Goal: Task Accomplishment & Management: Manage account settings

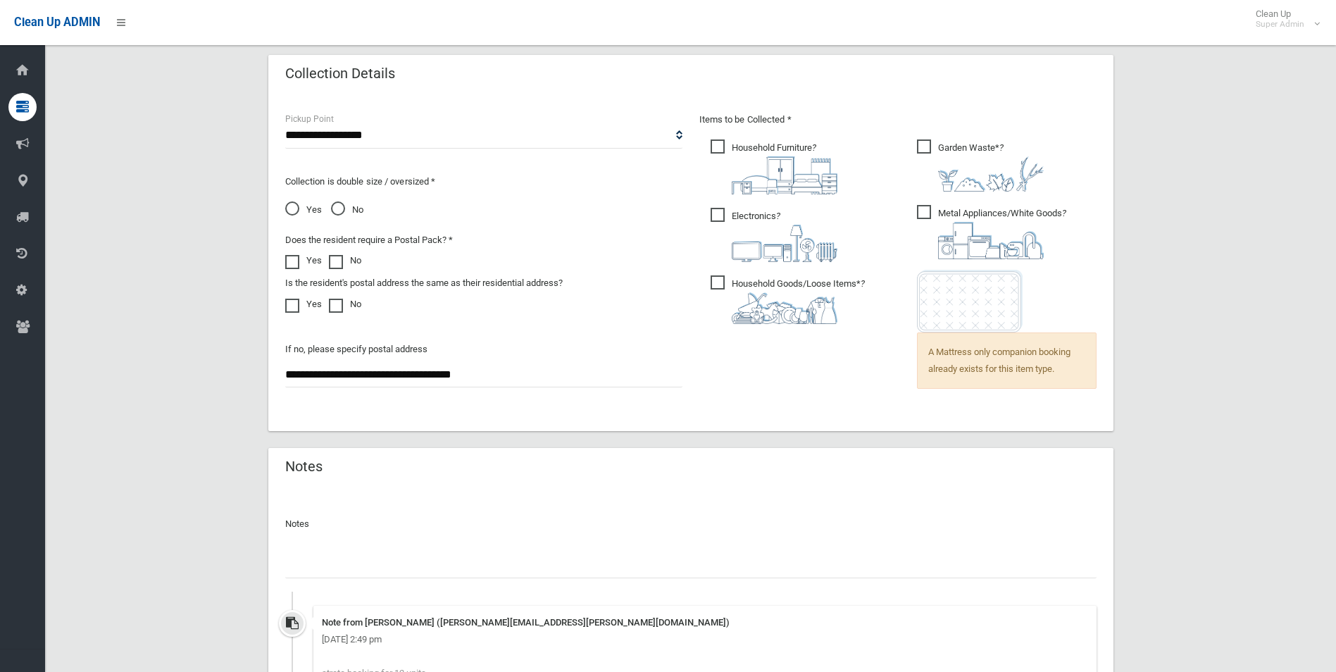
scroll to position [1072, 0]
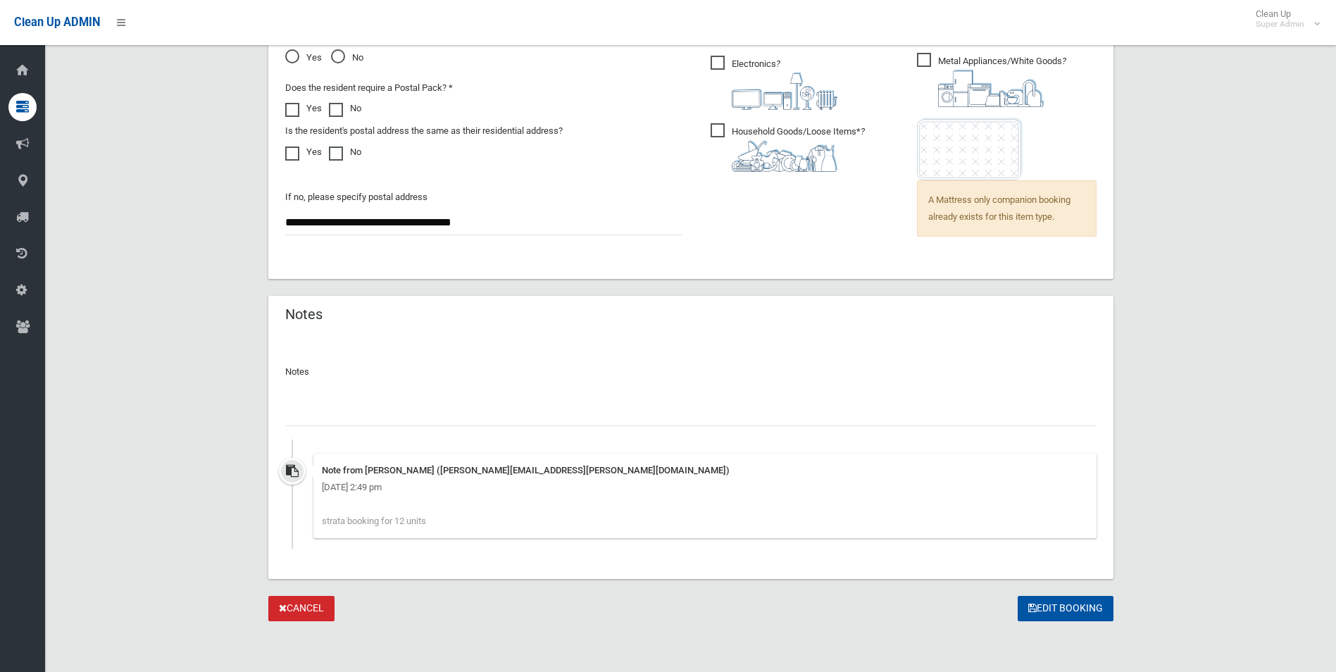
click at [402, 410] on input "text" at bounding box center [691, 413] width 812 height 26
type input "**********"
click at [1058, 605] on button "Edit Booking" at bounding box center [1066, 609] width 96 height 26
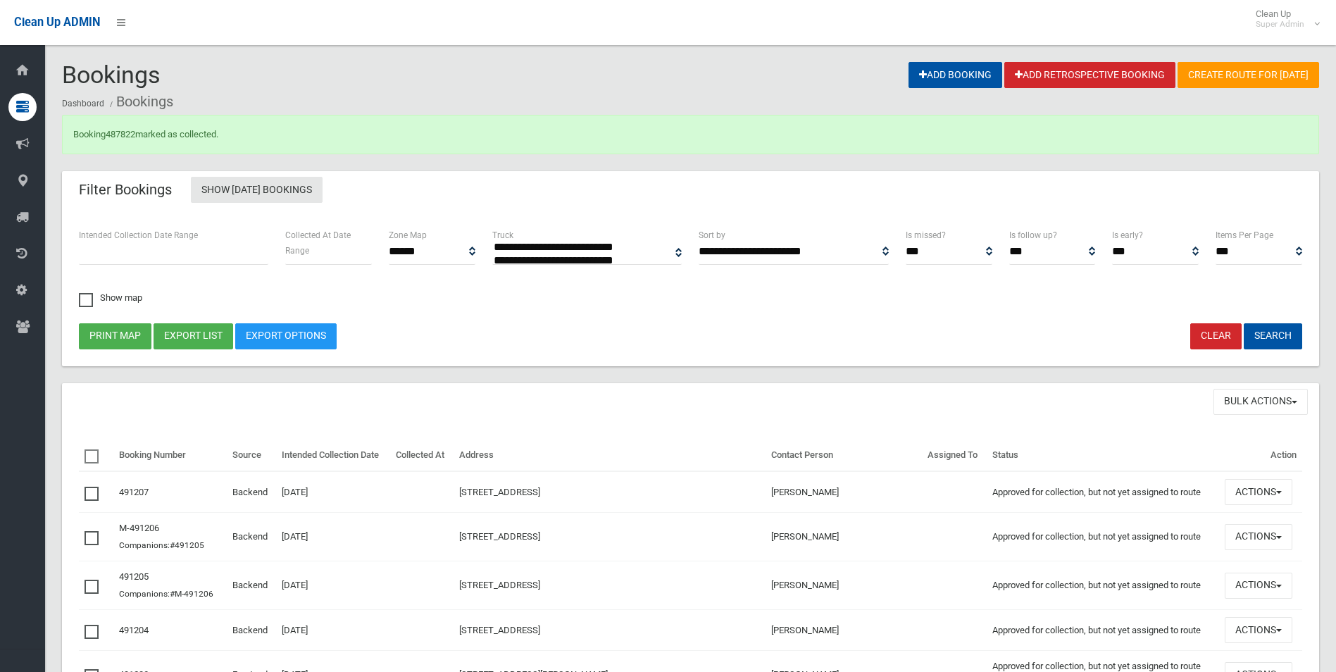
select select
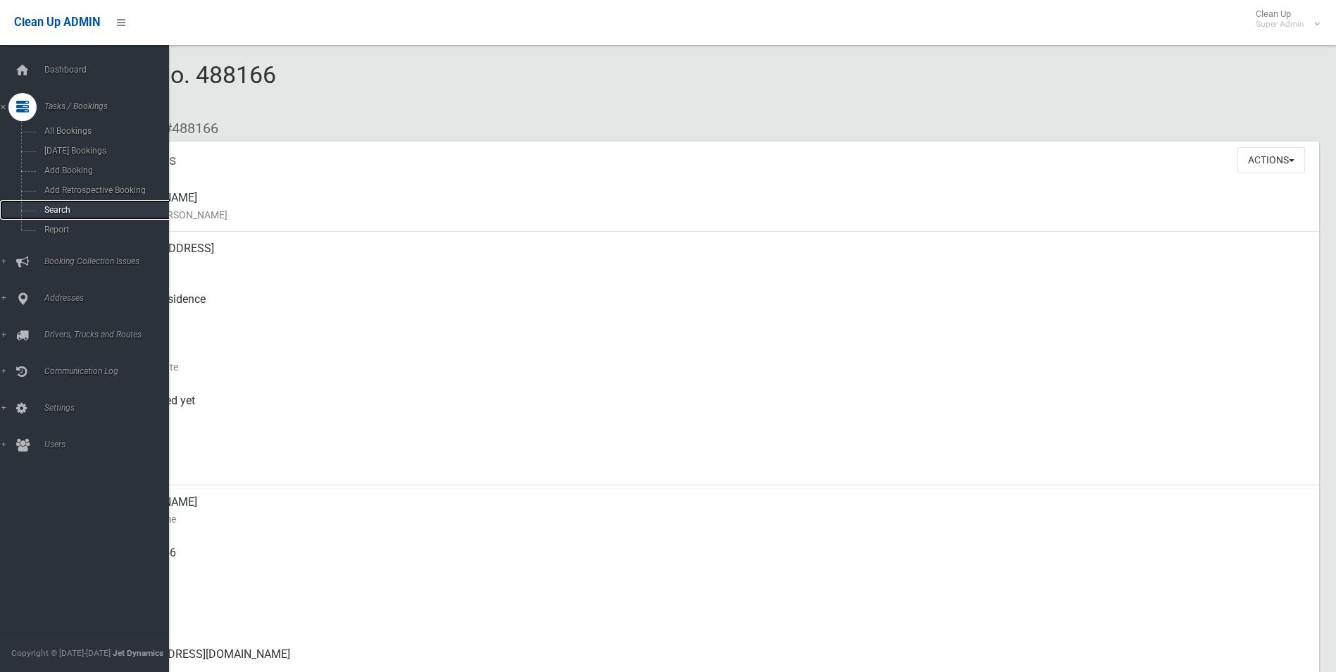
click at [63, 209] on span "Search" at bounding box center [104, 210] width 128 height 10
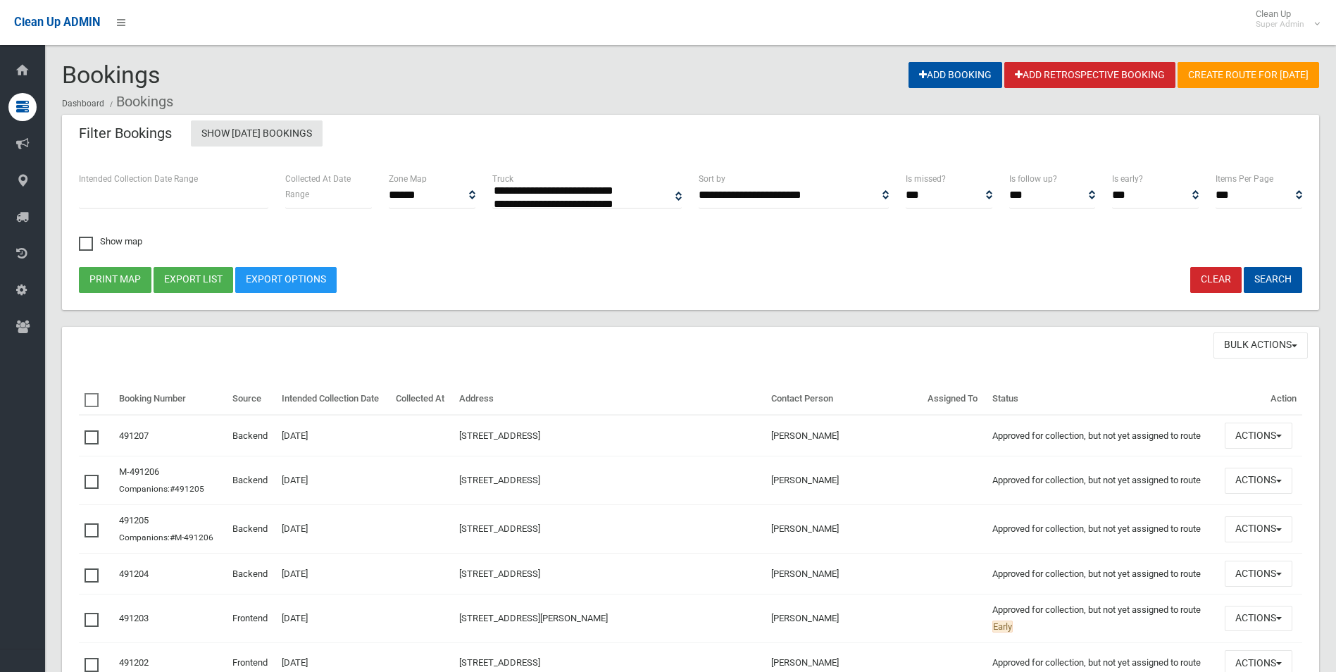
select select
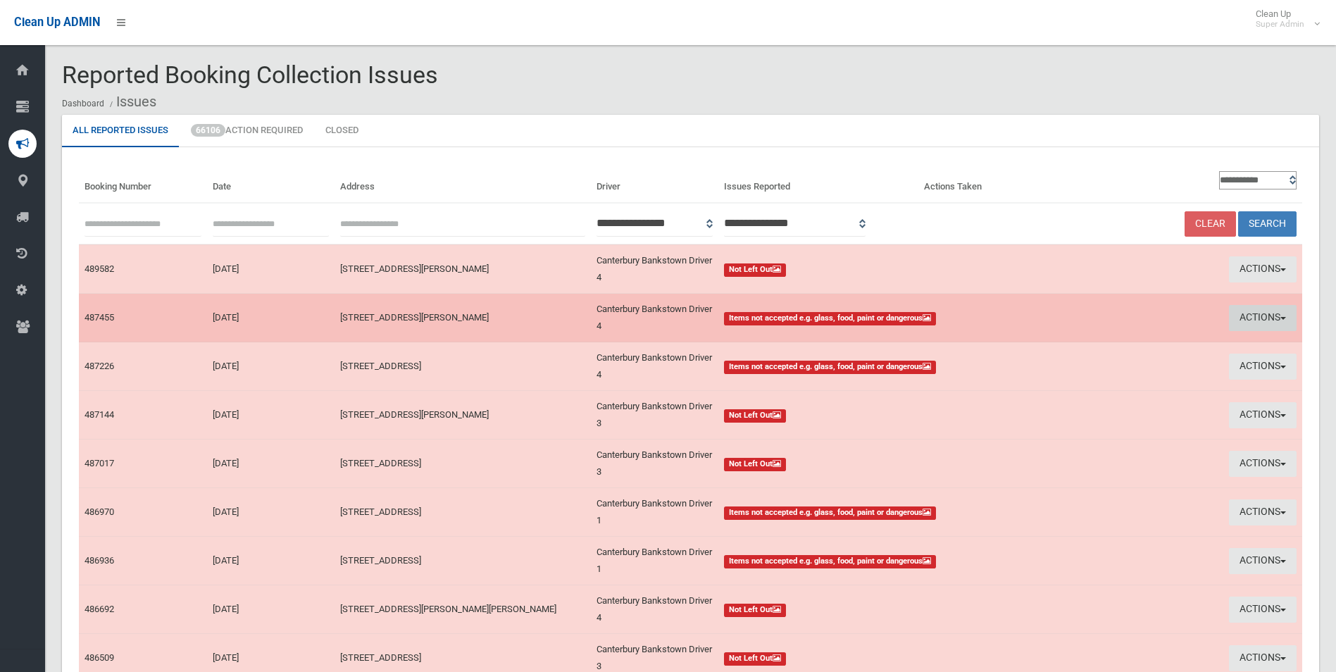
click at [1241, 310] on button "Actions" at bounding box center [1263, 318] width 68 height 26
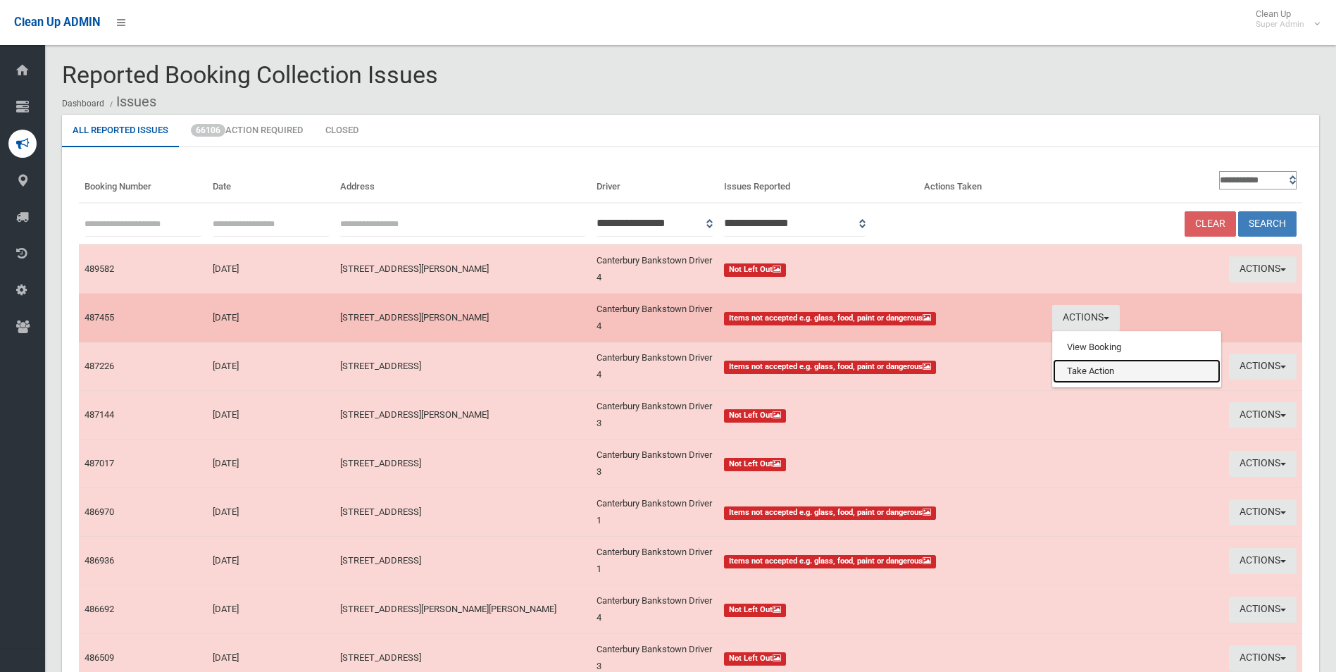
click at [1105, 373] on link "Take Action" at bounding box center [1137, 371] width 168 height 24
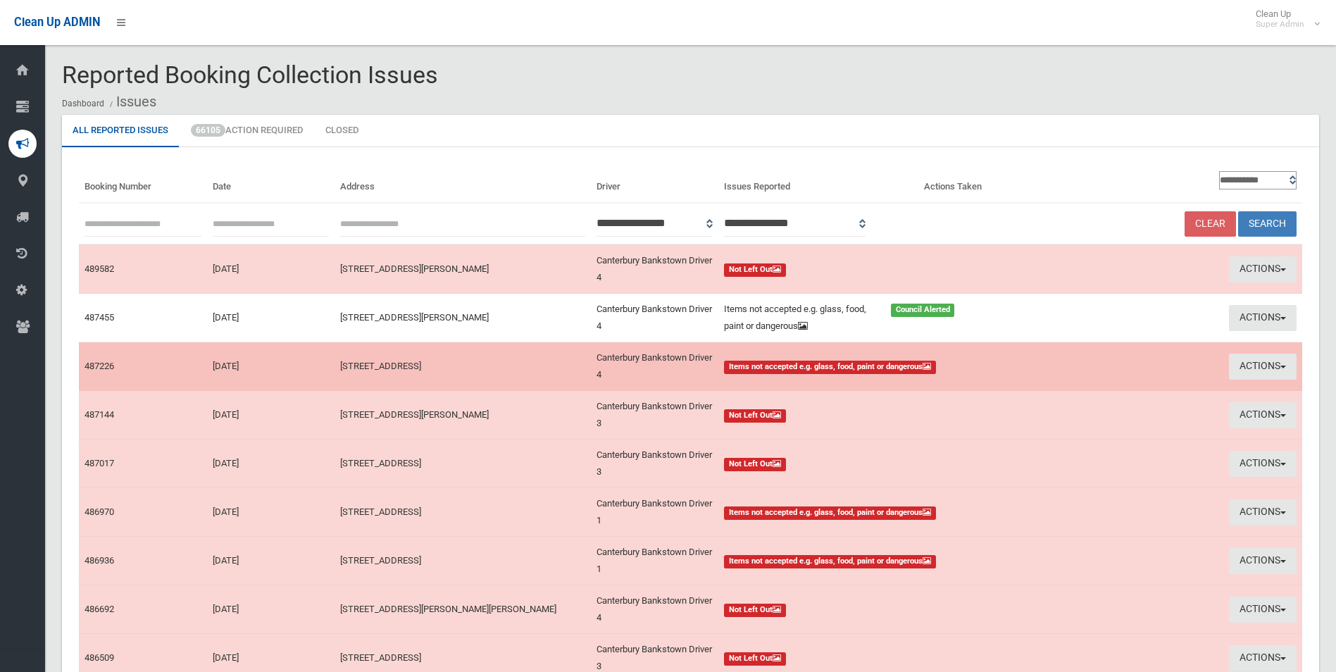
click at [1272, 364] on button "Actions" at bounding box center [1263, 367] width 68 height 26
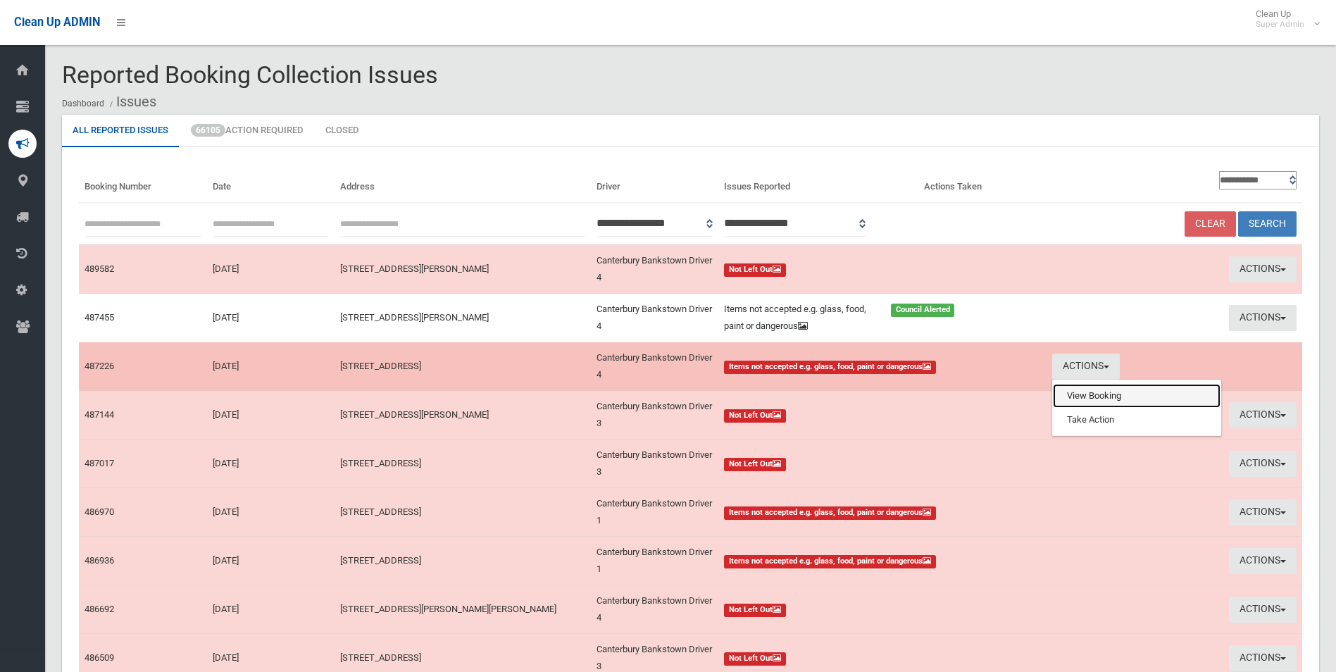
click at [1094, 396] on link "View Booking" at bounding box center [1137, 396] width 168 height 24
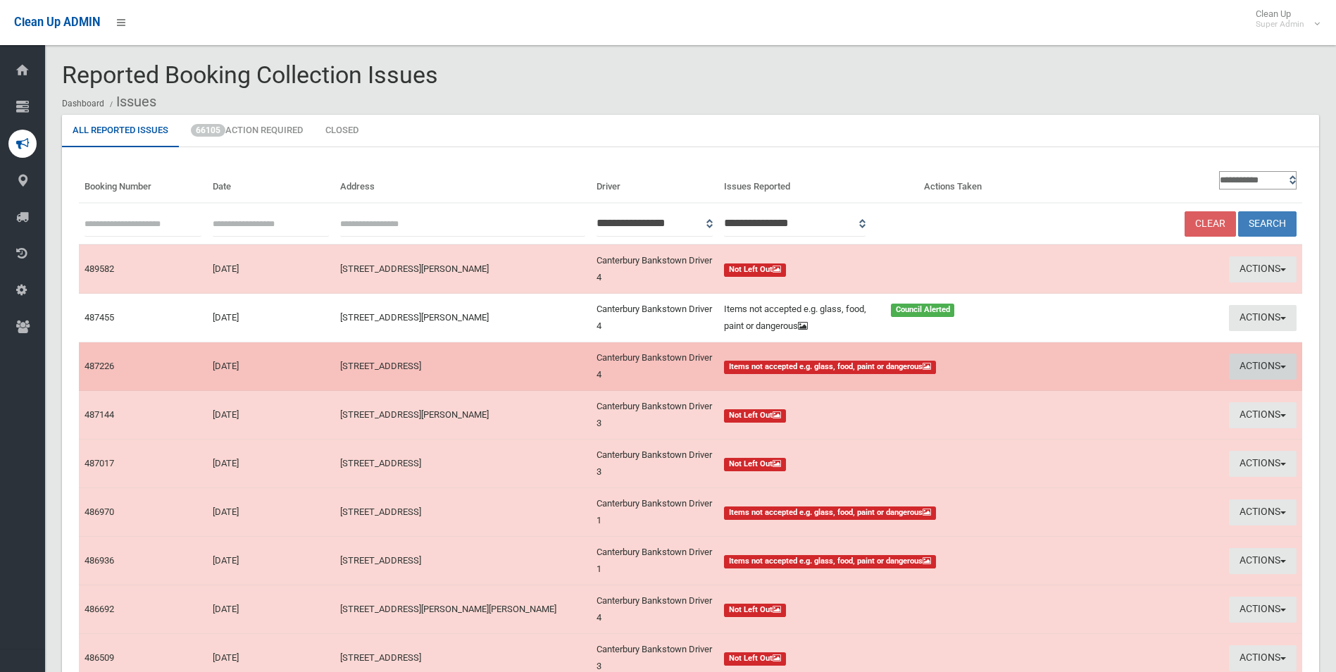
click at [1265, 364] on button "Actions" at bounding box center [1263, 367] width 68 height 26
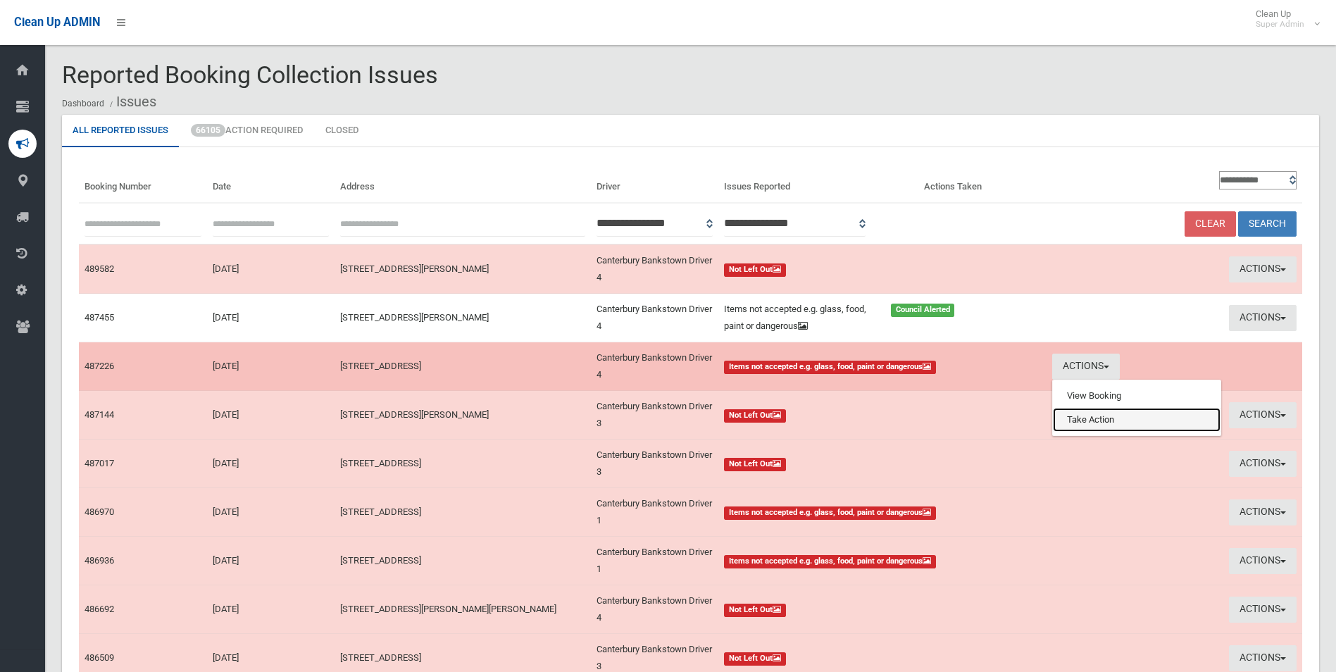
click at [1100, 425] on link "Take Action" at bounding box center [1137, 420] width 168 height 24
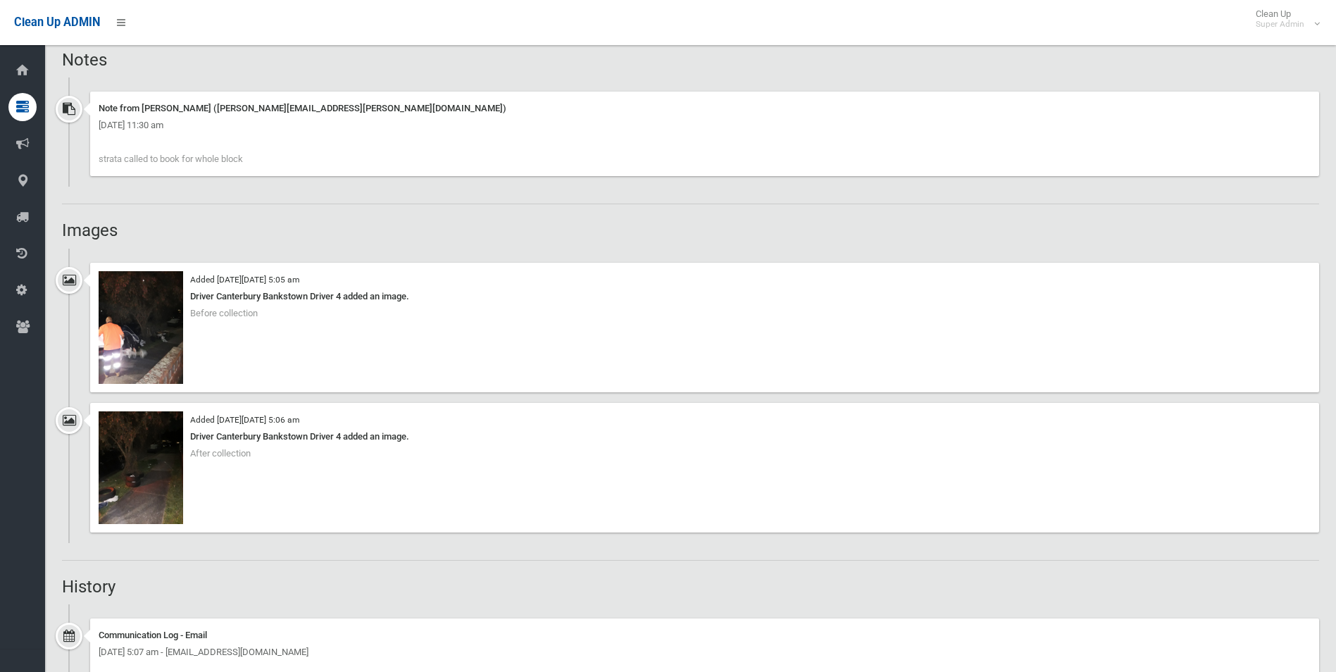
scroll to position [1030, 0]
click at [170, 356] on img at bounding box center [141, 328] width 85 height 113
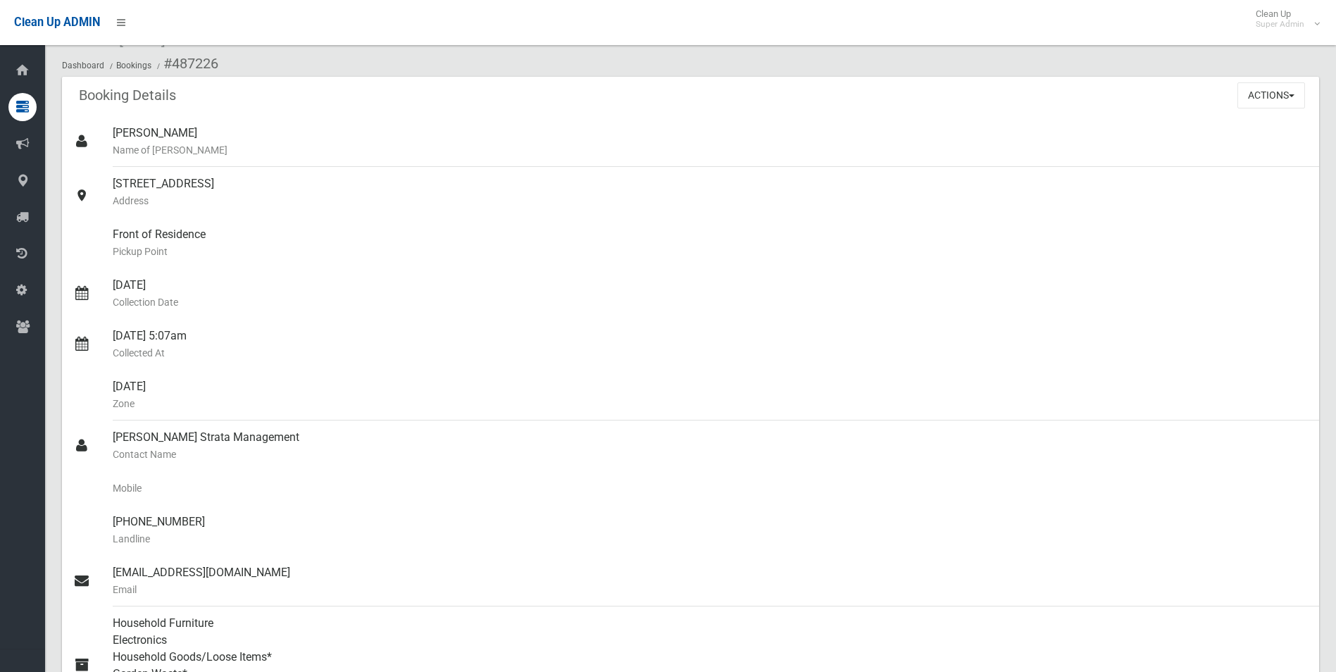
scroll to position [0, 0]
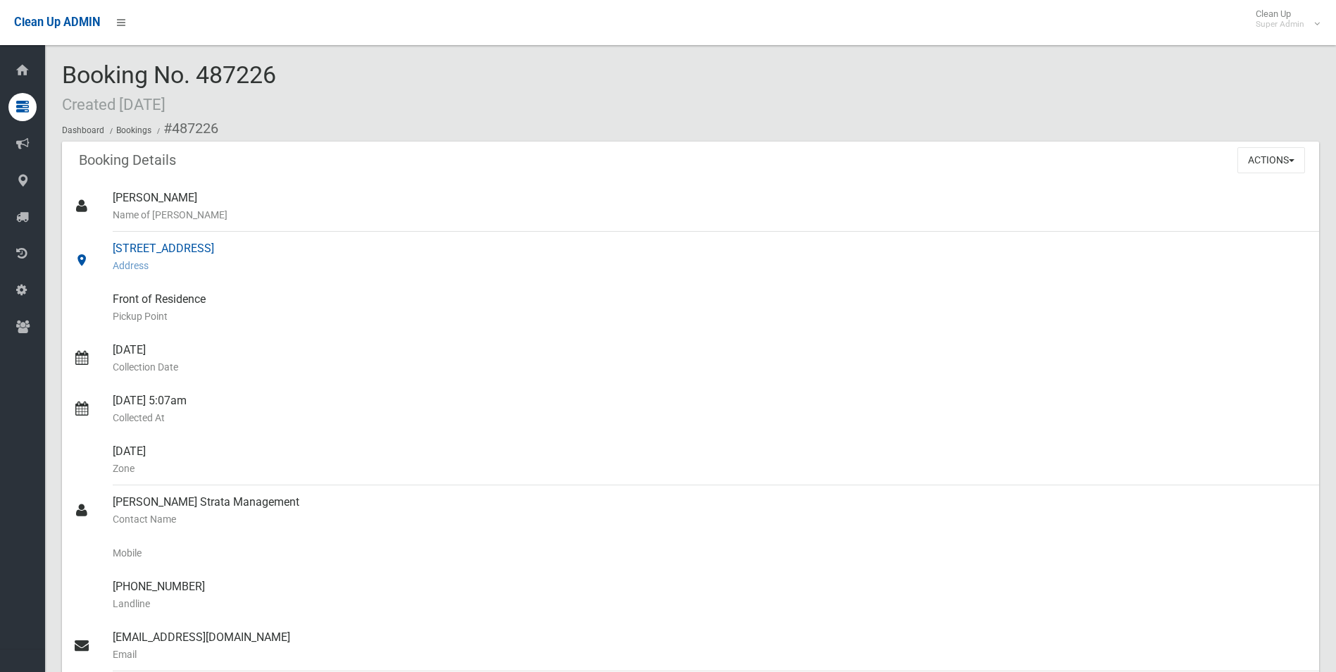
drag, startPoint x: 115, startPoint y: 245, endPoint x: 340, endPoint y: 244, distance: 224.7
click at [340, 244] on div "57 Shadforth Street, WILEY PARK NSW 2195 Address" at bounding box center [710, 257] width 1195 height 51
drag, startPoint x: 340, startPoint y: 244, endPoint x: 311, endPoint y: 247, distance: 29.1
copy div "[STREET_ADDRESS]"
click at [328, 340] on div "08/10/2025 Collection Date" at bounding box center [710, 358] width 1195 height 51
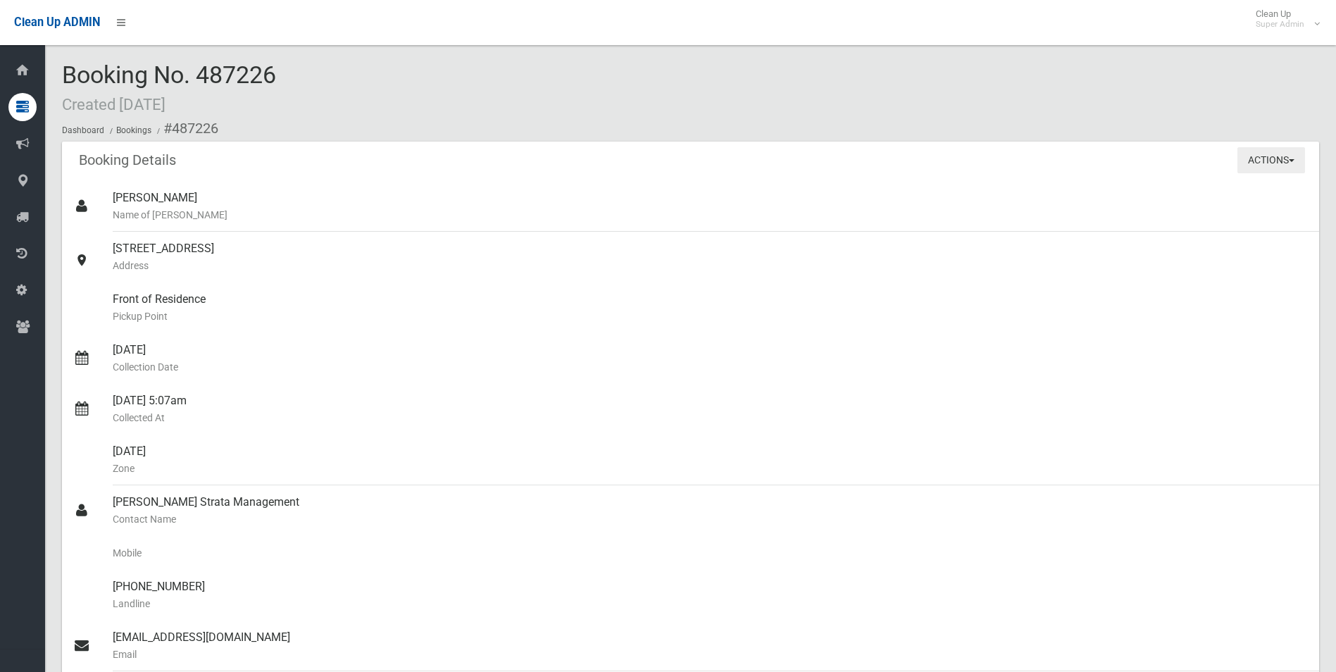
click at [1255, 156] on button "Actions" at bounding box center [1272, 160] width 68 height 26
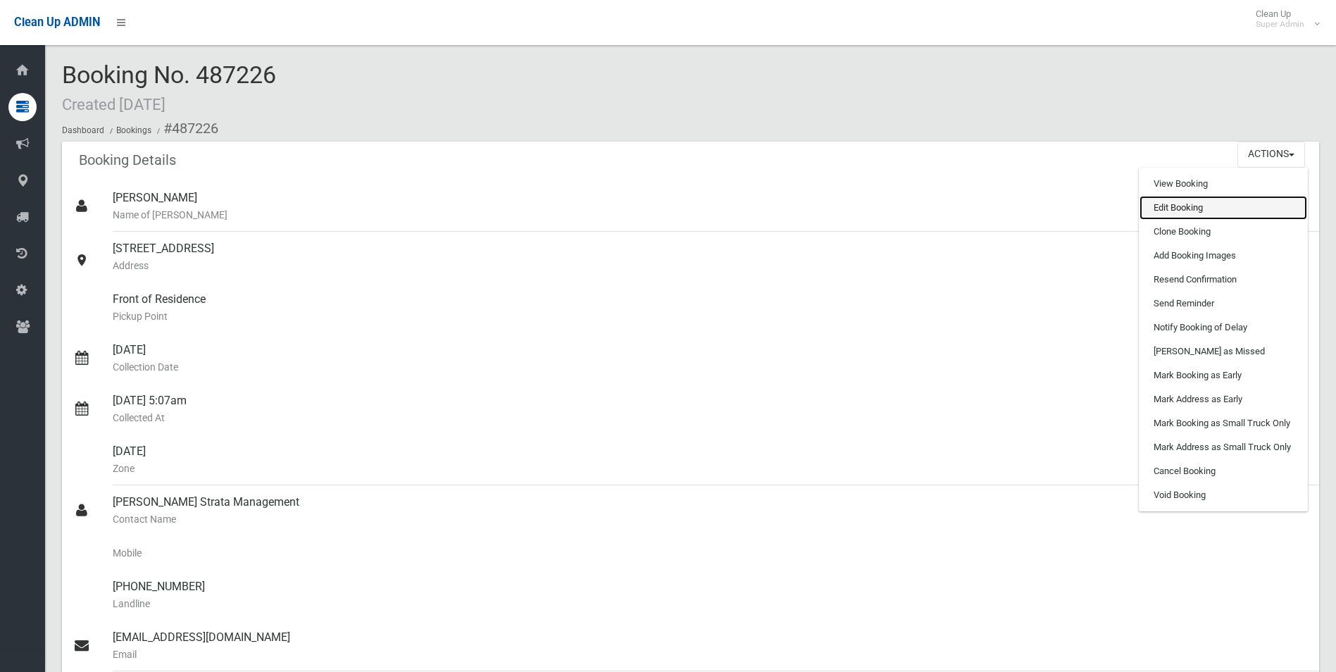
click at [1187, 204] on link "Edit Booking" at bounding box center [1224, 208] width 168 height 24
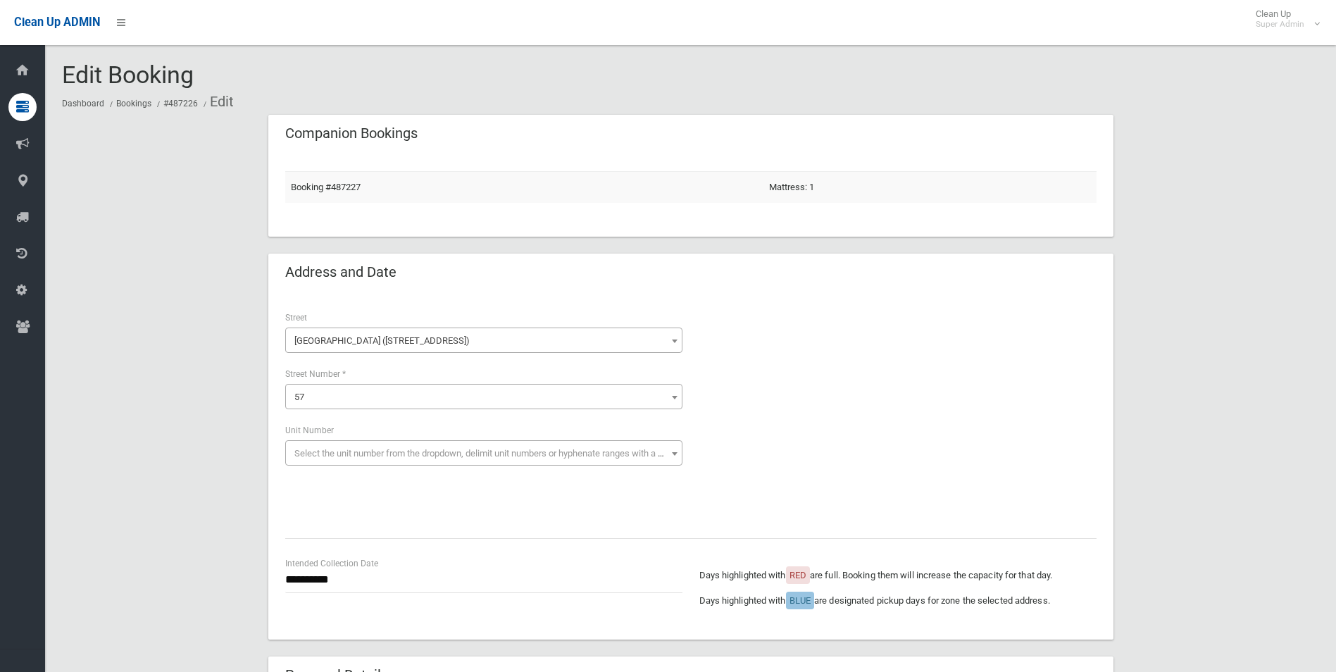
scroll to position [1072, 0]
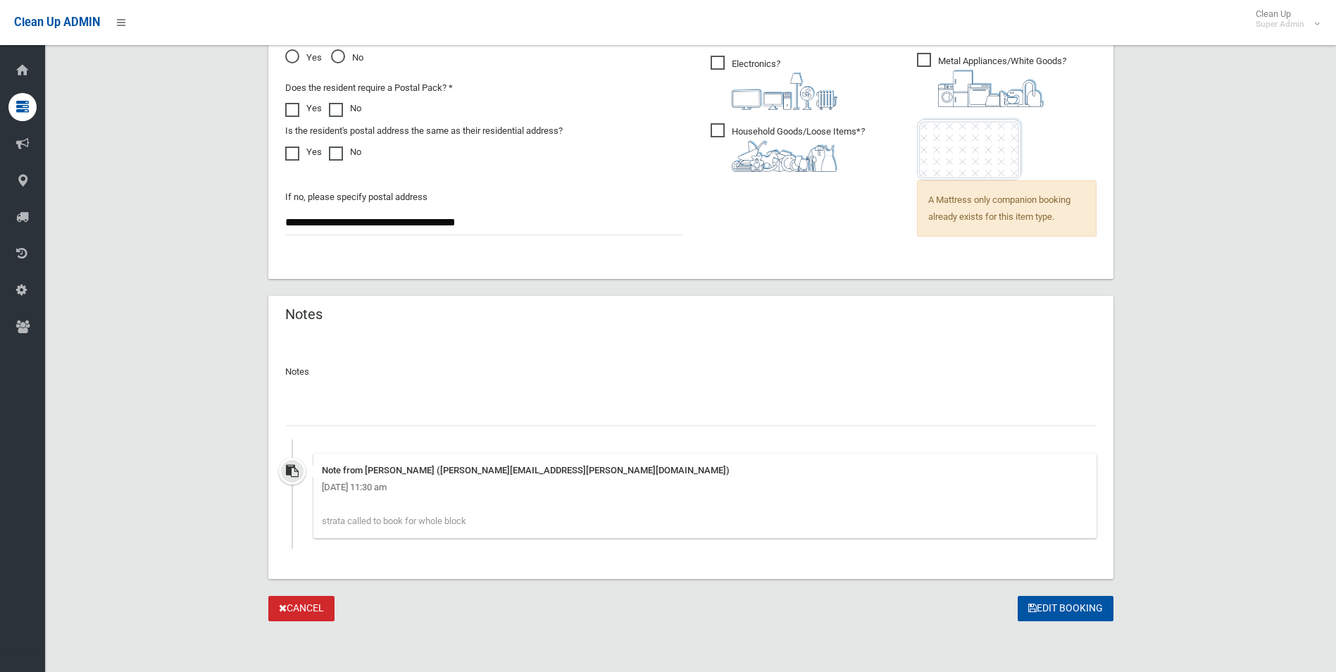
click at [389, 421] on input "text" at bounding box center [691, 413] width 812 height 26
type input "**********"
click at [1055, 605] on button "Edit Booking" at bounding box center [1066, 609] width 96 height 26
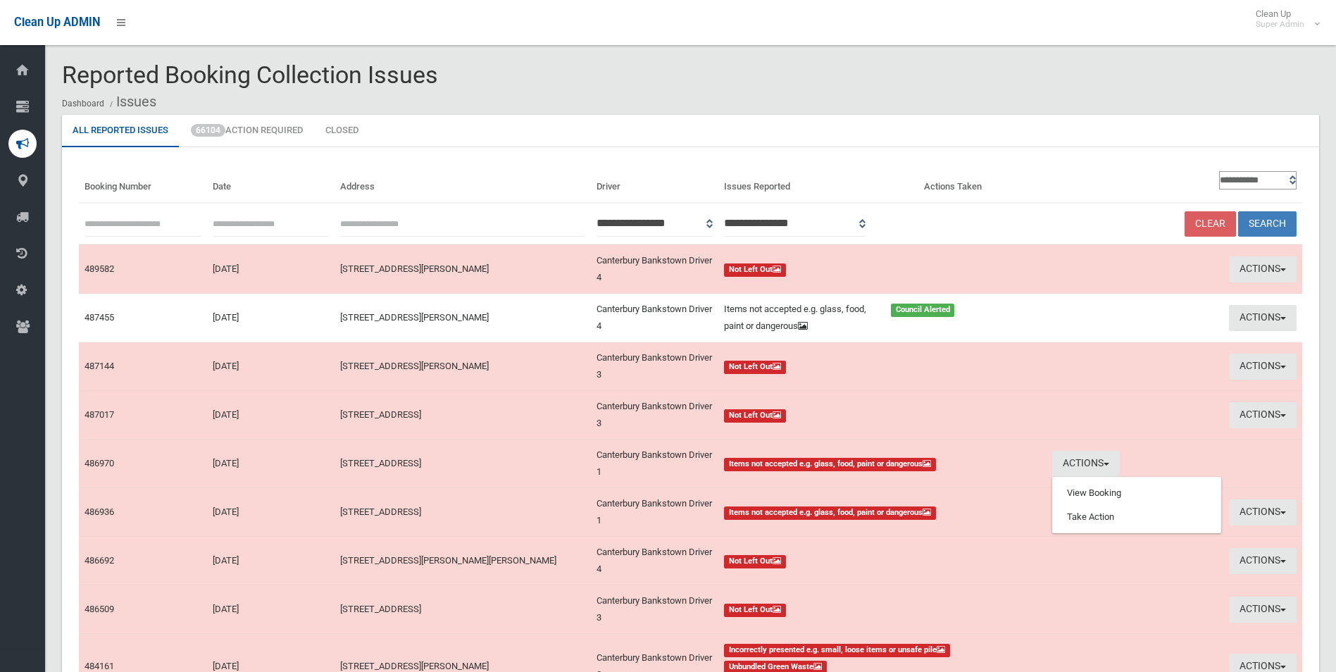
click at [1084, 492] on link "View Booking" at bounding box center [1137, 493] width 168 height 24
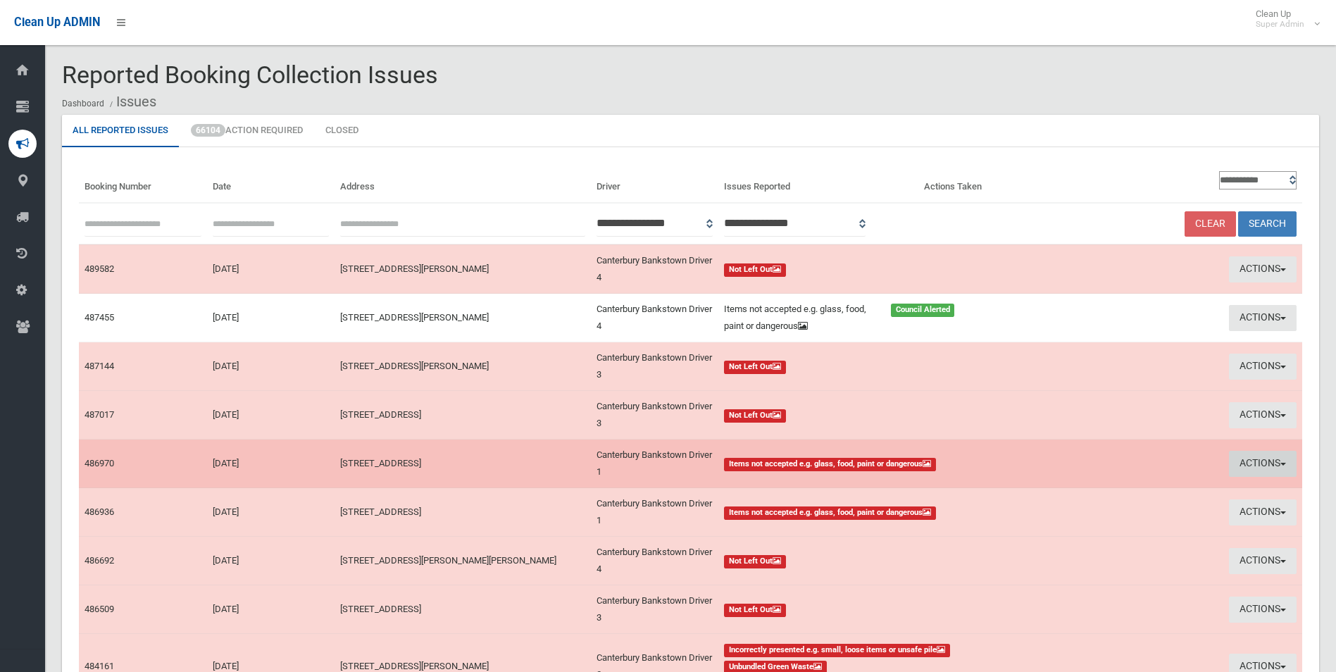
click at [1249, 459] on button "Actions" at bounding box center [1263, 464] width 68 height 26
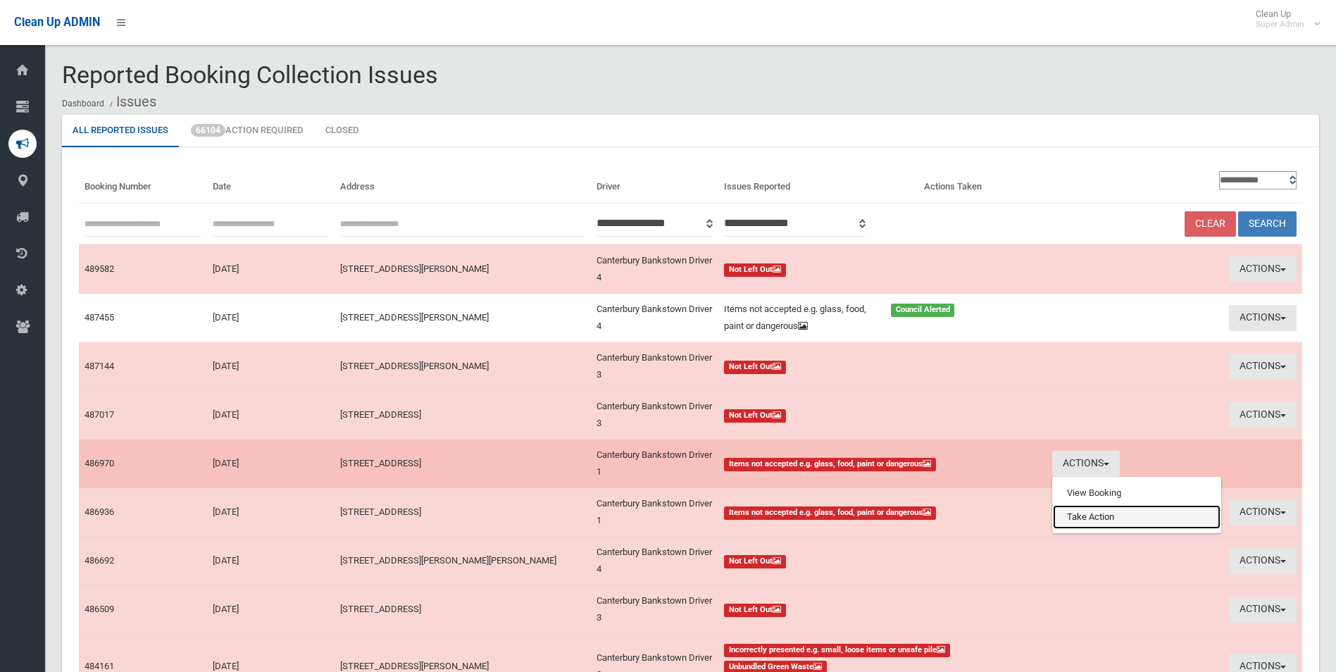
click at [1079, 521] on link "Take Action" at bounding box center [1137, 517] width 168 height 24
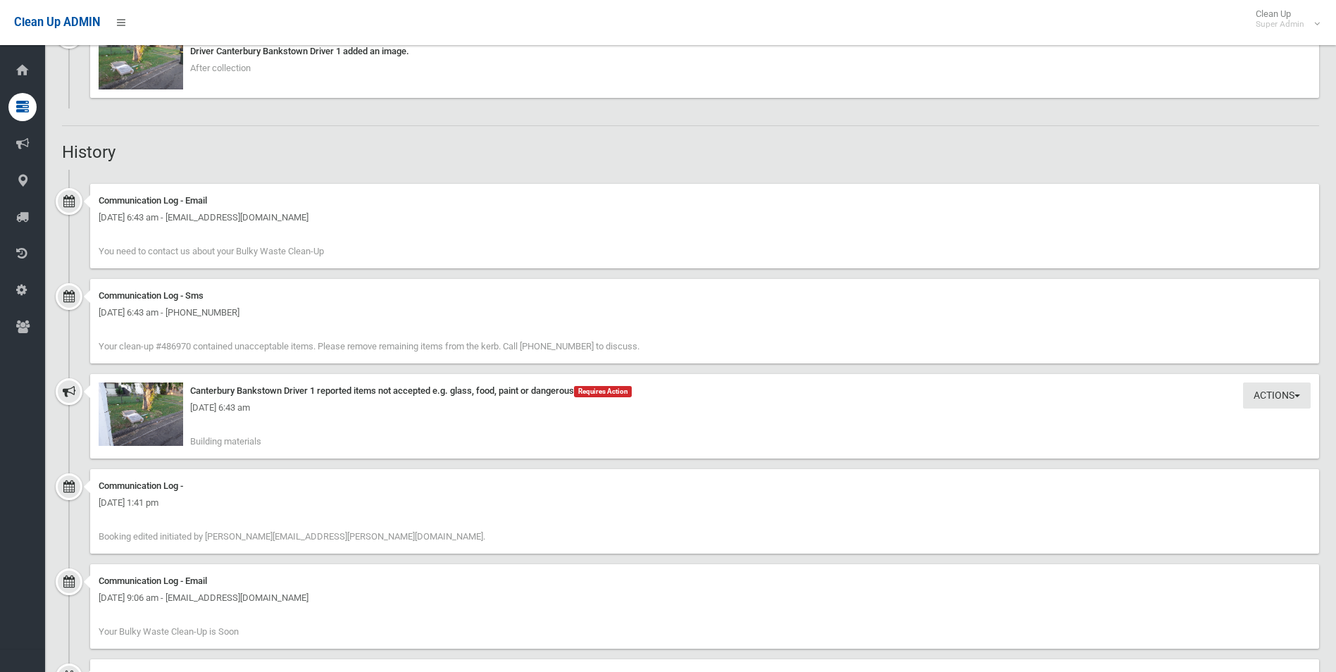
scroll to position [1409, 0]
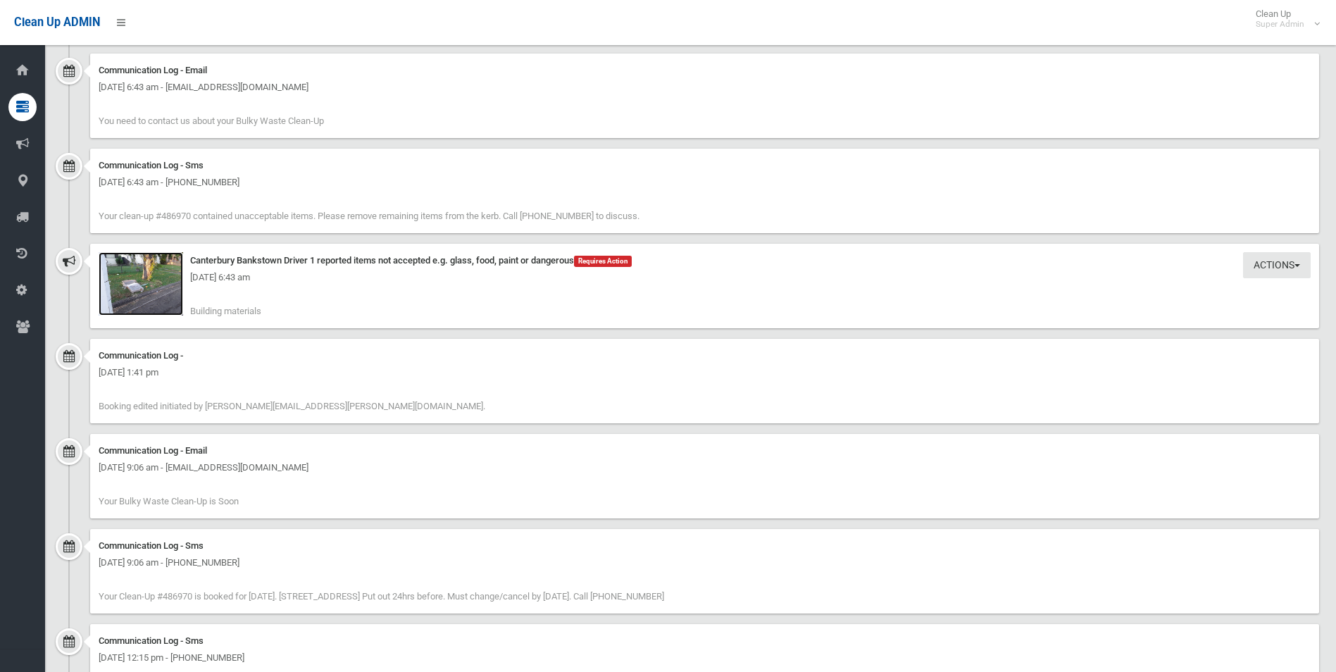
click at [153, 295] on img at bounding box center [141, 283] width 85 height 63
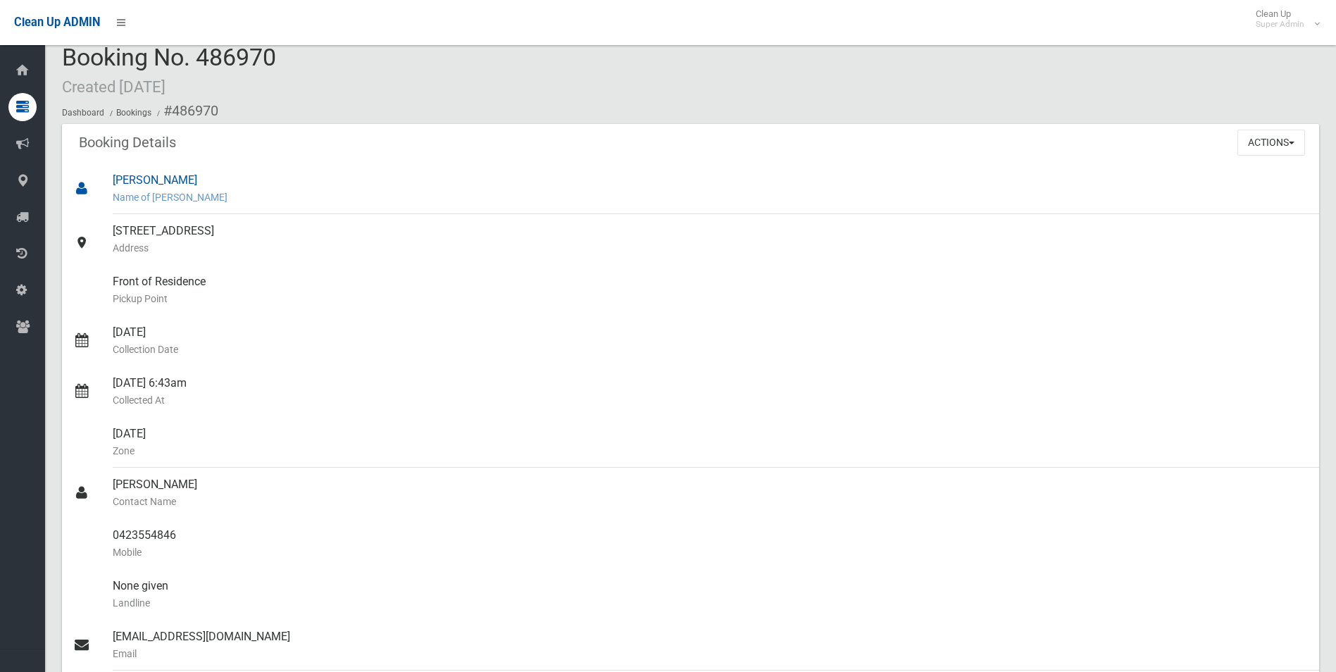
scroll to position [0, 0]
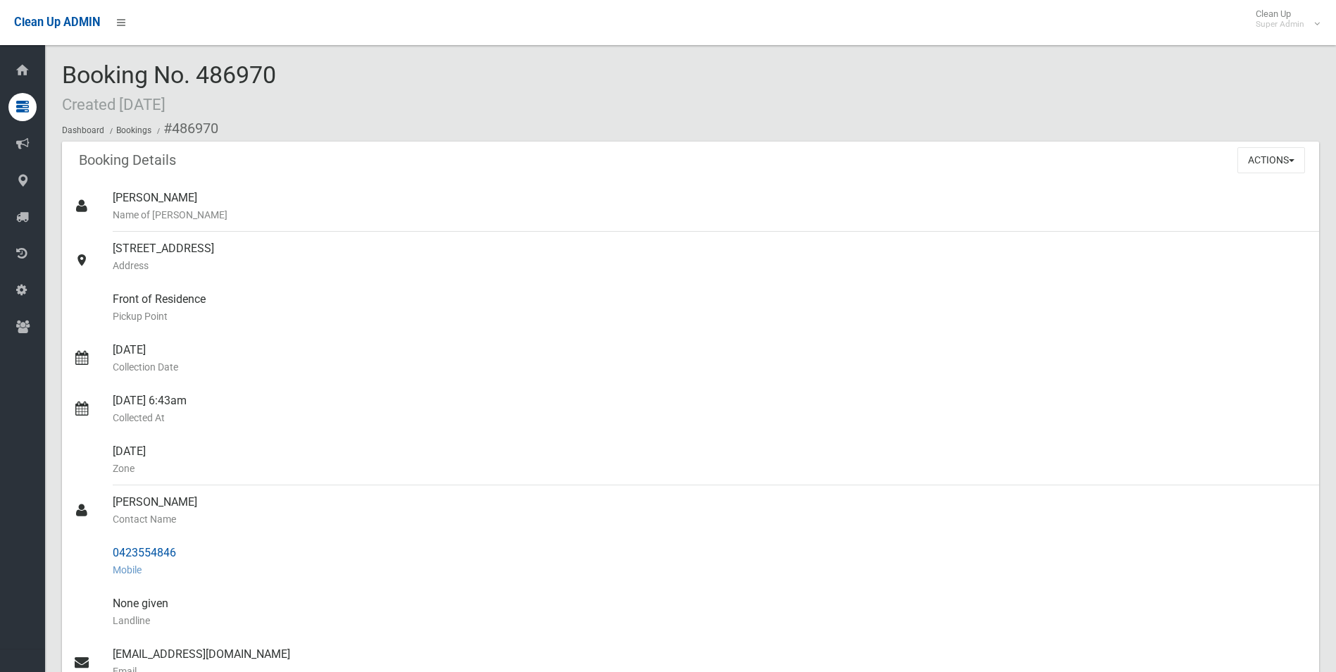
drag, startPoint x: 113, startPoint y: 552, endPoint x: 183, endPoint y: 551, distance: 69.7
click at [183, 551] on div "0423554846 Mobile" at bounding box center [710, 561] width 1195 height 51
drag, startPoint x: 183, startPoint y: 551, endPoint x: 135, endPoint y: 552, distance: 47.9
copy div "0423554846"
click at [194, 369] on small "Collection Date" at bounding box center [710, 367] width 1195 height 17
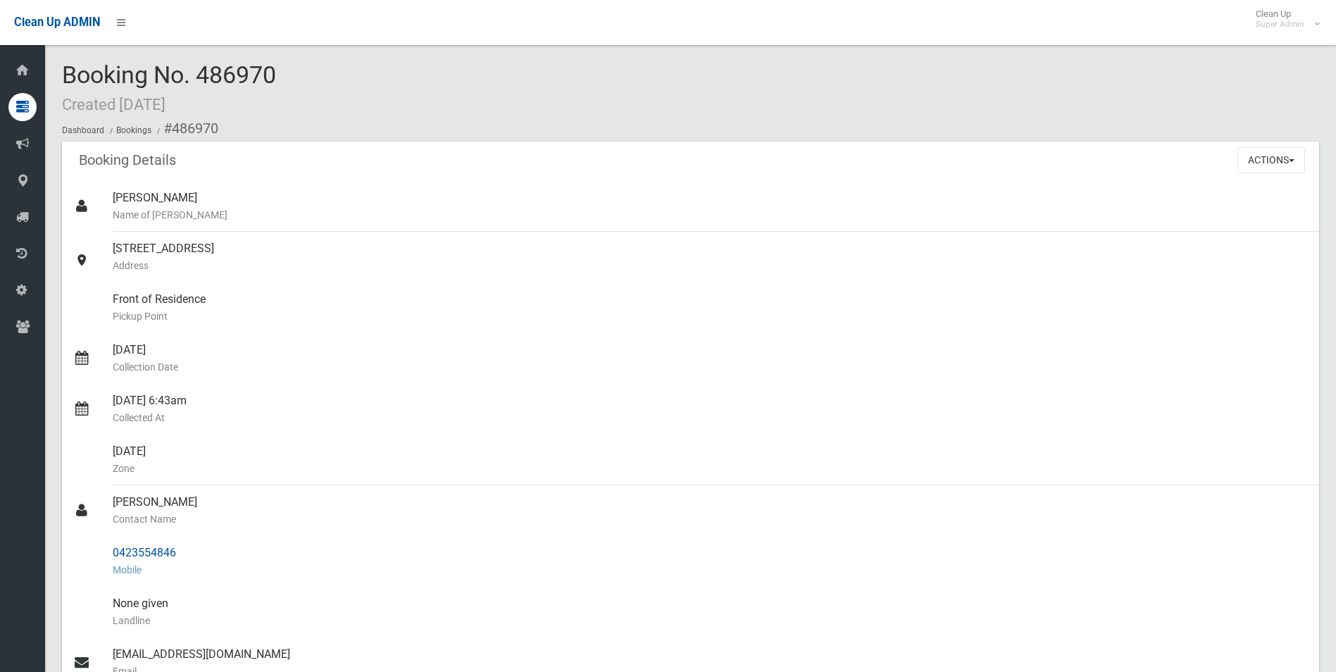
drag, startPoint x: 113, startPoint y: 552, endPoint x: 175, endPoint y: 552, distance: 62.7
click at [175, 552] on div "0423554846 Mobile" at bounding box center [710, 561] width 1195 height 51
drag, startPoint x: 175, startPoint y: 552, endPoint x: 167, endPoint y: 554, distance: 8.7
copy div "0423554846"
drag, startPoint x: 173, startPoint y: 125, endPoint x: 175, endPoint y: 552, distance: 426.9
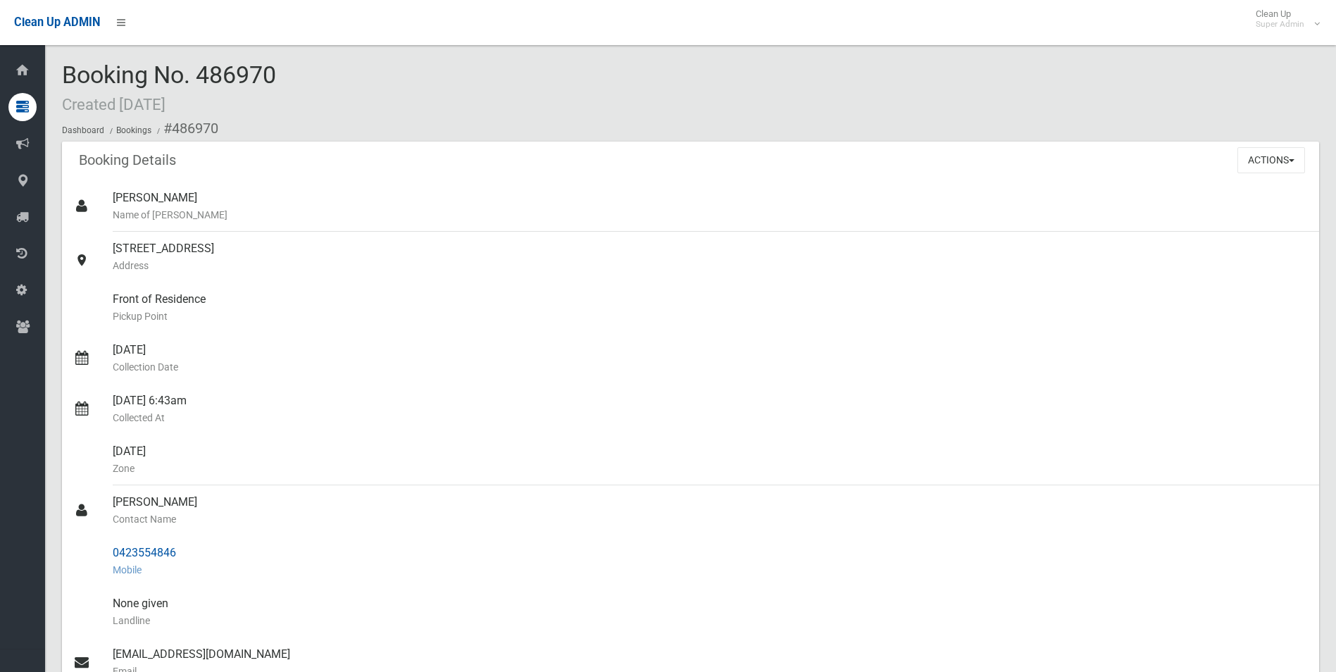
copy section "486970 Booking Details Actions View Booking Edit Booking Clone Booking Add Book…"
click at [322, 309] on small "Pickup Point" at bounding box center [710, 316] width 1195 height 17
click at [1262, 159] on button "Actions" at bounding box center [1272, 160] width 68 height 26
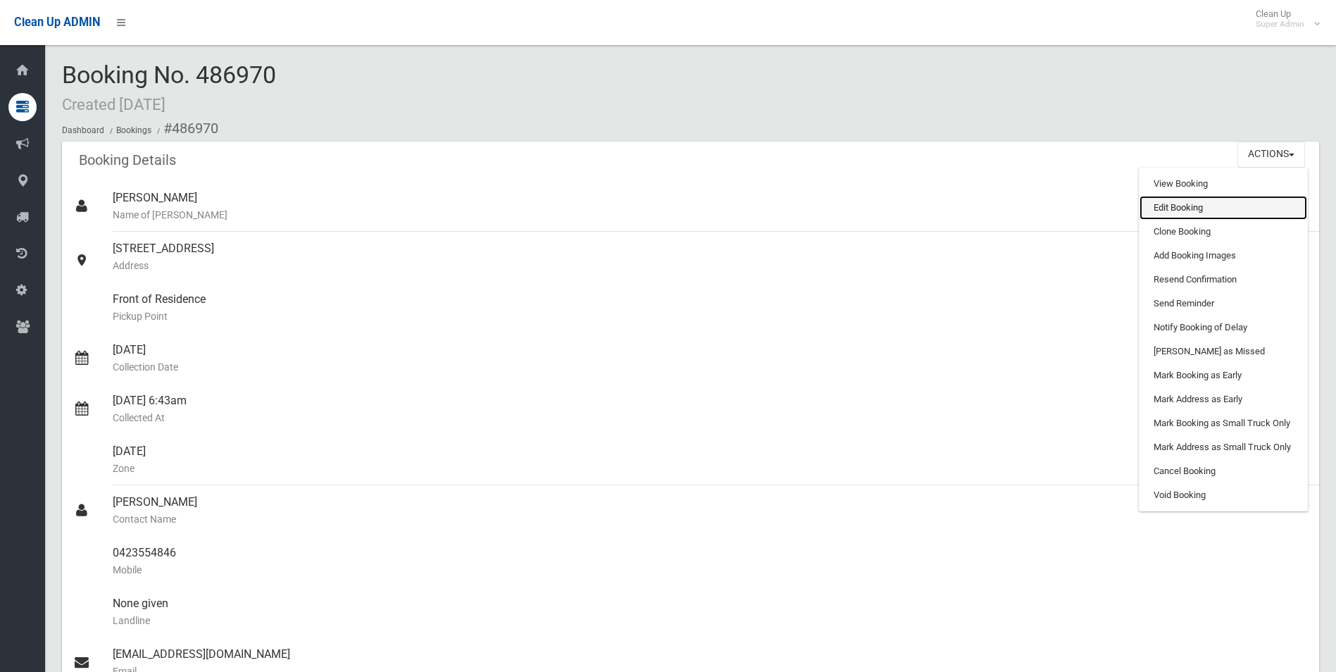
click at [1188, 206] on link "Edit Booking" at bounding box center [1224, 208] width 168 height 24
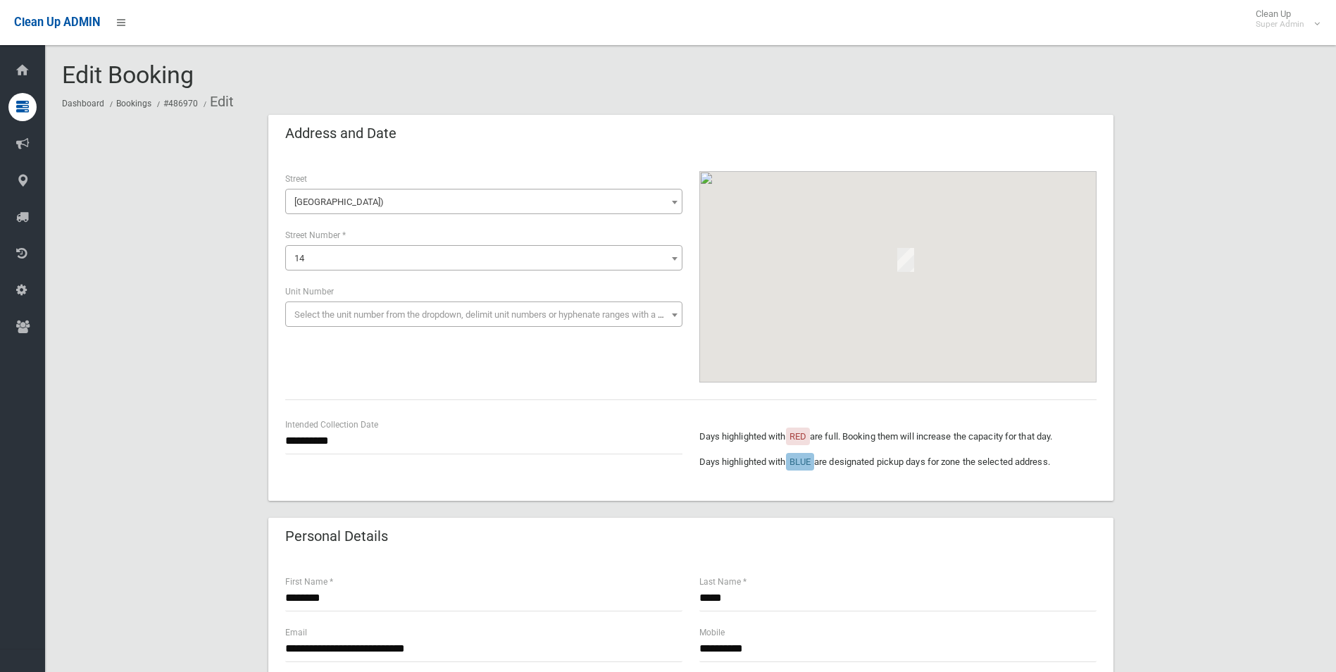
scroll to position [862, 0]
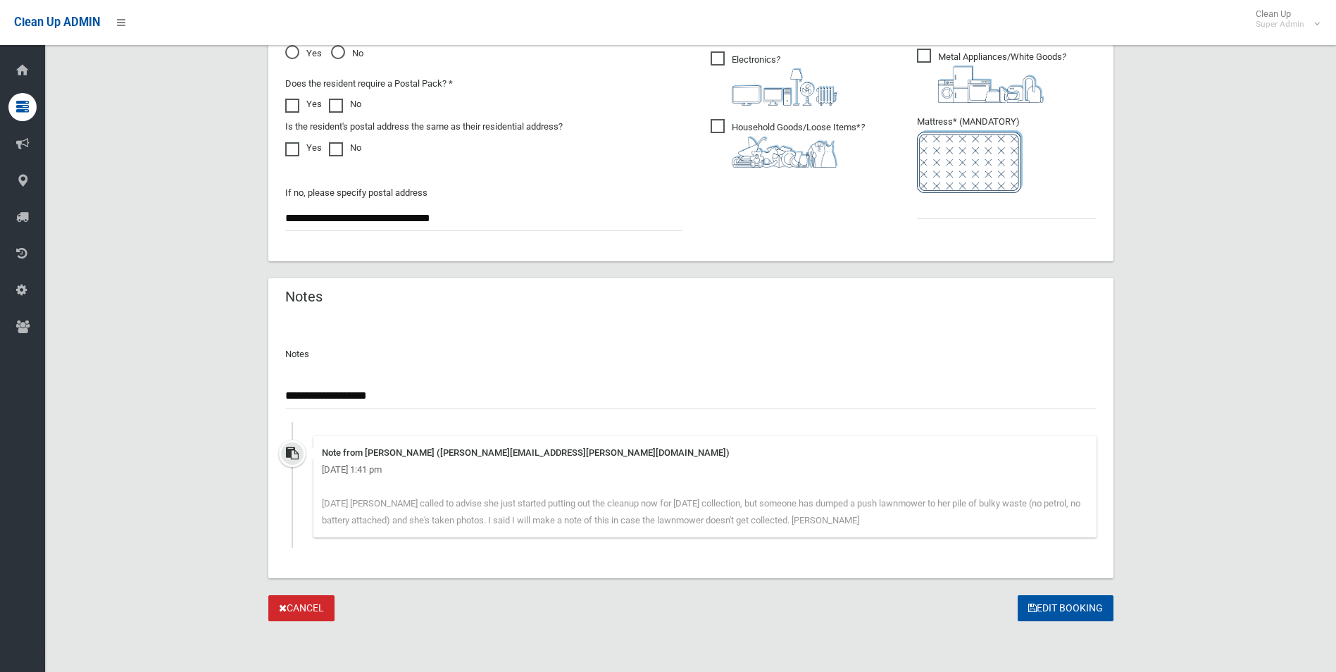
type input "**********"
click at [928, 215] on input "text" at bounding box center [1007, 206] width 180 height 26
type input "*"
click at [1055, 607] on button "Edit Booking" at bounding box center [1066, 608] width 96 height 26
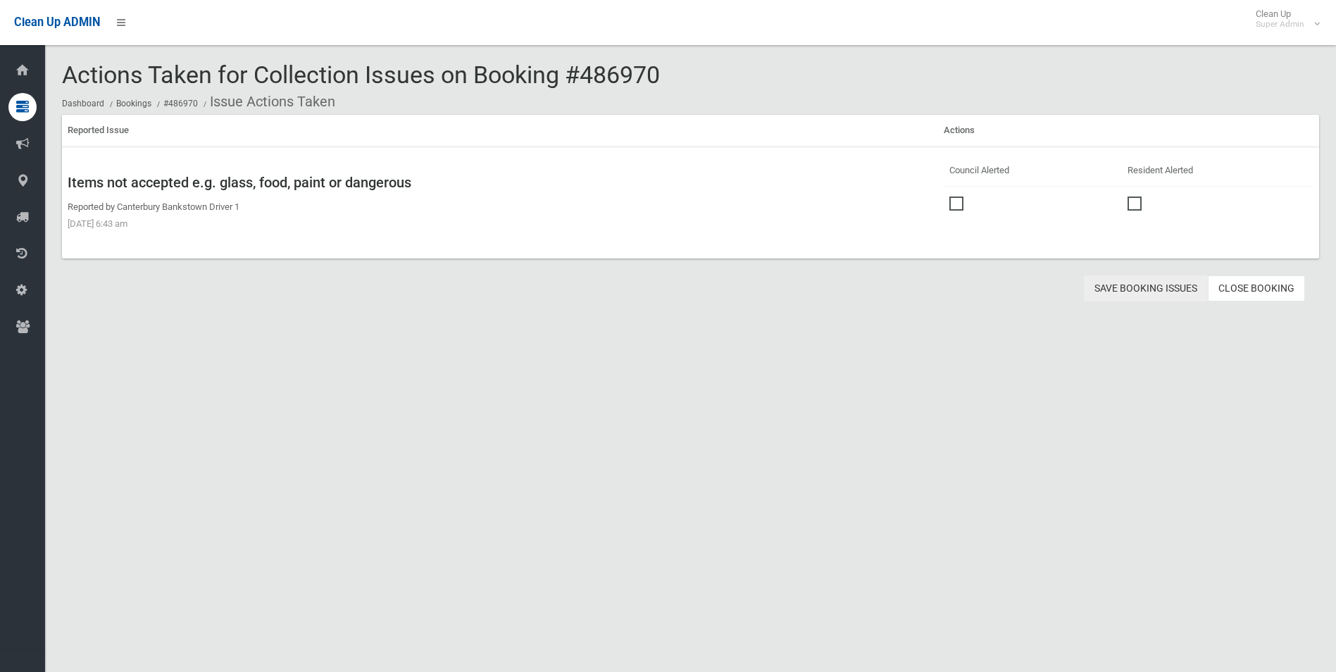
drag, startPoint x: 0, startPoint y: 0, endPoint x: 1055, endPoint y: 260, distance: 1086.8
click at [1142, 289] on button "Save Booking Issues" at bounding box center [1146, 288] width 124 height 26
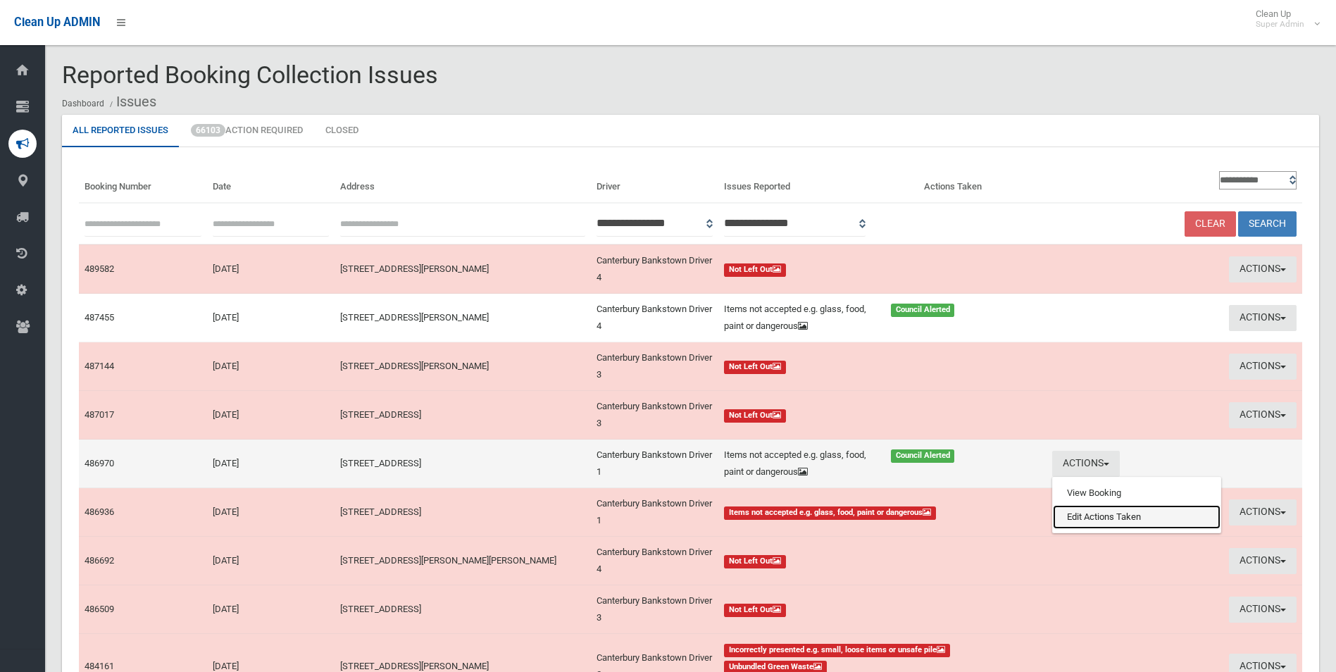
click at [1102, 516] on link "Edit Actions Taken" at bounding box center [1137, 517] width 168 height 24
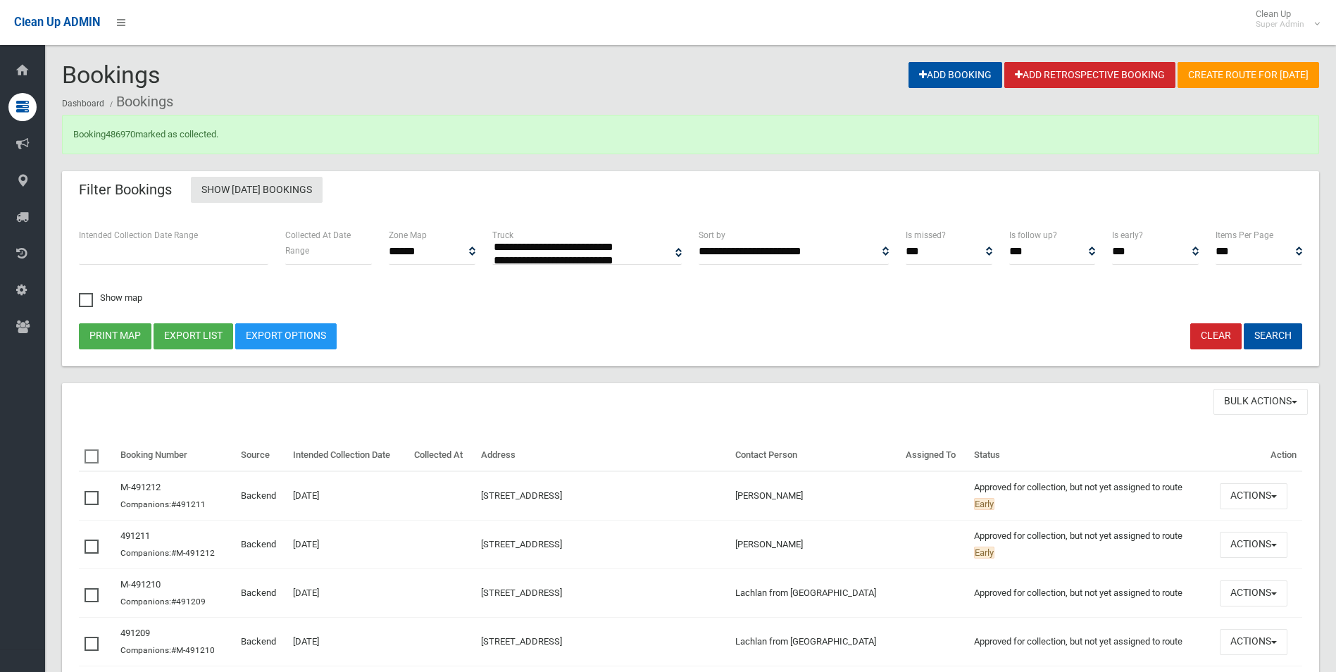
select select
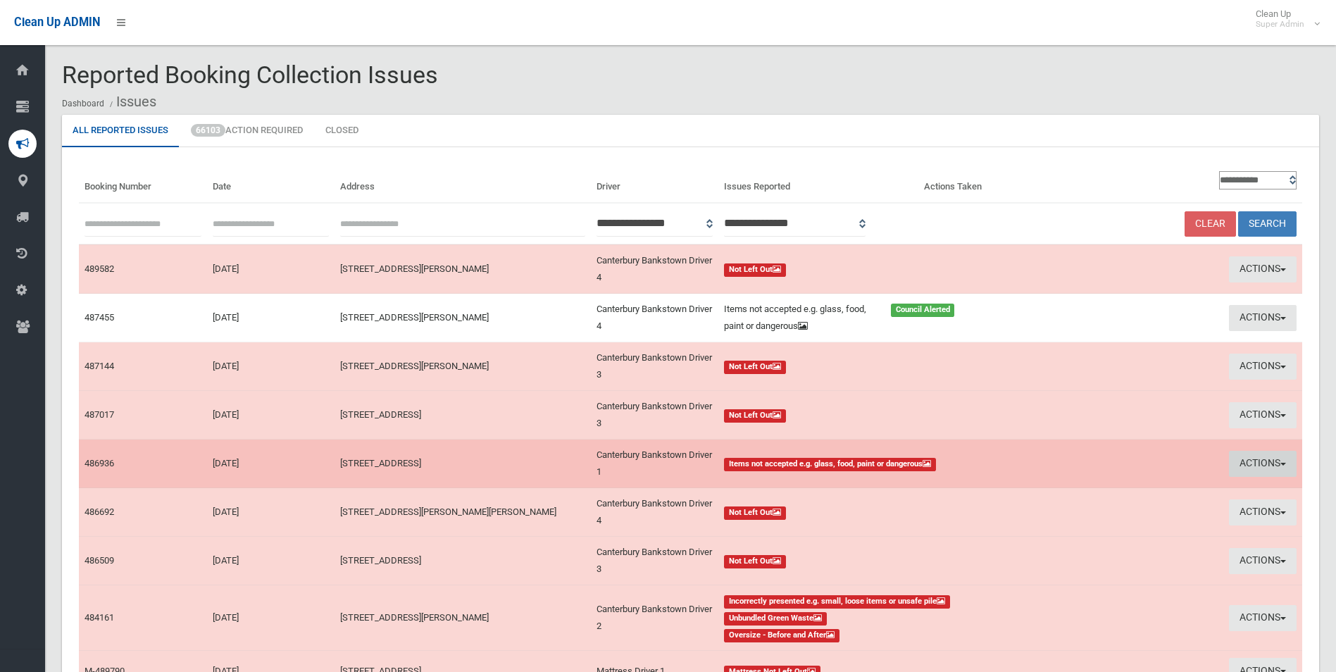
click at [1253, 461] on button "Actions" at bounding box center [1263, 464] width 68 height 26
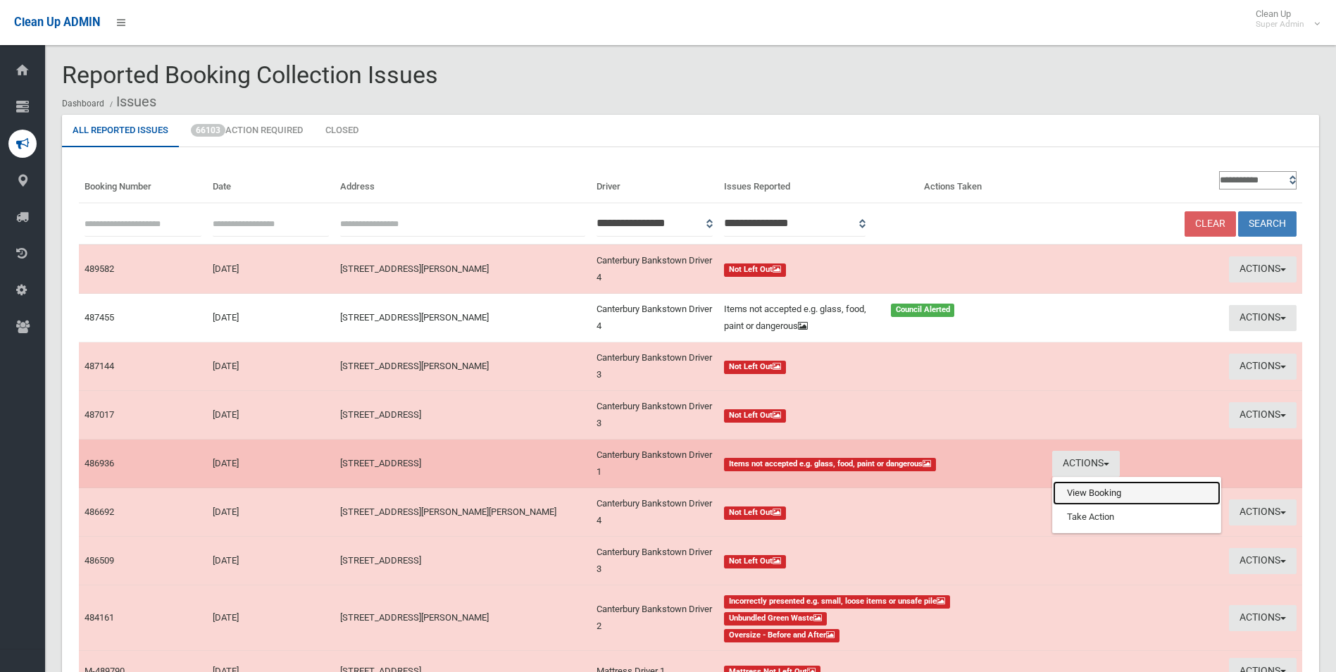
click at [1086, 493] on link "View Booking" at bounding box center [1137, 493] width 168 height 24
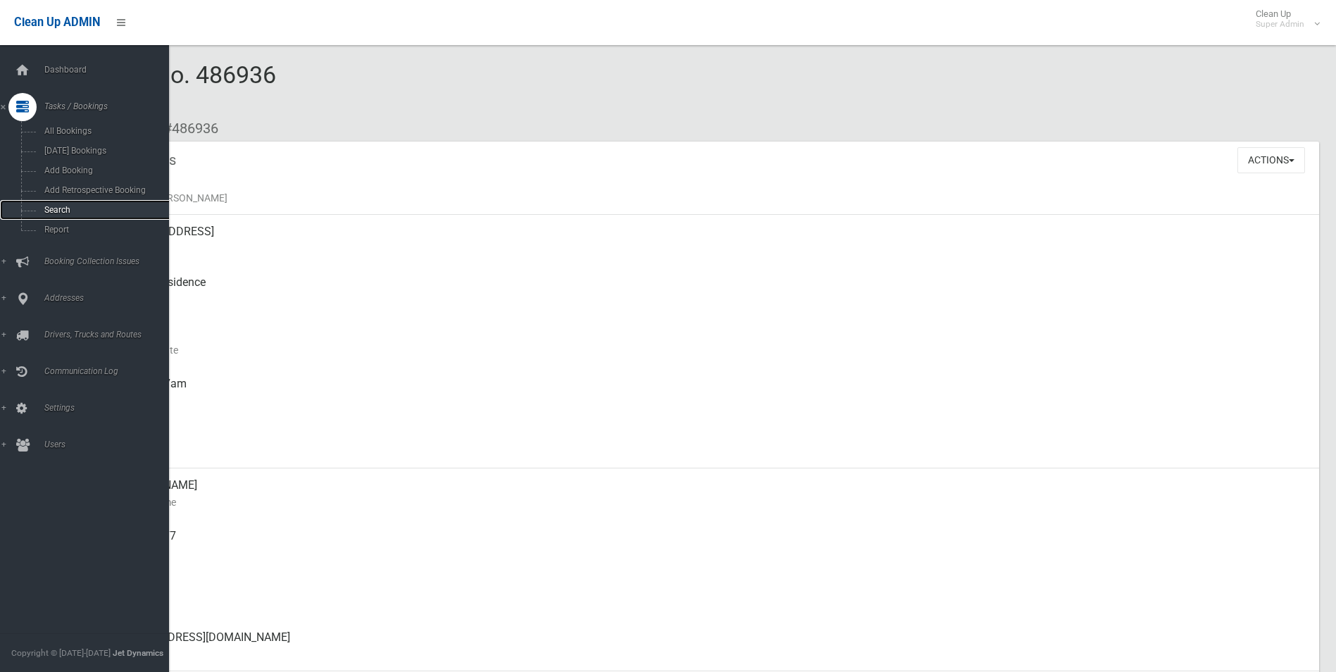
click at [59, 211] on span "Search" at bounding box center [104, 210] width 128 height 10
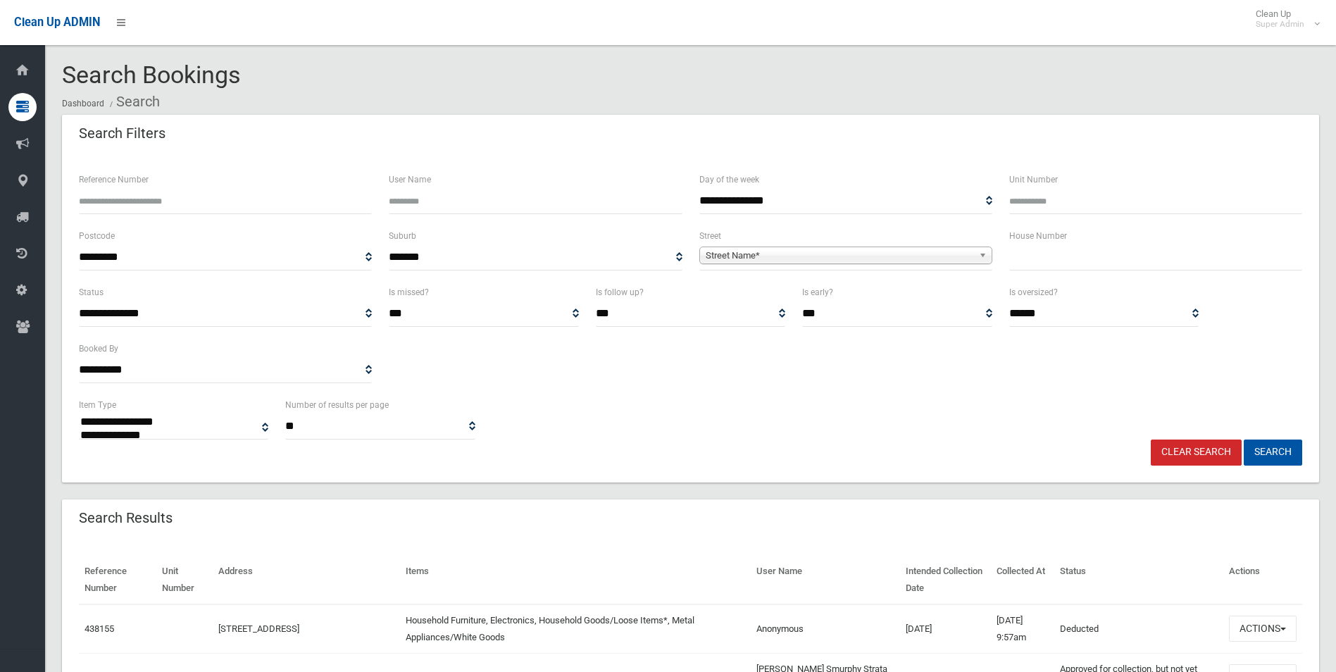
select select
click at [201, 199] on input "Reference Number" at bounding box center [225, 201] width 293 height 26
type input "******"
click at [1244, 440] on button "Search" at bounding box center [1273, 453] width 58 height 26
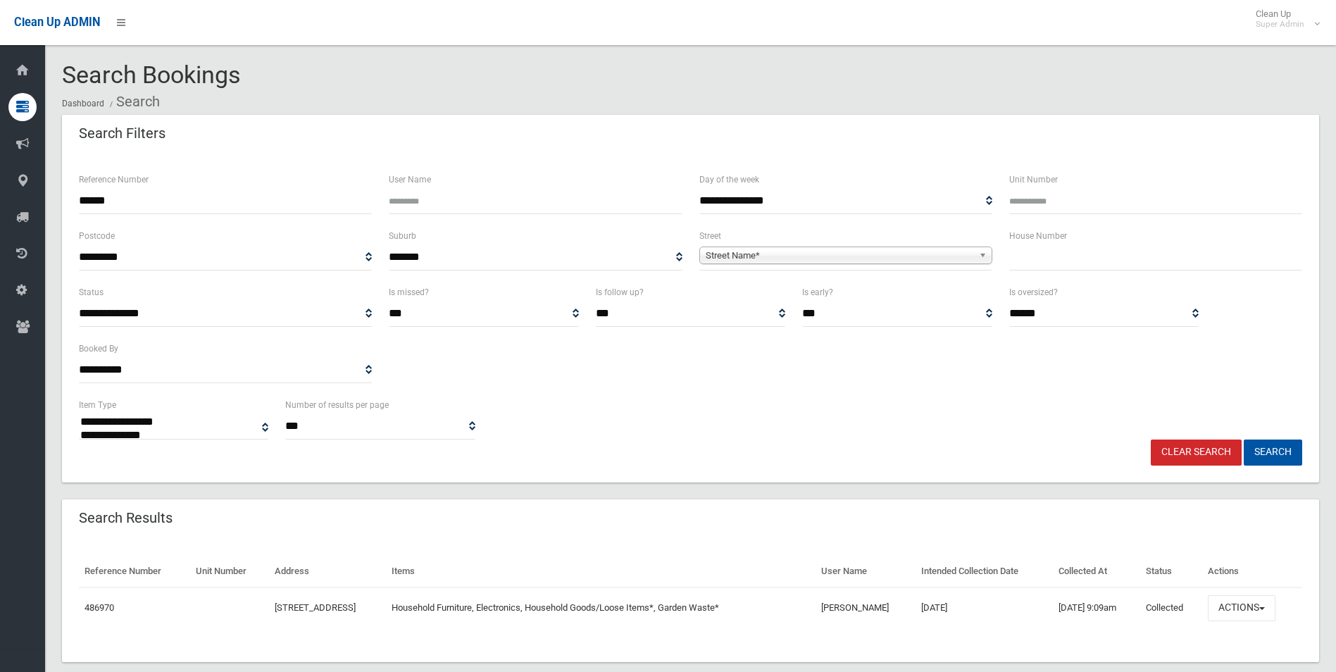
select select
click at [1241, 606] on button "Actions" at bounding box center [1242, 608] width 68 height 26
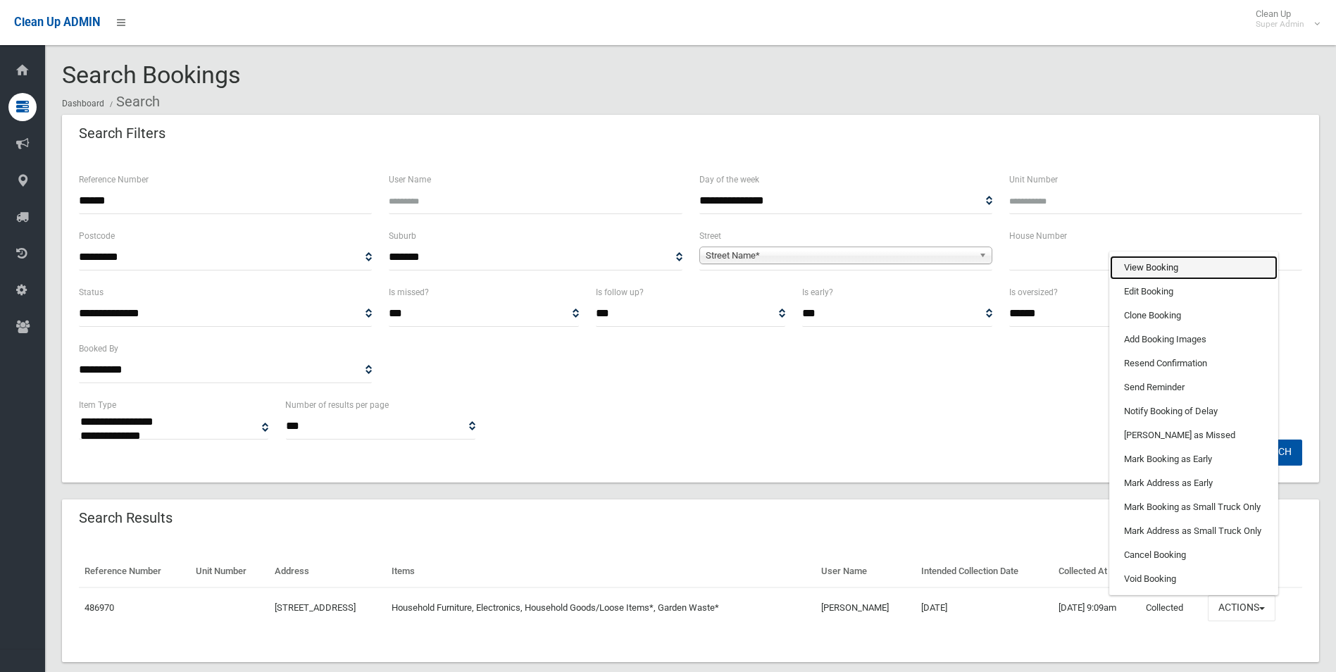
click at [1152, 266] on link "View Booking" at bounding box center [1194, 268] width 168 height 24
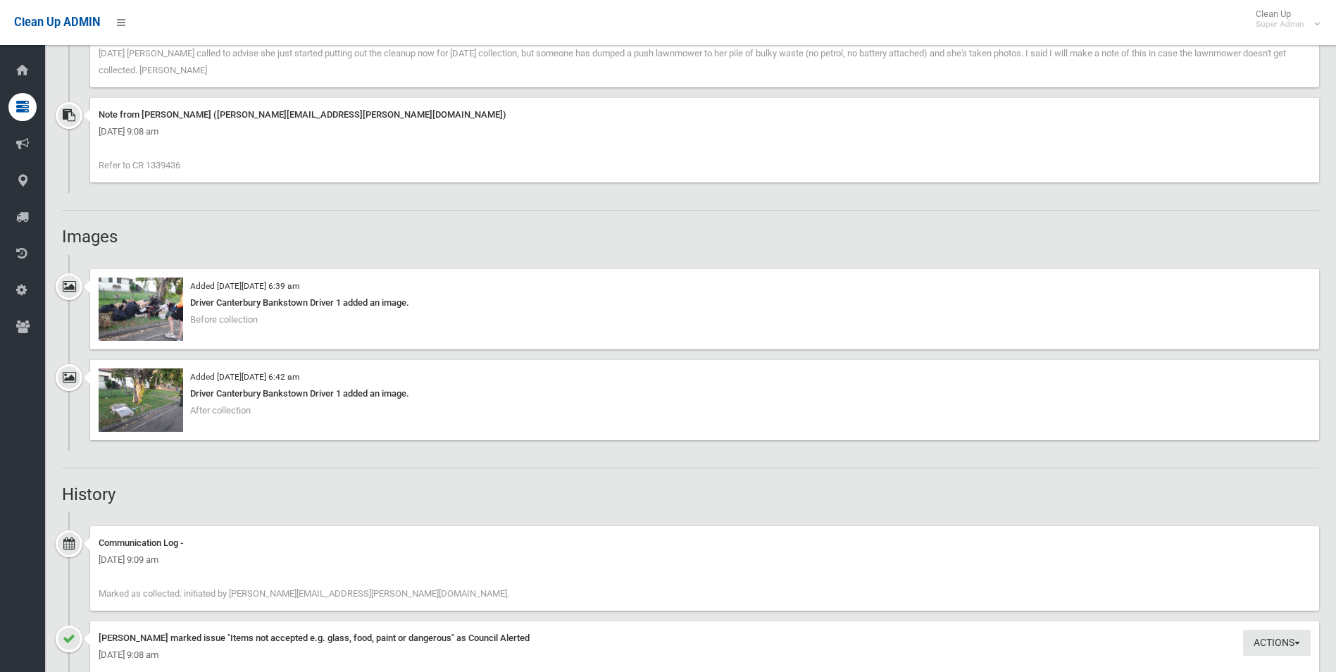
scroll to position [1057, 0]
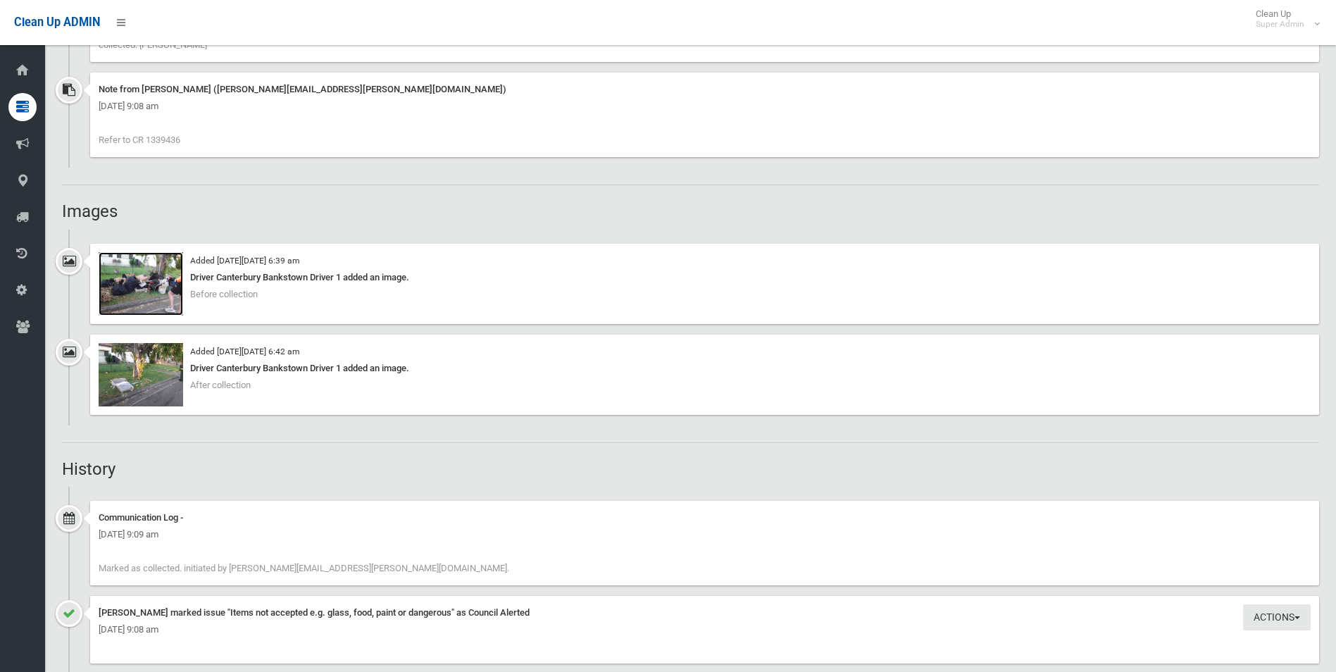
click at [170, 294] on img at bounding box center [141, 283] width 85 height 63
click at [142, 376] on img at bounding box center [141, 374] width 85 height 63
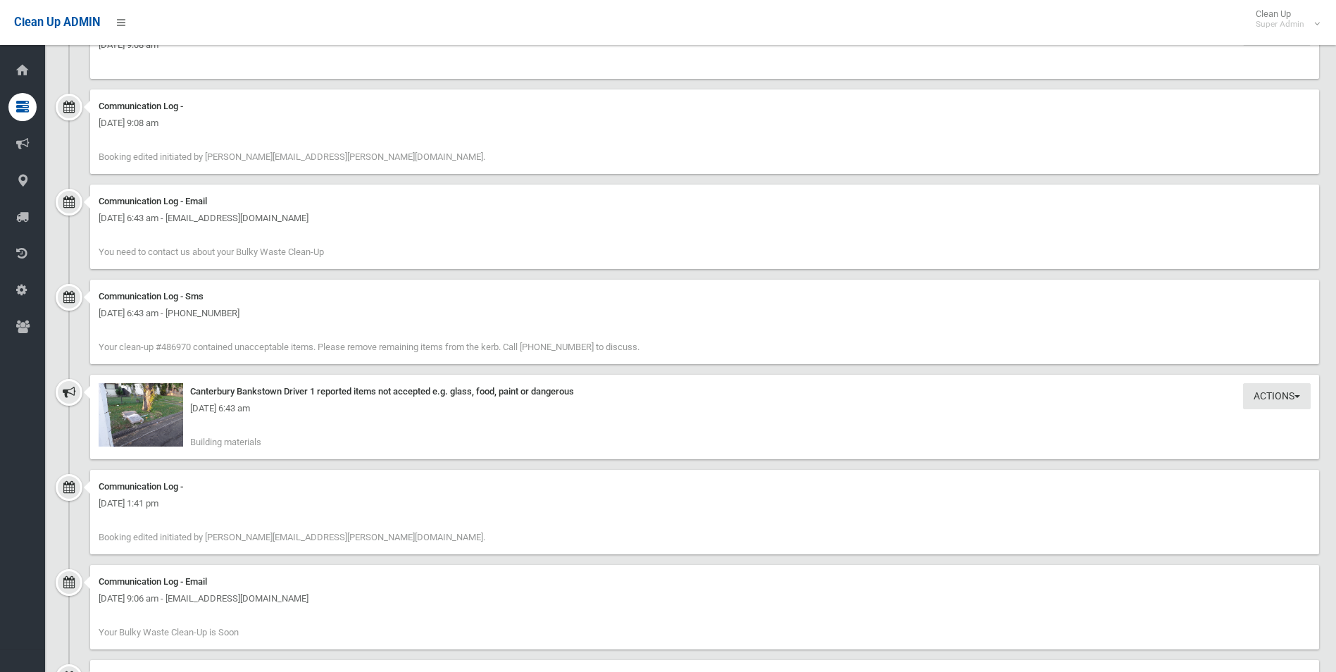
scroll to position [1691, 0]
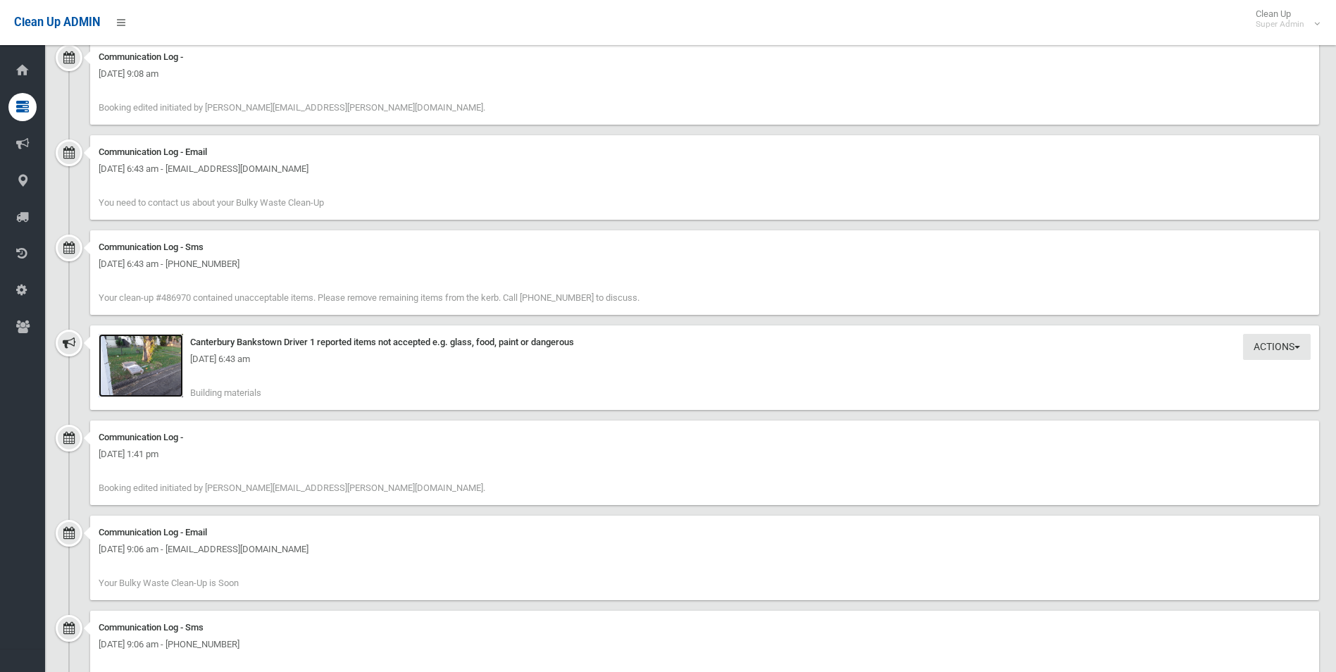
click at [166, 375] on img at bounding box center [141, 365] width 85 height 63
click at [166, 383] on img at bounding box center [141, 365] width 85 height 63
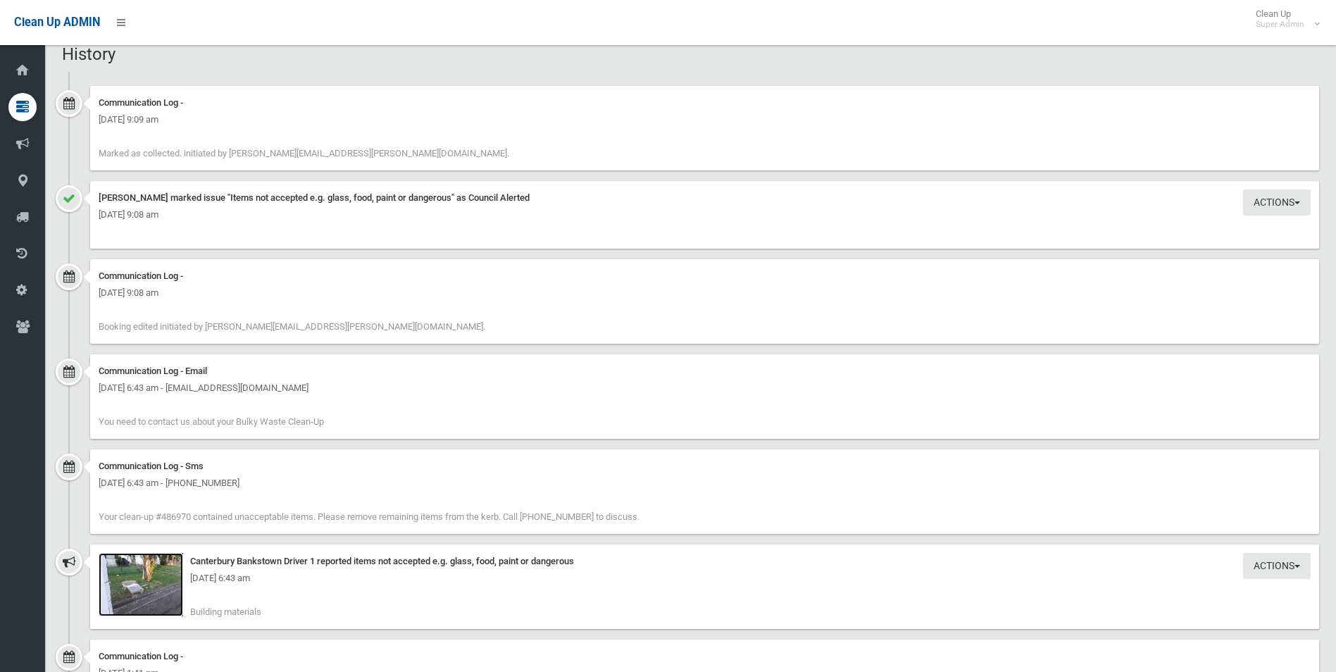
scroll to position [1447, 0]
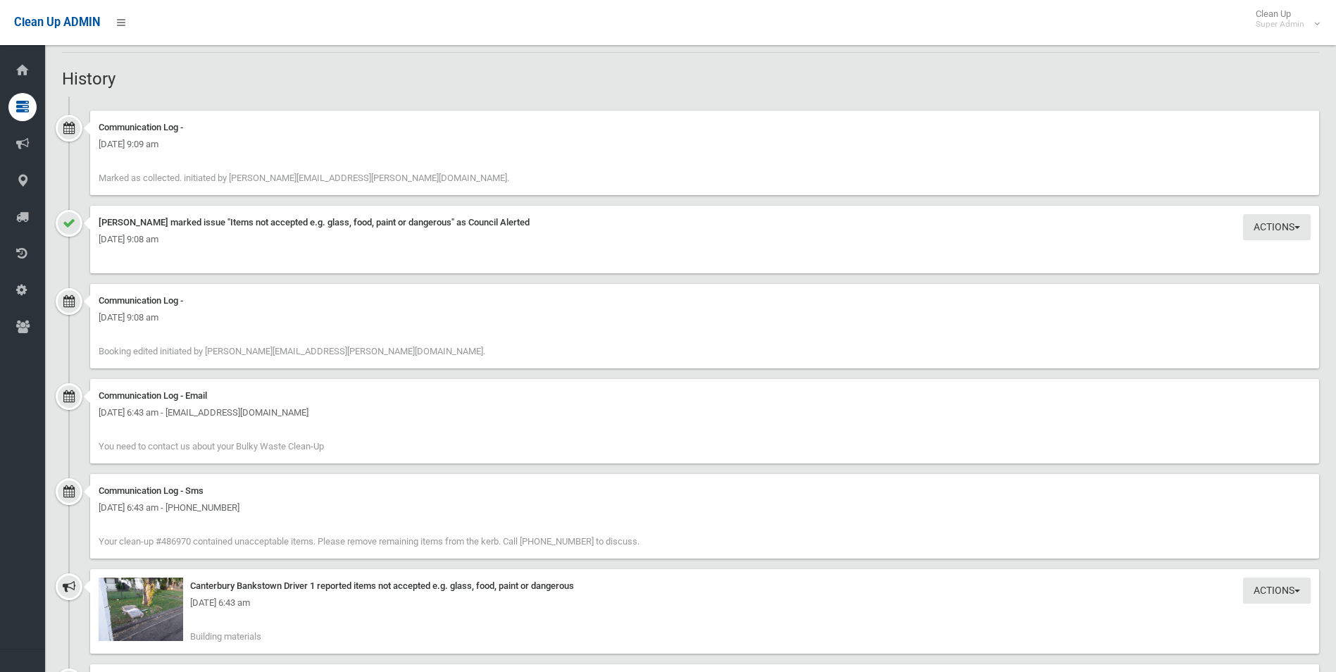
drag, startPoint x: 502, startPoint y: 371, endPoint x: 500, endPoint y: 380, distance: 8.6
click at [500, 380] on ul "Communication Log - [DATE] 9:09 am Marked as collected. initiated by [PERSON_NA…" at bounding box center [690, 618] width 1257 height 1043
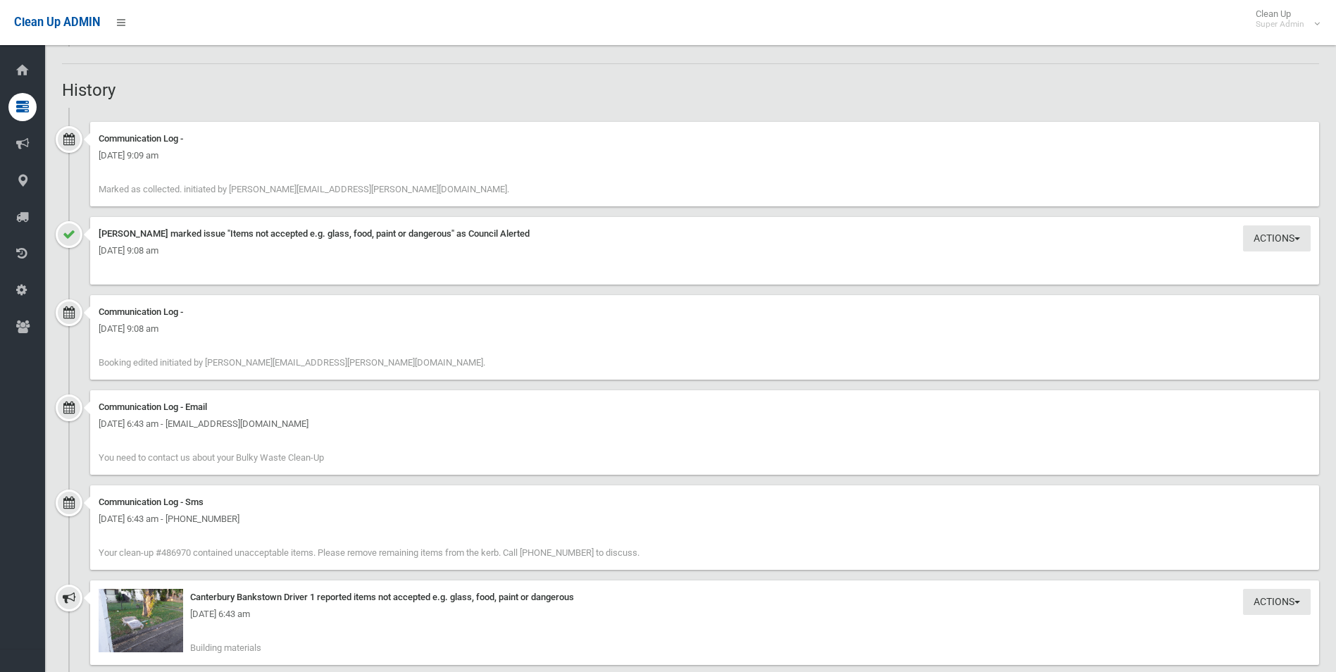
scroll to position [1433, 0]
click at [422, 98] on h2 "History" at bounding box center [690, 93] width 1257 height 18
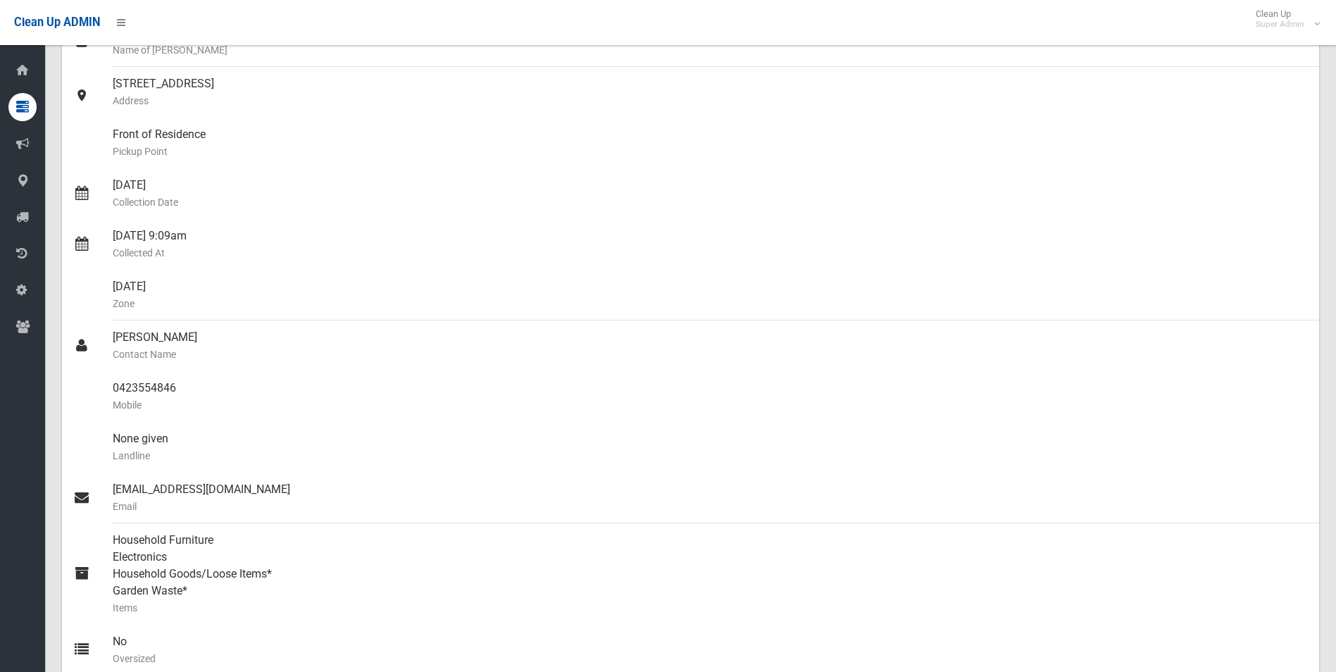
scroll to position [0, 0]
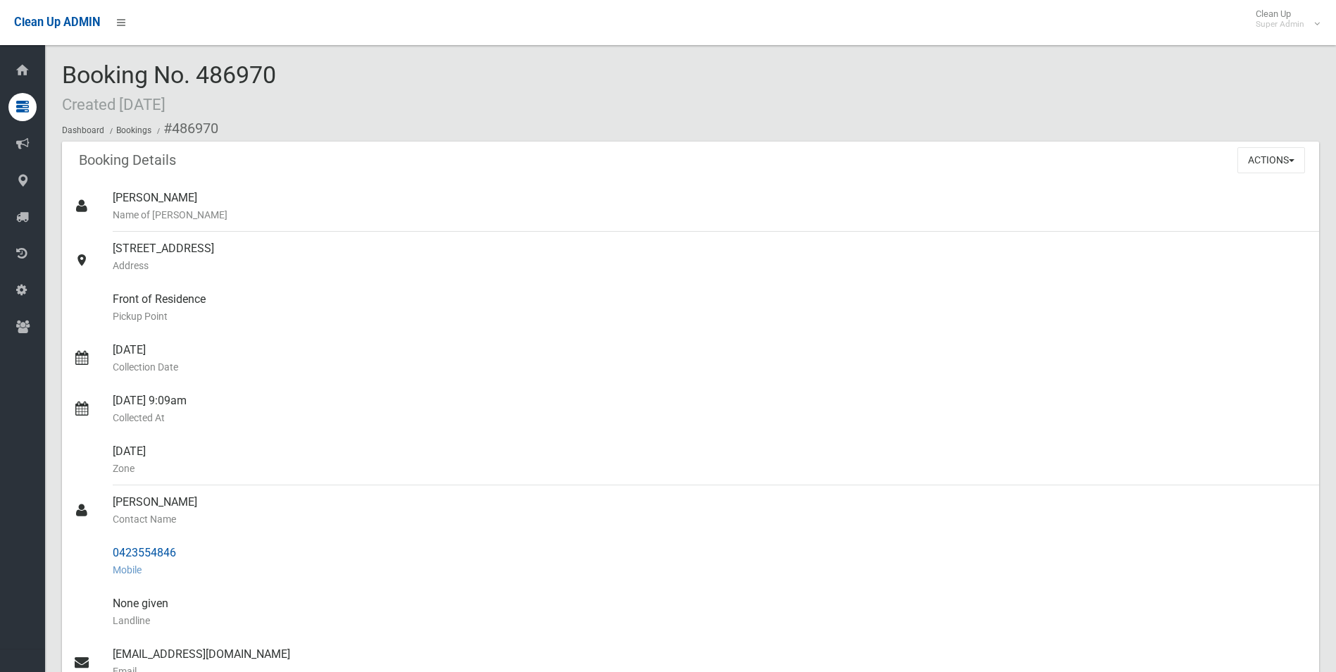
drag, startPoint x: 114, startPoint y: 548, endPoint x: 180, endPoint y: 547, distance: 65.5
click at [180, 547] on div "0423554846 Mobile" at bounding box center [710, 561] width 1195 height 51
drag, startPoint x: 180, startPoint y: 547, endPoint x: 163, endPoint y: 552, distance: 17.4
copy div "0423554846"
click at [234, 375] on small "Collection Date" at bounding box center [710, 367] width 1195 height 17
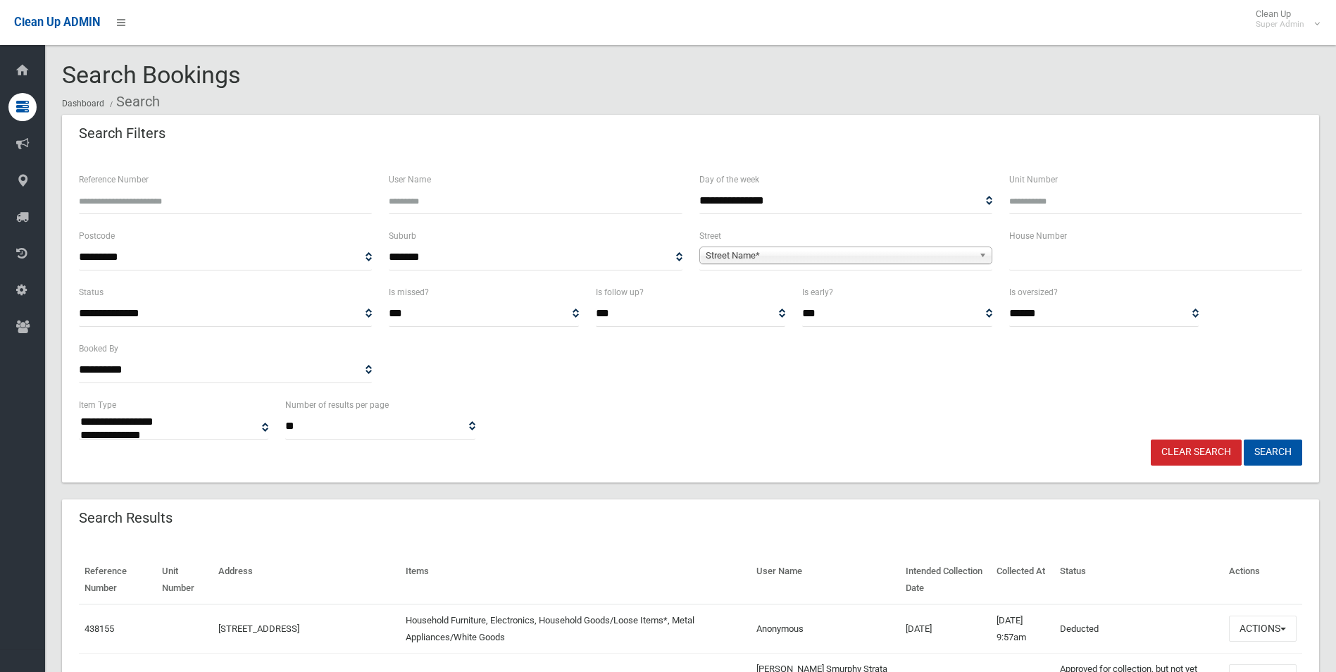
select select
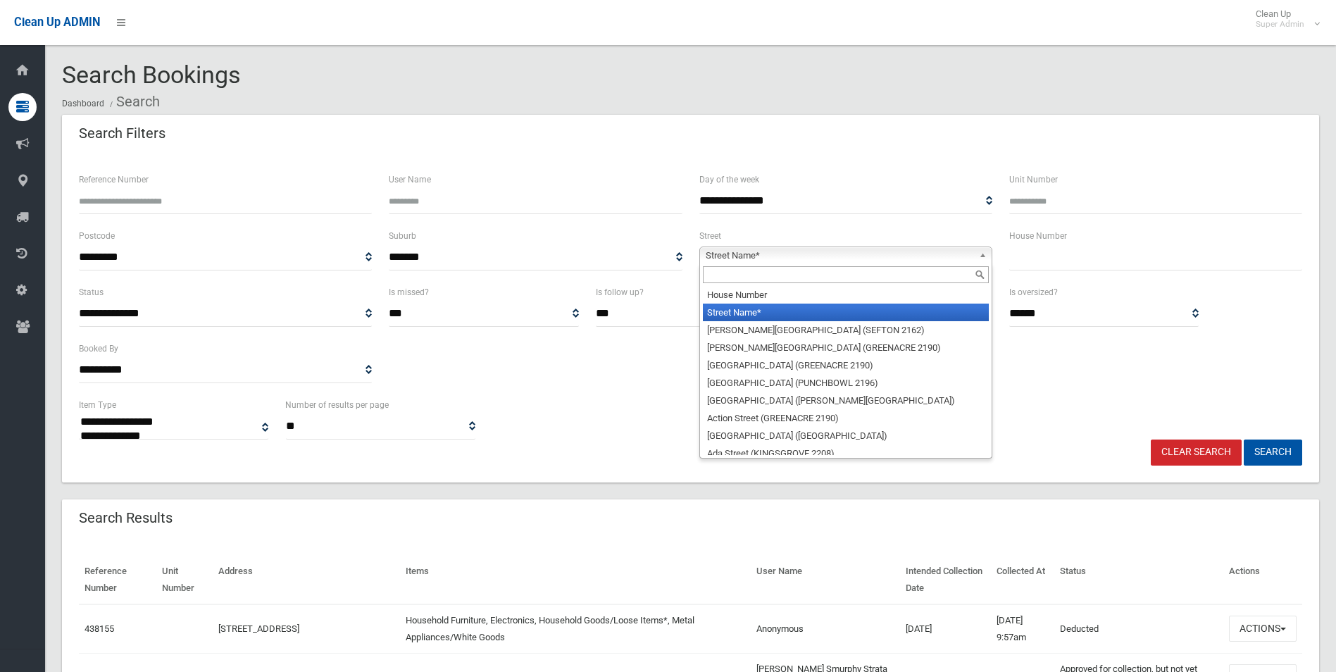
click at [752, 254] on span "Street Name*" at bounding box center [840, 255] width 268 height 17
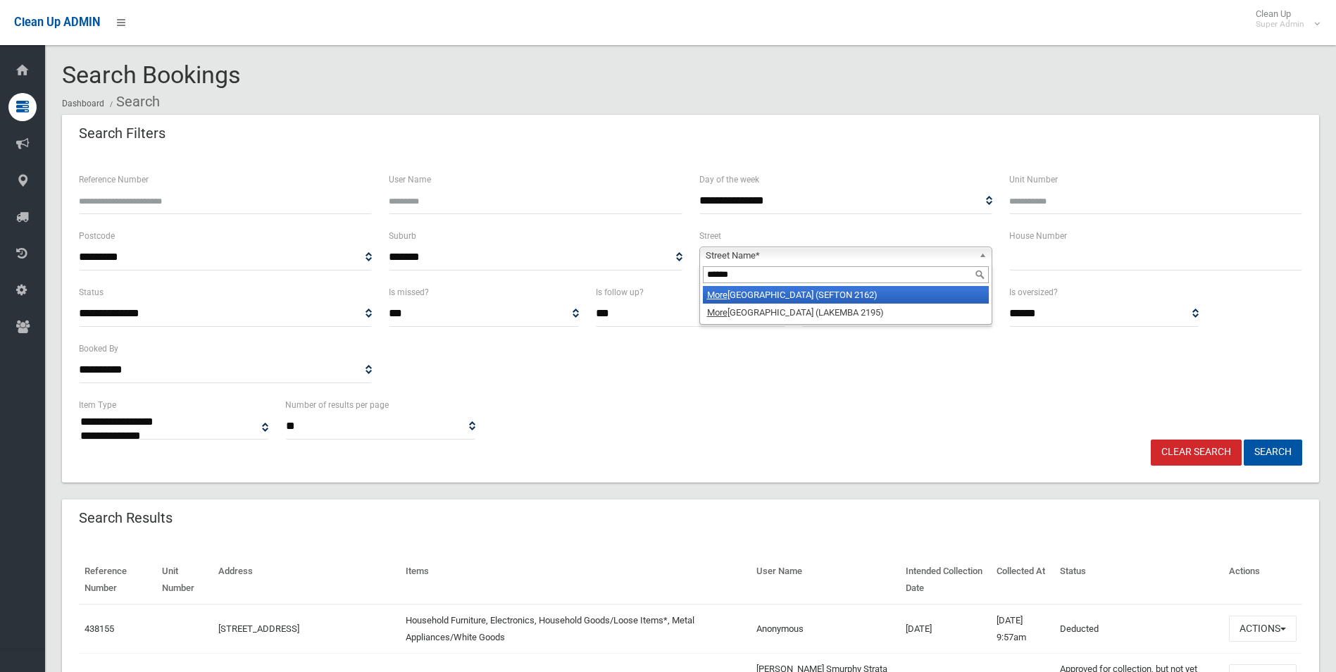
type input "*******"
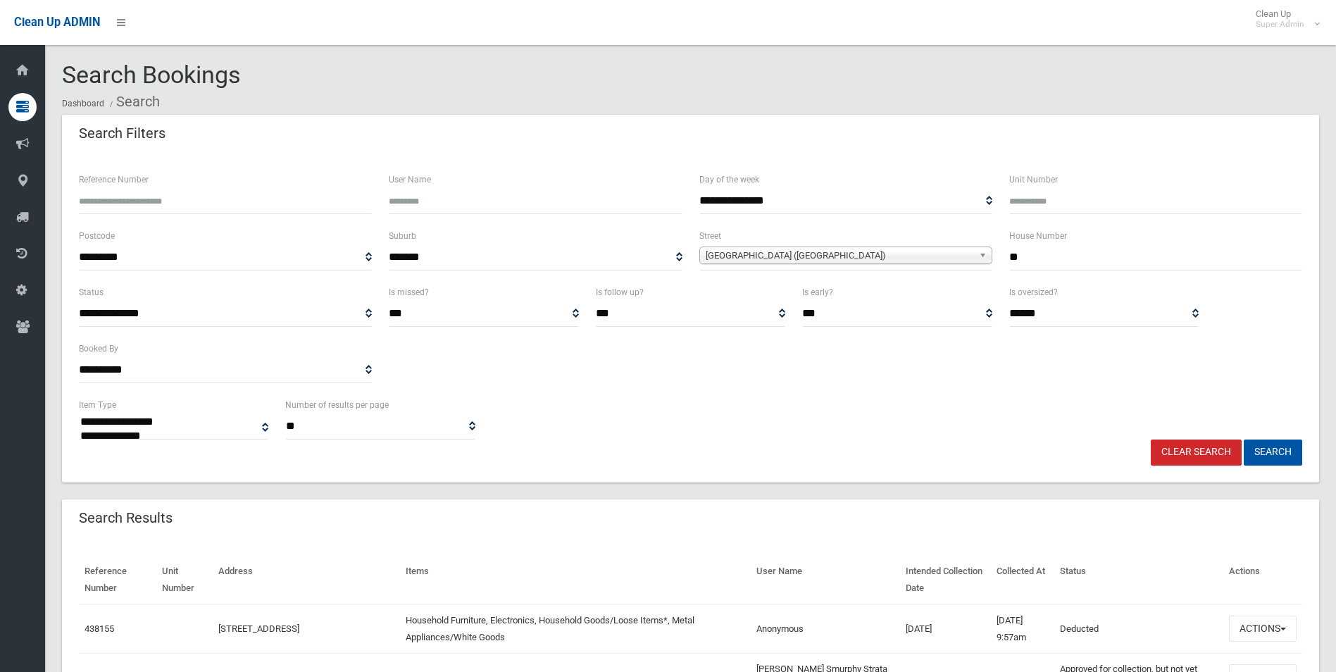
type input "**"
click at [1244, 440] on button "Search" at bounding box center [1273, 453] width 58 height 26
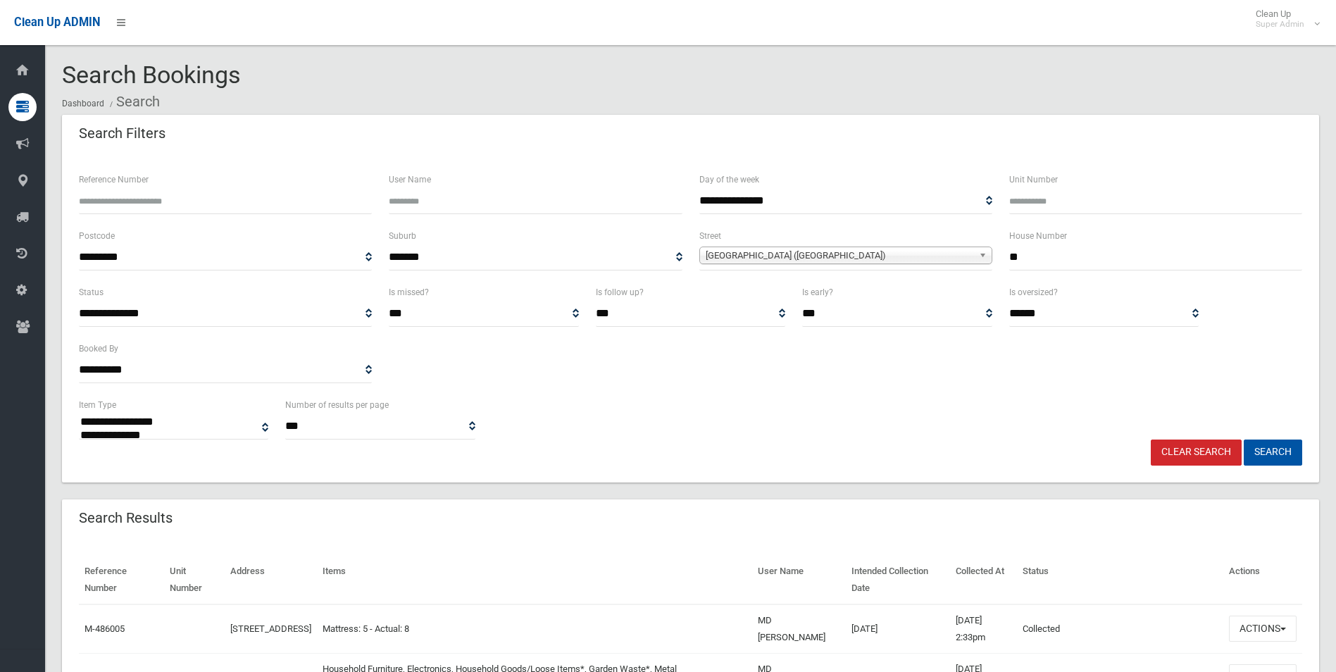
select select
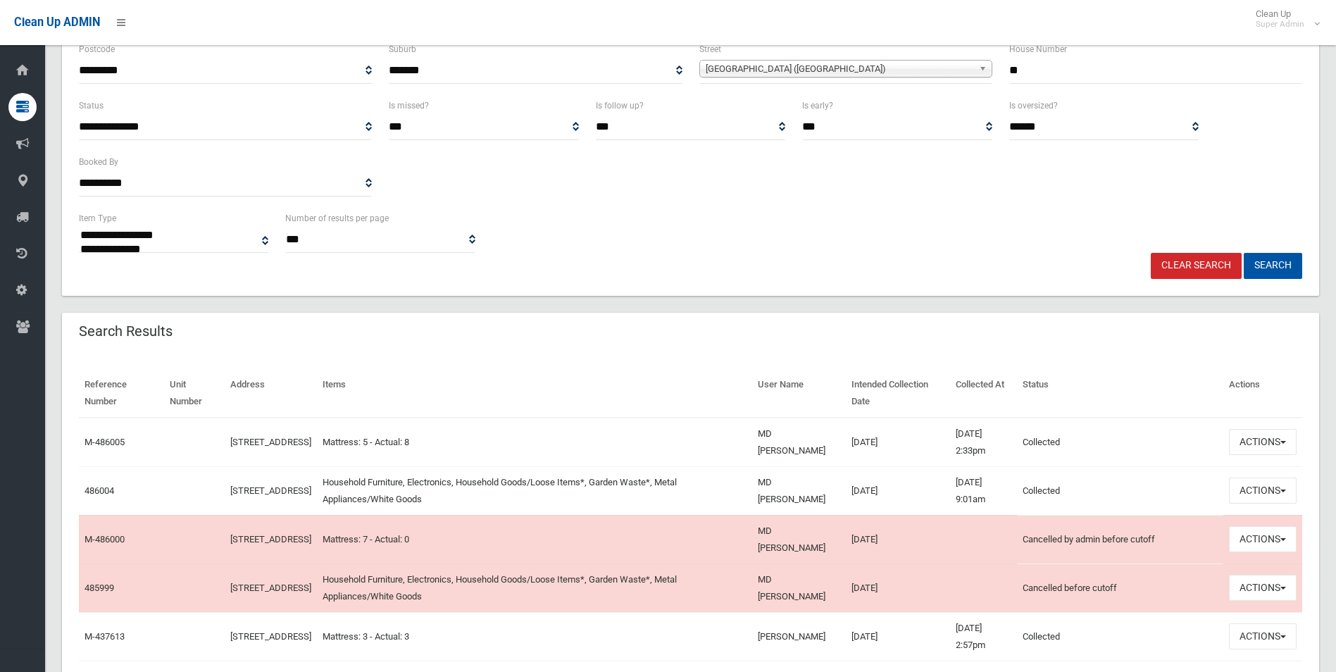
scroll to position [282, 0]
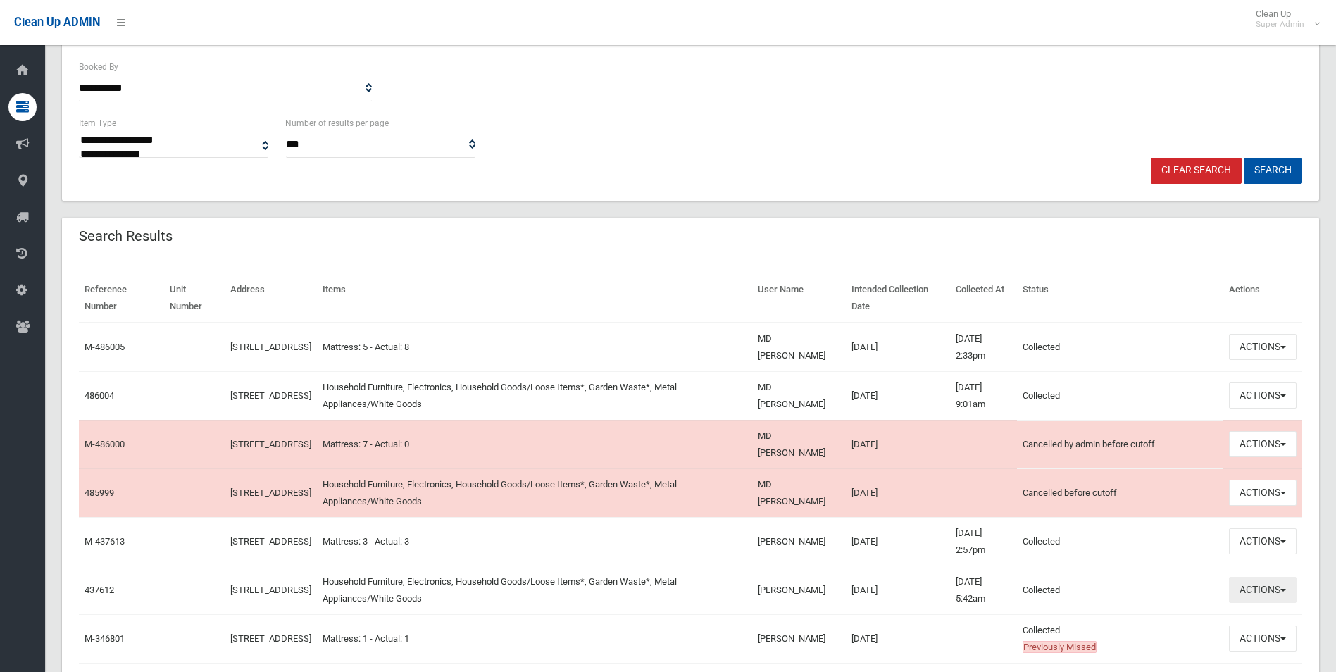
click at [1261, 585] on button "Actions" at bounding box center [1263, 590] width 68 height 26
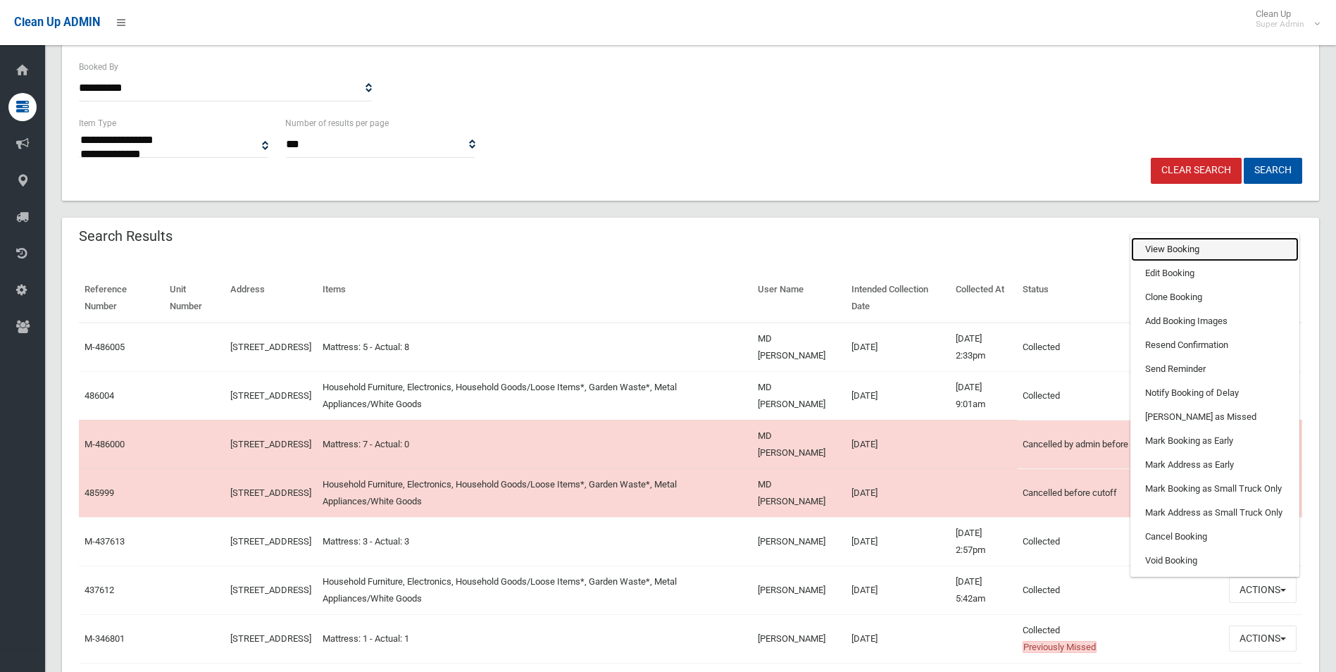
click at [1174, 244] on link "View Booking" at bounding box center [1215, 249] width 168 height 24
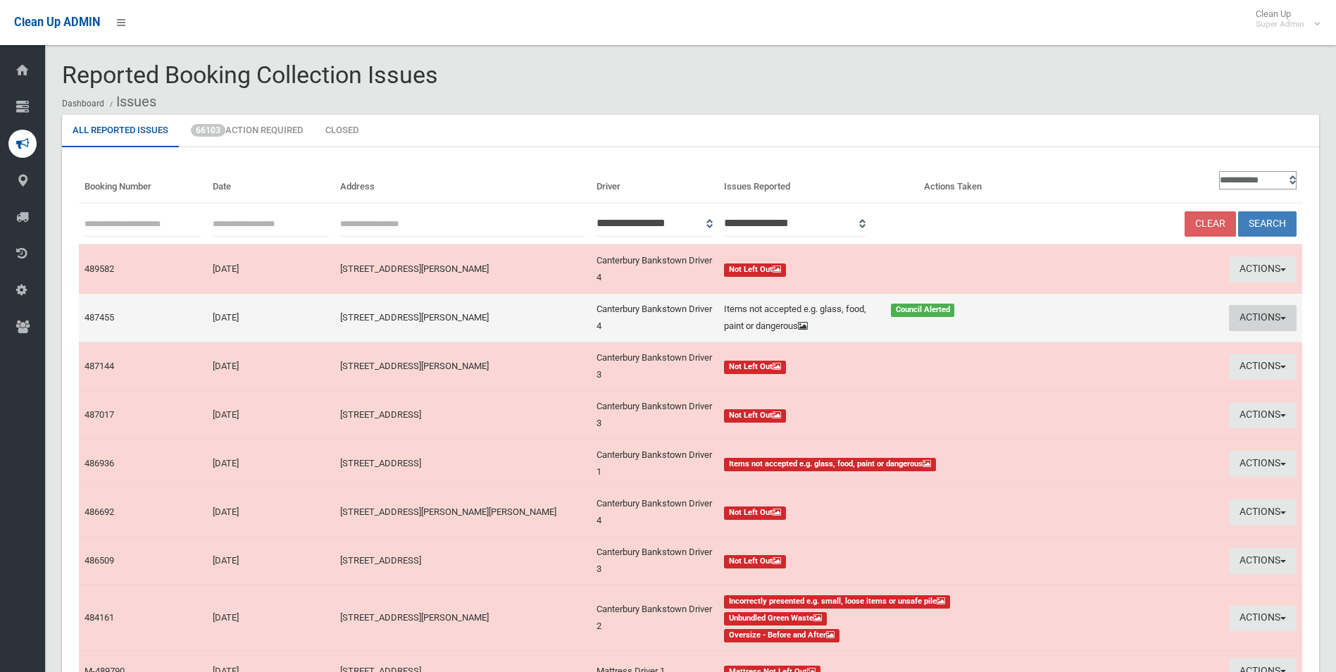
click at [1248, 318] on button "Actions" at bounding box center [1263, 318] width 68 height 26
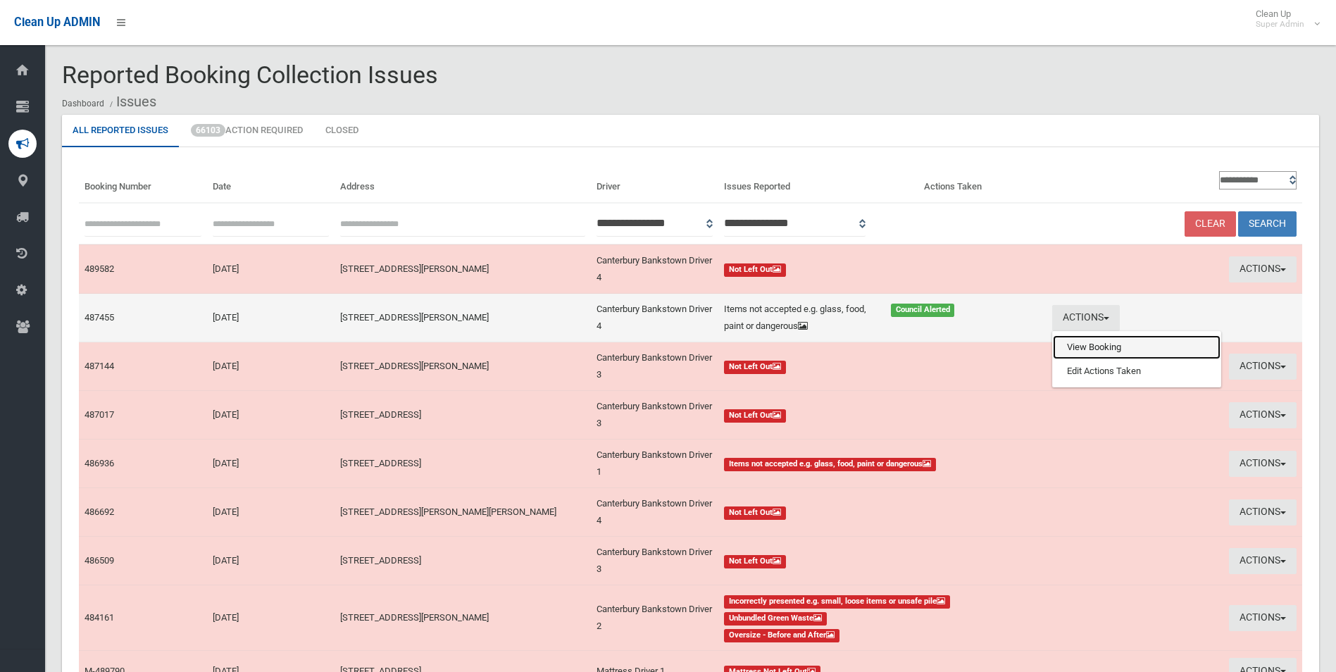
click at [1079, 355] on link "View Booking" at bounding box center [1137, 347] width 168 height 24
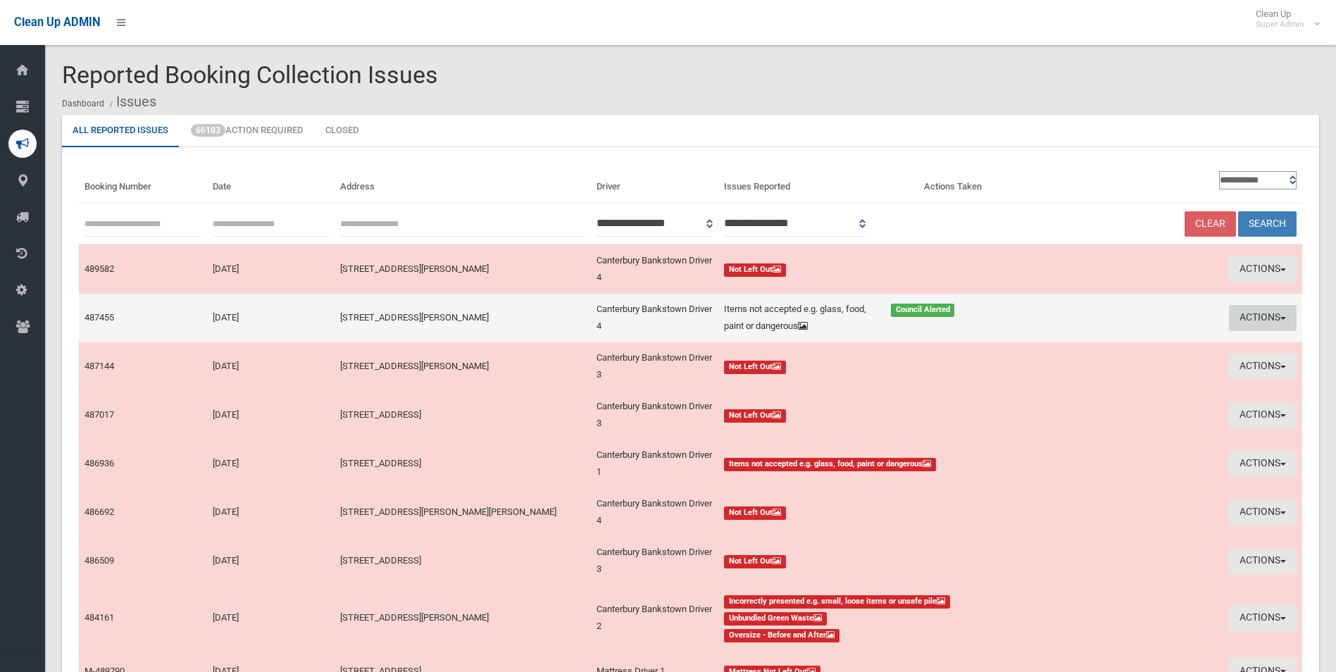
click at [1252, 318] on button "Actions" at bounding box center [1263, 318] width 68 height 26
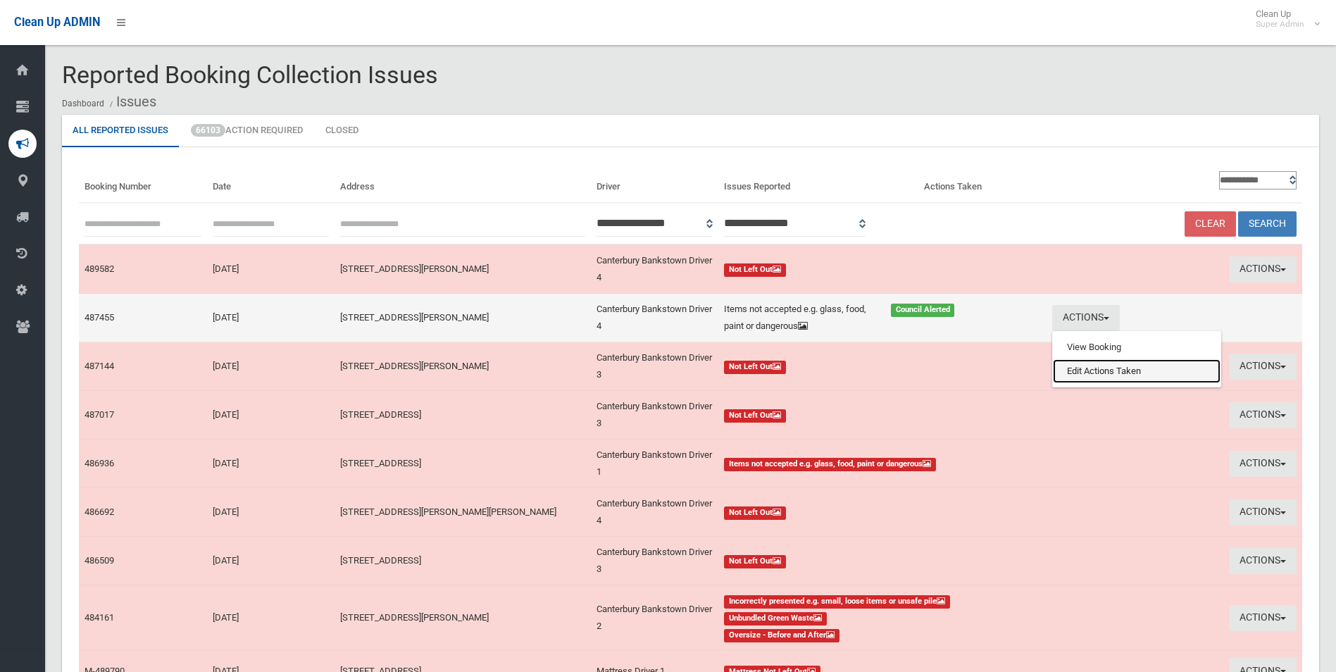
click at [1107, 372] on link "Edit Actions Taken" at bounding box center [1137, 371] width 168 height 24
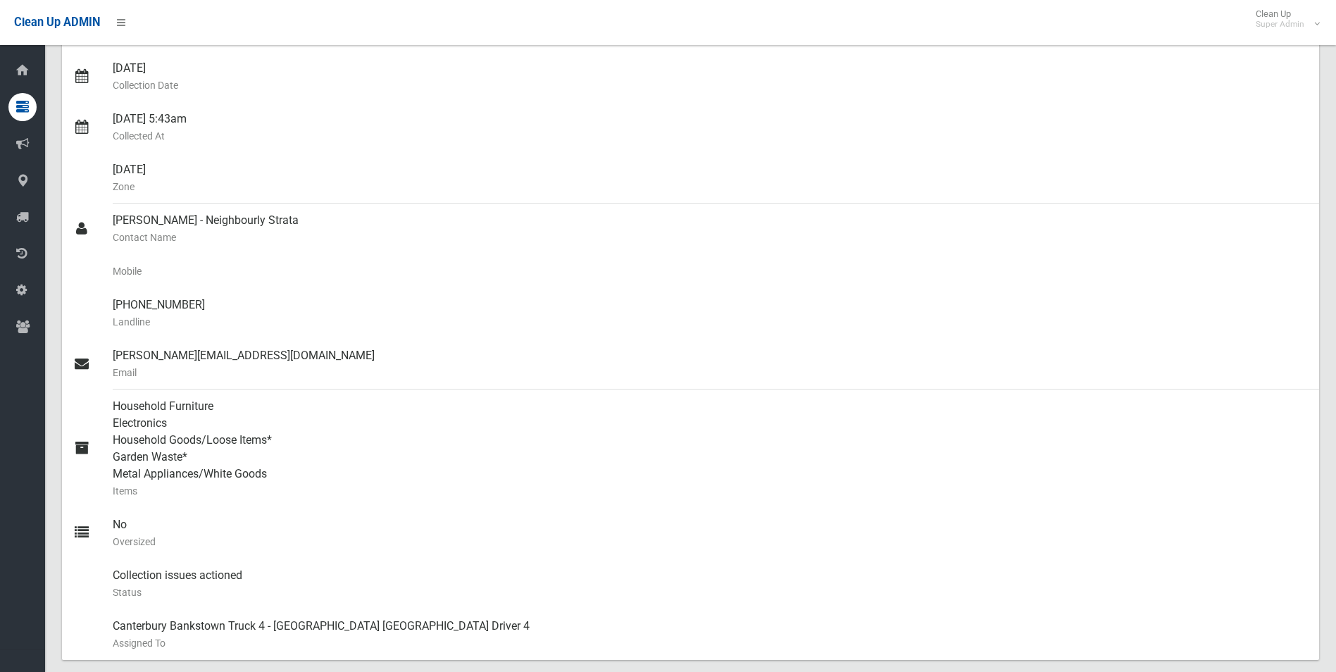
scroll to position [211, 0]
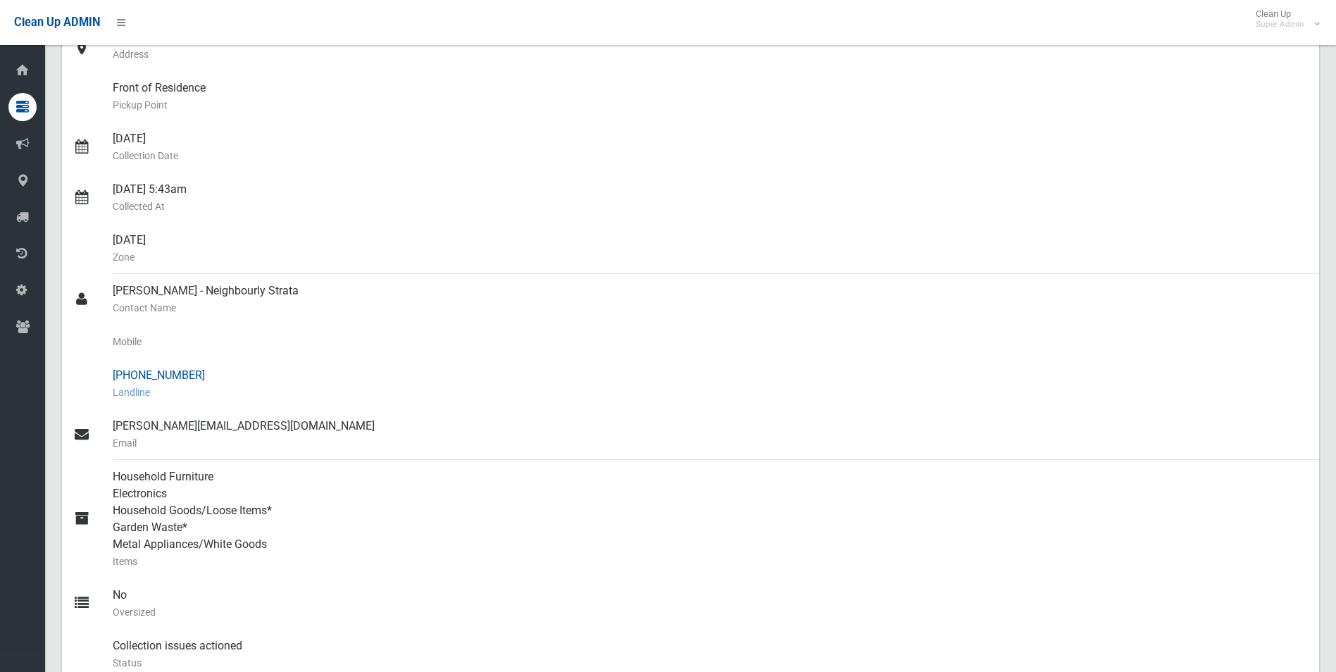
drag, startPoint x: 138, startPoint y: 373, endPoint x: 192, endPoint y: 374, distance: 53.6
click at [192, 374] on div "(02) 8661 0060 Landline" at bounding box center [710, 384] width 1195 height 51
drag, startPoint x: 192, startPoint y: 374, endPoint x: 171, endPoint y: 374, distance: 20.4
copy div "8661 0060"
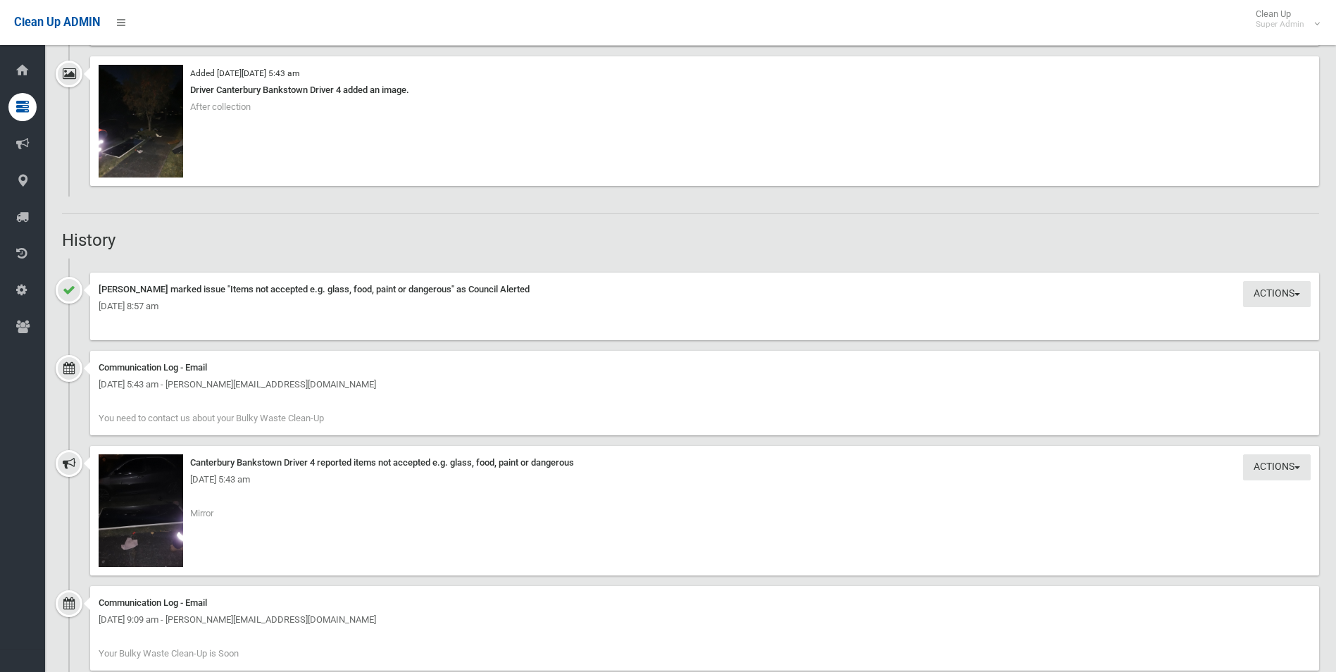
scroll to position [1268, 0]
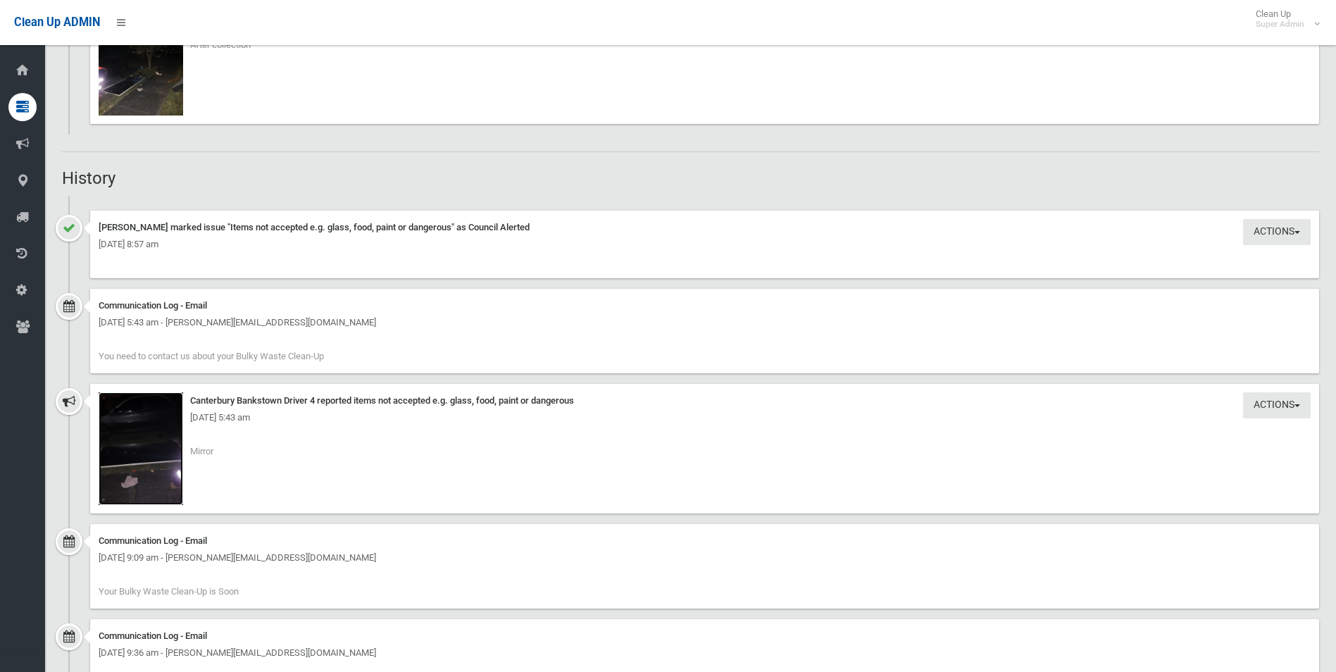
click at [172, 479] on img at bounding box center [141, 448] width 85 height 113
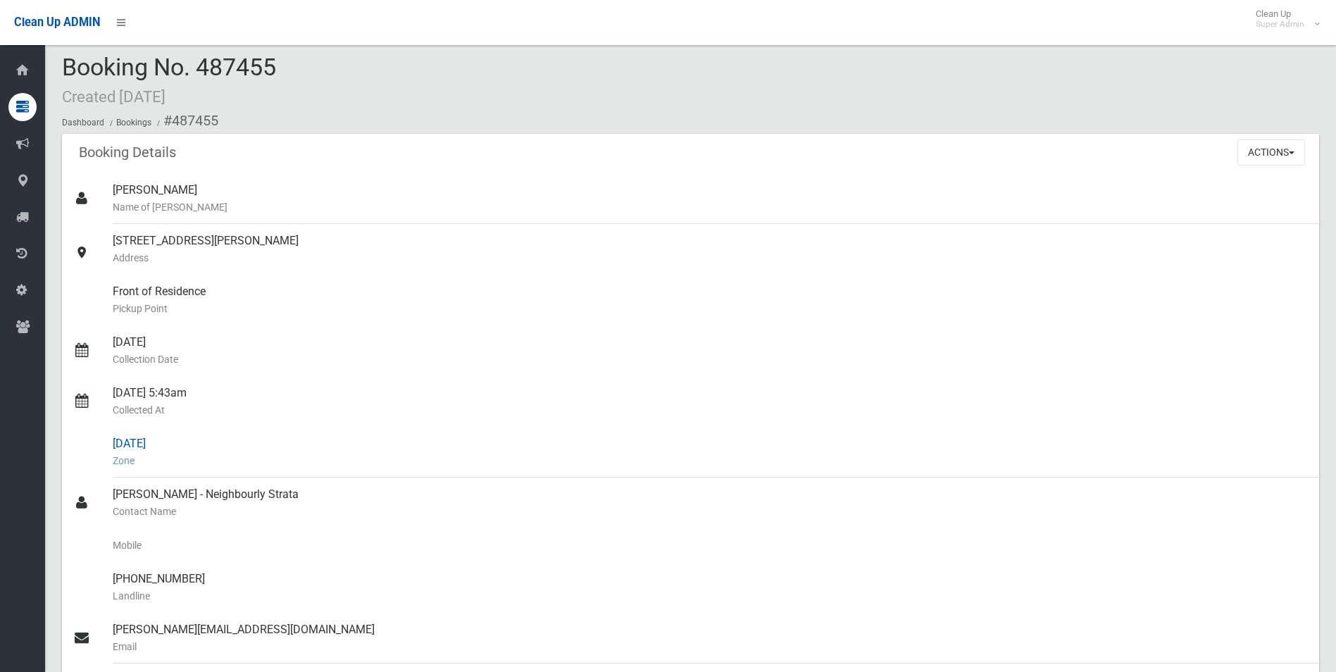
scroll to position [0, 0]
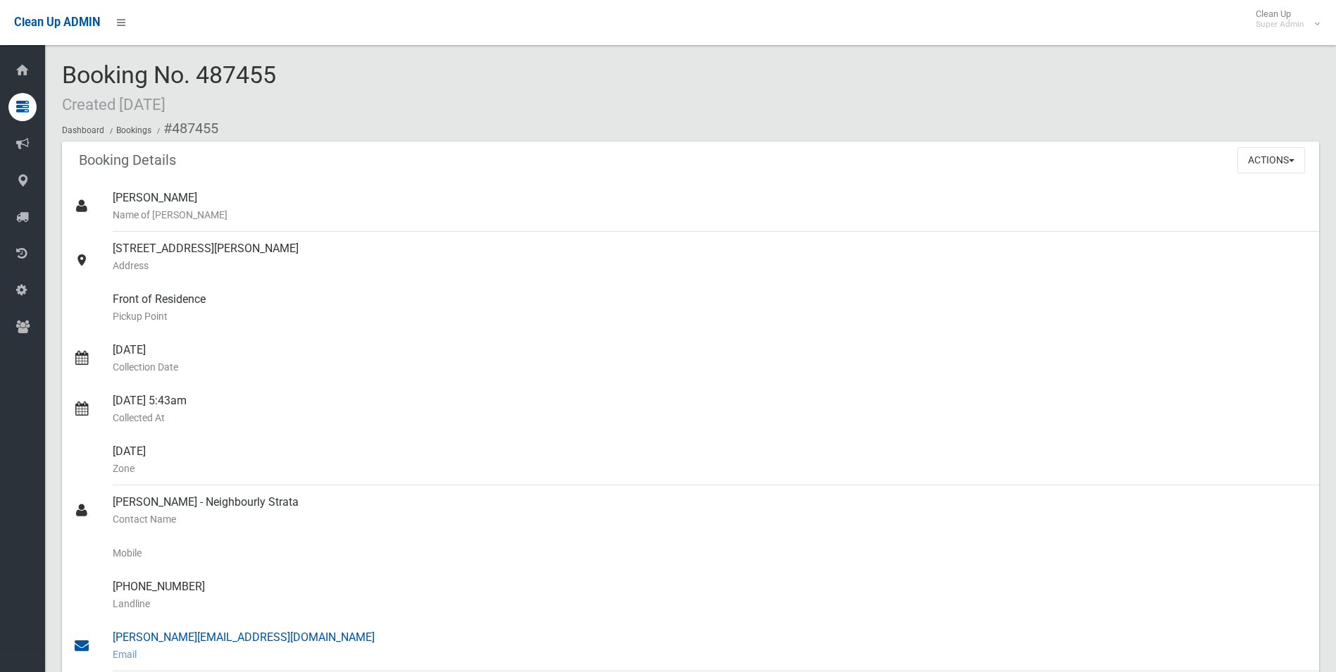
drag, startPoint x: 173, startPoint y: 127, endPoint x: 290, endPoint y: 633, distance: 519.1
copy section "487455 Booking Details Actions View Booking Edit Booking Clone Booking Add Book…"
click at [449, 275] on div "45-51 Robinson Street North, WILEY PARK NSW 2195 Address" at bounding box center [710, 257] width 1195 height 51
click at [1250, 159] on button "Actions" at bounding box center [1272, 160] width 68 height 26
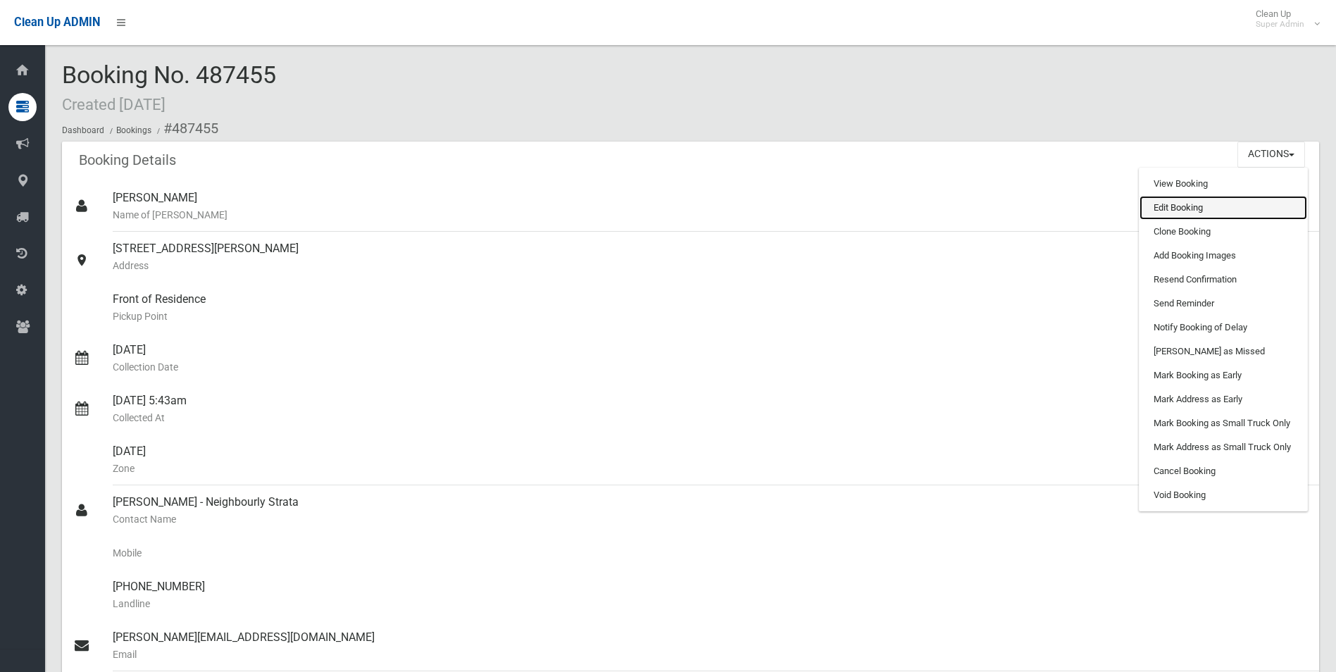
click at [1150, 213] on link "Edit Booking" at bounding box center [1224, 208] width 168 height 24
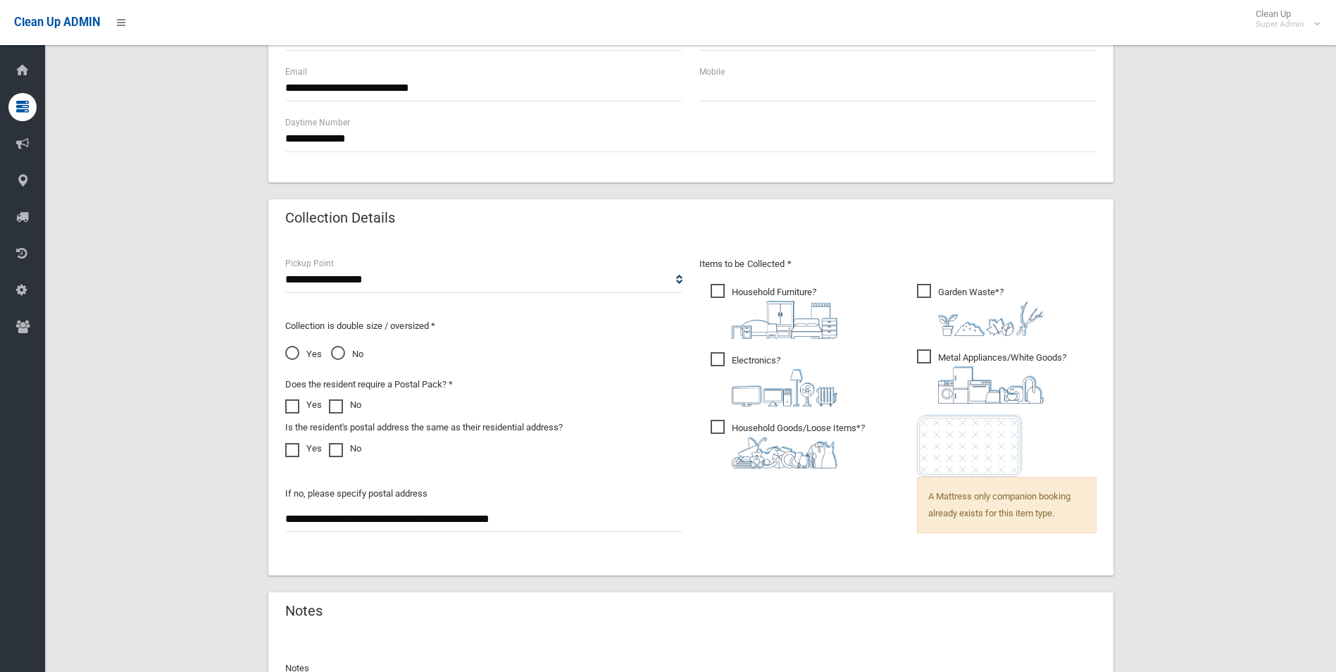
scroll to position [950, 0]
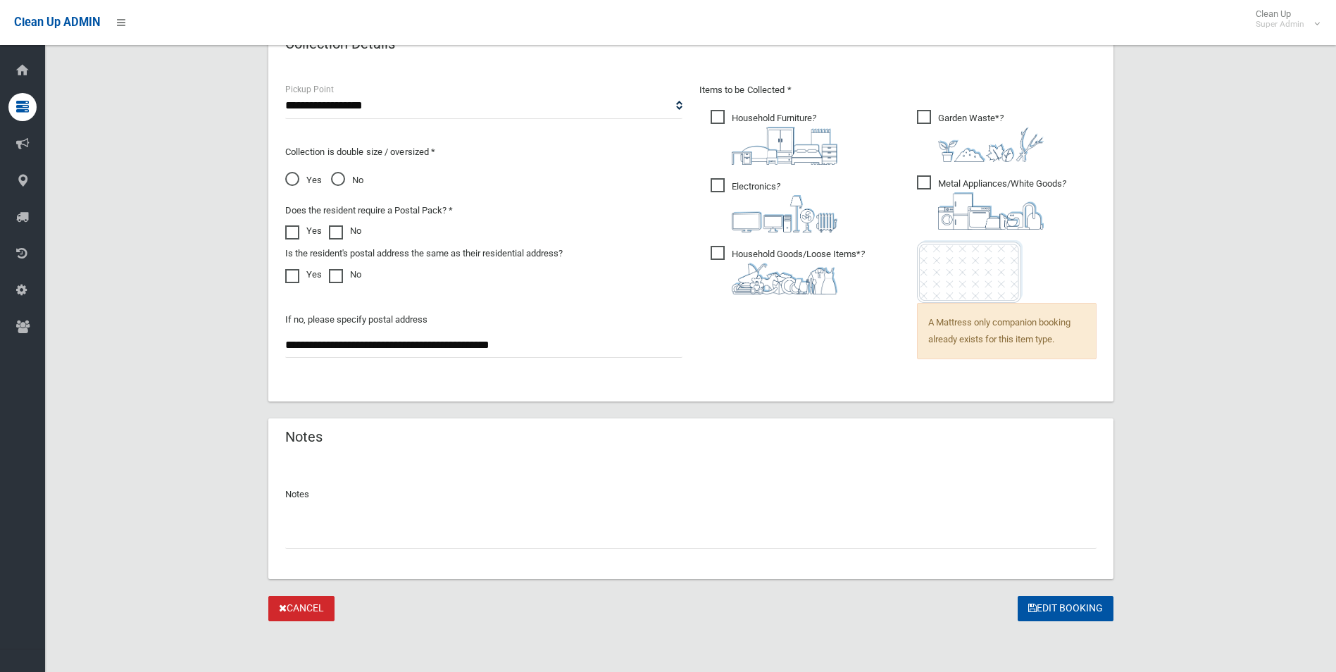
click at [337, 529] on input "text" at bounding box center [691, 536] width 812 height 26
paste input "********"
type input "**********"
click at [1057, 611] on button "Edit Booking" at bounding box center [1066, 609] width 96 height 26
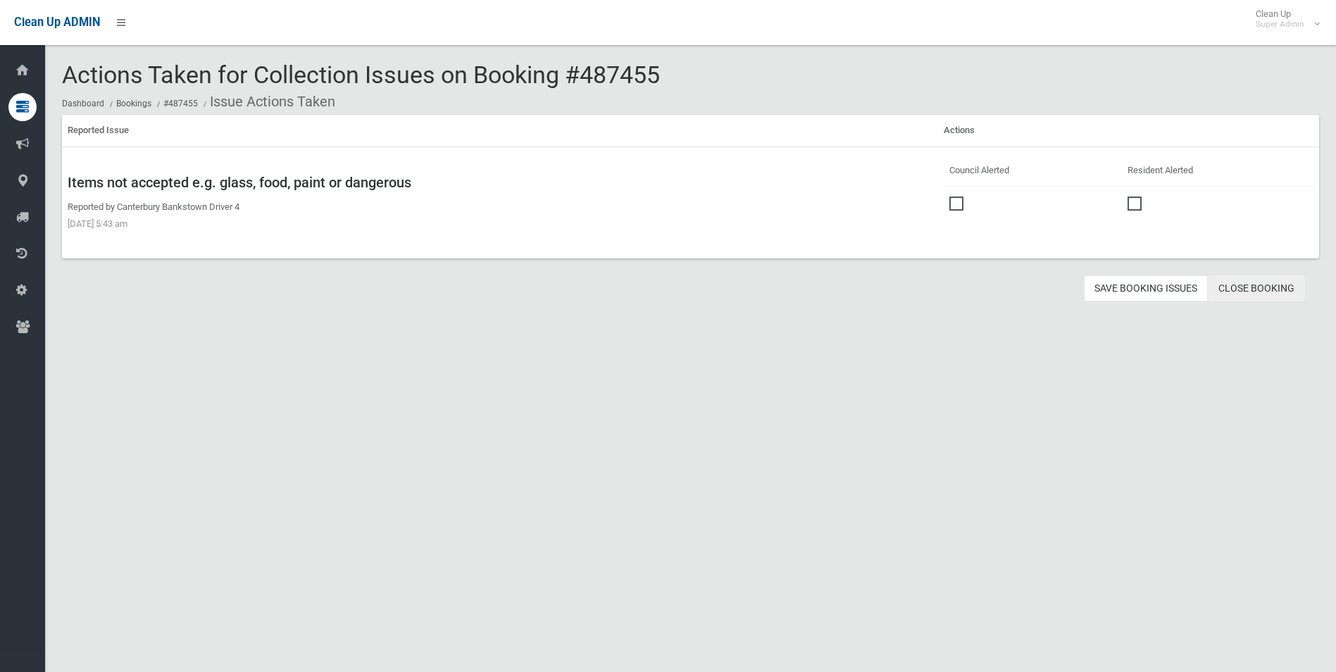
click at [1259, 287] on link "Close Booking" at bounding box center [1256, 288] width 97 height 26
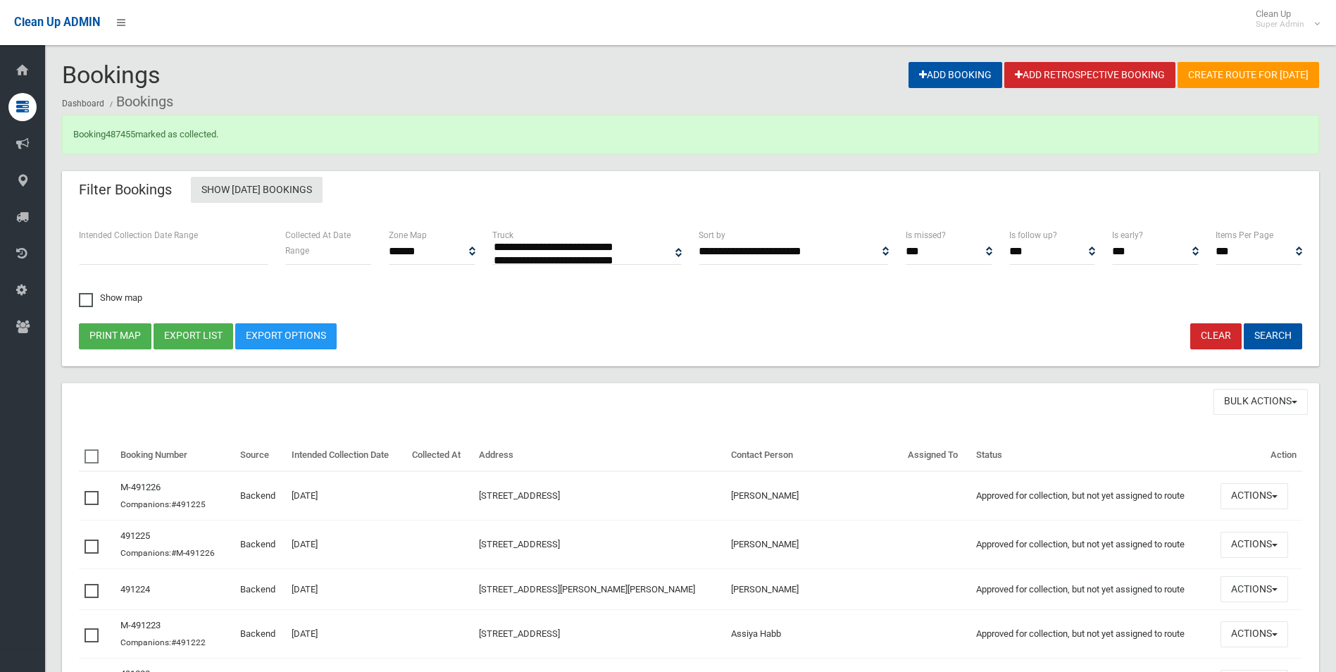
select select
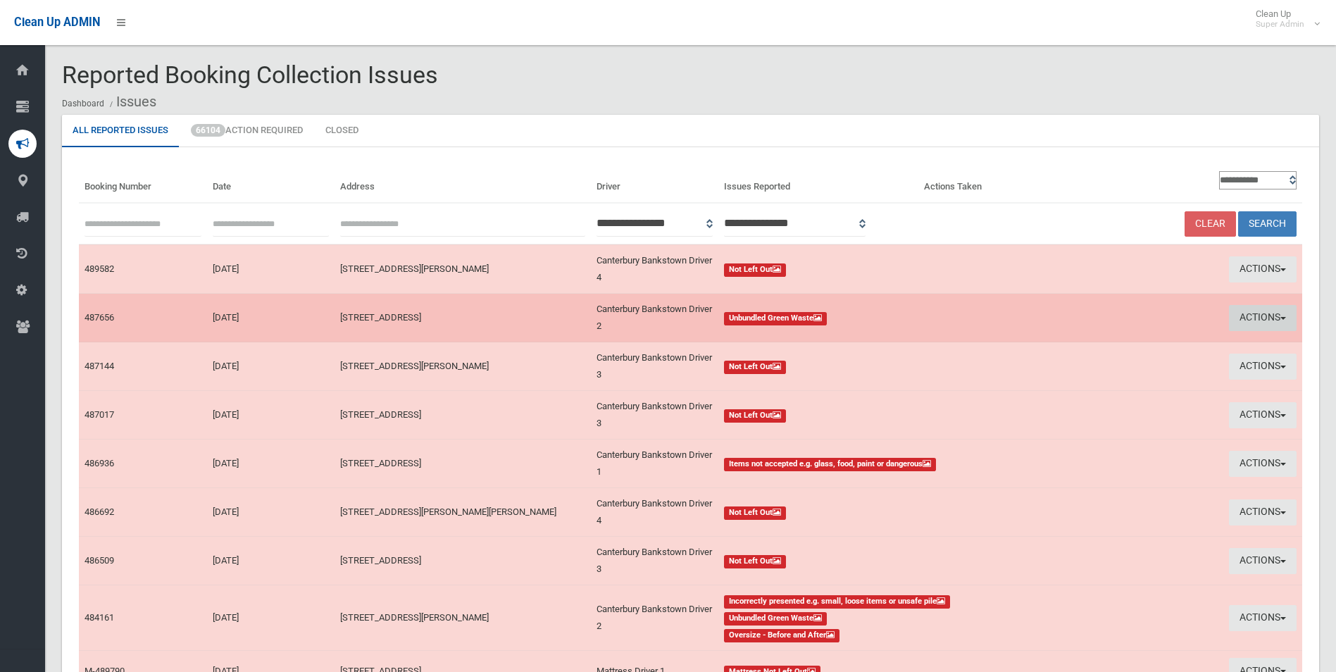
click at [1254, 315] on button "Actions" at bounding box center [1263, 318] width 68 height 26
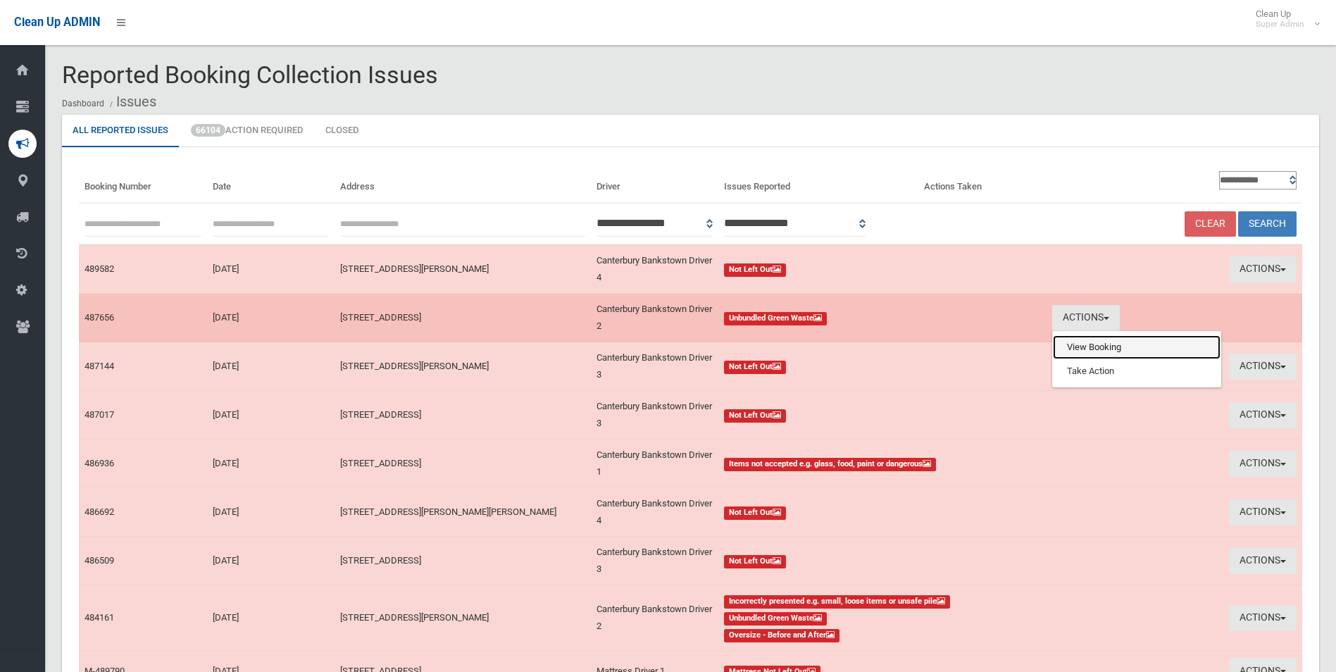
click at [1095, 343] on link "View Booking" at bounding box center [1137, 347] width 168 height 24
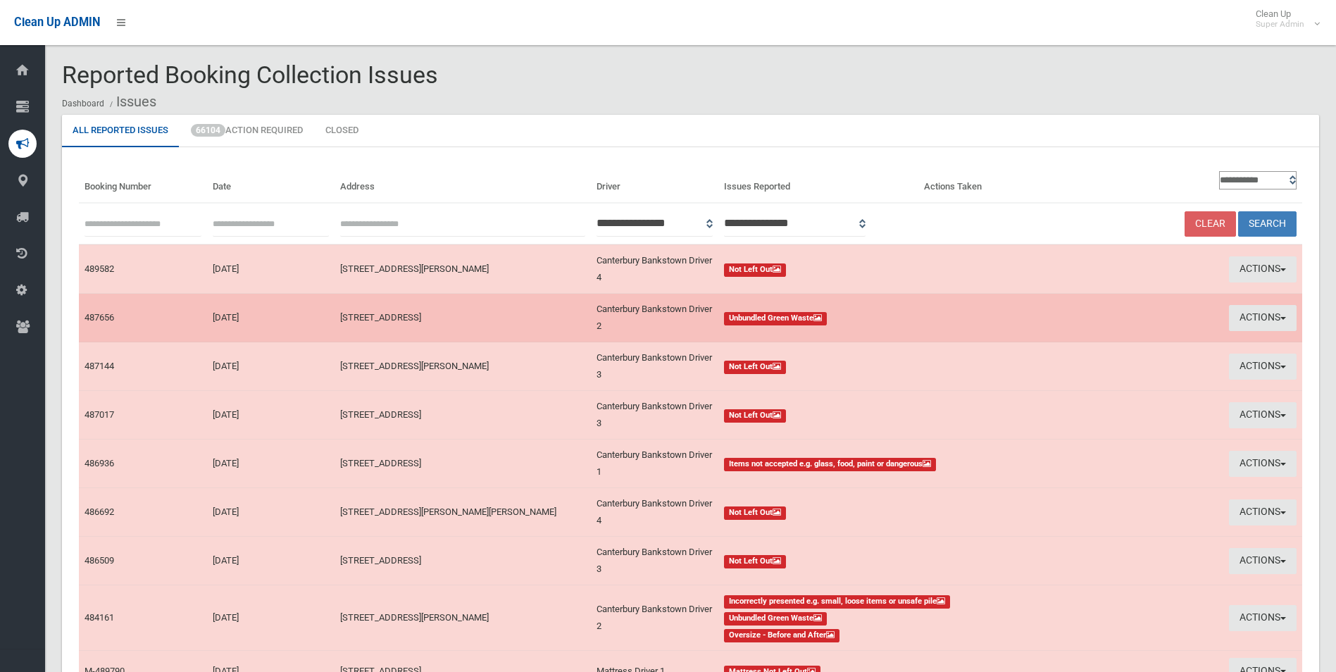
drag, startPoint x: 1259, startPoint y: 316, endPoint x: 1162, endPoint y: 294, distance: 99.8
click at [1144, 287] on td "Actions View Booking Take Action" at bounding box center [1175, 268] width 256 height 49
click at [1255, 315] on button "Actions" at bounding box center [1263, 318] width 68 height 26
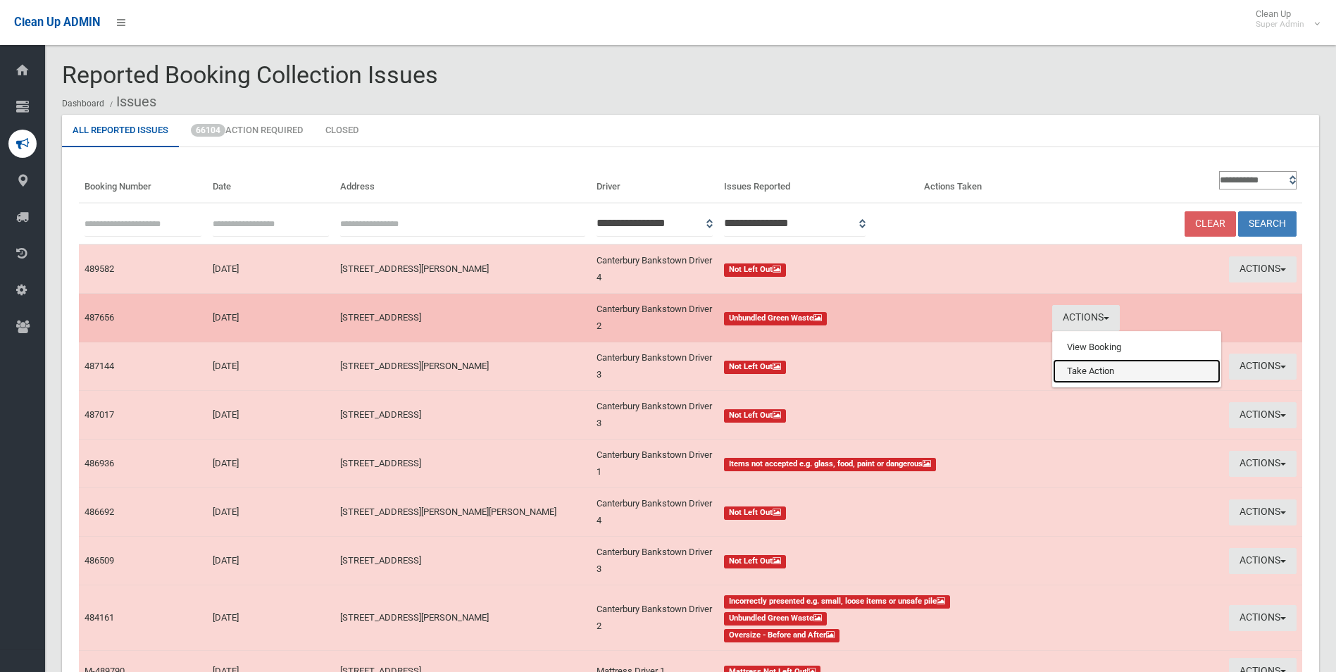
click at [1091, 371] on link "Take Action" at bounding box center [1137, 371] width 168 height 24
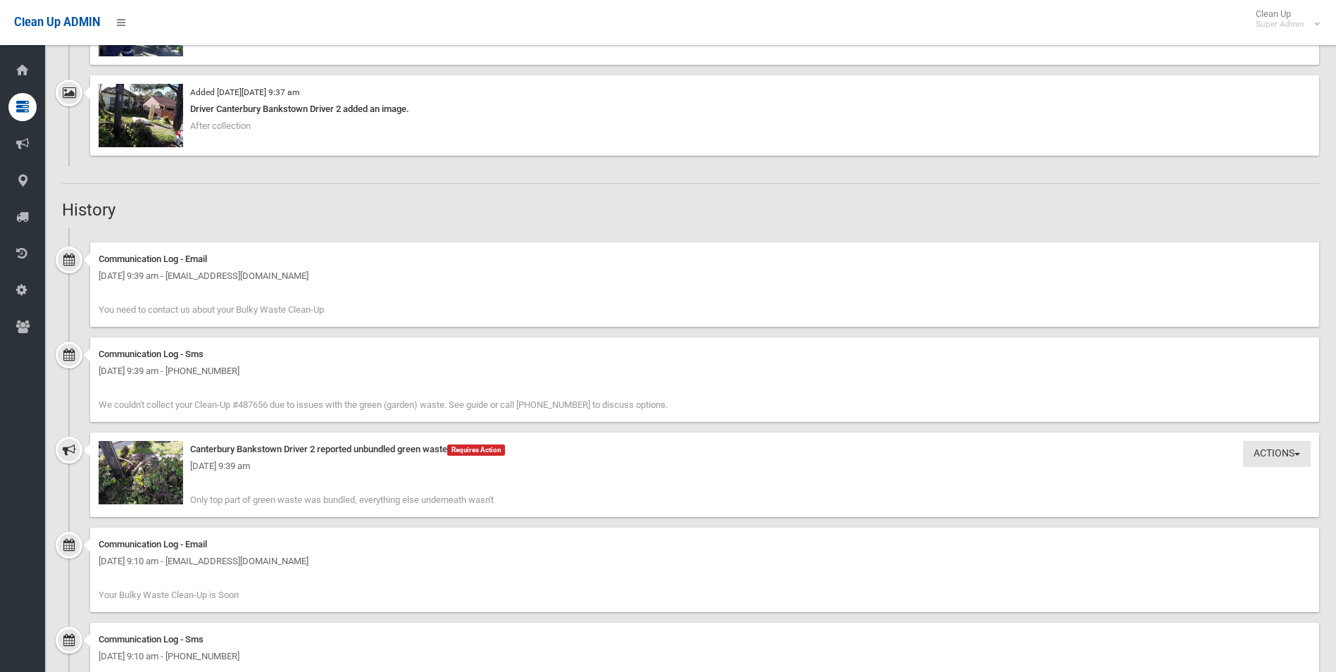
scroll to position [1198, 0]
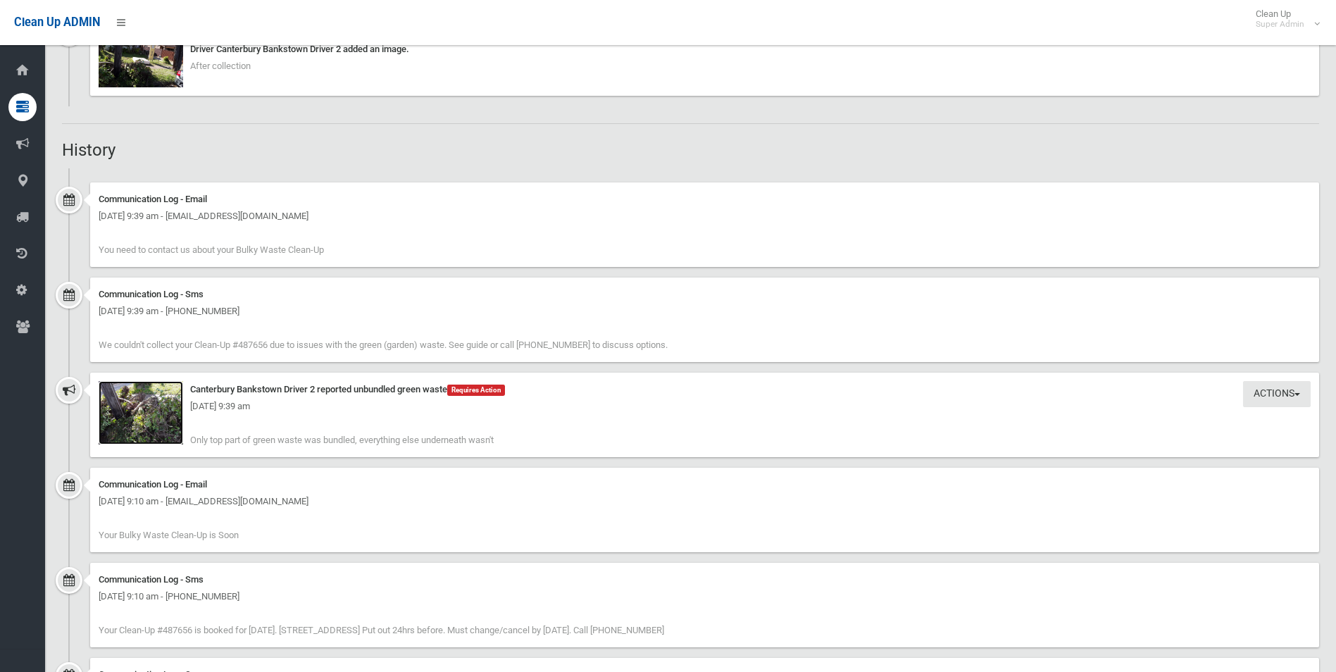
click at [159, 429] on img at bounding box center [141, 412] width 85 height 63
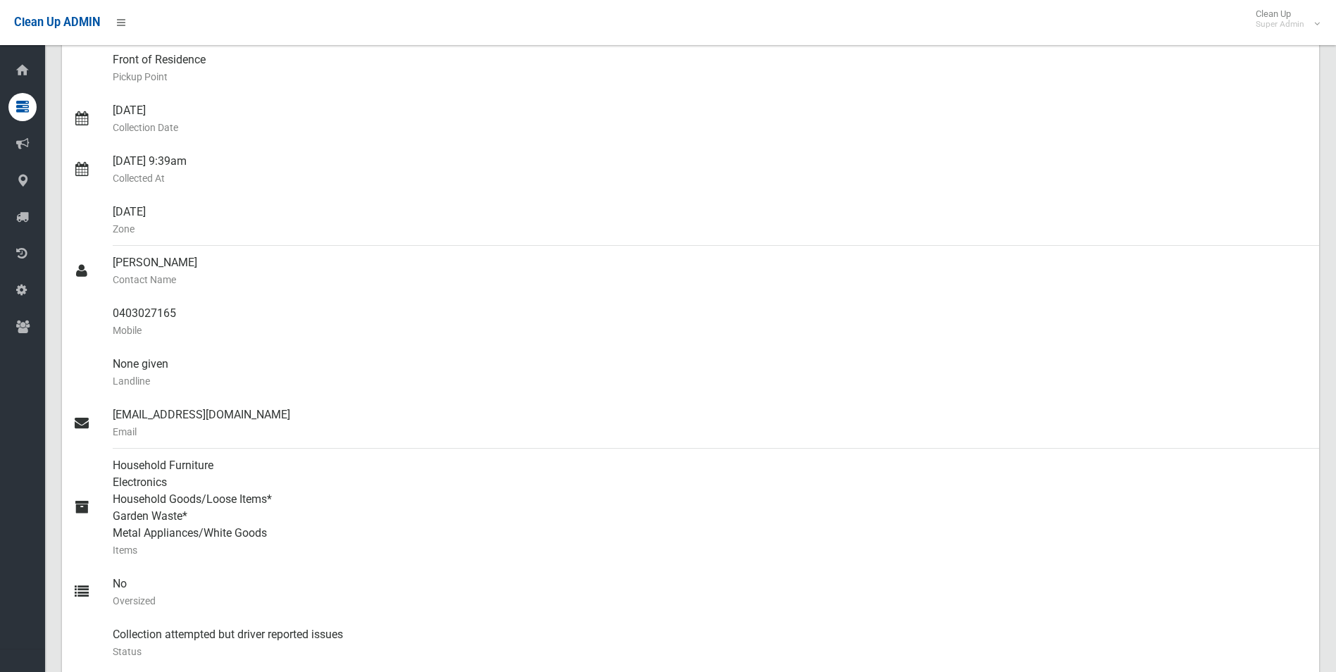
scroll to position [0, 0]
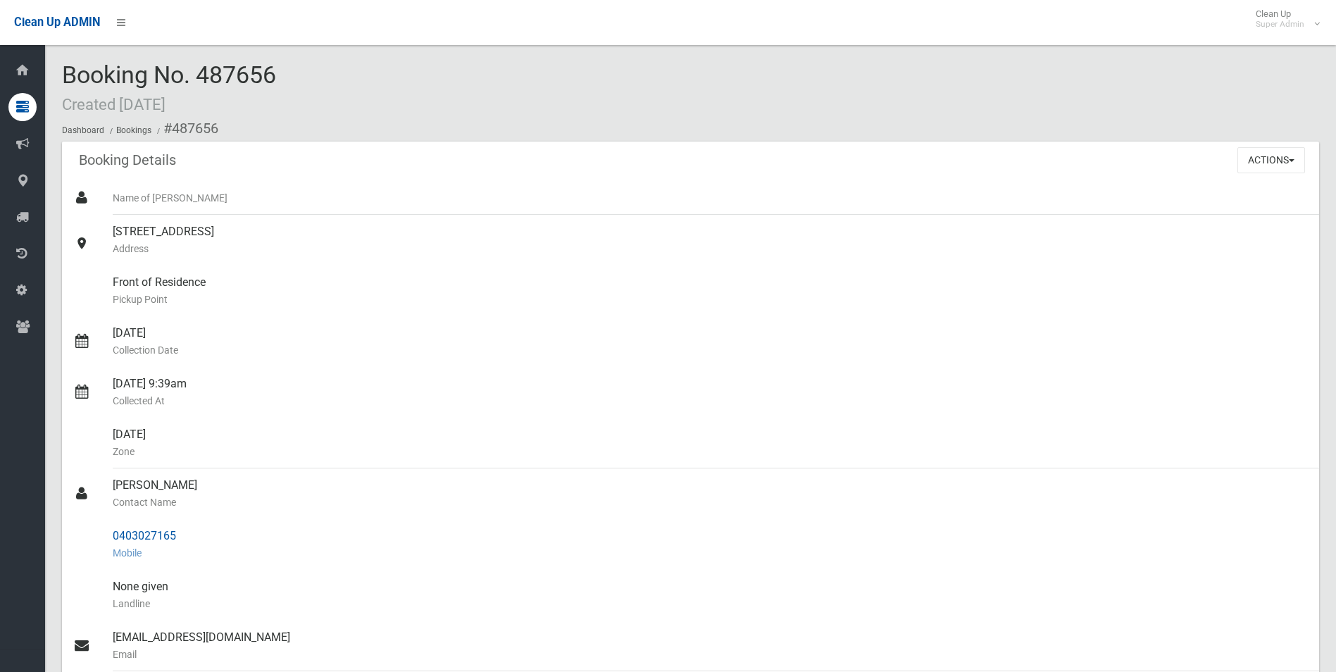
drag, startPoint x: 113, startPoint y: 532, endPoint x: 178, endPoint y: 533, distance: 65.5
click at [178, 533] on div "0403027165 Mobile" at bounding box center [710, 544] width 1195 height 51
drag, startPoint x: 178, startPoint y: 533, endPoint x: 160, endPoint y: 540, distance: 19.9
copy div "0403027165"
click at [230, 368] on div "[DATE] 9:39am Collected At" at bounding box center [710, 392] width 1195 height 51
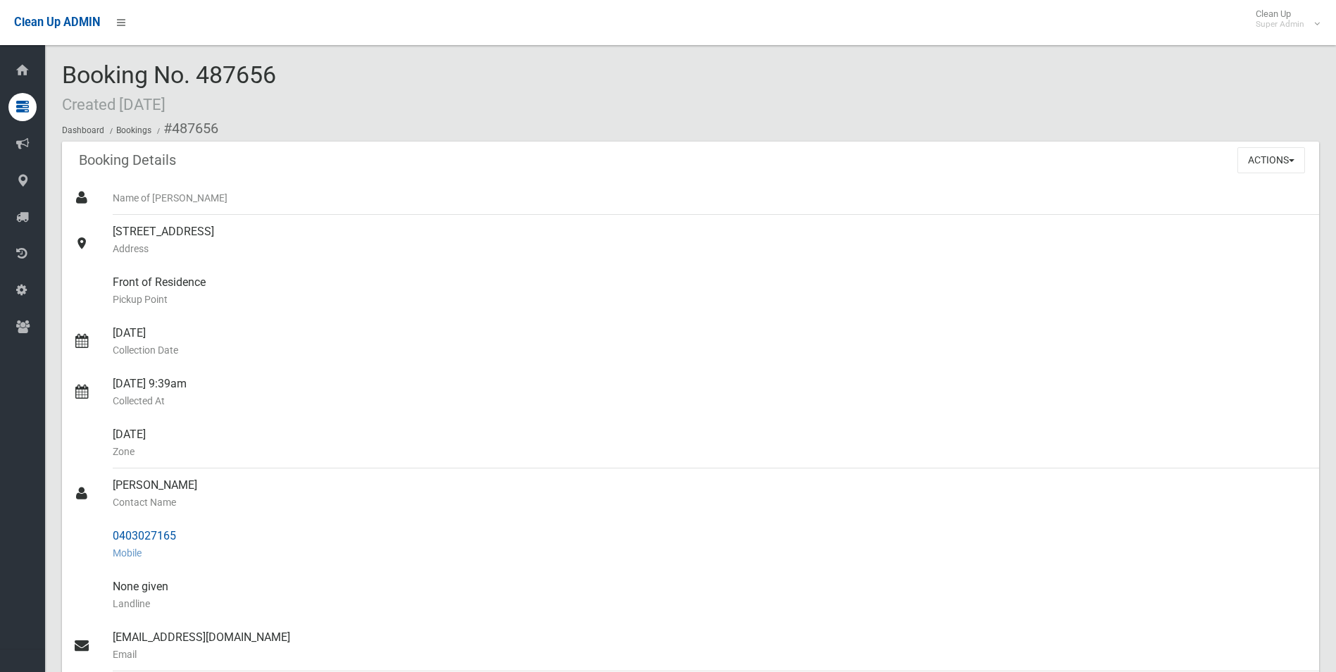
drag, startPoint x: 173, startPoint y: 125, endPoint x: 211, endPoint y: 526, distance: 403.3
copy section "487656 Booking Details Actions View Booking Edit Booking Clone Booking Add Book…"
click at [269, 461] on div "Wednesday Zone" at bounding box center [710, 443] width 1195 height 51
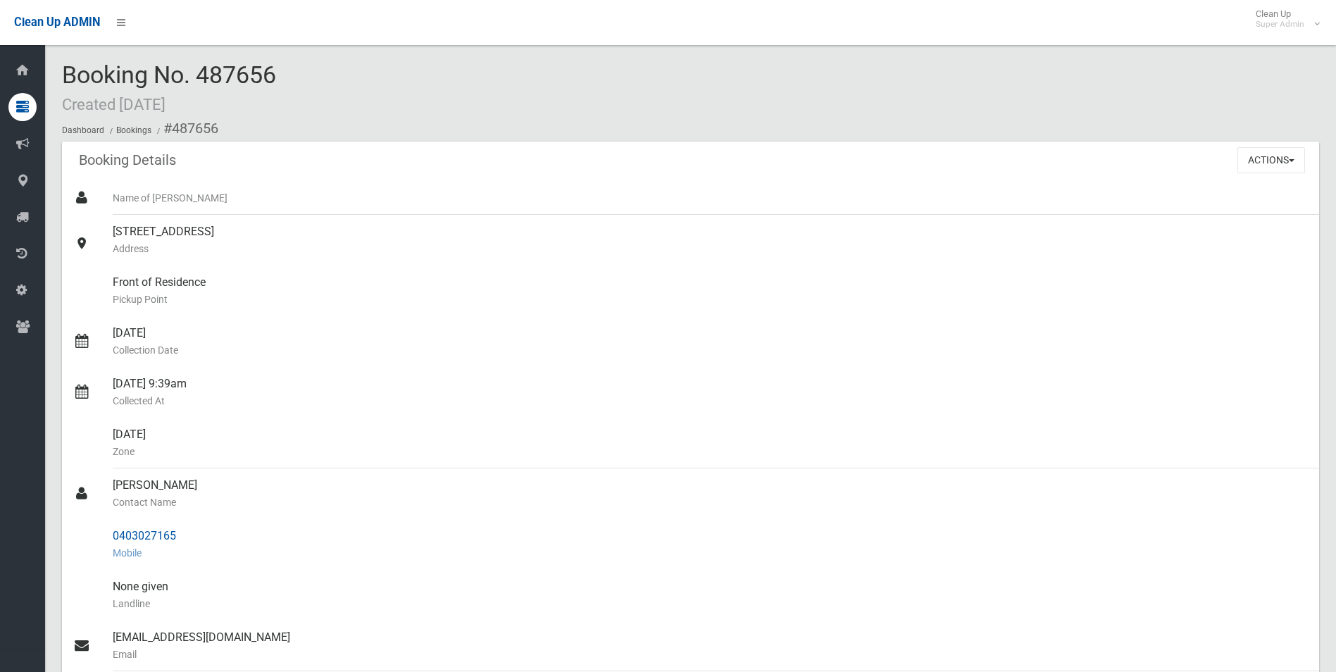
drag, startPoint x: 113, startPoint y: 533, endPoint x: 180, endPoint y: 530, distance: 67.0
click at [180, 530] on div "0403027165 Mobile" at bounding box center [710, 544] width 1195 height 51
drag, startPoint x: 180, startPoint y: 530, endPoint x: 361, endPoint y: 482, distance: 187.3
click at [354, 492] on div "May Cheung Contact Name" at bounding box center [710, 493] width 1195 height 51
drag, startPoint x: 170, startPoint y: 128, endPoint x: 194, endPoint y: 539, distance: 412.1
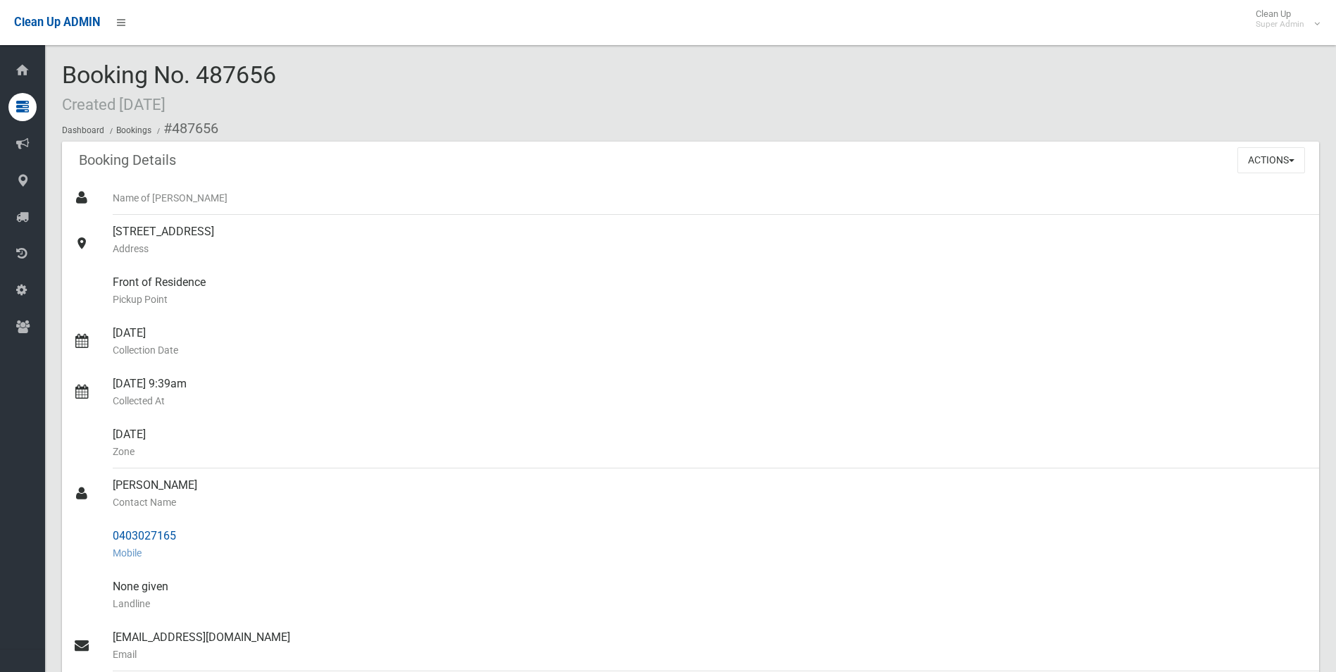
copy section "487656 Booking Details Actions View Booking Edit Booking Clone Booking Add Book…"
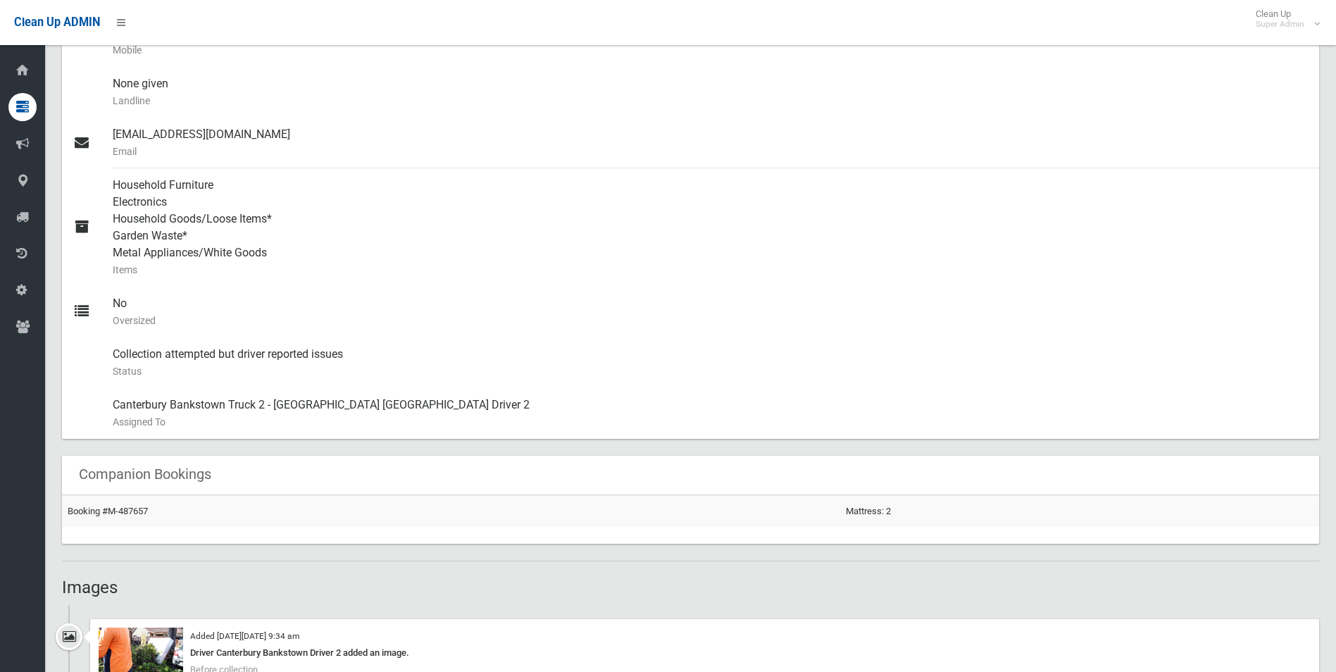
scroll to position [282, 0]
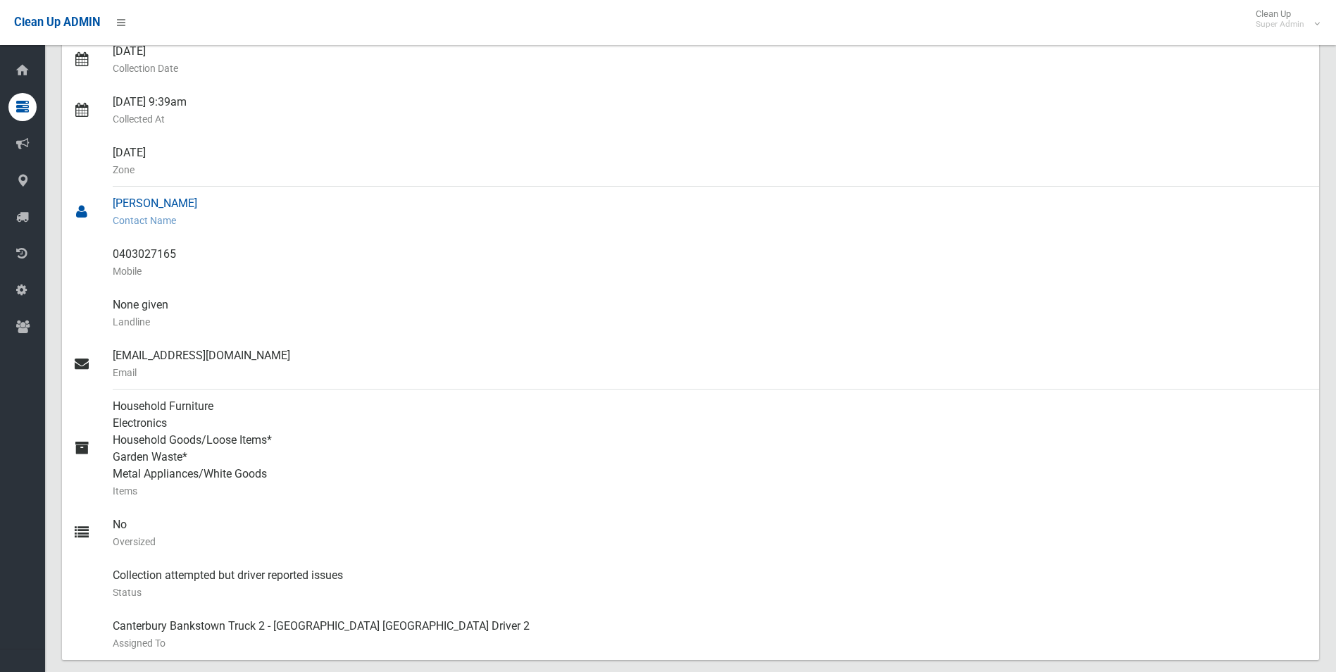
drag, startPoint x: 360, startPoint y: 182, endPoint x: 403, endPoint y: 205, distance: 48.9
click at [361, 182] on div "Wednesday Zone" at bounding box center [710, 161] width 1195 height 51
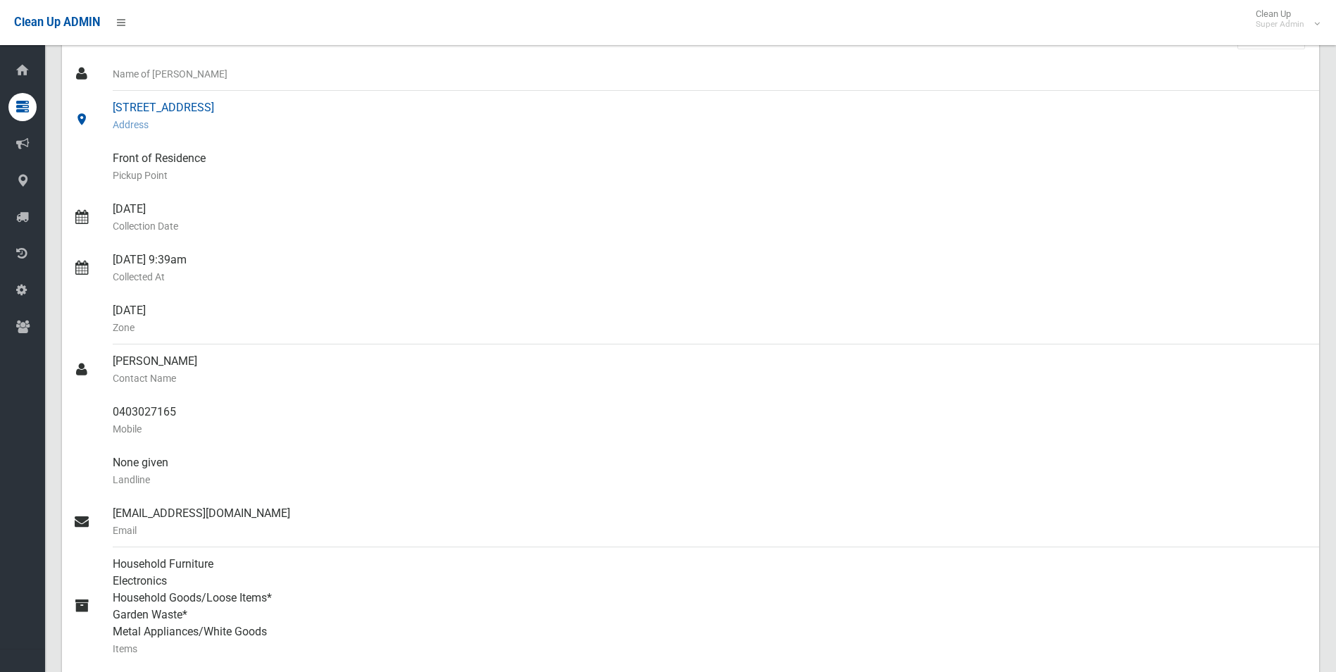
scroll to position [0, 0]
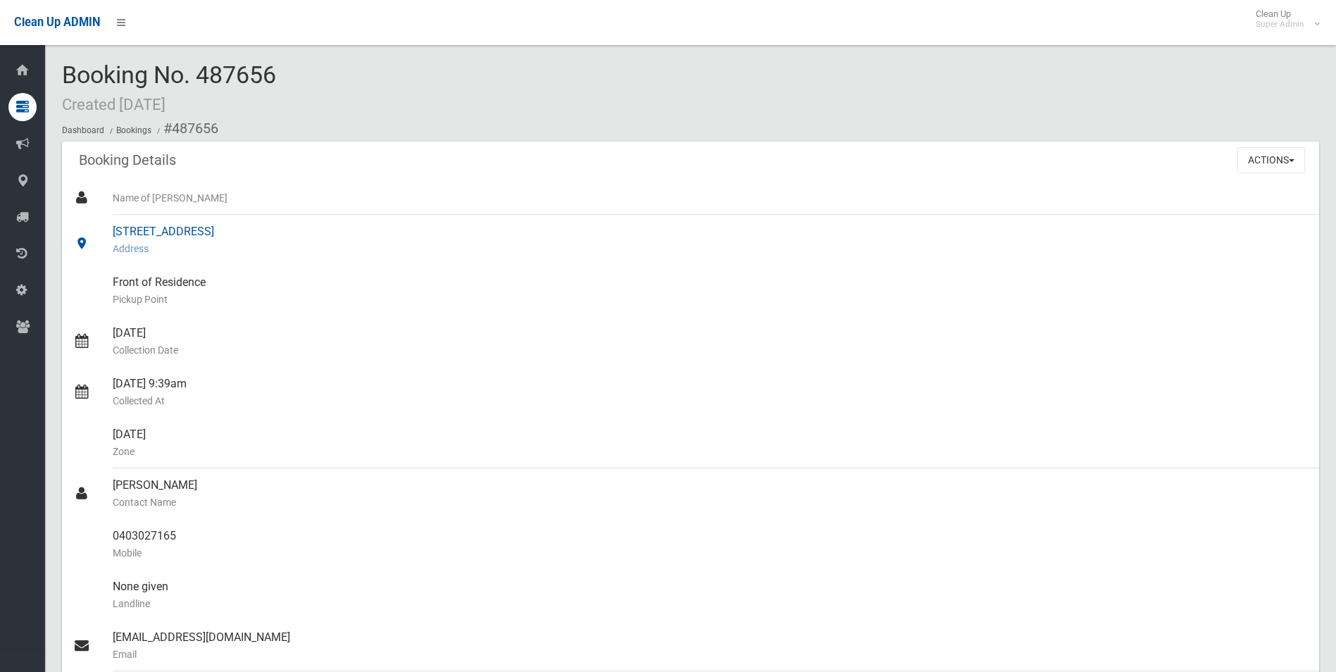
click at [502, 253] on small "Address" at bounding box center [710, 248] width 1195 height 17
click at [1269, 160] on button "Actions" at bounding box center [1272, 160] width 68 height 26
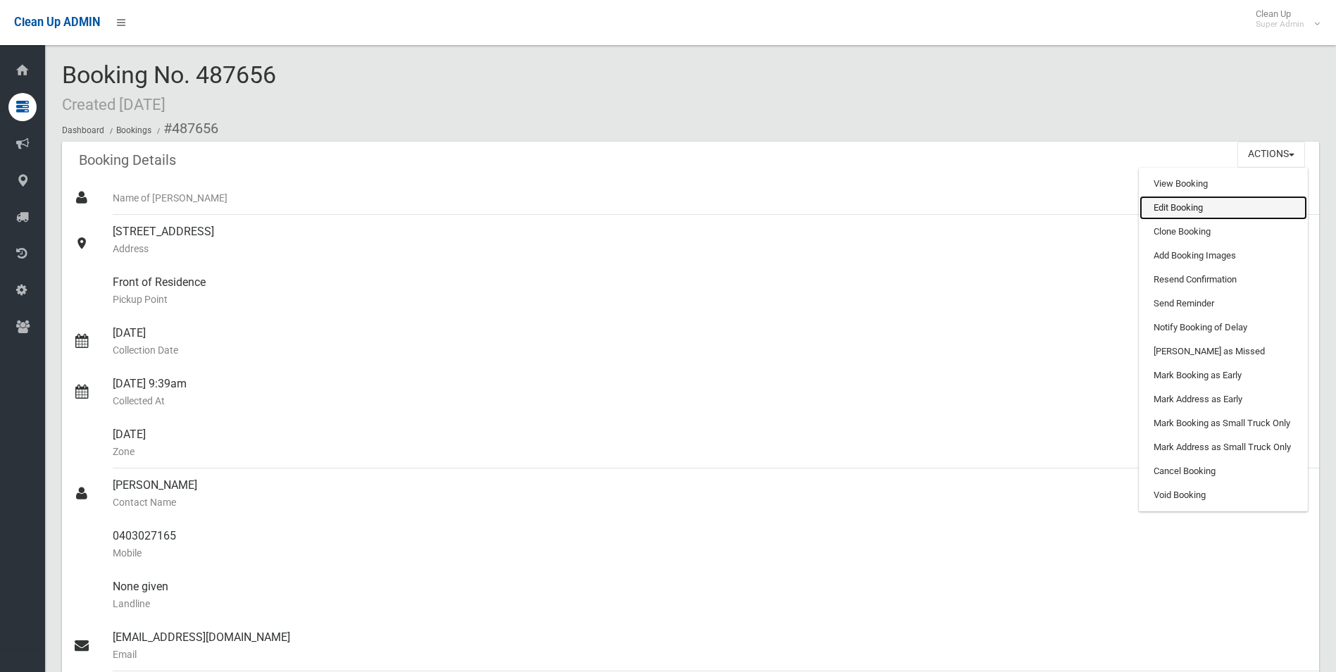
click at [1167, 206] on link "Edit Booking" at bounding box center [1224, 208] width 168 height 24
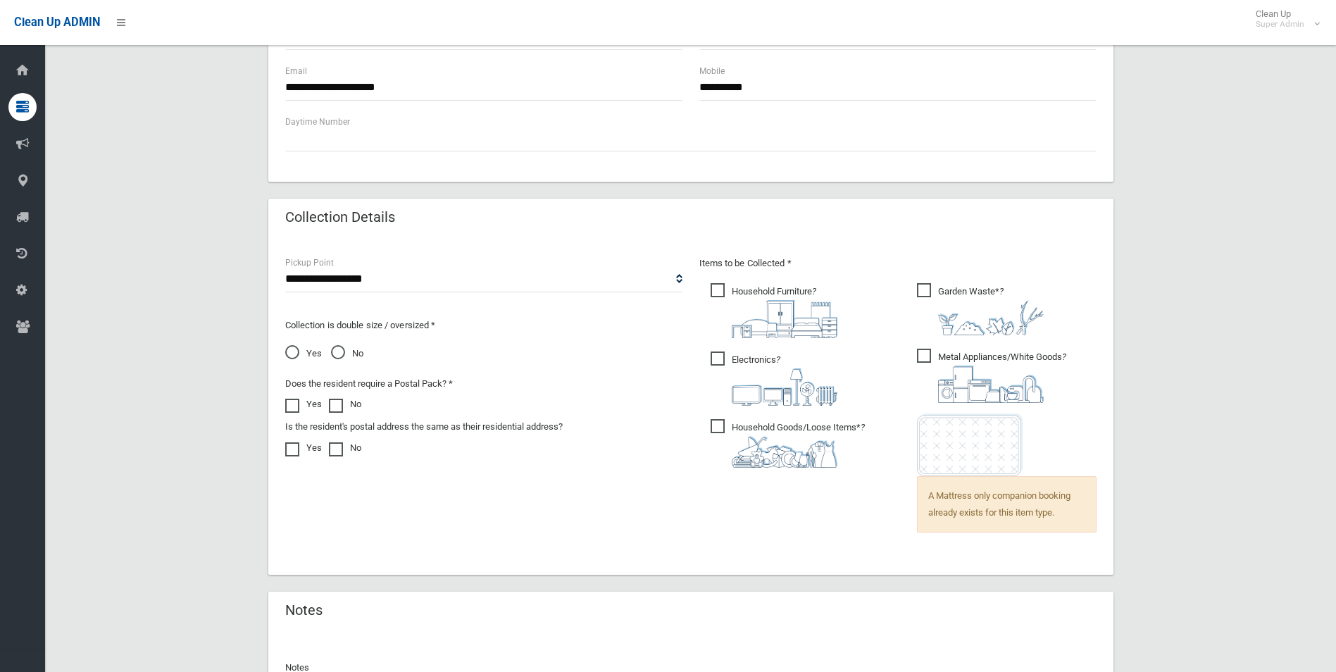
scroll to position [950, 0]
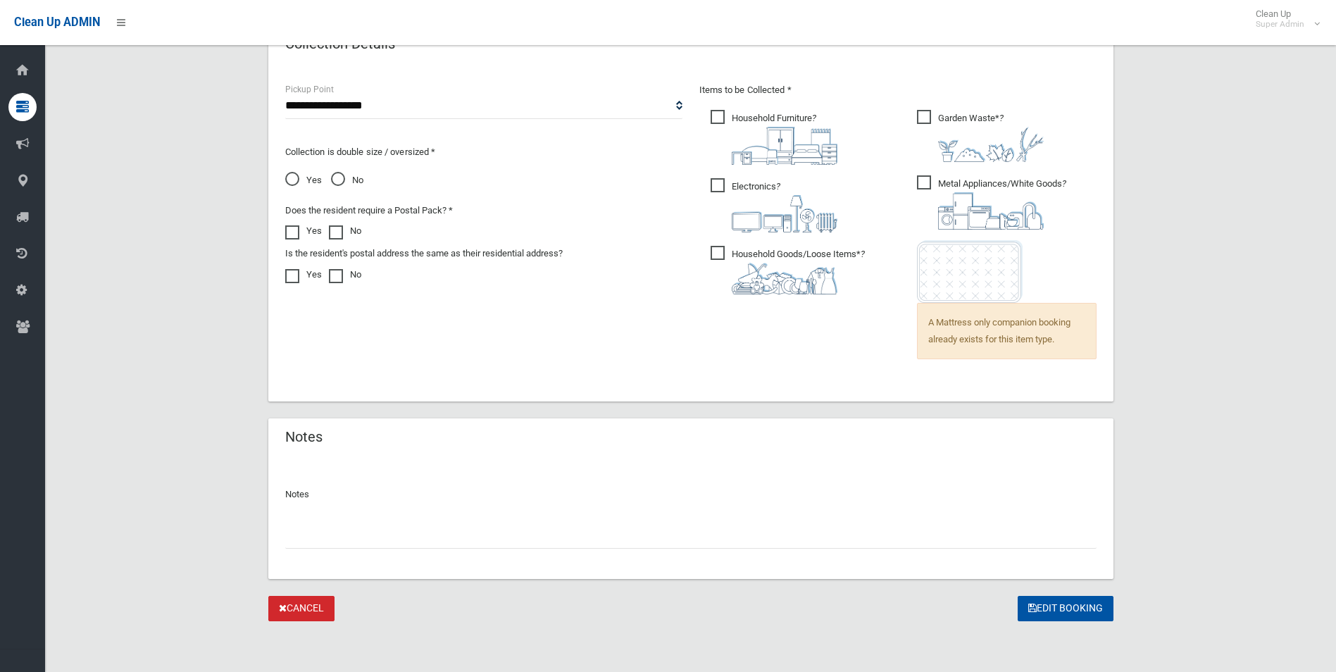
click at [347, 547] on input "text" at bounding box center [691, 536] width 812 height 26
type input "*"
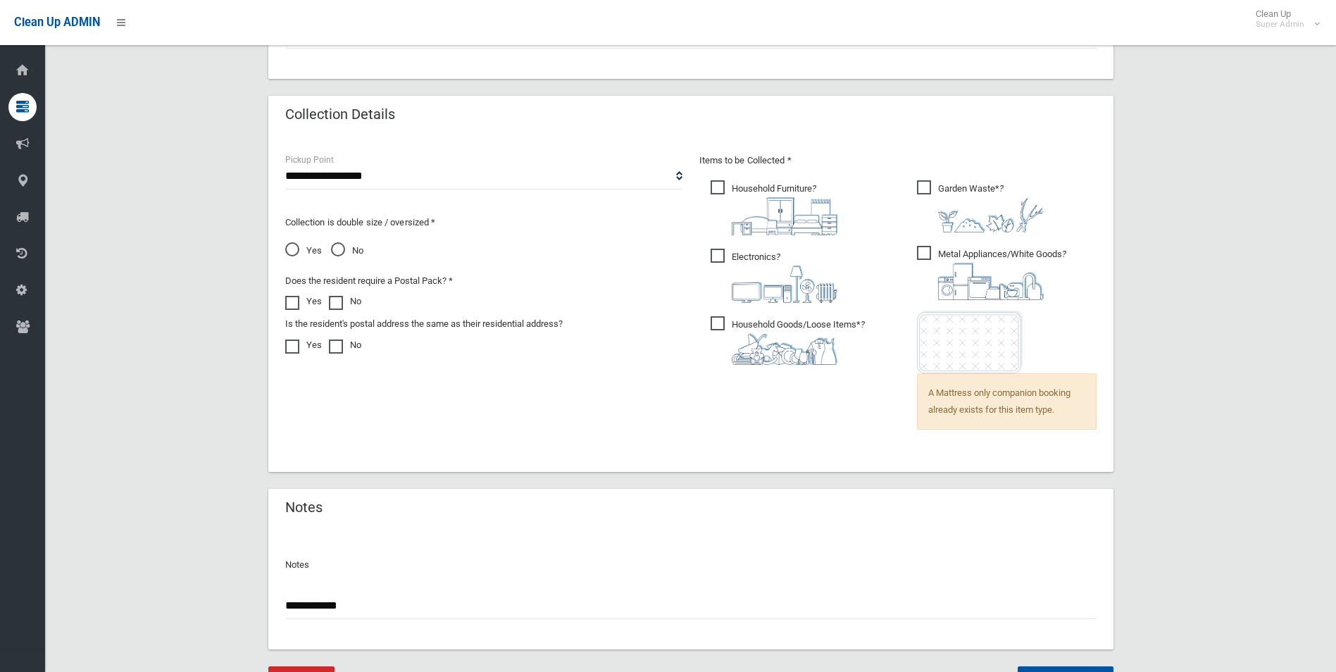
paste input "********"
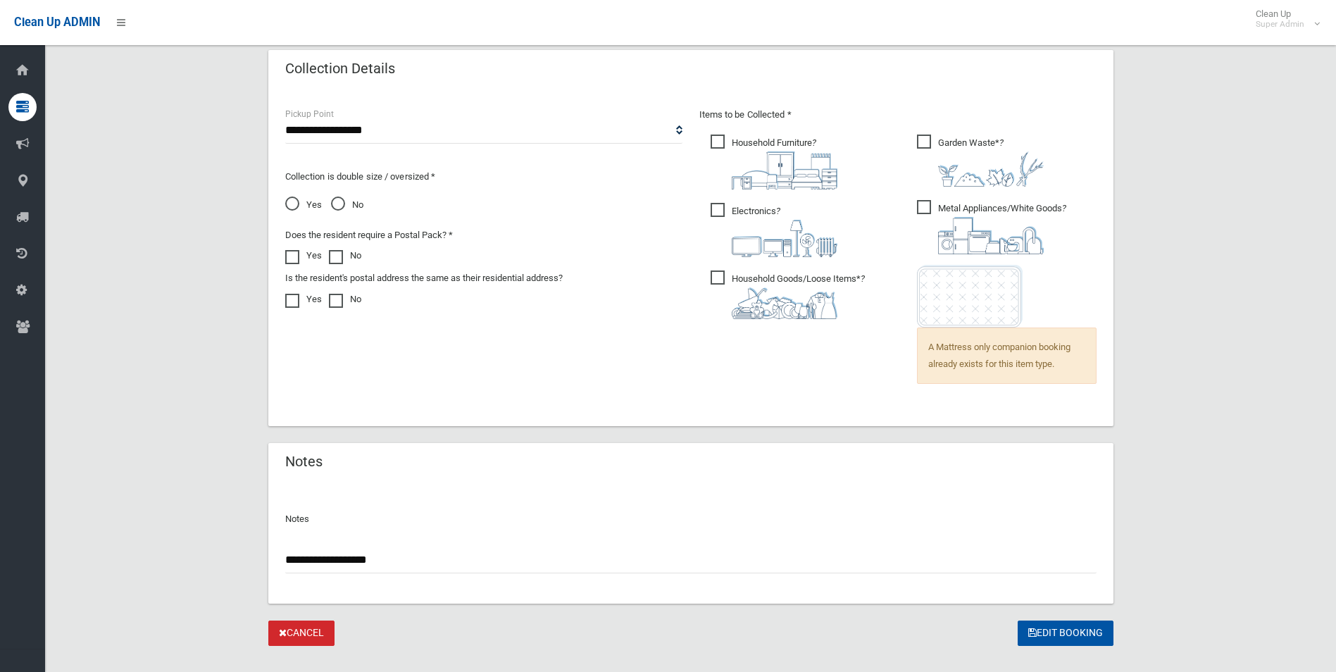
scroll to position [950, 0]
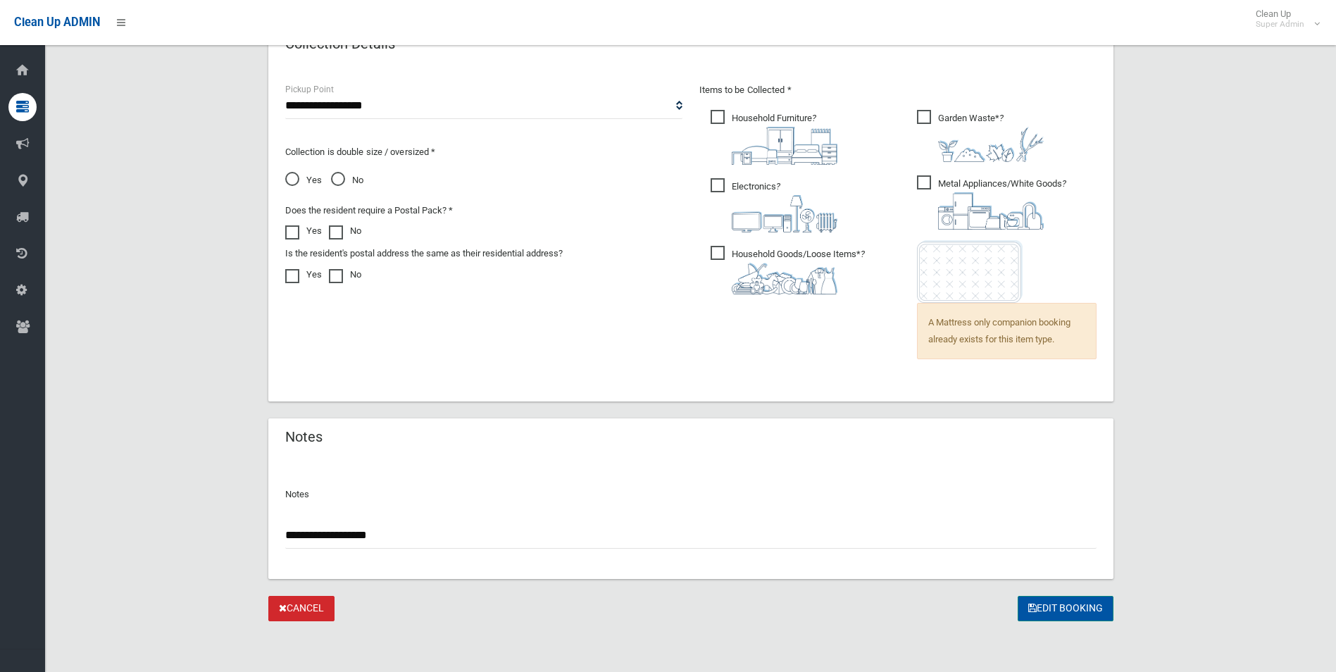
type input "**********"
click at [1054, 602] on button "Edit Booking" at bounding box center [1066, 609] width 96 height 26
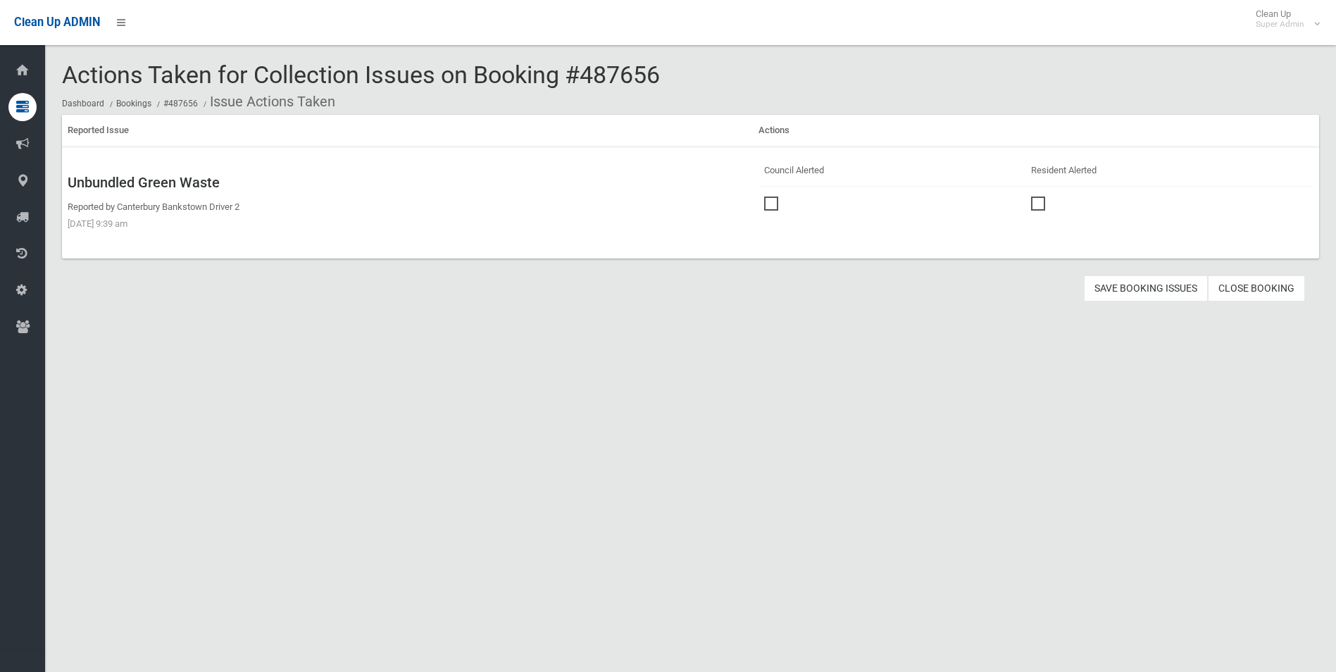
click at [774, 197] on span at bounding box center [774, 197] width 21 height 0
click at [1112, 282] on button "Save Booking Issues" at bounding box center [1146, 288] width 124 height 26
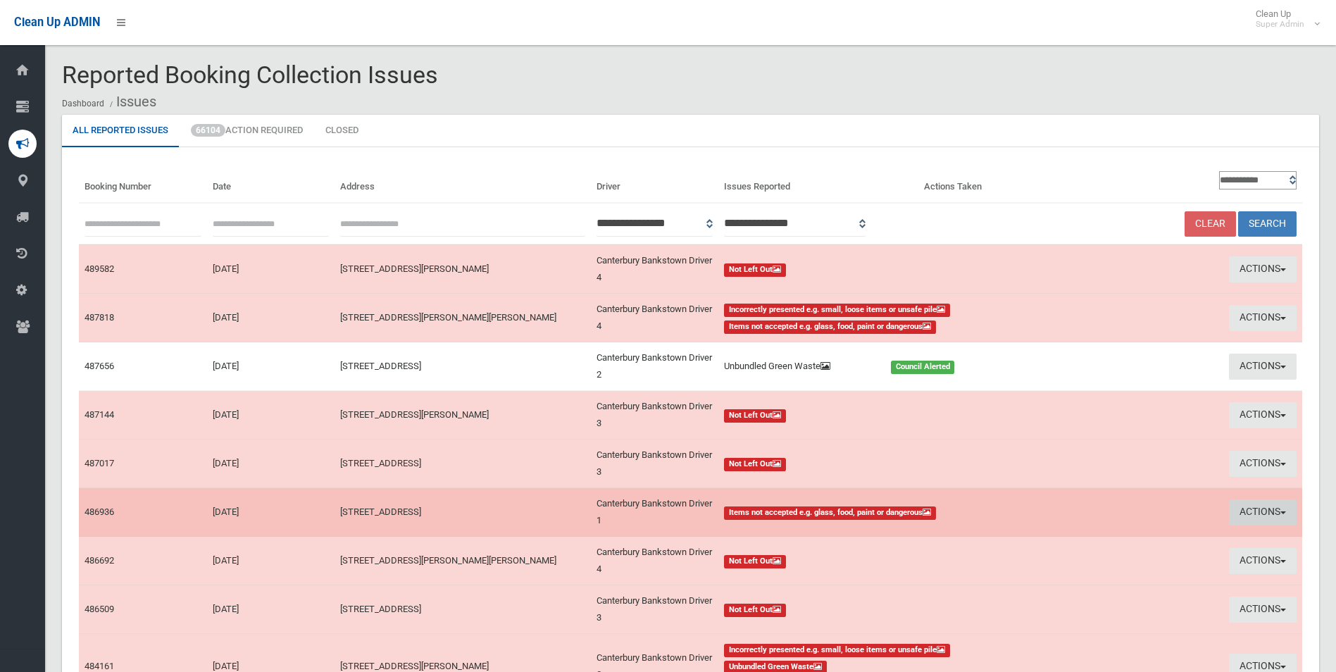
click at [1257, 513] on button "Actions" at bounding box center [1263, 512] width 68 height 26
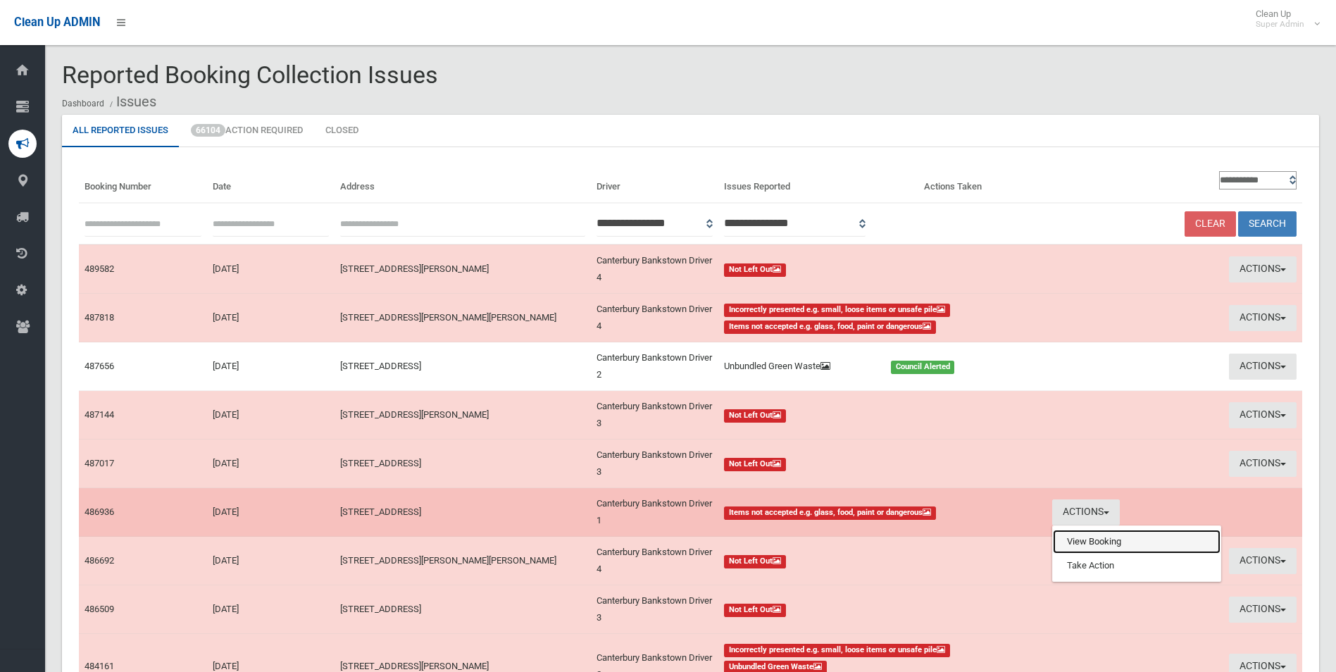
click at [1087, 544] on link "View Booking" at bounding box center [1137, 542] width 168 height 24
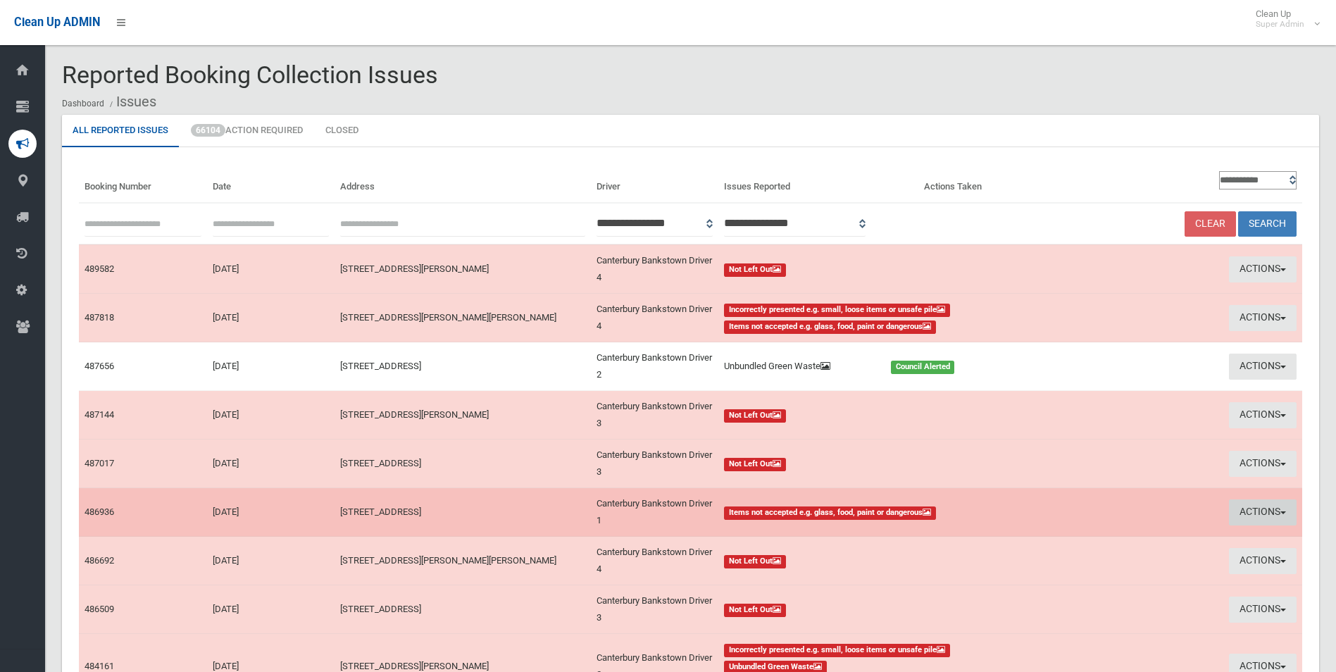
click at [1267, 511] on button "Actions" at bounding box center [1263, 512] width 68 height 26
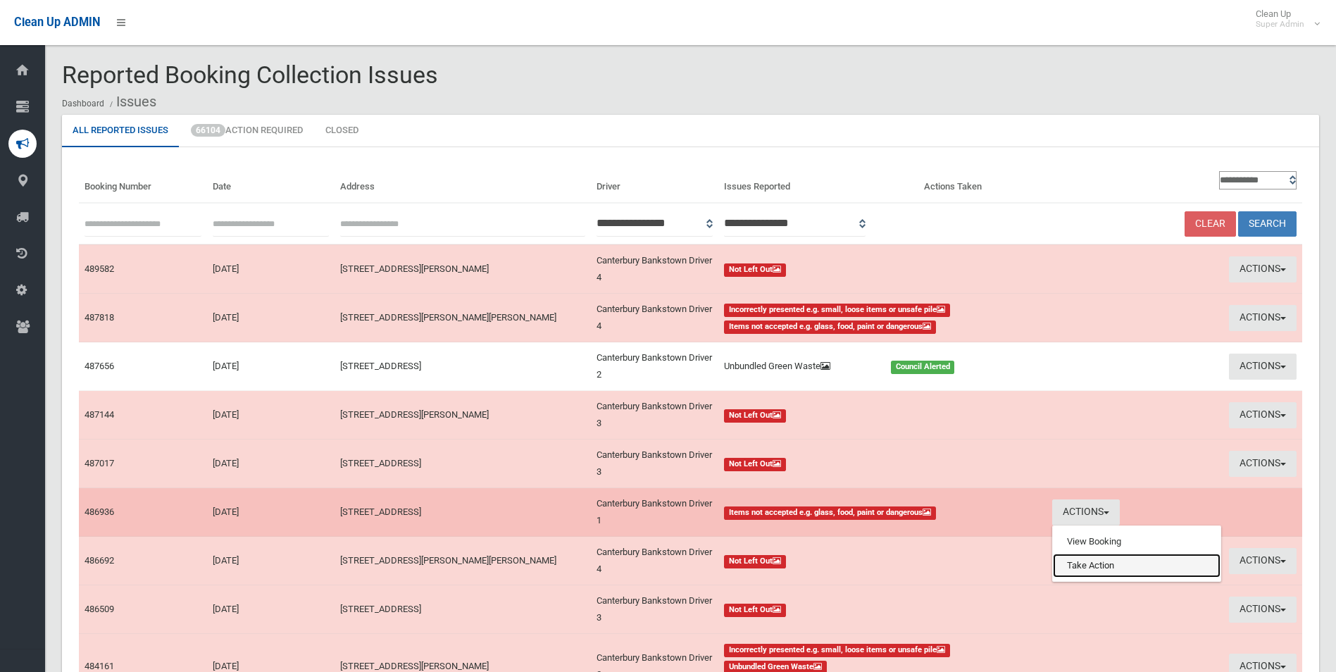
click at [1098, 567] on link "Take Action" at bounding box center [1137, 566] width 168 height 24
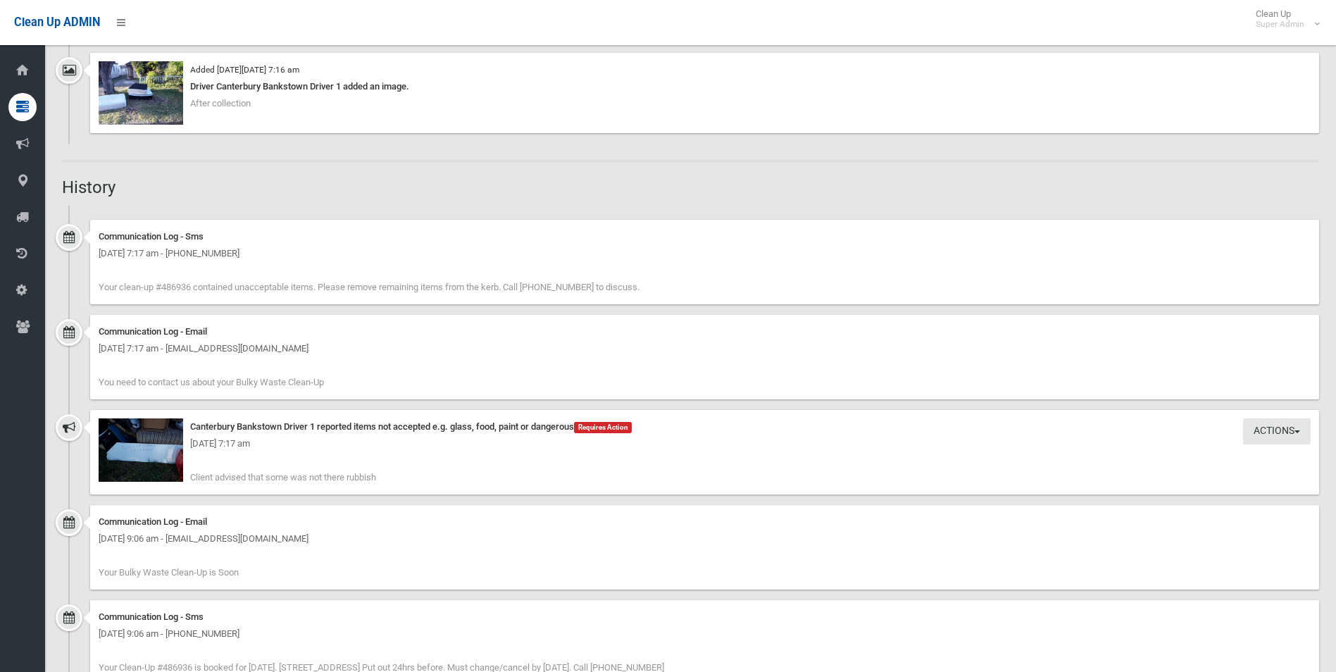
scroll to position [1127, 0]
click at [152, 463] on img at bounding box center [141, 449] width 85 height 63
click at [161, 99] on img at bounding box center [141, 92] width 85 height 63
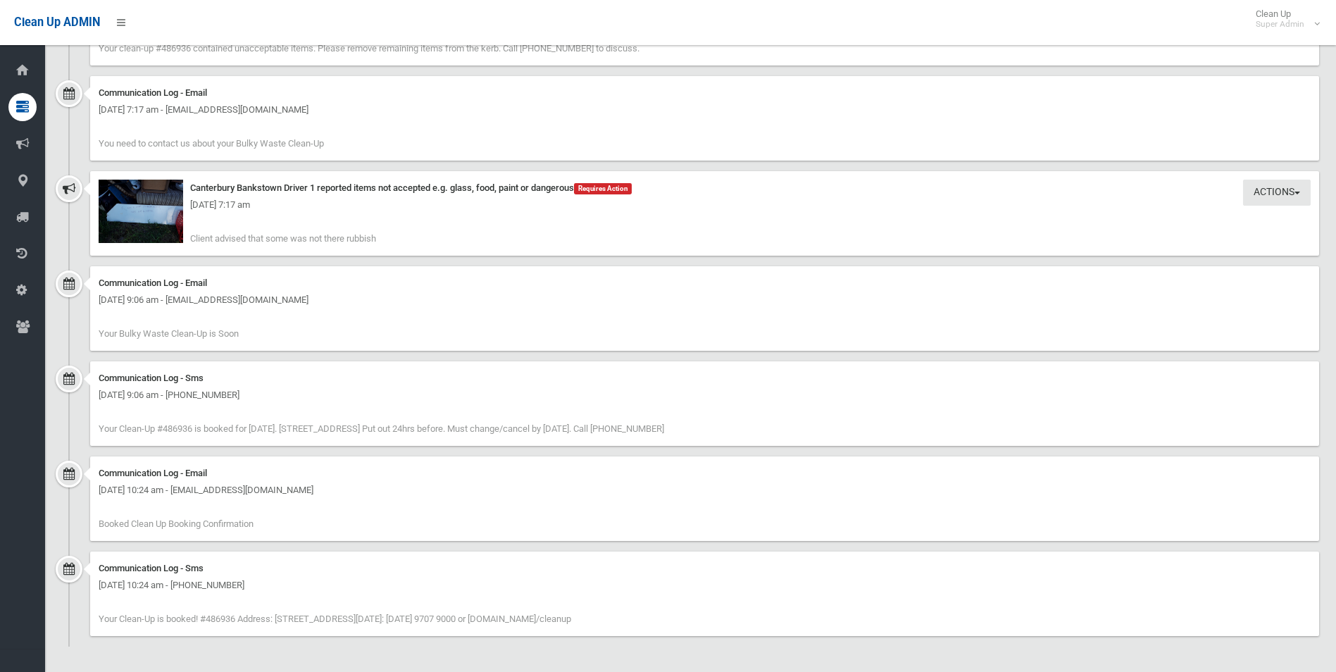
scroll to position [943, 0]
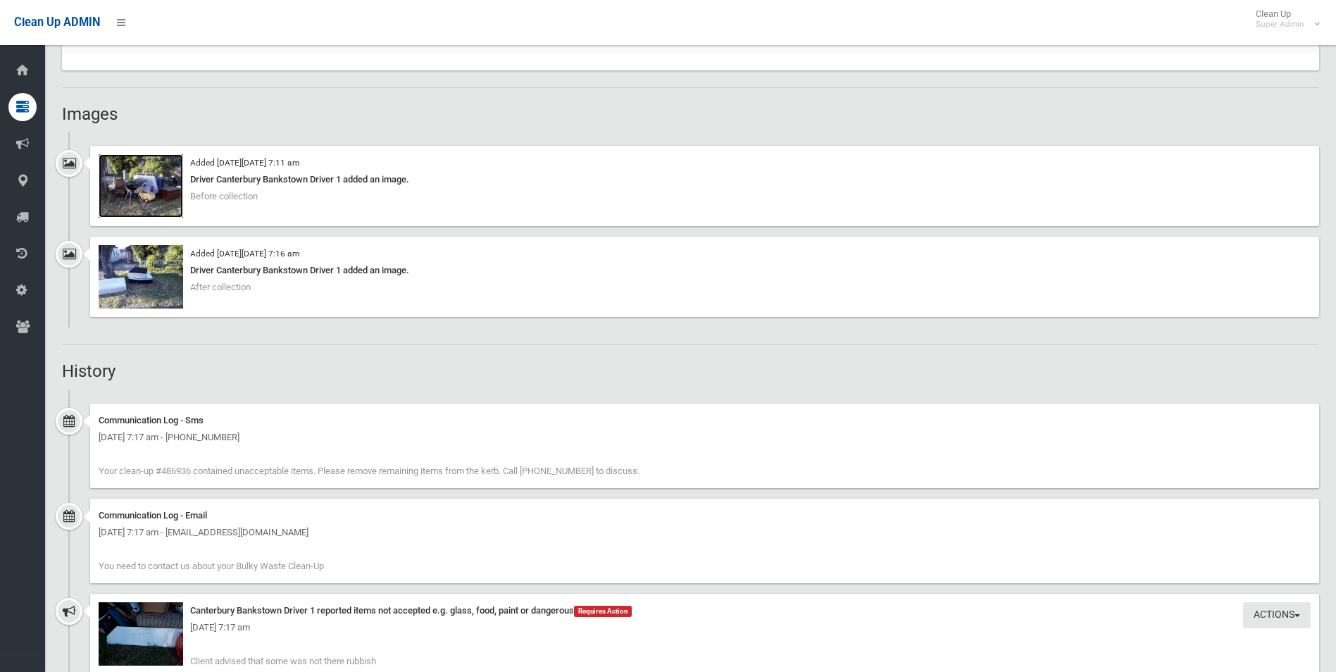
click at [165, 187] on img at bounding box center [141, 185] width 85 height 63
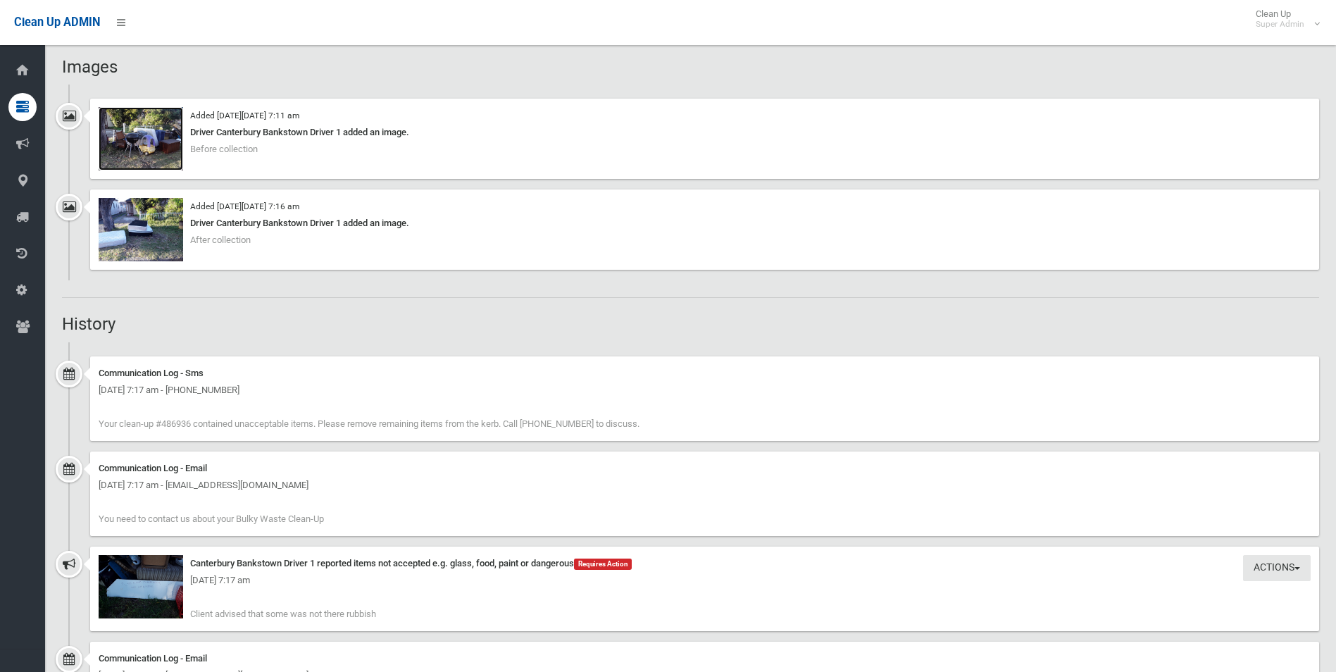
scroll to position [1013, 0]
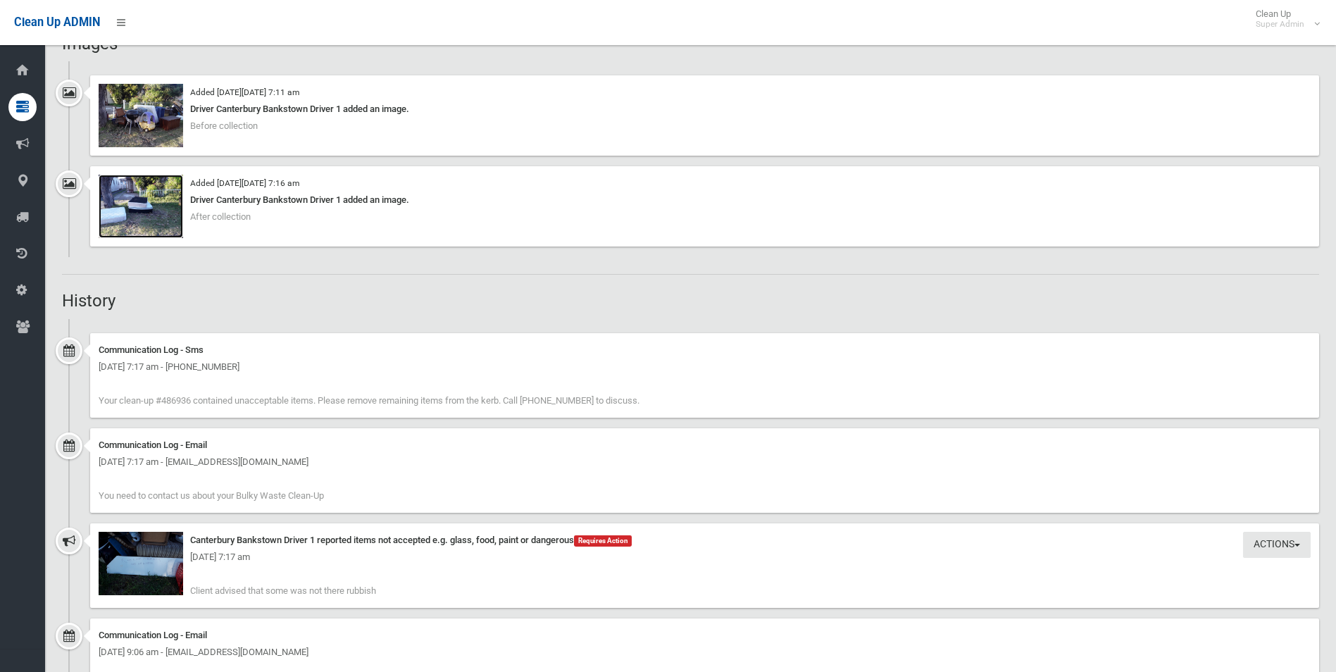
click at [158, 216] on img at bounding box center [141, 206] width 85 height 63
click at [170, 573] on img at bounding box center [141, 563] width 85 height 63
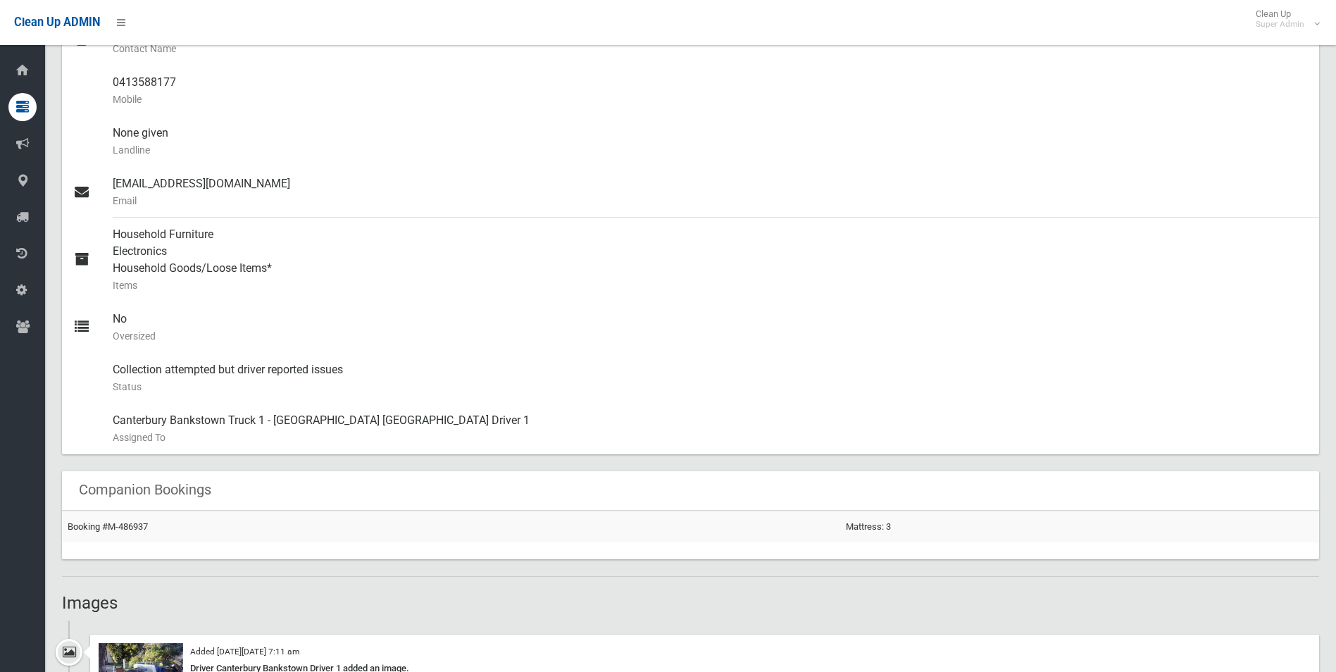
scroll to position [238, 0]
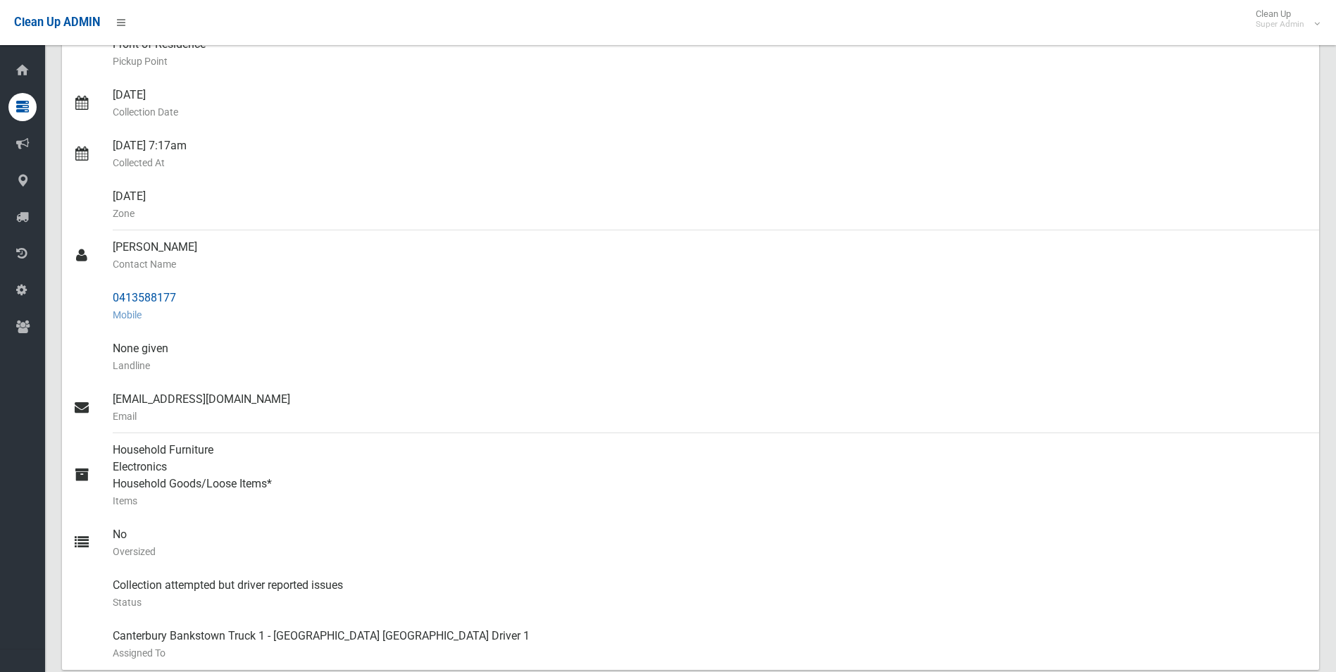
drag, startPoint x: 112, startPoint y: 295, endPoint x: 177, endPoint y: 298, distance: 64.9
click at [177, 298] on link "0413588177 Mobile" at bounding box center [690, 306] width 1257 height 51
drag, startPoint x: 177, startPoint y: 298, endPoint x: 141, endPoint y: 302, distance: 36.2
copy link "0413588177"
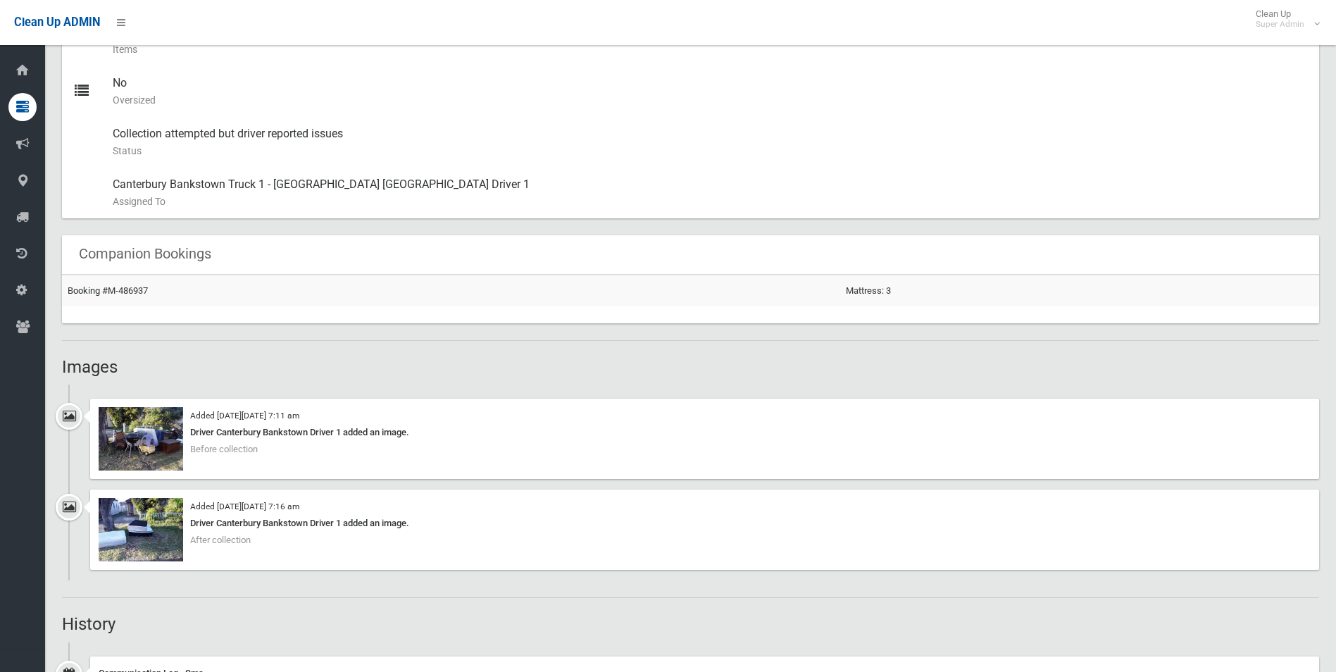
scroll to position [775, 0]
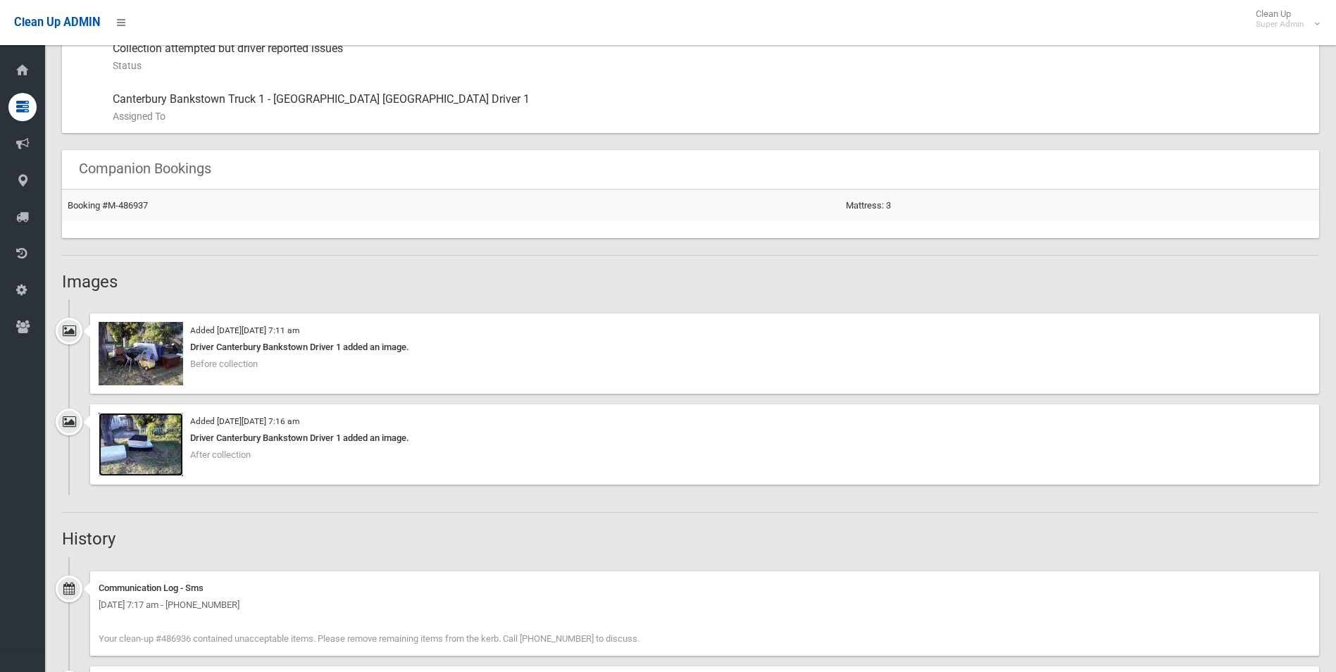
click at [144, 449] on img at bounding box center [141, 444] width 85 height 63
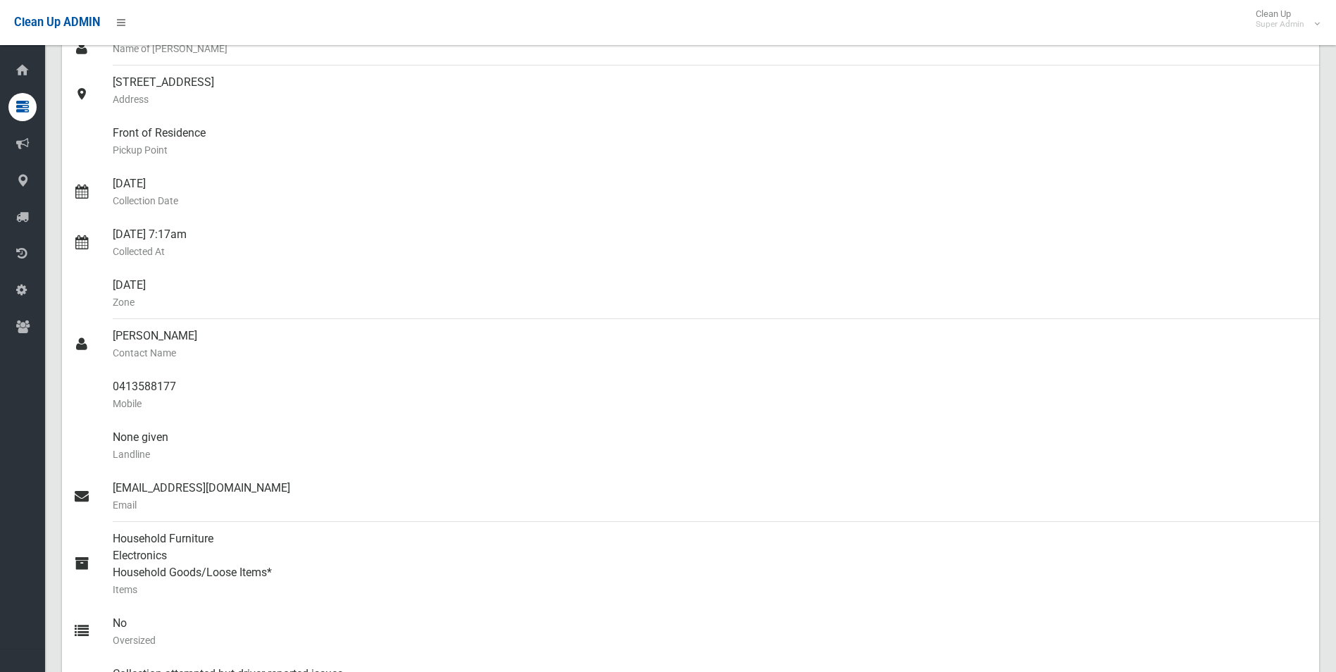
scroll to position [0, 0]
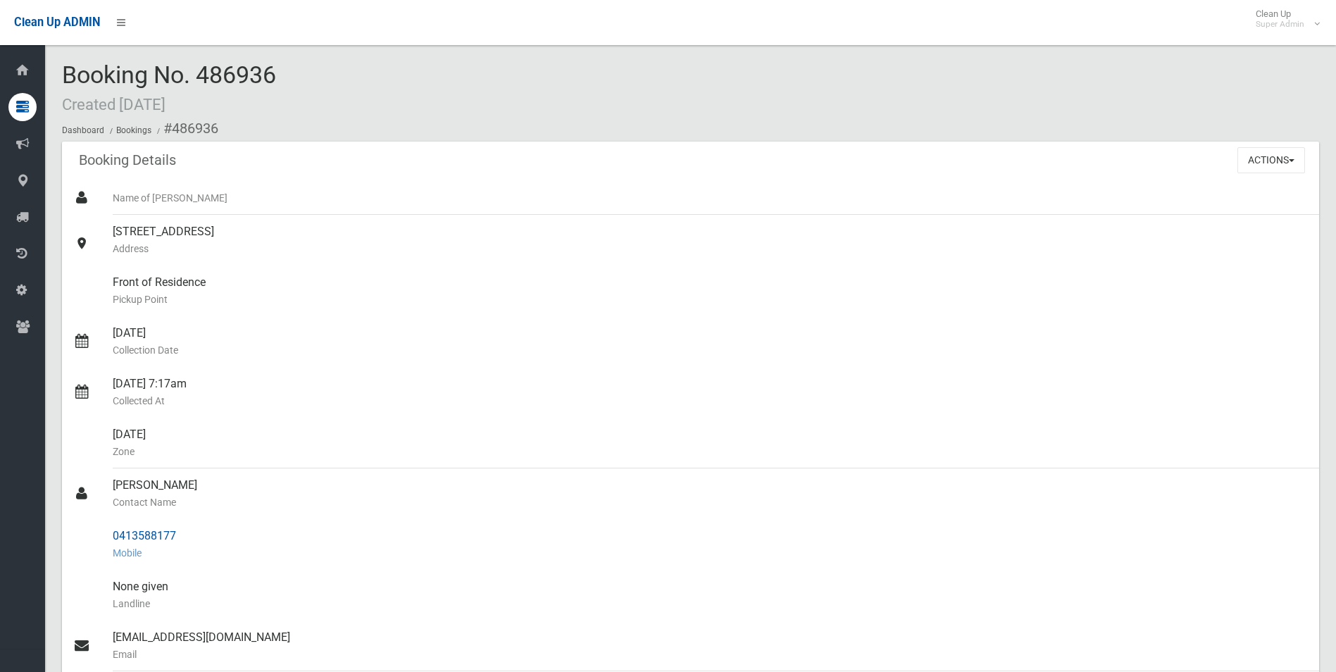
drag, startPoint x: 172, startPoint y: 130, endPoint x: 197, endPoint y: 536, distance: 407.2
copy section "486936 Booking Details Actions View Booking Edit Booking Clone Booking Add Book…"
drag, startPoint x: 410, startPoint y: 237, endPoint x: 656, endPoint y: 258, distance: 246.8
click at [411, 237] on div "26A Lancelot Street, PUNCHBOWL NSW 2196 Address" at bounding box center [710, 240] width 1195 height 51
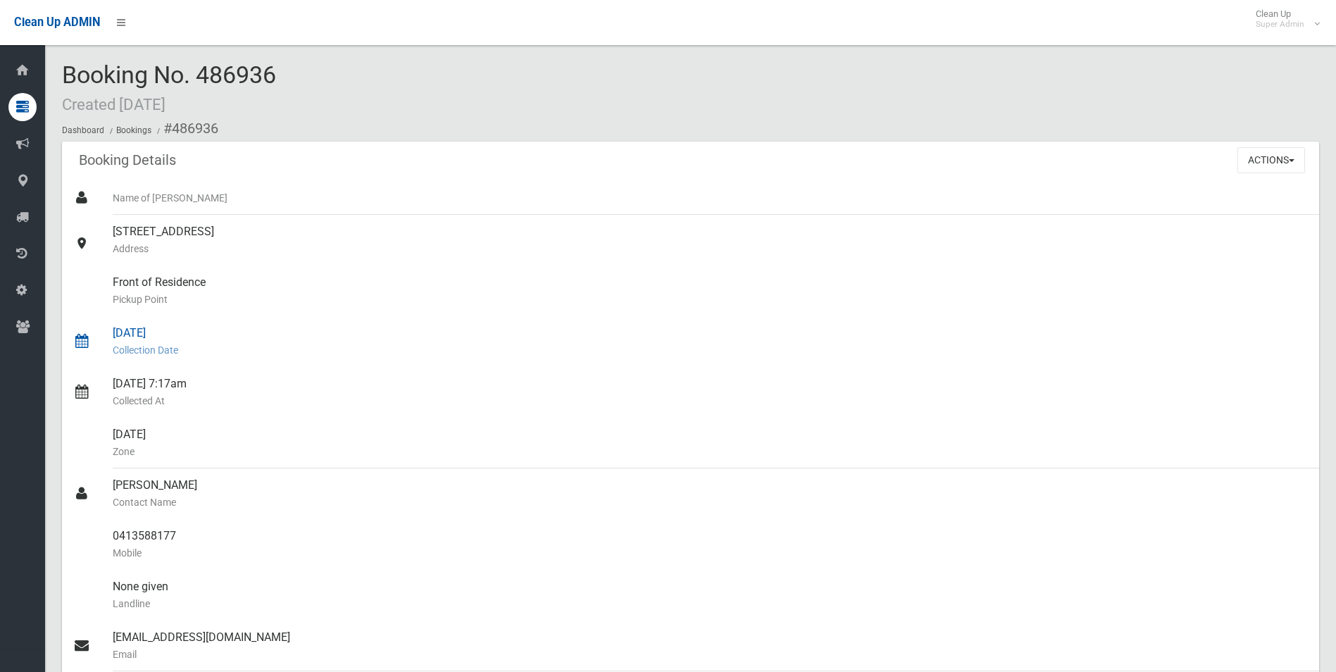
click at [1074, 335] on div "08/10/2025 Collection Date" at bounding box center [710, 341] width 1195 height 51
click at [1257, 162] on button "Actions" at bounding box center [1272, 160] width 68 height 26
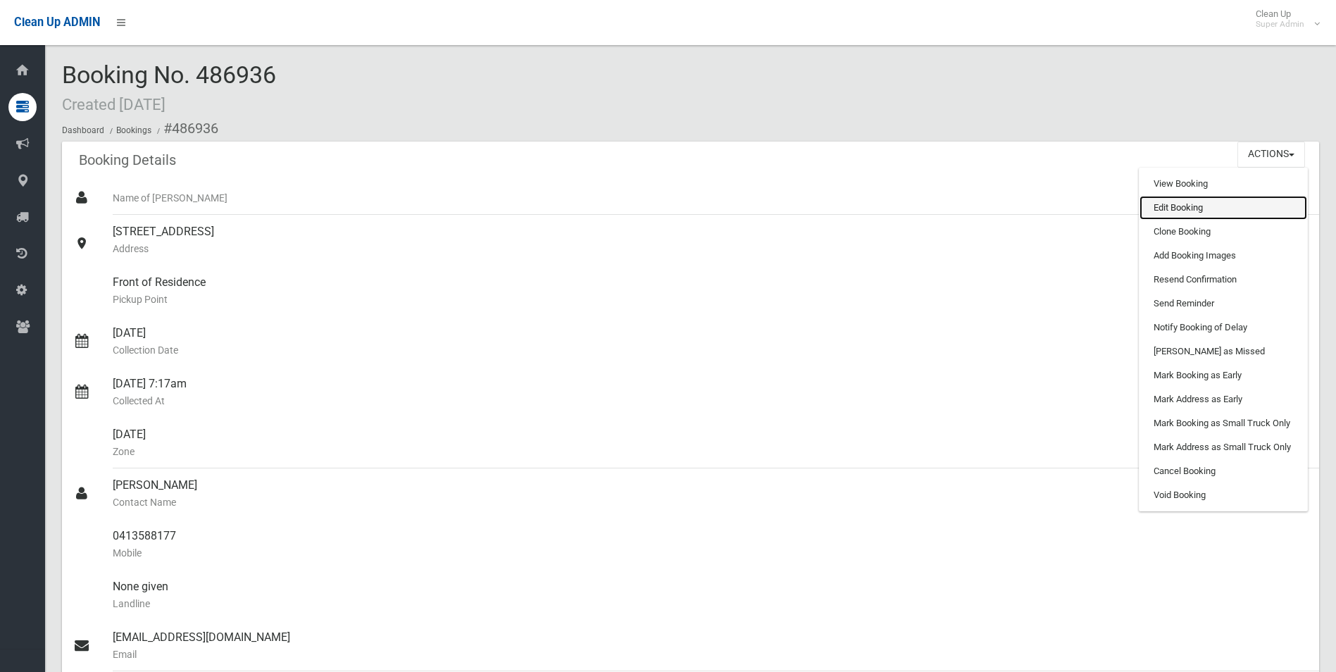
click at [1185, 205] on link "Edit Booking" at bounding box center [1224, 208] width 168 height 24
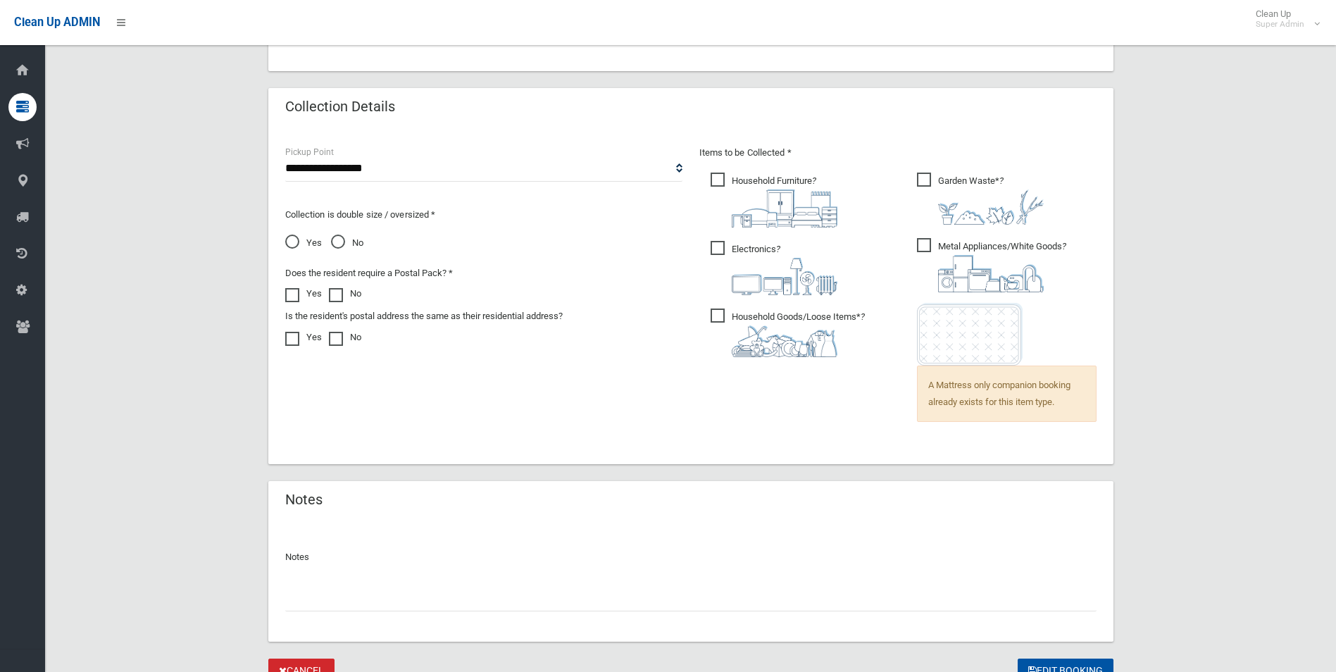
scroll to position [950, 0]
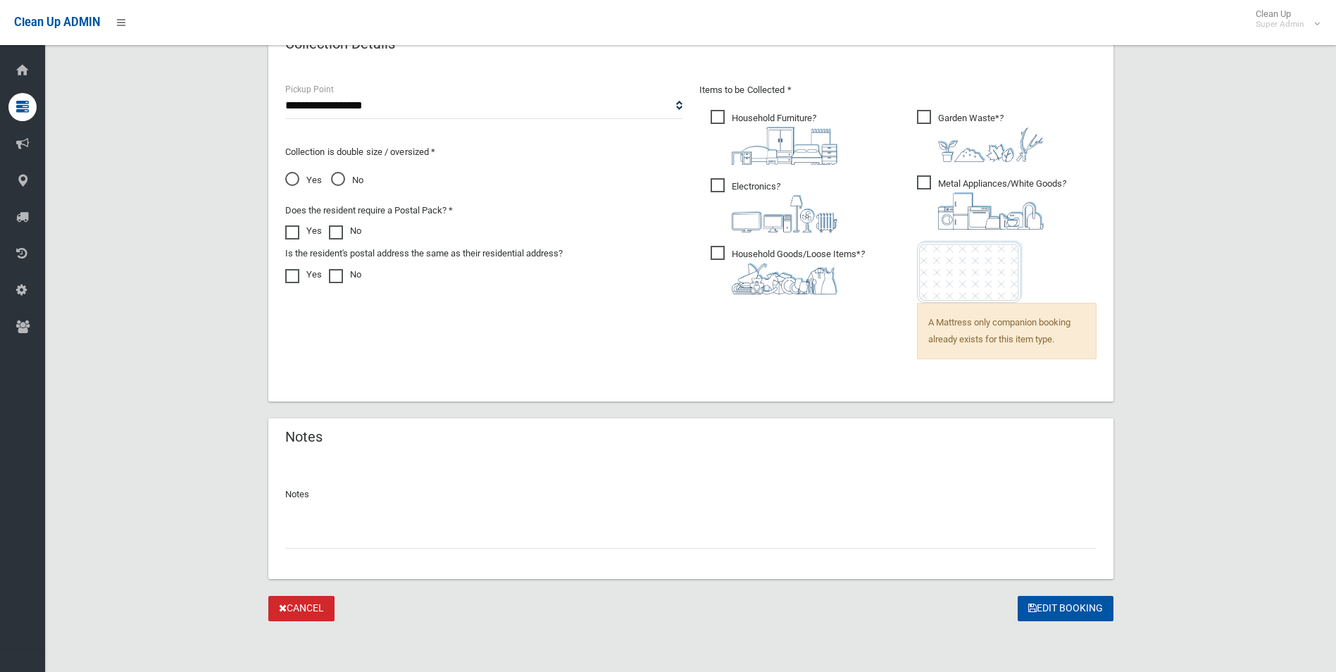
click at [341, 542] on input "text" at bounding box center [691, 536] width 812 height 26
paste input "********"
type input "**********"
click at [1057, 603] on button "Edit Booking" at bounding box center [1066, 609] width 96 height 26
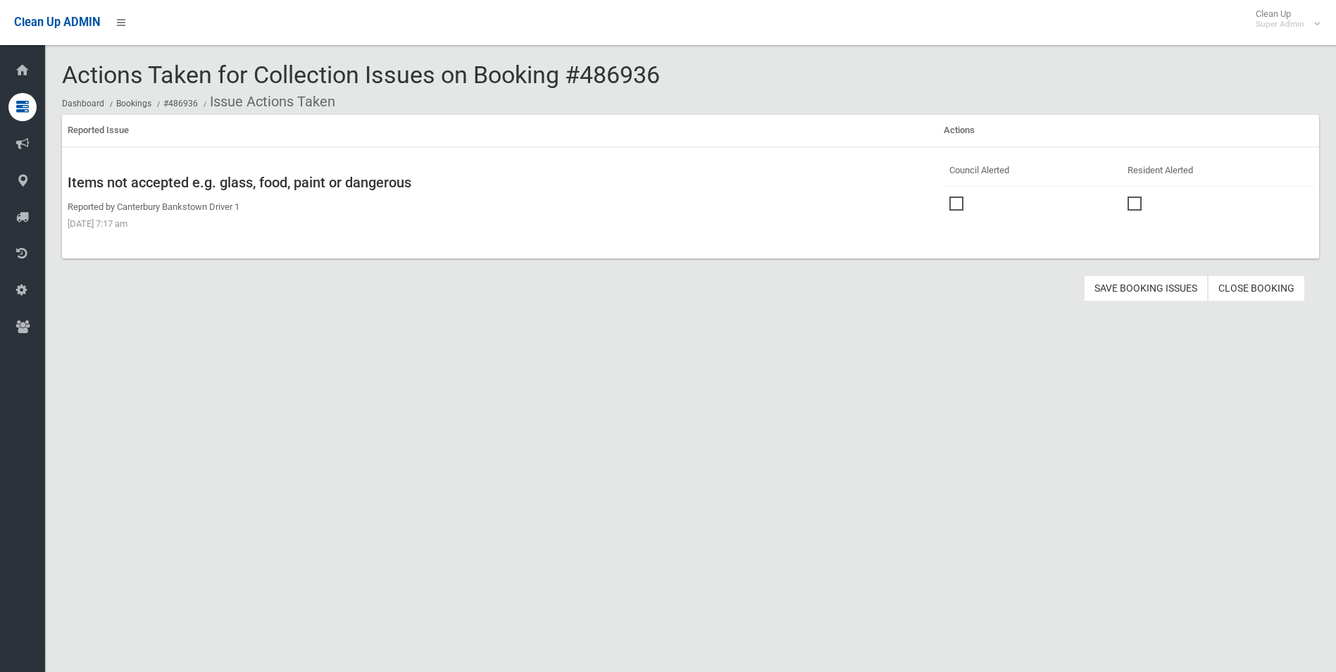
click at [955, 197] on span at bounding box center [960, 197] width 21 height 0
click at [1145, 291] on button "Save Booking Issues" at bounding box center [1146, 288] width 124 height 26
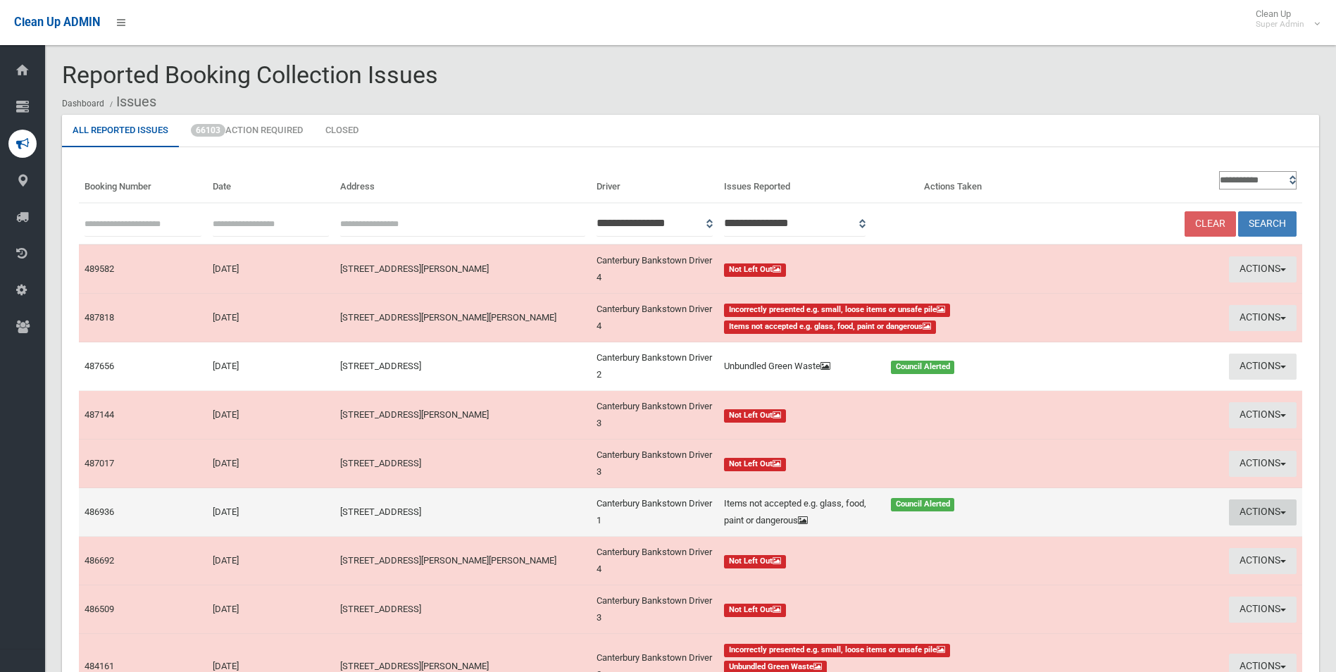
click at [1259, 511] on button "Actions" at bounding box center [1263, 512] width 68 height 26
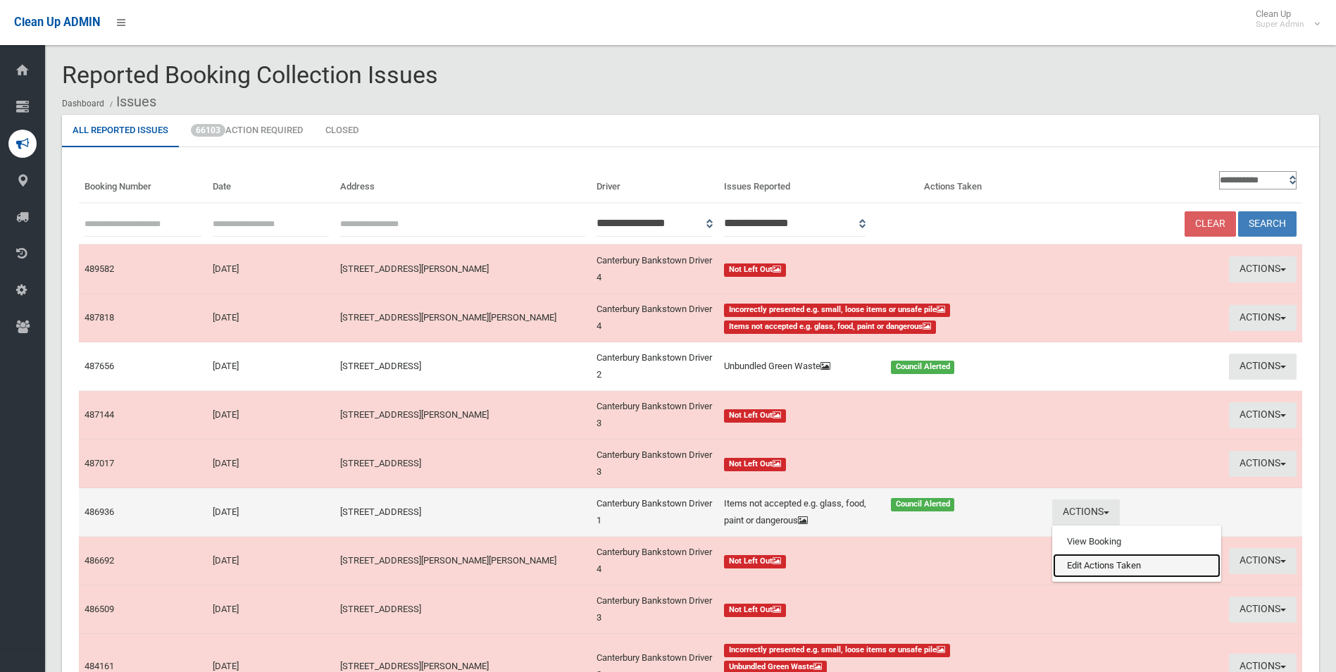
click at [1115, 568] on link "Edit Actions Taken" at bounding box center [1137, 566] width 168 height 24
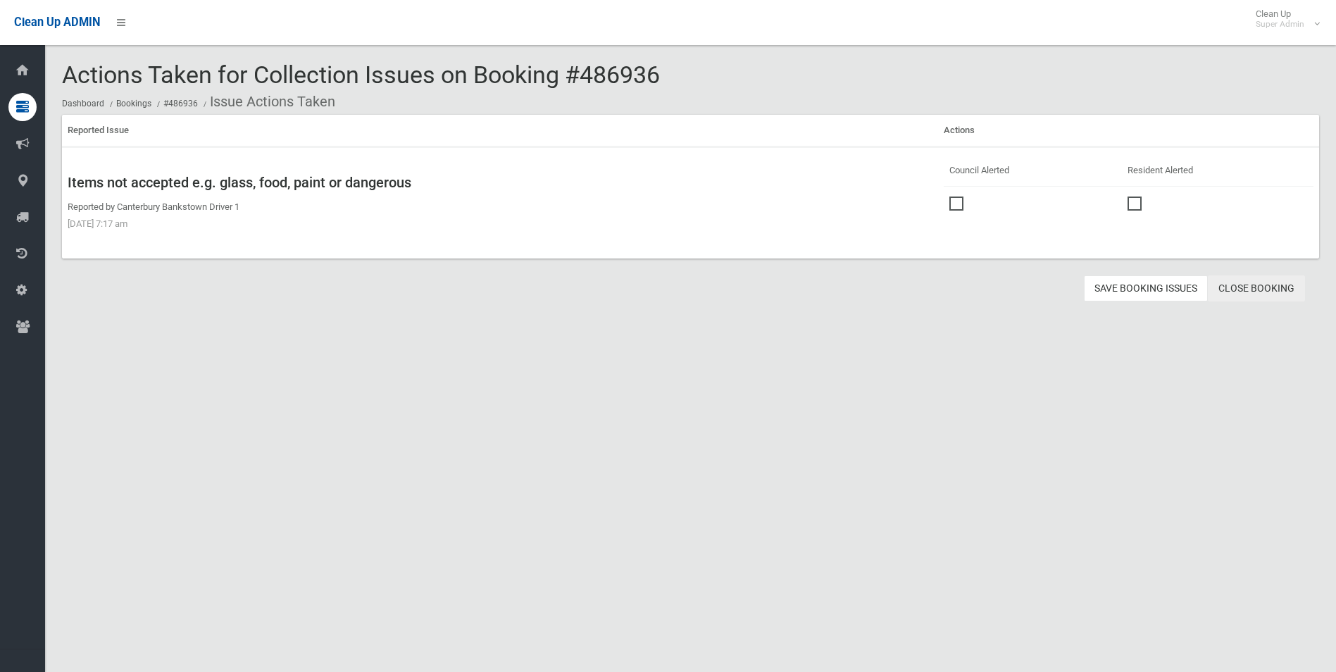
click at [1243, 286] on link "Close Booking" at bounding box center [1256, 288] width 97 height 26
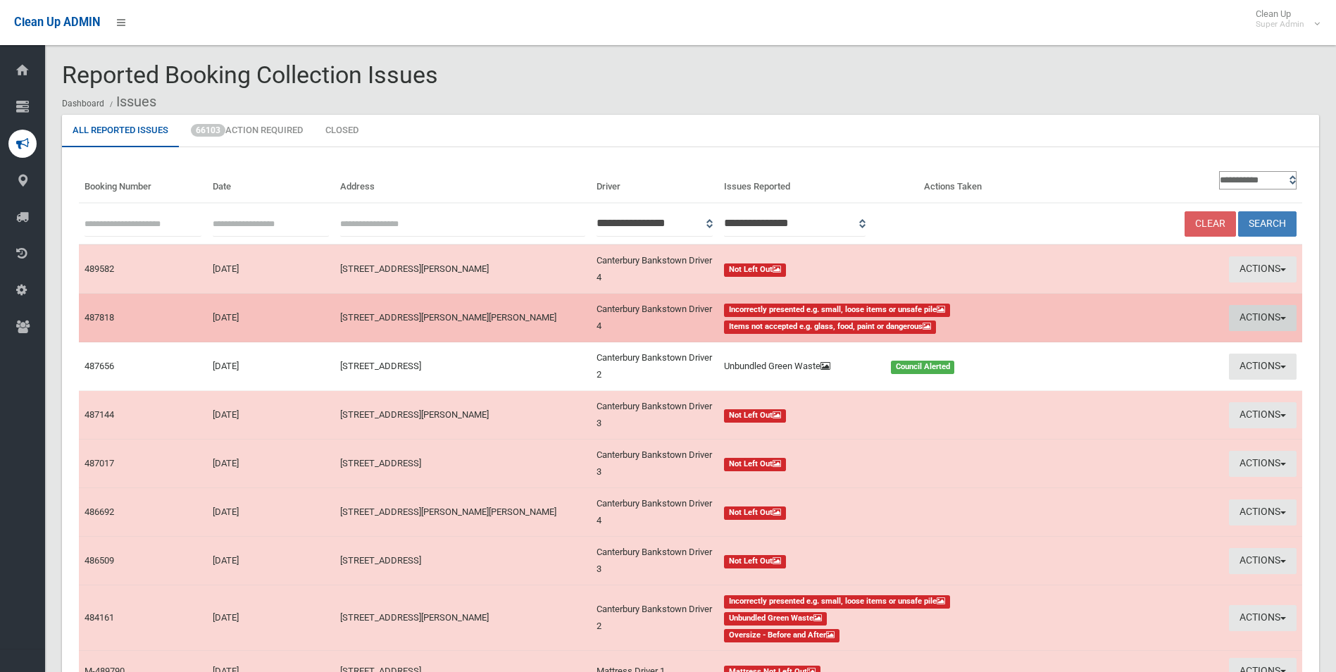
click at [1255, 311] on button "Actions" at bounding box center [1263, 318] width 68 height 26
click at [1082, 347] on link "View Booking" at bounding box center [1137, 347] width 168 height 24
click at [1257, 318] on button "Actions" at bounding box center [1263, 318] width 68 height 26
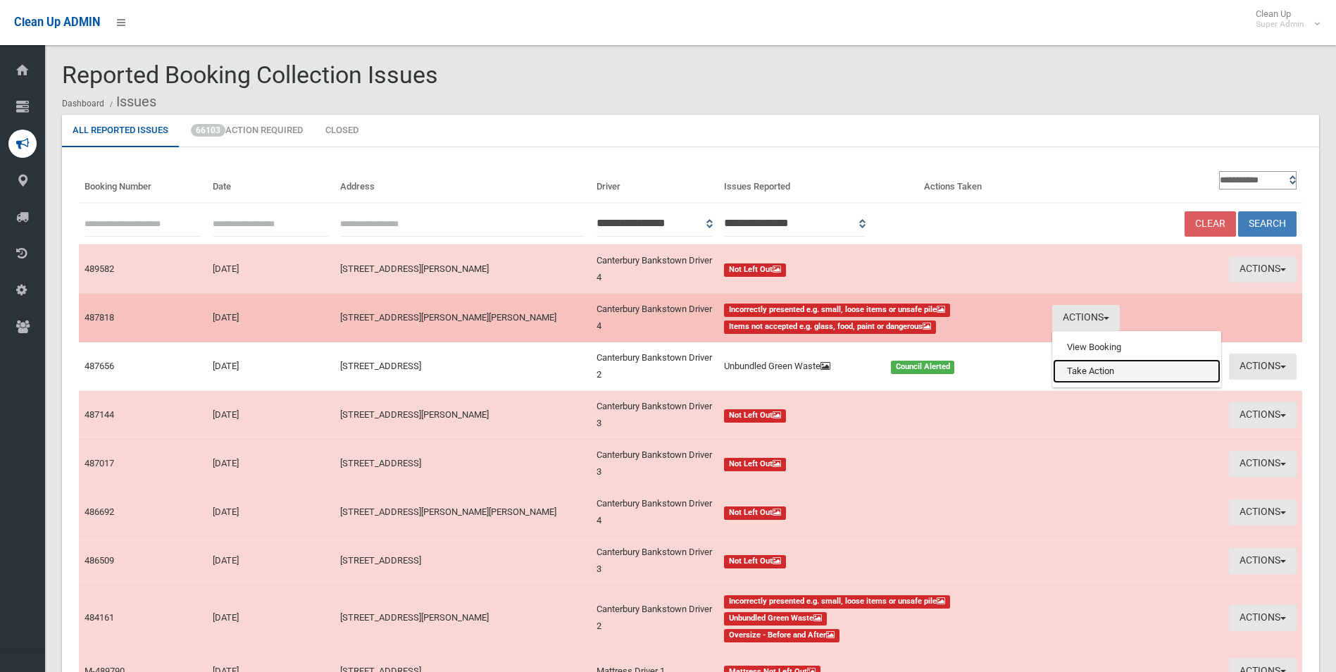
click at [1086, 371] on link "Take Action" at bounding box center [1137, 371] width 168 height 24
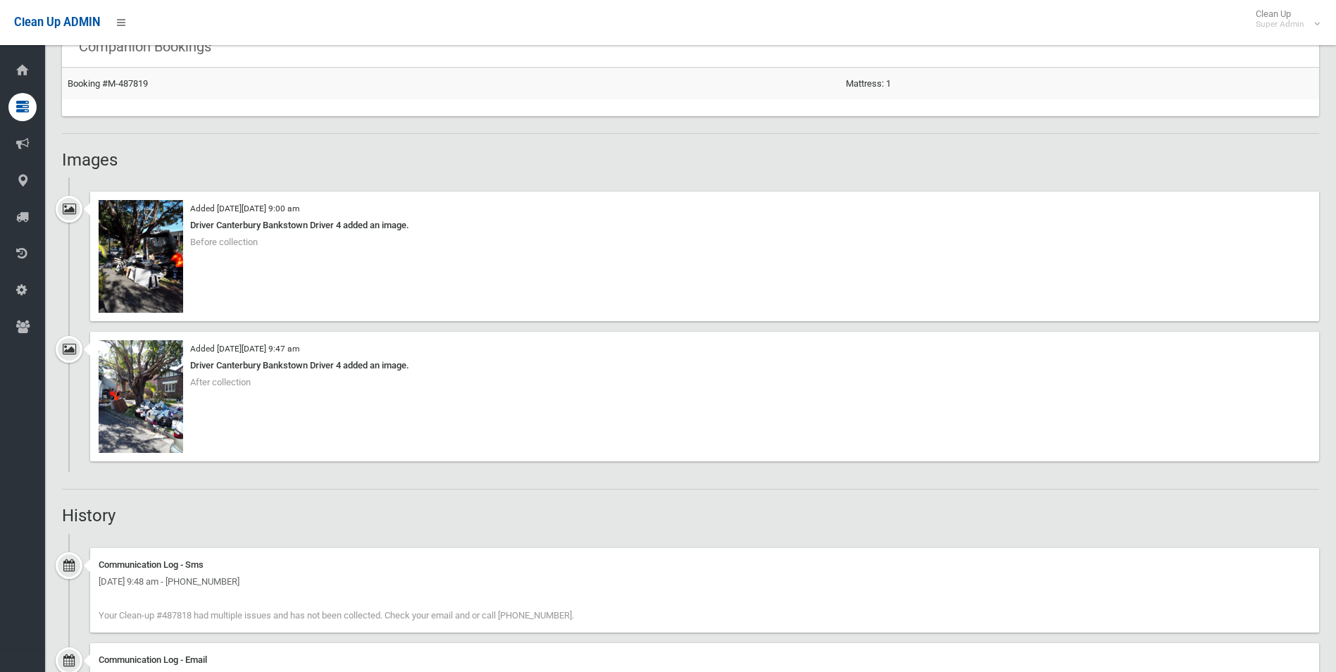
scroll to position [916, 0]
click at [161, 281] on img at bounding box center [141, 254] width 85 height 113
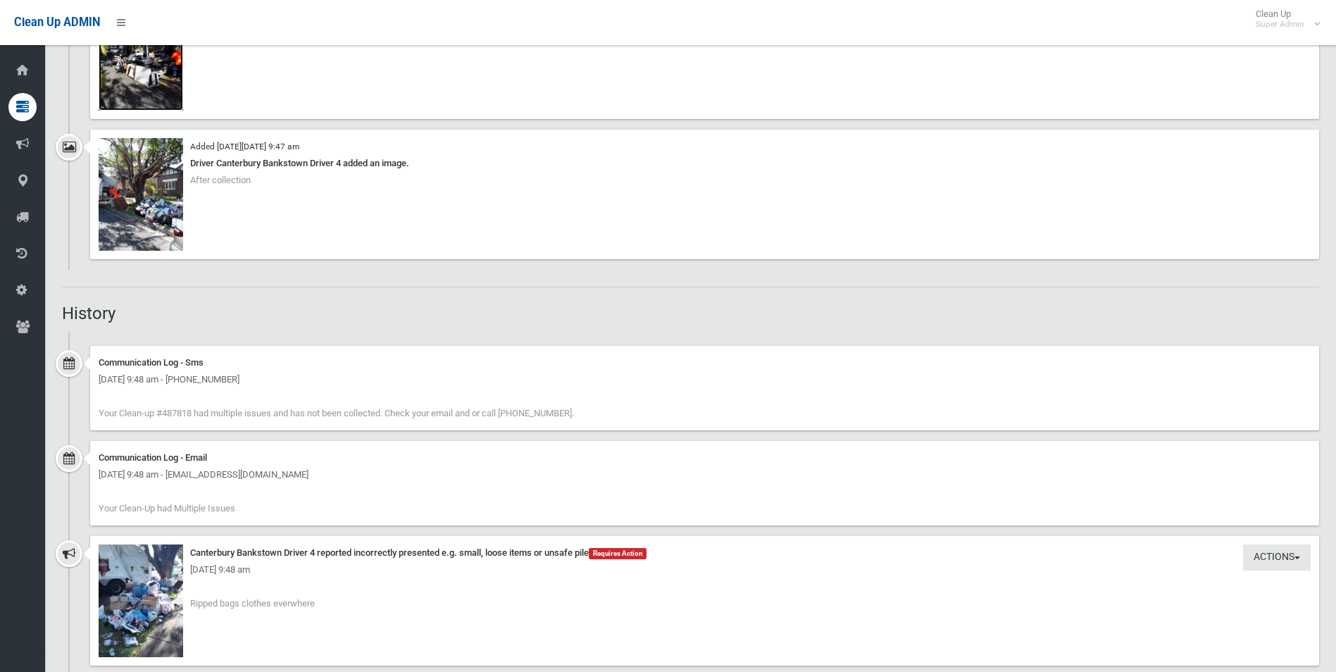
scroll to position [1268, 0]
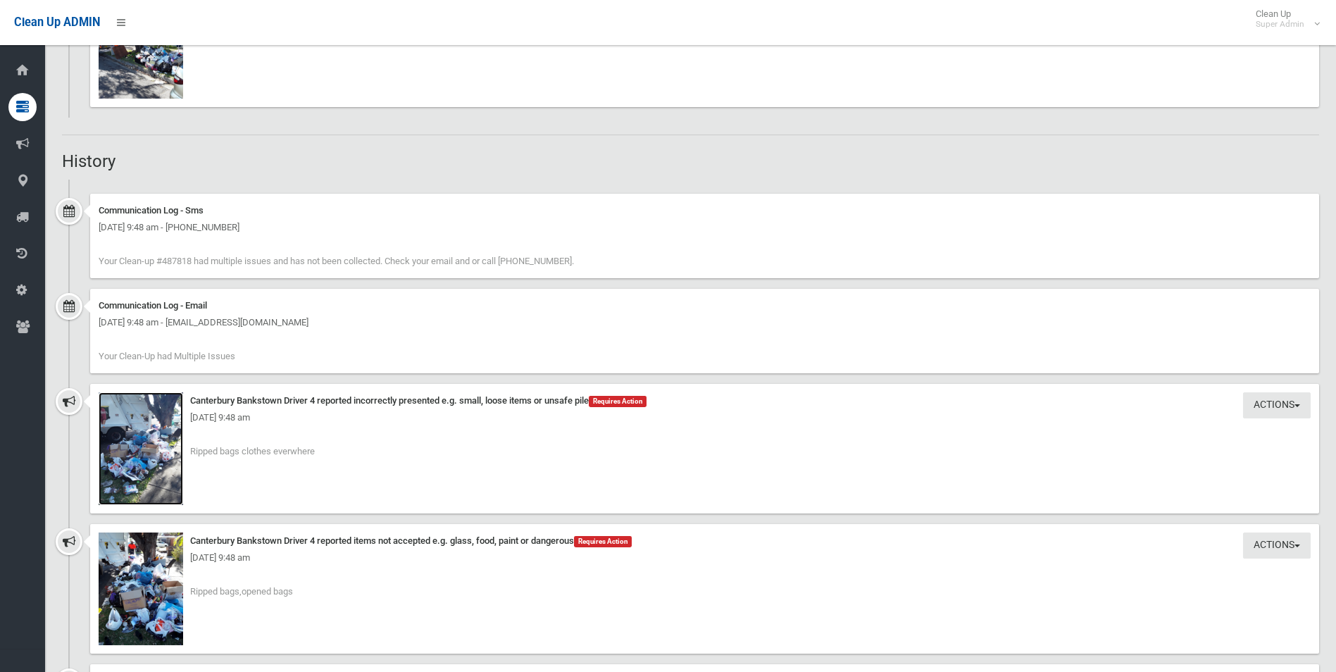
click at [160, 470] on img at bounding box center [141, 448] width 85 height 113
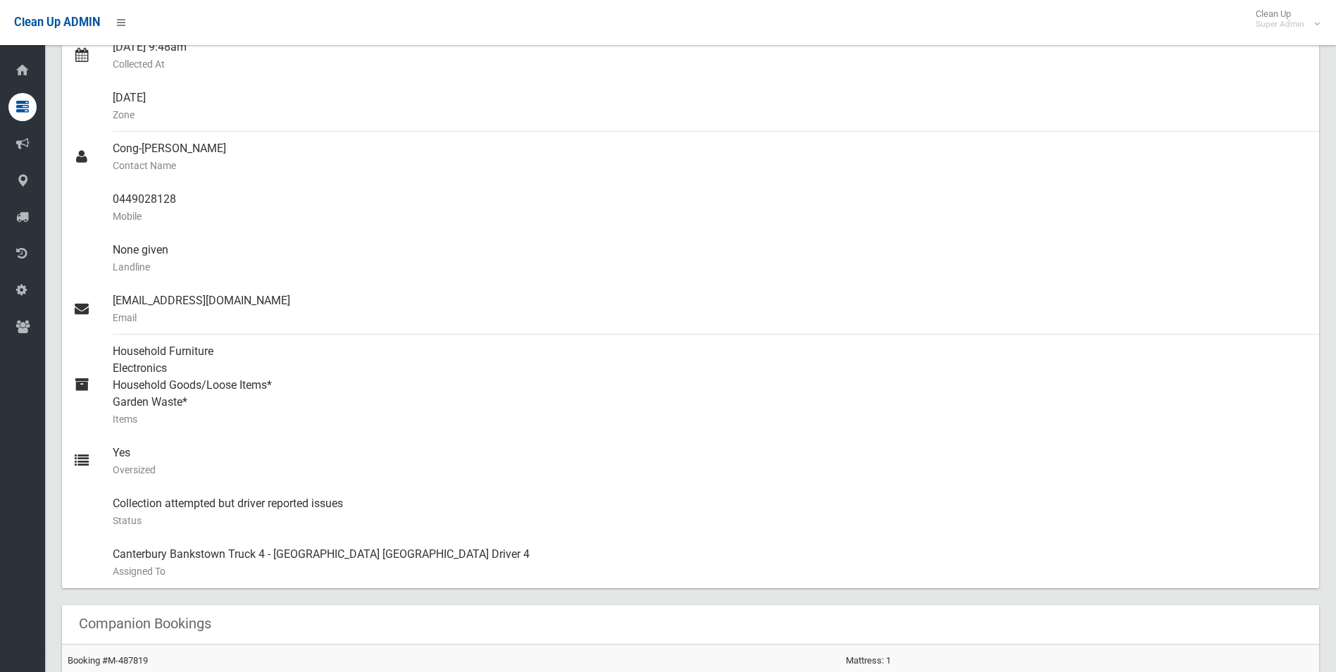
scroll to position [282, 0]
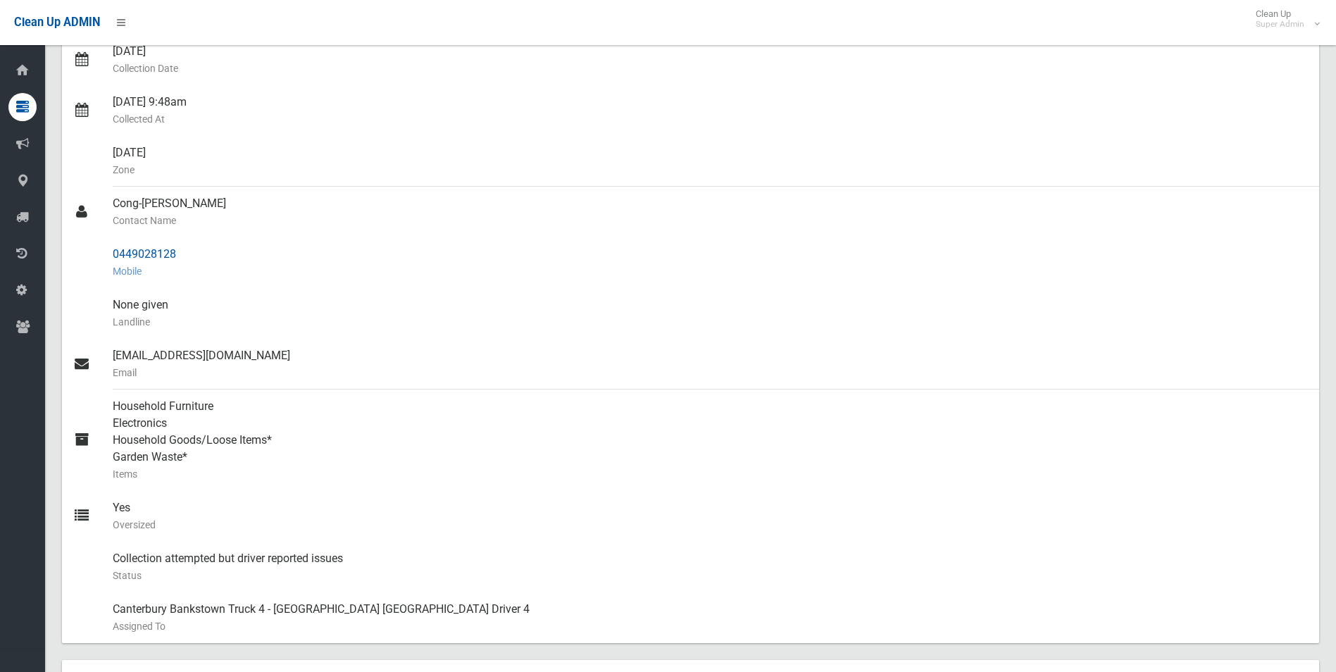
drag, startPoint x: 113, startPoint y: 254, endPoint x: 192, endPoint y: 246, distance: 79.3
click at [192, 246] on div "0449028128 Mobile" at bounding box center [710, 262] width 1195 height 51
drag, startPoint x: 192, startPoint y: 246, endPoint x: 130, endPoint y: 262, distance: 64.1
drag, startPoint x: 130, startPoint y: 262, endPoint x: 118, endPoint y: 255, distance: 14.5
click at [118, 255] on div "0449028128 Mobile" at bounding box center [710, 262] width 1195 height 51
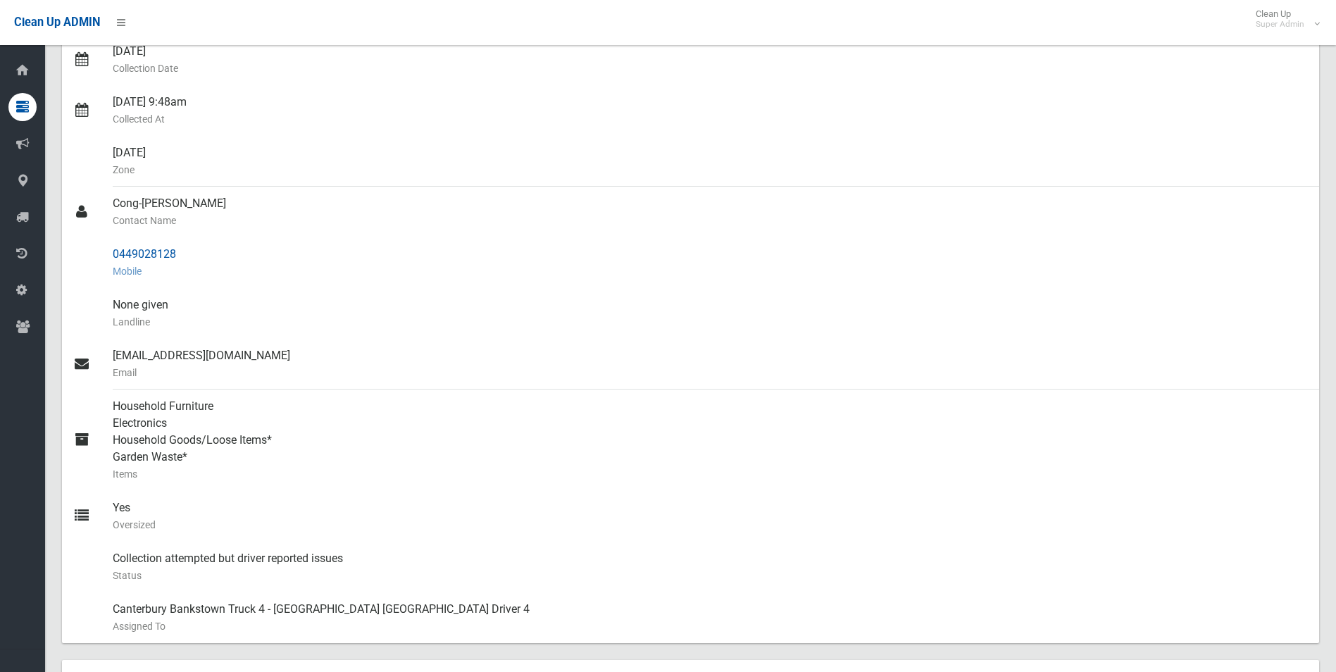
drag, startPoint x: 111, startPoint y: 255, endPoint x: 176, endPoint y: 254, distance: 65.5
click at [176, 254] on link "0449028128 Mobile" at bounding box center [690, 262] width 1257 height 51
drag, startPoint x: 176, startPoint y: 254, endPoint x: 161, endPoint y: 254, distance: 15.5
copy link "0449028128"
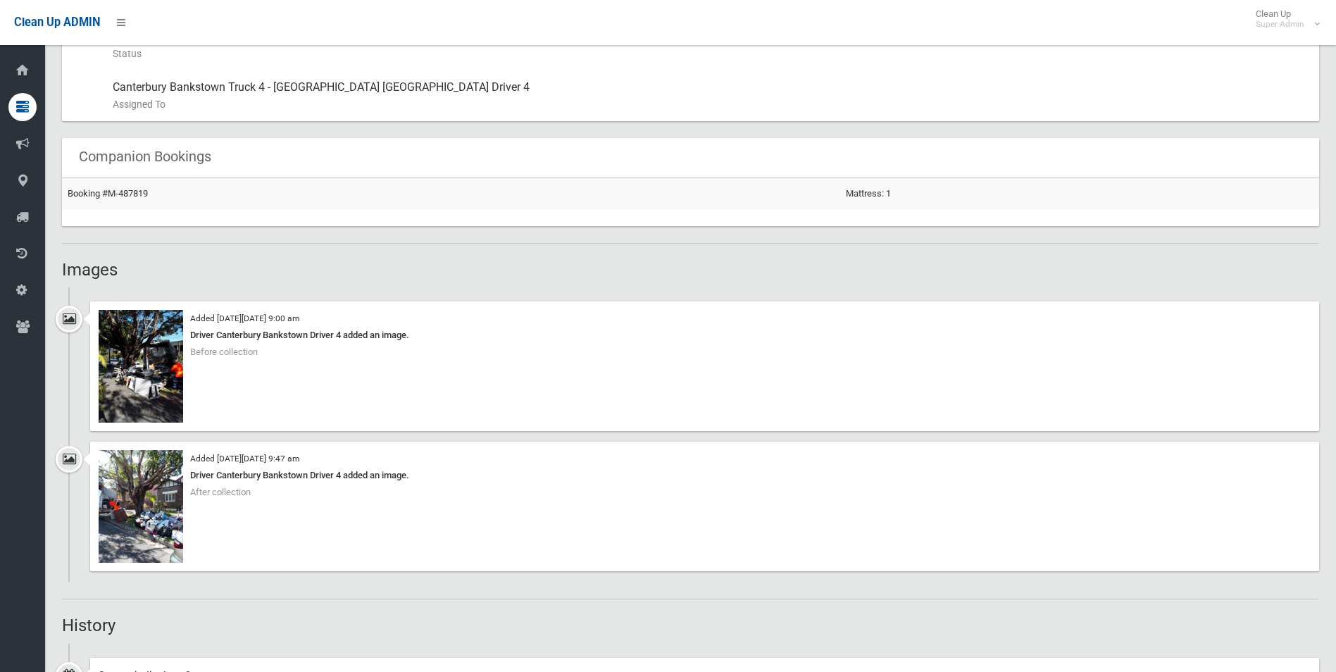
scroll to position [916, 0]
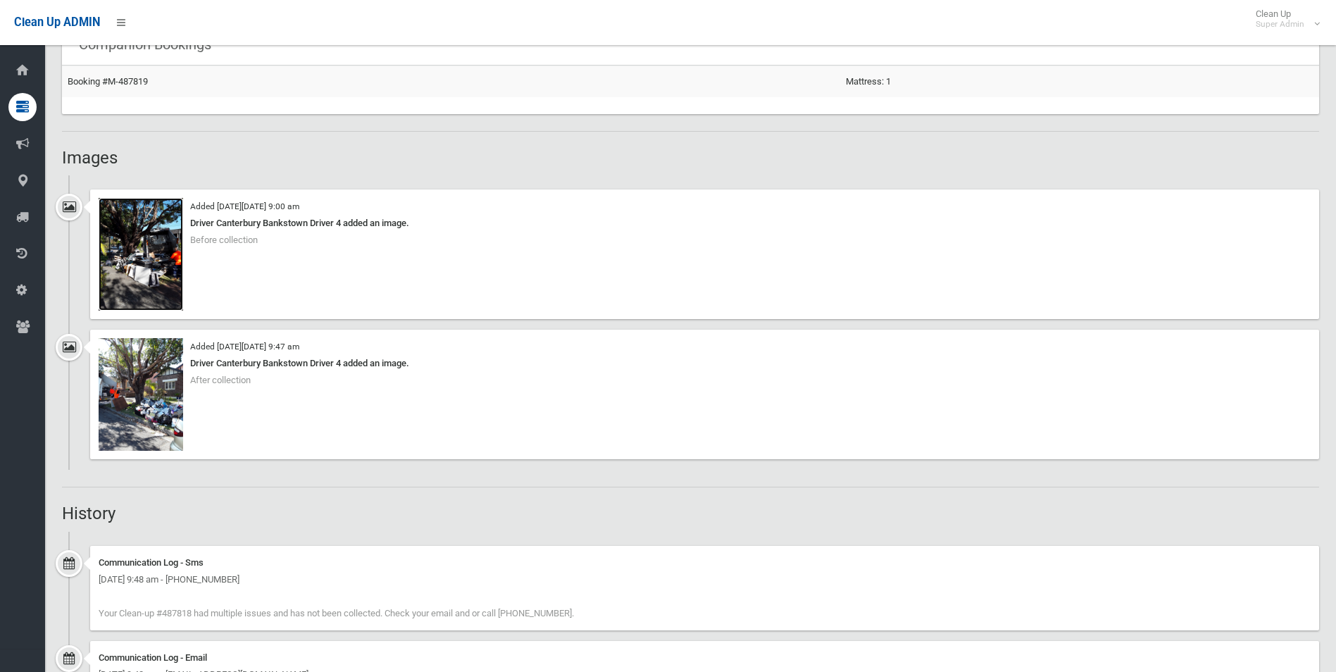
click at [141, 292] on img at bounding box center [141, 254] width 85 height 113
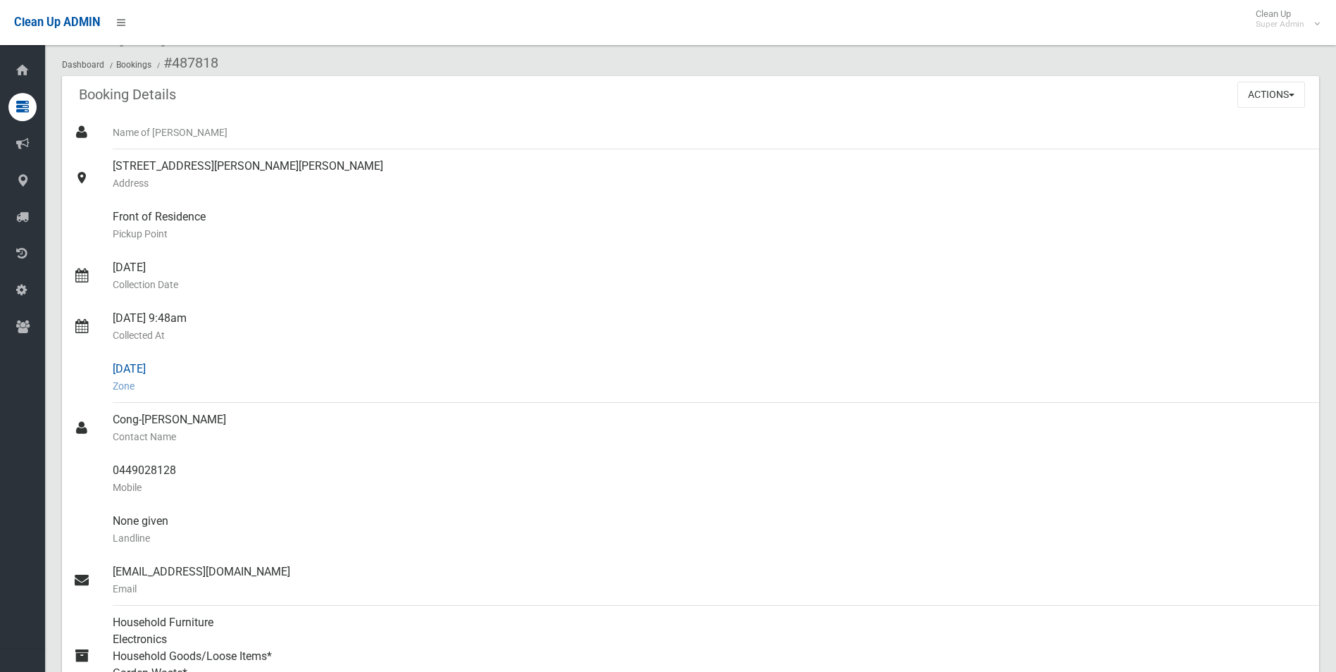
scroll to position [0, 0]
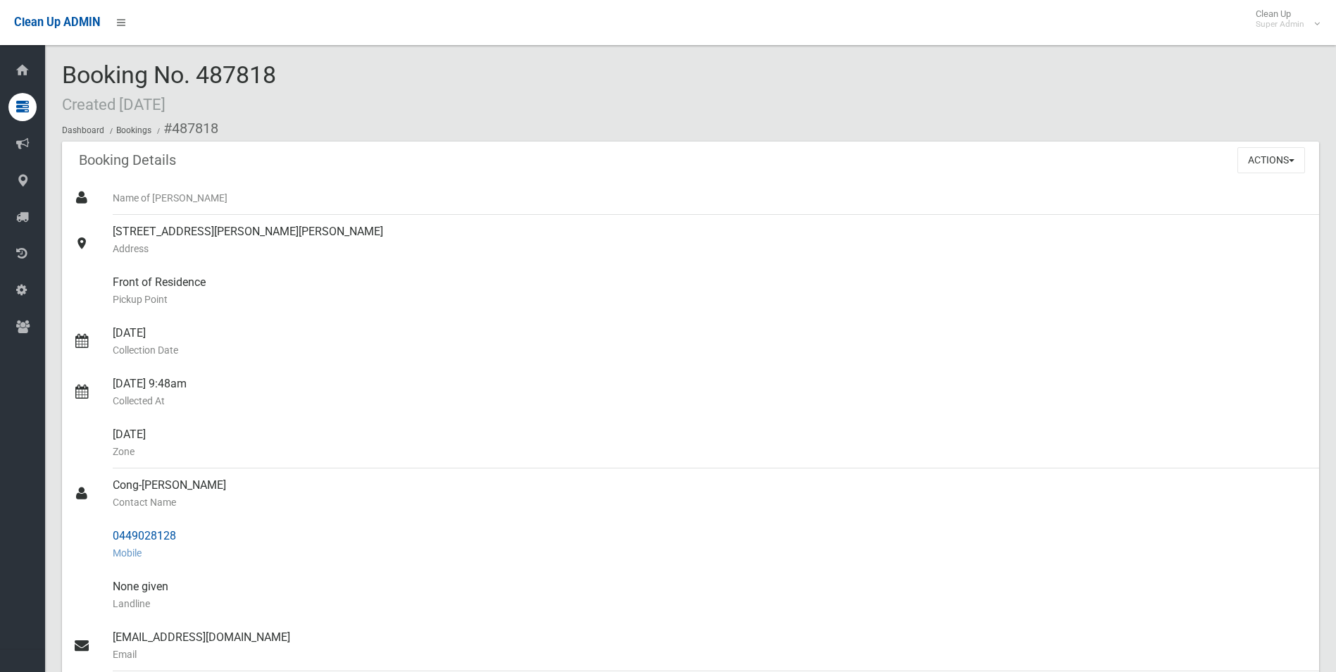
drag, startPoint x: 174, startPoint y: 126, endPoint x: 182, endPoint y: 533, distance: 407.3
copy section "487818 Booking Details Actions View Booking Edit Booking Clone Booking Add Book…"
click at [306, 314] on div "Front of Residence Pickup Point" at bounding box center [710, 291] width 1195 height 51
click at [1262, 156] on button "Actions" at bounding box center [1272, 160] width 68 height 26
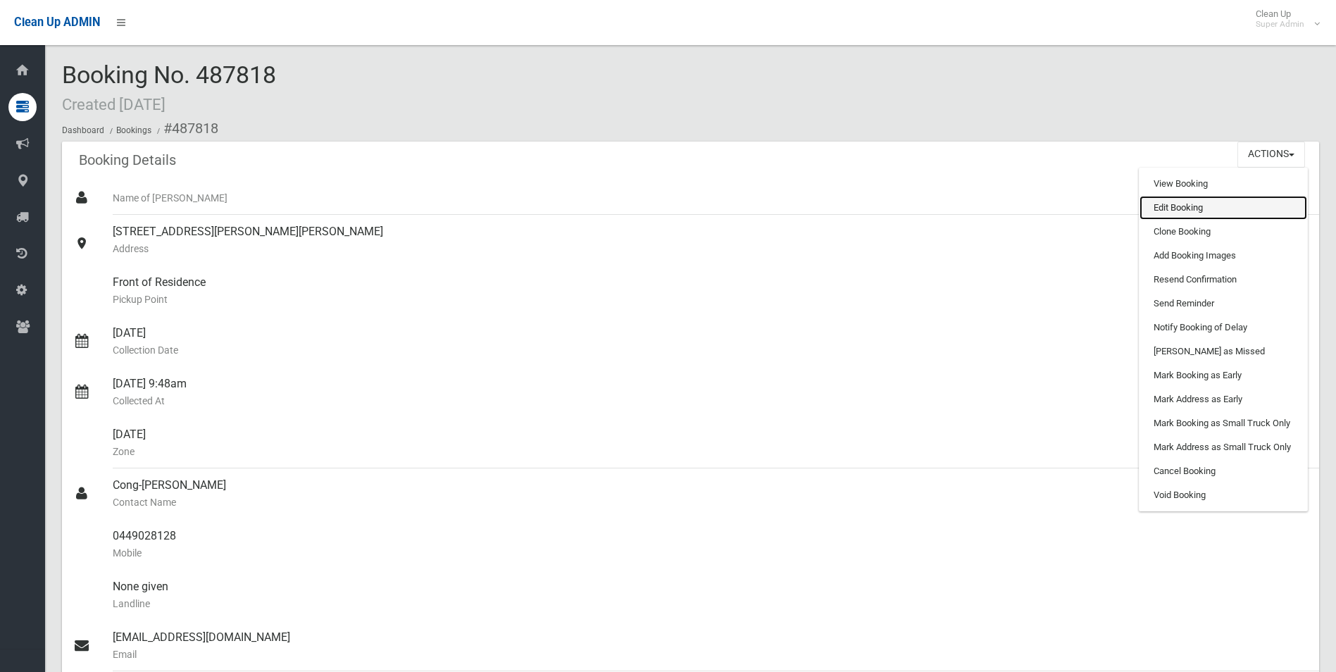
click at [1181, 204] on link "Edit Booking" at bounding box center [1224, 208] width 168 height 24
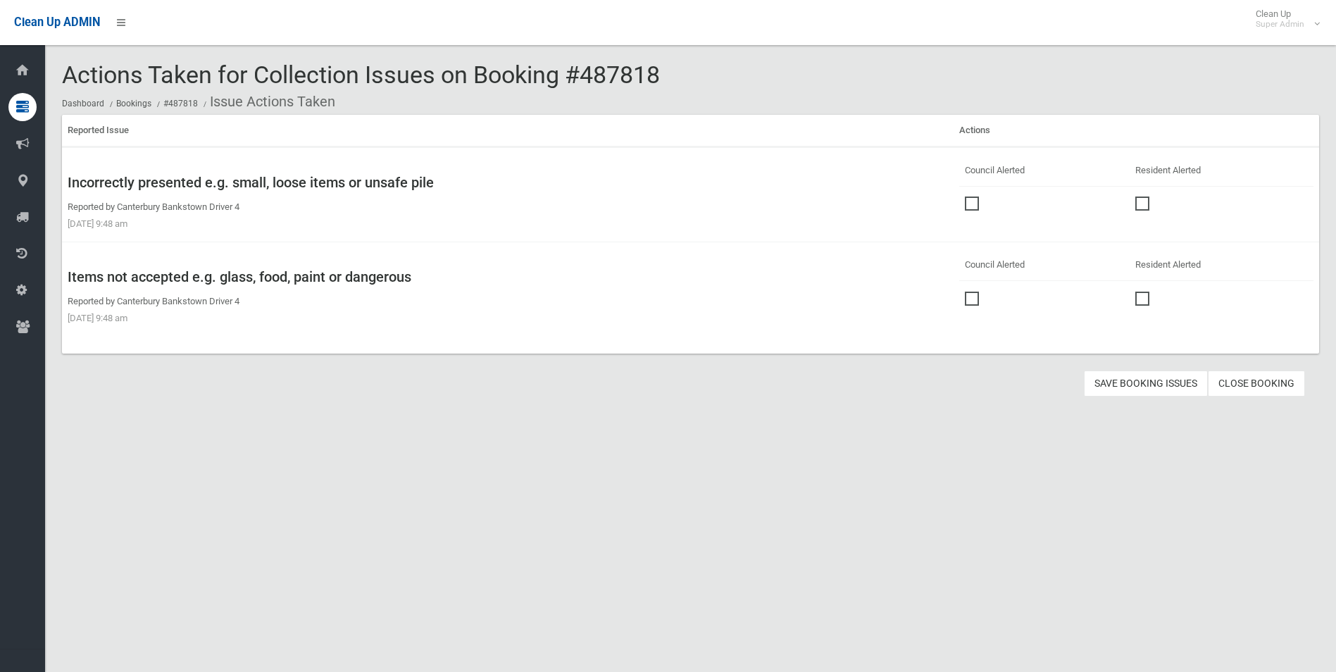
click at [965, 197] on span at bounding box center [975, 197] width 21 height 0
click at [966, 292] on span at bounding box center [975, 292] width 21 height 0
click at [1133, 384] on button "Save Booking Issues" at bounding box center [1146, 384] width 124 height 26
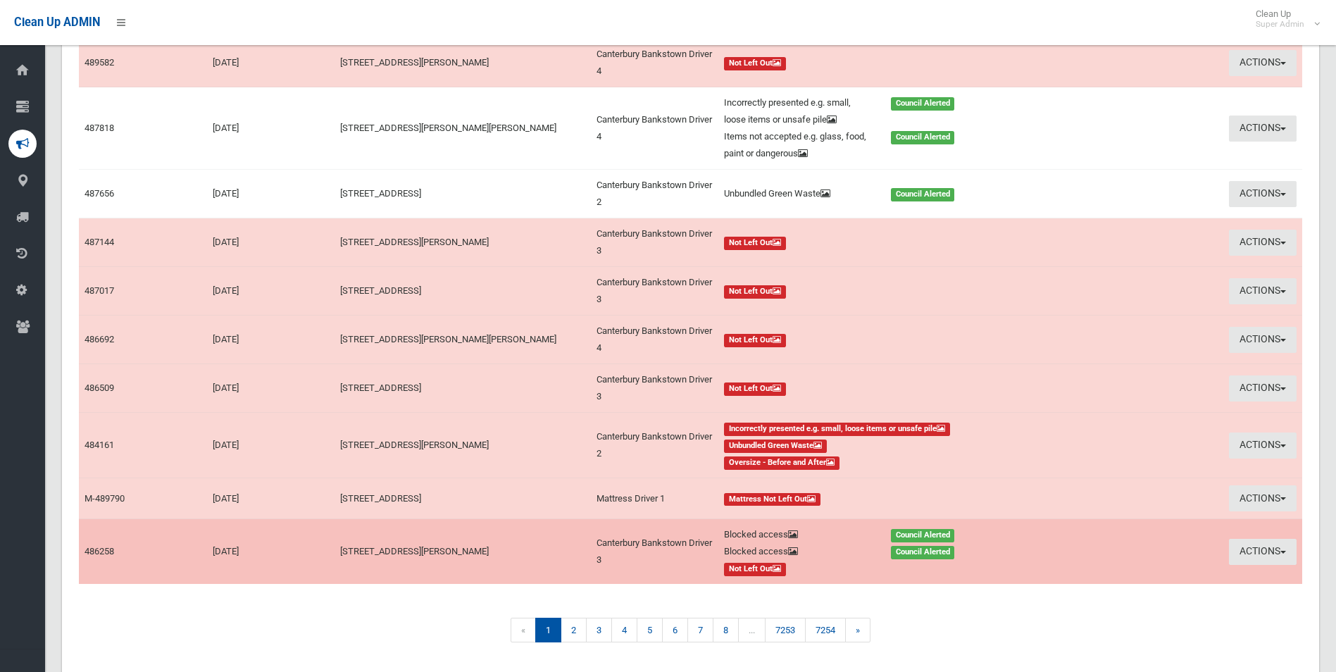
scroll to position [211, 0]
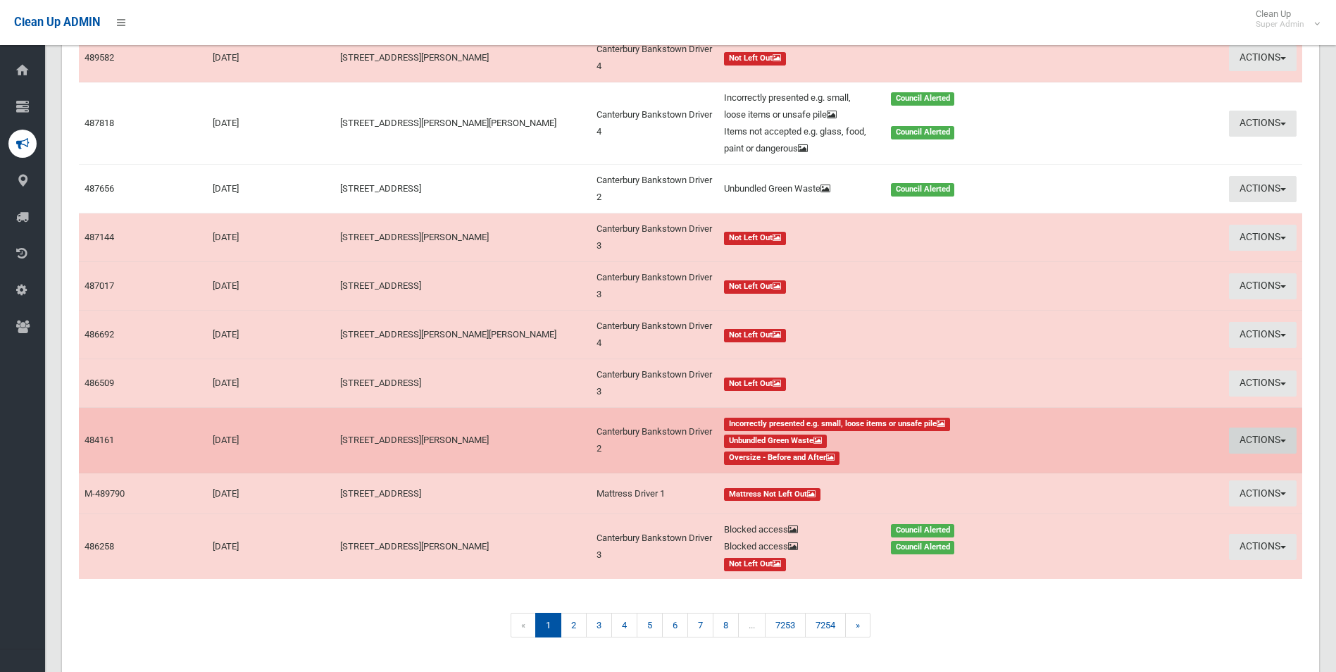
click at [1241, 442] on button "Actions" at bounding box center [1263, 441] width 68 height 26
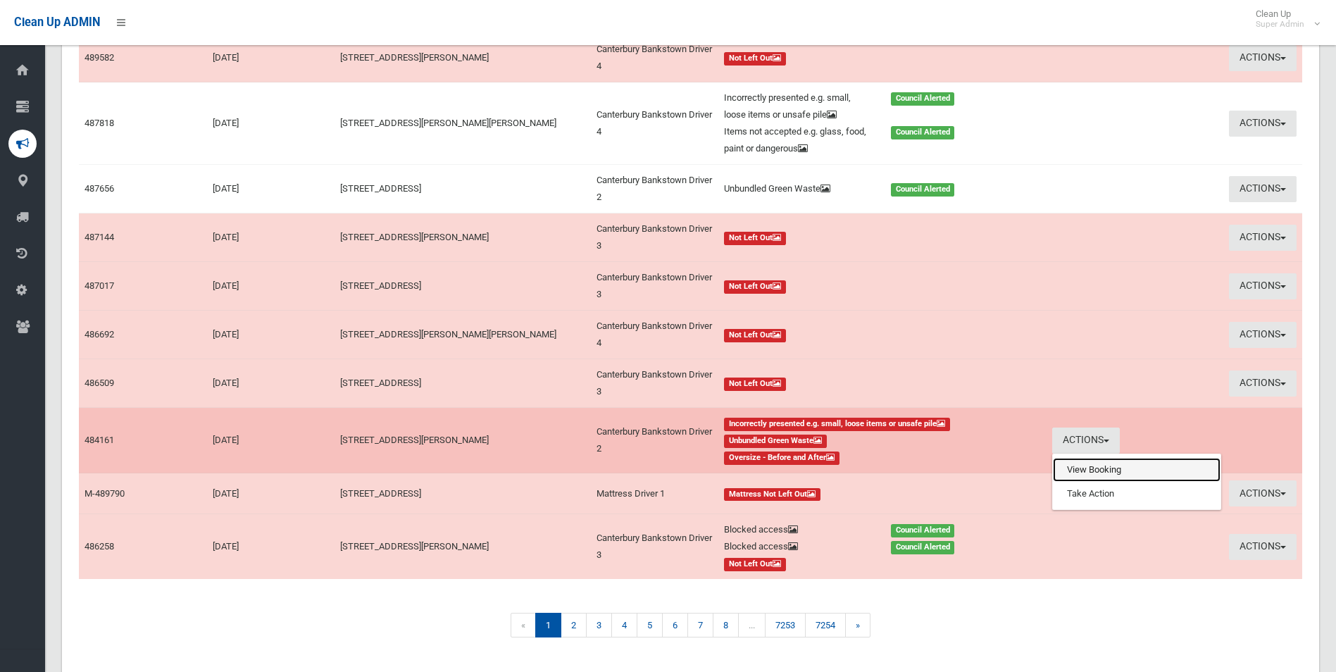
click at [1082, 463] on link "View Booking" at bounding box center [1137, 470] width 168 height 24
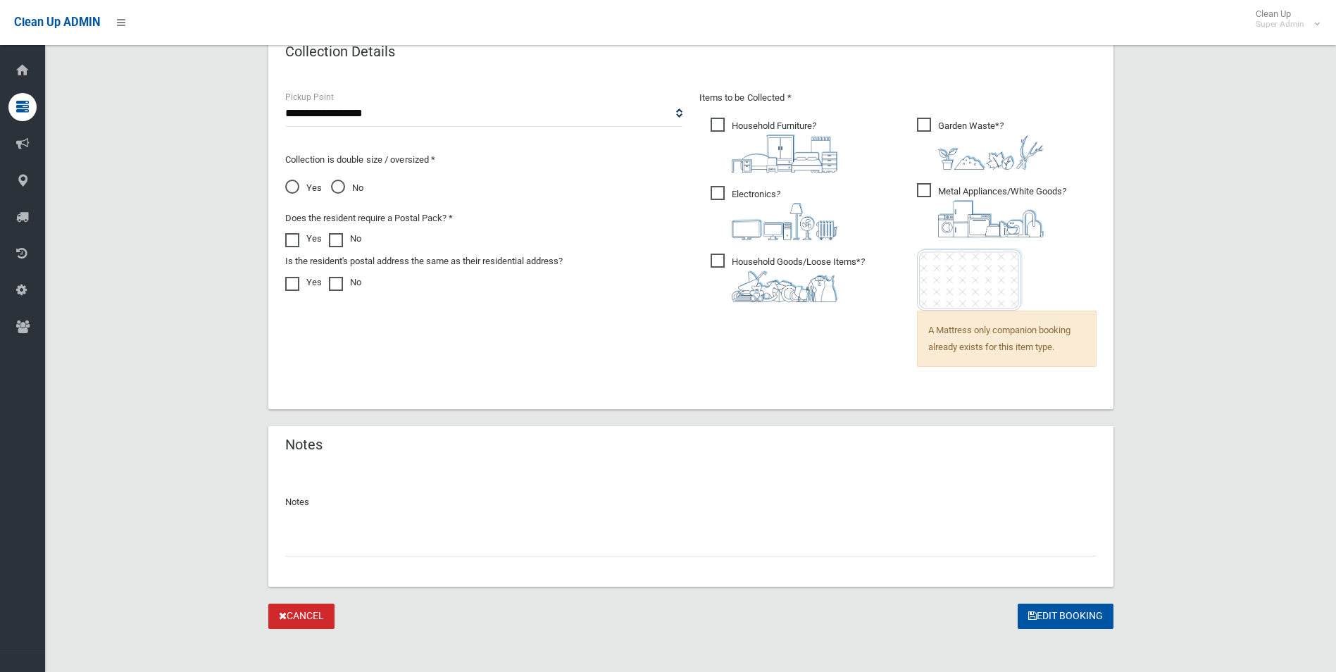
scroll to position [950, 0]
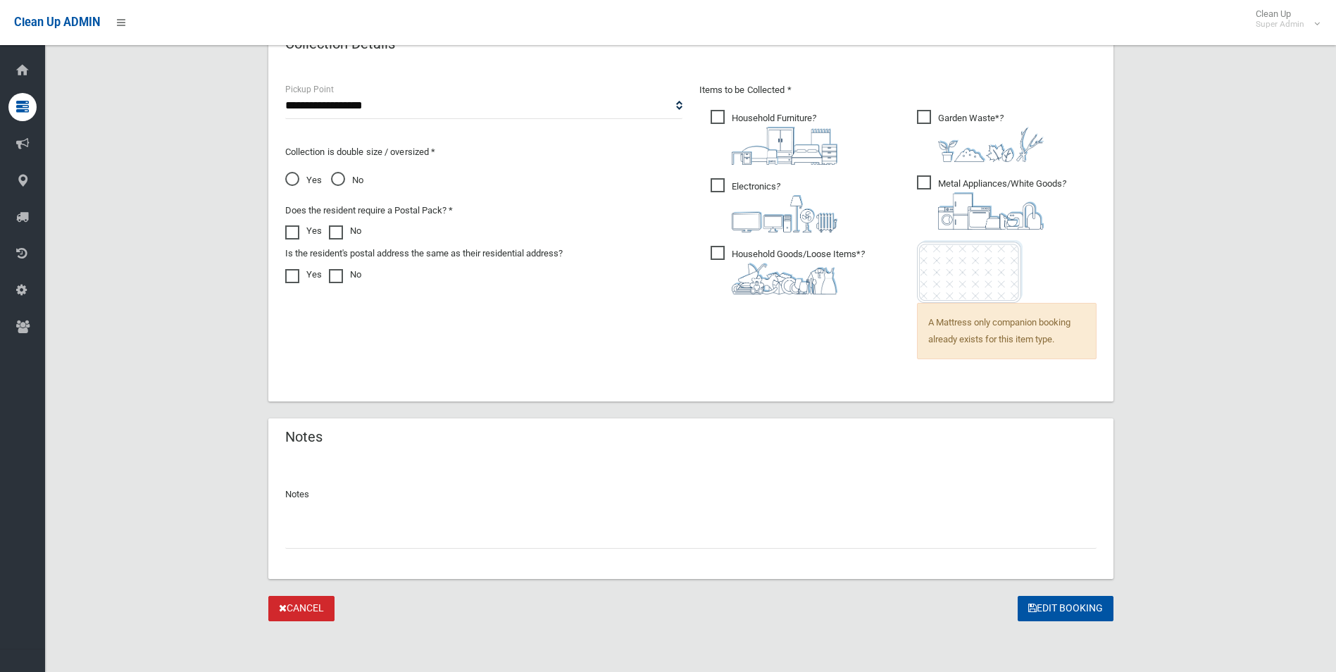
click at [402, 541] on input "text" at bounding box center [691, 536] width 812 height 26
paste input "********"
type input "**********"
click at [1069, 614] on button "Edit Booking" at bounding box center [1066, 609] width 96 height 26
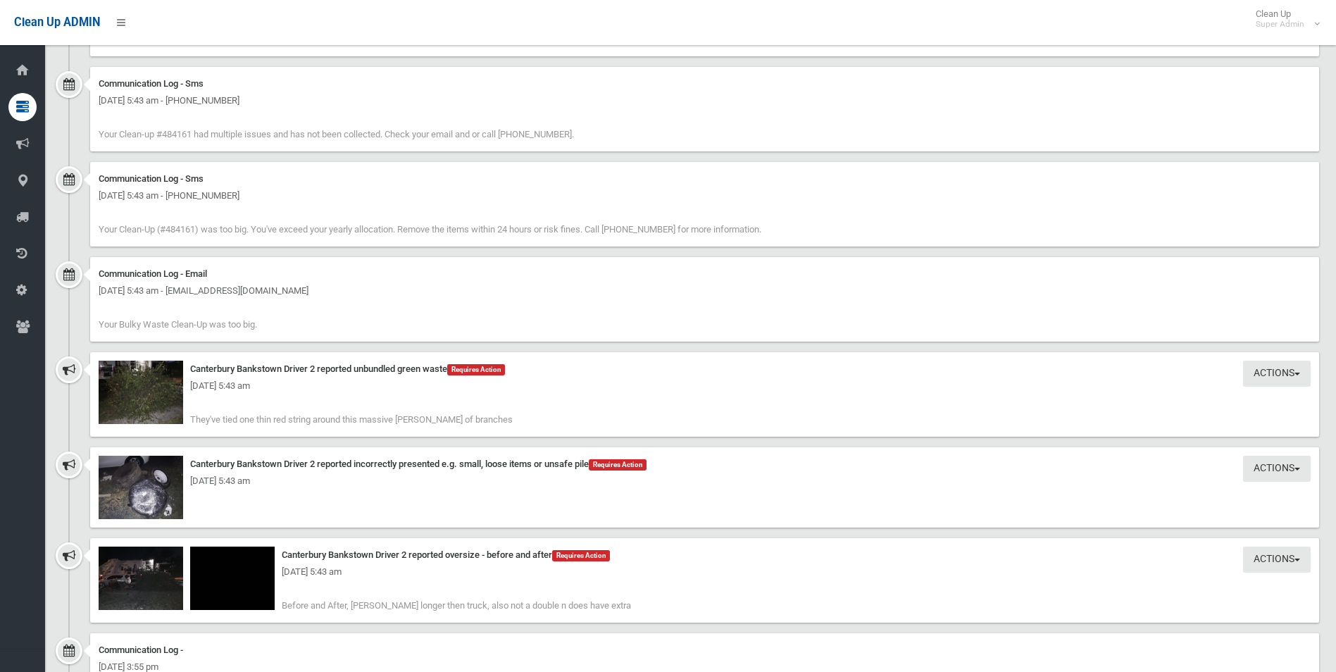
scroll to position [1409, 0]
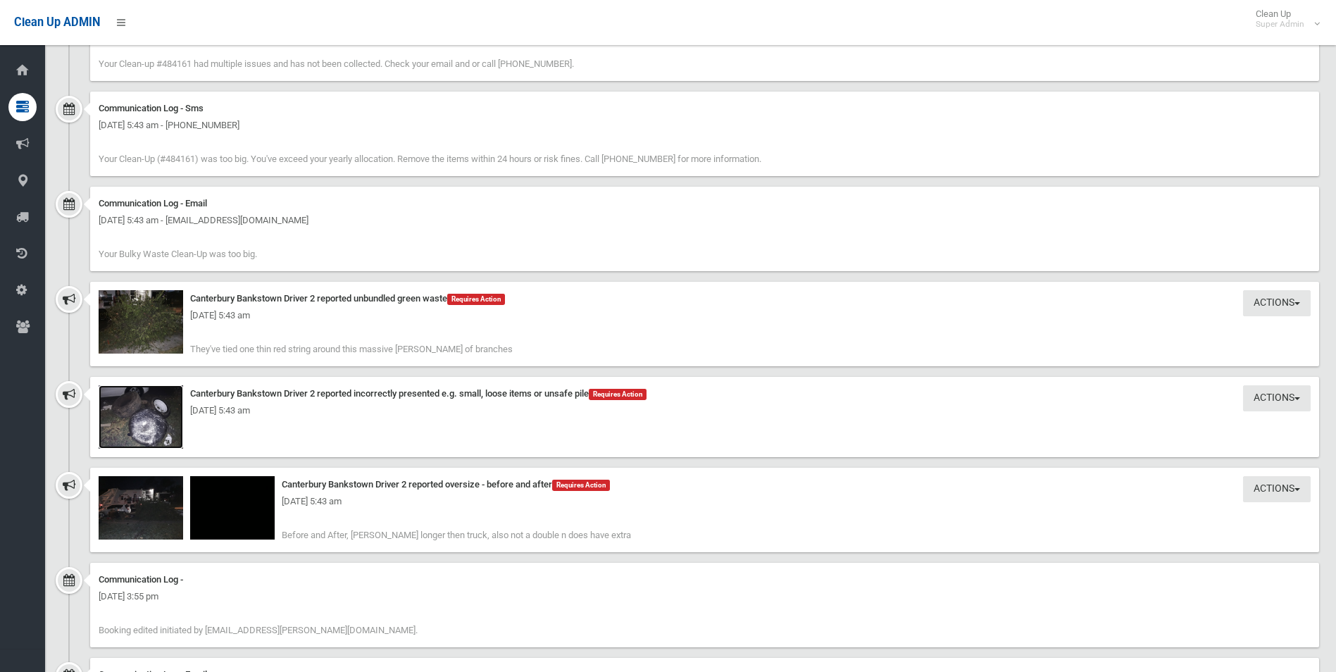
click at [160, 428] on img at bounding box center [141, 416] width 85 height 63
click at [160, 520] on img at bounding box center [141, 507] width 85 height 63
click at [159, 332] on img at bounding box center [141, 321] width 85 height 63
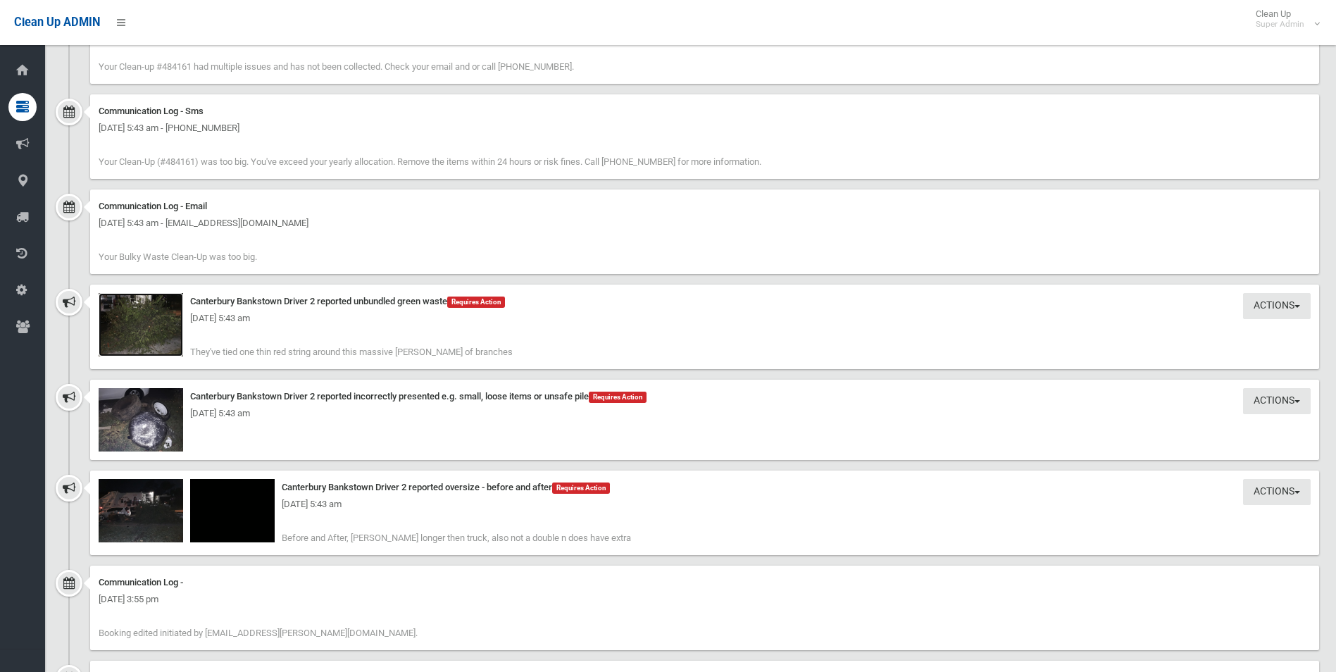
scroll to position [1479, 0]
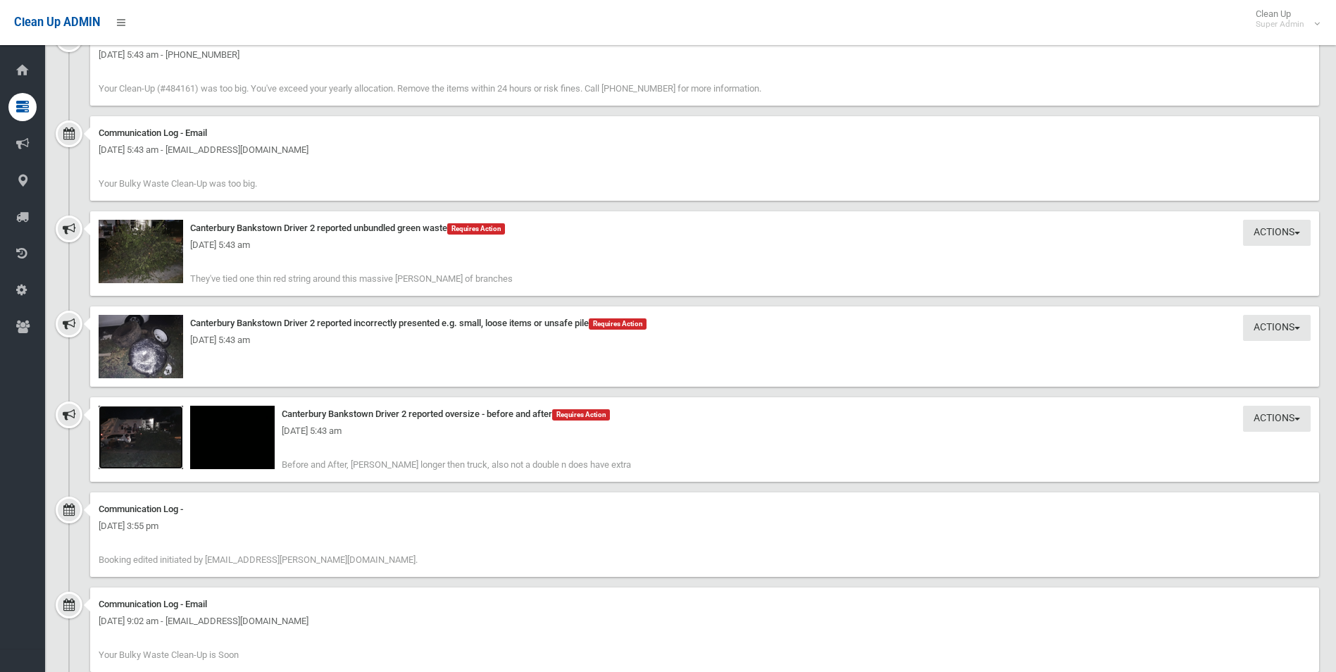
click at [159, 445] on img at bounding box center [141, 437] width 85 height 63
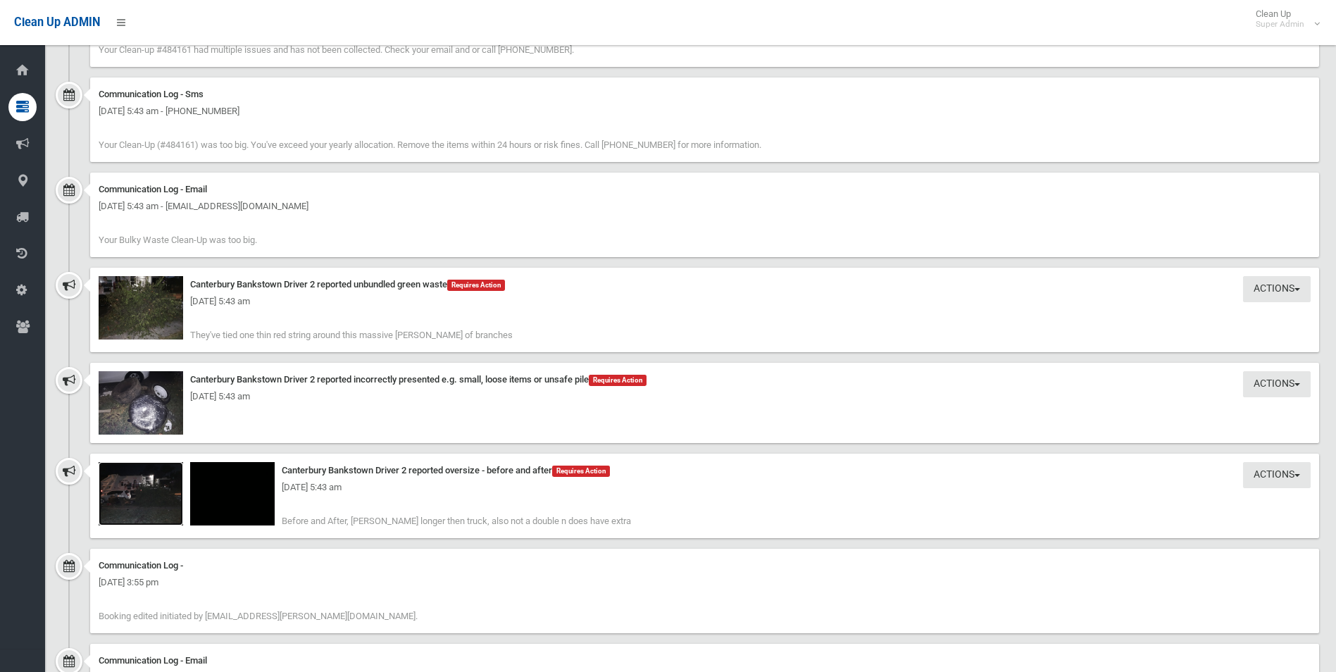
scroll to position [1550, 0]
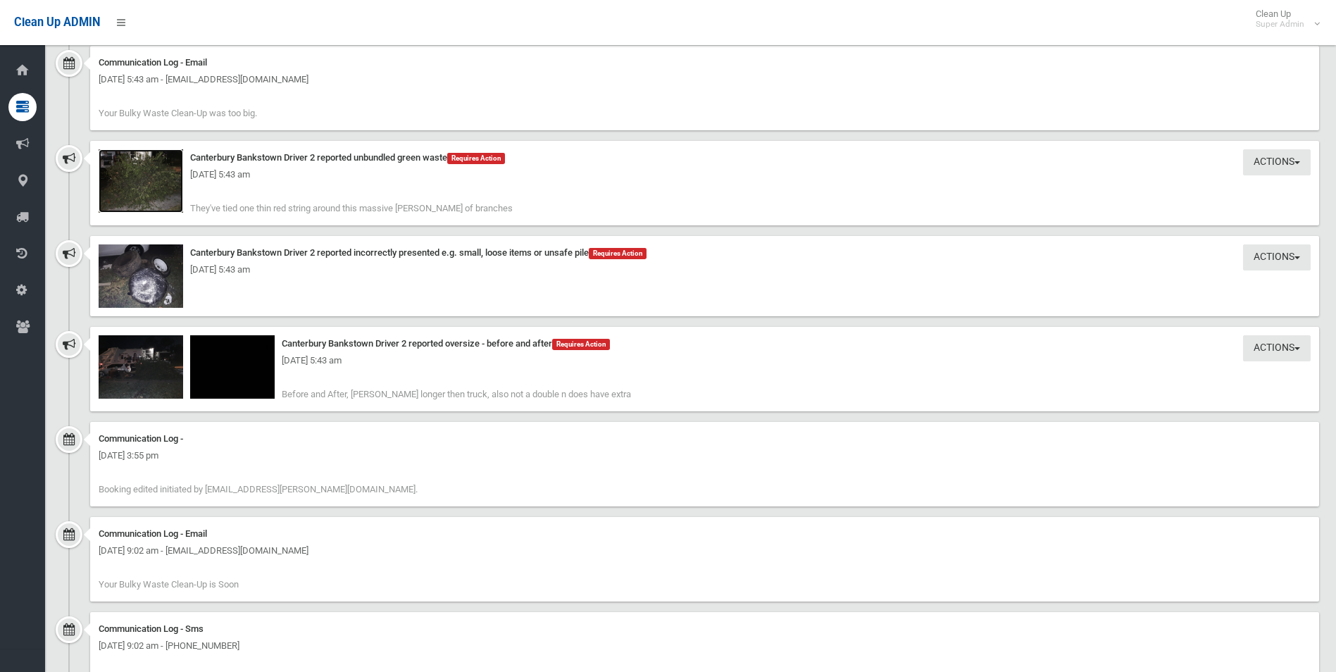
click at [156, 195] on img at bounding box center [141, 180] width 85 height 63
click at [157, 195] on img at bounding box center [141, 180] width 85 height 63
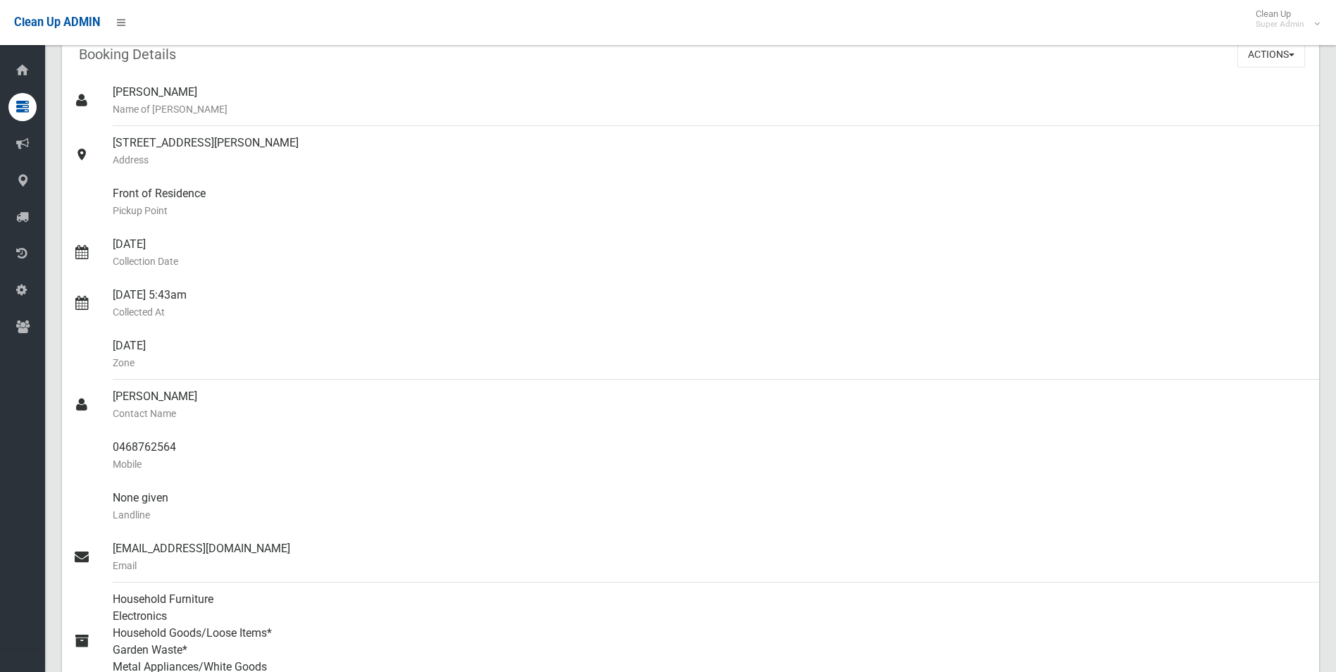
scroll to position [70, 0]
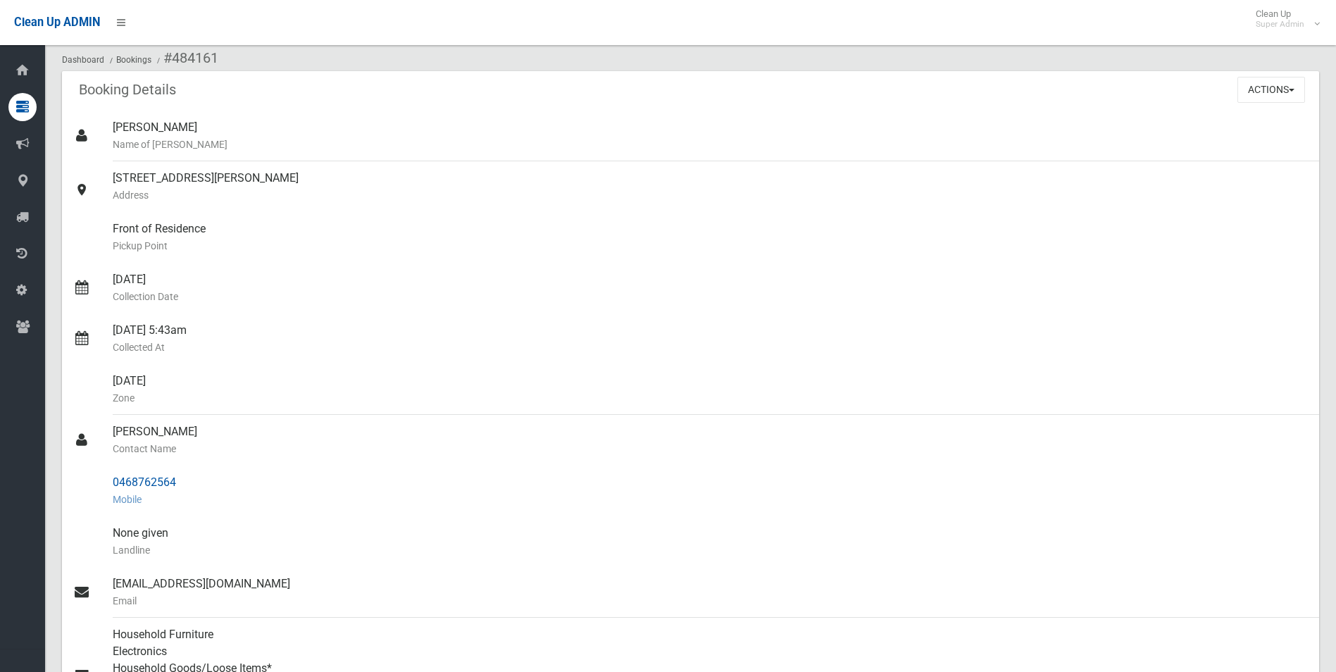
drag, startPoint x: 112, startPoint y: 480, endPoint x: 179, endPoint y: 478, distance: 66.9
click at [179, 478] on link "0468762564 Mobile" at bounding box center [690, 491] width 1257 height 51
drag, startPoint x: 179, startPoint y: 478, endPoint x: 152, endPoint y: 484, distance: 27.4
copy link "0468762564"
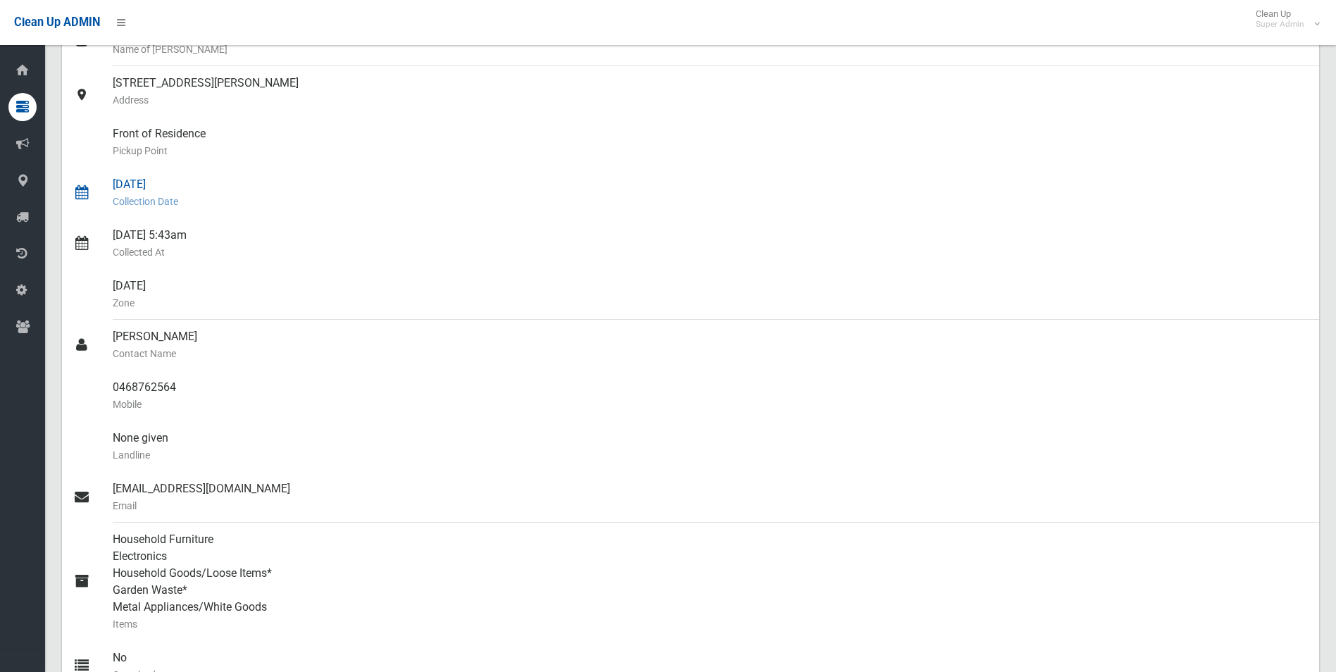
scroll to position [163, 0]
click at [299, 238] on div "[DATE] 5:43am Collected At" at bounding box center [710, 246] width 1195 height 51
drag, startPoint x: 112, startPoint y: 387, endPoint x: 180, endPoint y: 385, distance: 68.4
click at [180, 385] on link "0468762564 Mobile" at bounding box center [690, 398] width 1257 height 51
drag, startPoint x: 180, startPoint y: 385, endPoint x: 168, endPoint y: 390, distance: 13.4
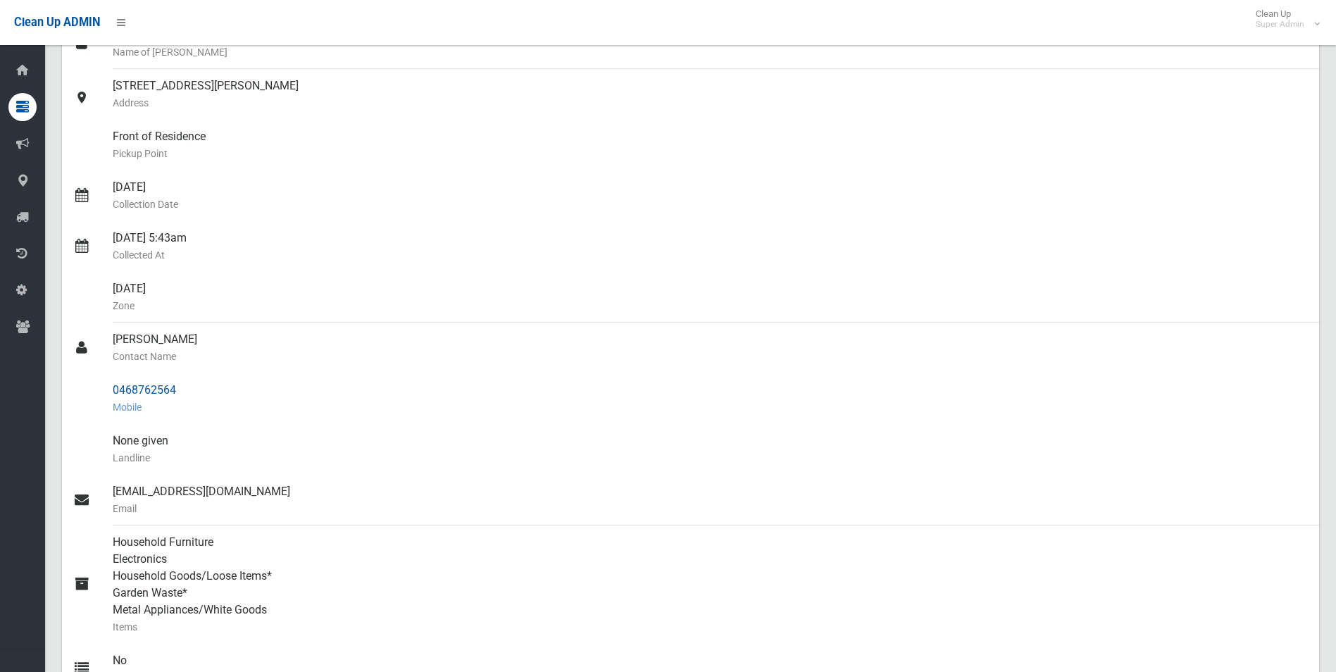
copy link "0468762564"
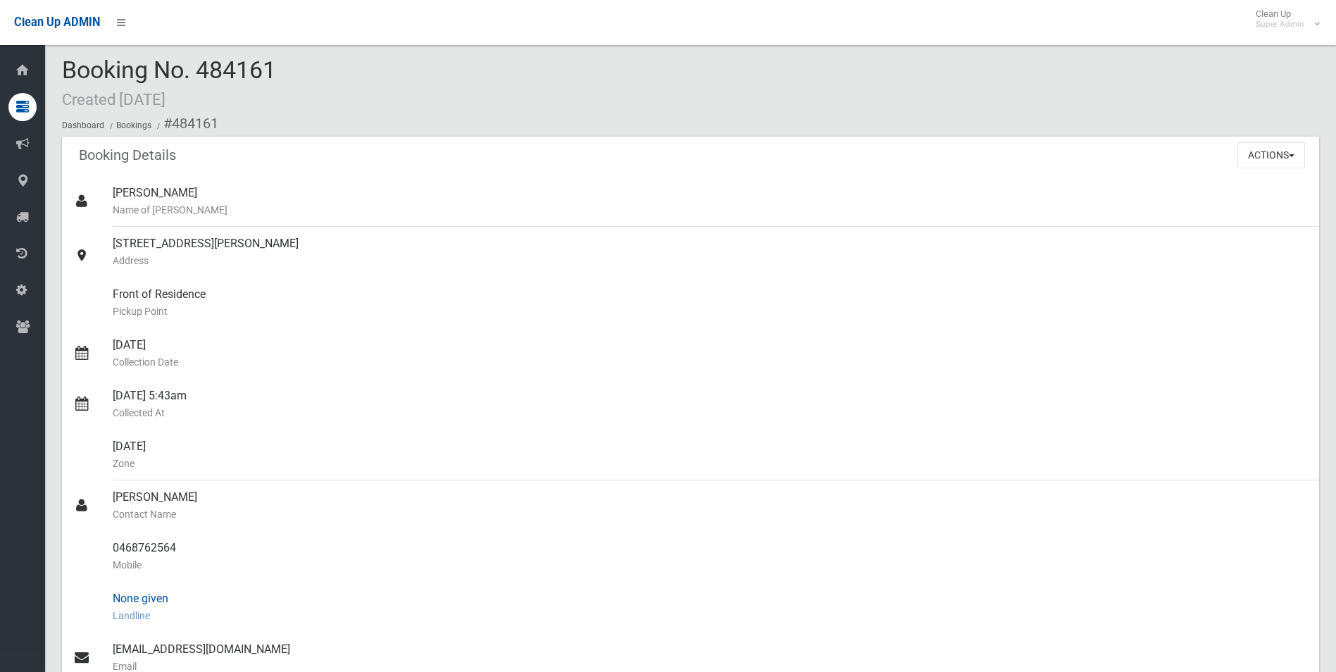
scroll to position [0, 0]
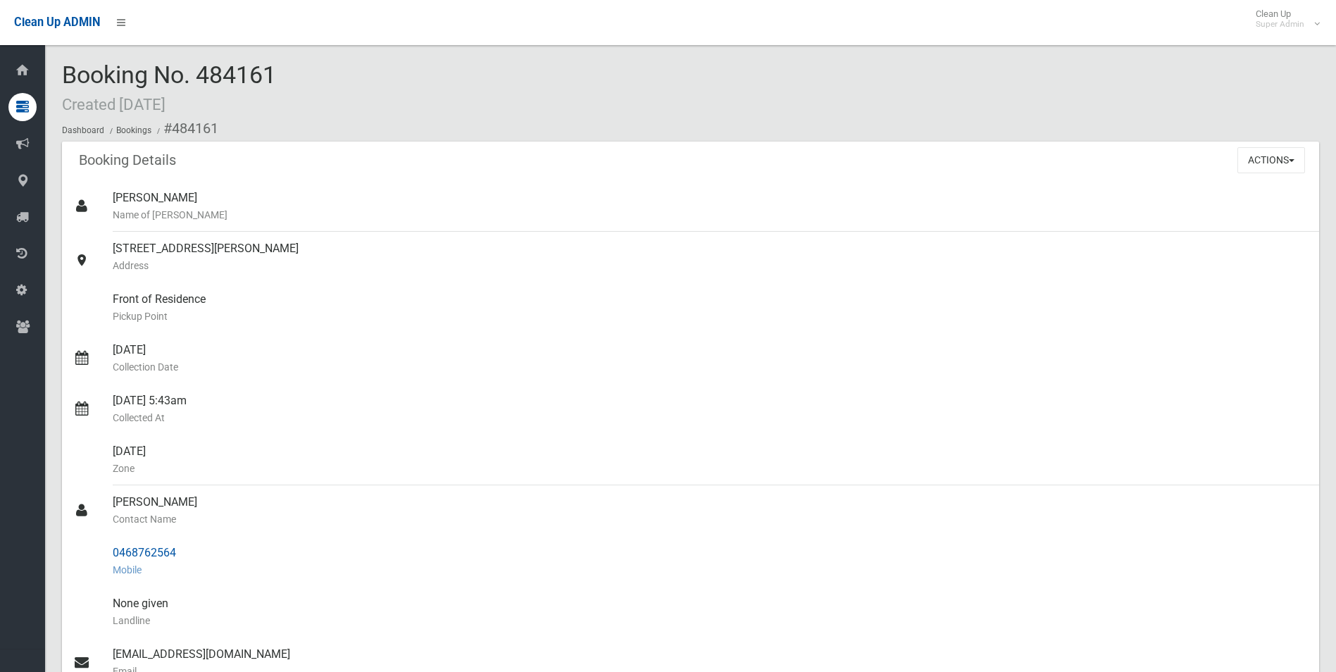
drag, startPoint x: 173, startPoint y: 130, endPoint x: 176, endPoint y: 543, distance: 412.8
copy section "484161 Booking Details Actions View Booking Edit Booking Clone Booking Add Book…"
click at [397, 259] on small "Address" at bounding box center [710, 265] width 1195 height 17
click at [1263, 162] on button "Actions" at bounding box center [1272, 160] width 68 height 26
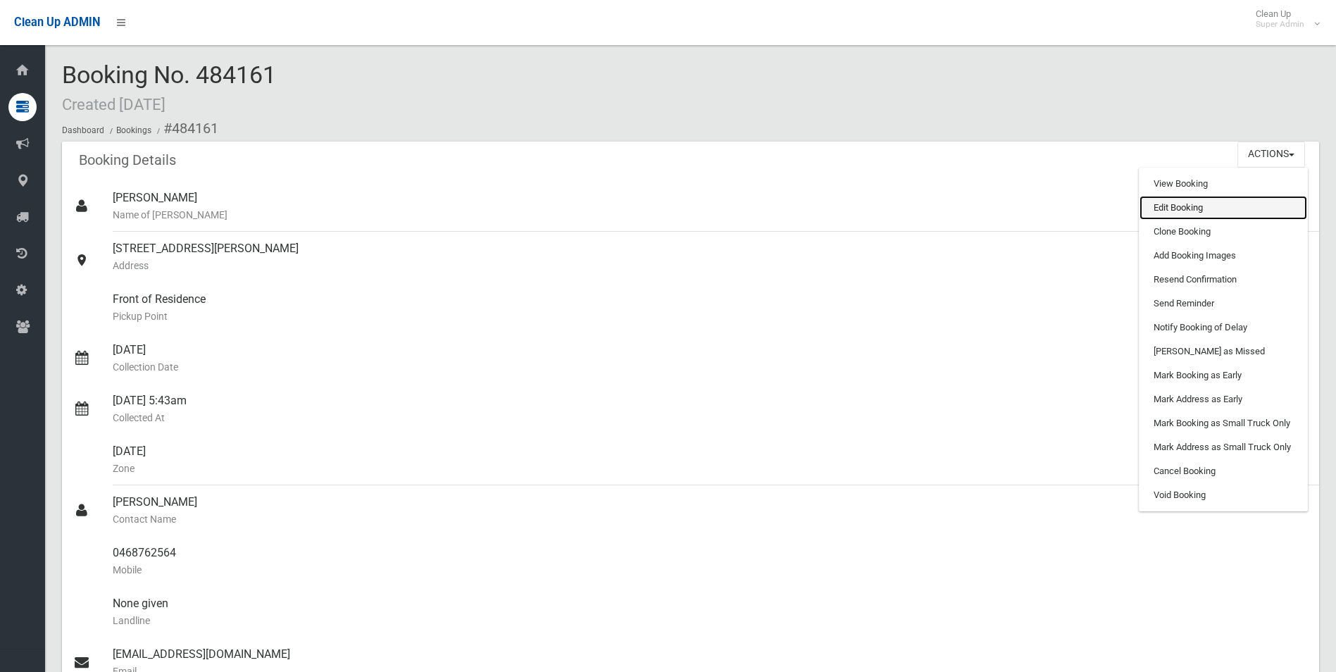
click at [1182, 207] on link "Edit Booking" at bounding box center [1224, 208] width 168 height 24
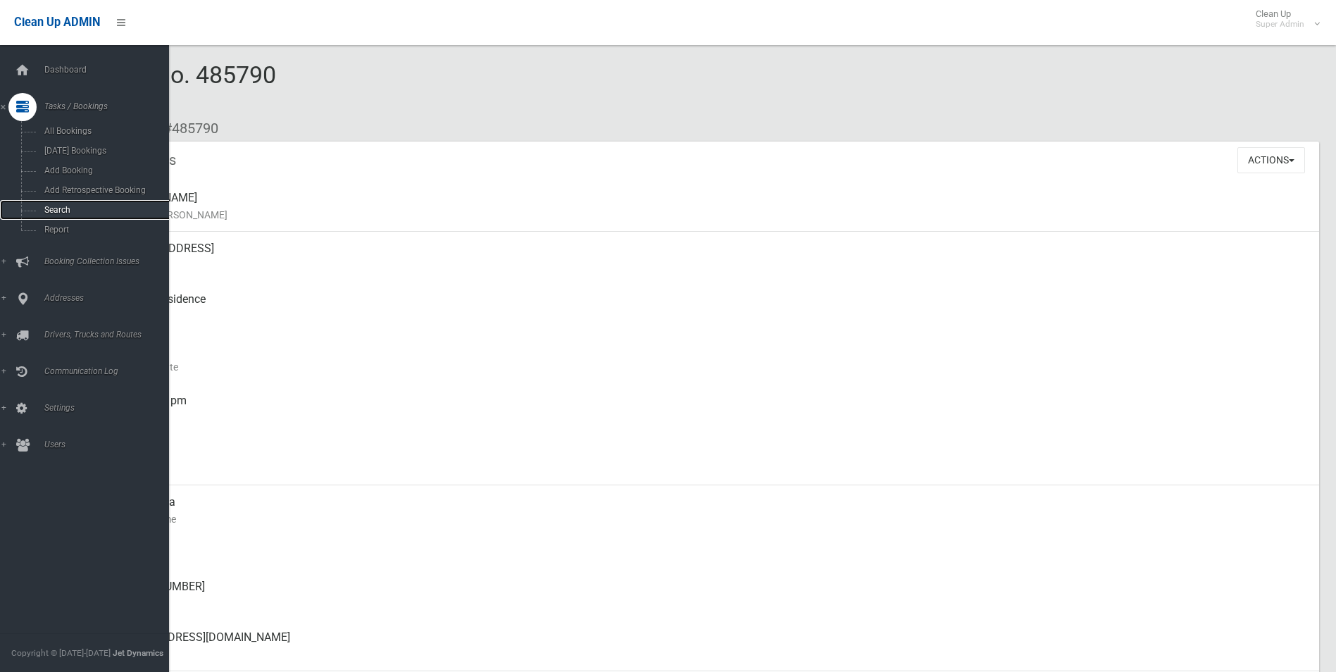
click at [61, 210] on span "Search" at bounding box center [104, 210] width 128 height 10
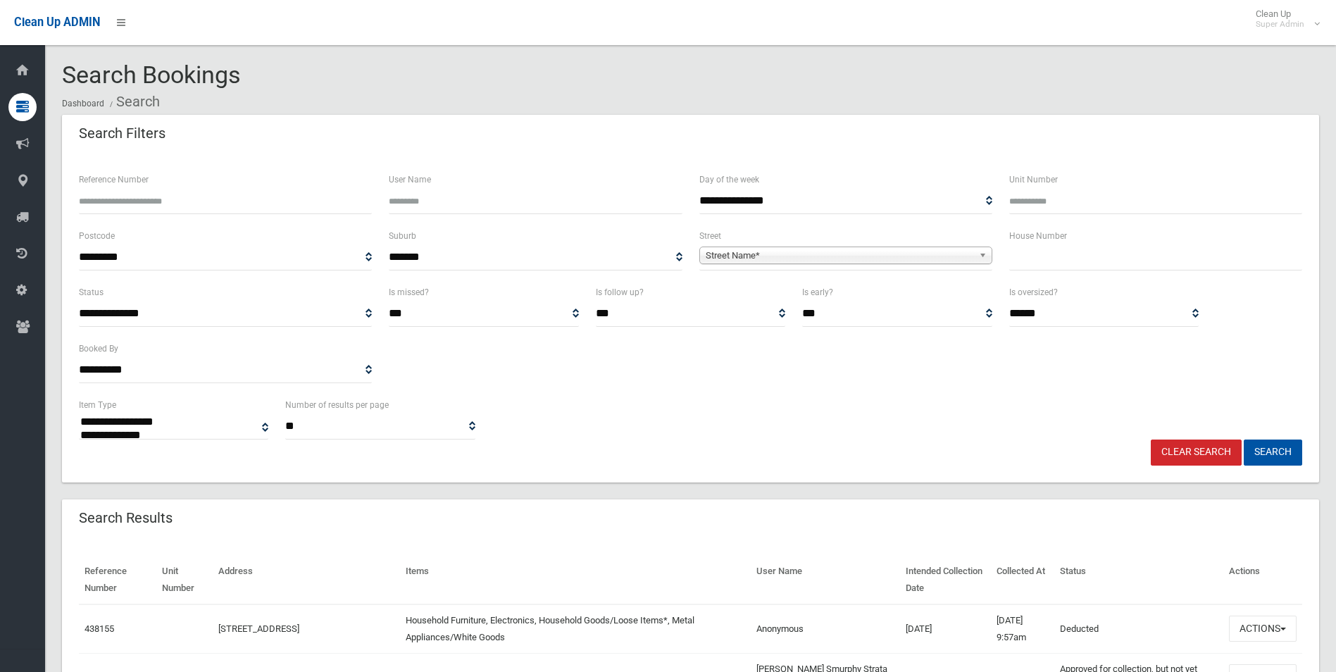
select select
click at [734, 258] on span "Street Name*" at bounding box center [840, 255] width 268 height 17
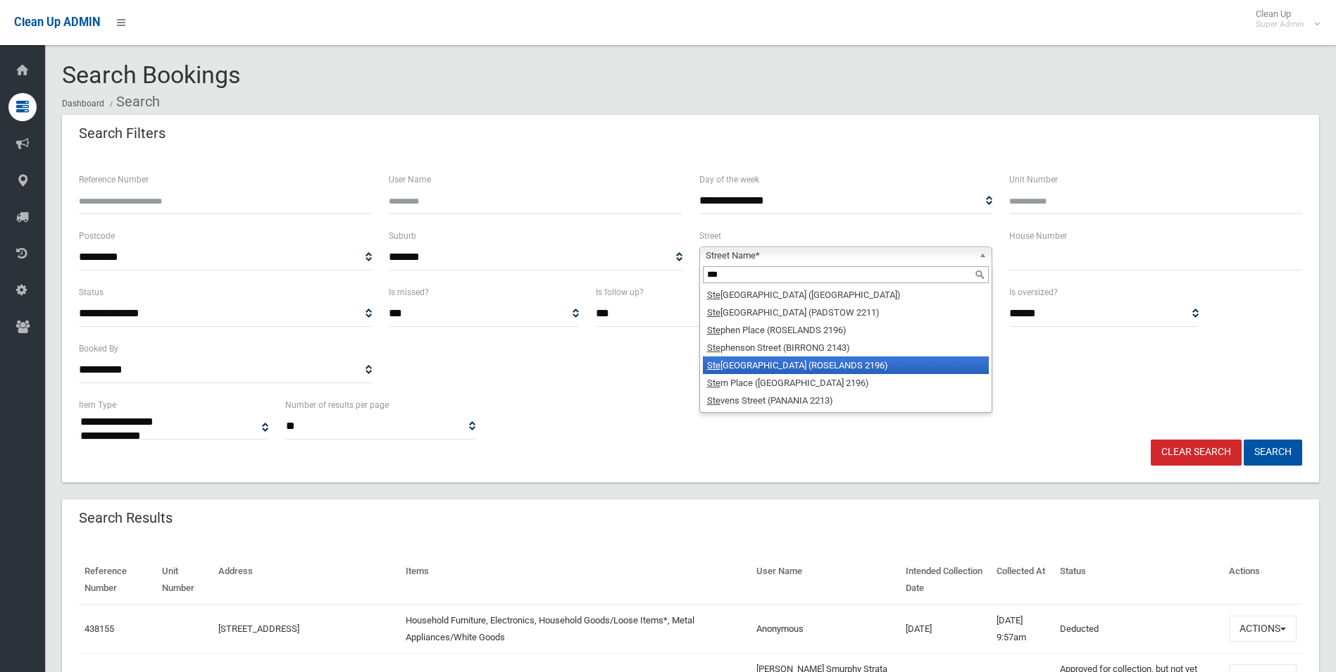
type input "***"
click at [768, 364] on li "[GEOGRAPHIC_DATA])" at bounding box center [846, 365] width 286 height 18
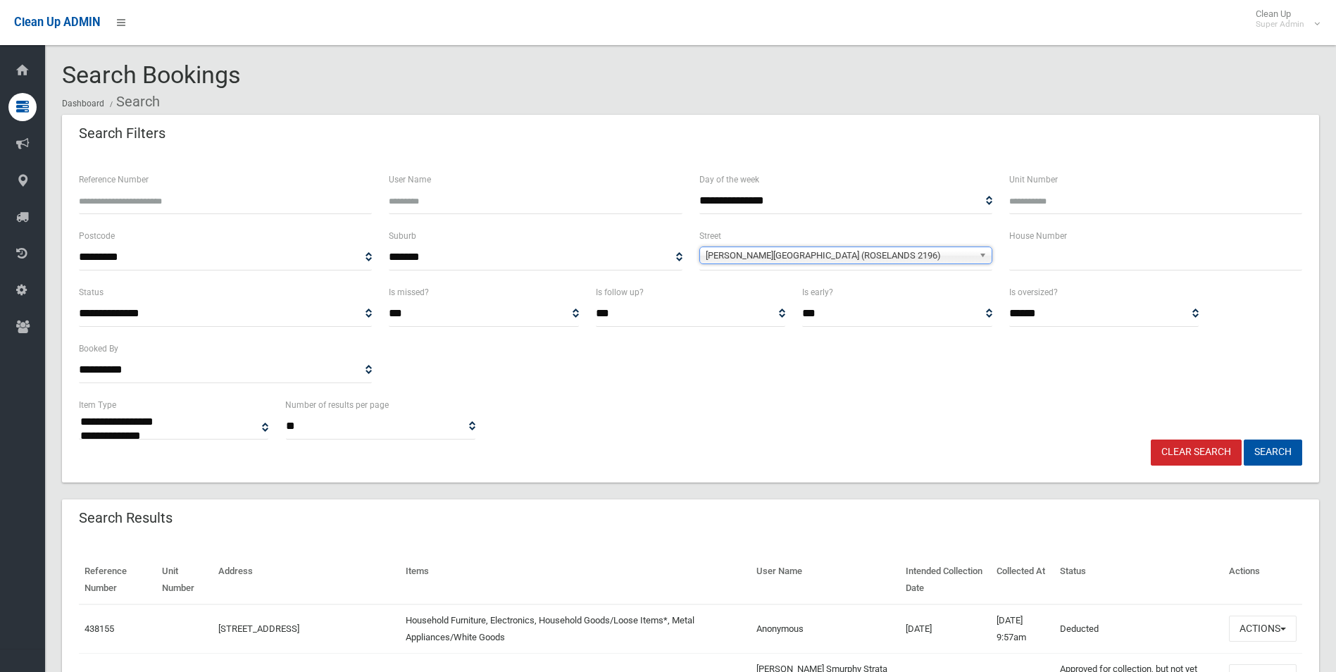
click at [1019, 258] on input "text" at bounding box center [1155, 257] width 293 height 26
type input "*"
click at [1244, 440] on button "Search" at bounding box center [1273, 453] width 58 height 26
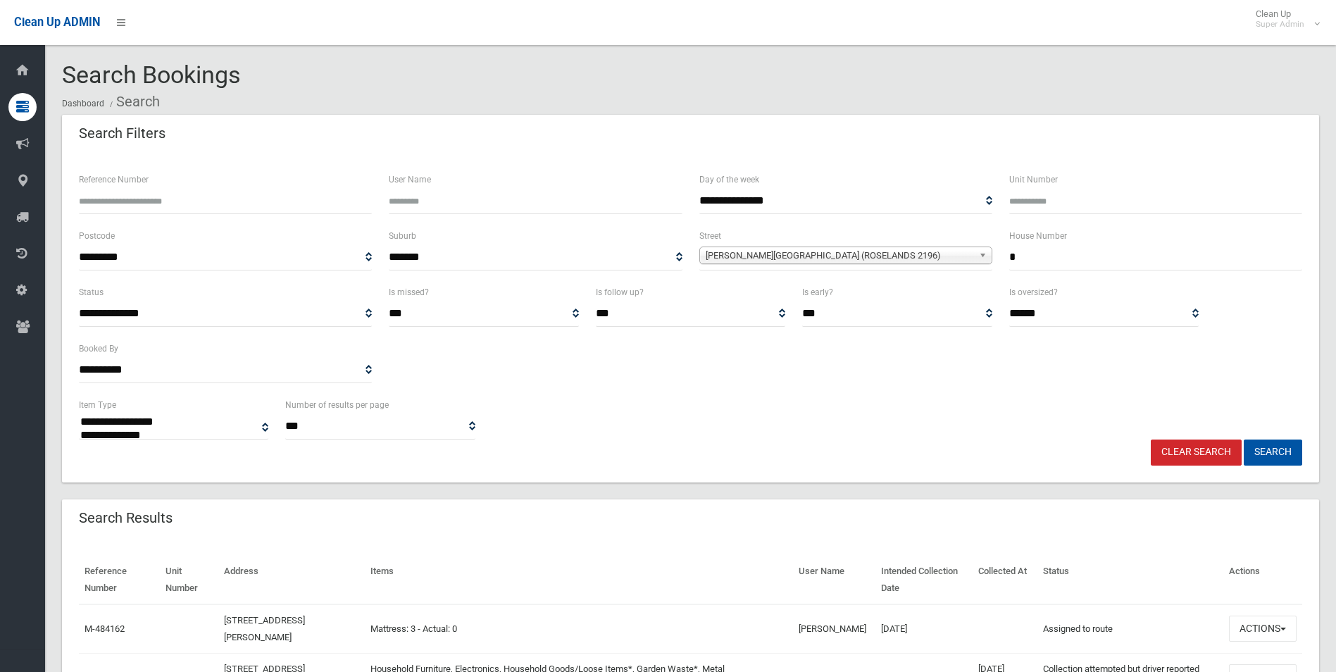
select select
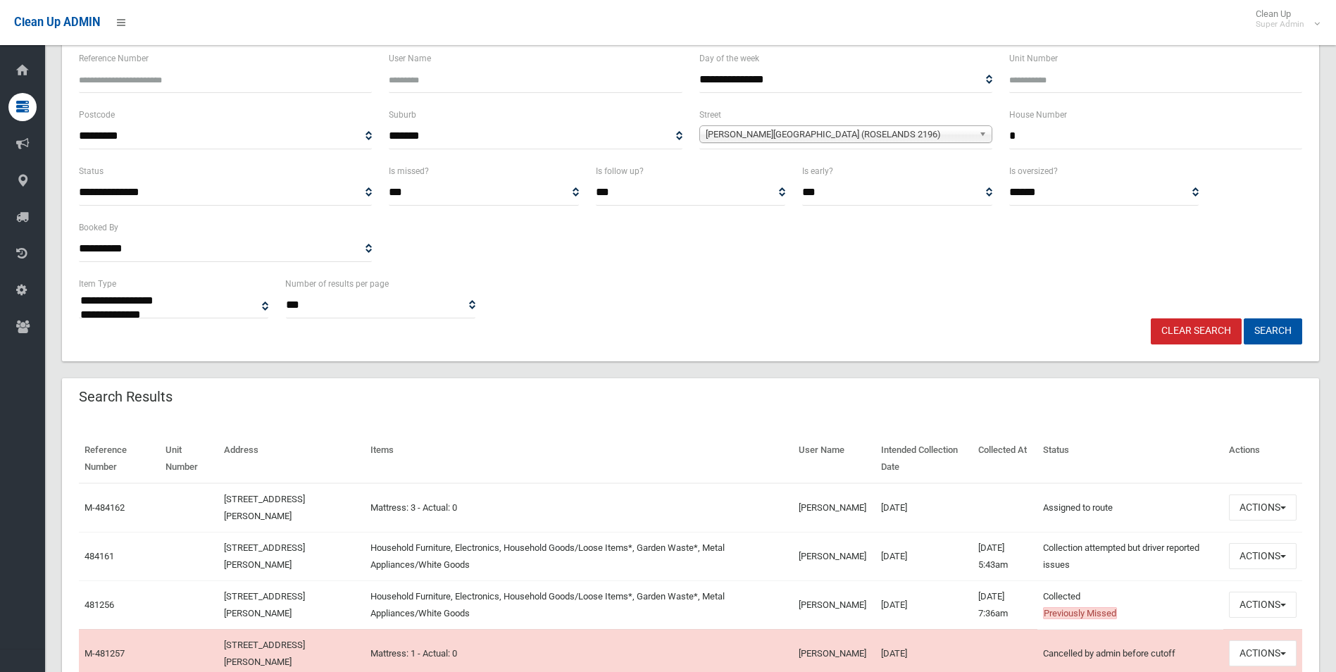
scroll to position [211, 0]
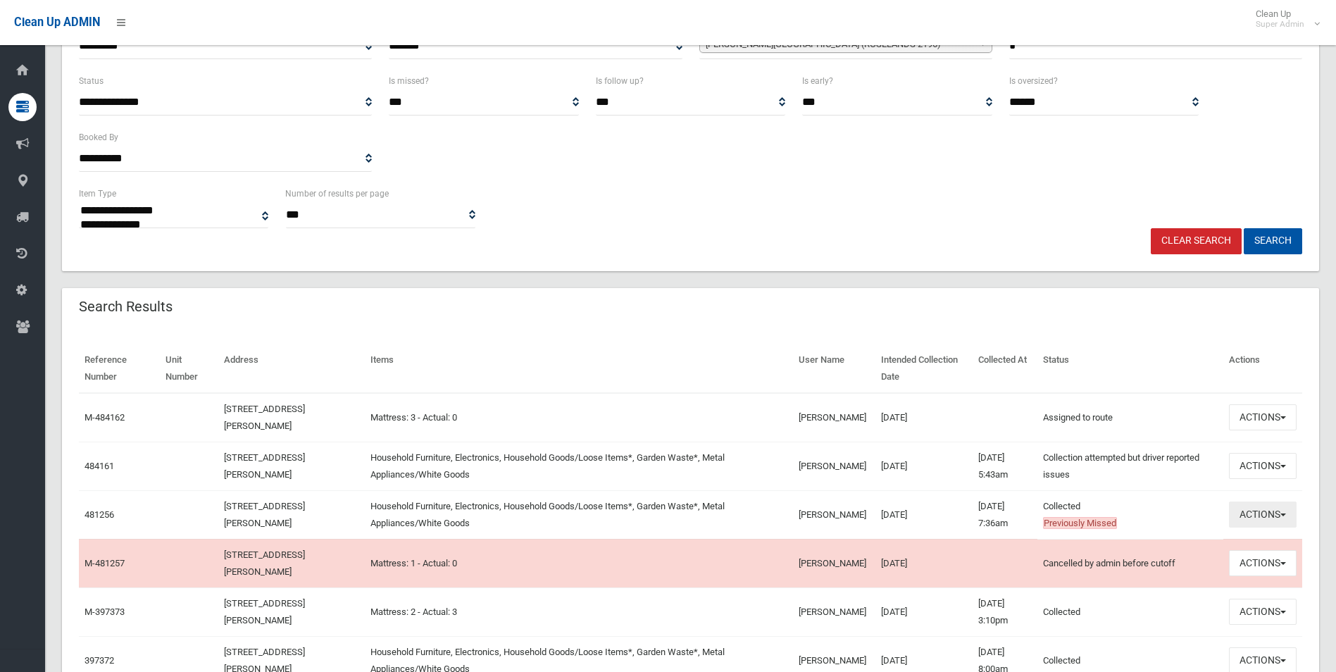
click at [1265, 505] on button "Actions" at bounding box center [1263, 515] width 68 height 26
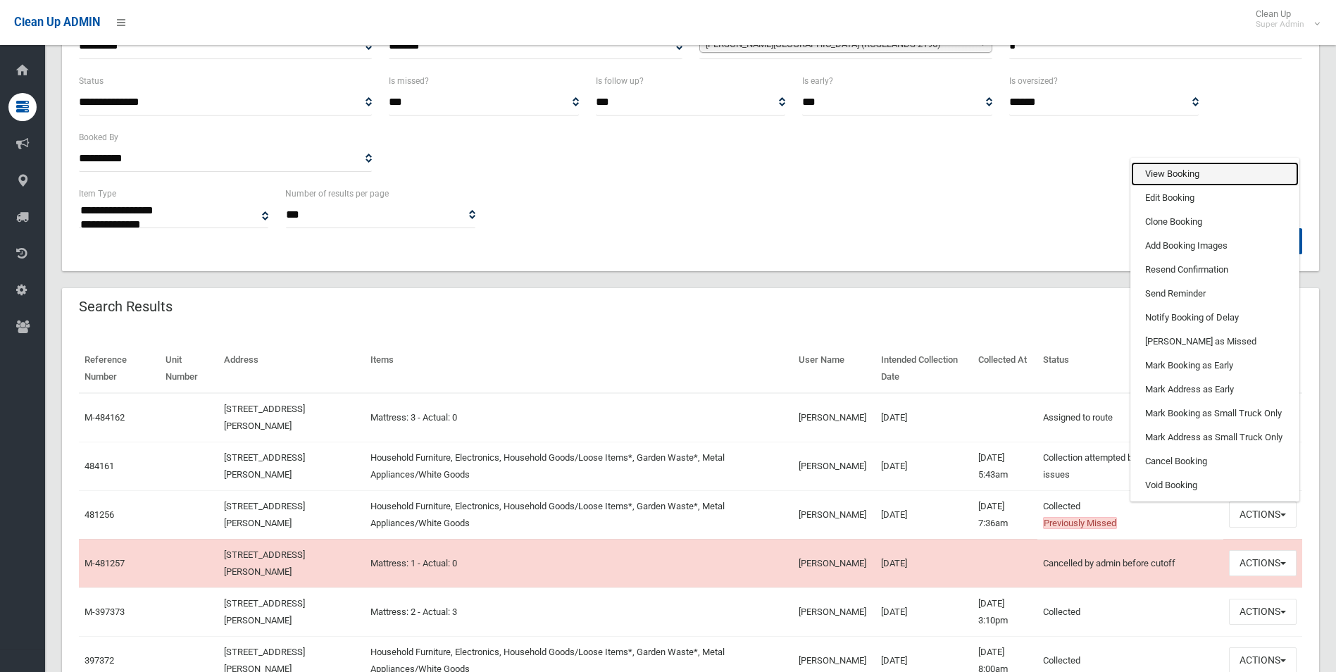
click at [1183, 169] on link "View Booking" at bounding box center [1215, 174] width 168 height 24
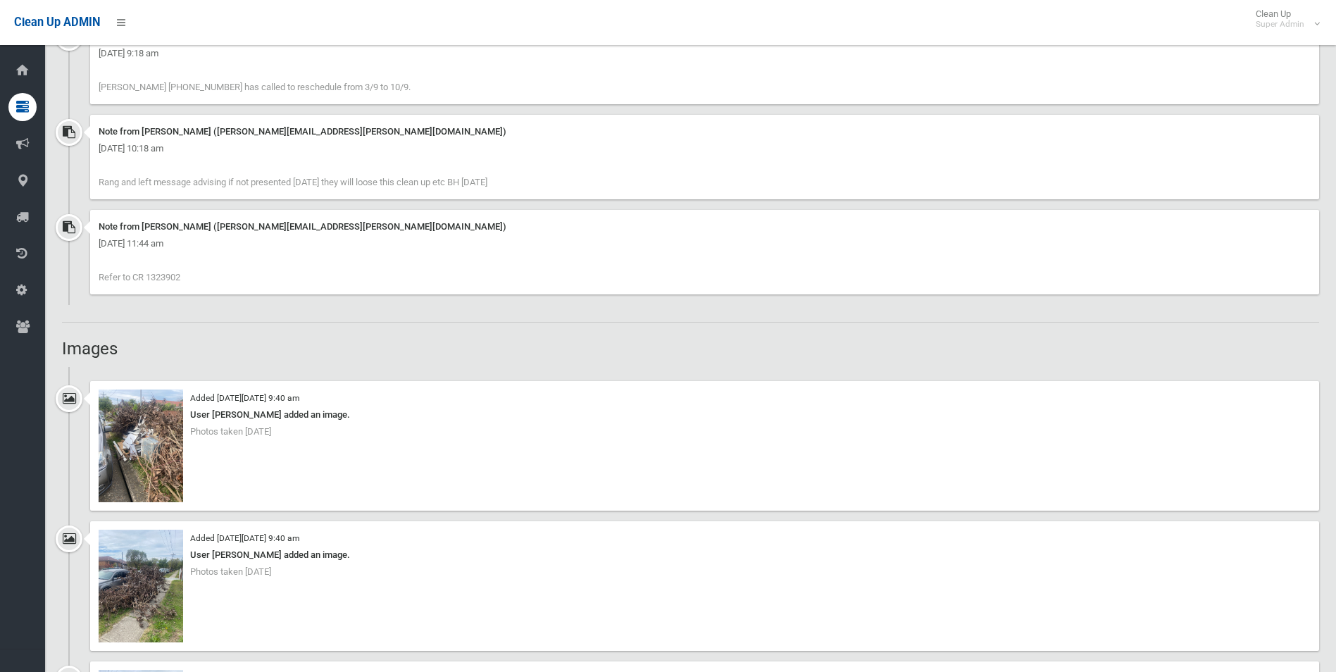
scroll to position [1057, 0]
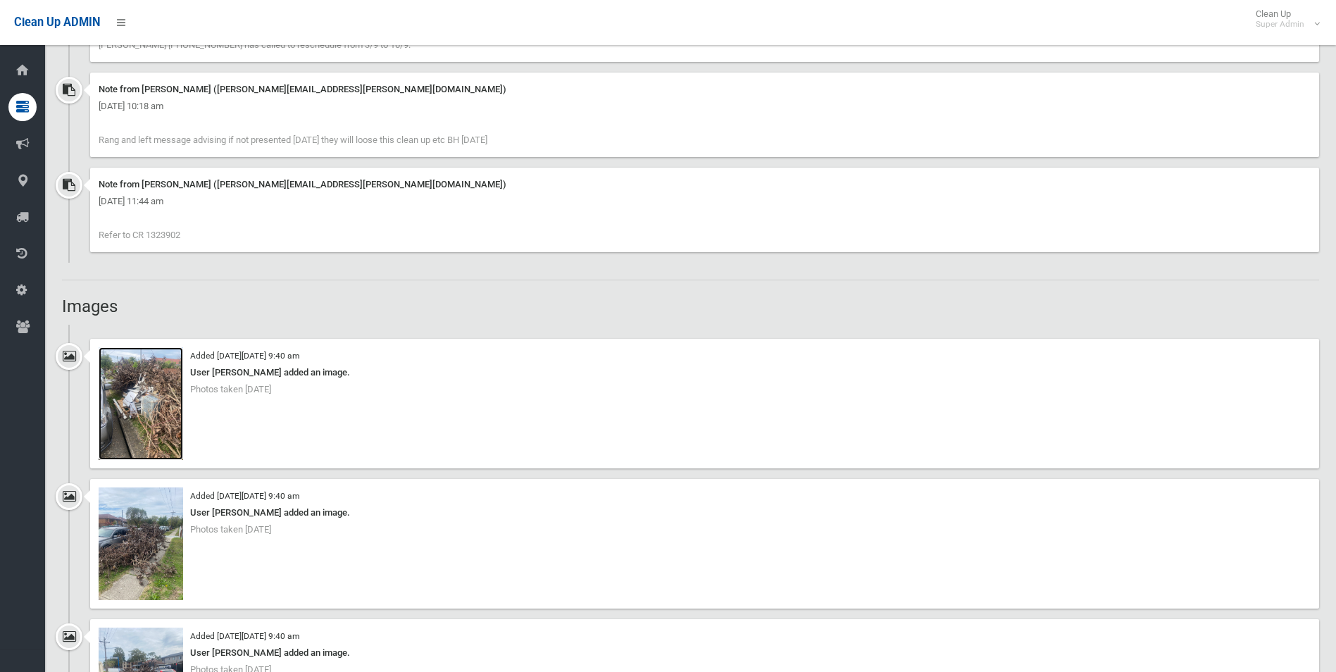
click at [141, 414] on img at bounding box center [141, 403] width 85 height 113
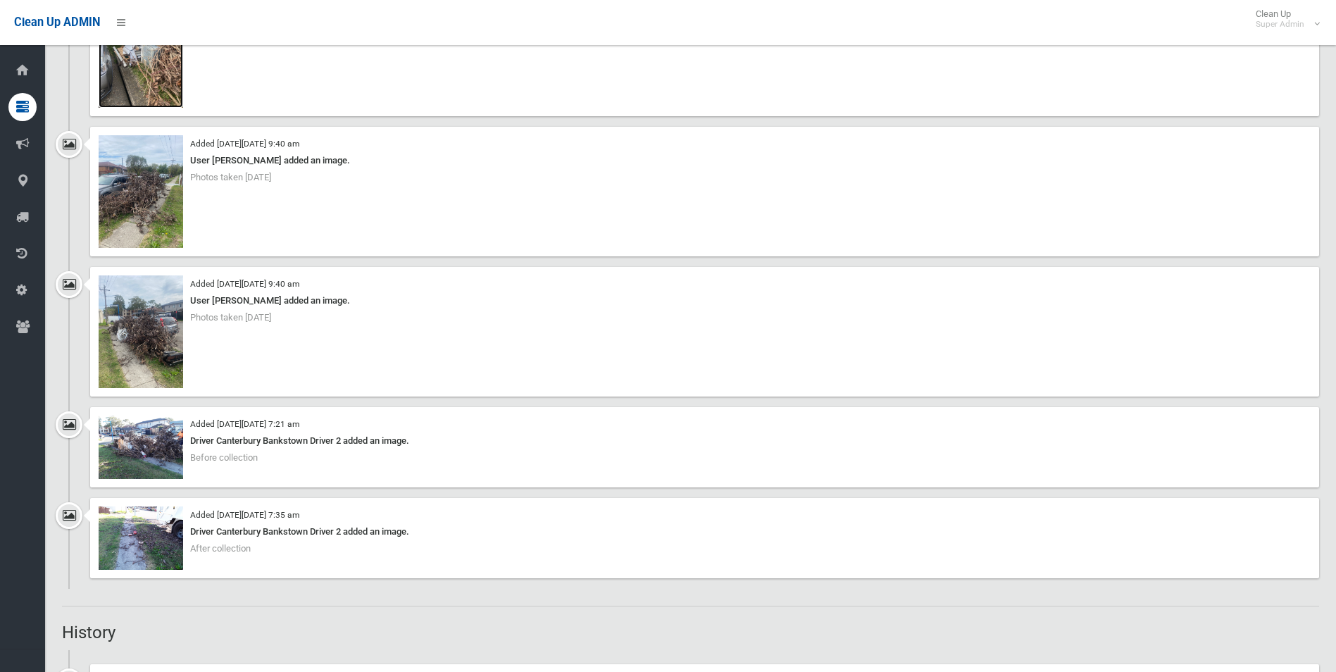
scroll to position [1479, 0]
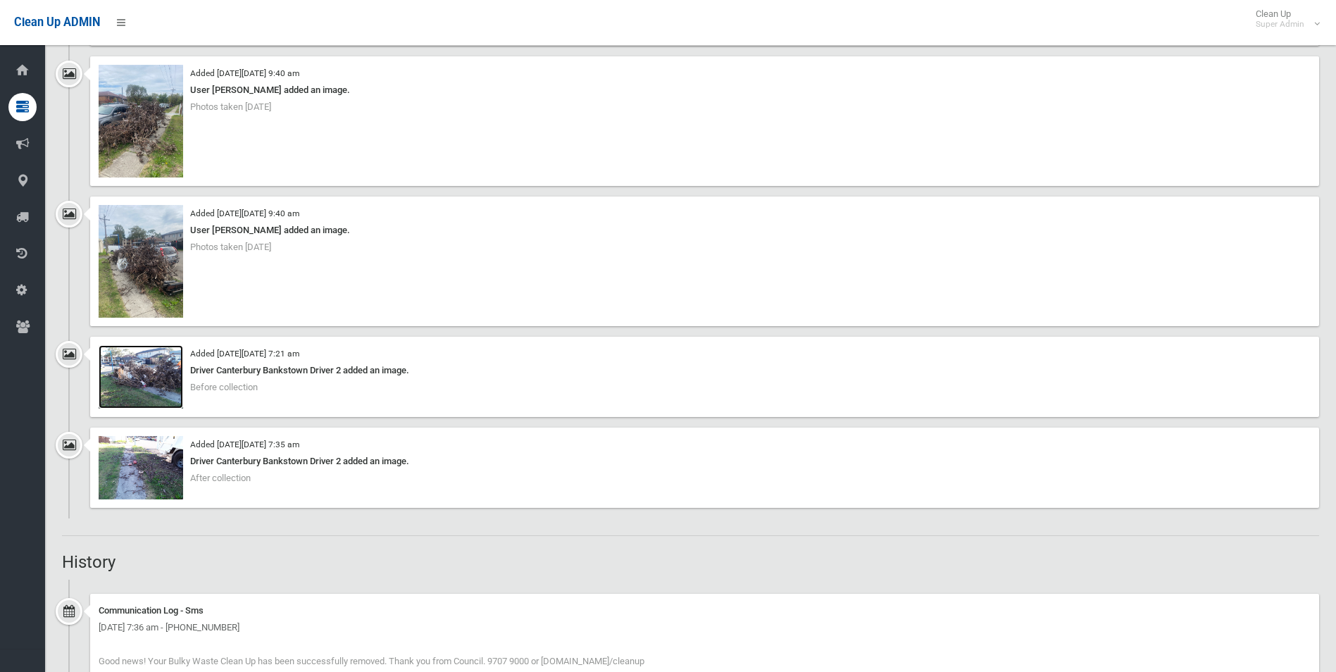
click at [156, 384] on img at bounding box center [141, 376] width 85 height 63
click at [142, 273] on img at bounding box center [141, 261] width 85 height 113
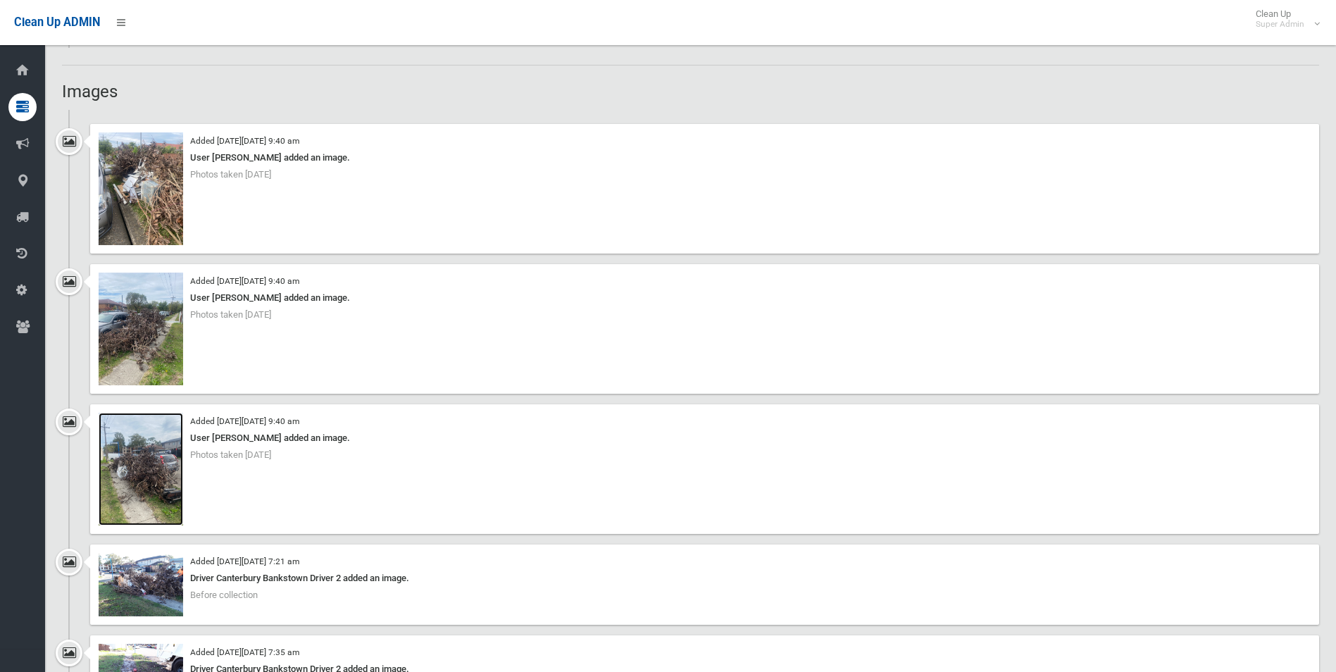
scroll to position [1268, 0]
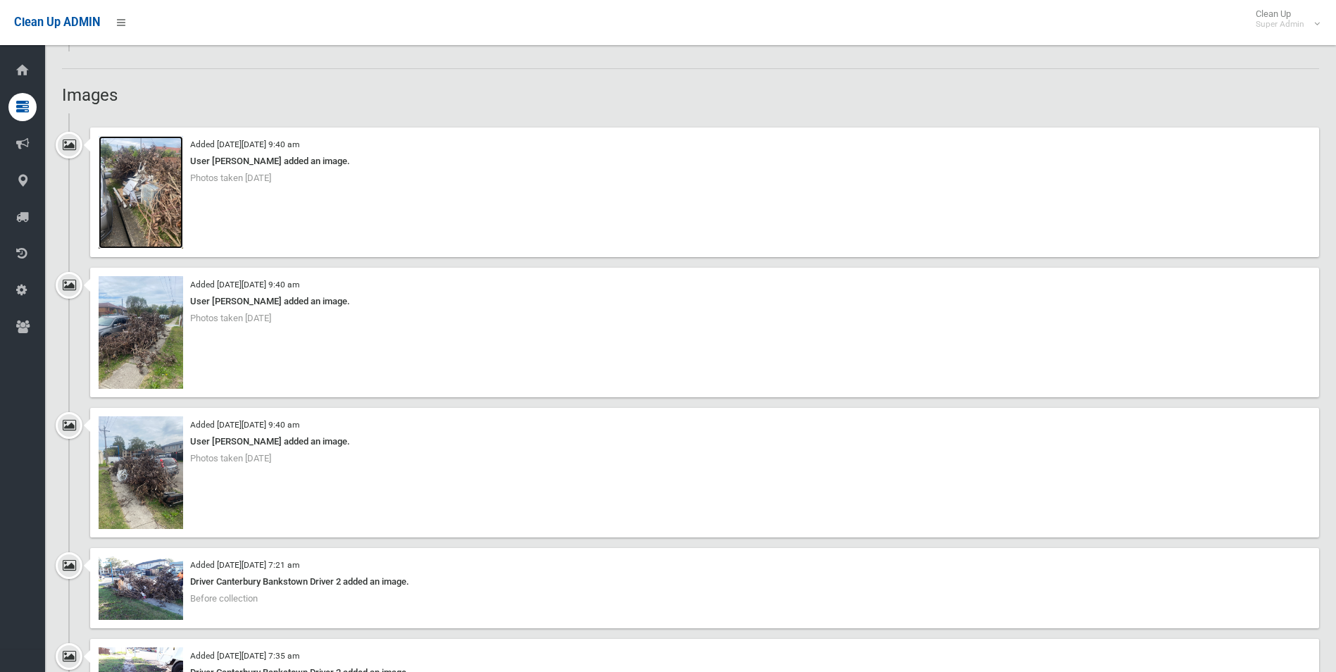
click at [167, 218] on img at bounding box center [141, 192] width 85 height 113
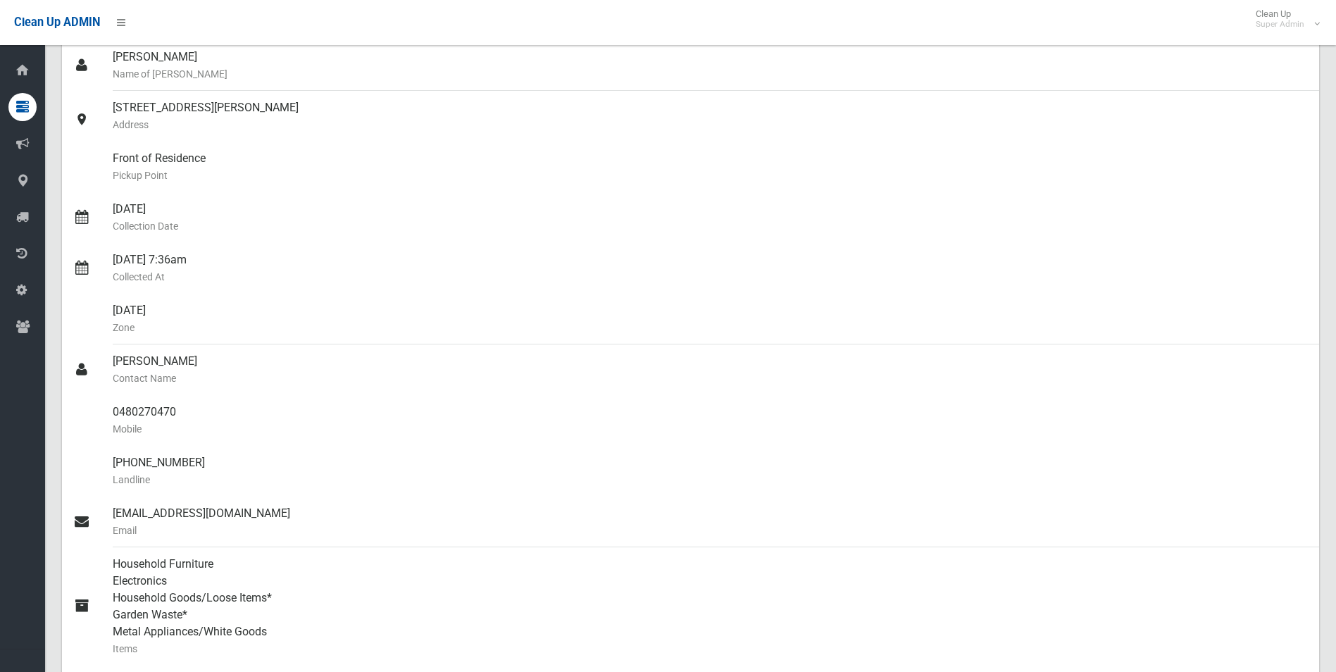
scroll to position [0, 0]
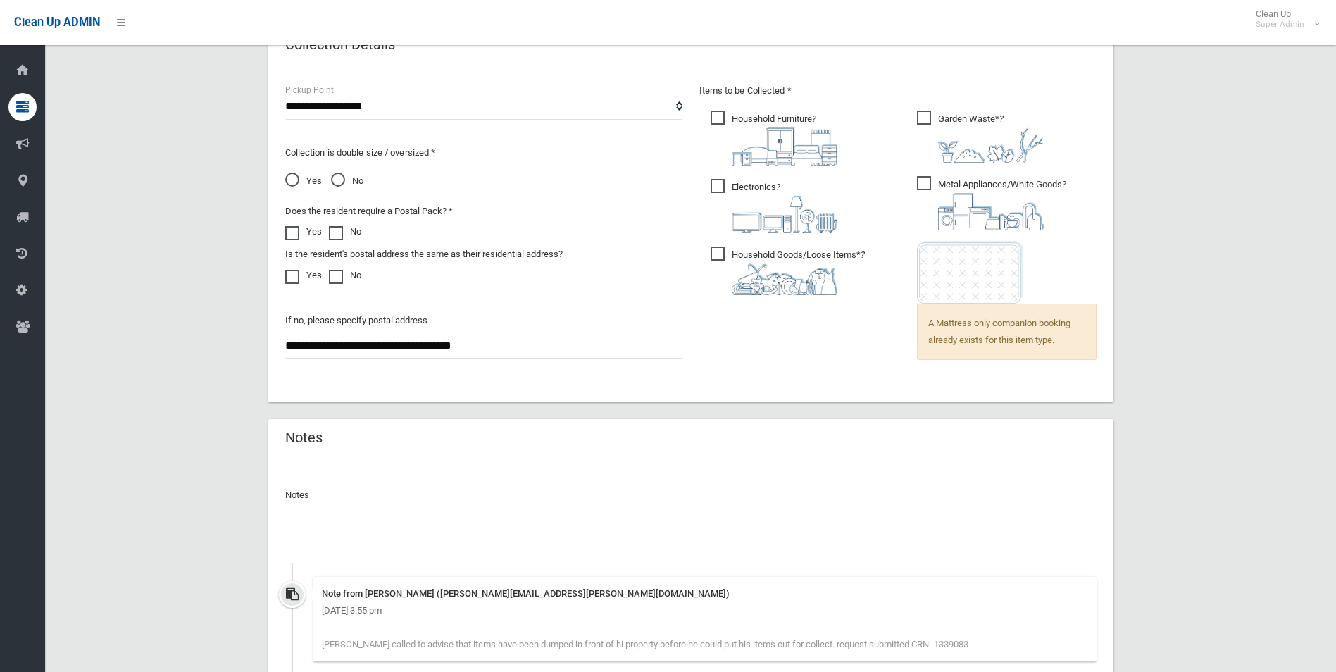
scroll to position [1072, 0]
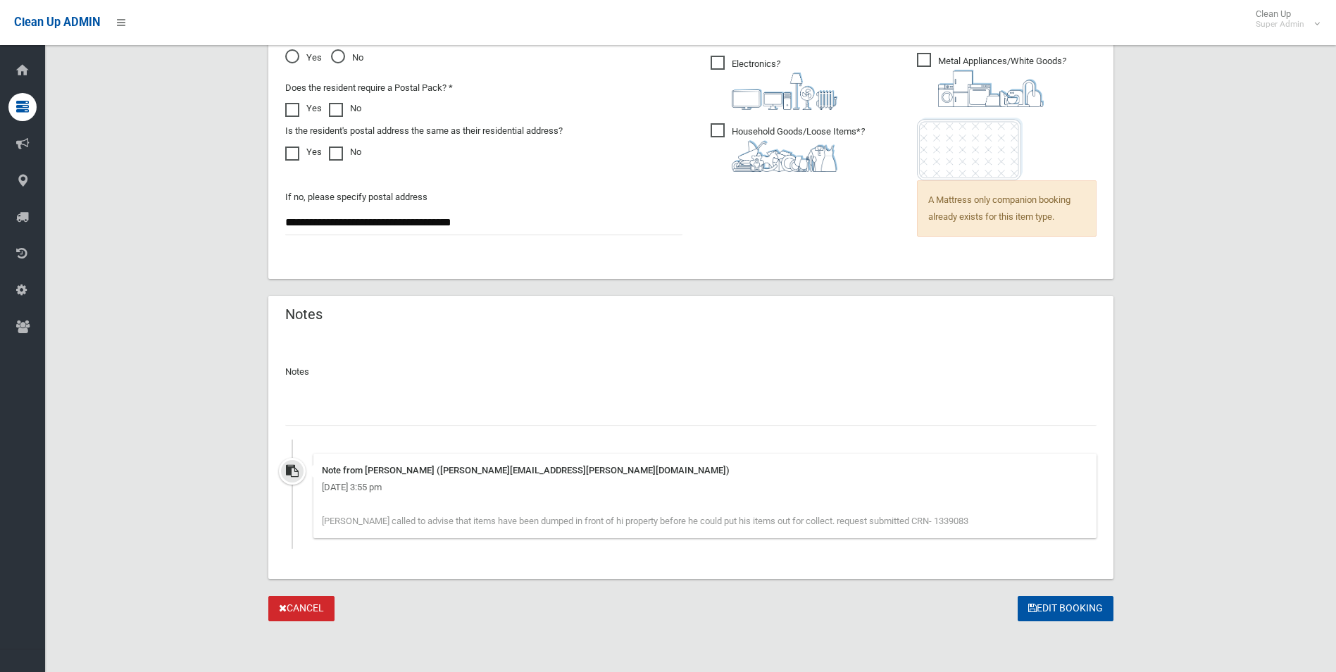
click at [454, 416] on input "text" at bounding box center [691, 413] width 812 height 26
paste input "********"
type input "**********"
click at [1062, 604] on button "Edit Booking" at bounding box center [1066, 609] width 96 height 26
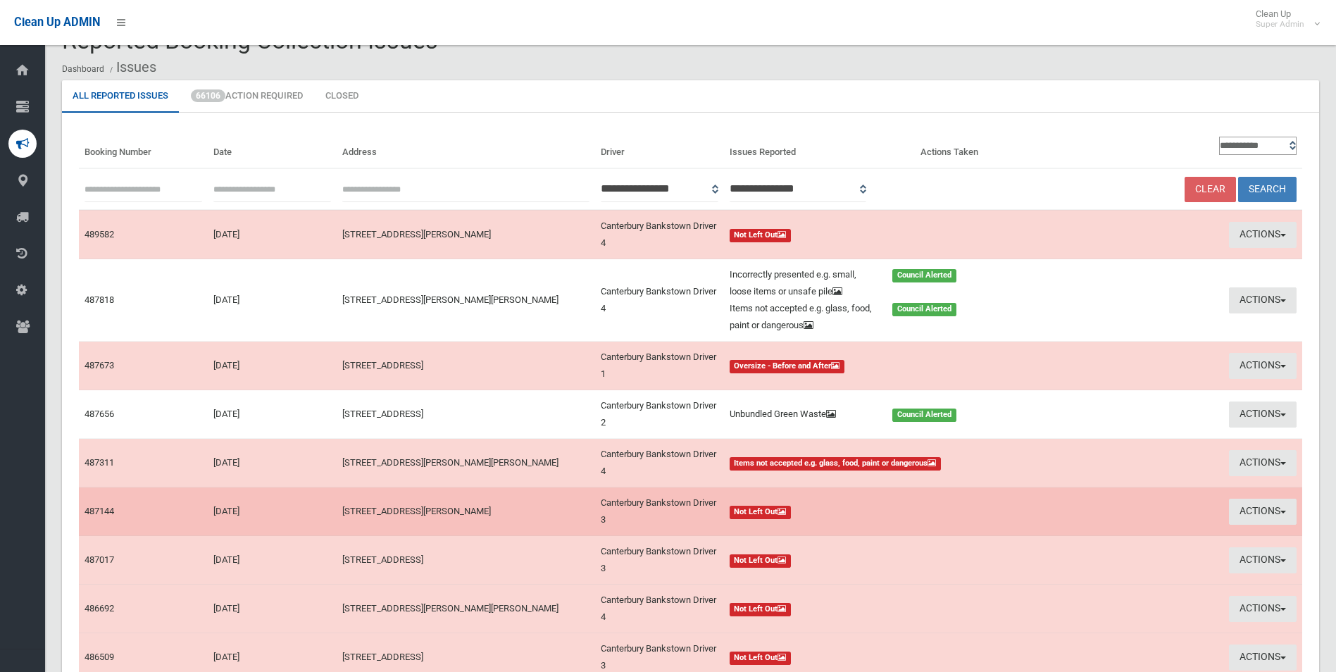
scroll to position [13, 0]
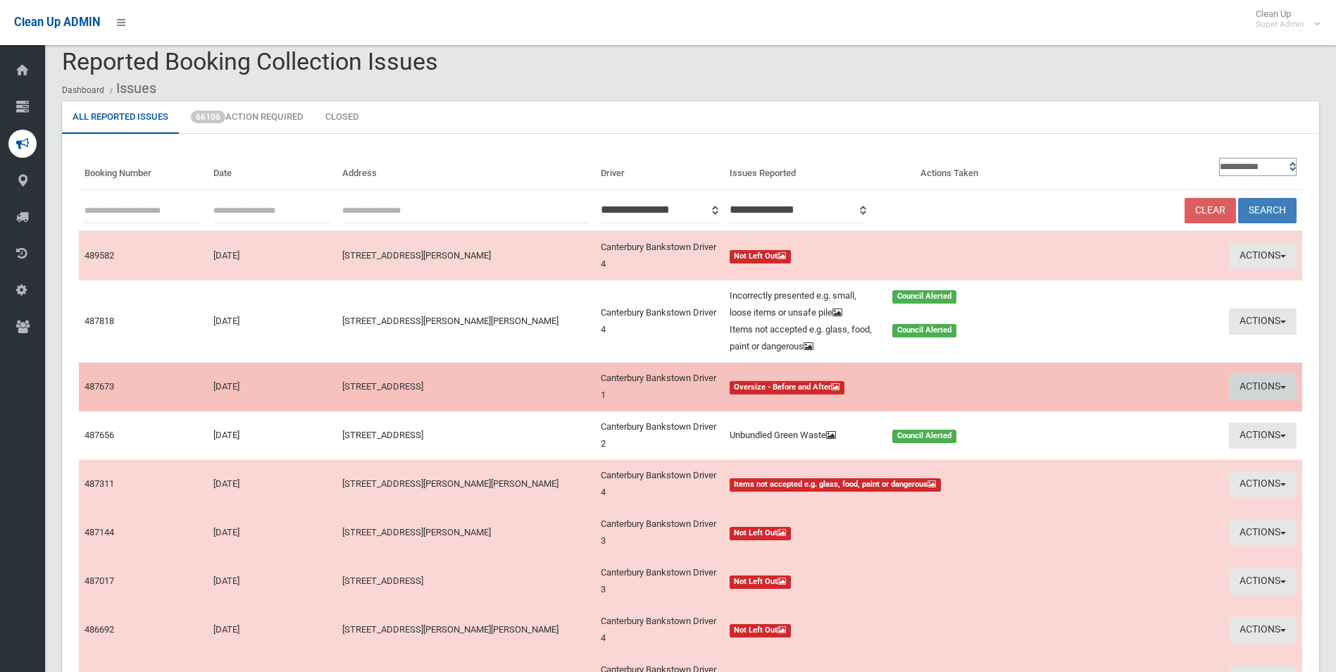
click at [1260, 385] on button "Actions" at bounding box center [1263, 387] width 68 height 26
click at [1068, 414] on link "View Booking" at bounding box center [1135, 416] width 168 height 24
click at [1255, 385] on button "Actions" at bounding box center [1263, 387] width 68 height 26
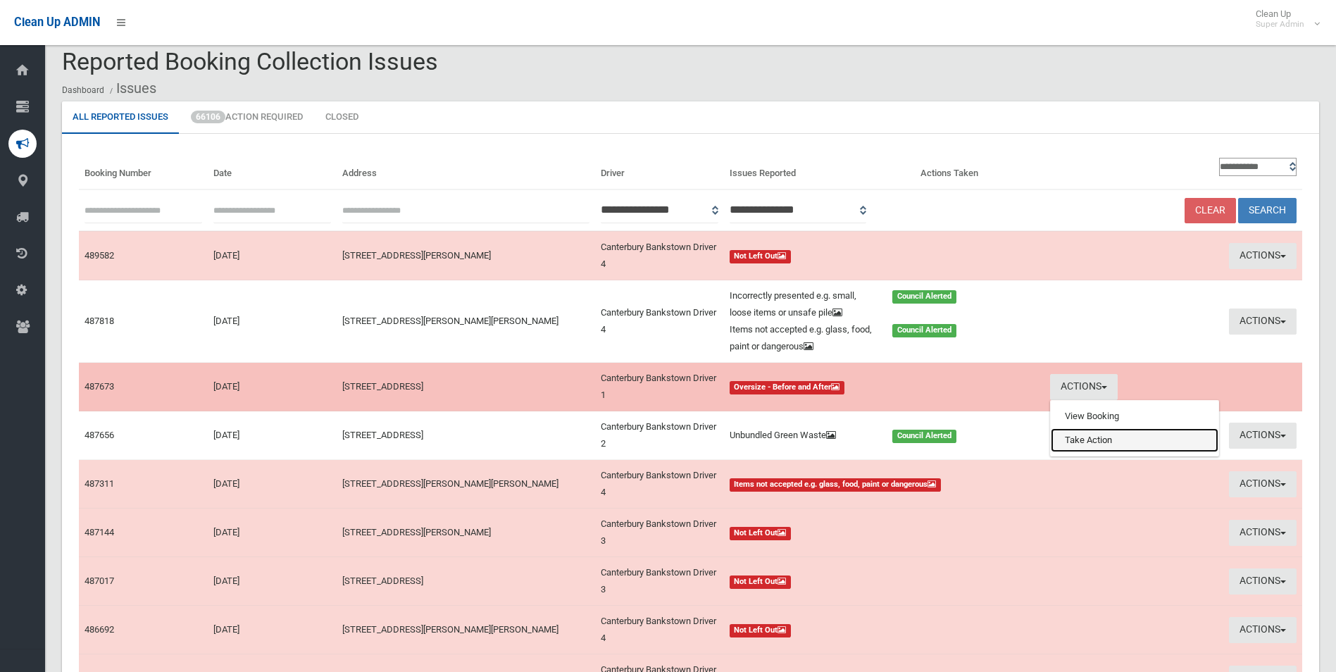
click at [1099, 442] on link "Take Action" at bounding box center [1135, 440] width 168 height 24
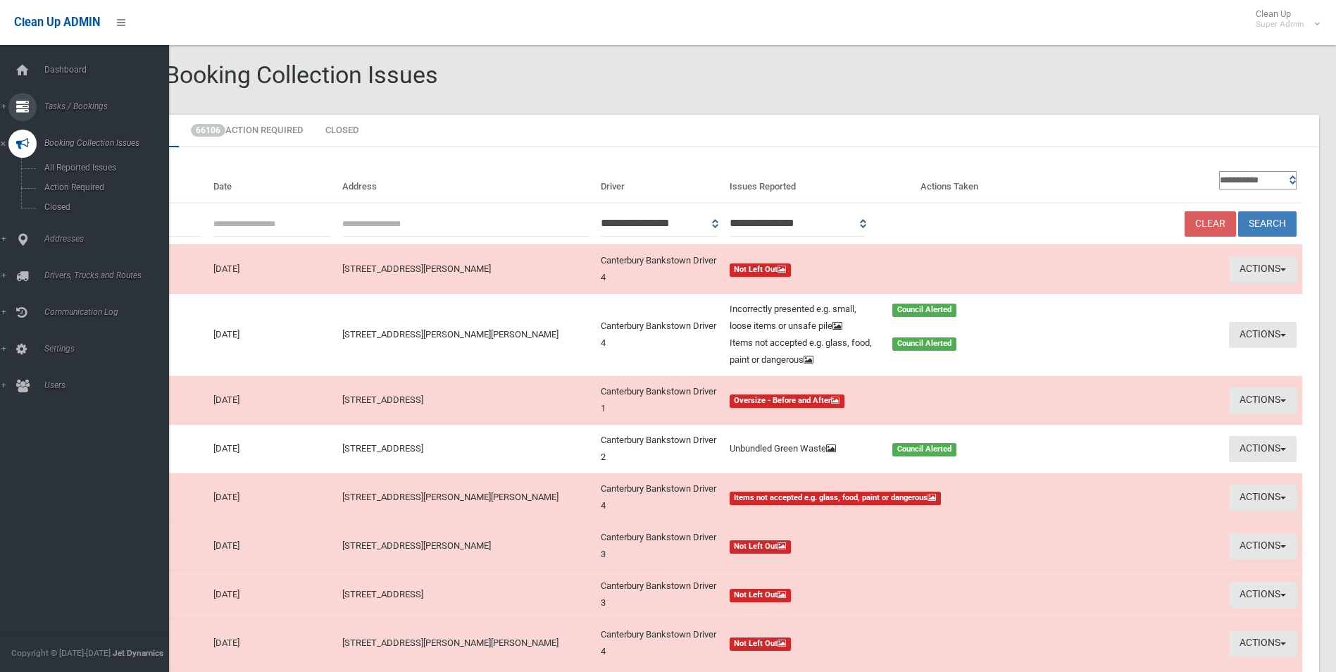
click at [90, 102] on span "Tasks / Bookings" at bounding box center [109, 106] width 139 height 10
click at [64, 214] on span "Search" at bounding box center [104, 210] width 128 height 10
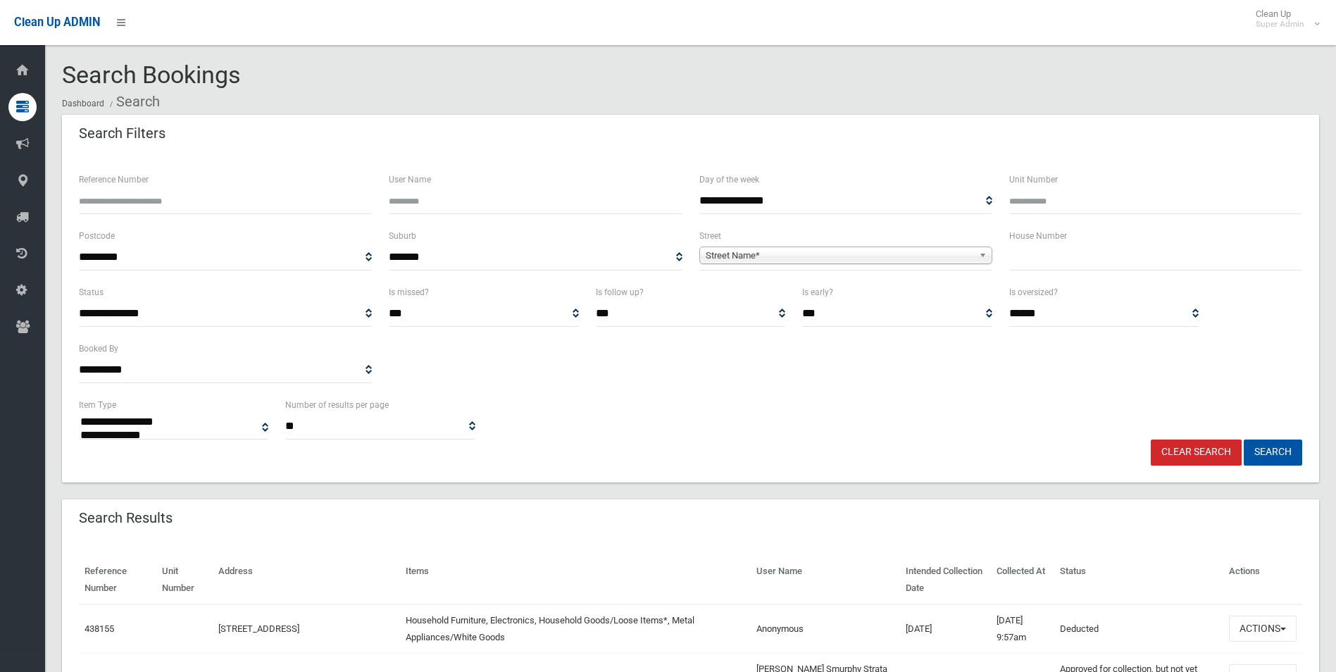
select select
click at [821, 256] on span "Street Name*" at bounding box center [840, 255] width 268 height 17
type input "*"
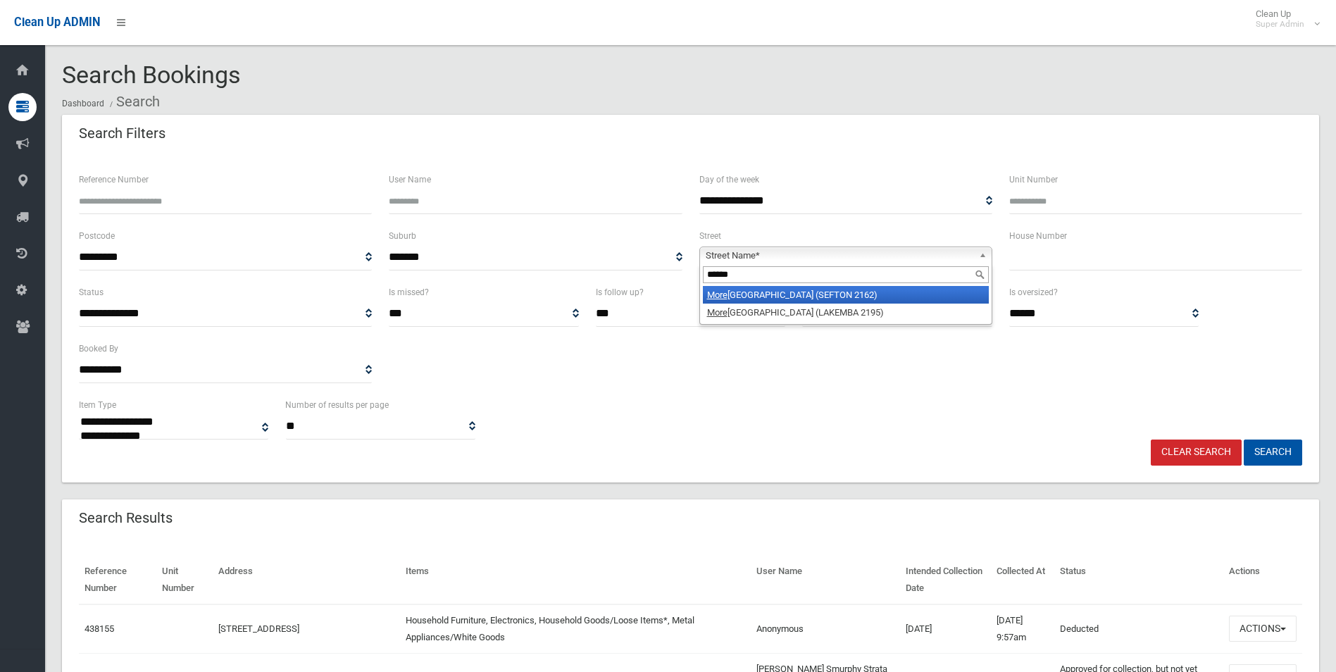
type input "*******"
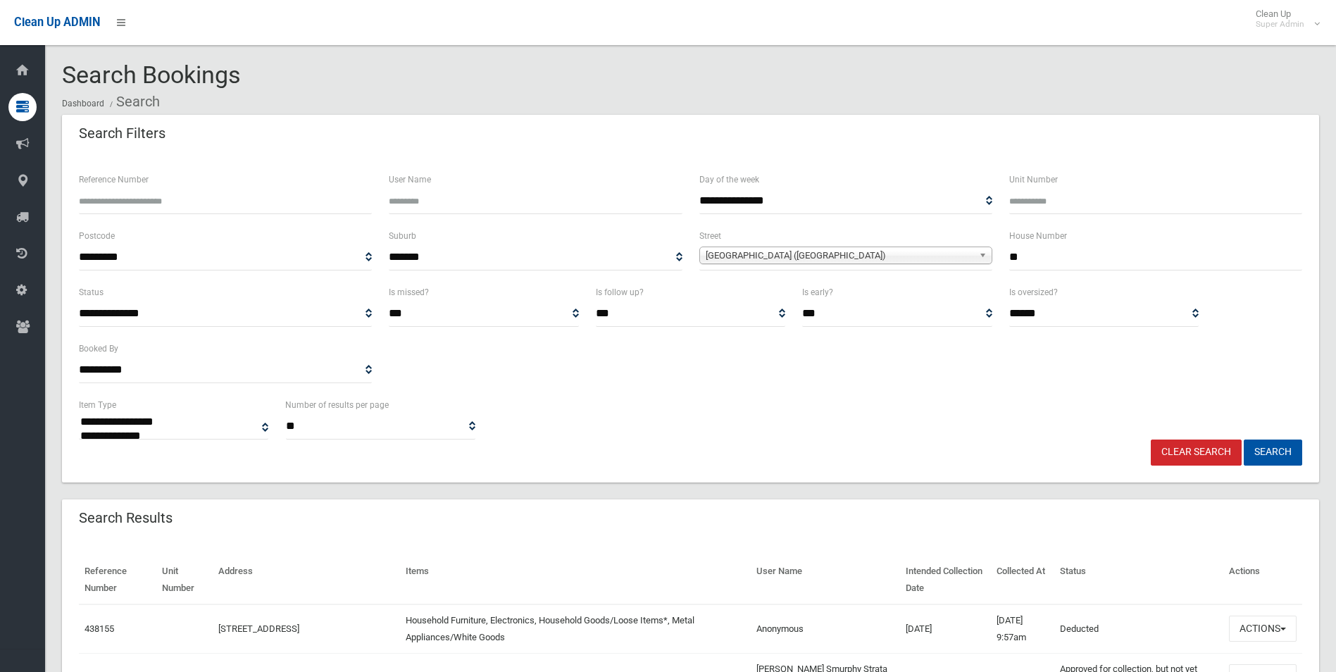
type input "**"
click at [1244, 440] on button "Search" at bounding box center [1273, 453] width 58 height 26
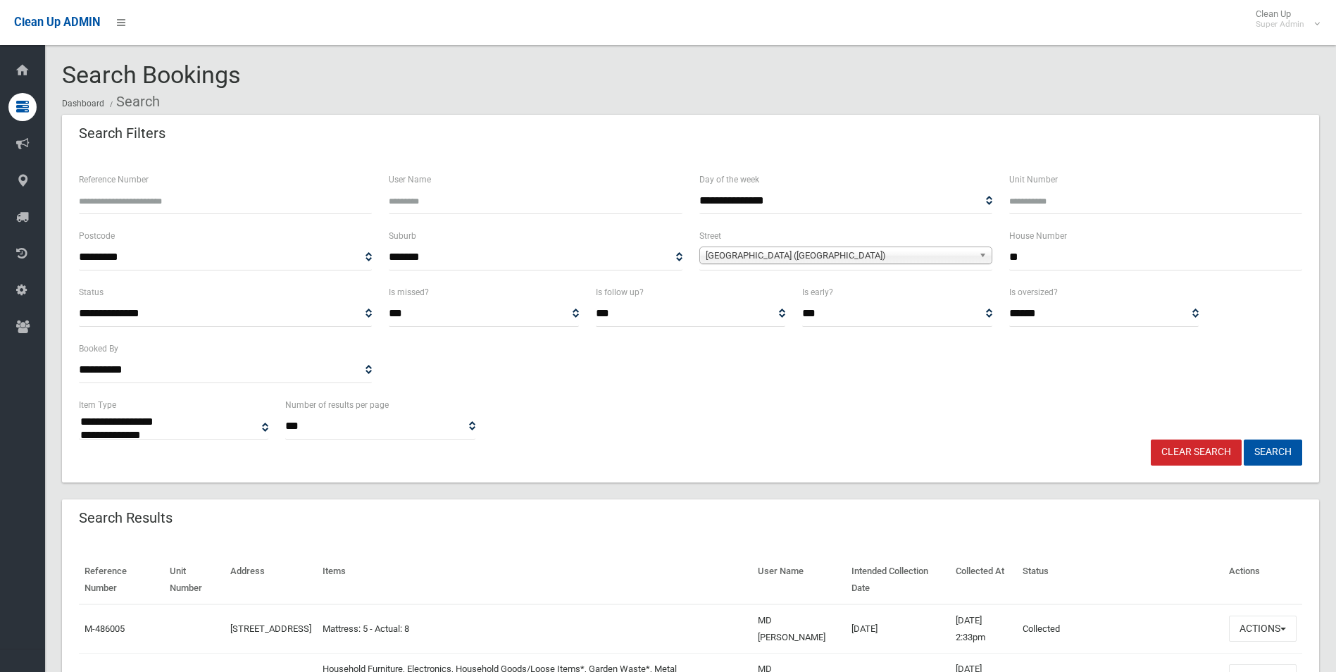
select select
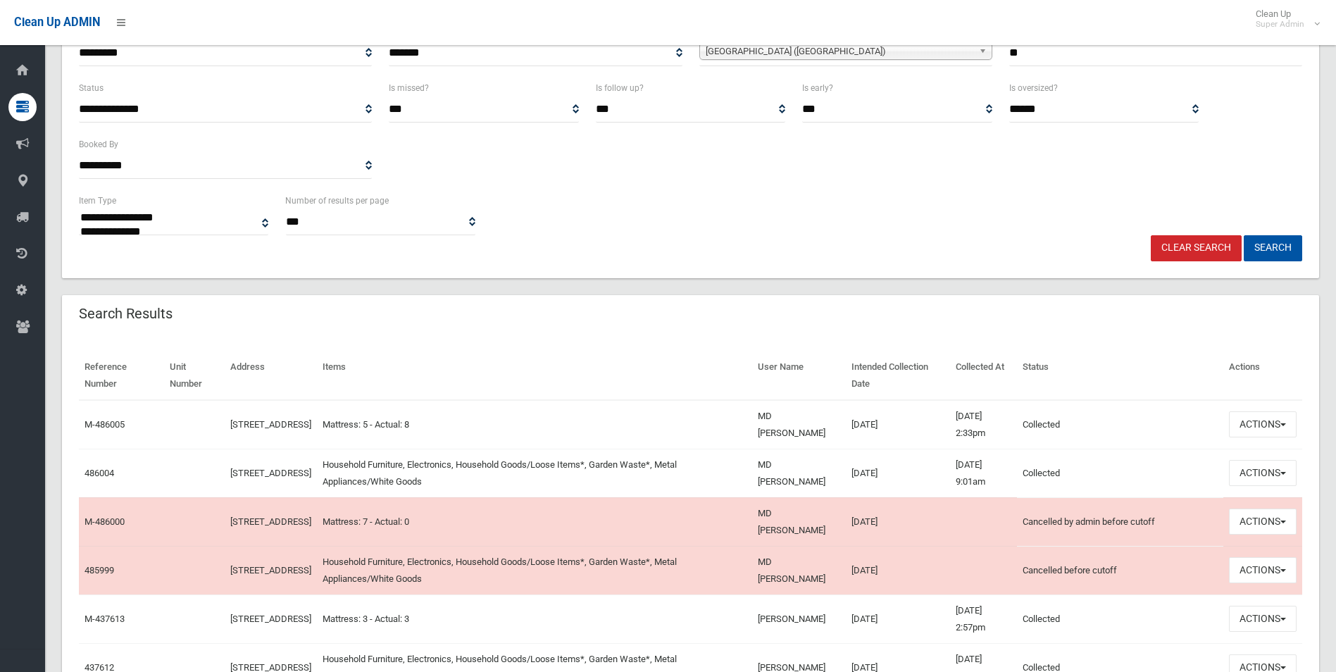
scroll to position [211, 0]
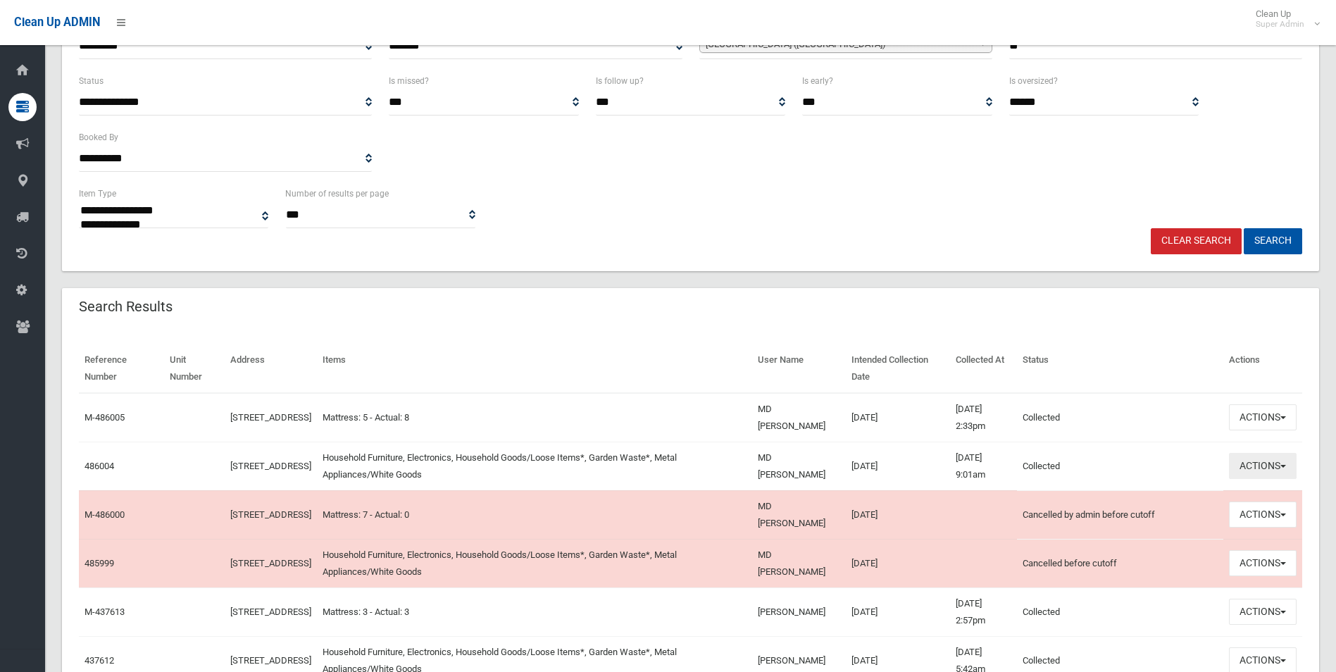
click at [1256, 464] on button "Actions" at bounding box center [1263, 466] width 68 height 26
click at [1251, 464] on button "Actions" at bounding box center [1263, 466] width 68 height 26
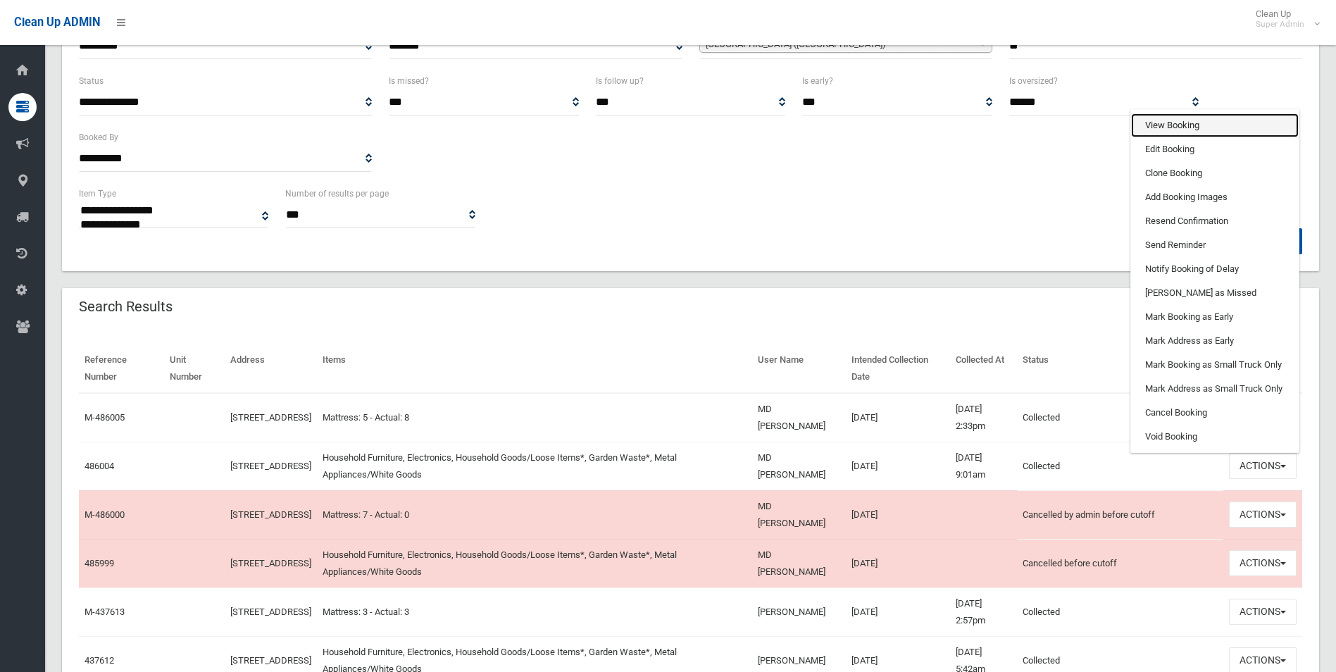
drag, startPoint x: 1164, startPoint y: 126, endPoint x: 1015, endPoint y: 214, distance: 172.8
click at [1164, 126] on link "View Booking" at bounding box center [1215, 125] width 168 height 24
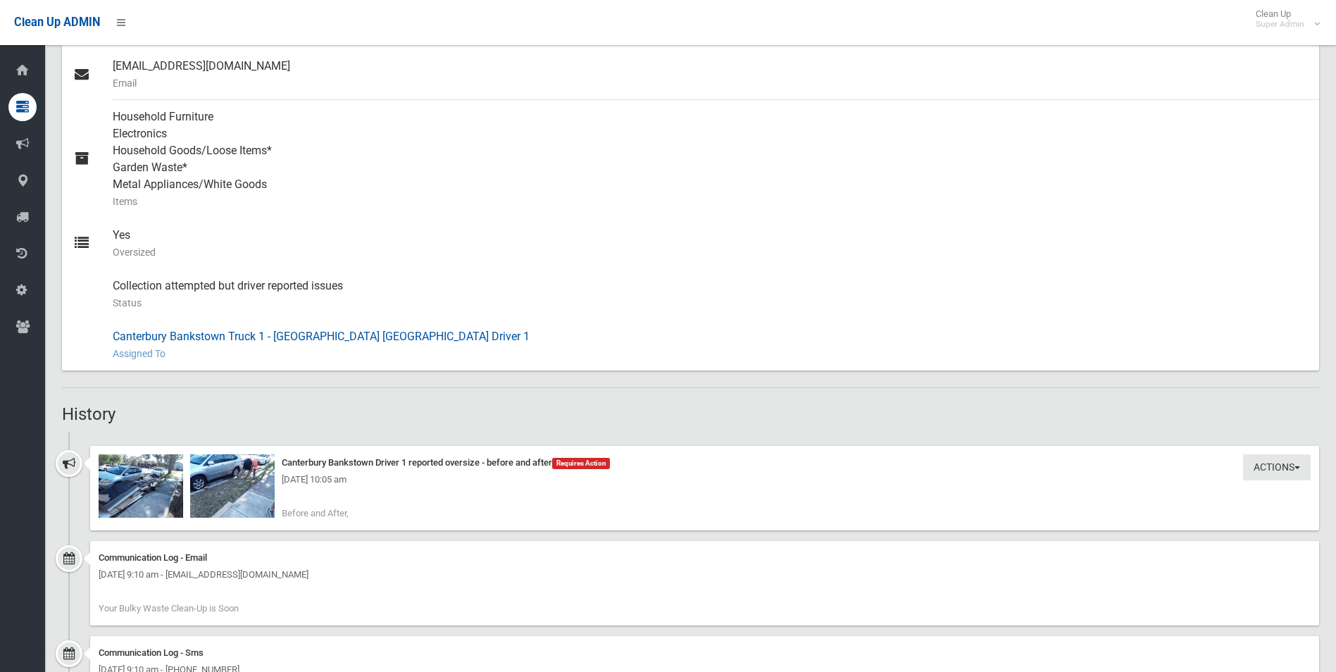
scroll to position [564, 0]
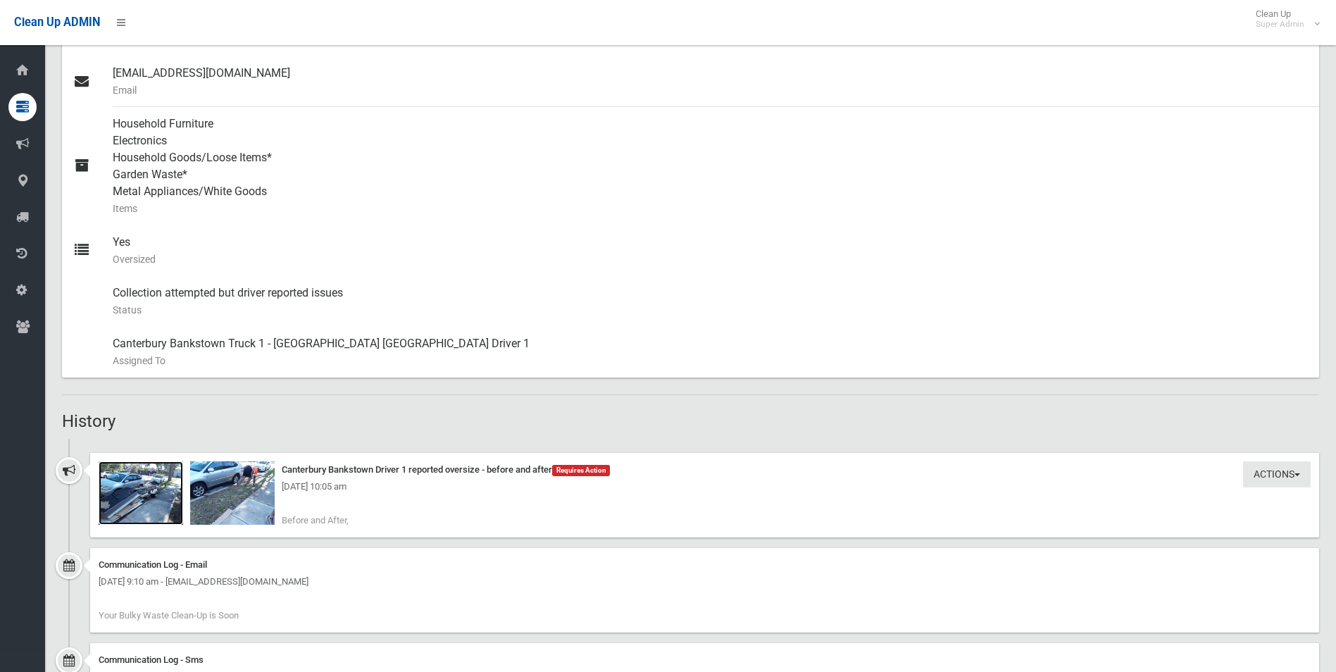
click at [161, 497] on img at bounding box center [141, 492] width 85 height 63
click at [219, 502] on img at bounding box center [232, 492] width 85 height 63
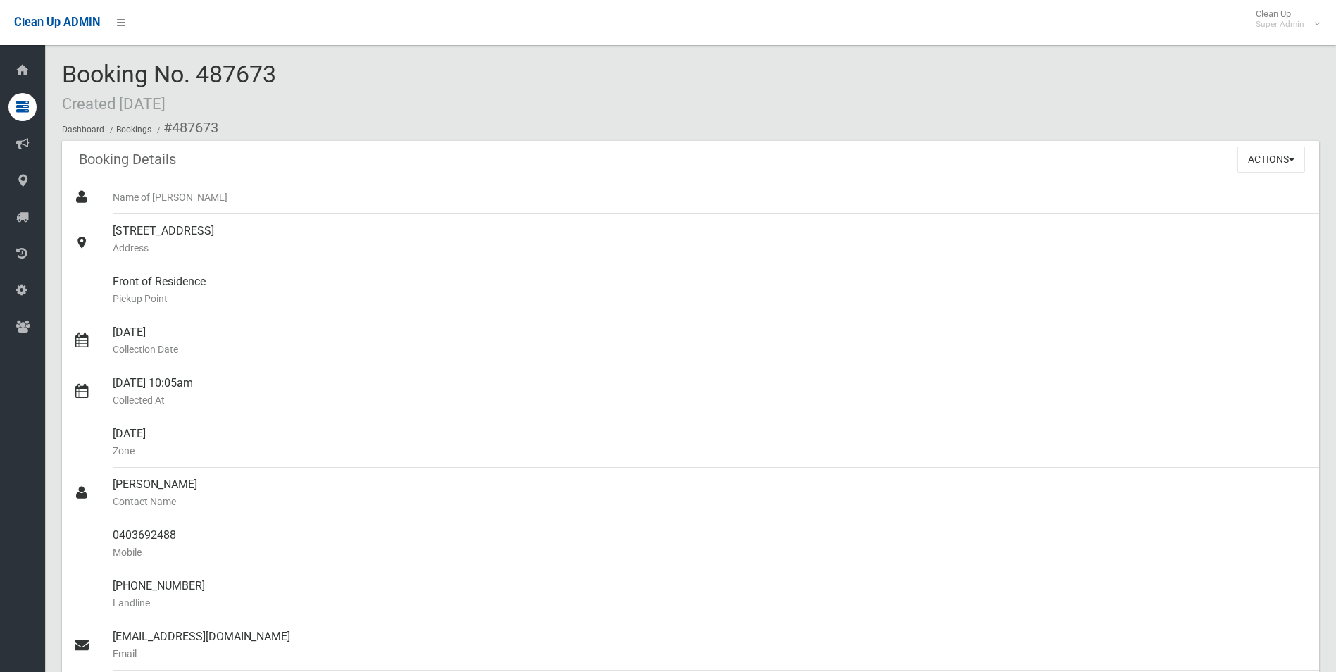
scroll to position [0, 0]
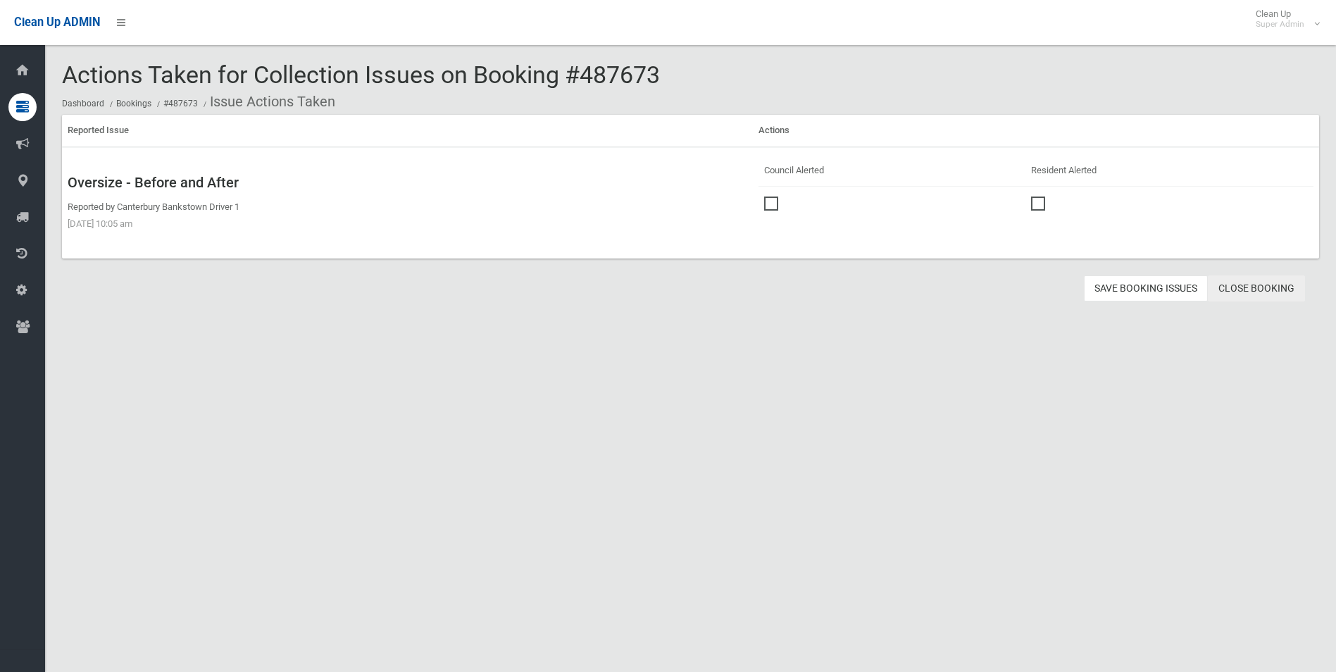
click at [1243, 290] on link "Close Booking" at bounding box center [1256, 288] width 97 height 26
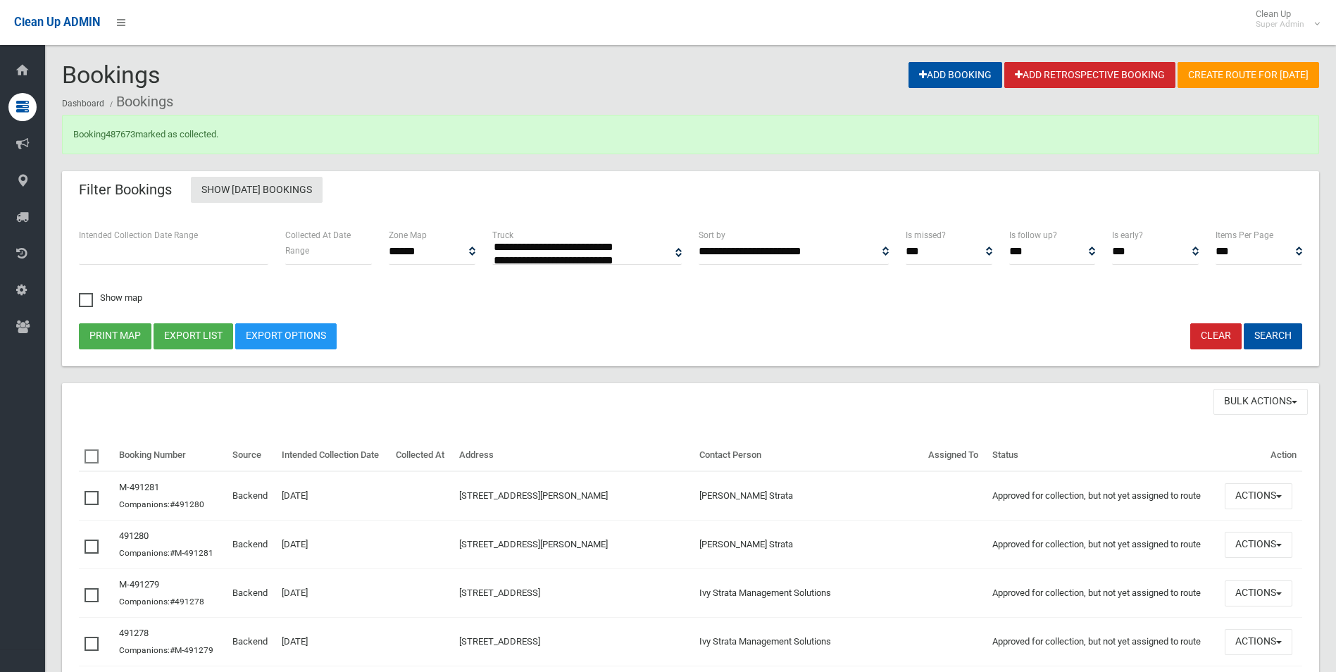
select select
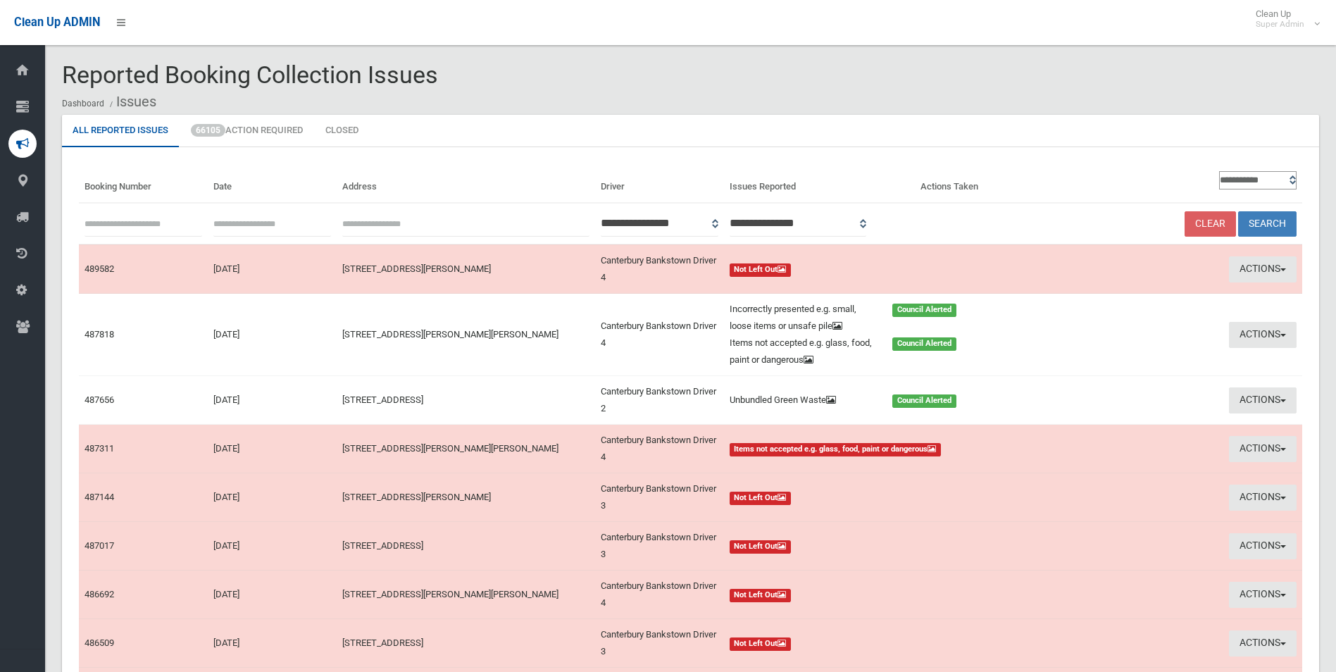
scroll to position [13, 0]
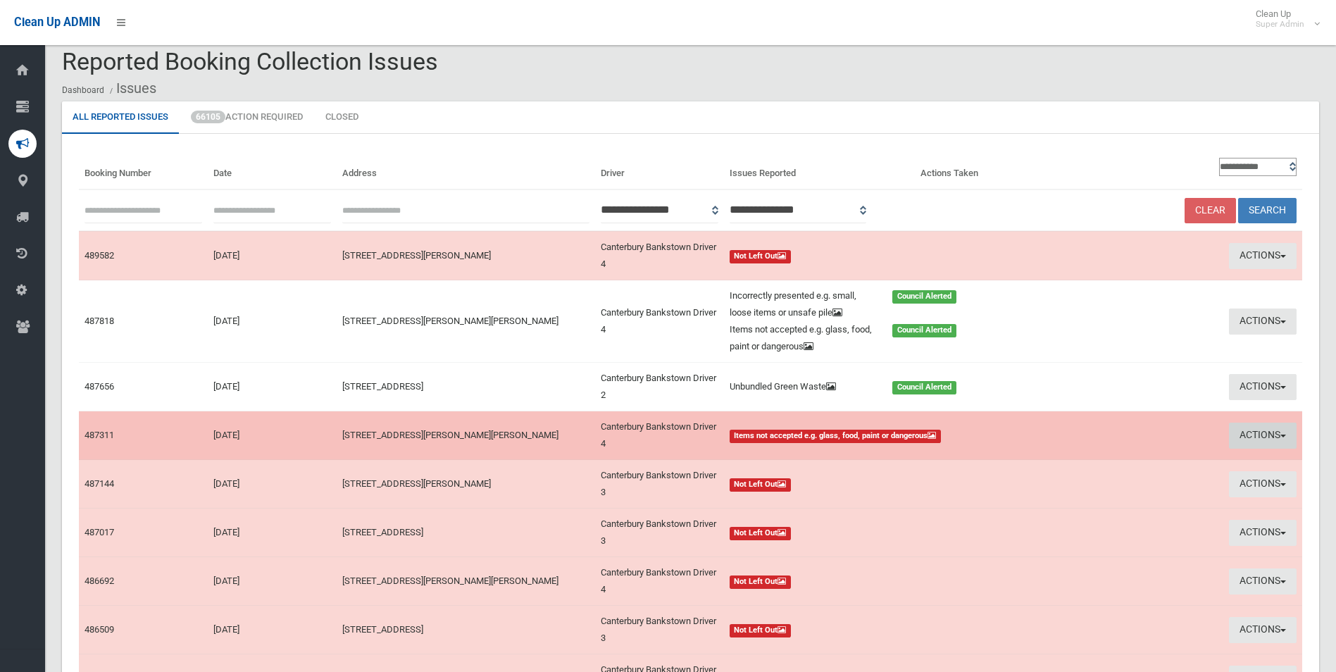
click at [1243, 430] on button "Actions" at bounding box center [1263, 436] width 68 height 26
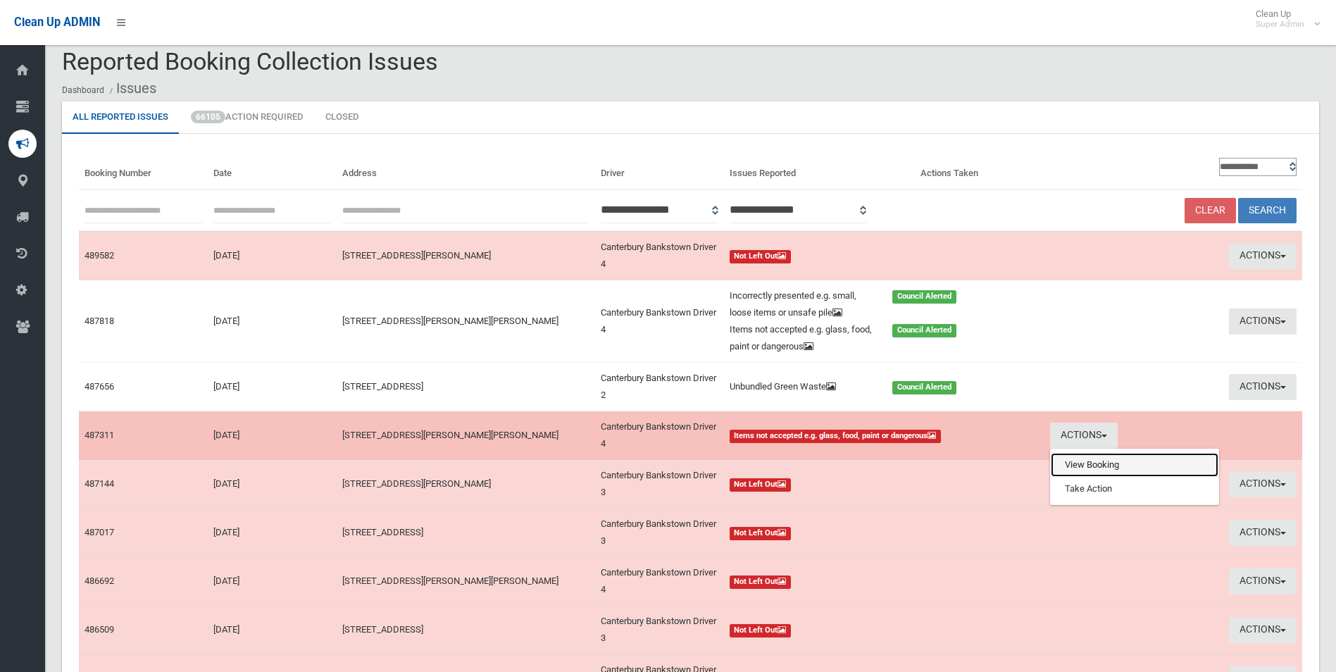
click at [1073, 463] on link "View Booking" at bounding box center [1135, 465] width 168 height 24
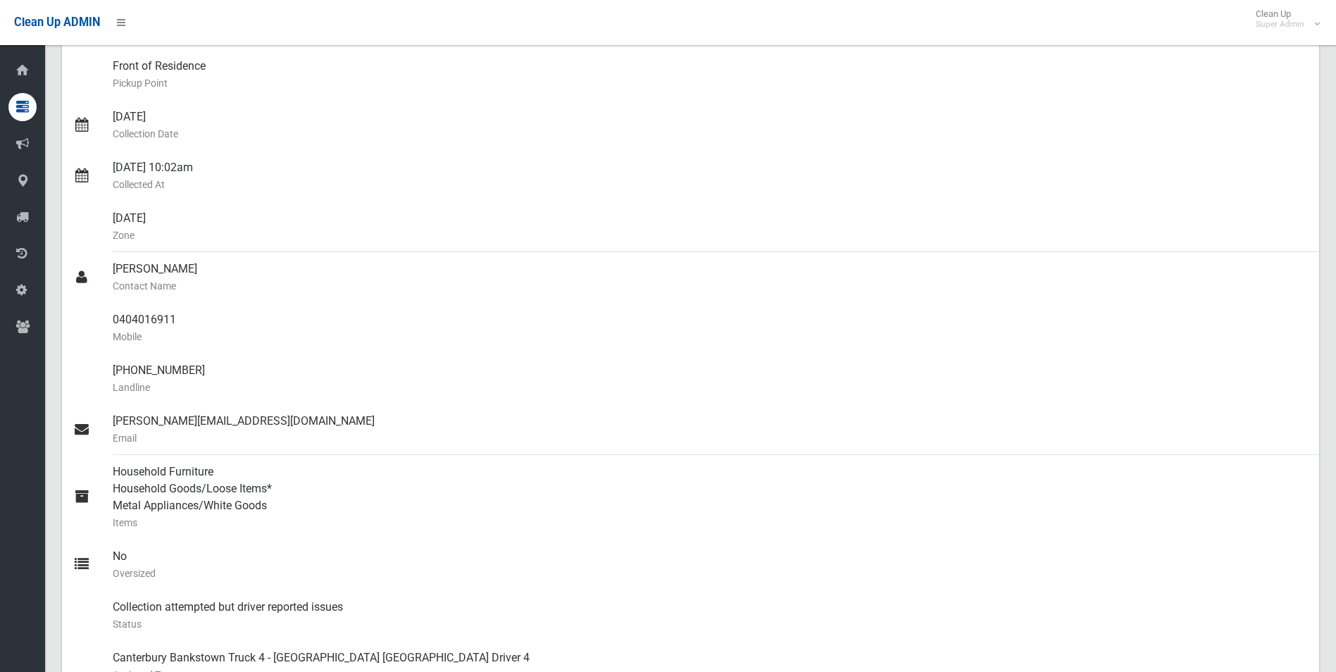
scroll to position [211, 0]
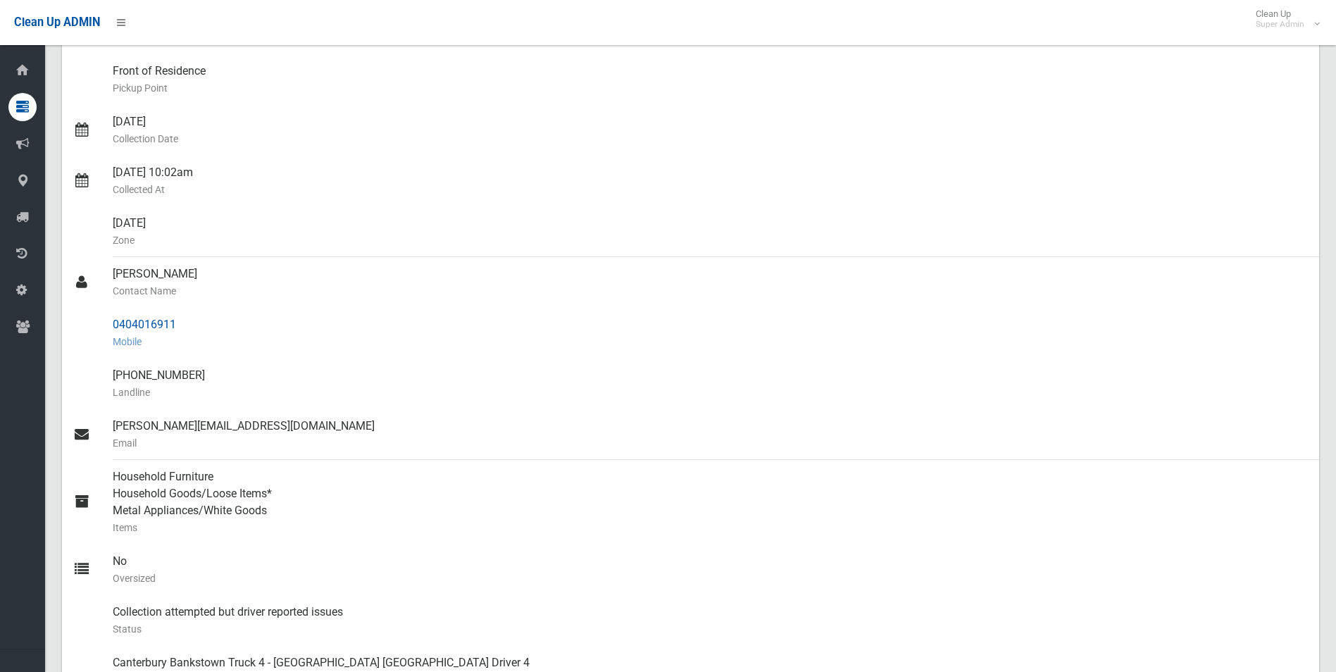
drag, startPoint x: 115, startPoint y: 318, endPoint x: 179, endPoint y: 318, distance: 64.1
click at [179, 318] on div "0404016911 Mobile" at bounding box center [710, 333] width 1195 height 51
drag, startPoint x: 179, startPoint y: 318, endPoint x: 169, endPoint y: 321, distance: 10.1
copy div "0404016911"
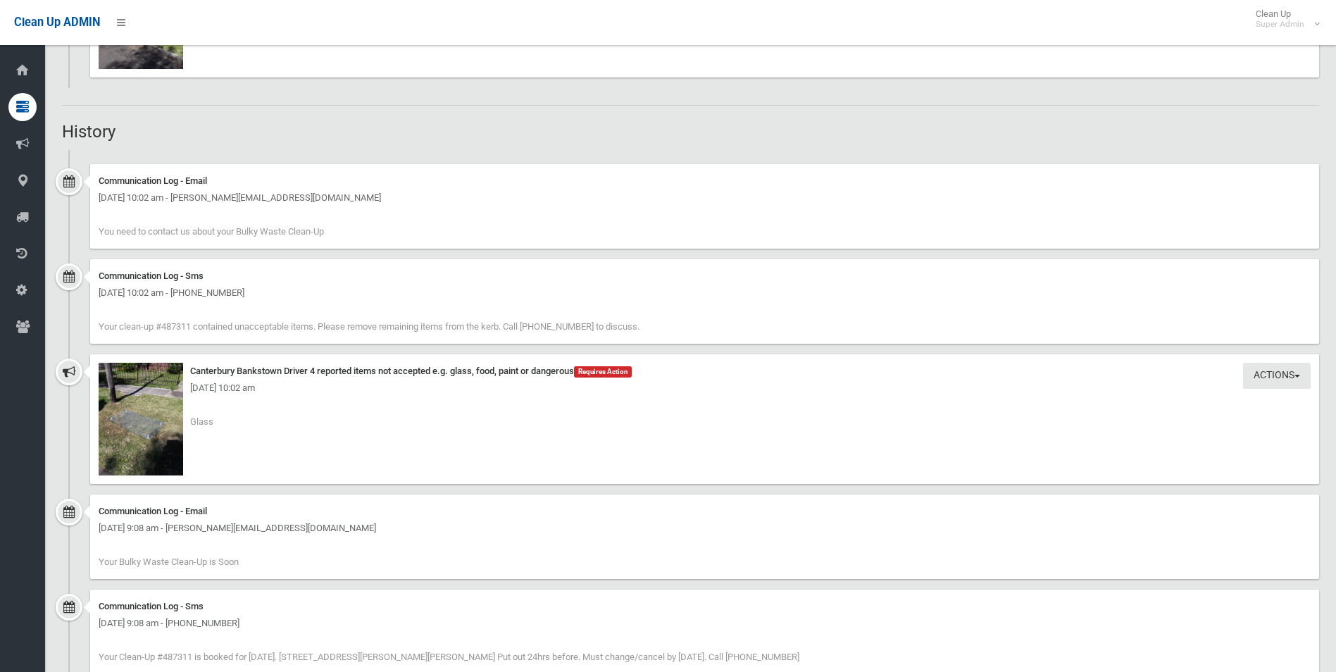
scroll to position [1122, 0]
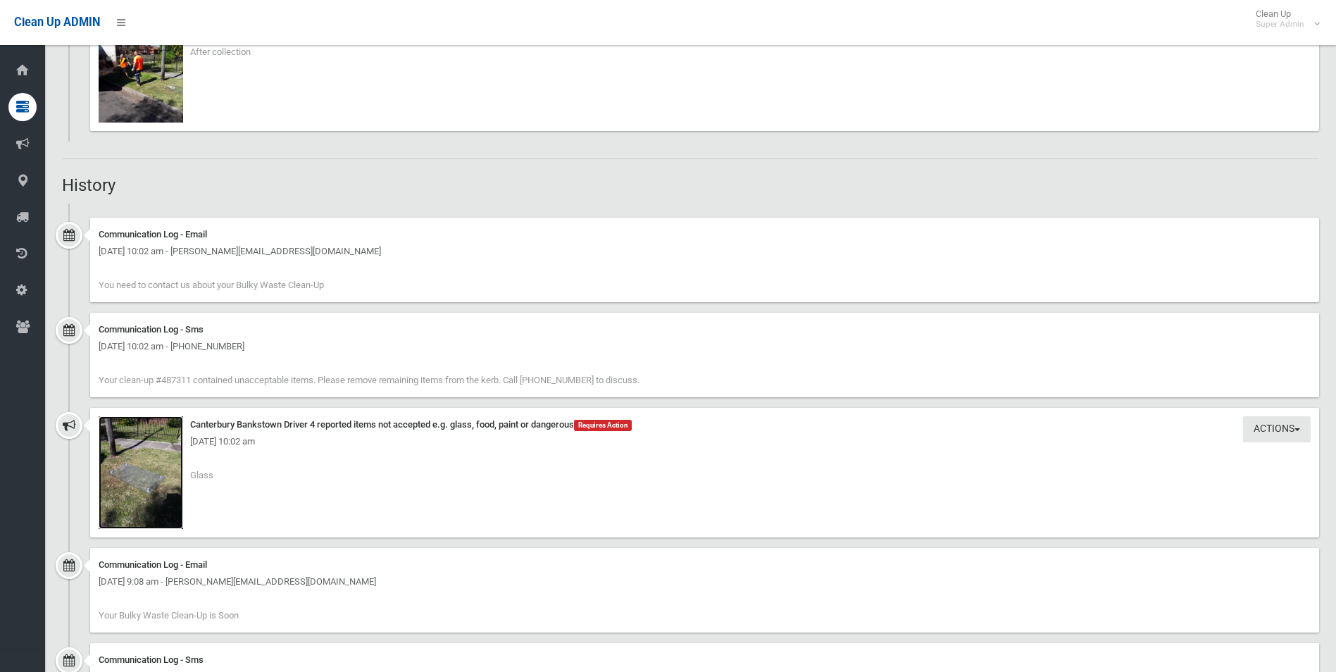
click at [162, 500] on img at bounding box center [141, 472] width 85 height 113
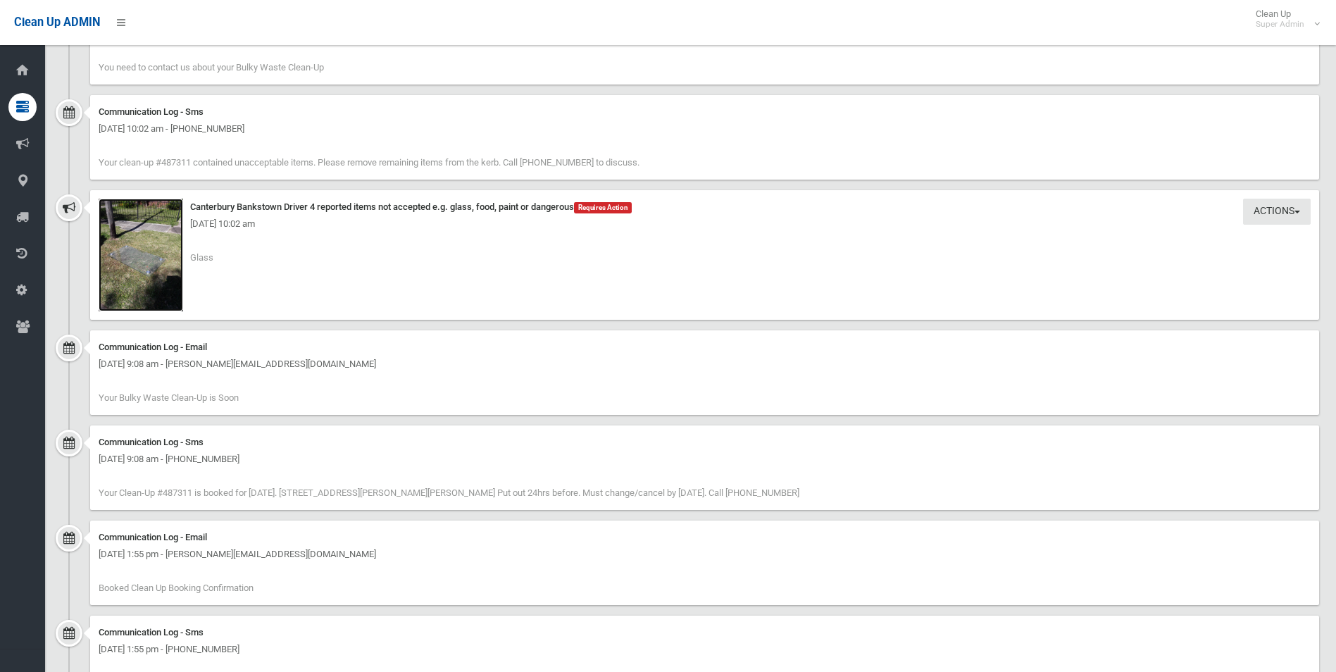
scroll to position [1404, 0]
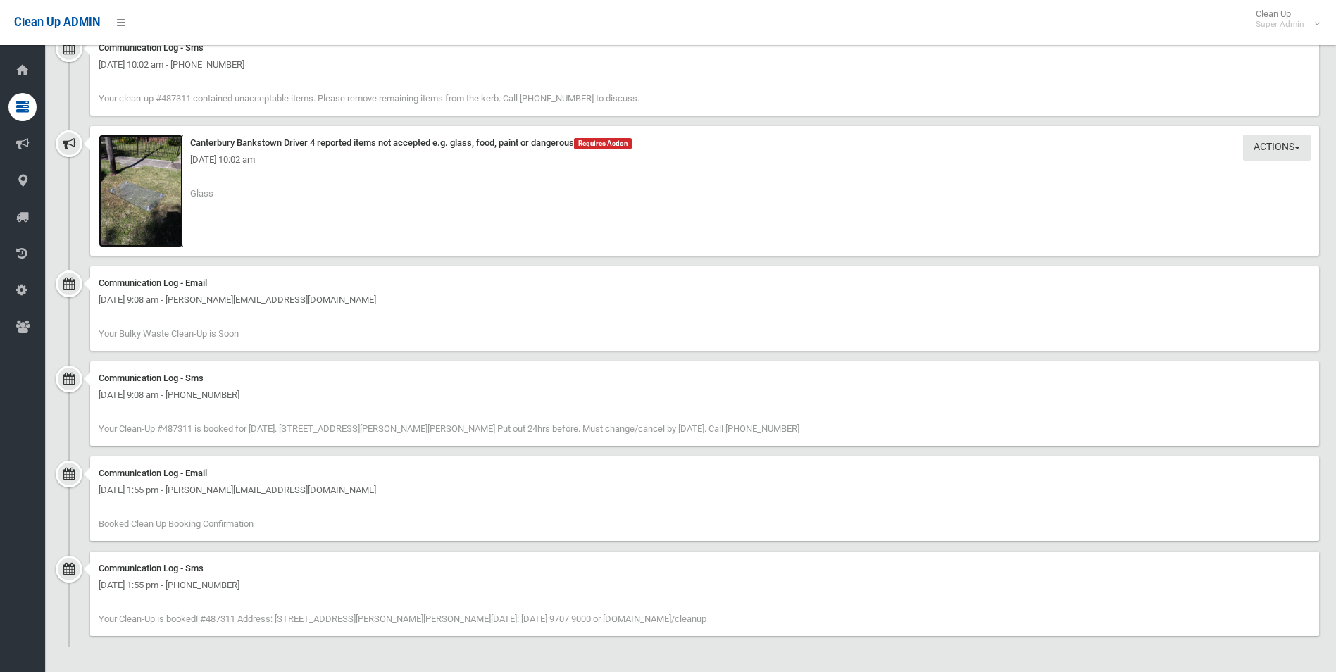
click at [167, 228] on img at bounding box center [141, 191] width 85 height 113
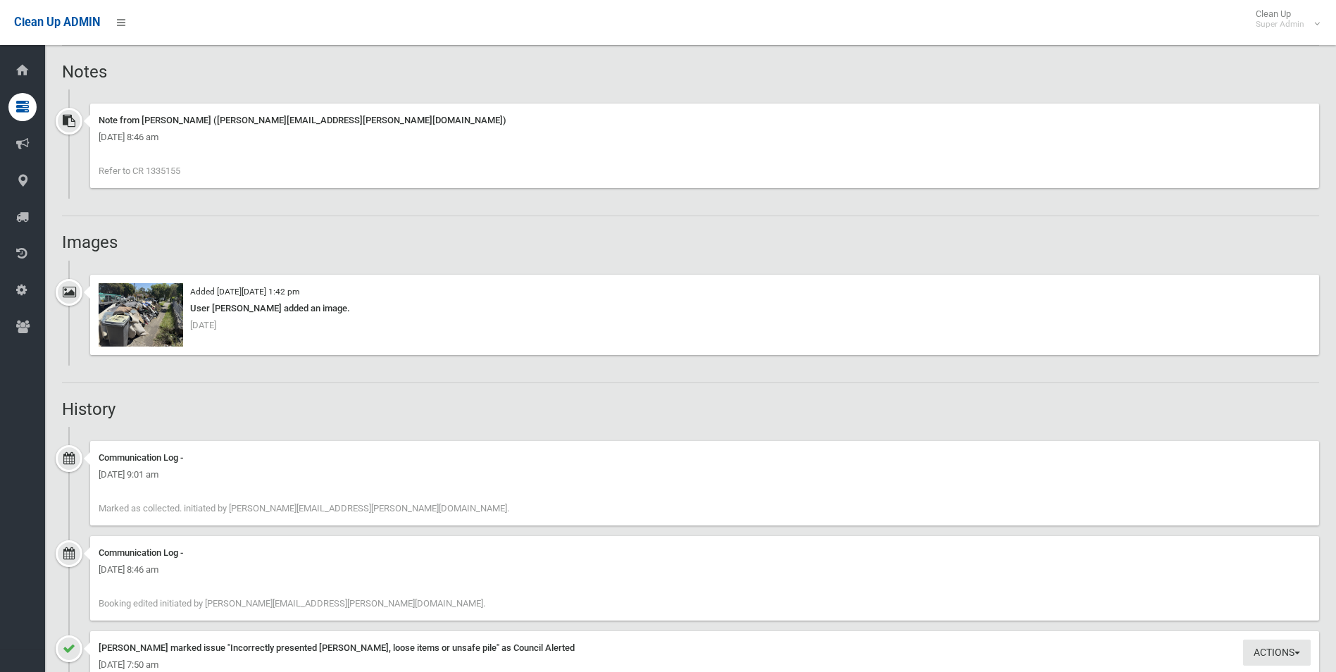
scroll to position [1057, 0]
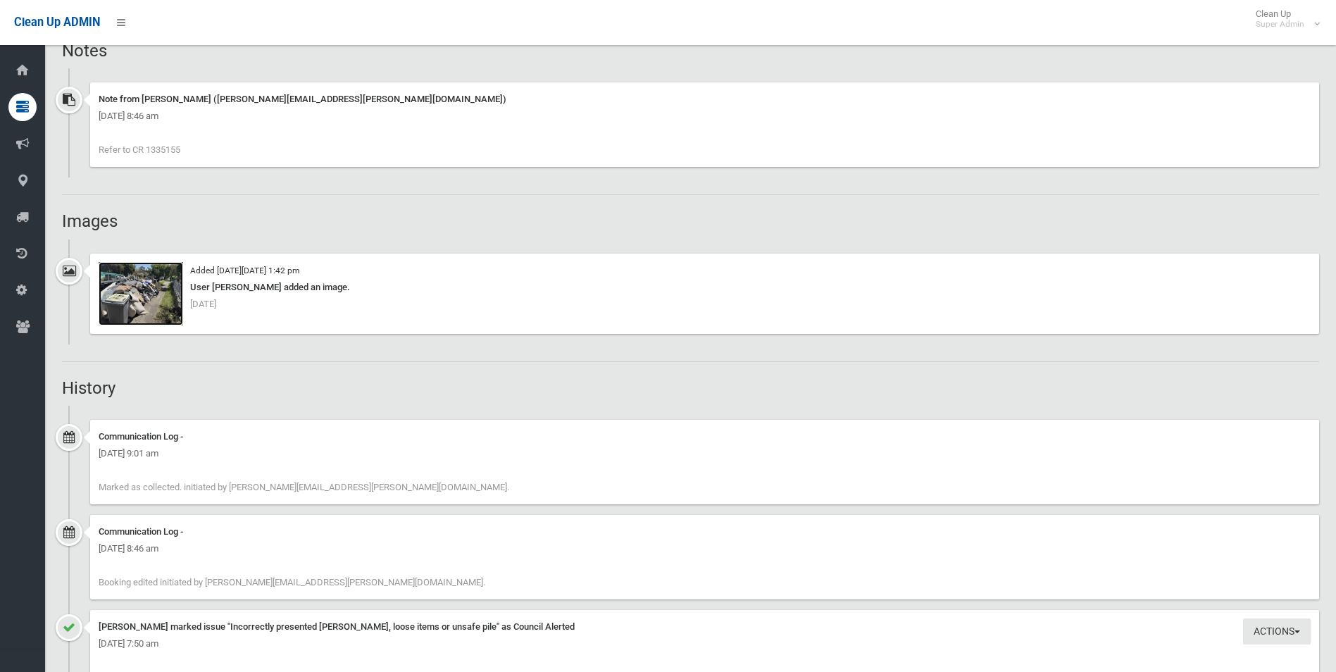
click at [168, 313] on img at bounding box center [141, 293] width 85 height 63
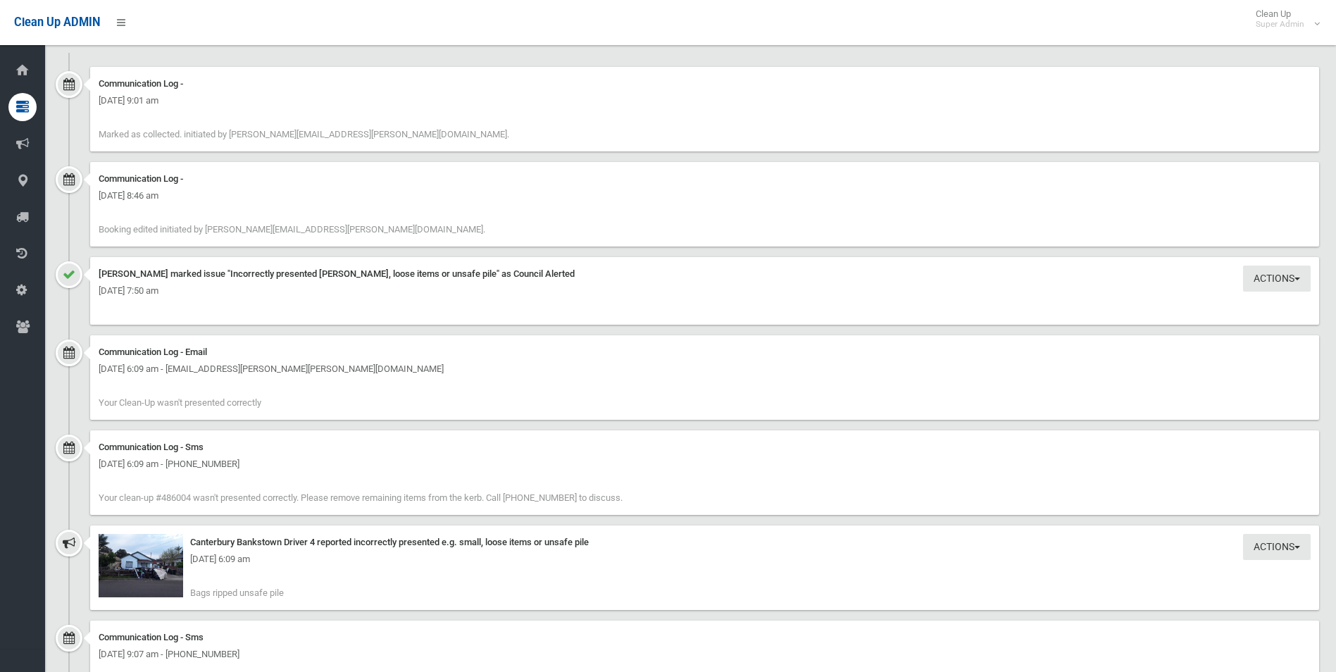
scroll to position [1409, 0]
click at [160, 578] on img at bounding box center [141, 566] width 85 height 63
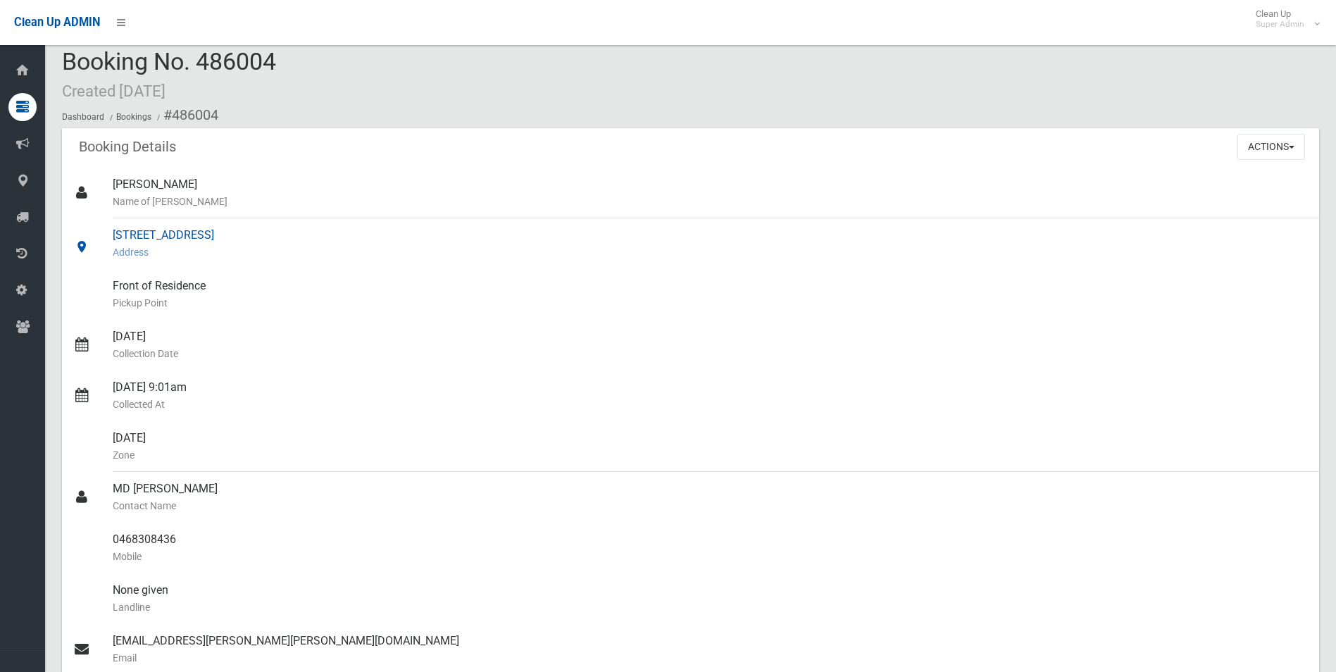
scroll to position [0, 0]
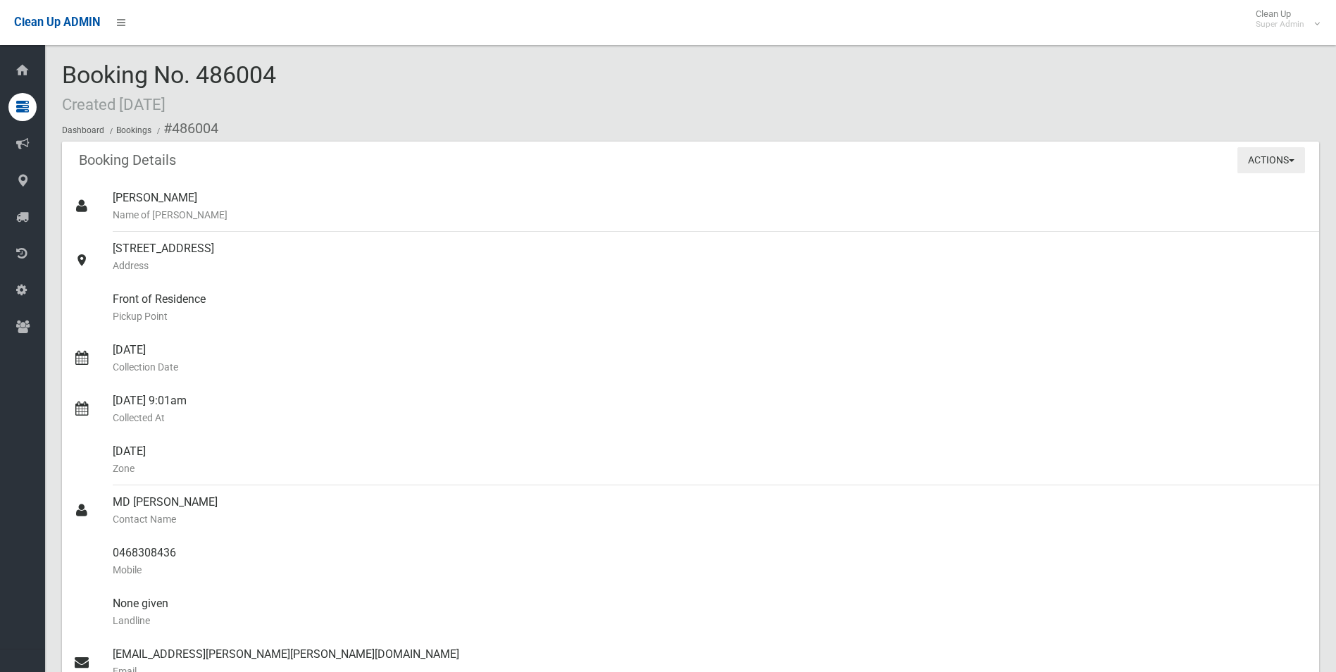
click at [1262, 159] on button "Actions" at bounding box center [1272, 160] width 68 height 26
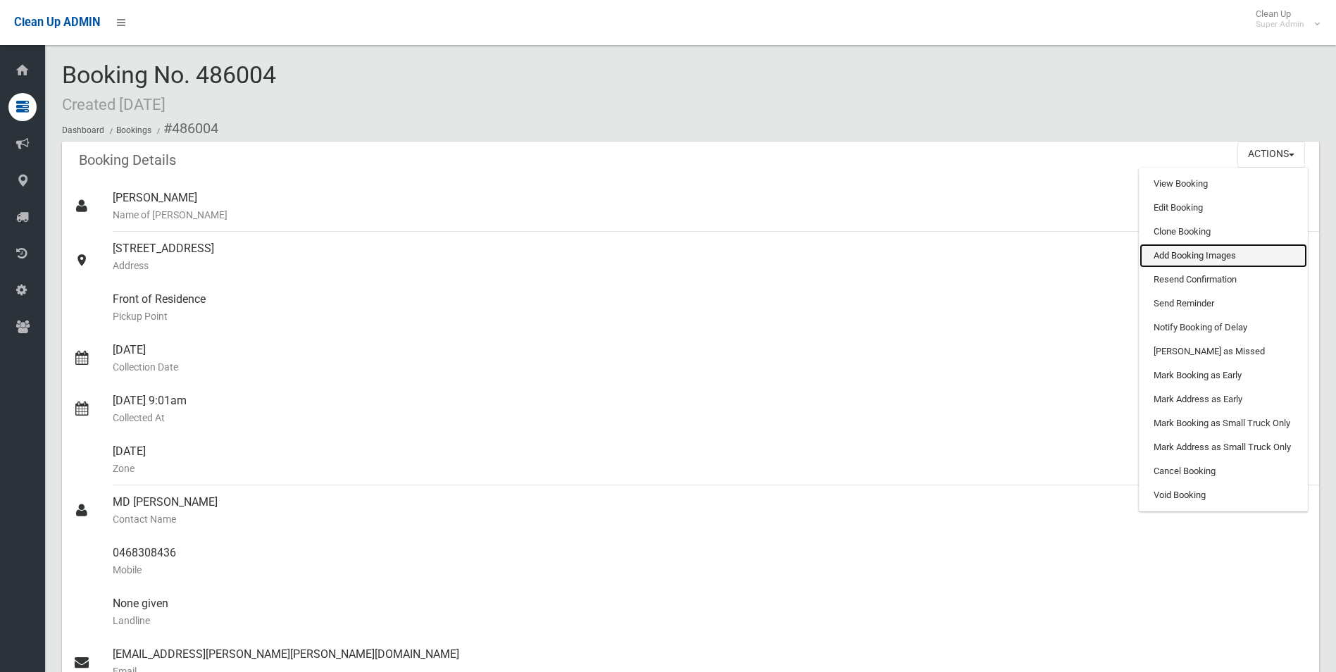
click at [1170, 257] on link "Add Booking Images" at bounding box center [1224, 256] width 168 height 24
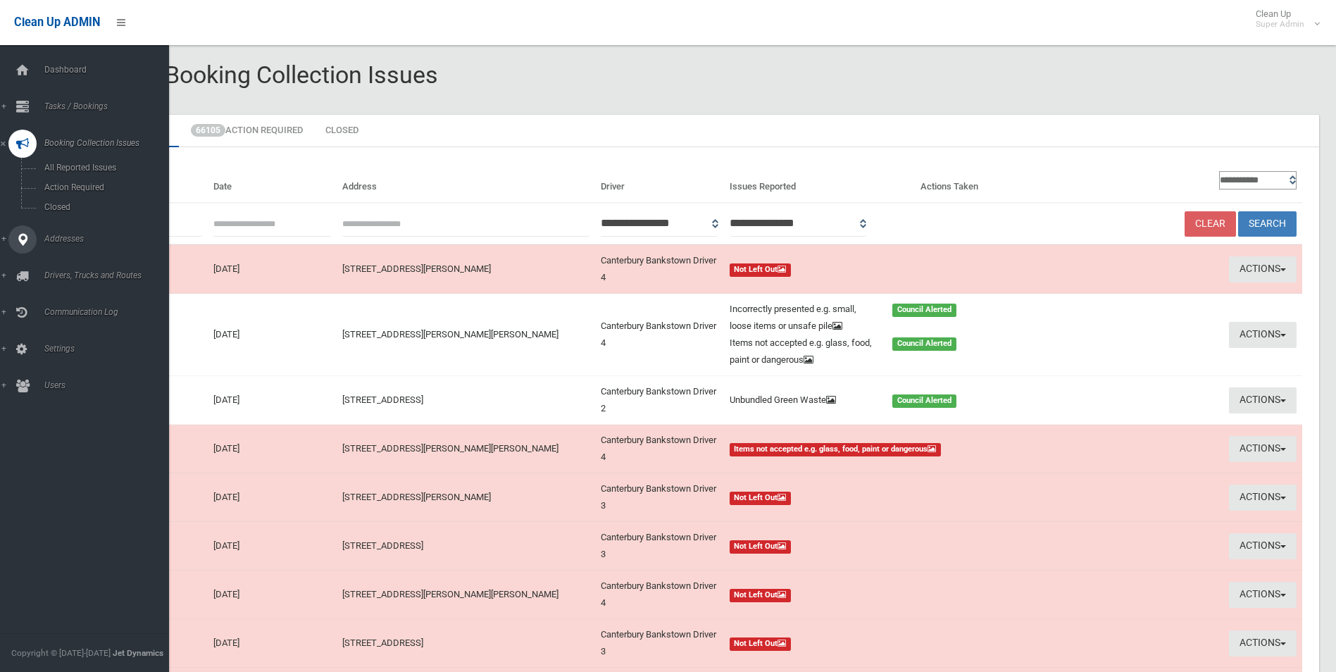
click at [61, 237] on span "Addresses" at bounding box center [109, 239] width 139 height 10
click at [68, 206] on span "All Addresses" at bounding box center [104, 204] width 128 height 10
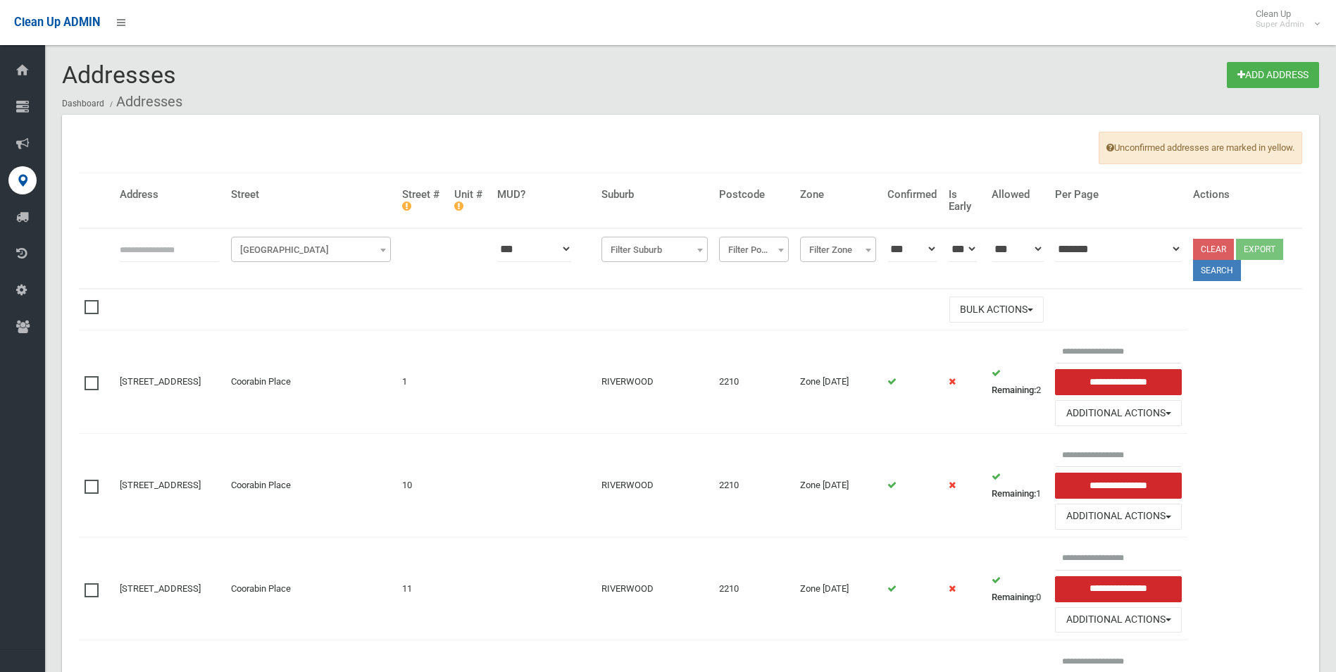
click at [189, 247] on input "text" at bounding box center [170, 249] width 100 height 26
type input "********"
click button at bounding box center [0, 0] width 0 height 0
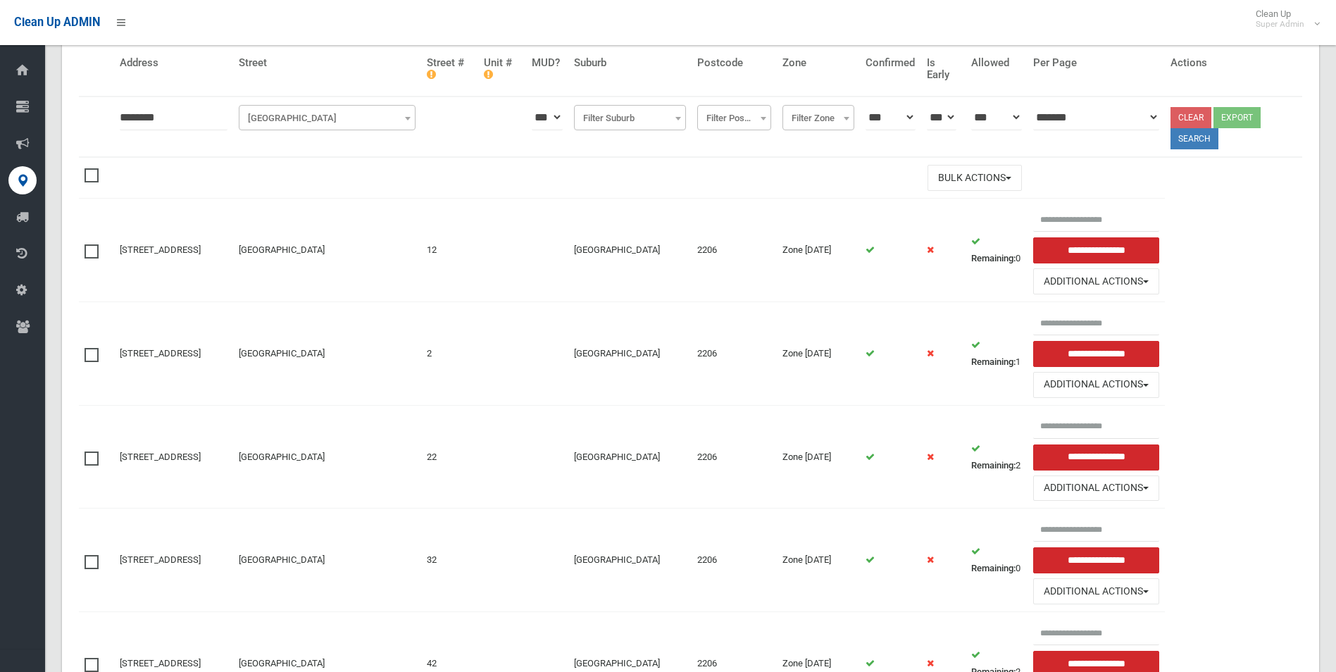
scroll to position [4, 0]
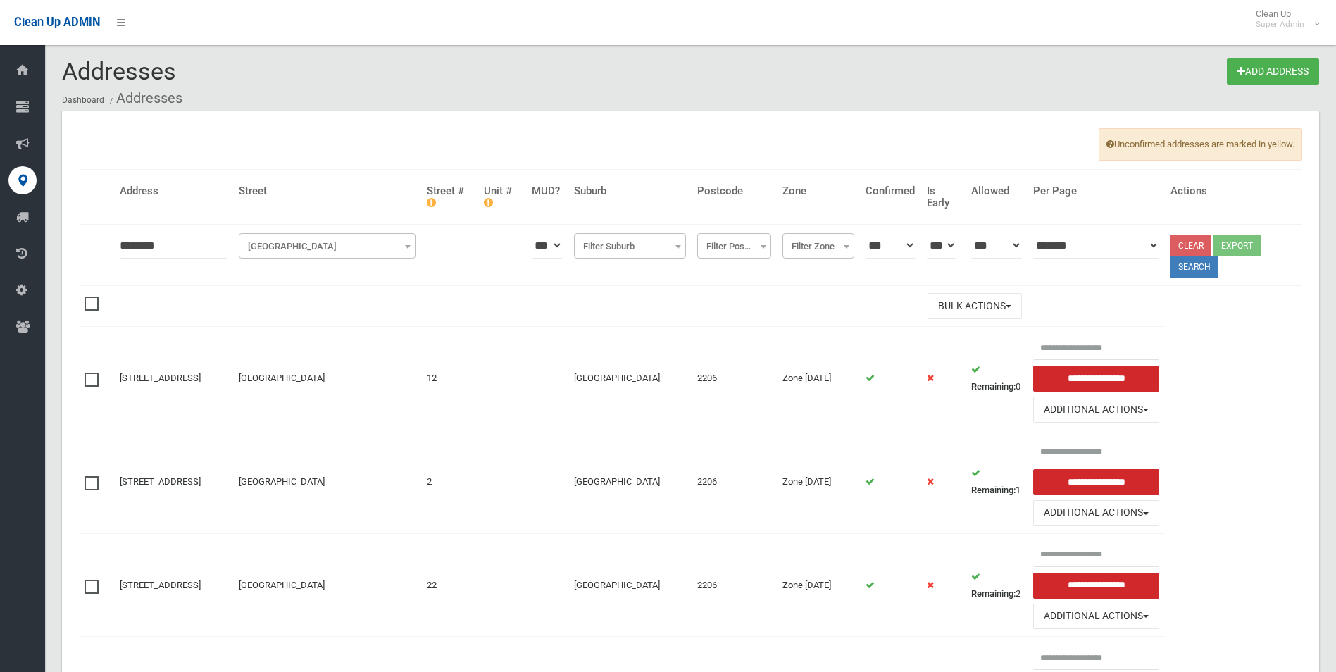
drag, startPoint x: 126, startPoint y: 247, endPoint x: 152, endPoint y: 242, distance: 26.4
click at [126, 246] on input "********" at bounding box center [174, 245] width 108 height 26
type input "*********"
click button at bounding box center [0, 0] width 0 height 0
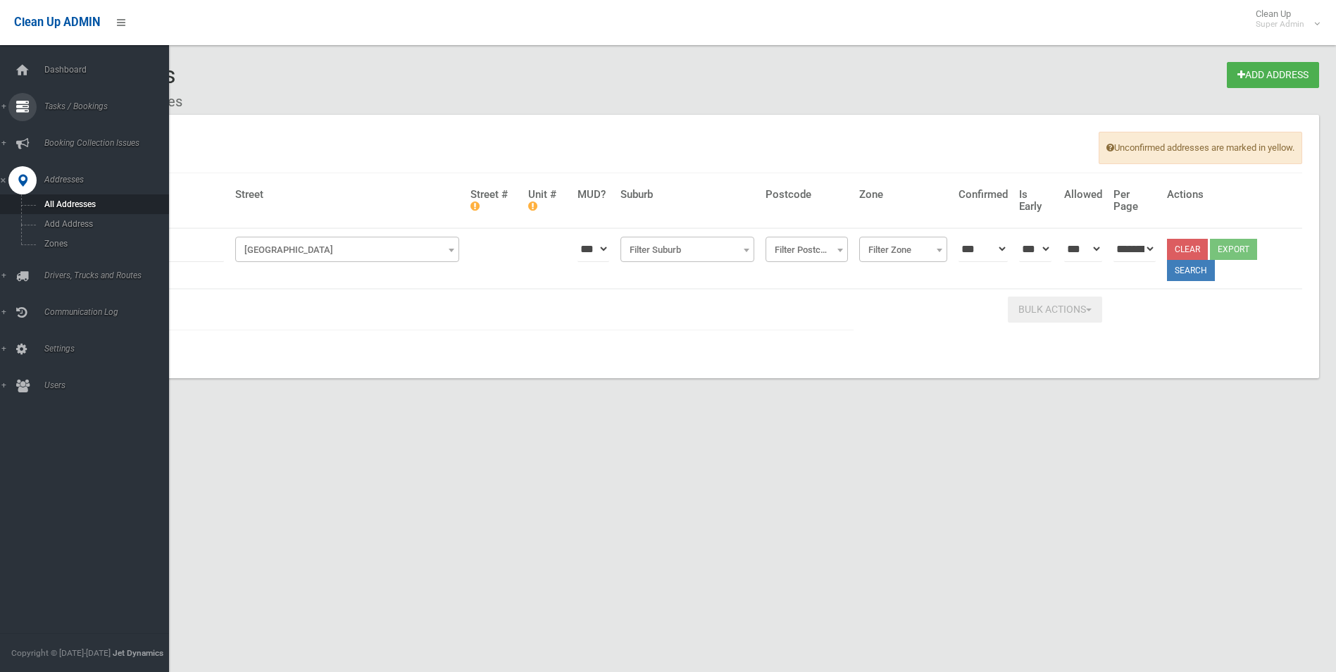
click at [63, 105] on span "Tasks / Bookings" at bounding box center [109, 106] width 139 height 10
click at [58, 208] on span "Search" at bounding box center [104, 210] width 128 height 10
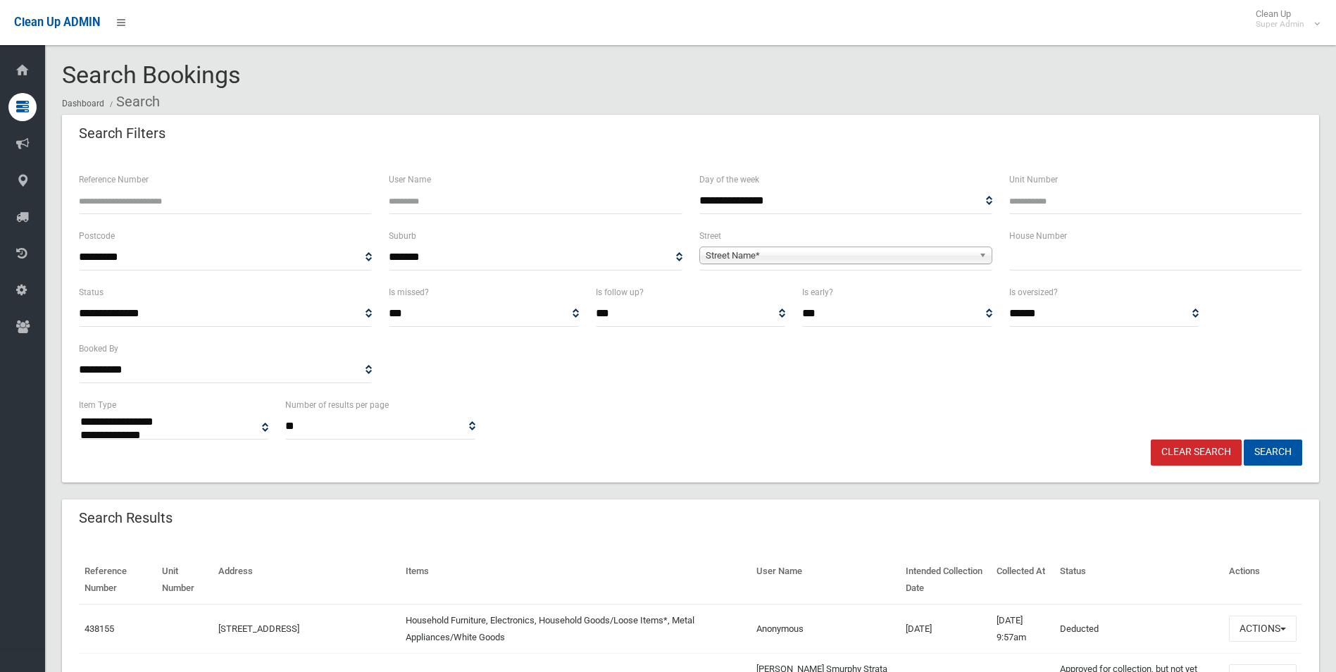
select select
click at [738, 257] on span "Street Name*" at bounding box center [840, 255] width 268 height 17
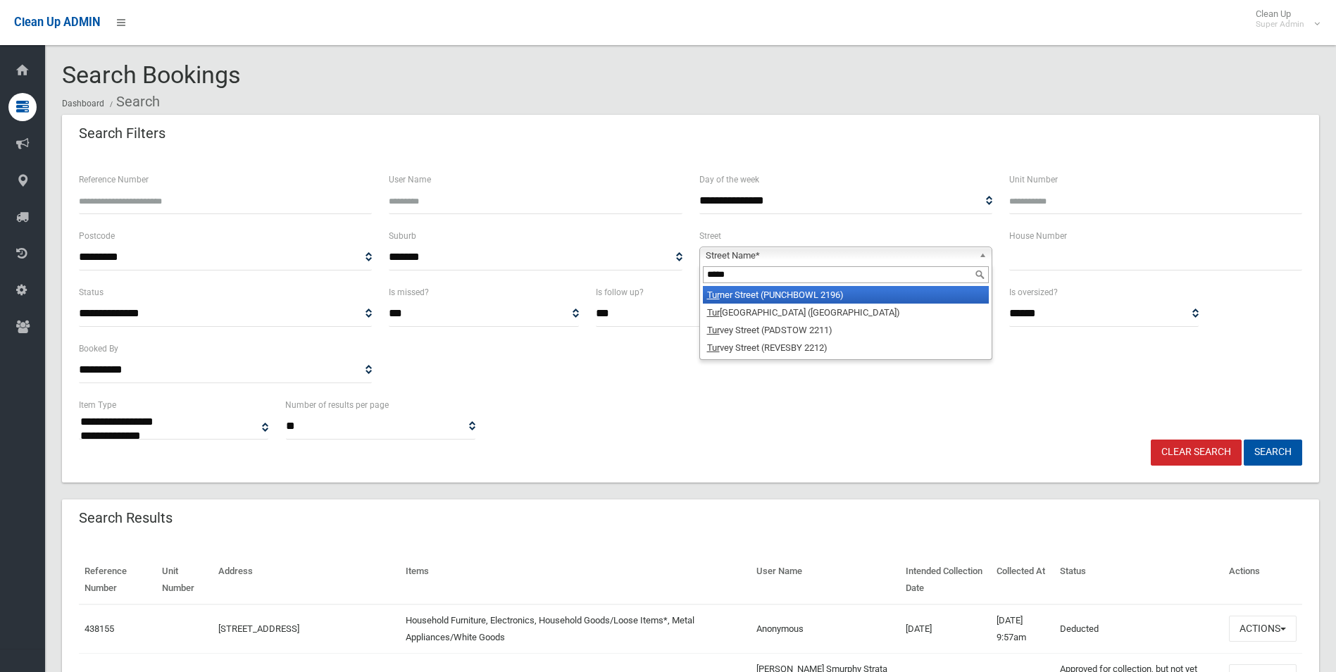
type input "******"
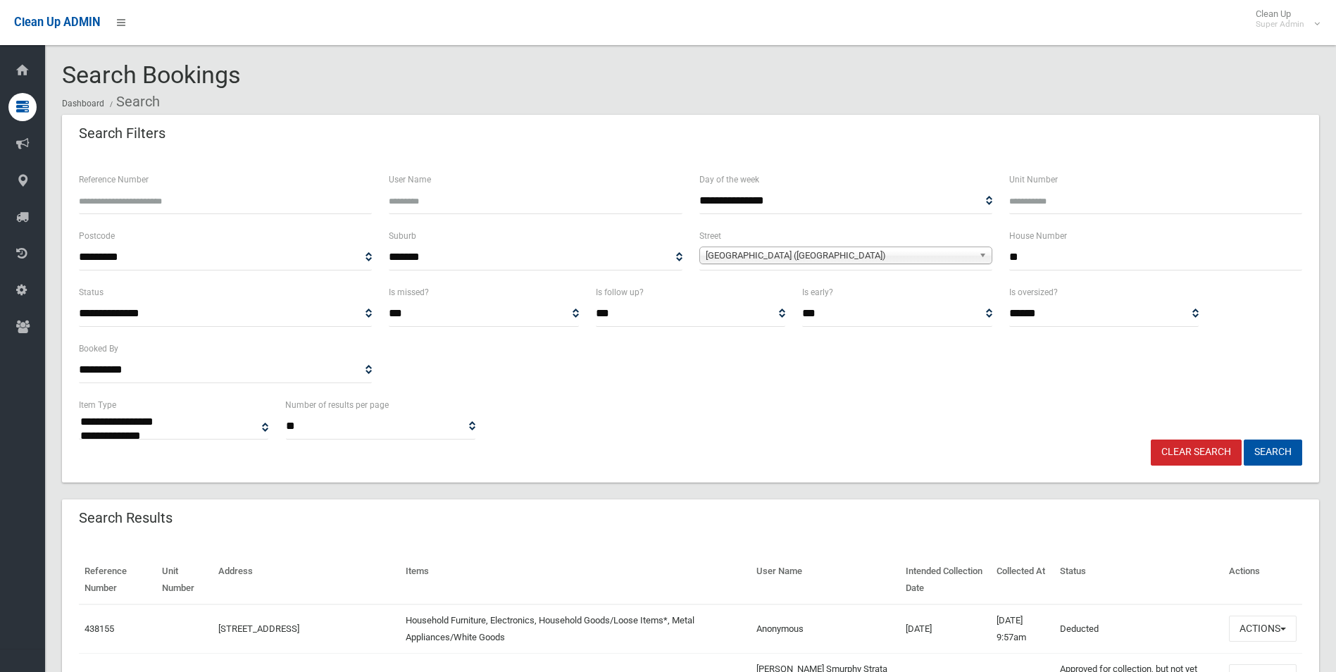
type input "**"
click at [1244, 440] on button "Search" at bounding box center [1273, 453] width 58 height 26
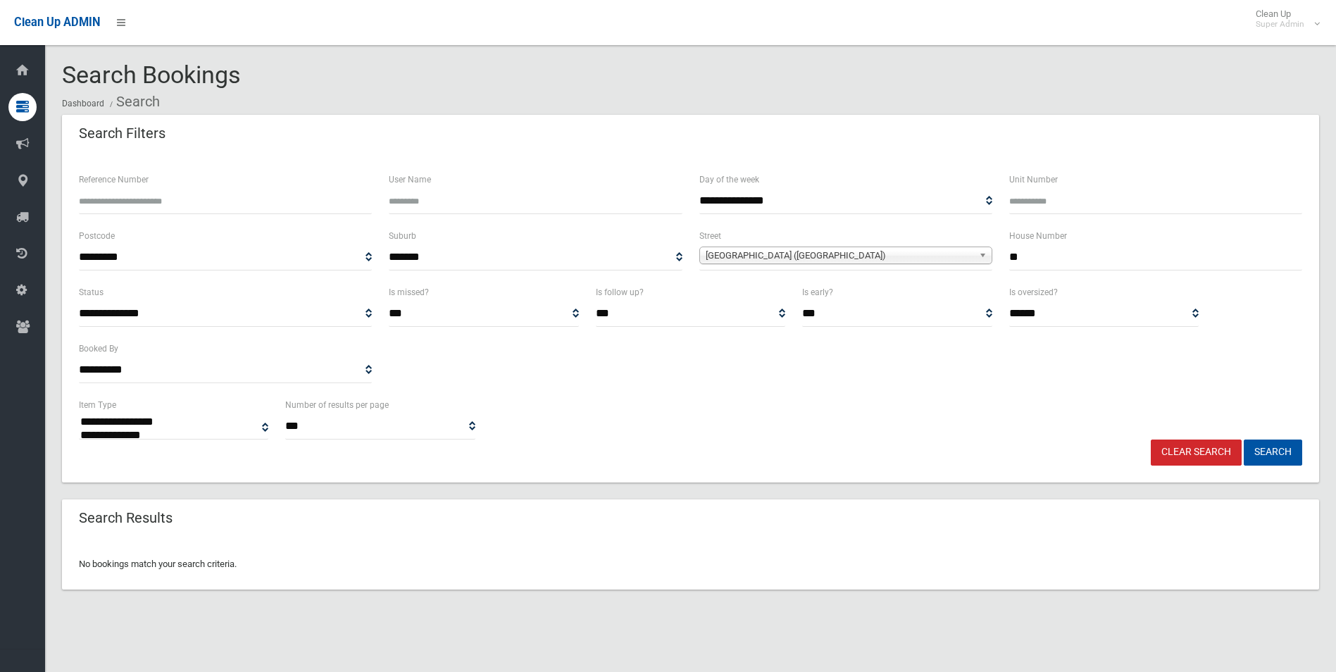
select select
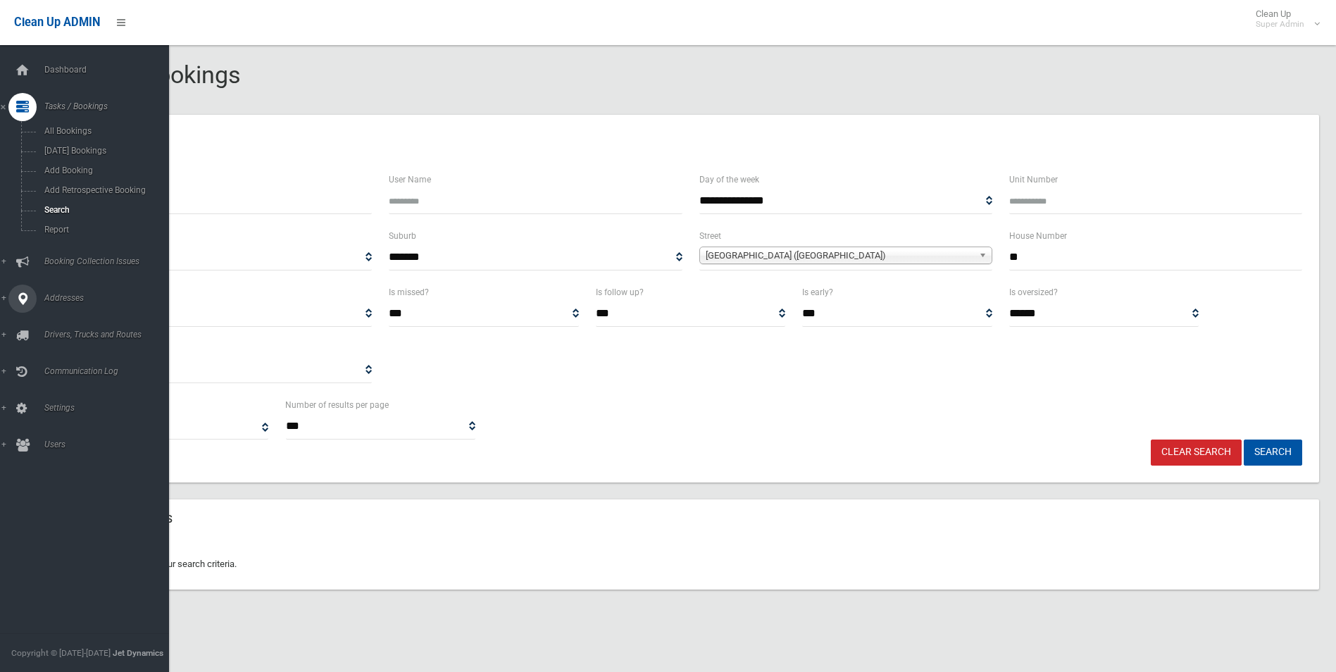
click at [59, 298] on span "Addresses" at bounding box center [109, 298] width 139 height 10
click at [77, 204] on span "All Addresses" at bounding box center [104, 204] width 128 height 10
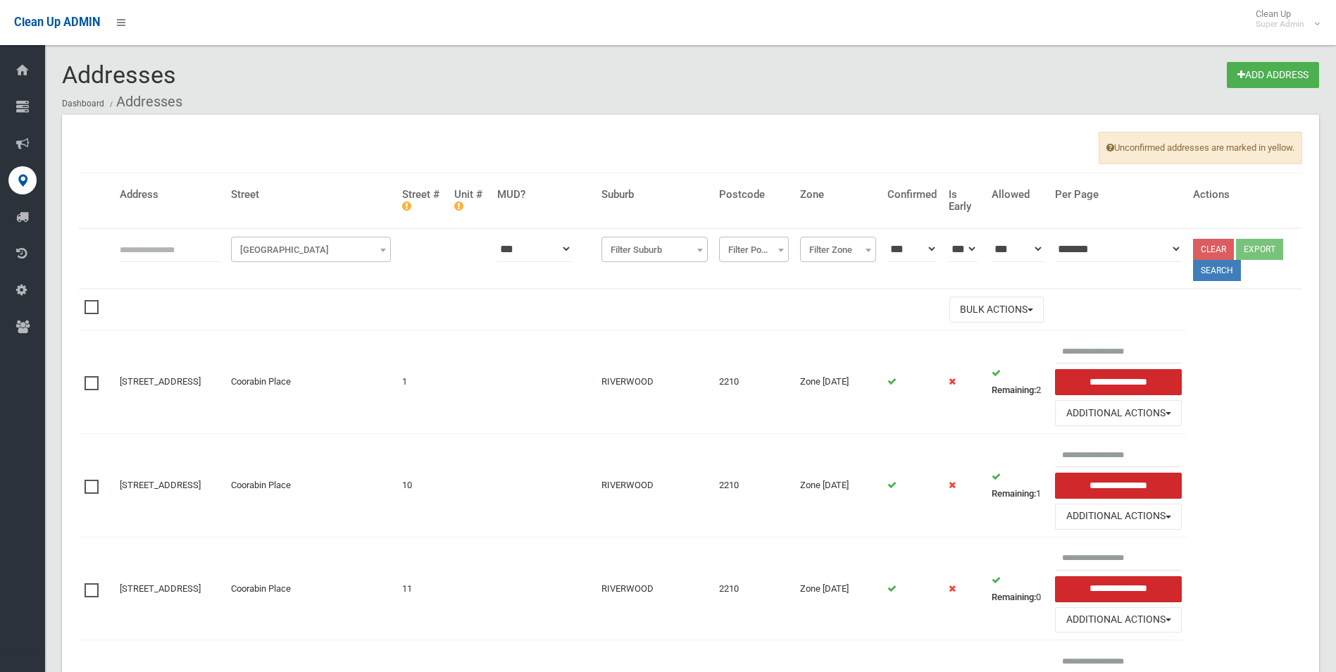
click at [161, 251] on input "text" at bounding box center [170, 249] width 100 height 26
type input "*"
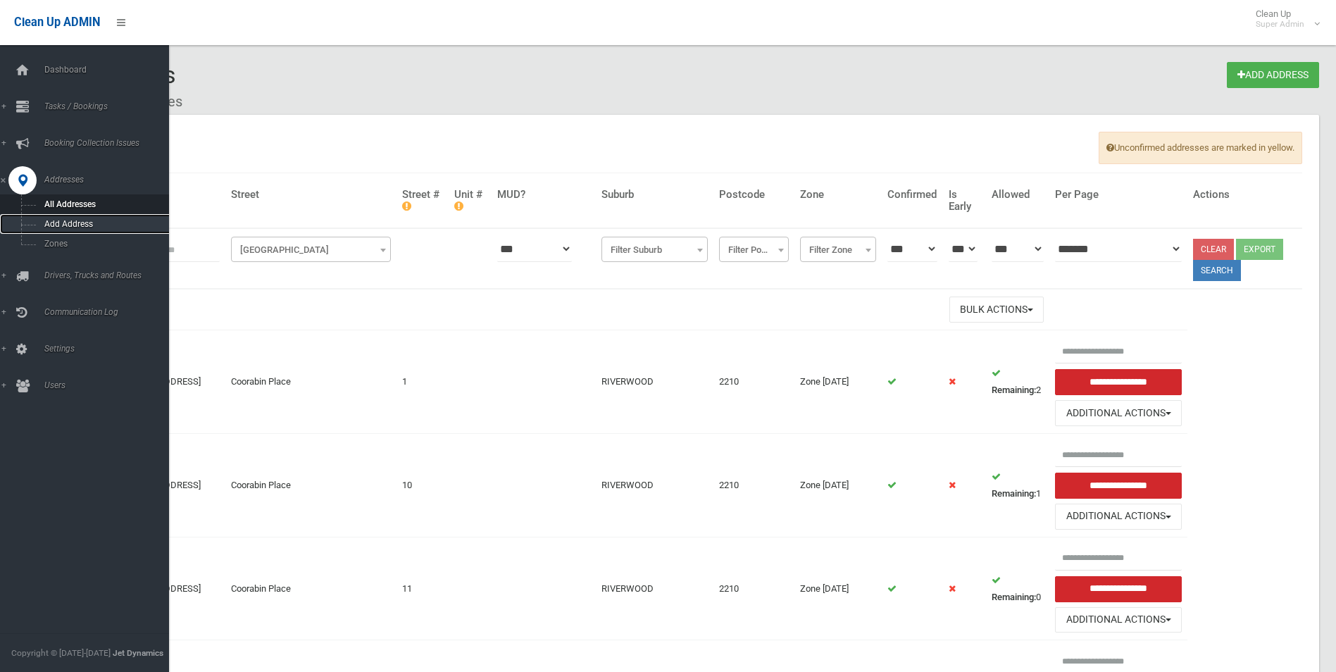
click at [61, 220] on span "Add Address" at bounding box center [104, 224] width 128 height 10
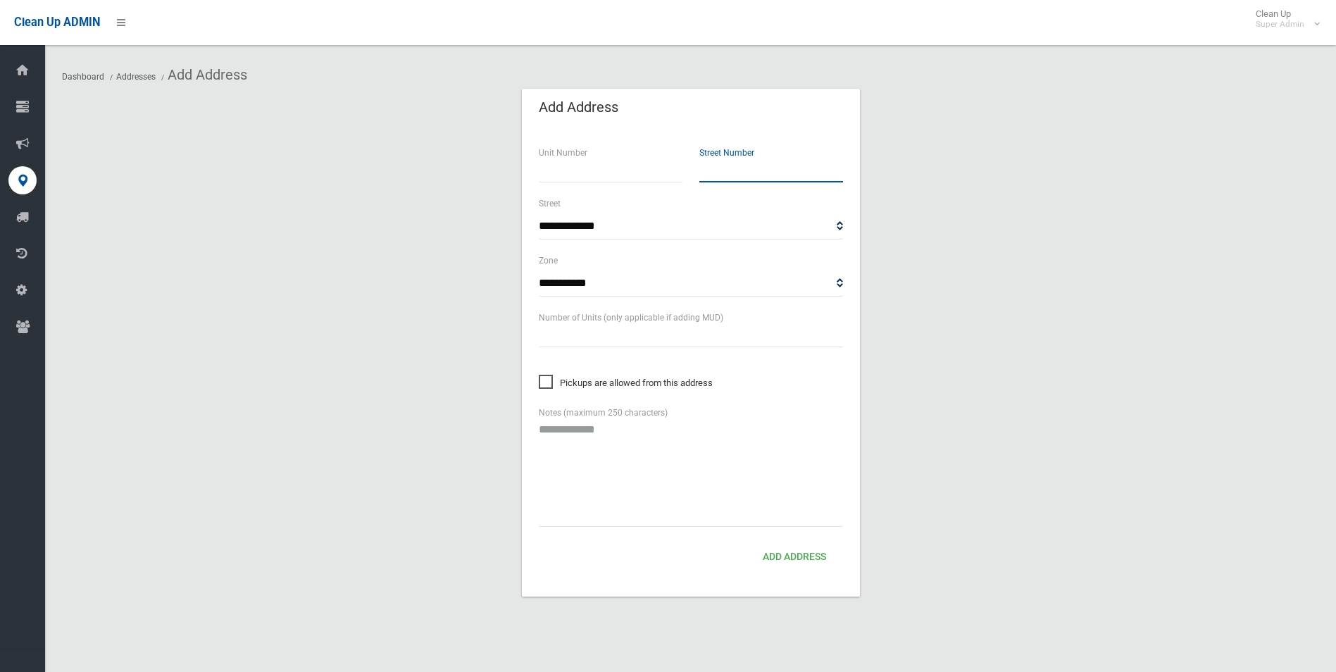
click at [725, 178] on input "text" at bounding box center [772, 169] width 144 height 26
type input "*"
click at [652, 171] on input "number" at bounding box center [611, 169] width 144 height 26
click at [656, 228] on select "**********" at bounding box center [691, 226] width 304 height 26
select select "***"
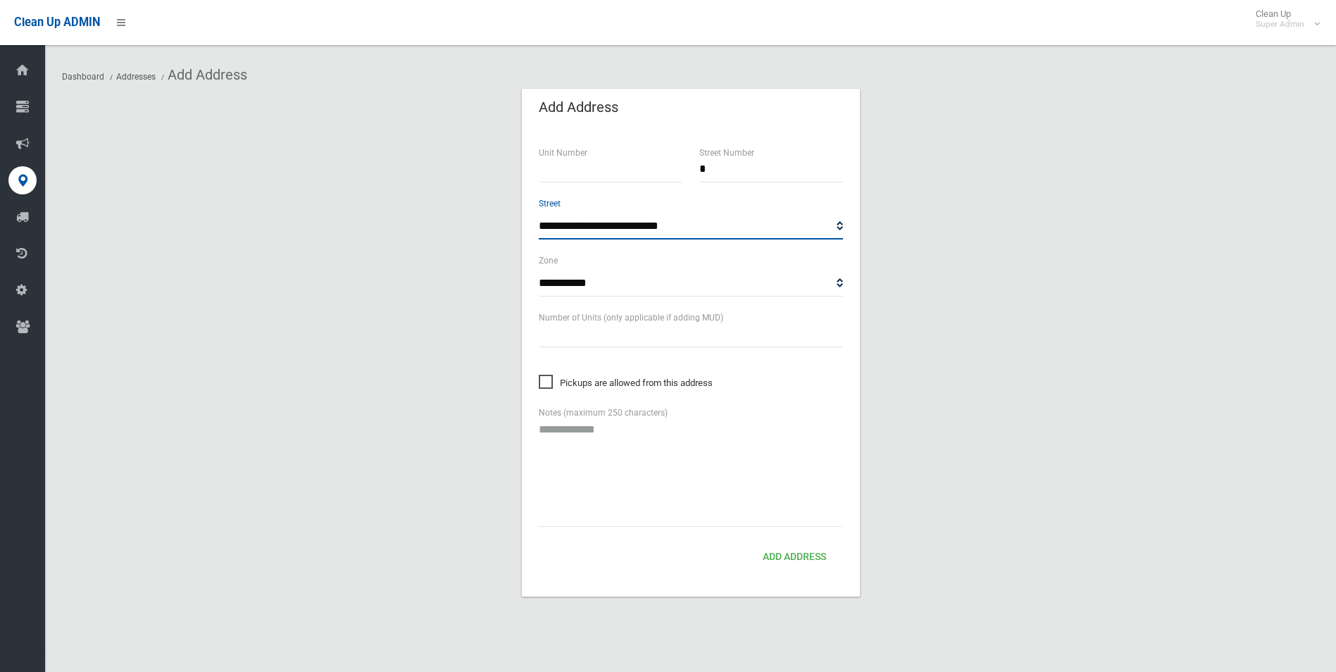
click at [706, 223] on select "**********" at bounding box center [691, 226] width 304 height 26
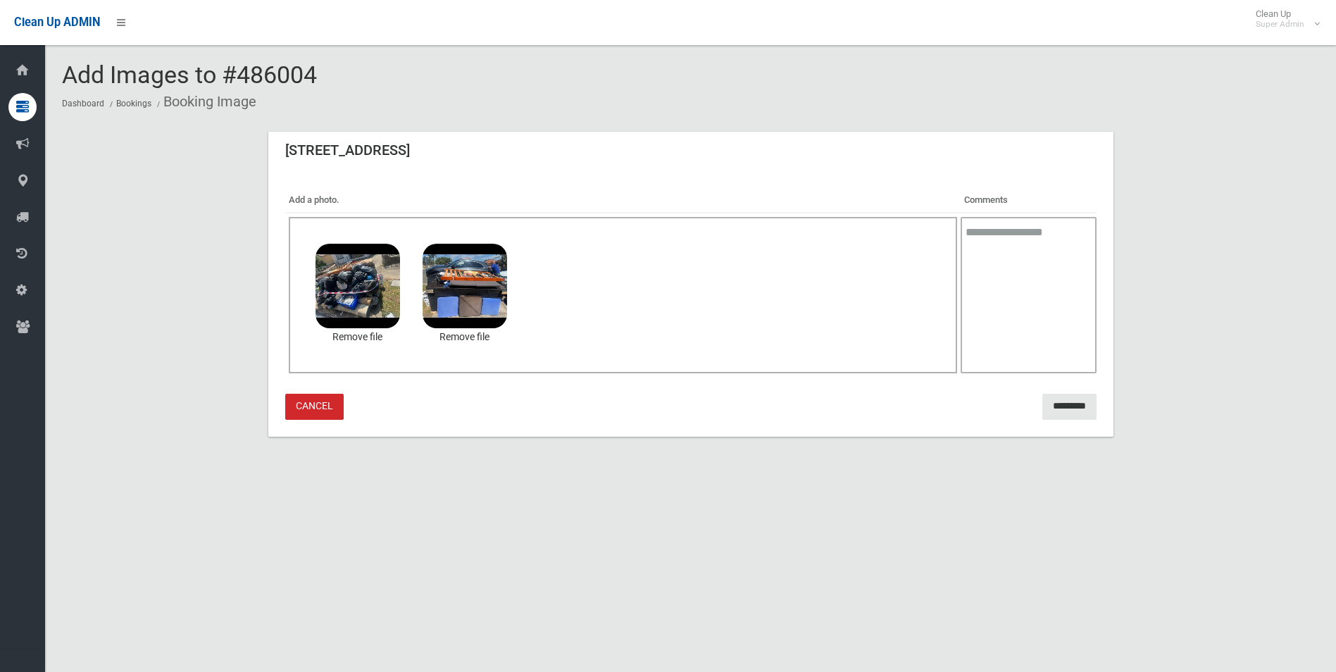
click at [986, 267] on textarea at bounding box center [1029, 295] width 136 height 156
click at [1055, 231] on textarea "**********" at bounding box center [1029, 295] width 136 height 156
drag, startPoint x: 976, startPoint y: 273, endPoint x: 1021, endPoint y: 275, distance: 44.4
click at [981, 273] on textarea "**********" at bounding box center [1029, 295] width 136 height 156
click at [1061, 271] on textarea "**********" at bounding box center [1029, 295] width 136 height 156
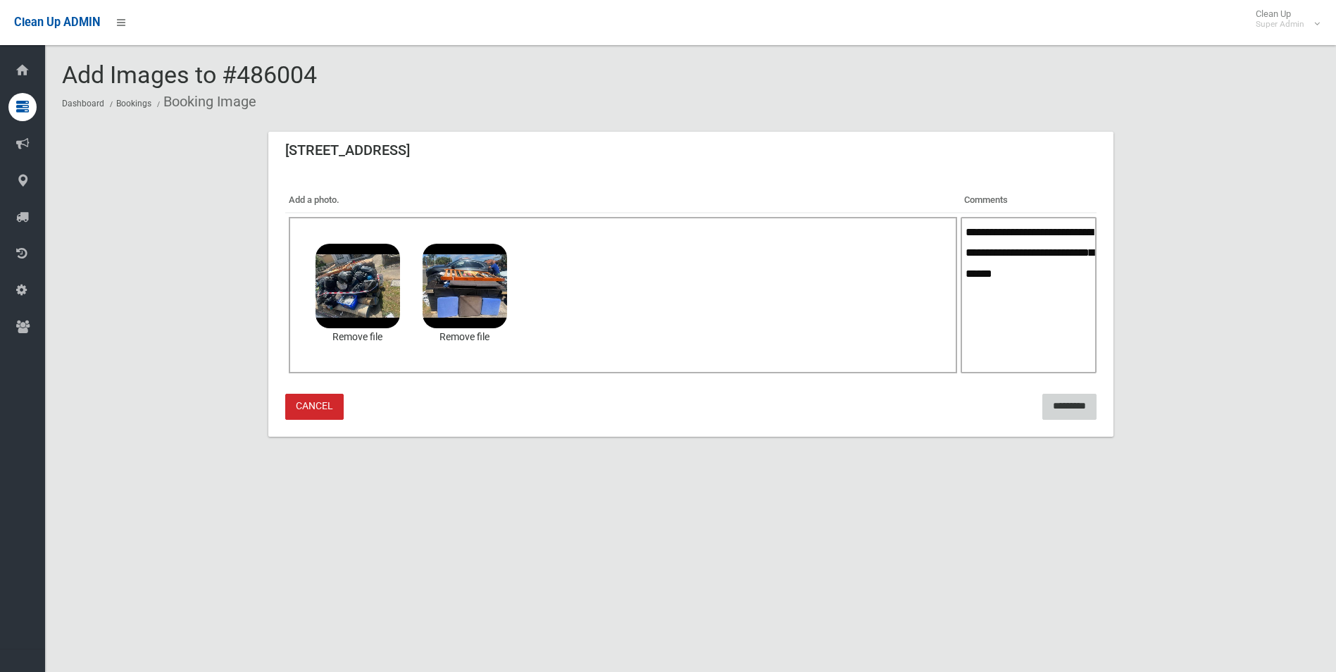
type textarea "**********"
click at [1057, 403] on input "*********" at bounding box center [1070, 407] width 54 height 26
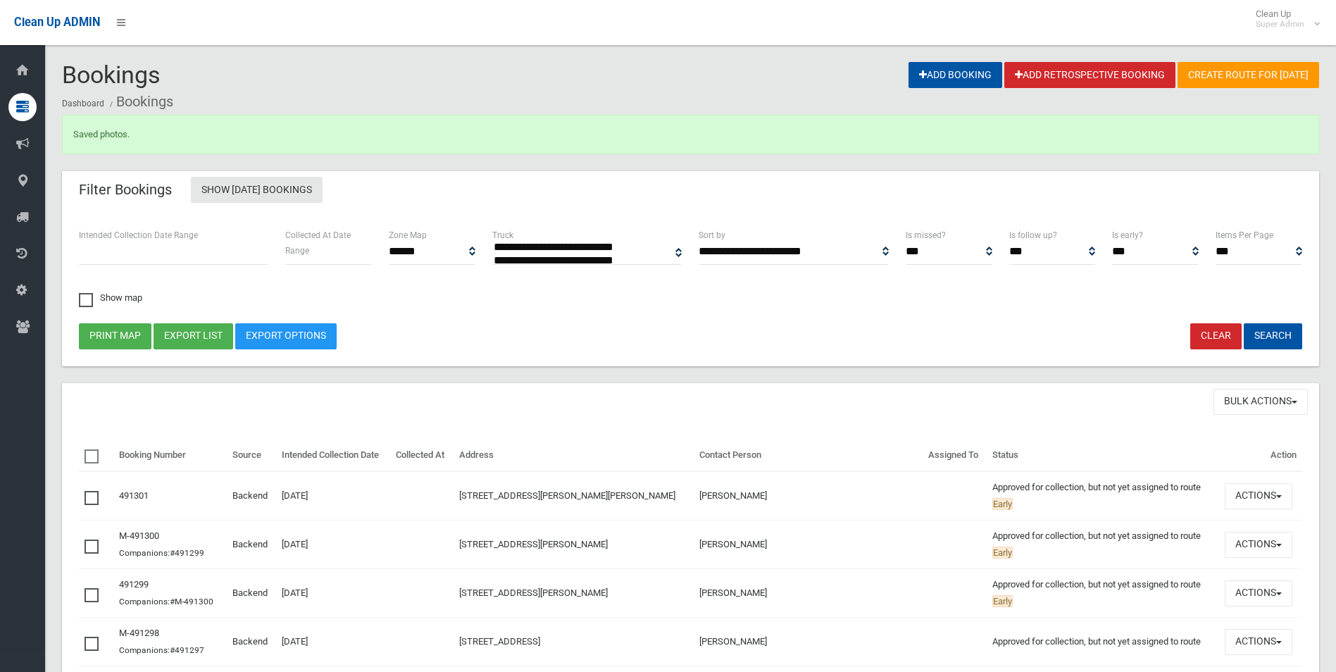
select select
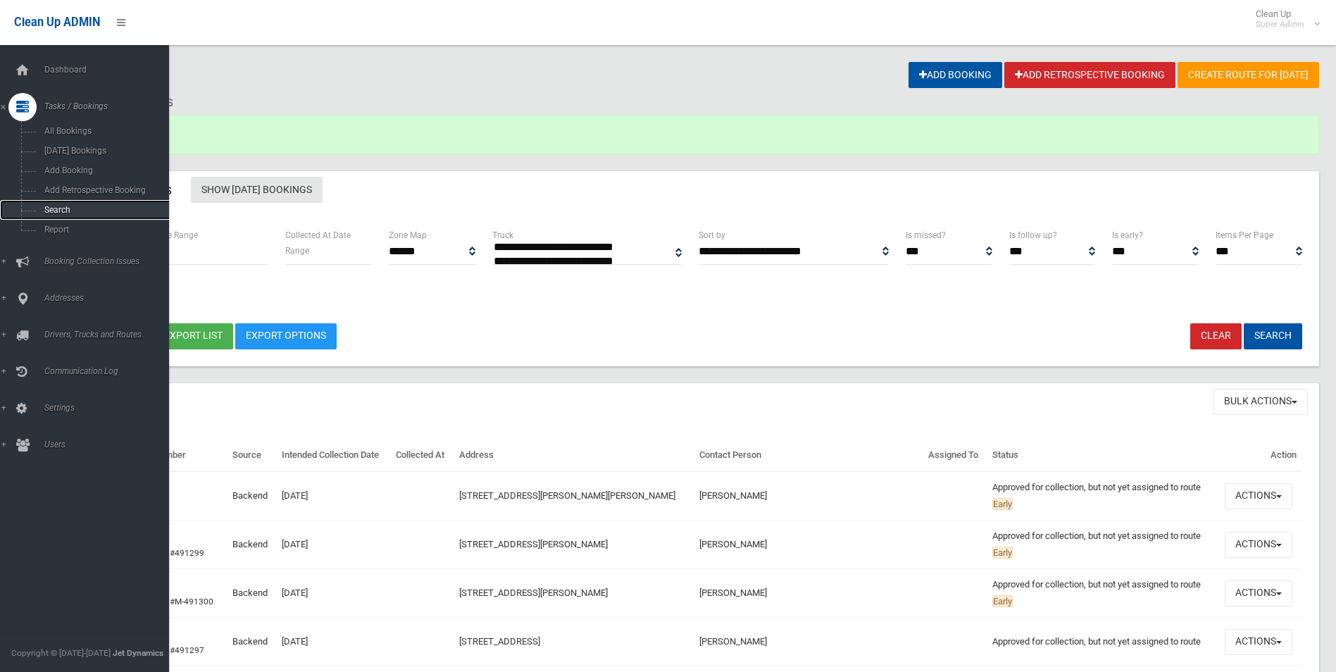
click at [57, 211] on span "Search" at bounding box center [104, 210] width 128 height 10
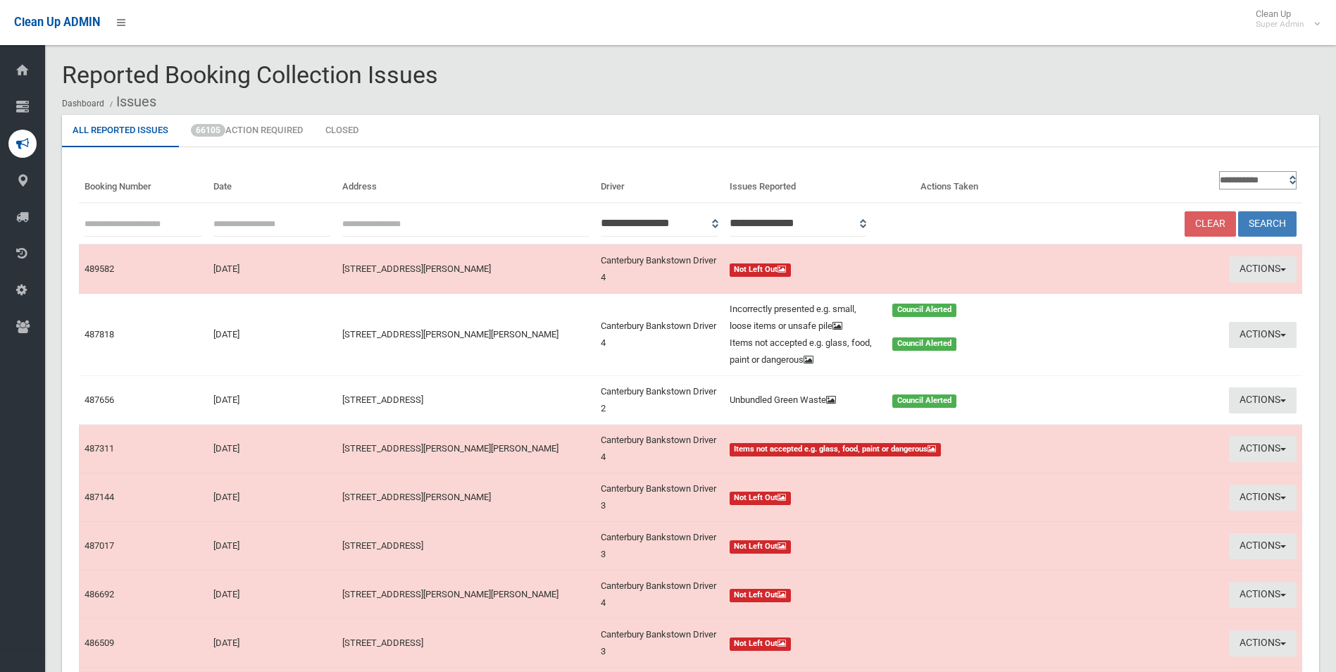
scroll to position [13, 0]
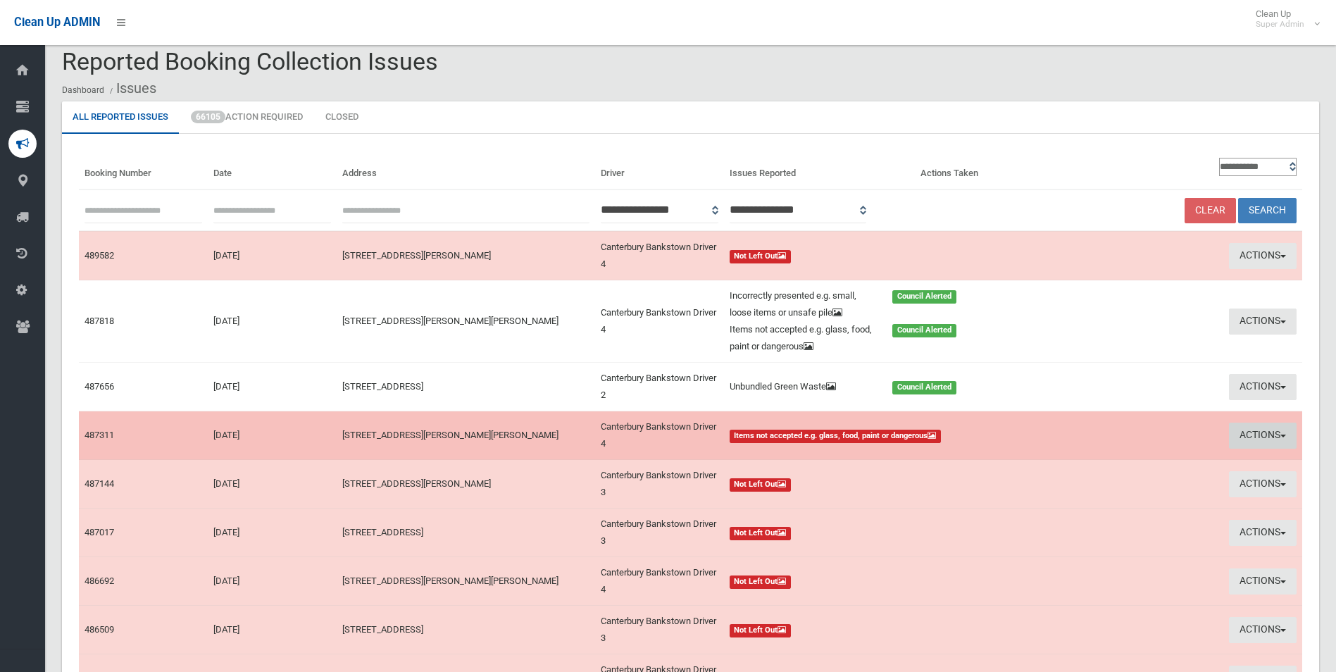
drag, startPoint x: 1260, startPoint y: 427, endPoint x: 1181, endPoint y: 464, distance: 86.3
click at [1259, 427] on button "Actions" at bounding box center [1263, 436] width 68 height 26
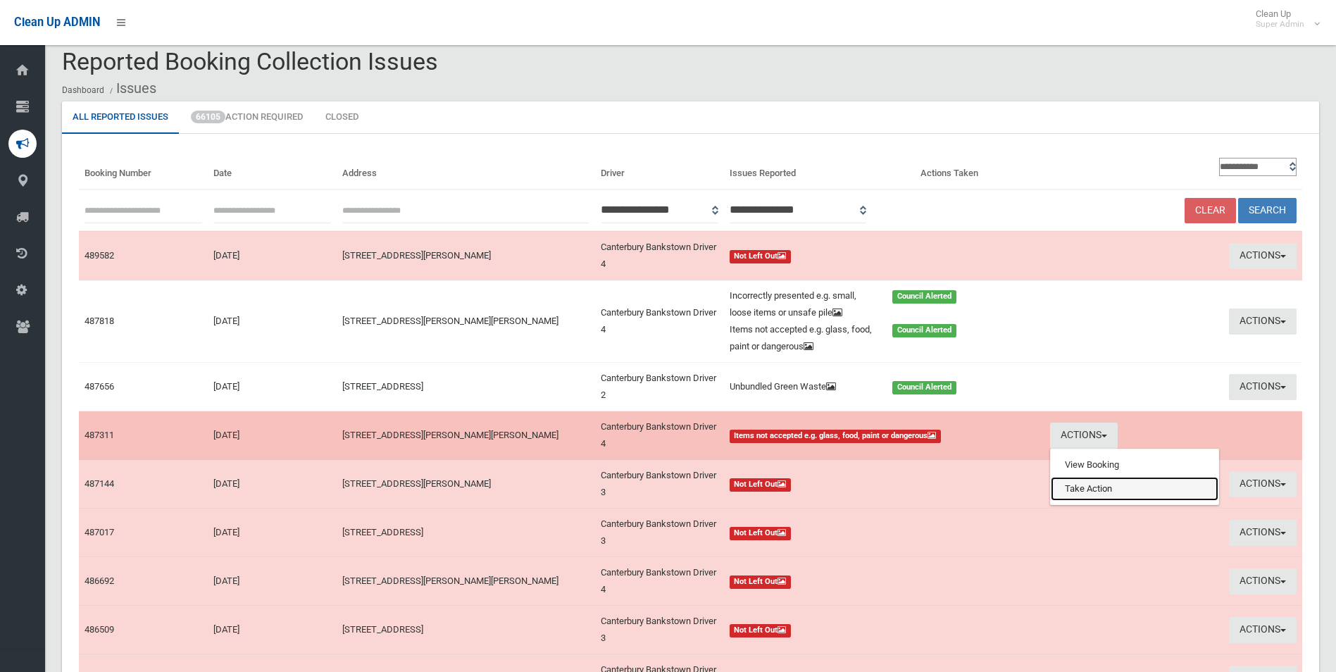
click at [1098, 485] on link "Take Action" at bounding box center [1135, 489] width 168 height 24
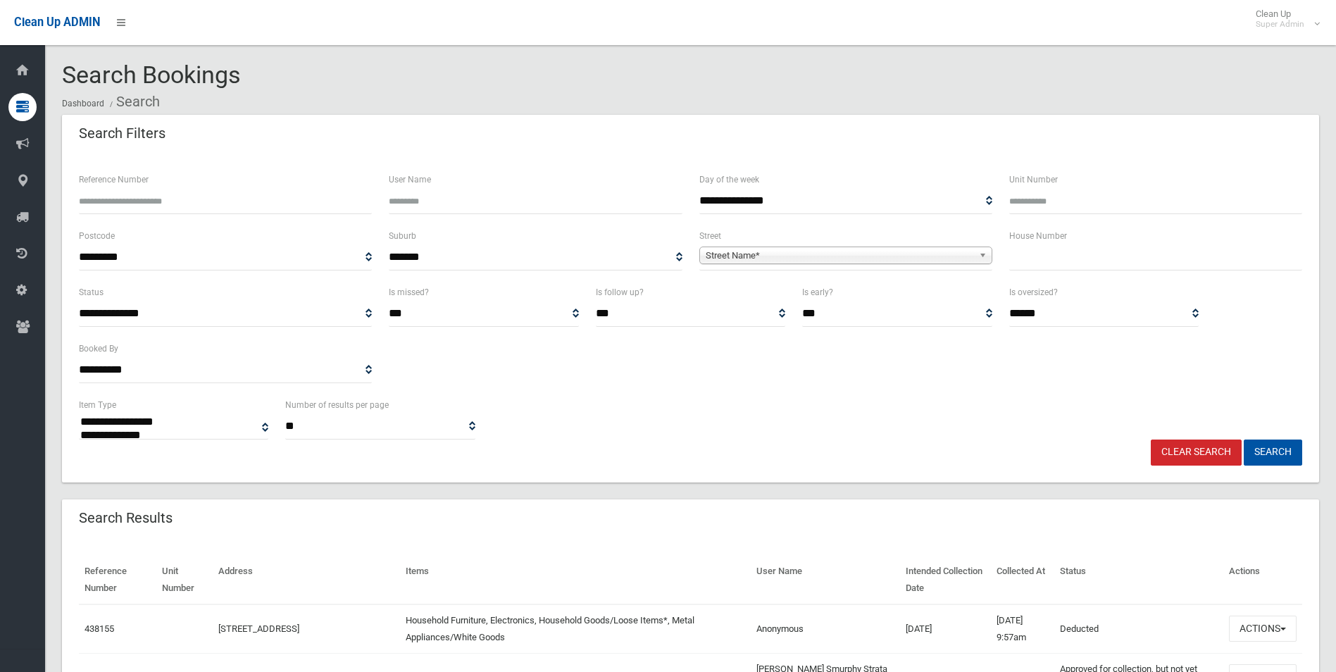
select select
click at [795, 253] on span "Street Name*" at bounding box center [840, 255] width 268 height 17
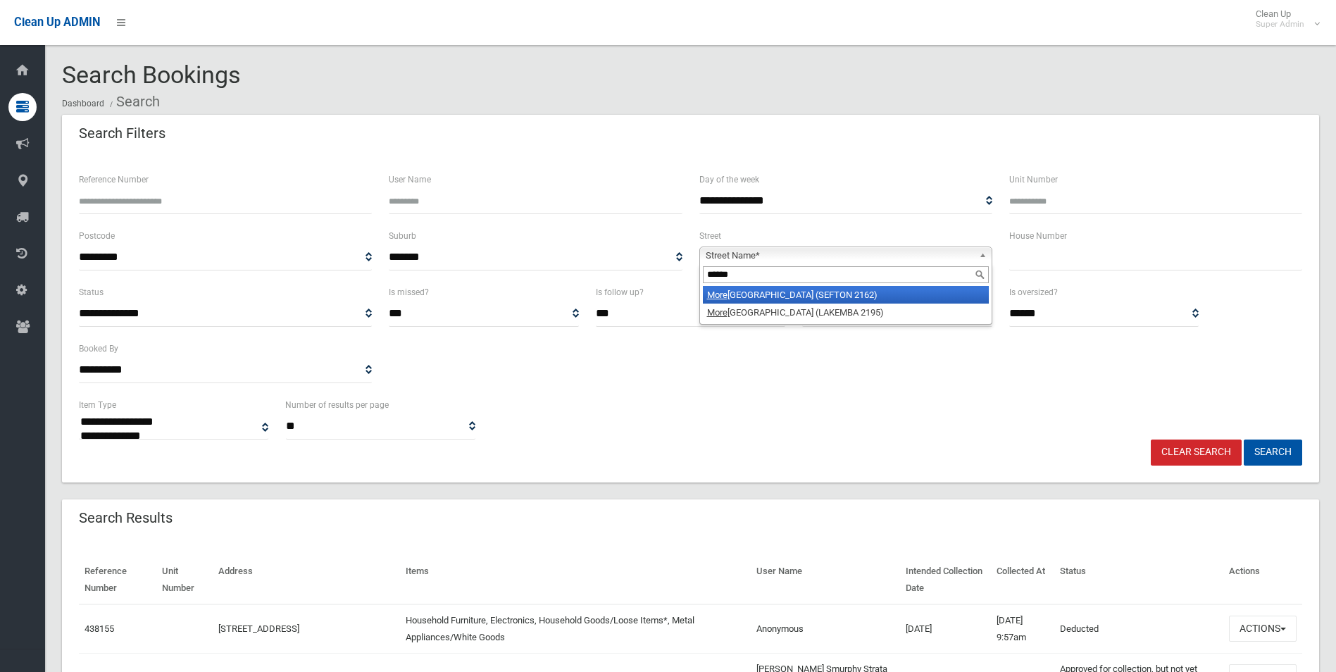
type input "*******"
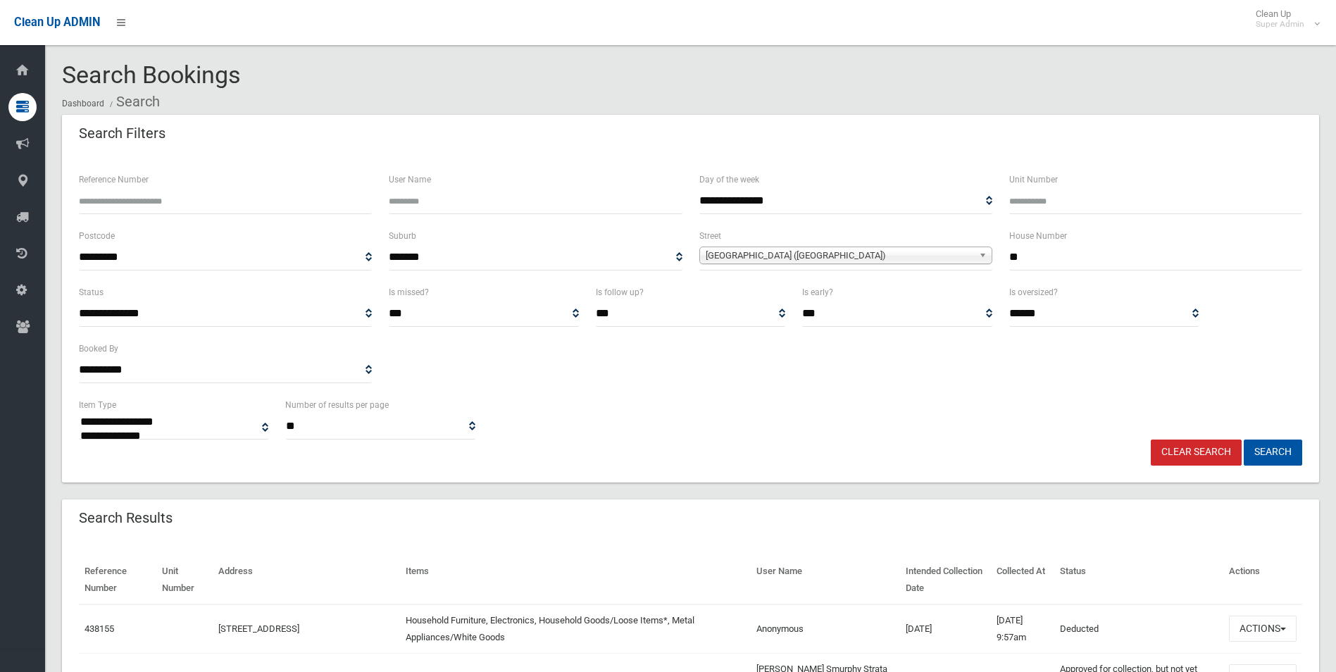
type input "**"
click at [1244, 440] on button "Search" at bounding box center [1273, 453] width 58 height 26
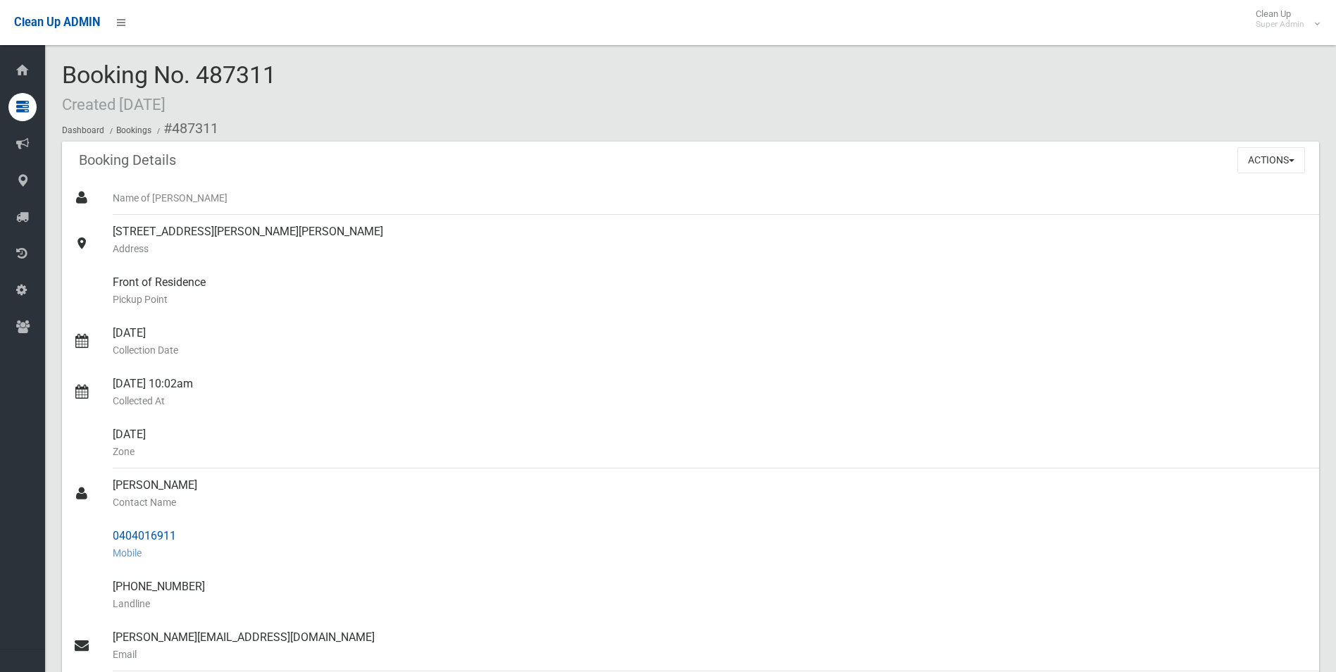
drag, startPoint x: 172, startPoint y: 128, endPoint x: 191, endPoint y: 538, distance: 411.1
copy section "487311 Booking Details Actions View Booking Edit Booking Clone Booking Add Book…"
click at [479, 297] on small "Pickup Point" at bounding box center [710, 299] width 1195 height 17
click at [1258, 154] on button "Actions" at bounding box center [1272, 160] width 68 height 26
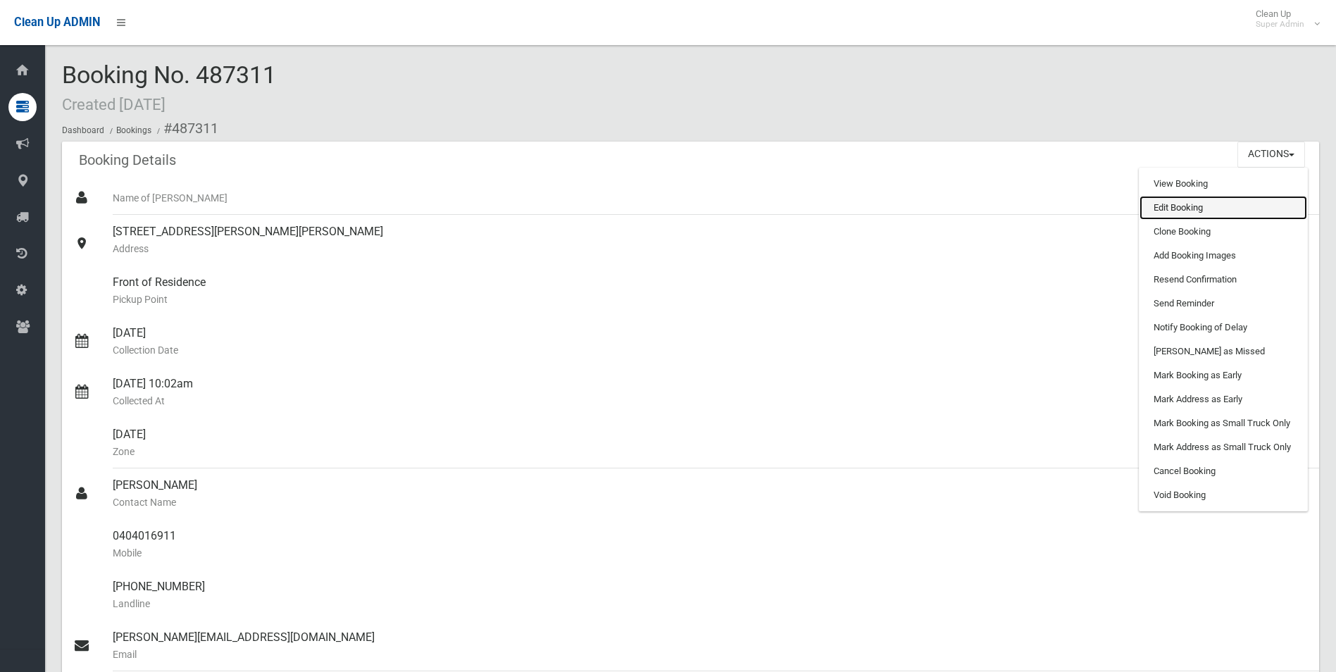
click at [1167, 204] on link "Edit Booking" at bounding box center [1224, 208] width 168 height 24
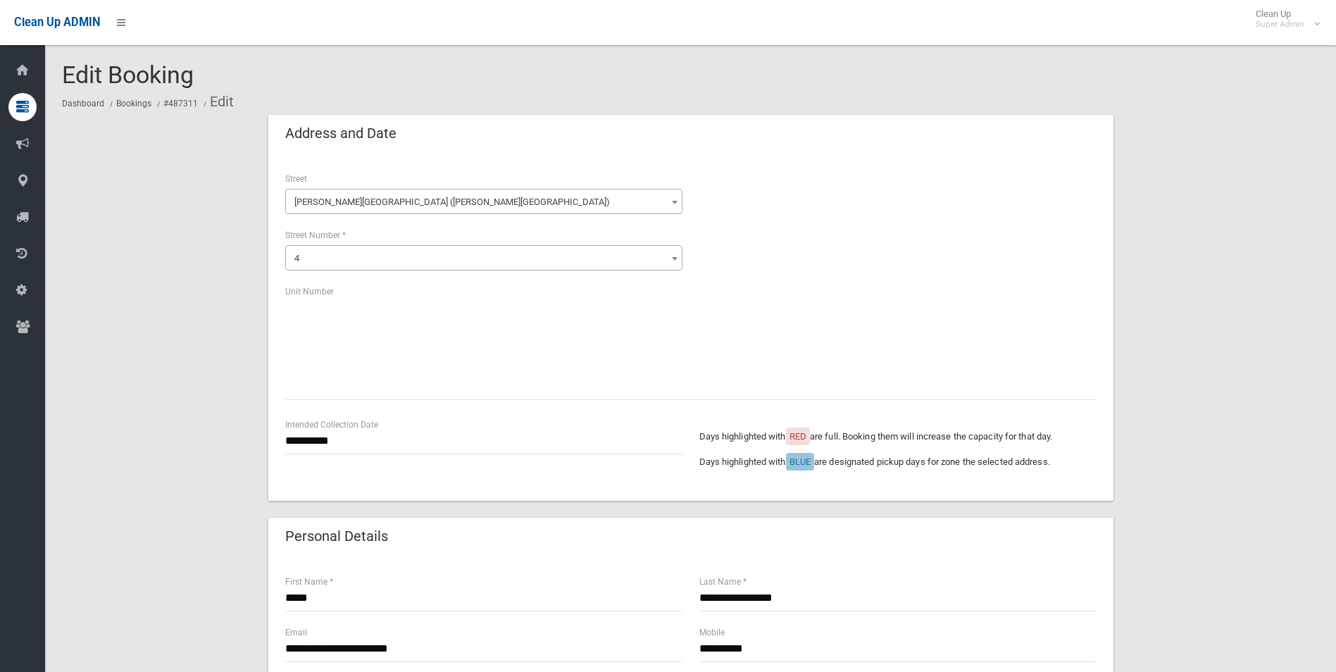
scroll to position [715, 0]
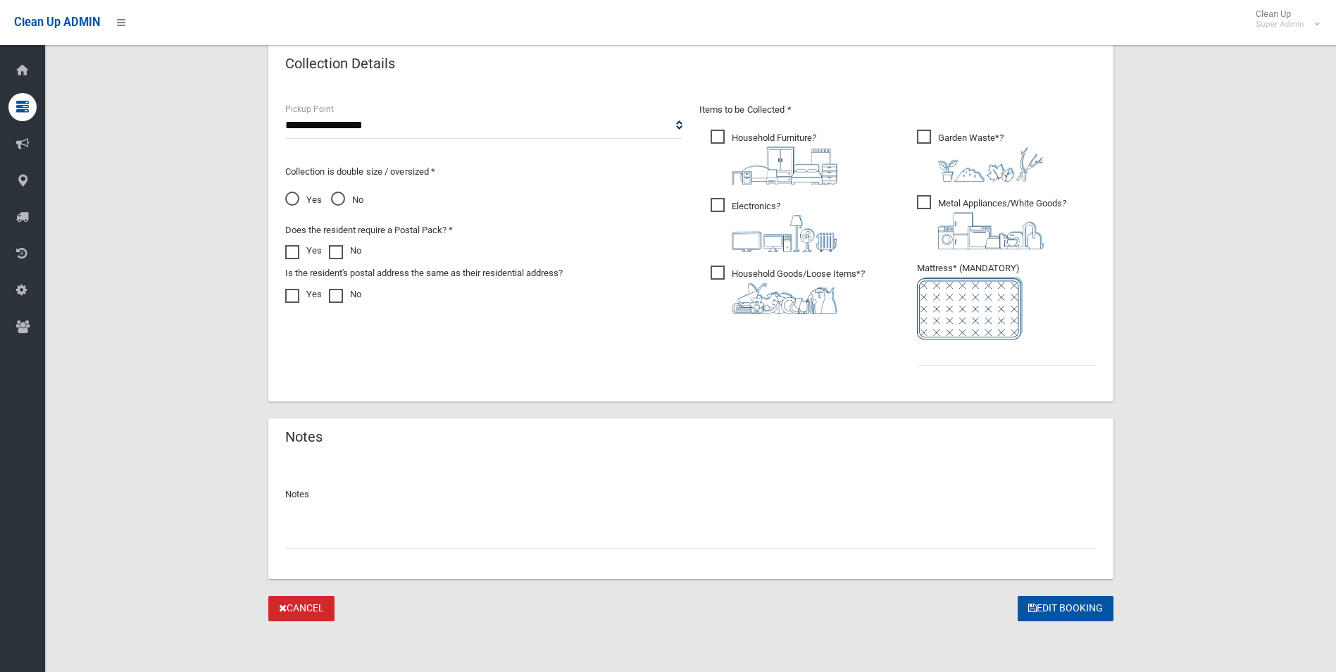
drag, startPoint x: 361, startPoint y: 536, endPoint x: 453, endPoint y: 507, distance: 96.0
click at [361, 536] on input "text" at bounding box center [691, 536] width 812 height 26
type input "*"
paste input "********"
type input "**********"
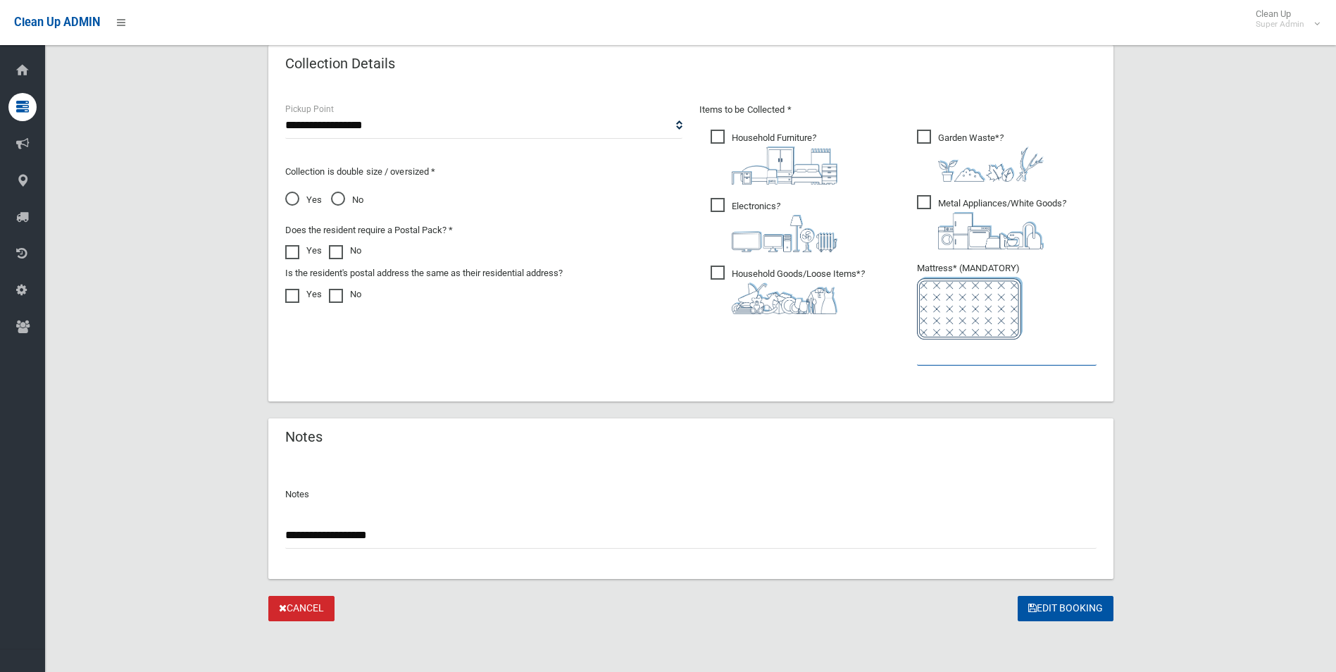
click at [943, 356] on input "text" at bounding box center [1007, 353] width 180 height 26
type input "*"
click at [1068, 615] on button "Edit Booking" at bounding box center [1066, 609] width 96 height 26
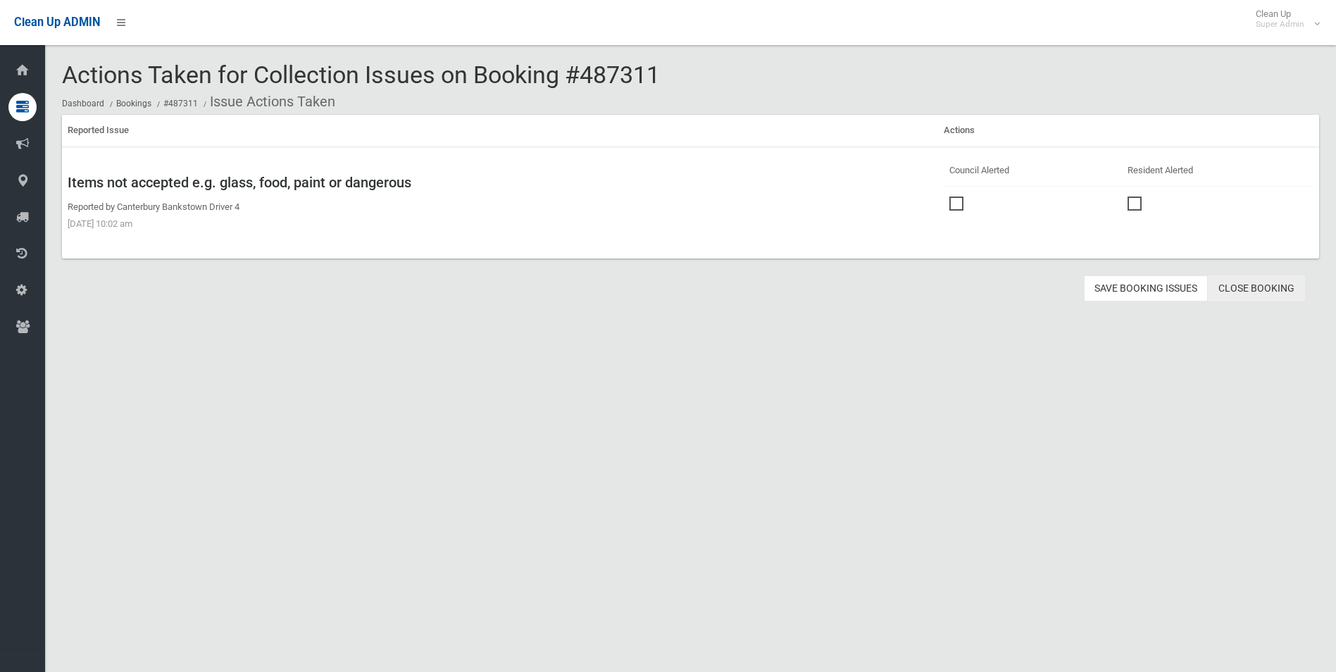
click at [1265, 289] on link "Close Booking" at bounding box center [1256, 288] width 97 height 26
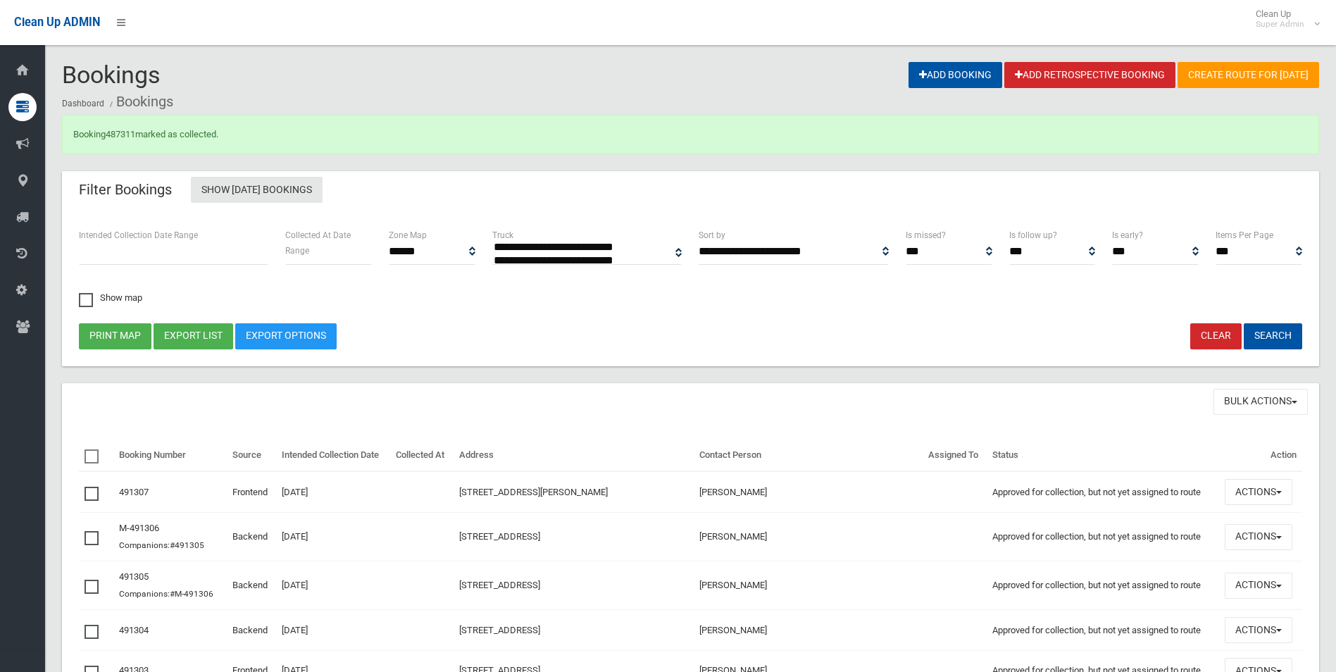
select select
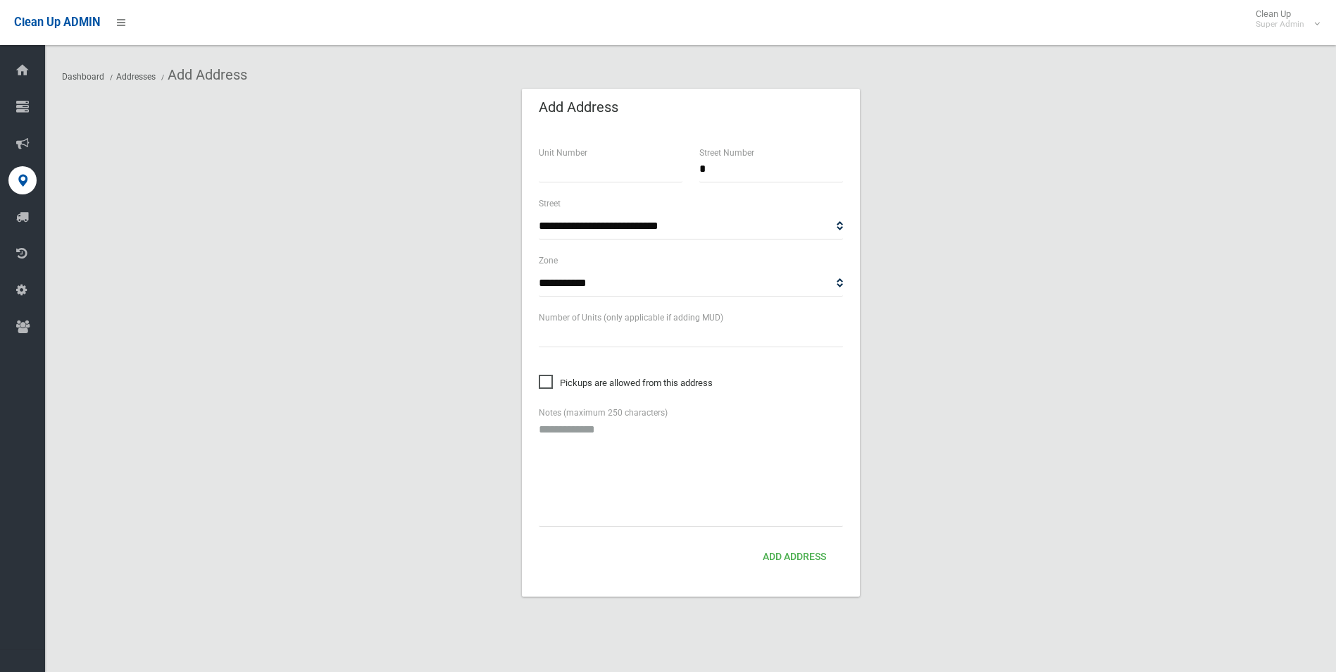
select select "***"
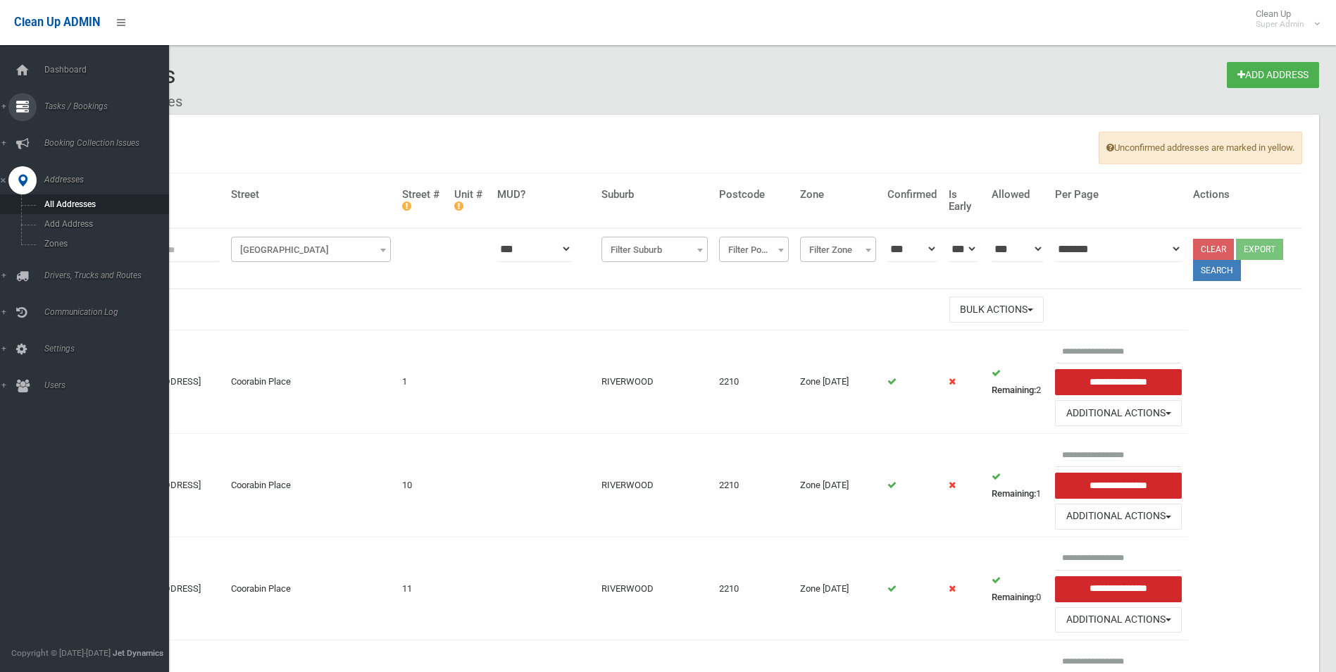
click at [68, 108] on span "Tasks / Bookings" at bounding box center [109, 106] width 139 height 10
click at [63, 210] on span "Search" at bounding box center [104, 210] width 128 height 10
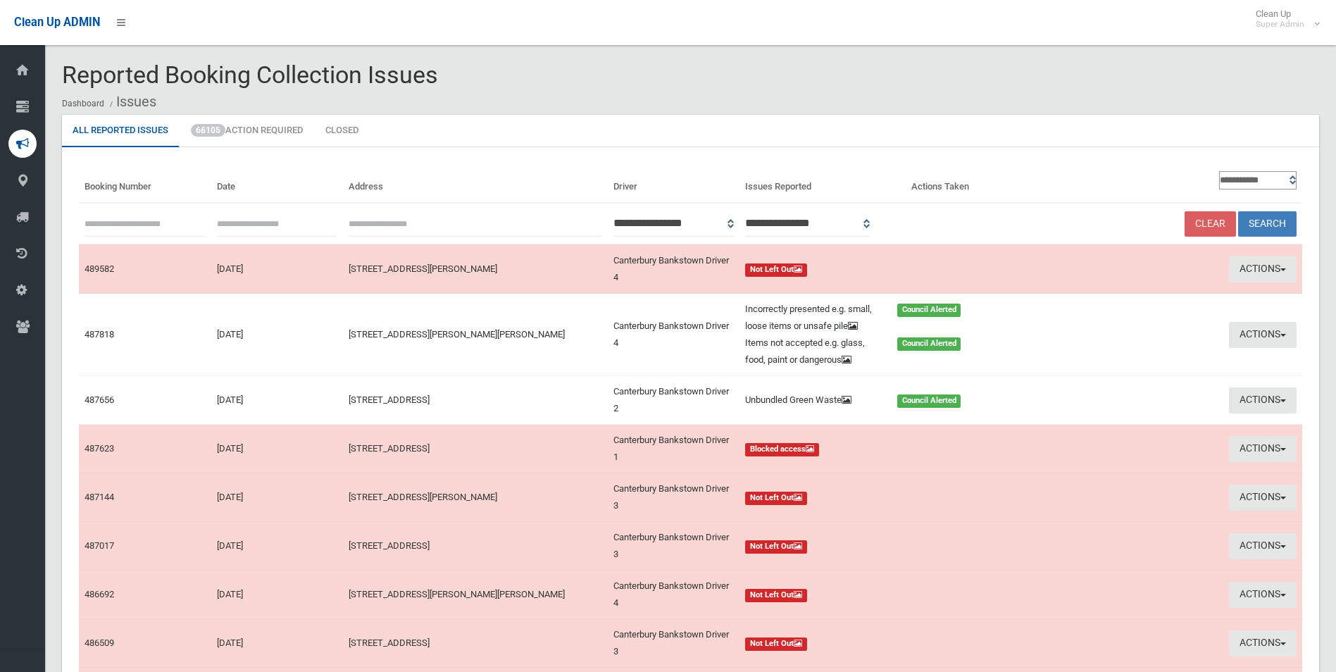
scroll to position [13, 0]
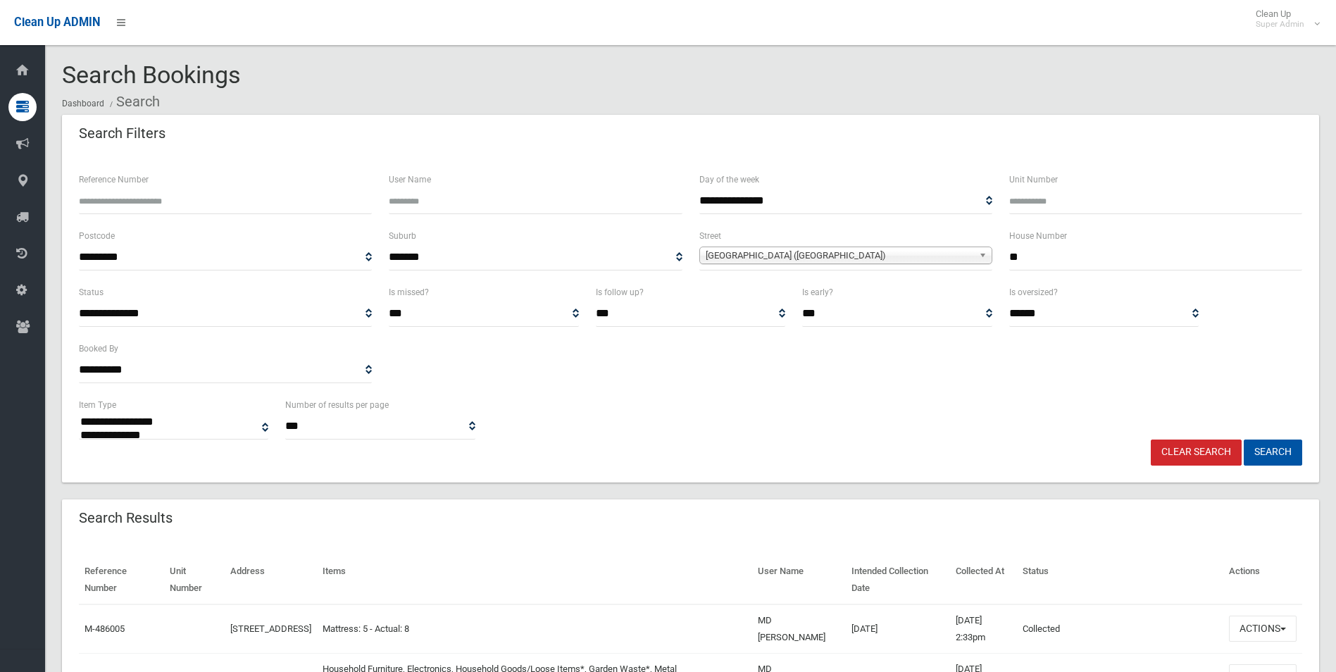
select select
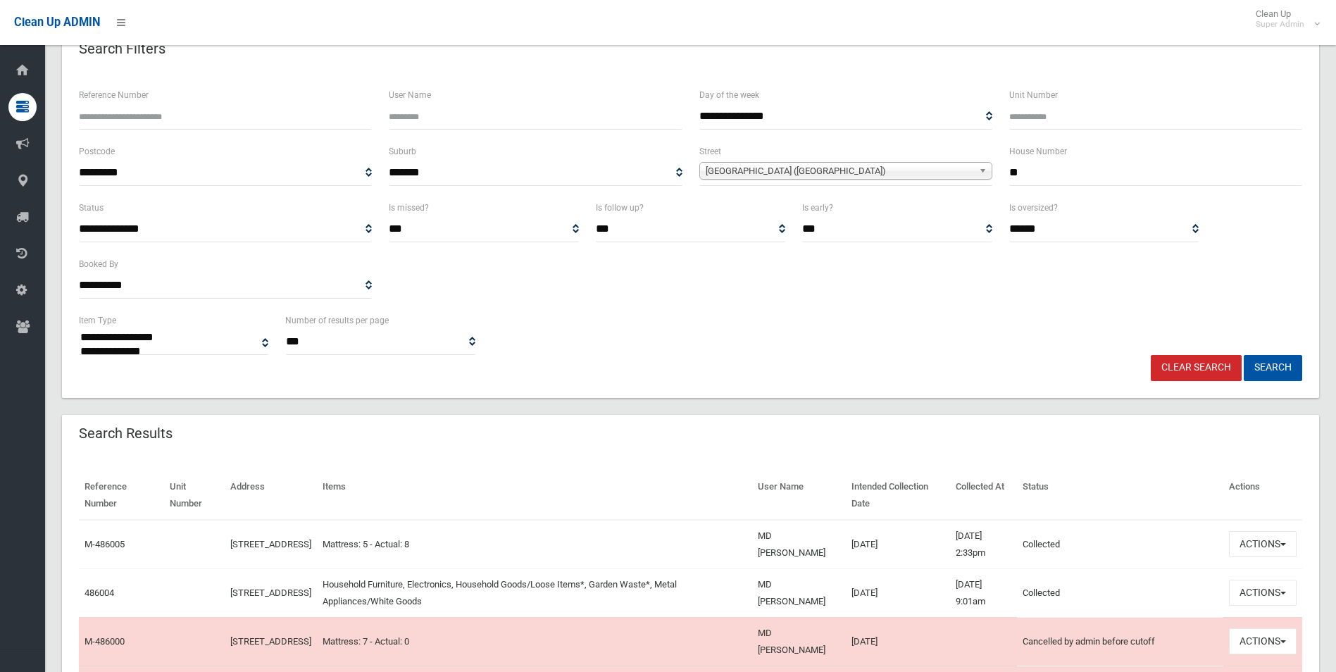
scroll to position [211, 0]
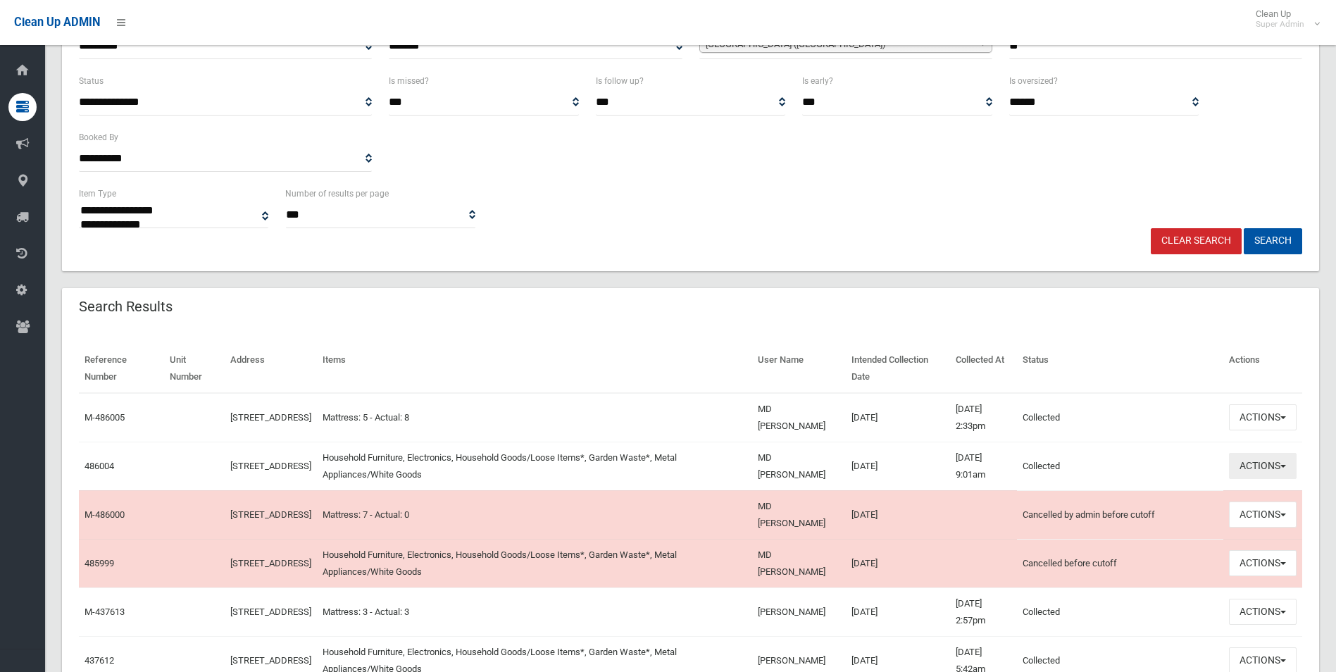
click at [1257, 466] on button "Actions" at bounding box center [1263, 466] width 68 height 26
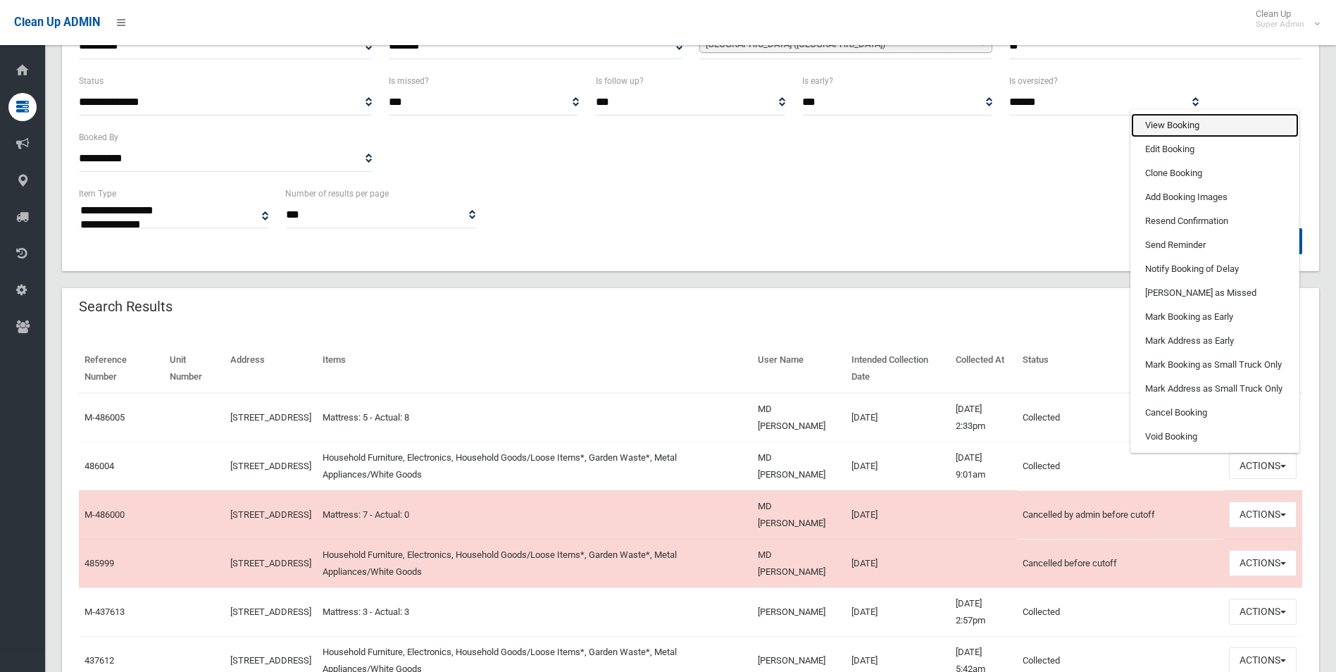
click at [1154, 125] on link "View Booking" at bounding box center [1215, 125] width 168 height 24
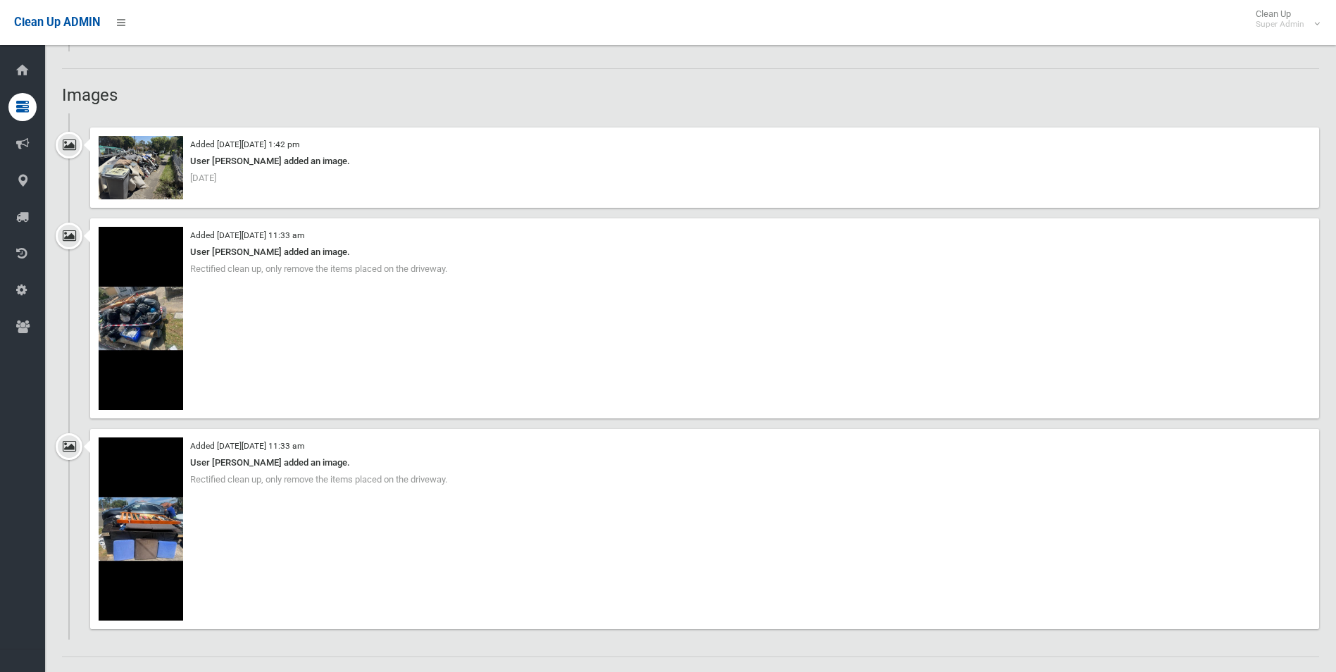
scroll to position [1198, 0]
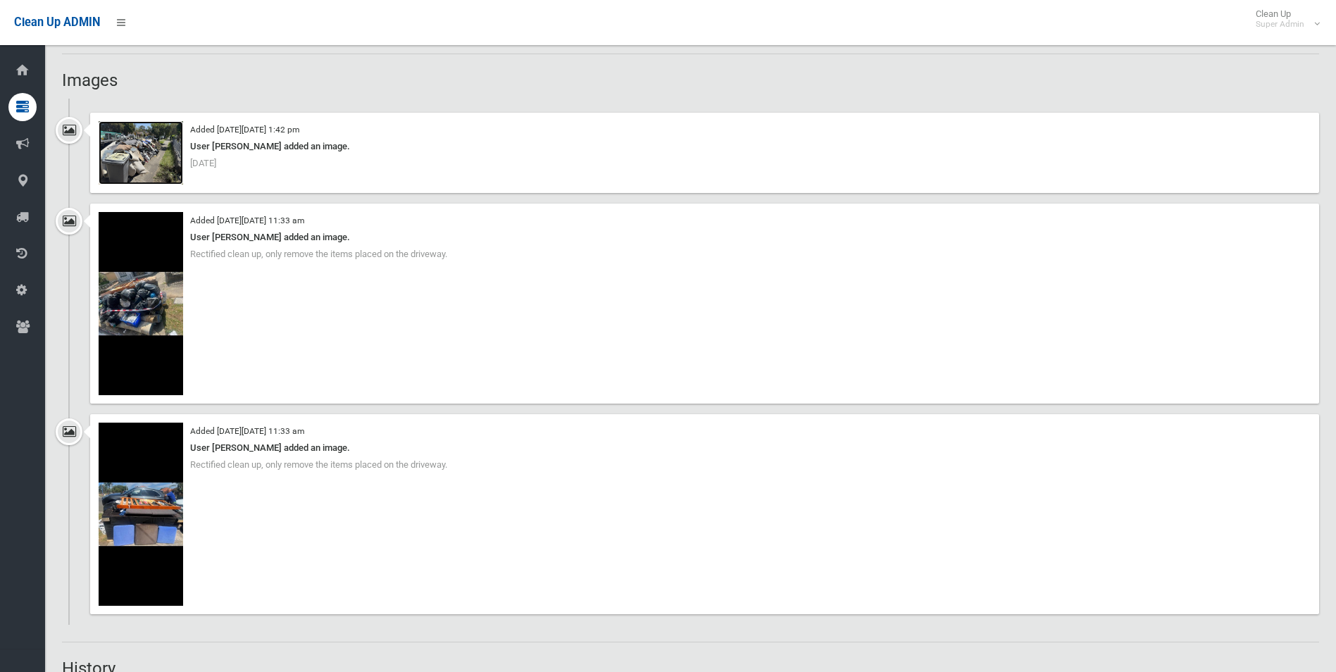
click at [138, 153] on img at bounding box center [141, 152] width 85 height 63
click at [147, 506] on img at bounding box center [141, 514] width 85 height 183
click at [154, 504] on img at bounding box center [141, 514] width 85 height 183
click at [166, 315] on img at bounding box center [141, 303] width 85 height 183
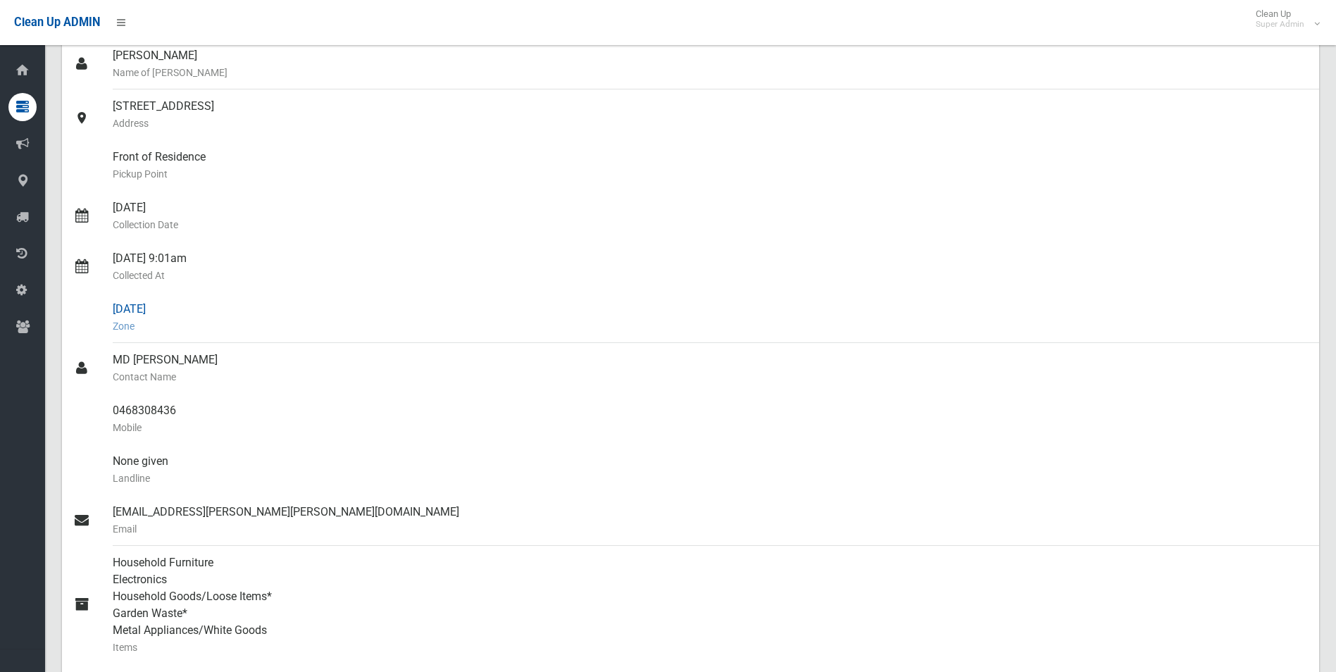
scroll to position [0, 0]
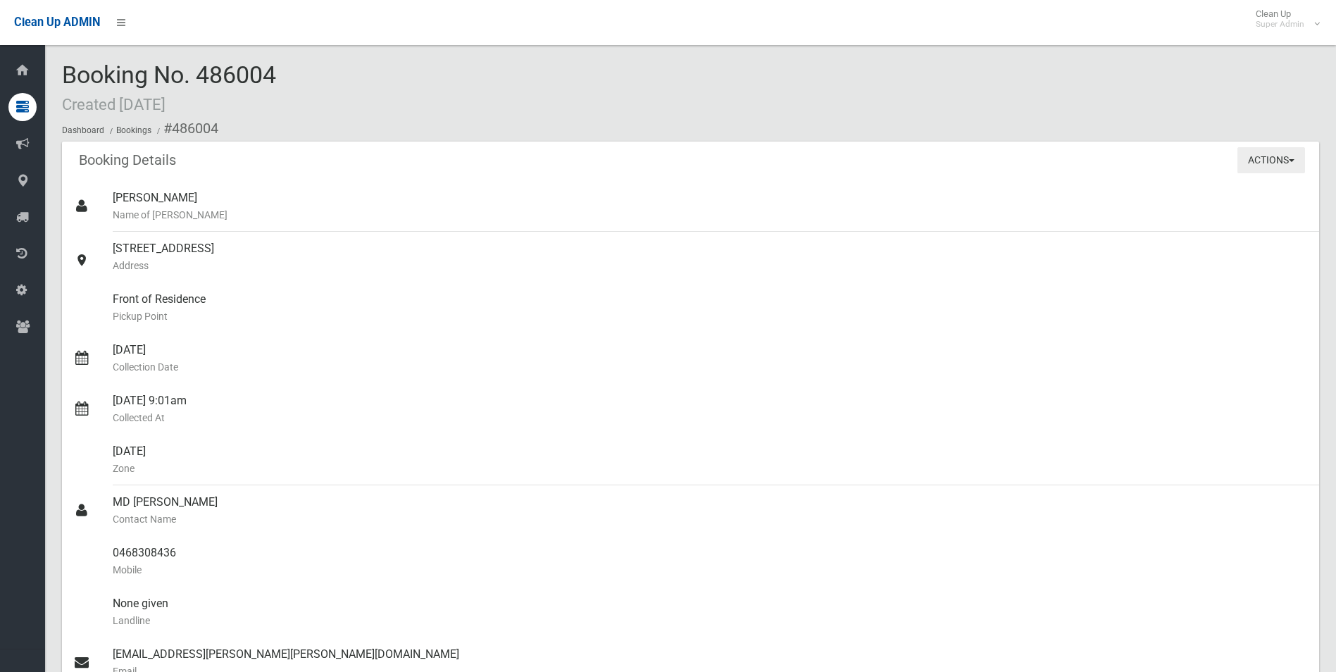
click at [1249, 157] on button "Actions" at bounding box center [1272, 160] width 68 height 26
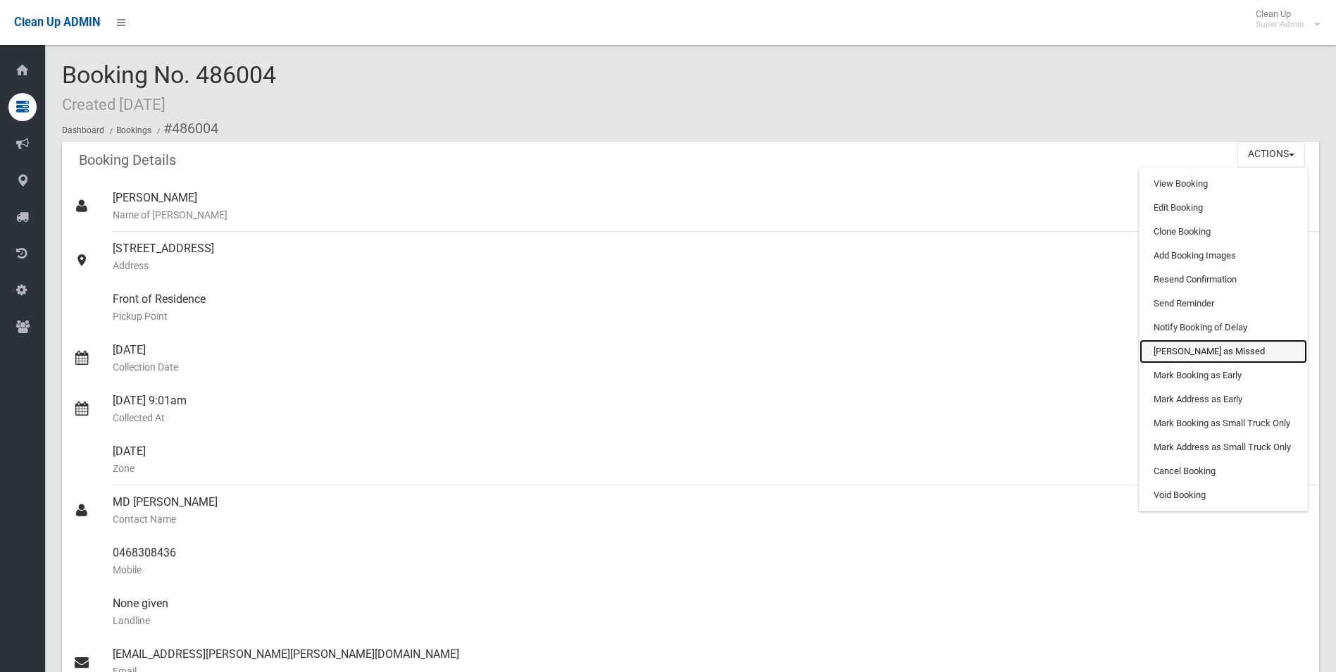
drag, startPoint x: 1191, startPoint y: 350, endPoint x: 747, endPoint y: 63, distance: 529.3
click at [1191, 350] on link "[PERSON_NAME] as Missed" at bounding box center [1224, 352] width 168 height 24
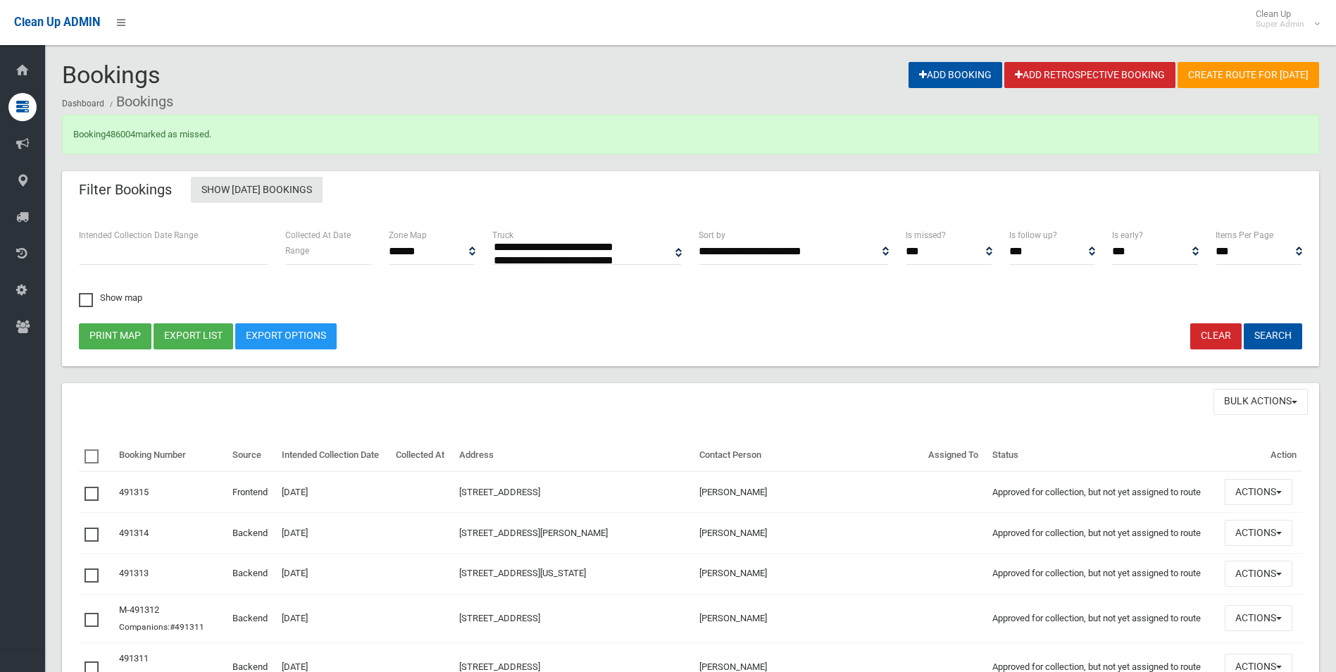
select select
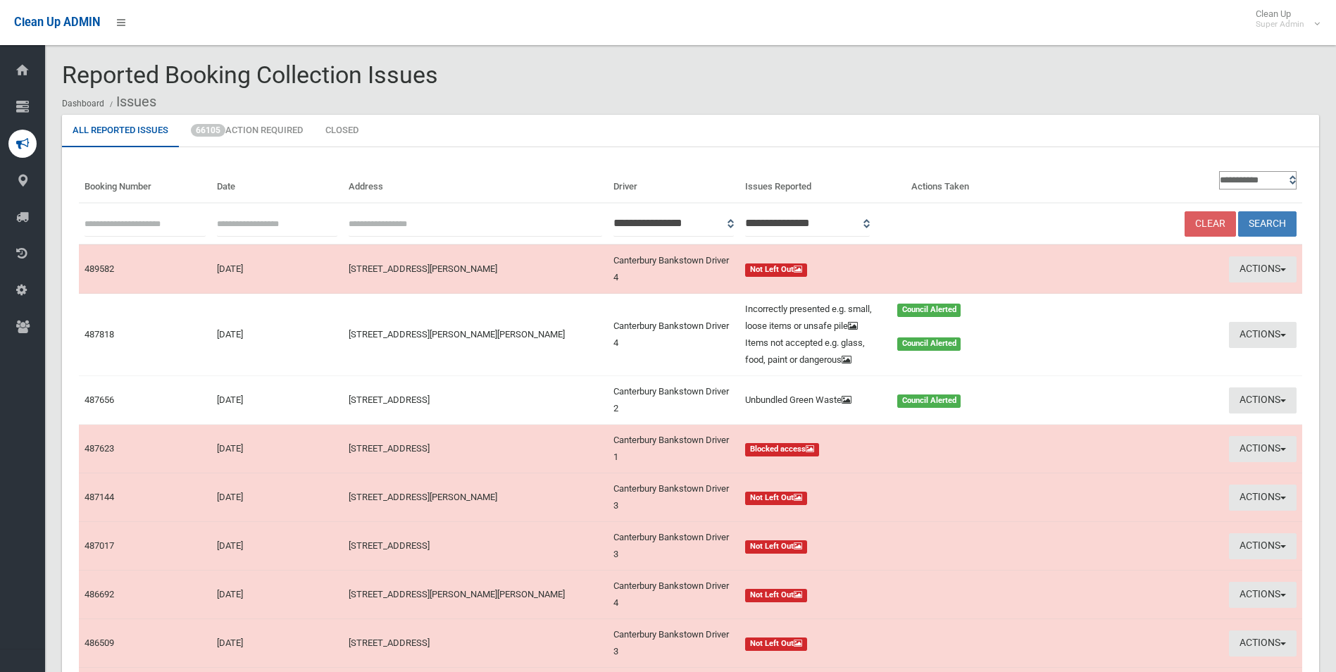
scroll to position [13, 0]
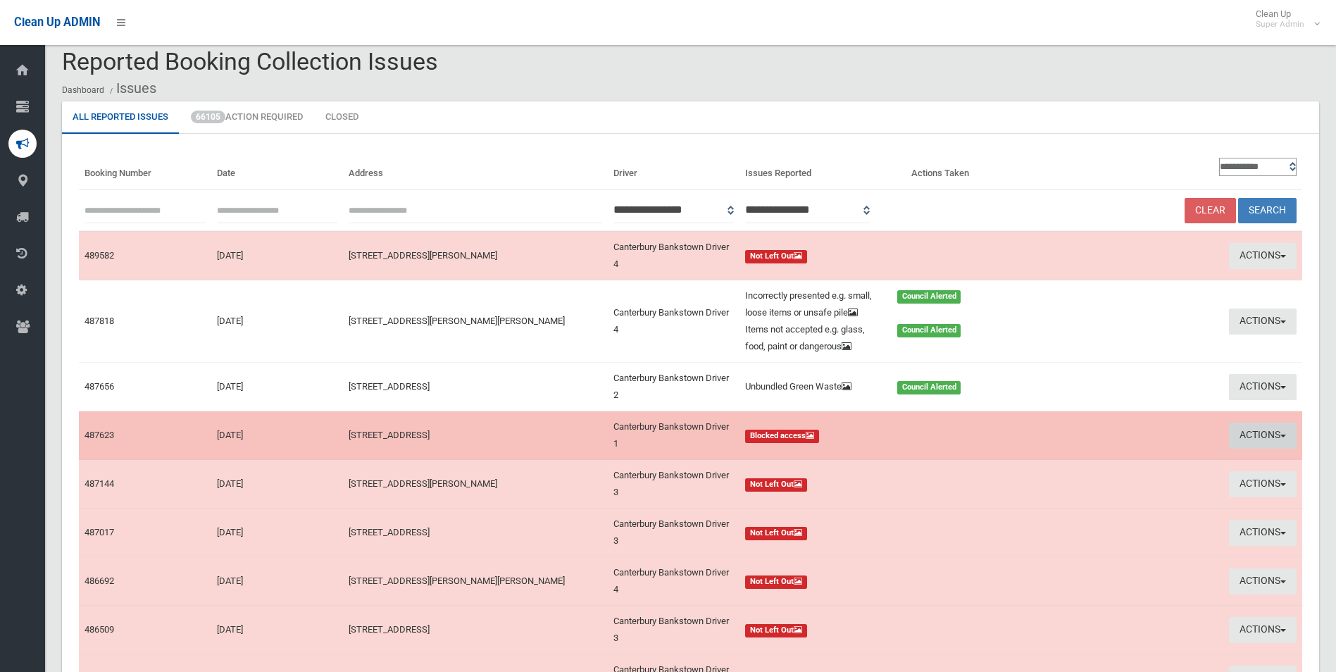
click at [1257, 449] on button "Actions" at bounding box center [1263, 436] width 68 height 26
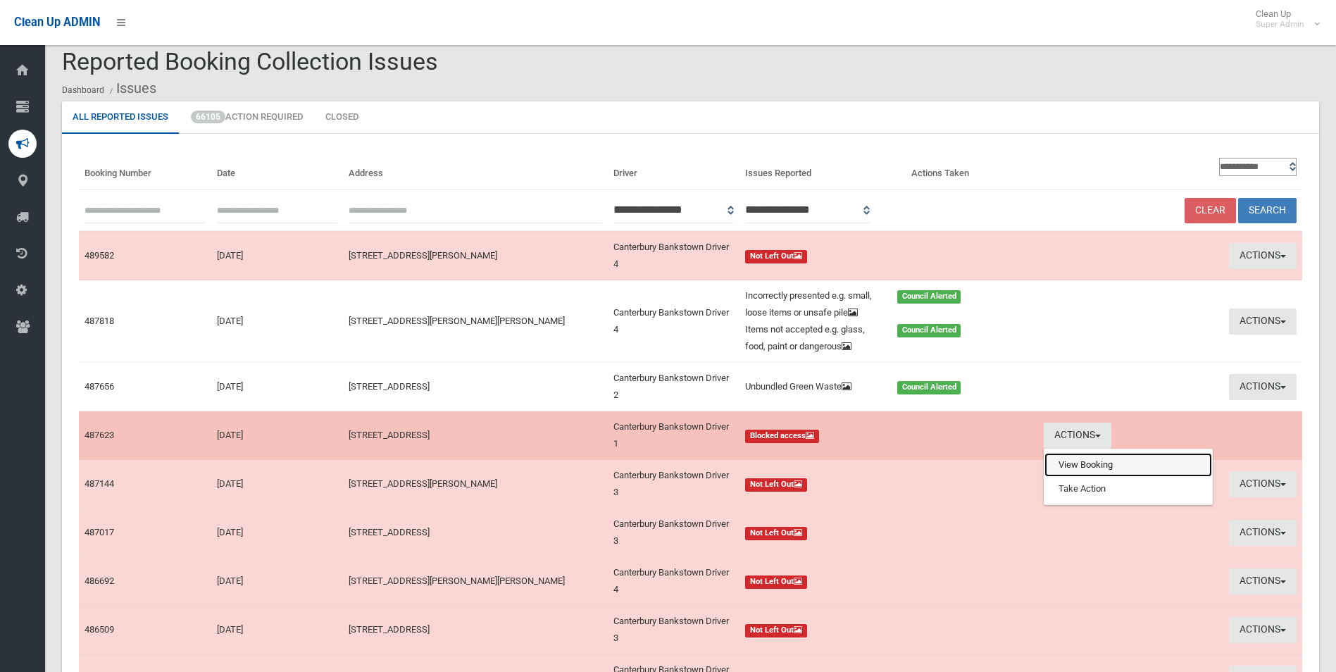
click at [1085, 477] on link "View Booking" at bounding box center [1129, 465] width 168 height 24
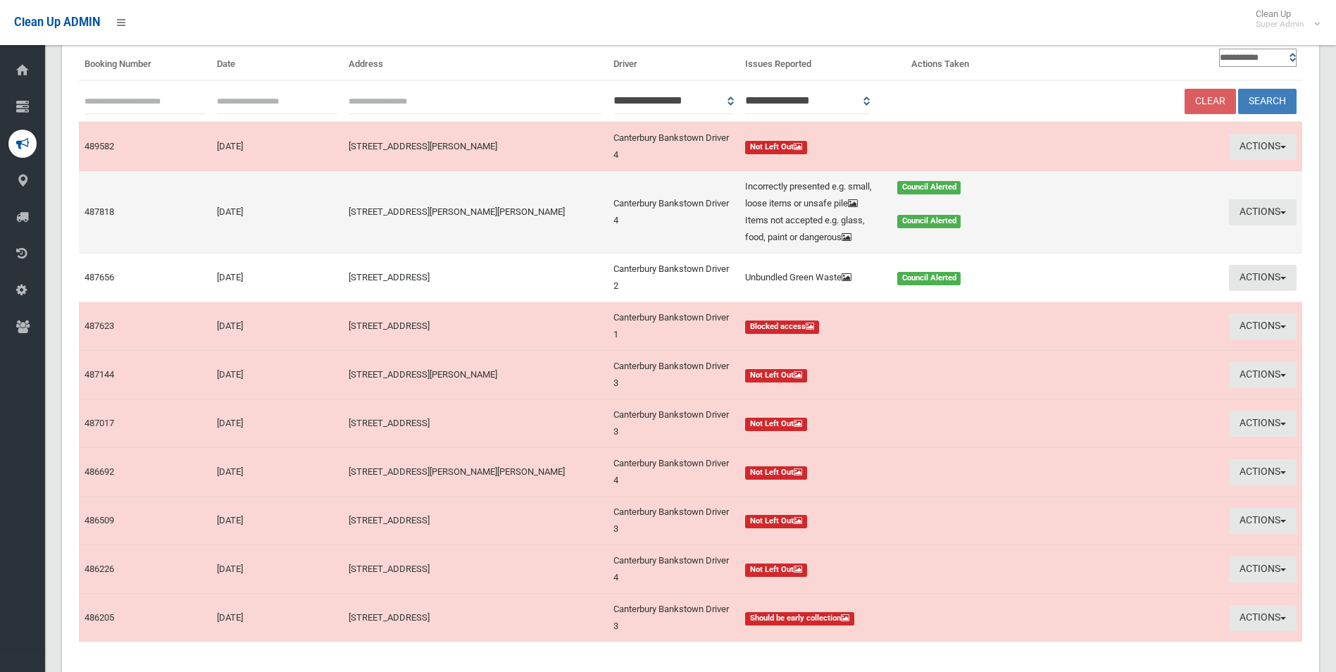
scroll to position [225, 0]
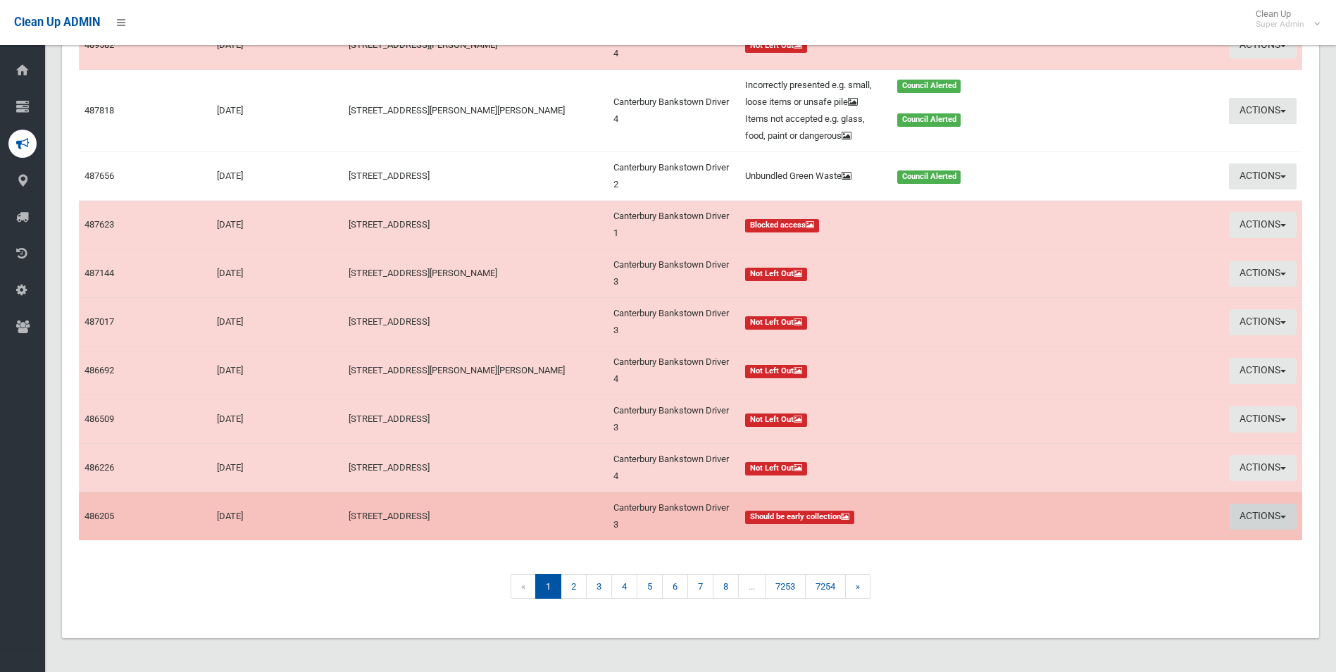
click at [1260, 530] on button "Actions" at bounding box center [1263, 517] width 68 height 26
click at [1068, 558] on link "View Booking" at bounding box center [1129, 546] width 168 height 24
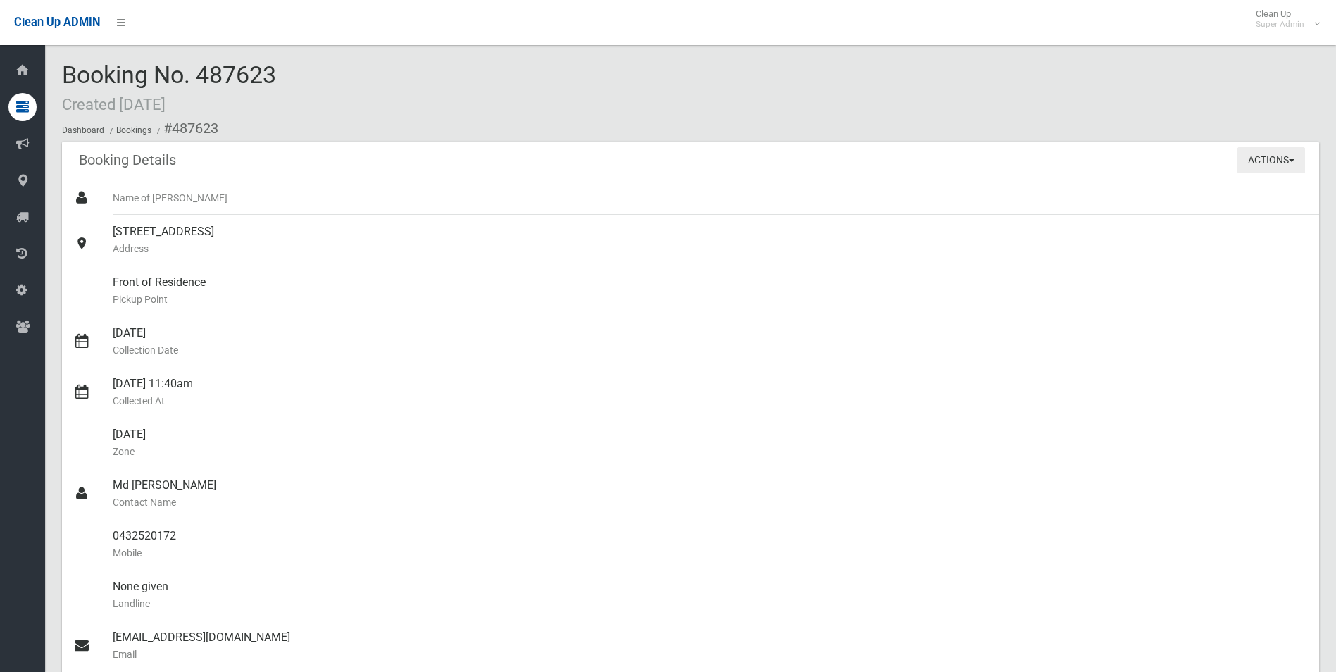
click at [1268, 159] on button "Actions" at bounding box center [1272, 160] width 68 height 26
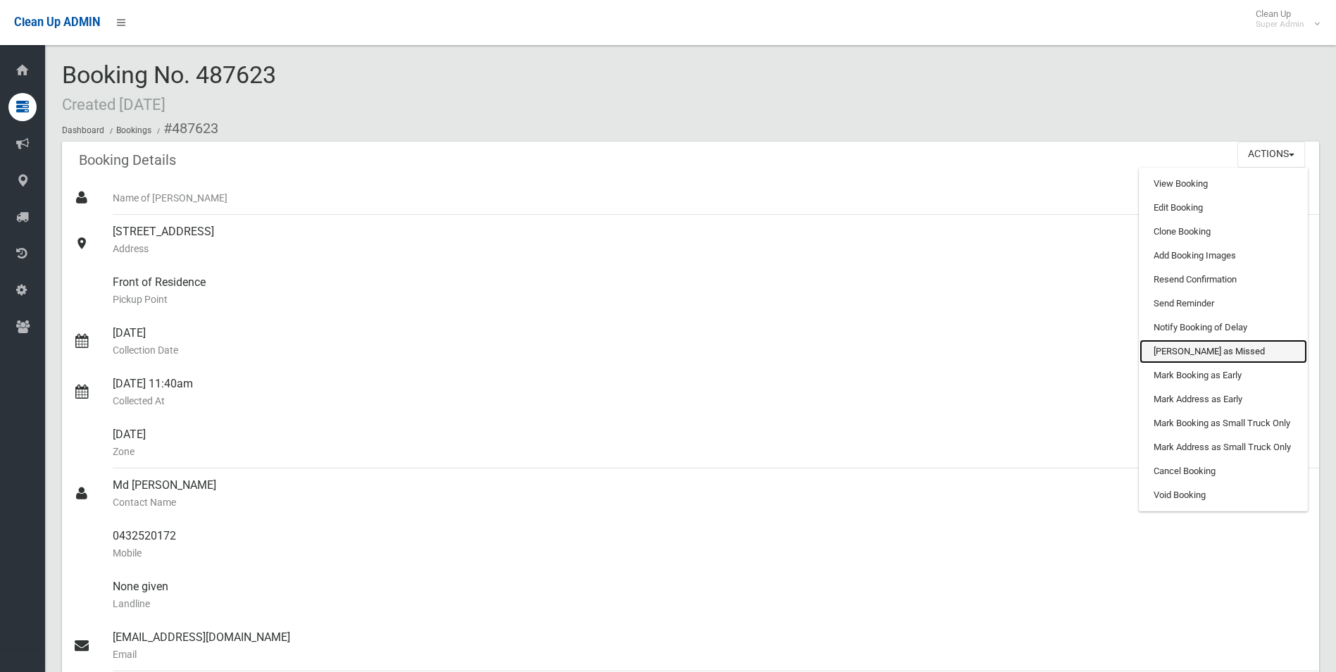
drag, startPoint x: 1181, startPoint y: 356, endPoint x: 742, endPoint y: 58, distance: 530.5
click at [1181, 356] on link "[PERSON_NAME] as Missed" at bounding box center [1224, 352] width 168 height 24
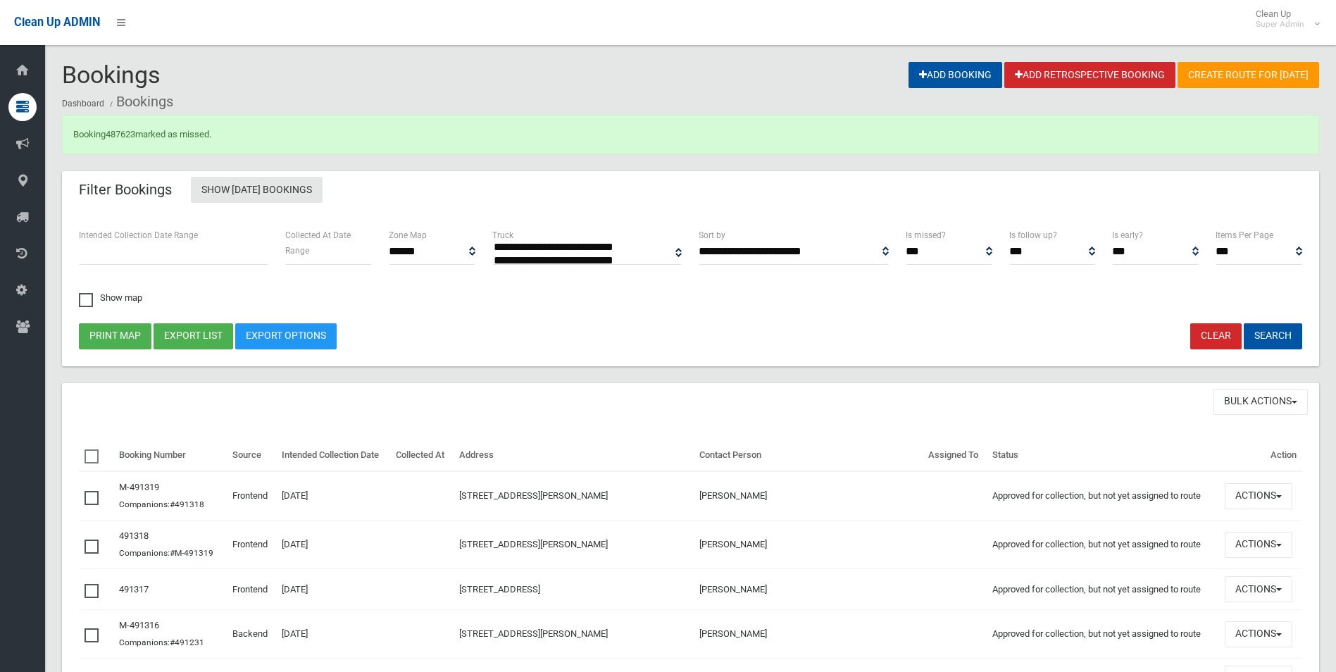
select select
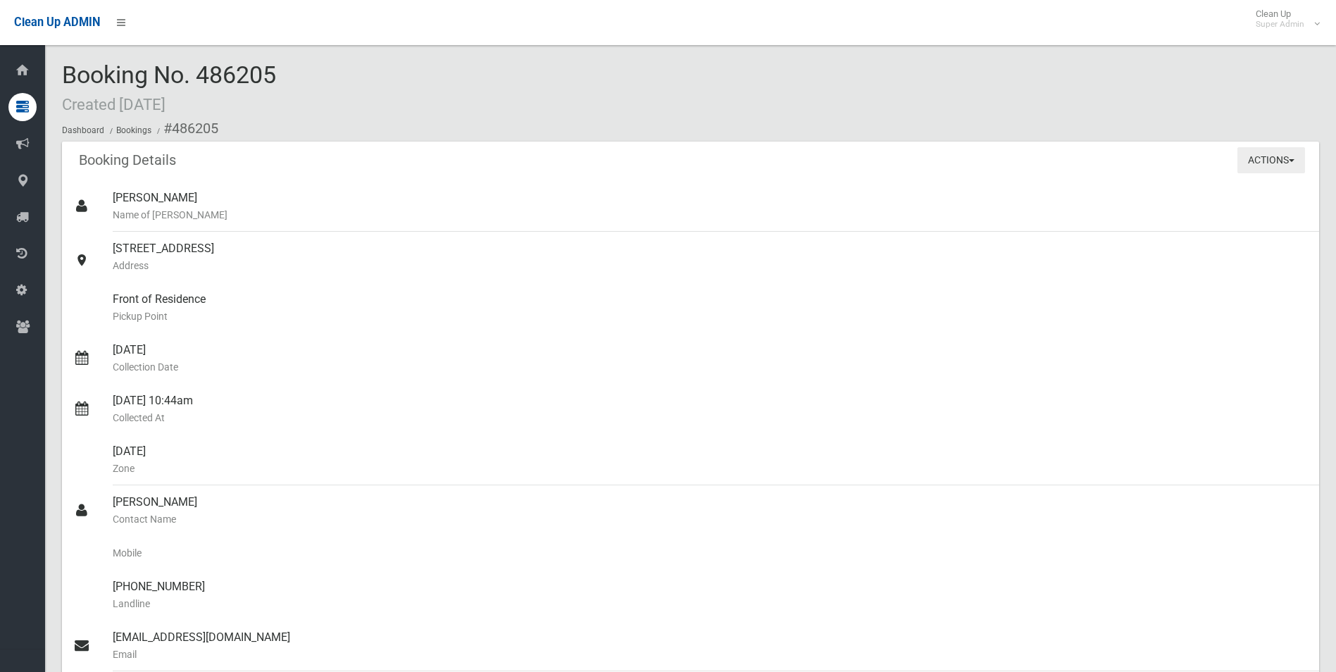
click at [1252, 158] on button "Actions" at bounding box center [1272, 160] width 68 height 26
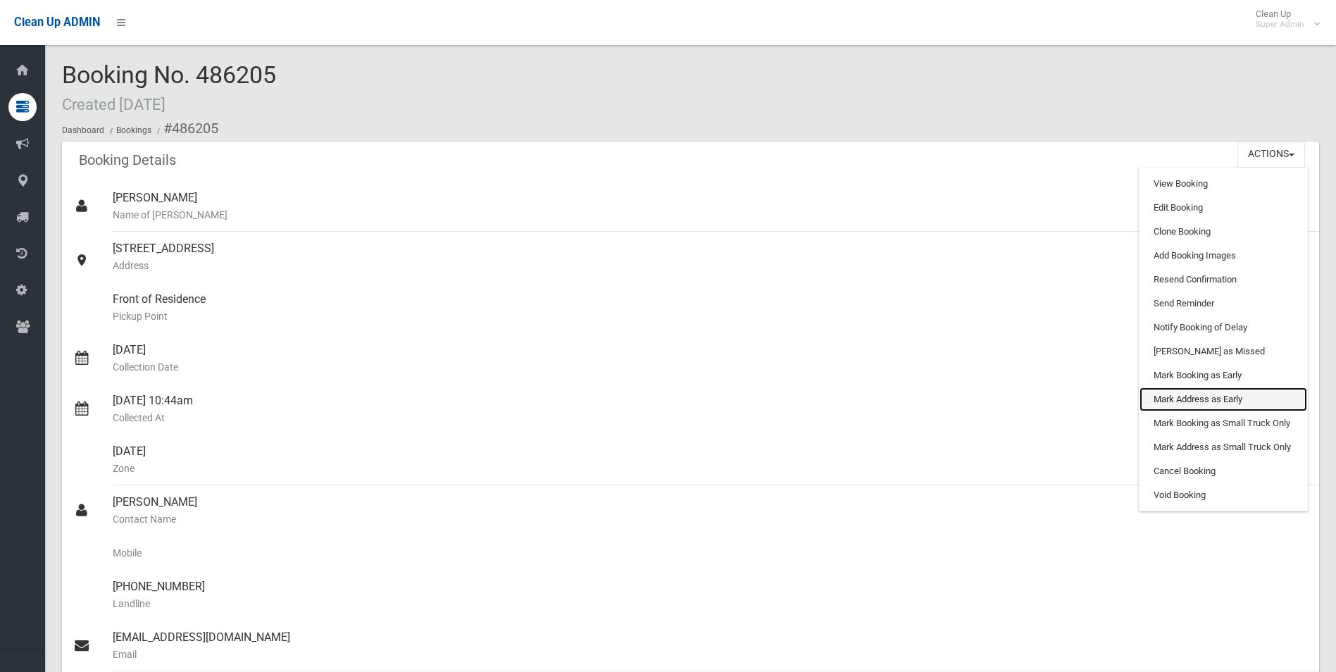
click at [1174, 397] on link "Mark Address as Early" at bounding box center [1224, 399] width 168 height 24
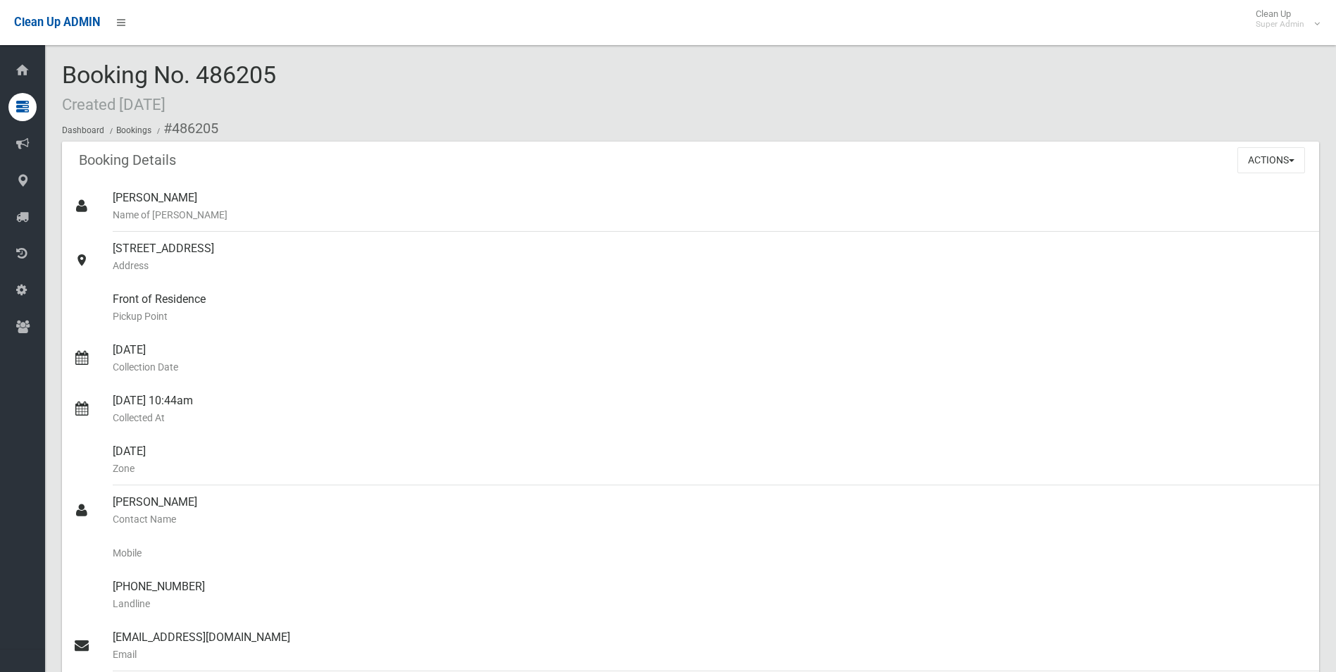
drag, startPoint x: 745, startPoint y: 65, endPoint x: 697, endPoint y: 140, distance: 88.9
click at [745, 65] on div "Booking No. 486205 Created 17/09/2025 Dashboard Bookings #486205" at bounding box center [690, 102] width 1257 height 80
click at [1267, 163] on button "Actions" at bounding box center [1272, 160] width 68 height 26
click at [1267, 155] on button "Actions" at bounding box center [1272, 160] width 68 height 26
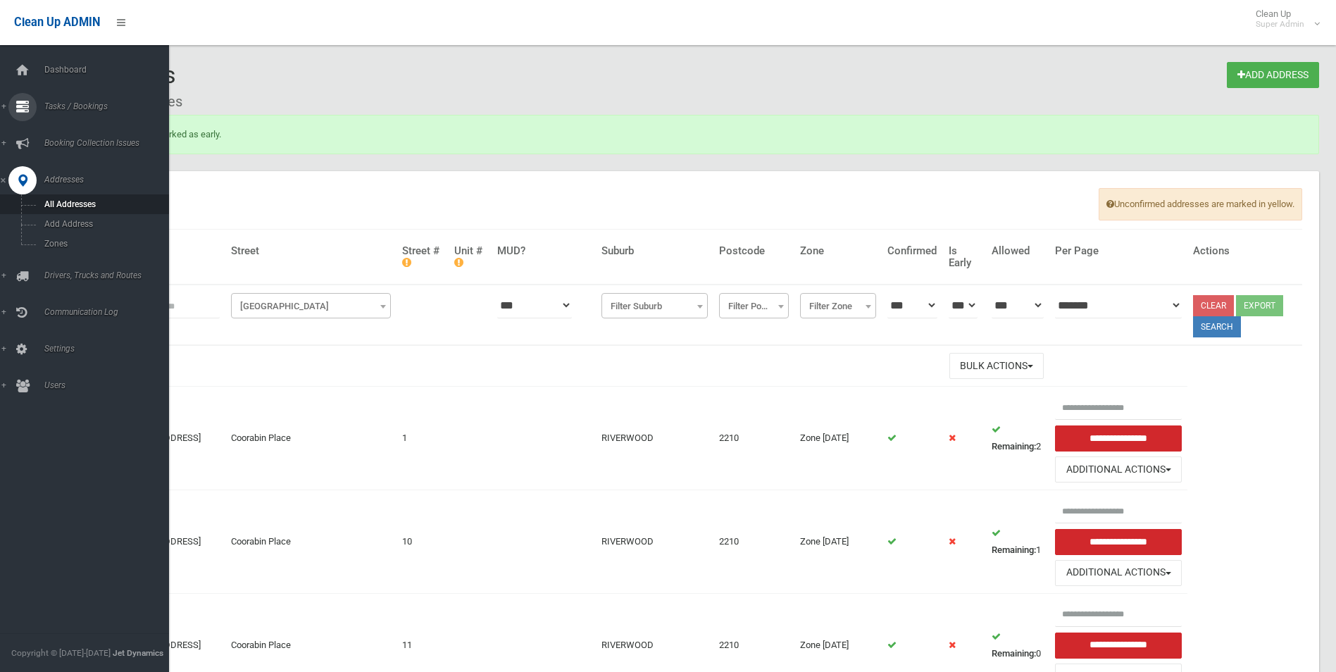
click at [61, 108] on span "Tasks / Bookings" at bounding box center [109, 106] width 139 height 10
click at [63, 202] on link "Search" at bounding box center [90, 210] width 180 height 20
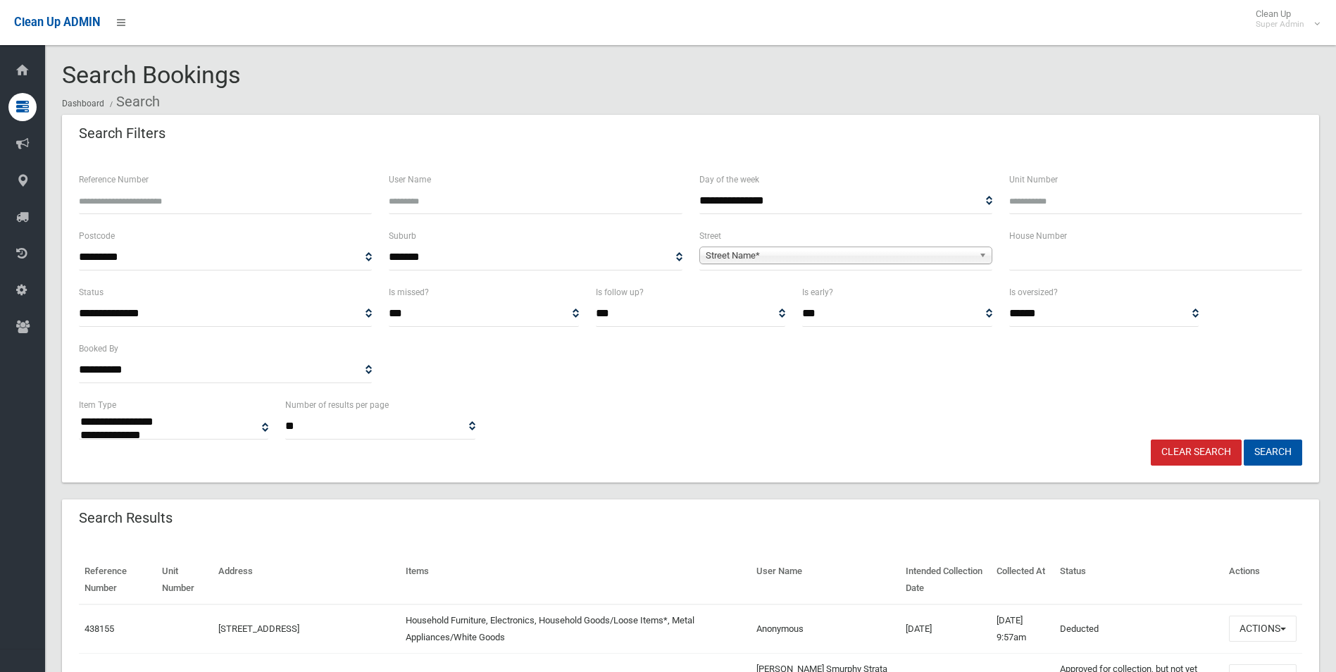
select select
click at [767, 256] on span "Street Name*" at bounding box center [840, 255] width 268 height 17
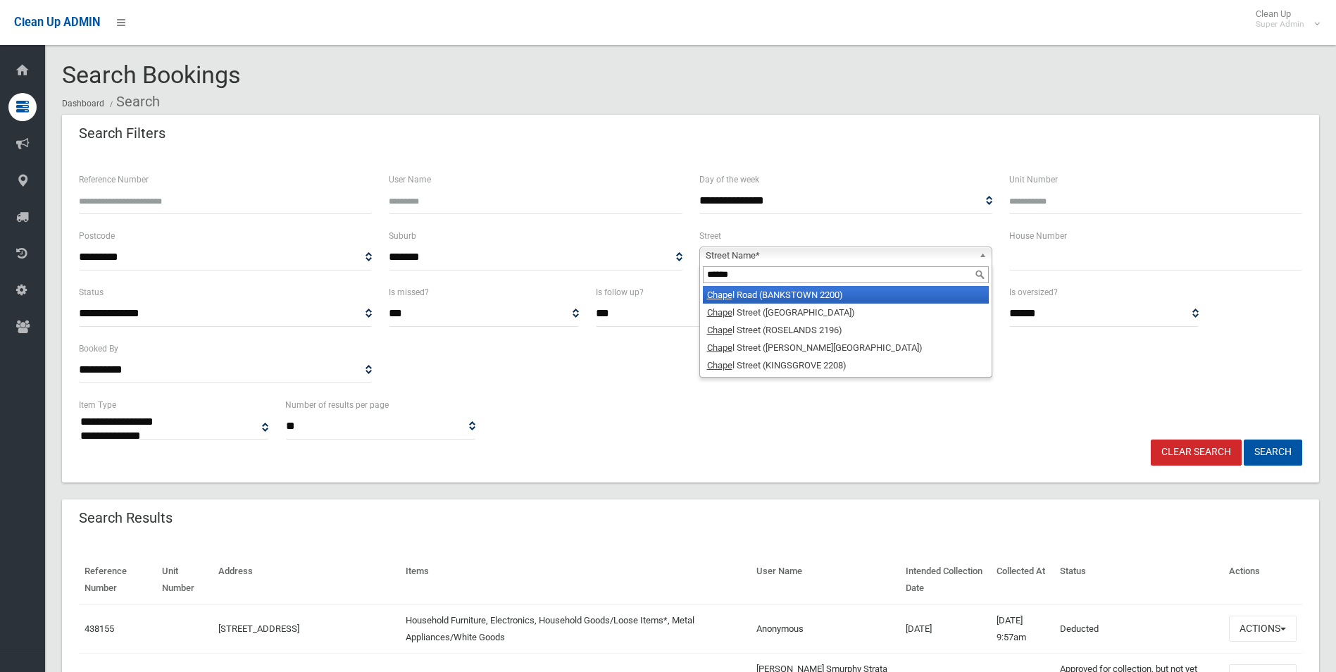
type input "******"
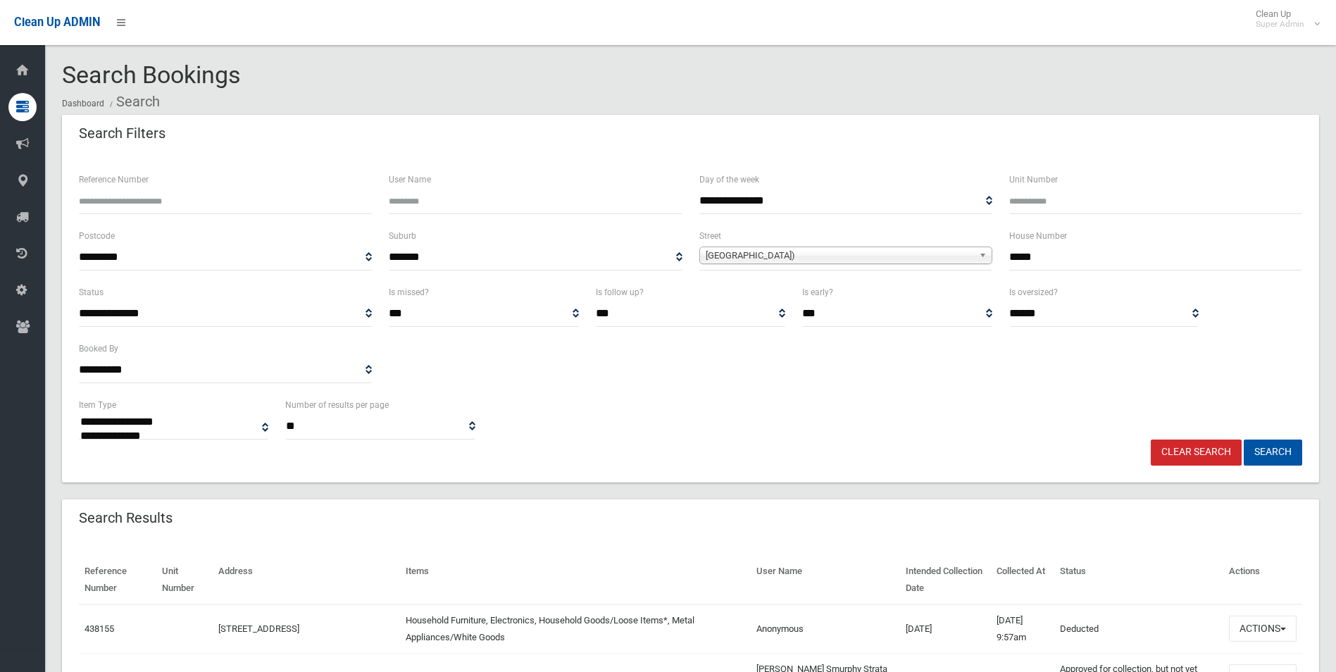
type input "*****"
click at [1244, 440] on button "Search" at bounding box center [1273, 453] width 58 height 26
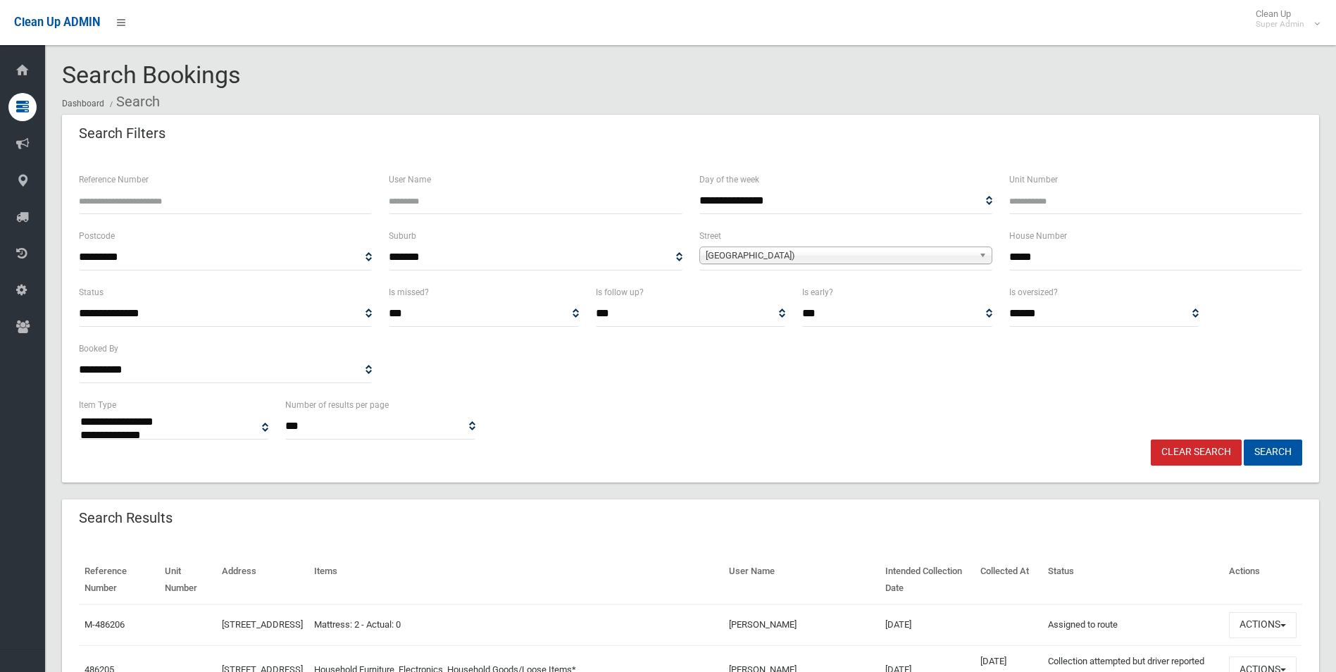
select select
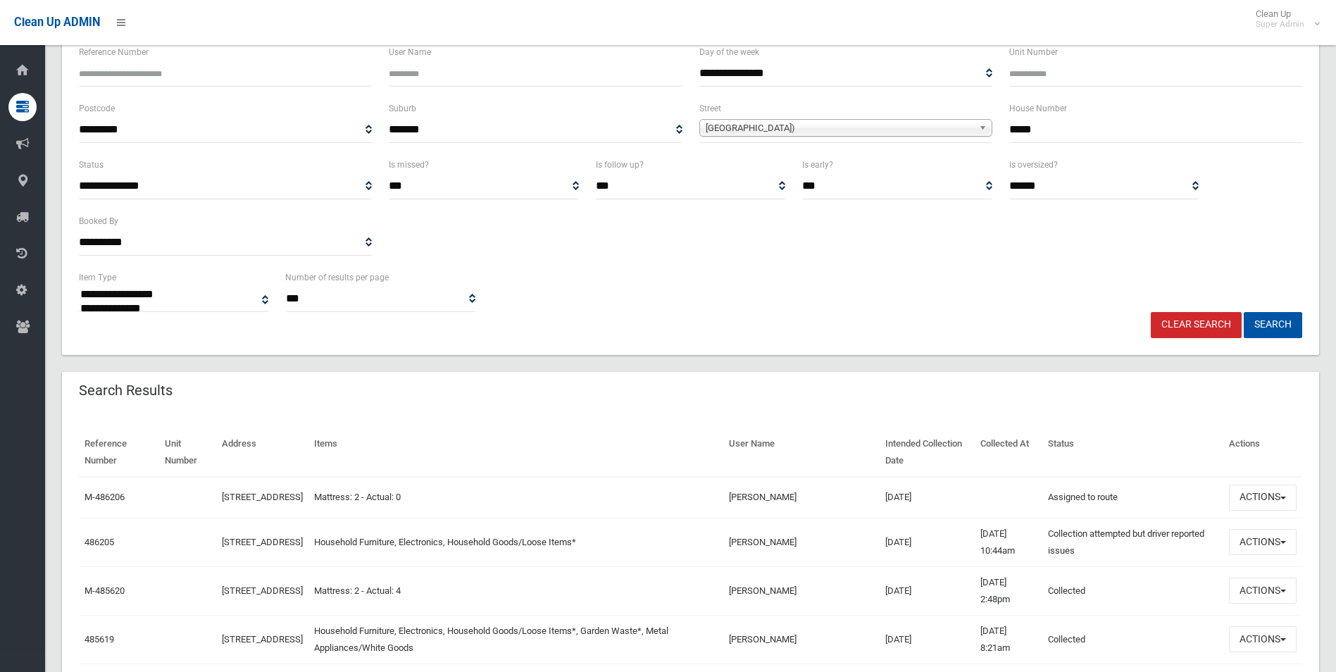
scroll to position [282, 0]
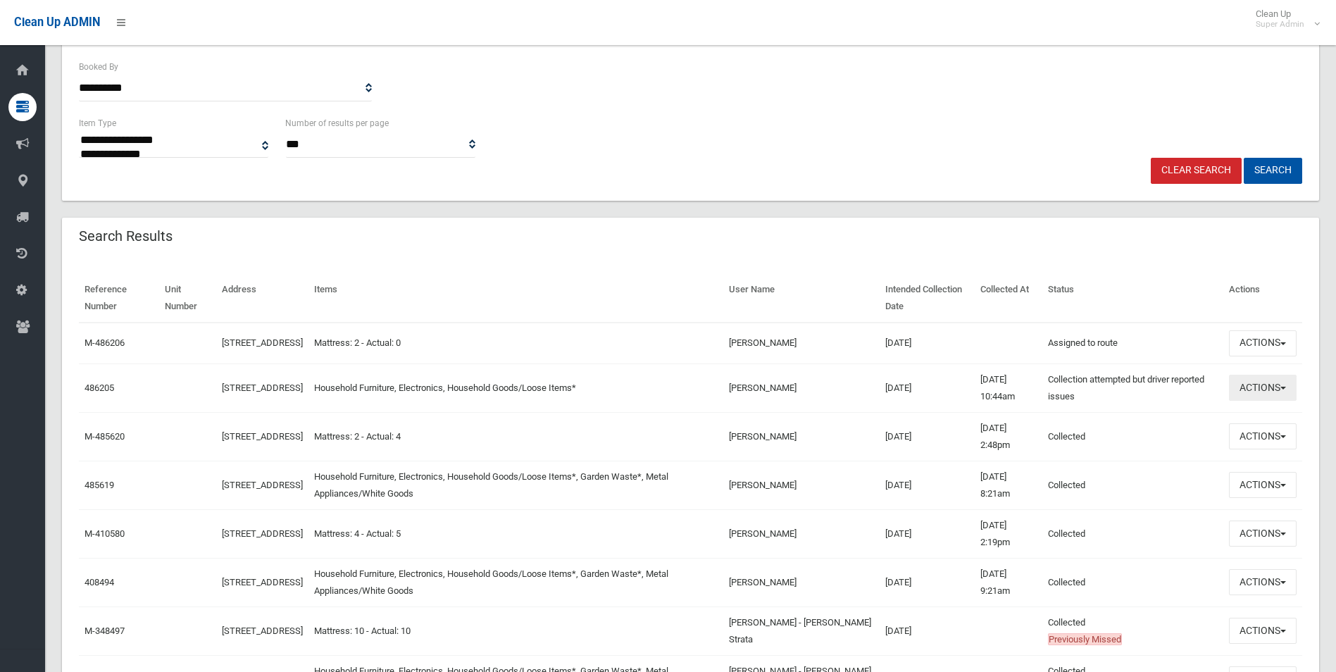
click at [1256, 398] on button "Actions" at bounding box center [1263, 388] width 68 height 26
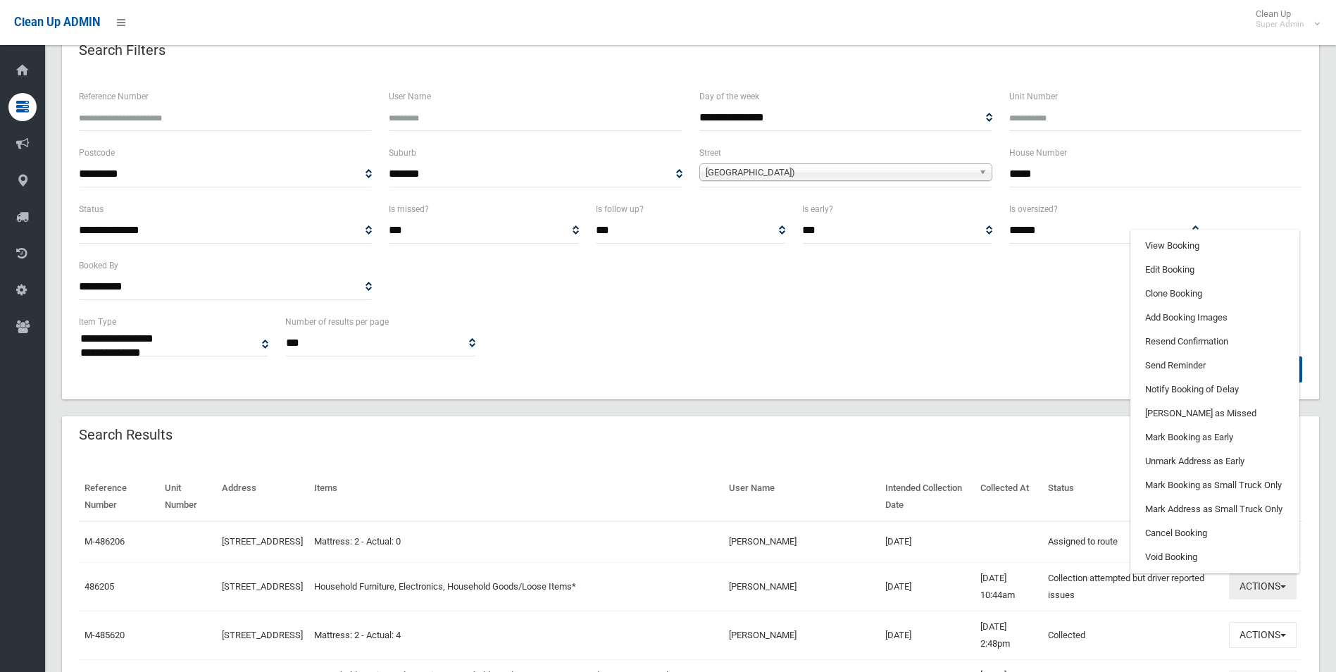
scroll to position [70, 0]
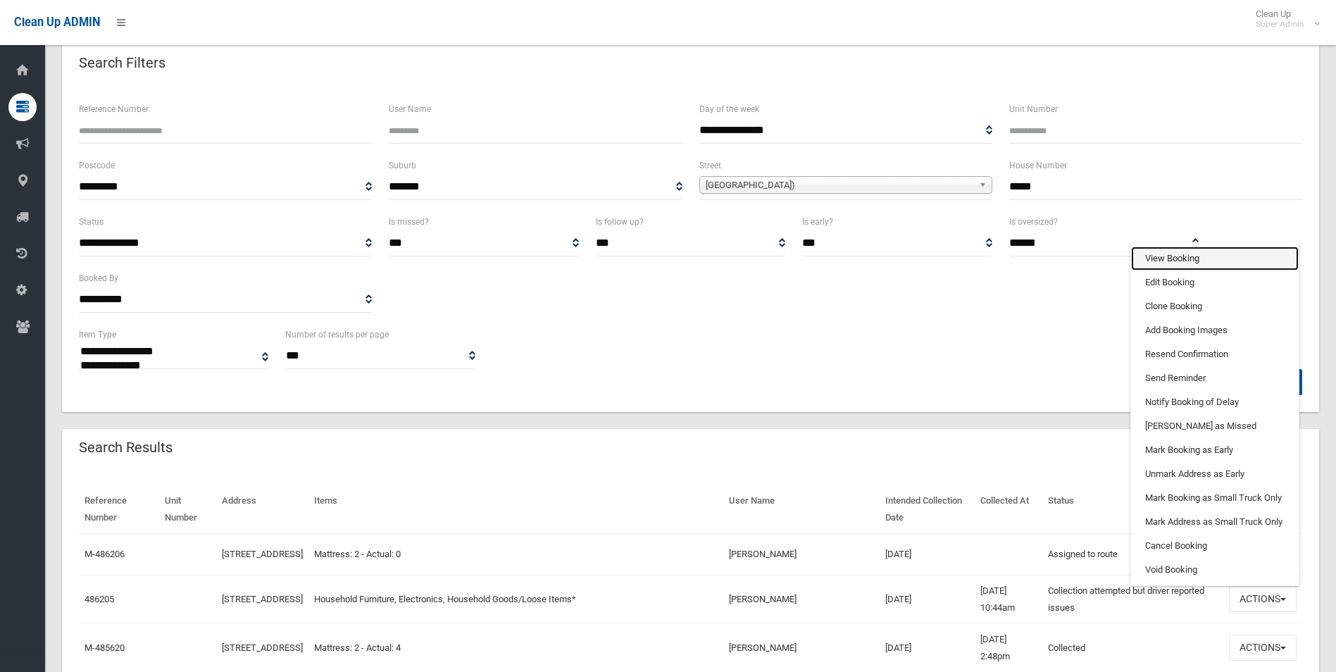
drag, startPoint x: 1158, startPoint y: 267, endPoint x: 1150, endPoint y: 274, distance: 11.0
click at [1158, 267] on link "View Booking" at bounding box center [1215, 259] width 168 height 24
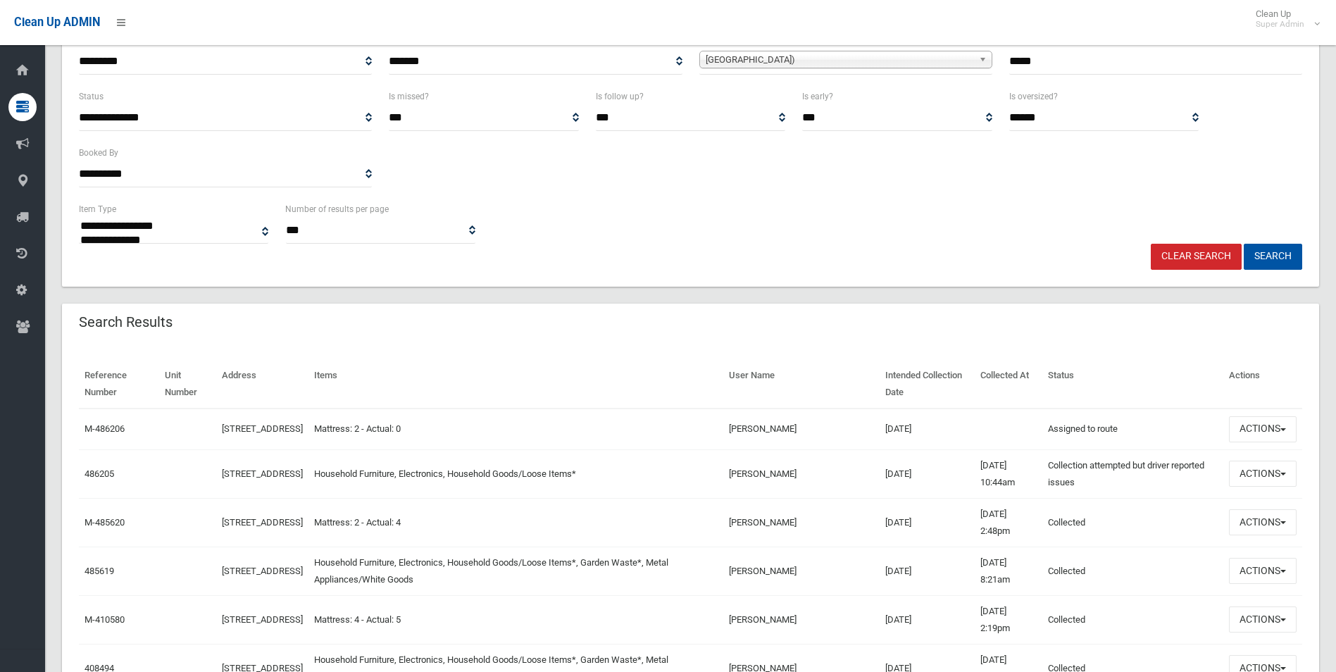
scroll to position [211, 0]
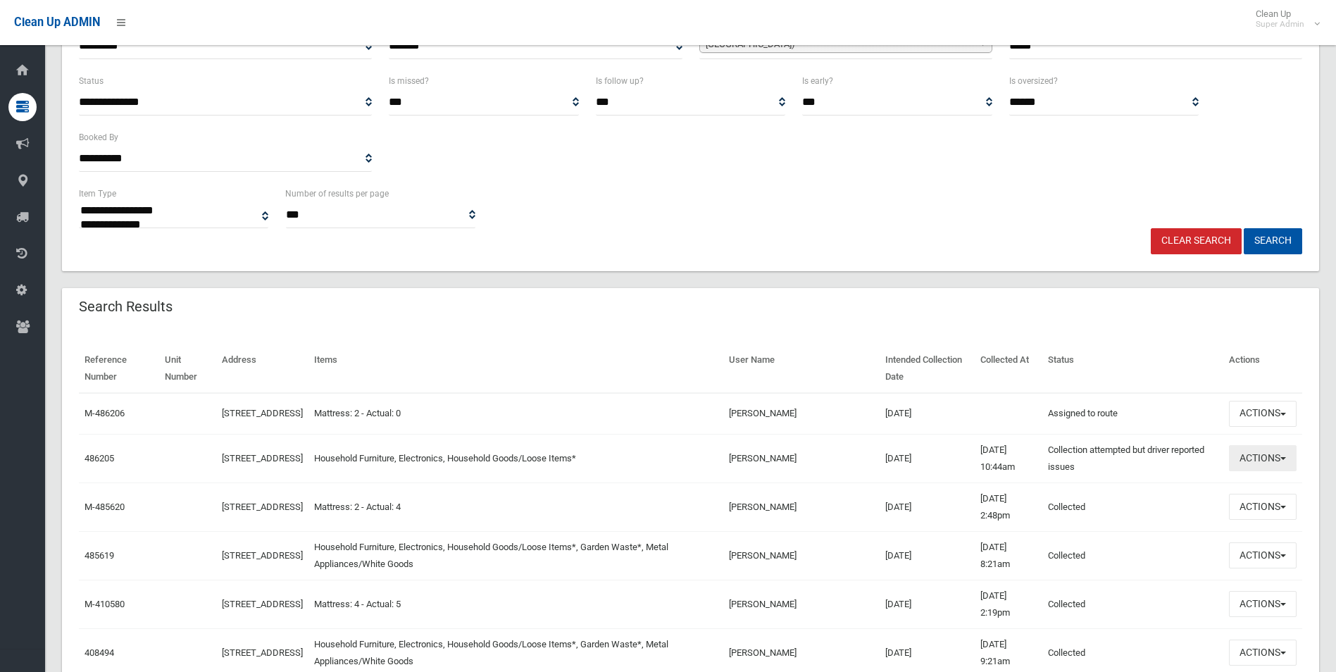
click at [1258, 464] on button "Actions" at bounding box center [1263, 458] width 68 height 26
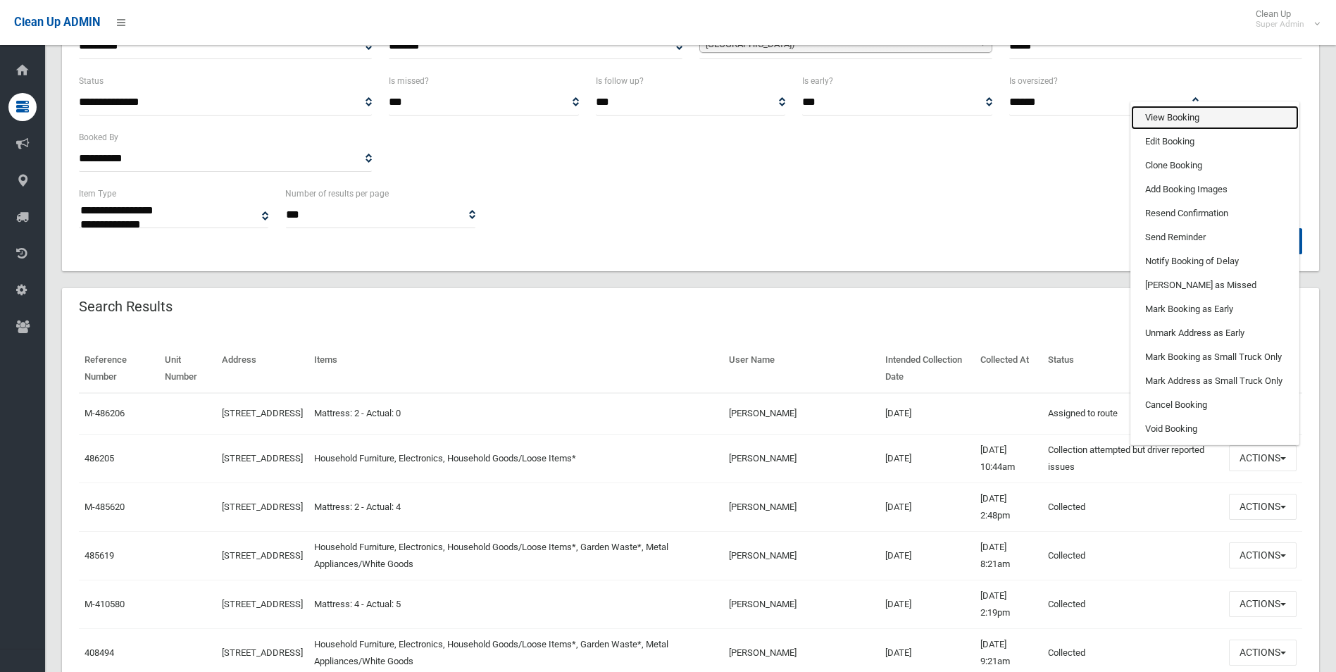
click at [1174, 125] on link "View Booking" at bounding box center [1215, 118] width 168 height 24
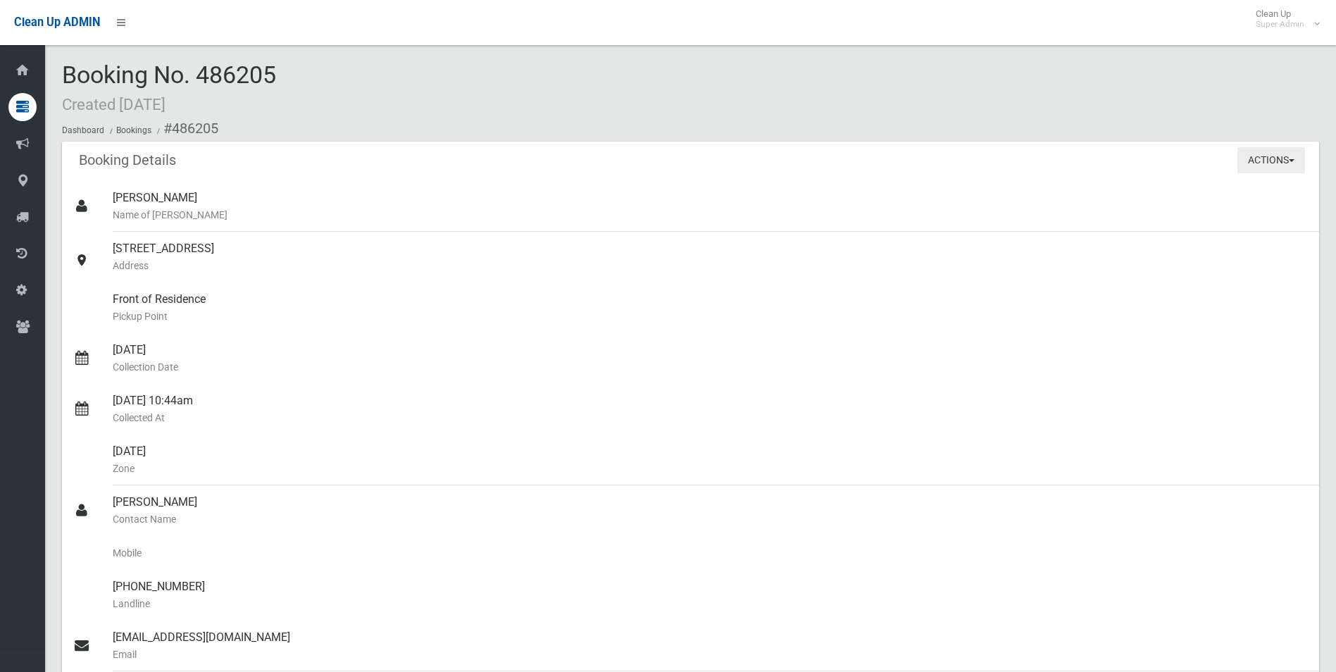
click at [1262, 156] on button "Actions" at bounding box center [1272, 160] width 68 height 26
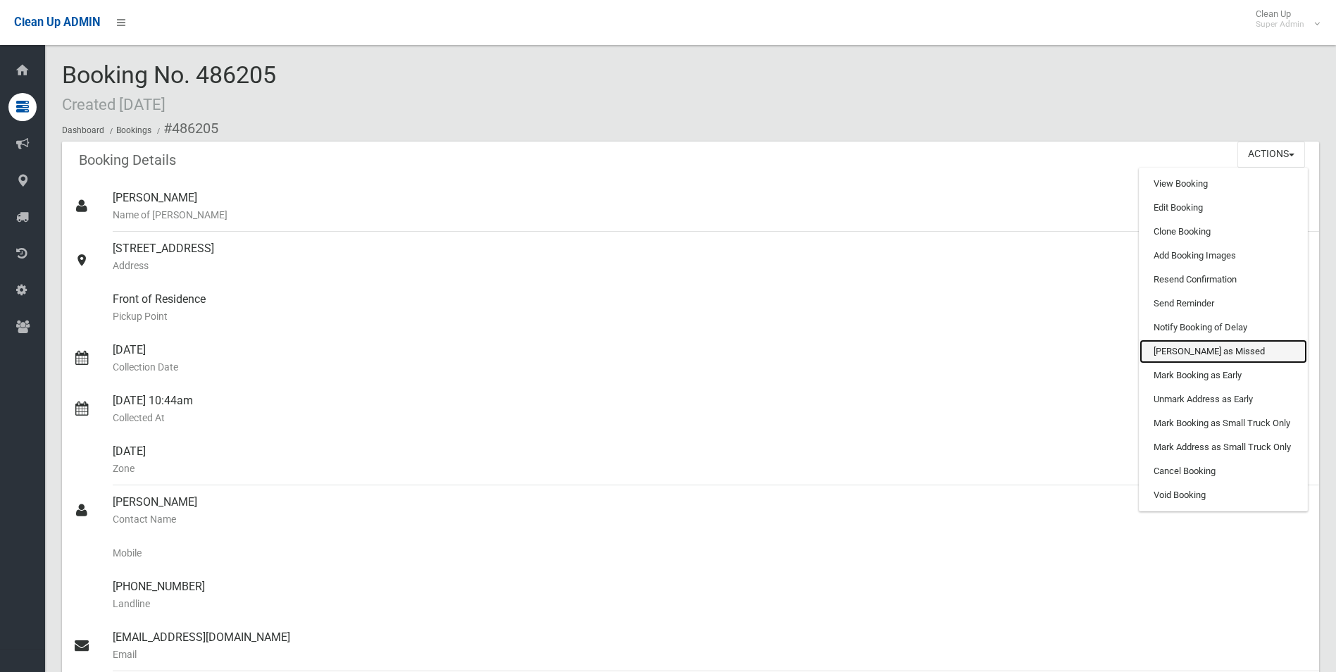
click at [1177, 349] on link "[PERSON_NAME] as Missed" at bounding box center [1224, 352] width 168 height 24
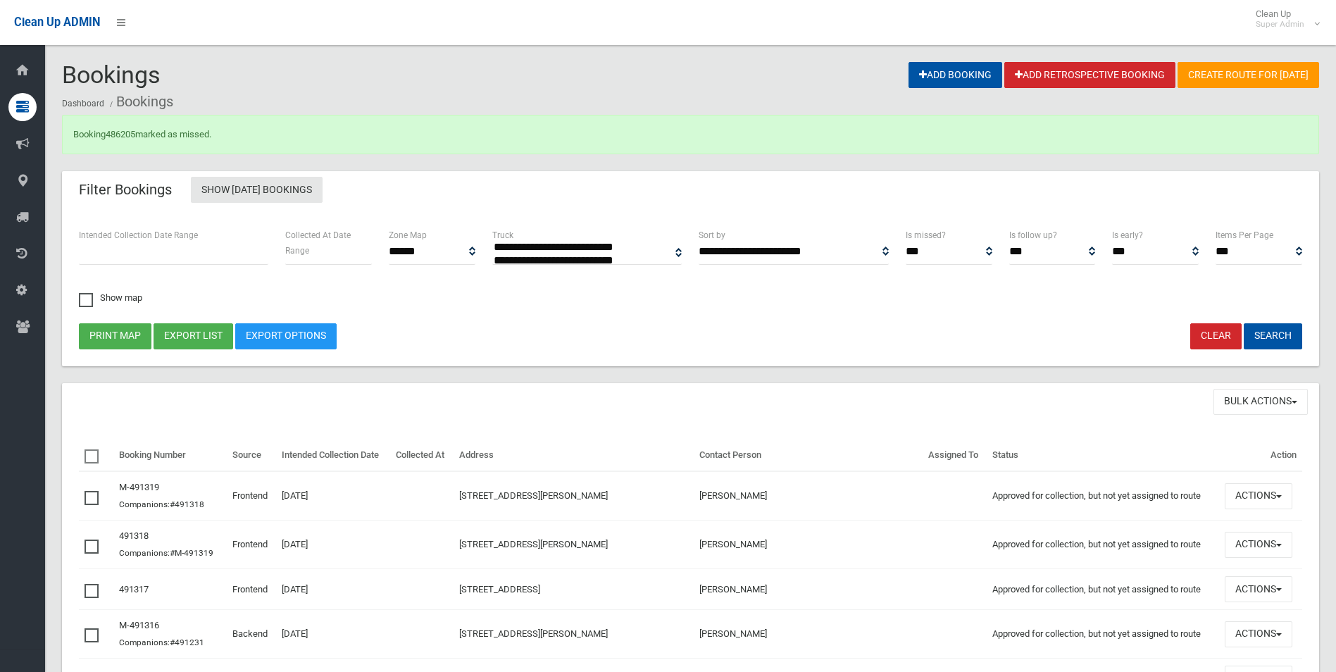
select select
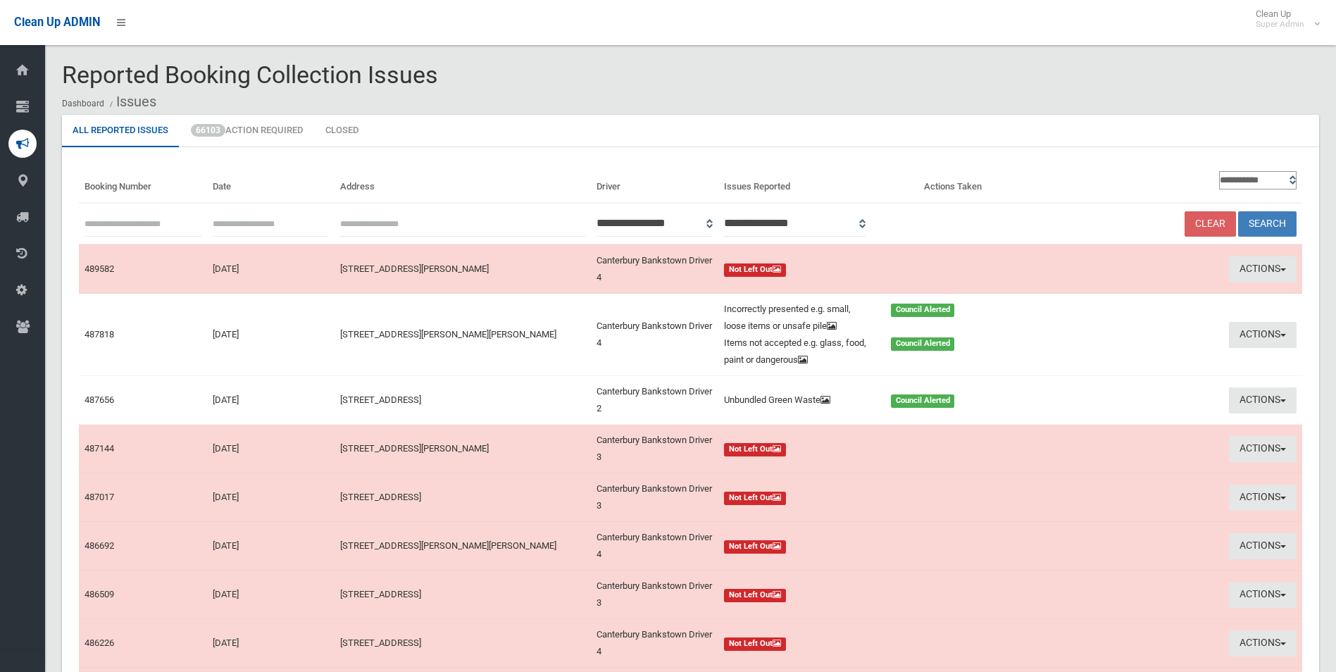
scroll to position [225, 0]
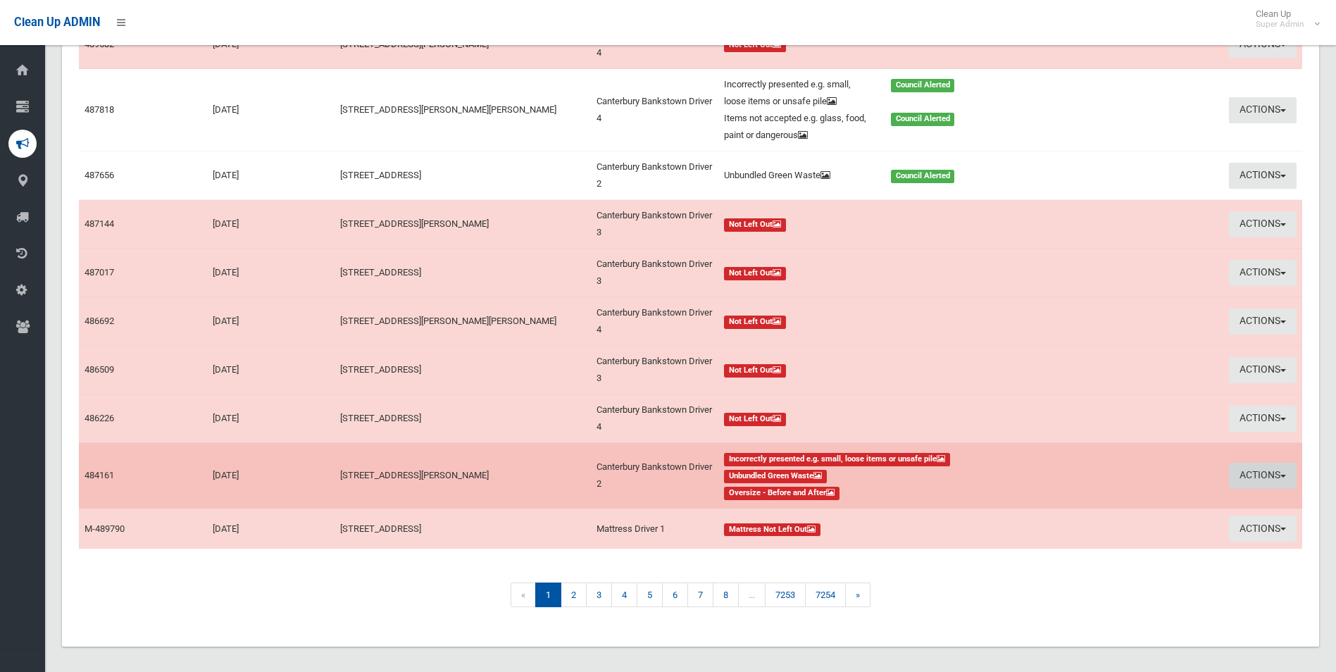
click at [1248, 476] on button "Actions" at bounding box center [1263, 476] width 68 height 26
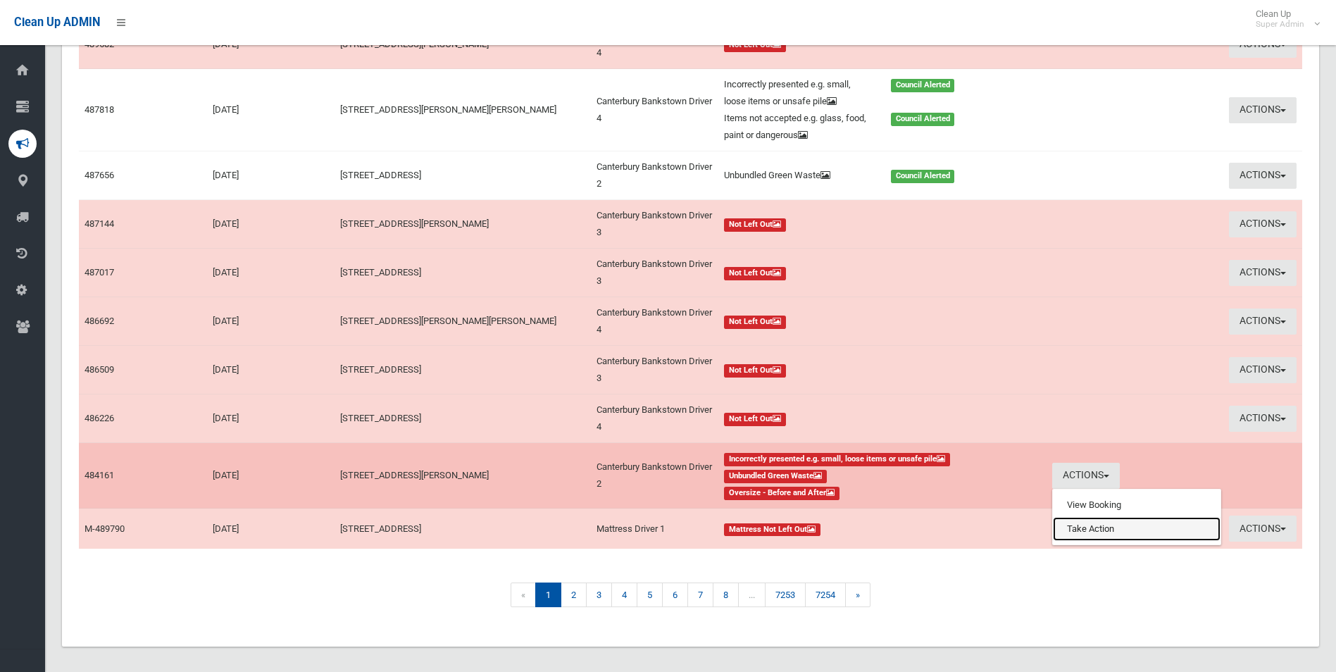
click at [1081, 530] on link "Take Action" at bounding box center [1137, 529] width 168 height 24
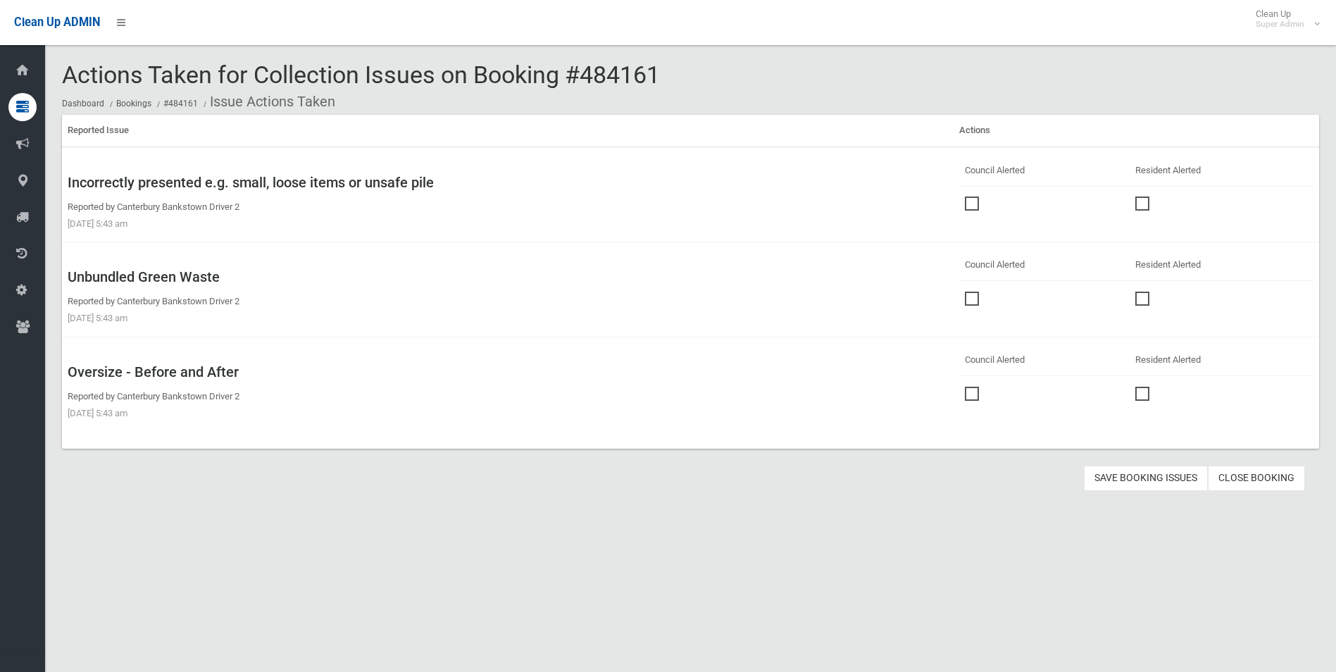
click at [968, 197] on span at bounding box center [975, 197] width 21 height 0
click at [965, 292] on span at bounding box center [975, 292] width 21 height 0
click at [965, 387] on span at bounding box center [975, 387] width 21 height 0
click at [1170, 484] on button "Save Booking Issues" at bounding box center [1146, 479] width 124 height 26
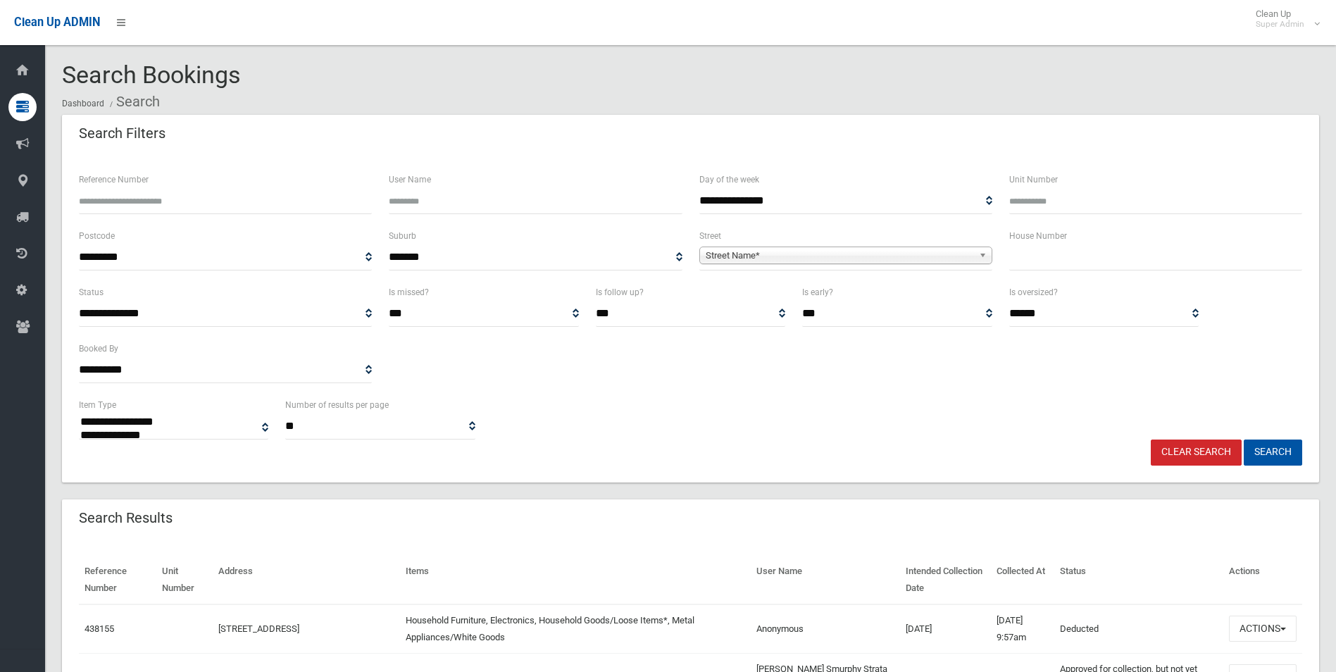
select select
click at [216, 203] on input "Reference Number" at bounding box center [225, 201] width 293 height 26
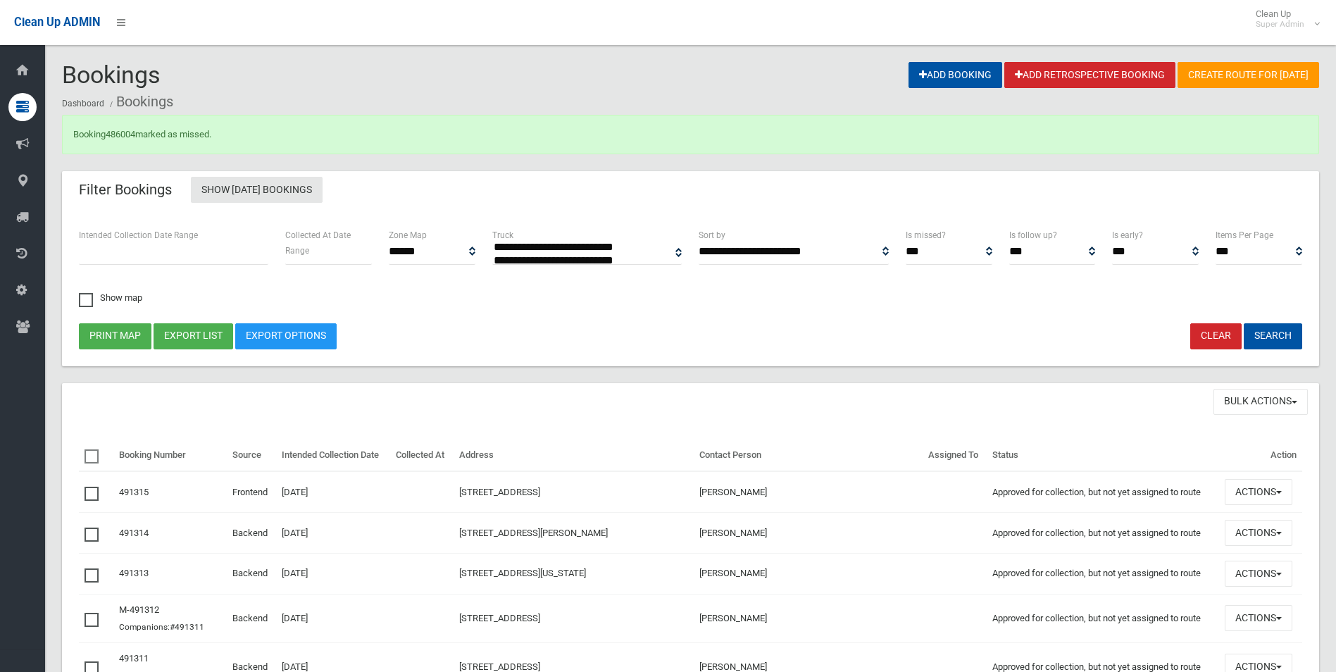
select select
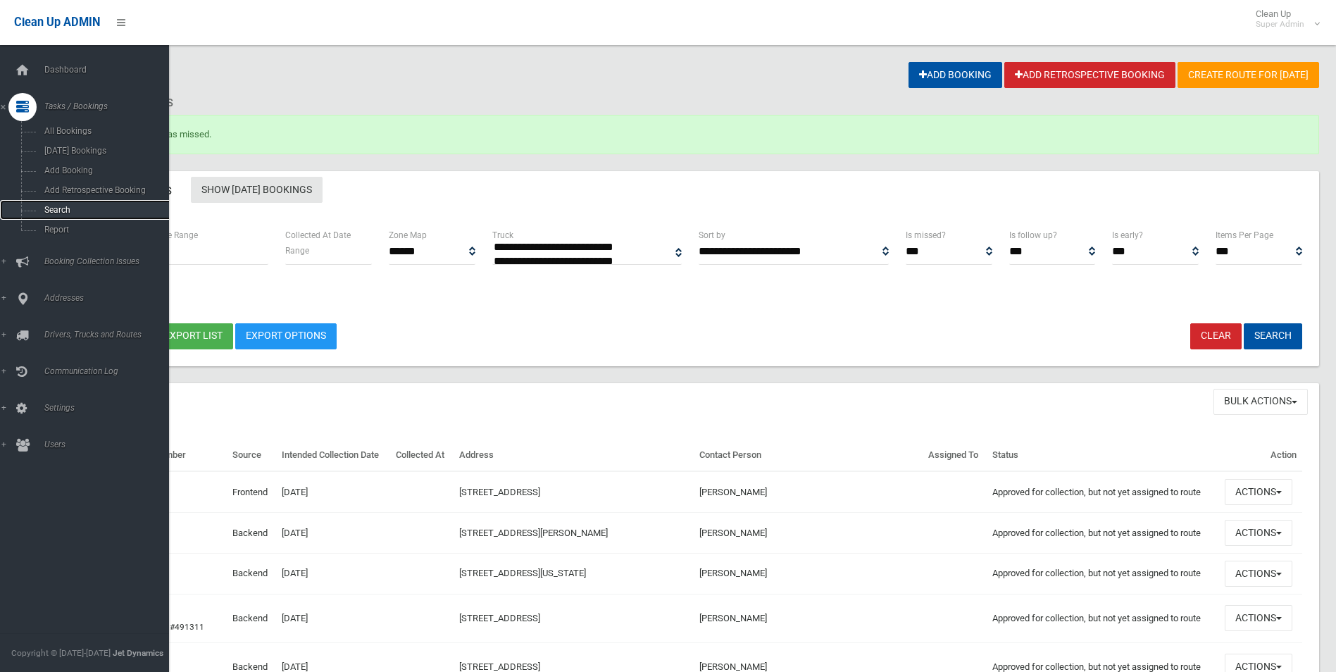
click at [54, 205] on span "Search" at bounding box center [104, 210] width 128 height 10
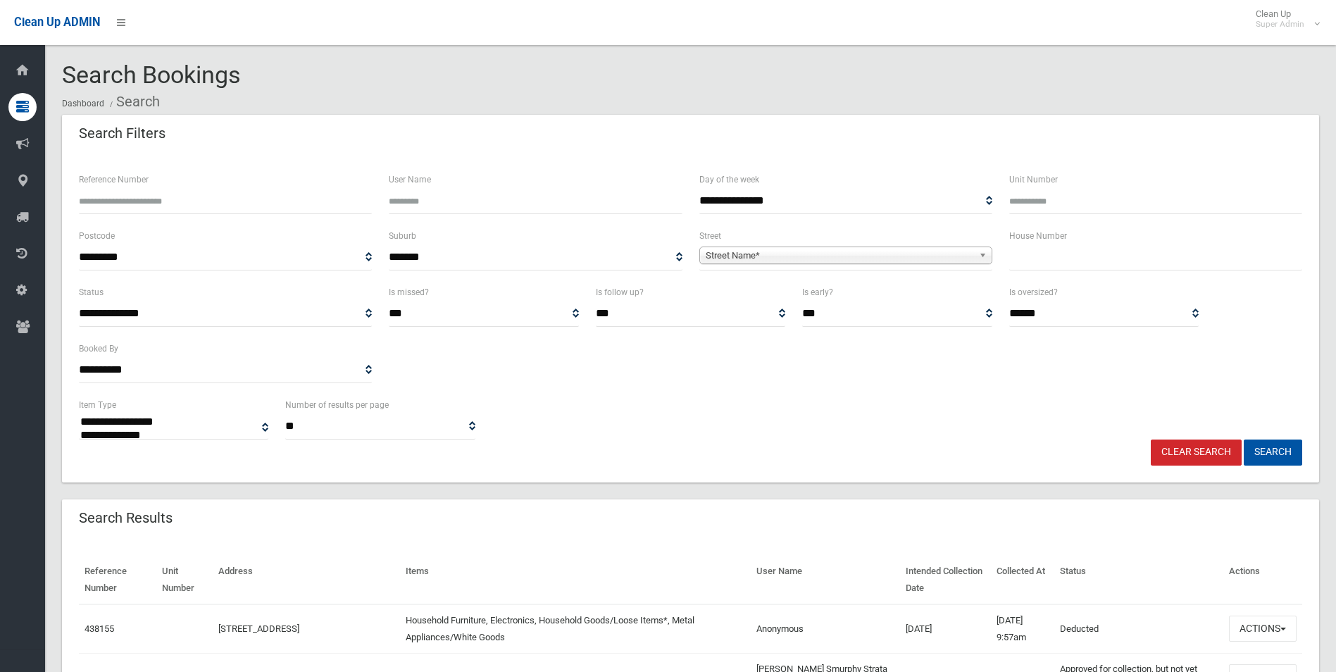
select select
click at [750, 258] on span "Street Name*" at bounding box center [840, 255] width 268 height 17
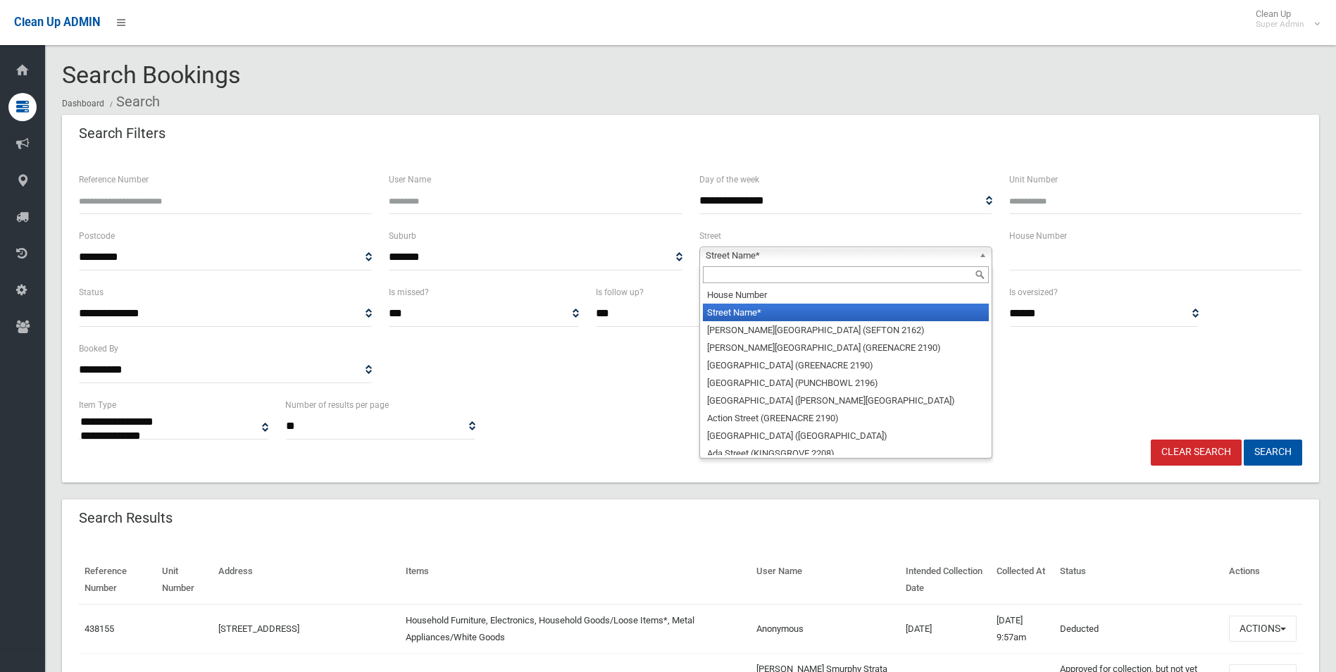
click at [225, 189] on input "Reference Number" at bounding box center [225, 201] width 293 height 26
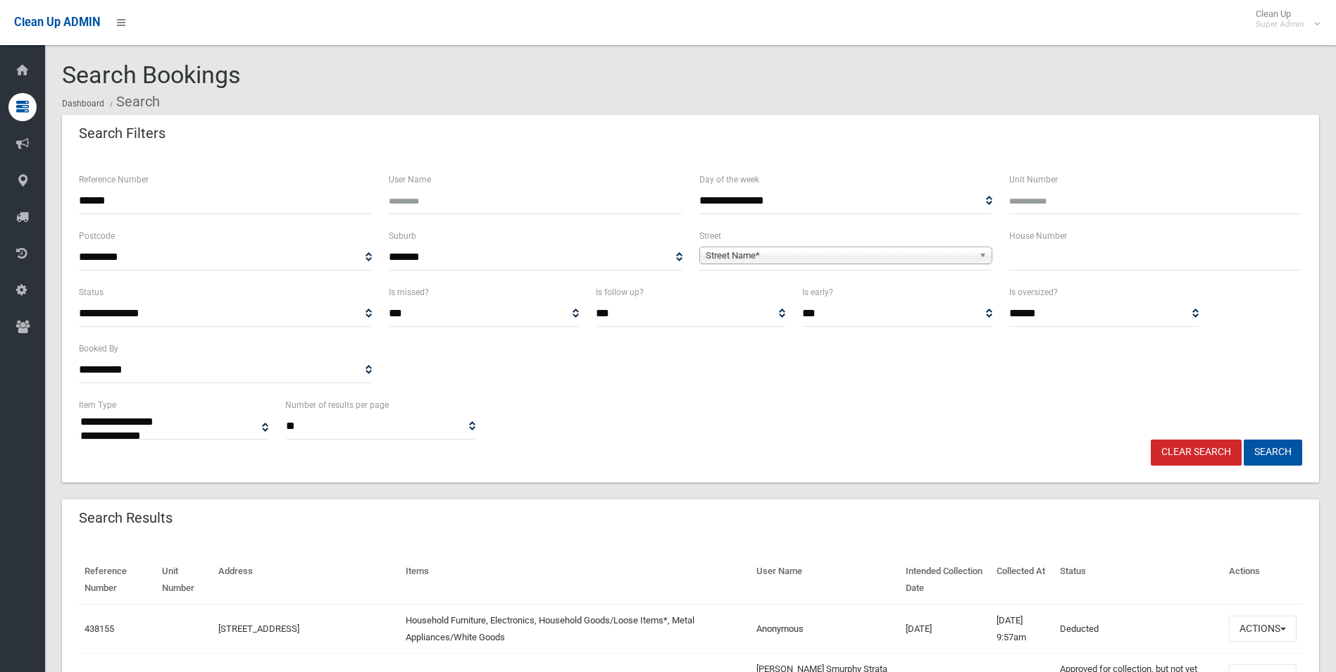
type input "******"
click at [1244, 440] on button "Search" at bounding box center [1273, 453] width 58 height 26
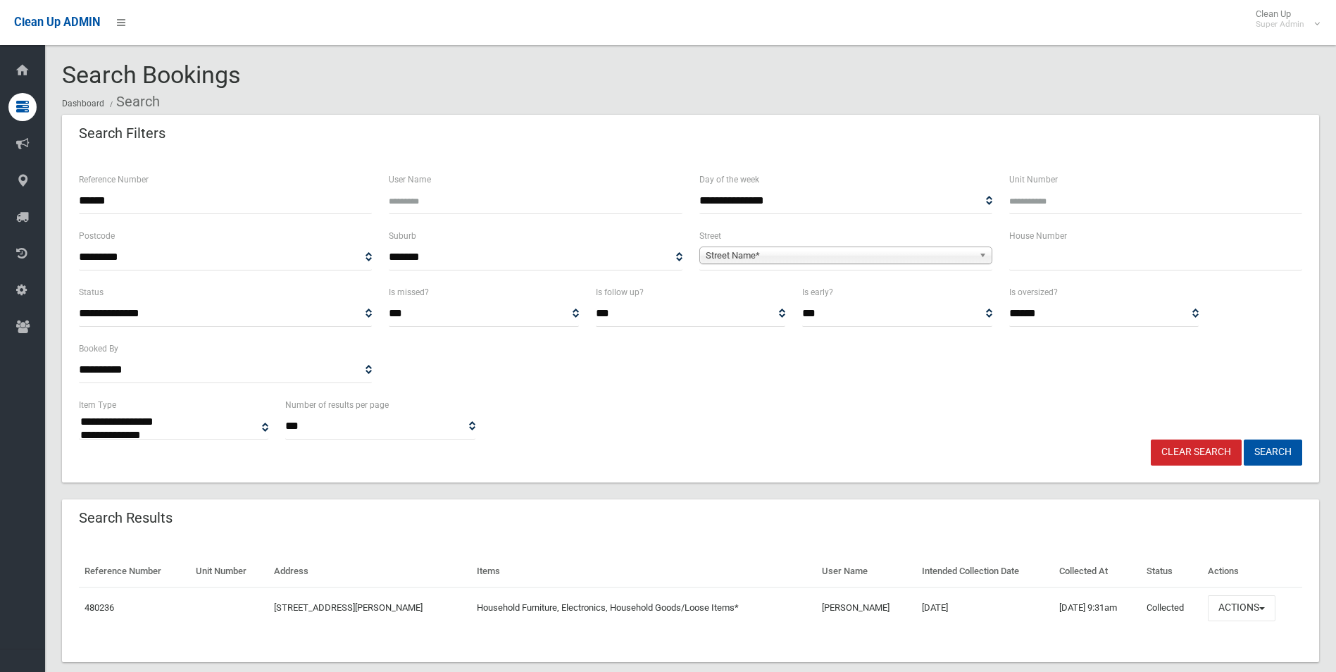
select select
click at [1236, 607] on button "Actions" at bounding box center [1242, 608] width 68 height 26
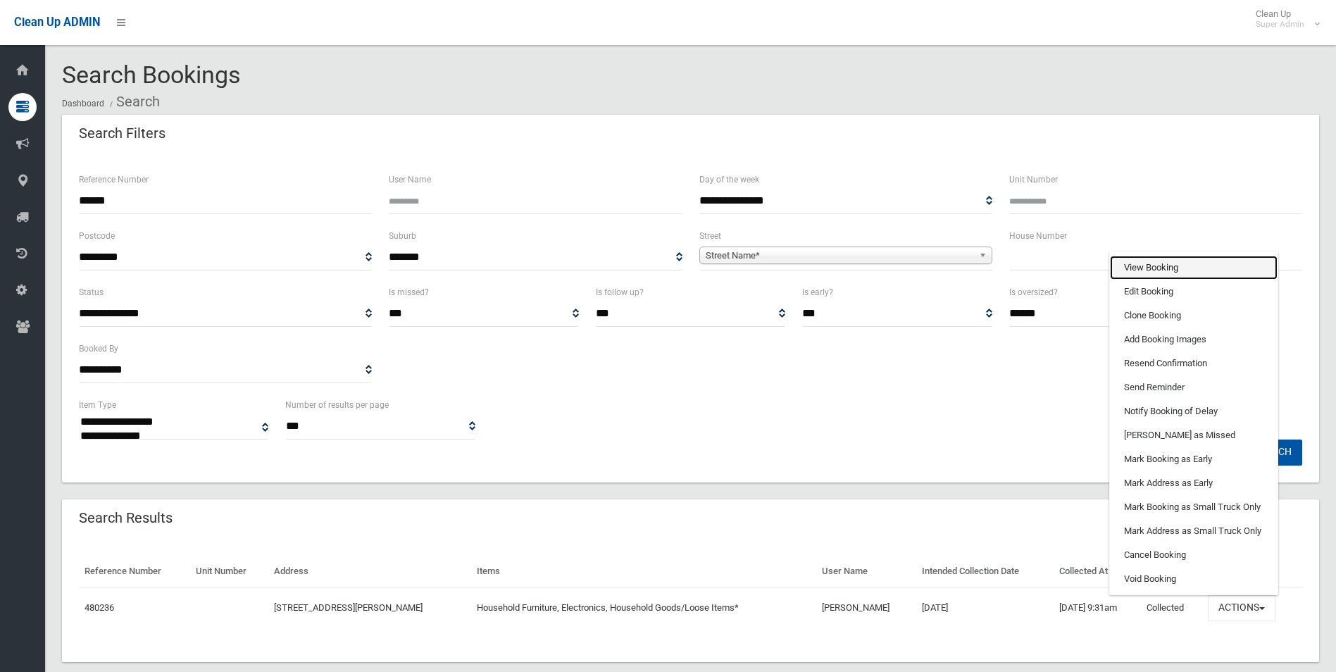
drag, startPoint x: 1148, startPoint y: 266, endPoint x: 1125, endPoint y: 276, distance: 24.6
click at [1148, 266] on link "View Booking" at bounding box center [1194, 268] width 168 height 24
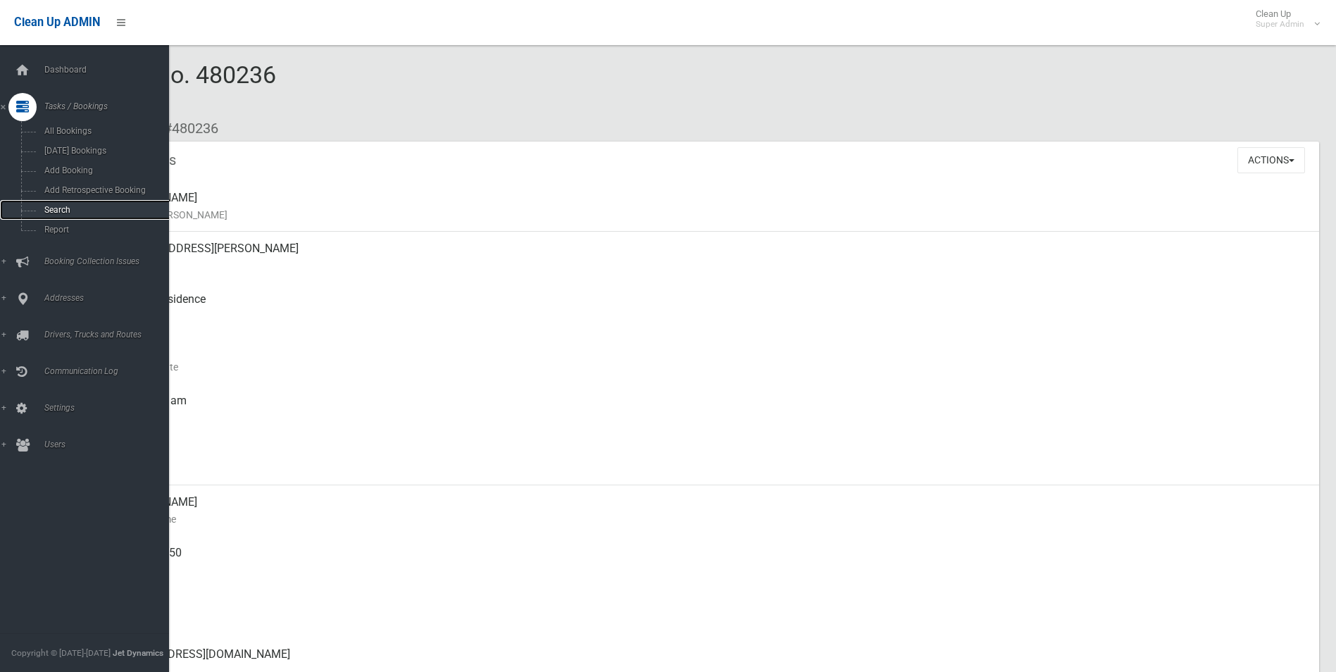
click at [60, 211] on span "Search" at bounding box center [104, 210] width 128 height 10
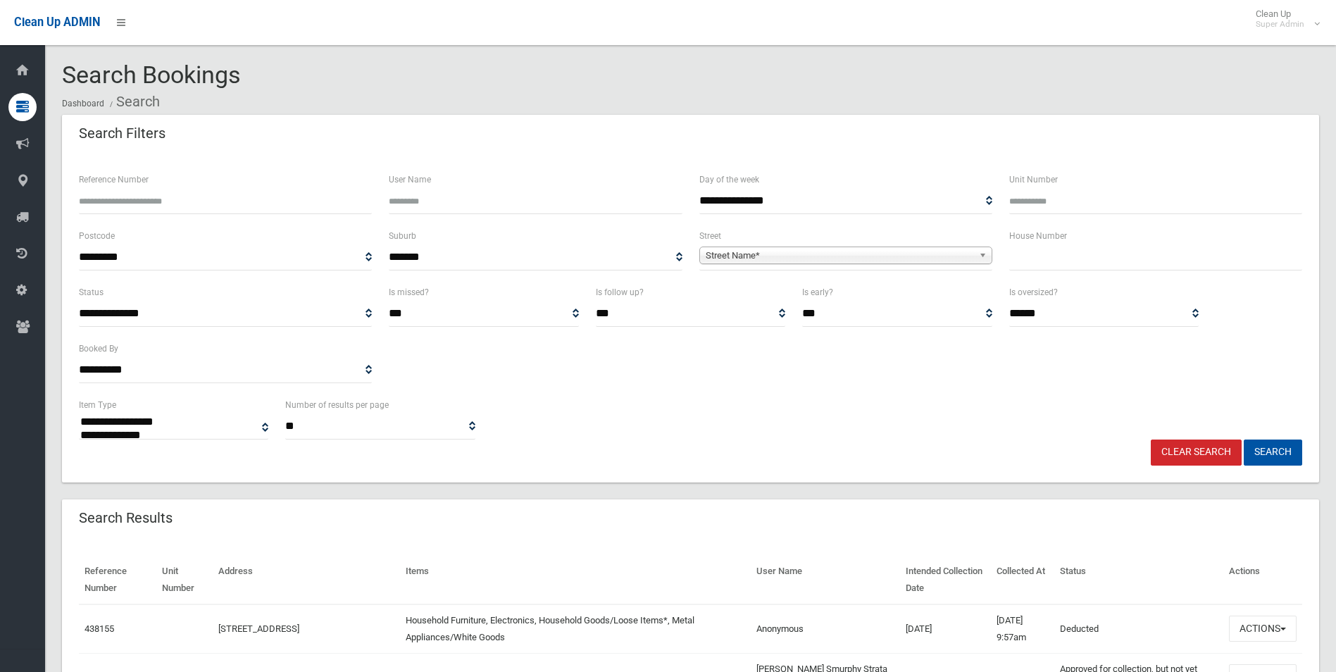
select select
click at [197, 194] on input "Reference Number" at bounding box center [225, 201] width 293 height 26
type input "******"
click at [1244, 440] on button "Search" at bounding box center [1273, 453] width 58 height 26
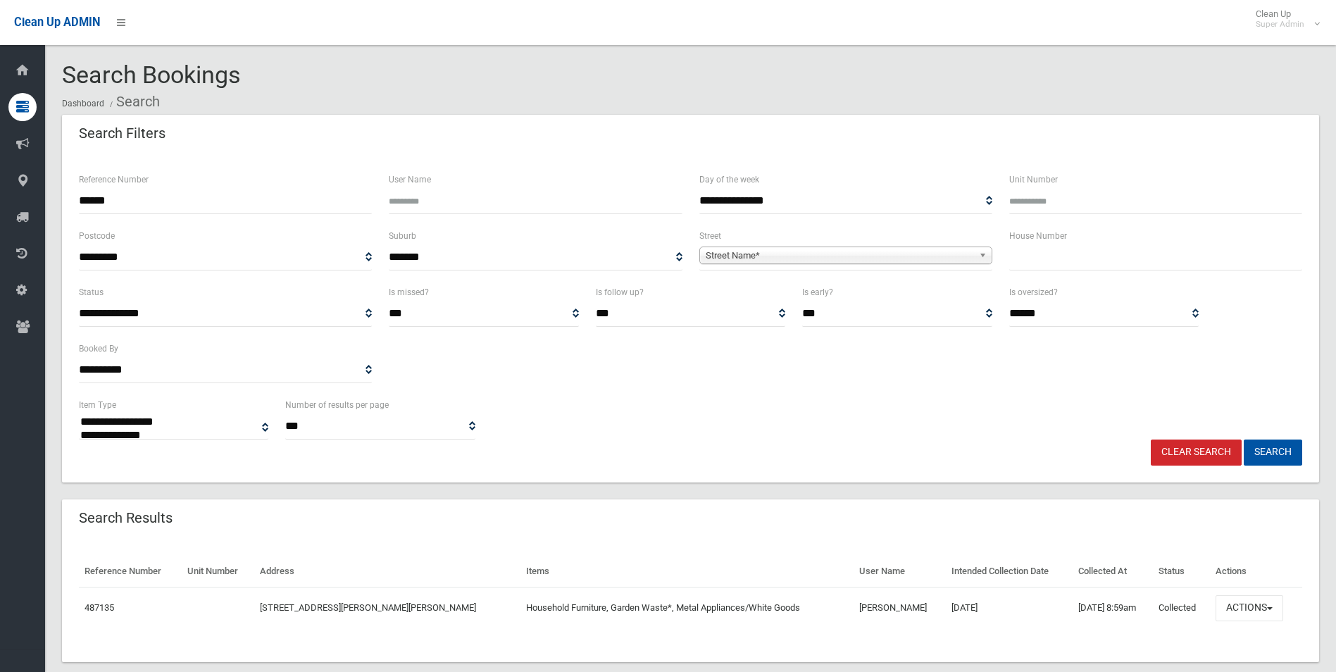
select select
drag, startPoint x: 1239, startPoint y: 608, endPoint x: 1161, endPoint y: 423, distance: 201.1
click at [1238, 606] on button "Actions" at bounding box center [1250, 608] width 68 height 26
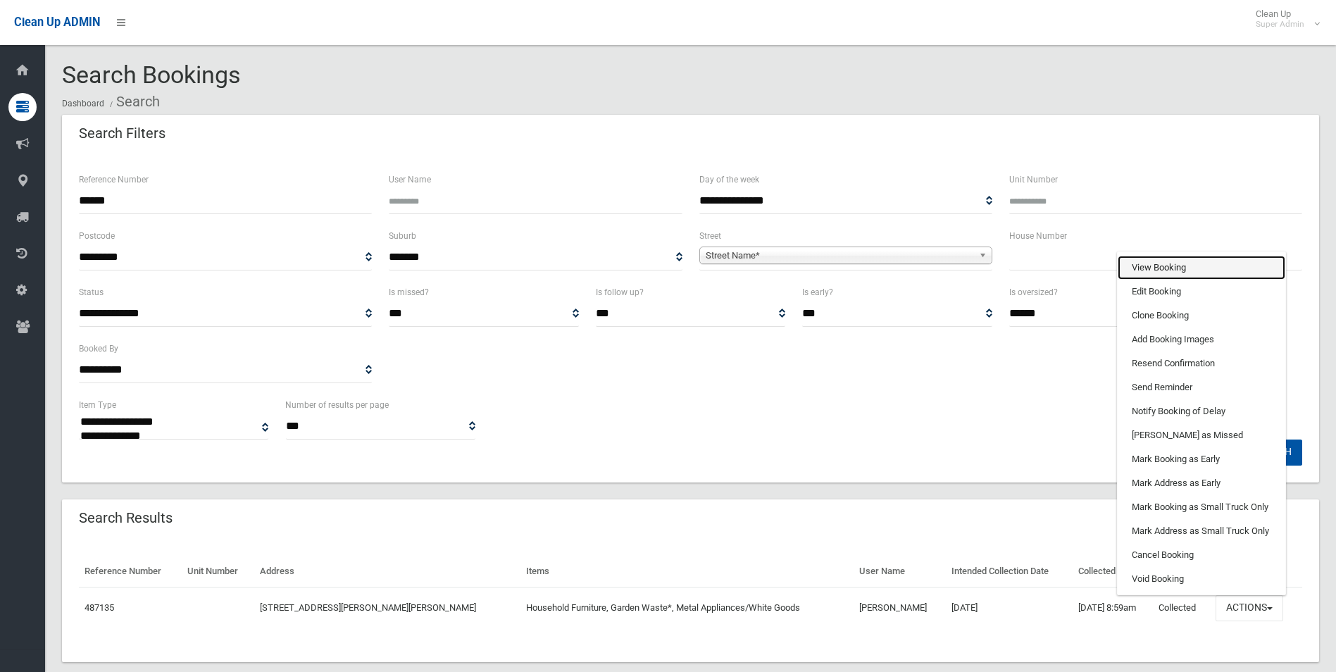
click at [1151, 268] on link "View Booking" at bounding box center [1202, 268] width 168 height 24
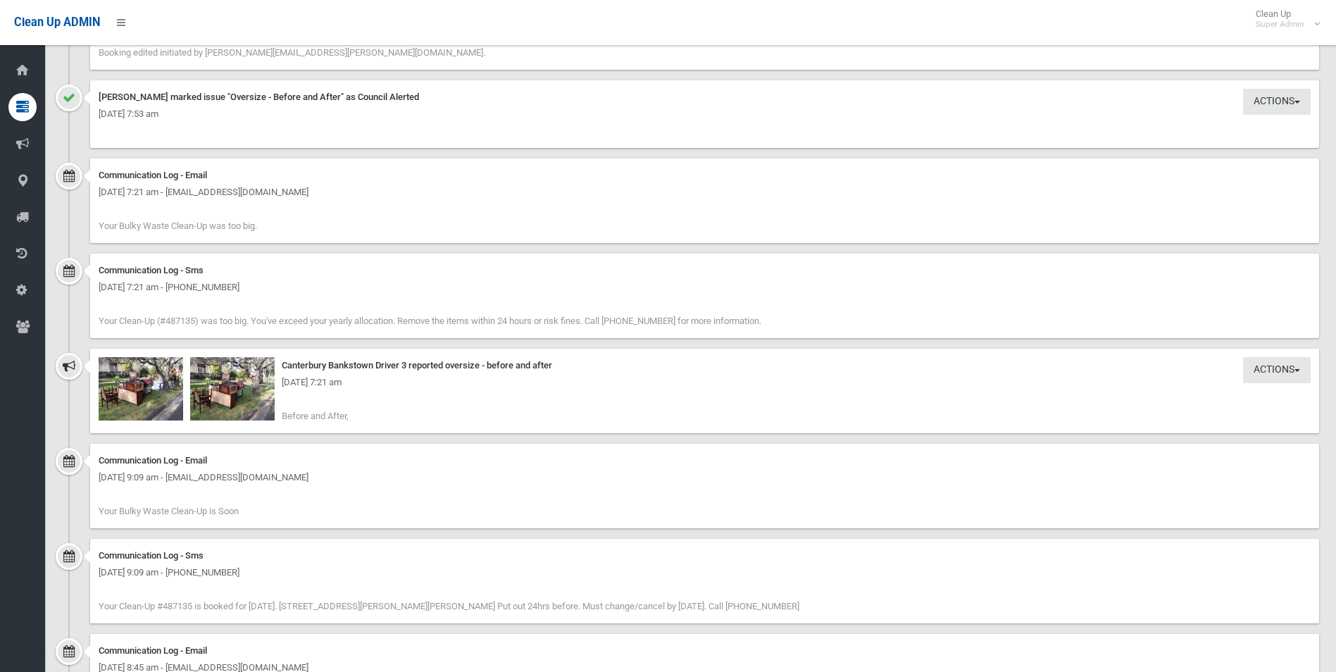
scroll to position [1409, 0]
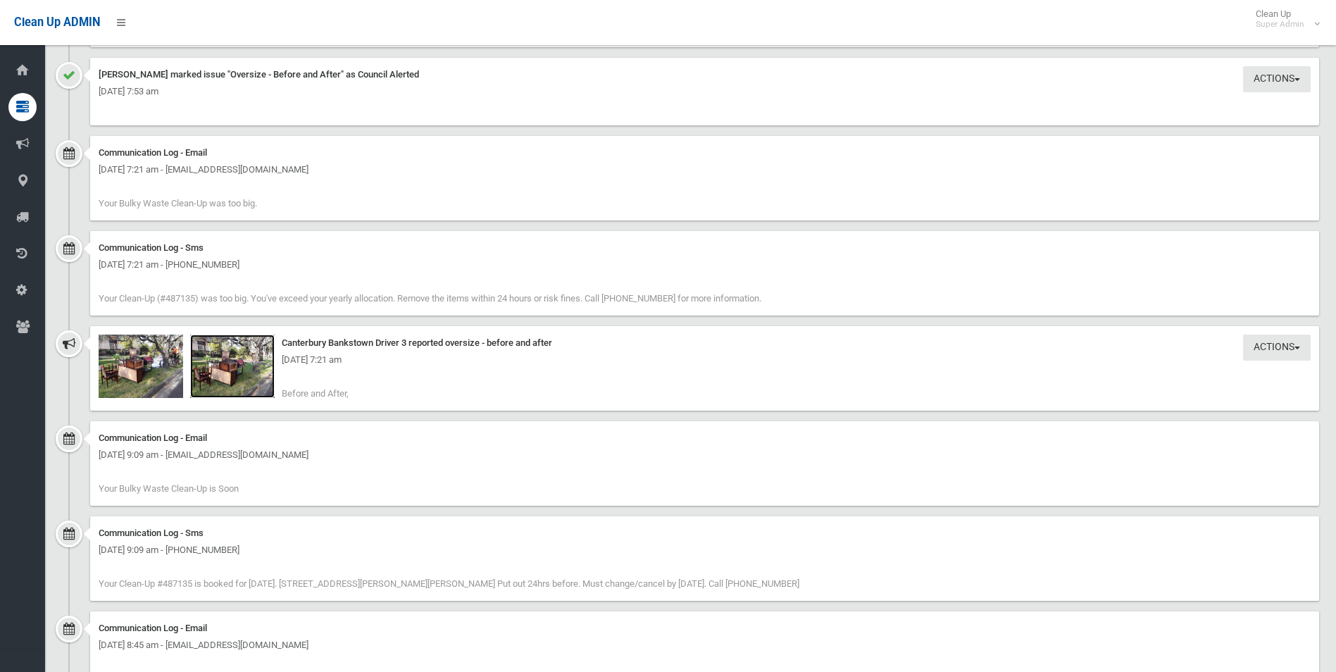
click at [227, 378] on img at bounding box center [232, 366] width 85 height 63
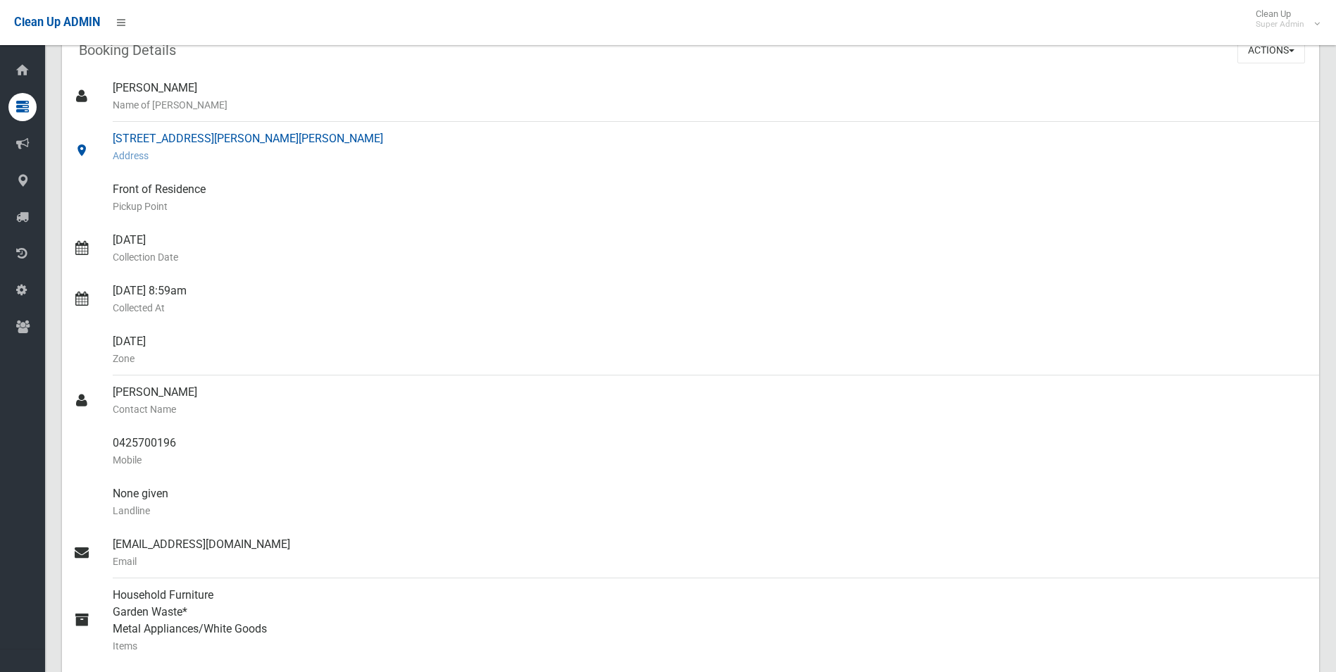
scroll to position [85, 0]
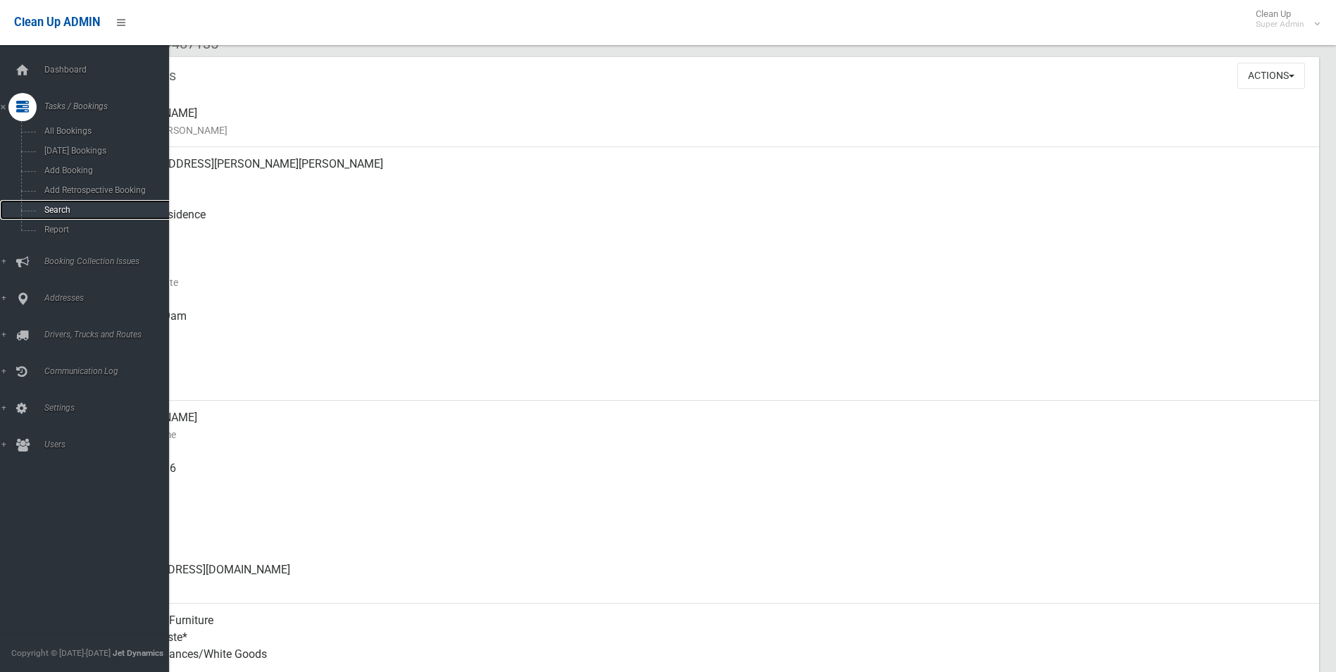
drag, startPoint x: 51, startPoint y: 211, endPoint x: 67, endPoint y: 211, distance: 16.2
click at [51, 211] on span "Search" at bounding box center [104, 210] width 128 height 10
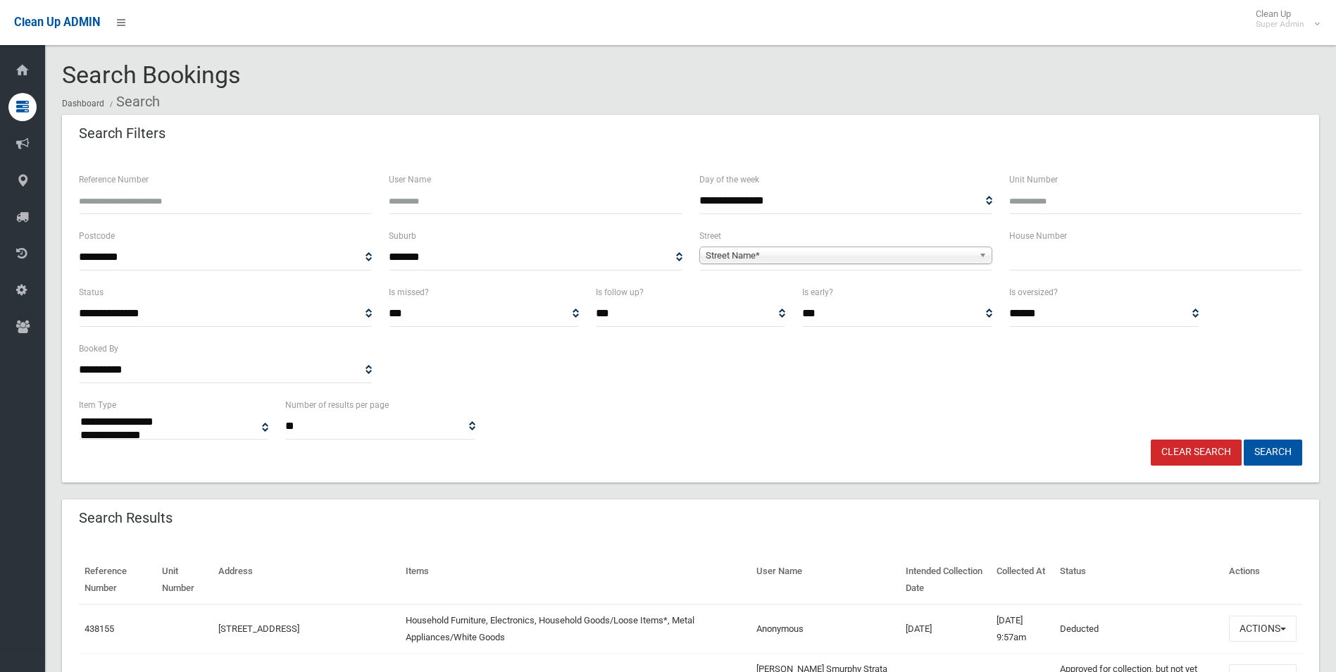
select select
click at [147, 198] on input "Reference Number" at bounding box center [225, 201] width 293 height 26
type input "******"
click at [1244, 440] on button "Search" at bounding box center [1273, 453] width 58 height 26
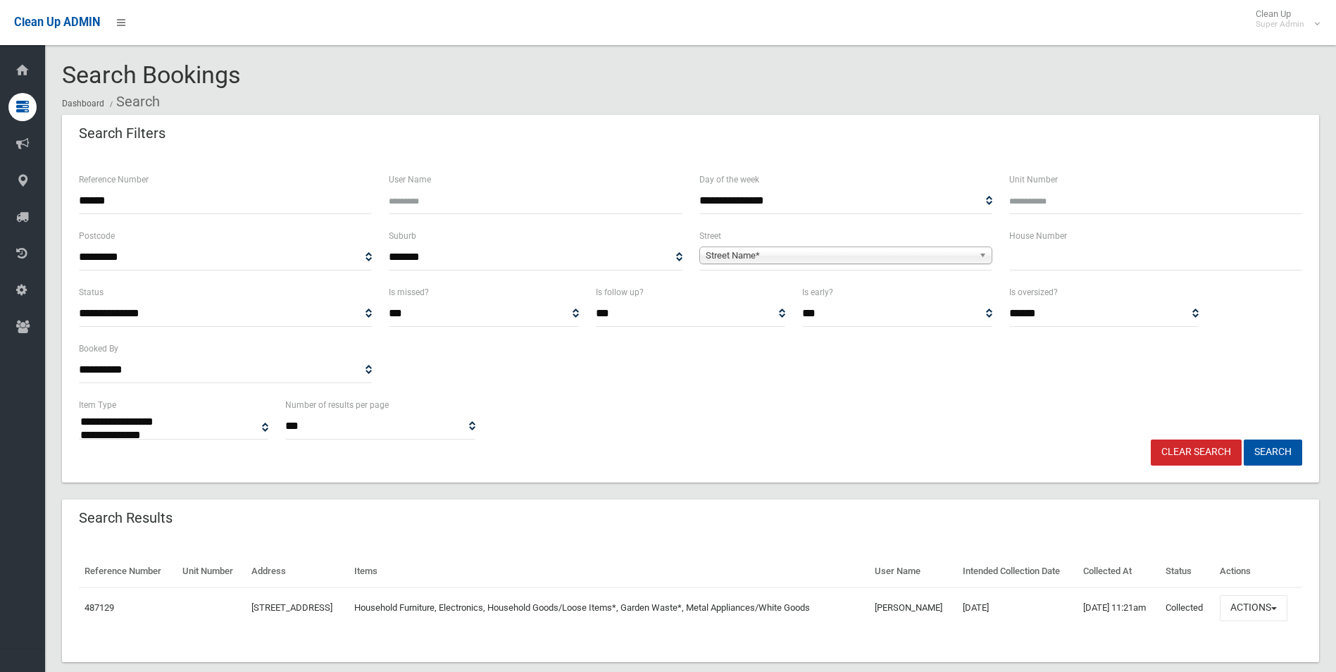
select select
click at [1255, 603] on button "Actions" at bounding box center [1254, 608] width 68 height 26
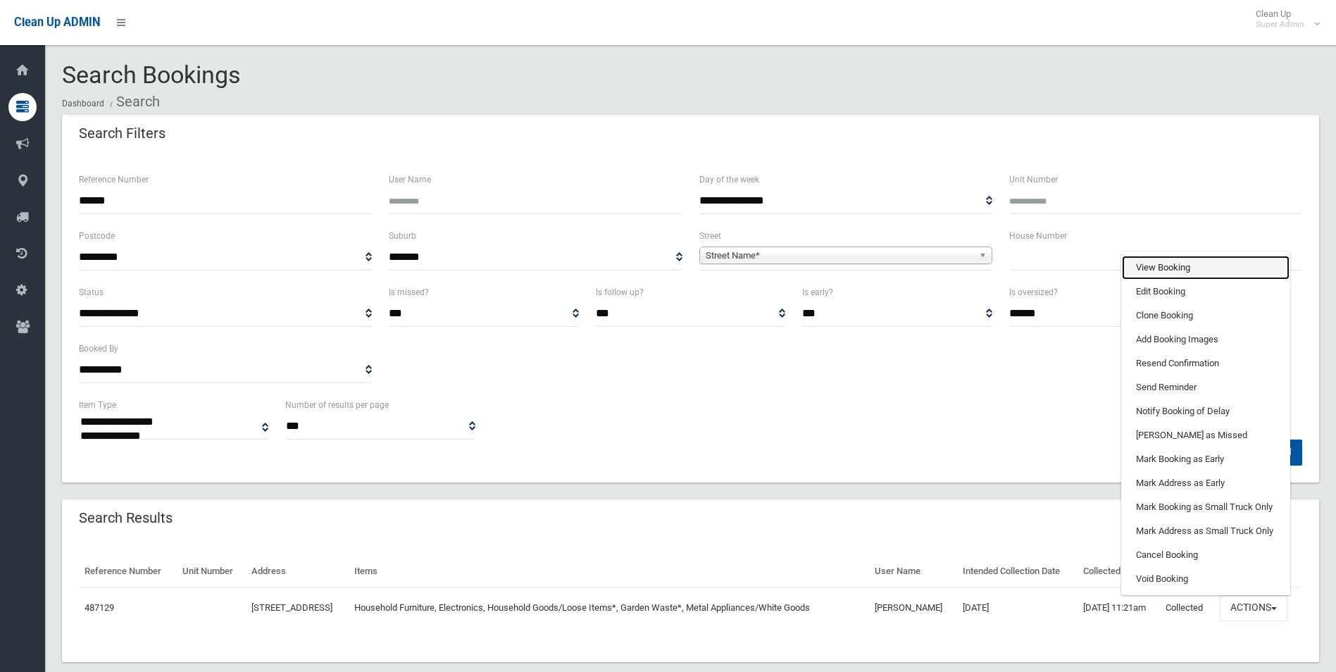
drag, startPoint x: 1183, startPoint y: 265, endPoint x: 638, endPoint y: 392, distance: 560.0
click at [1181, 266] on link "View Booking" at bounding box center [1206, 268] width 168 height 24
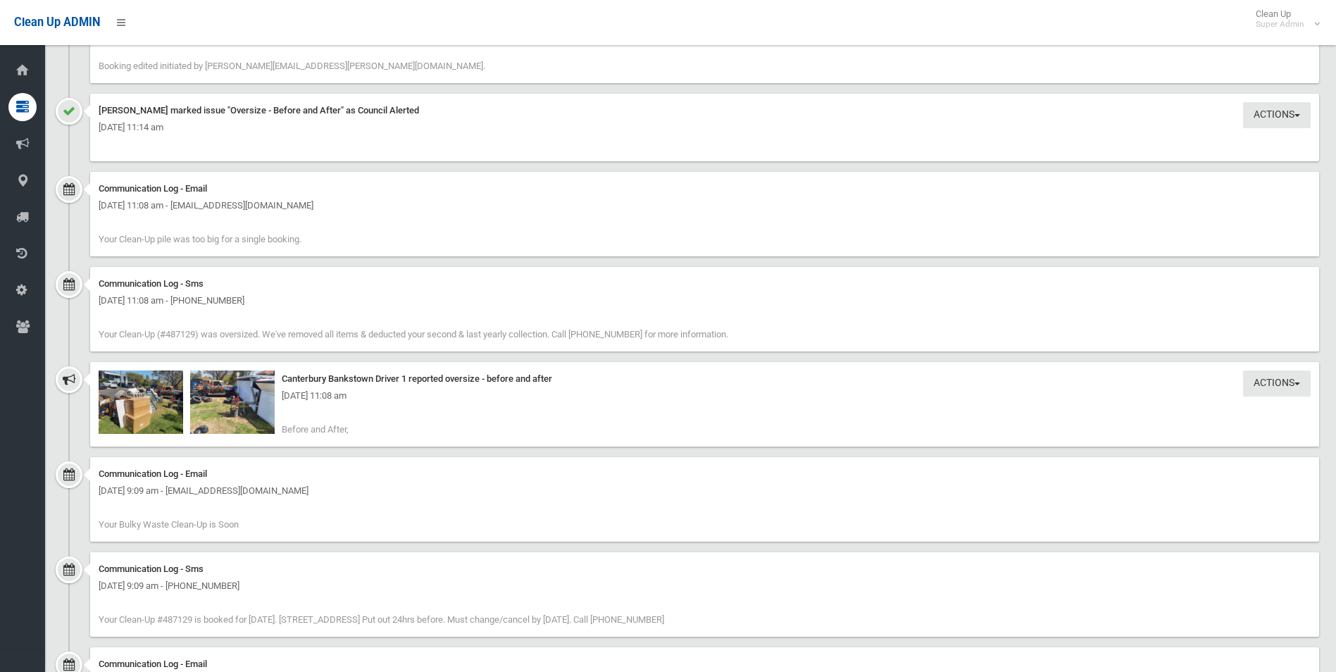
scroll to position [1338, 0]
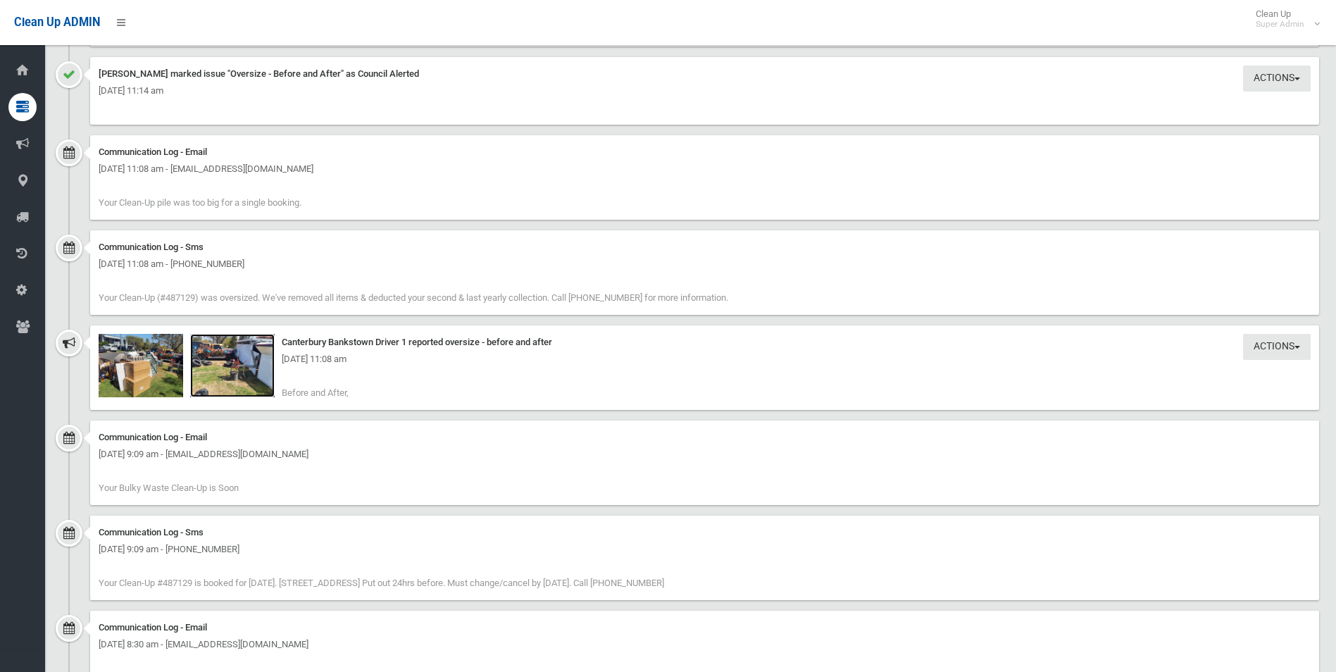
click at [243, 379] on img at bounding box center [232, 365] width 85 height 63
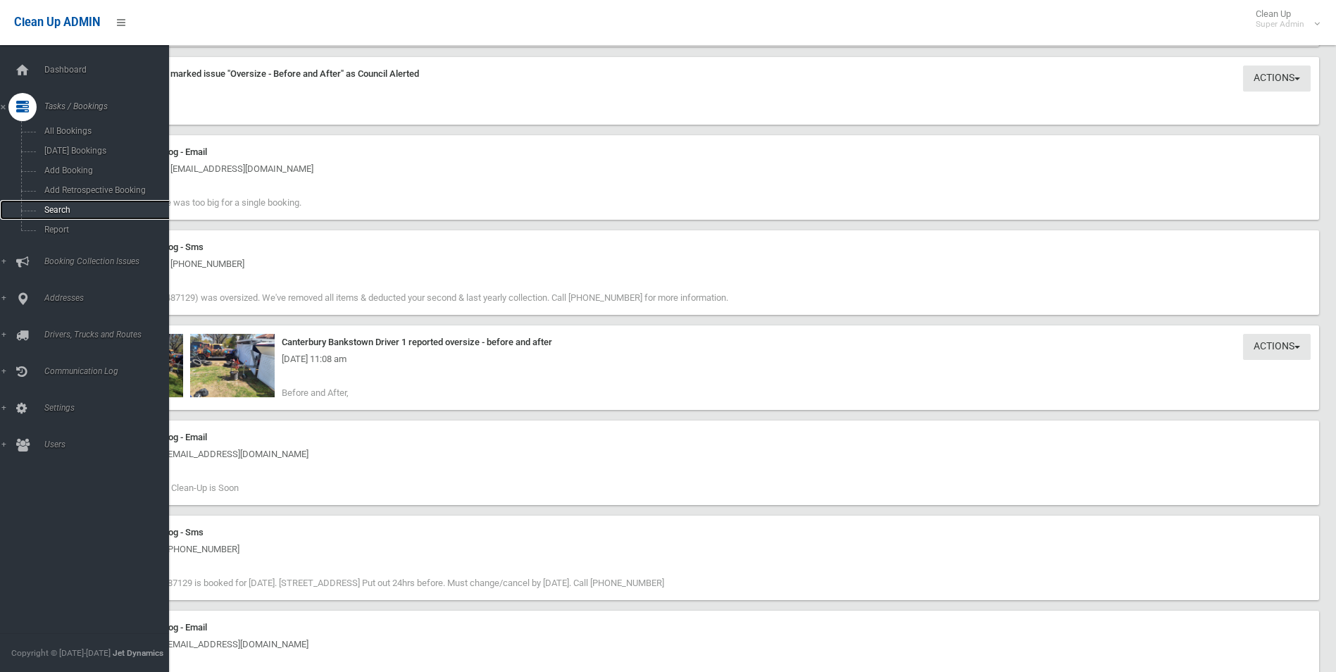
click at [60, 213] on span "Search" at bounding box center [104, 210] width 128 height 10
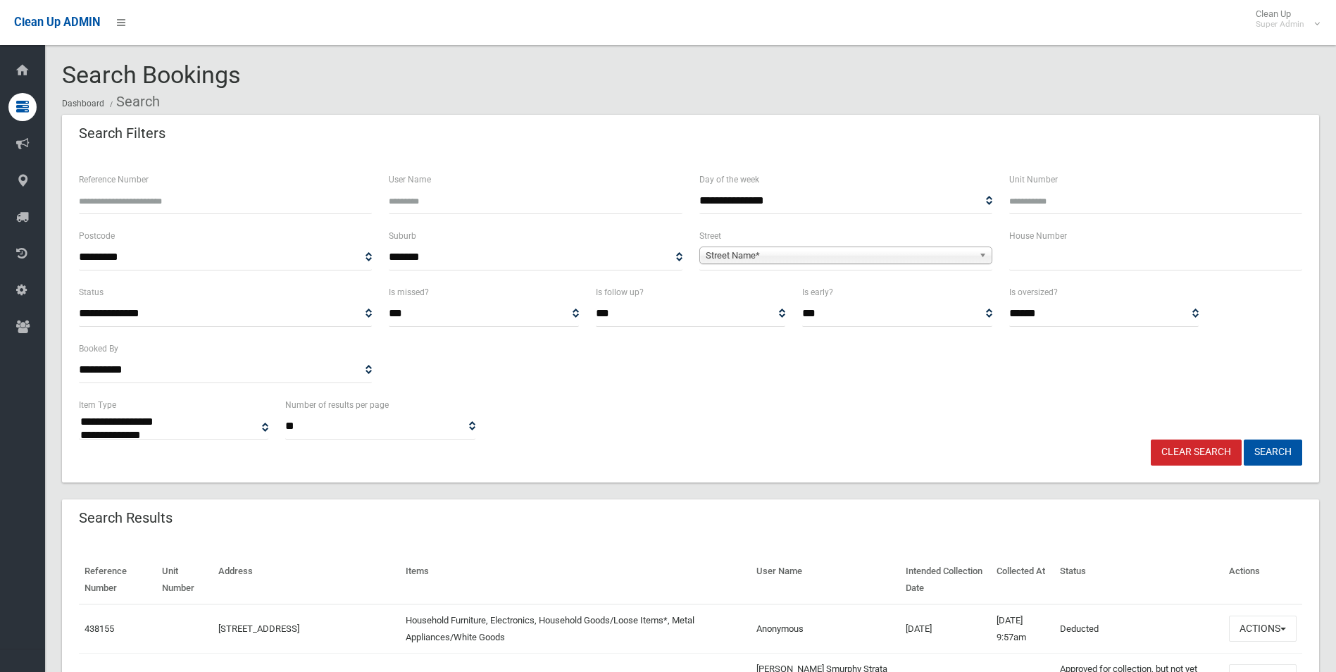
select select
type input "******"
click at [1244, 440] on button "Search" at bounding box center [1273, 453] width 58 height 26
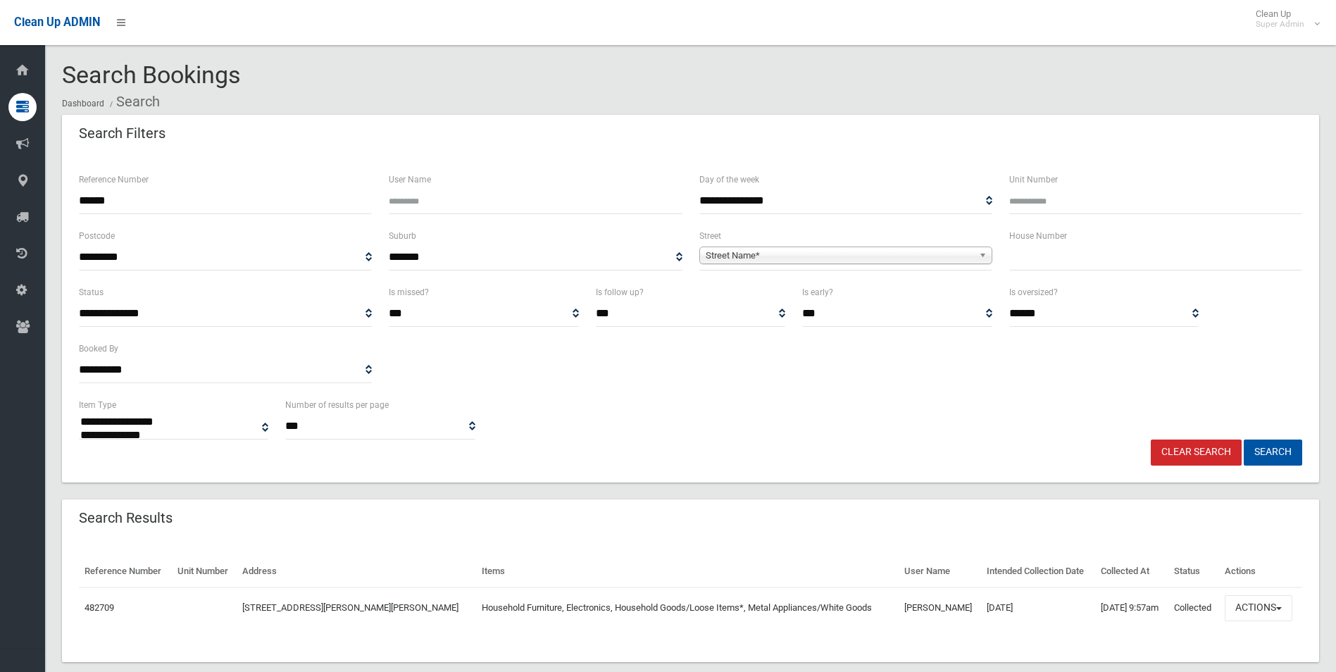
select select
click at [1255, 603] on button "Actions" at bounding box center [1259, 608] width 68 height 26
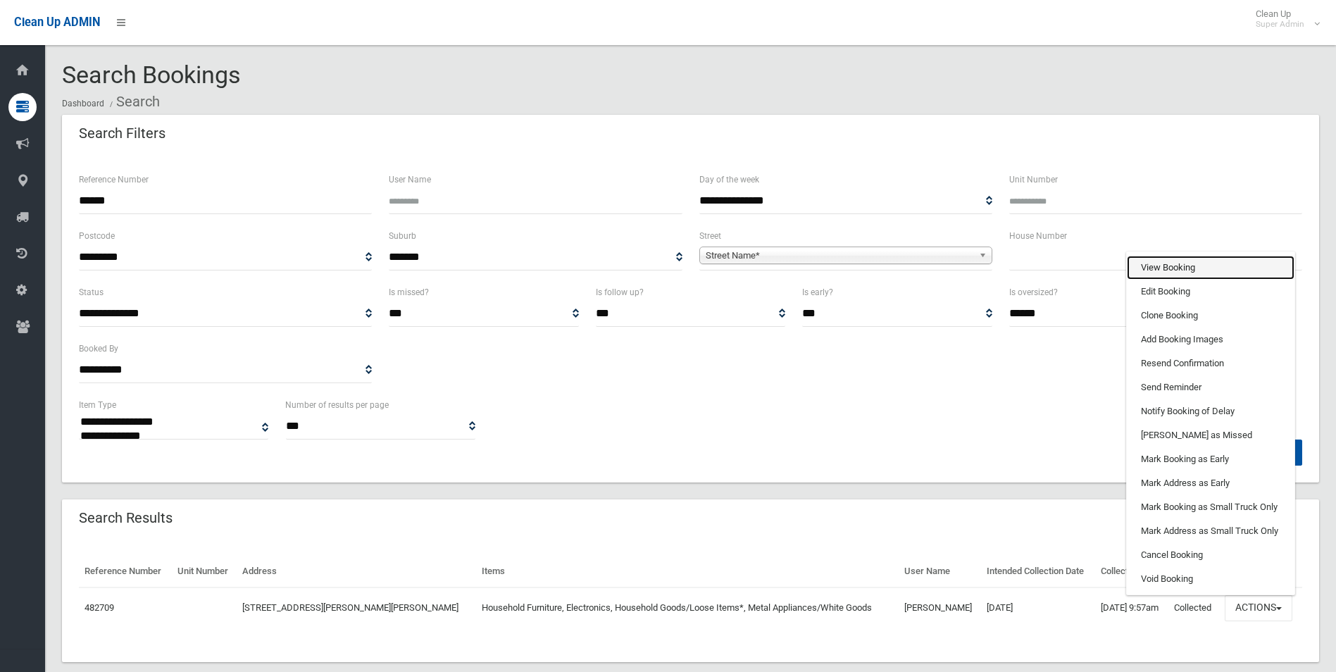
click at [1178, 273] on link "View Booking" at bounding box center [1211, 268] width 168 height 24
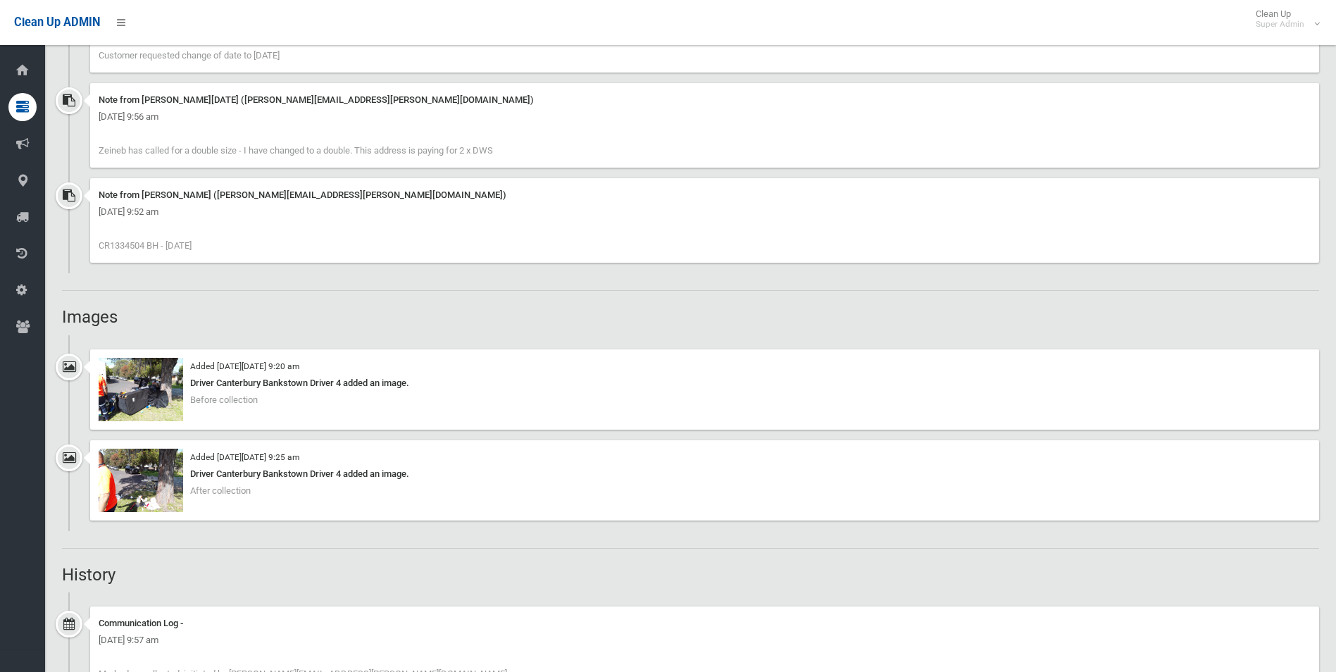
scroll to position [1057, 0]
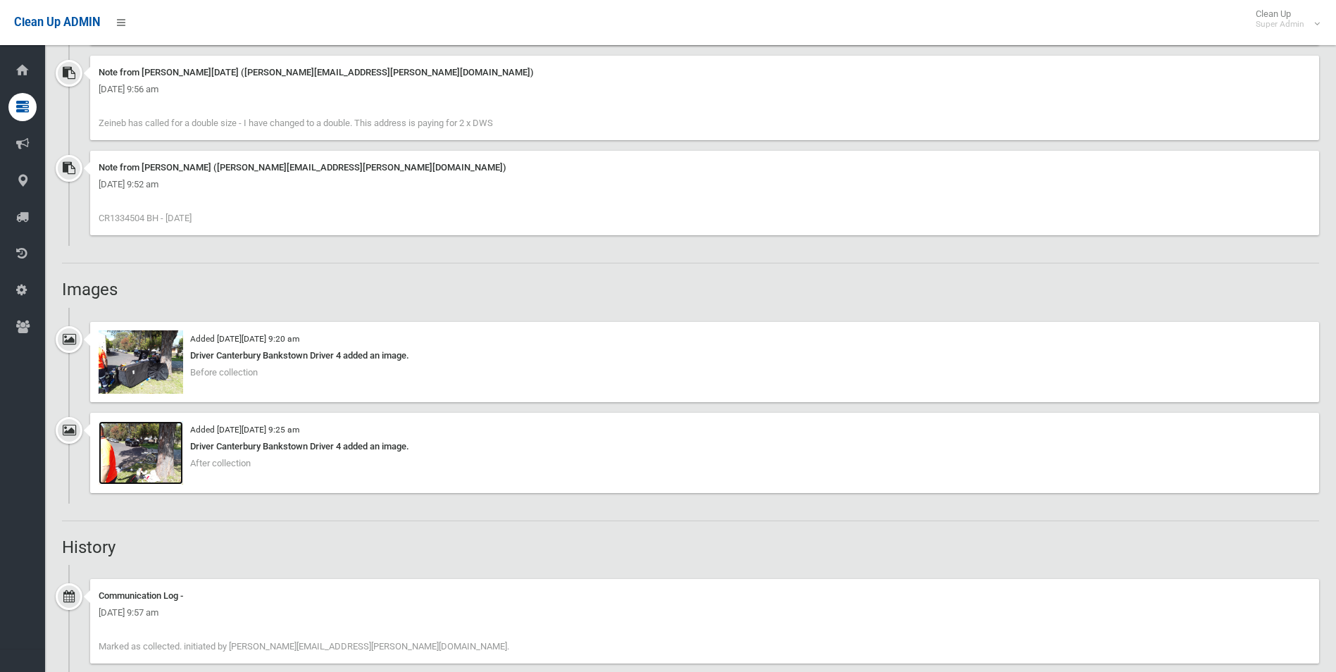
click at [151, 453] on img at bounding box center [141, 452] width 85 height 63
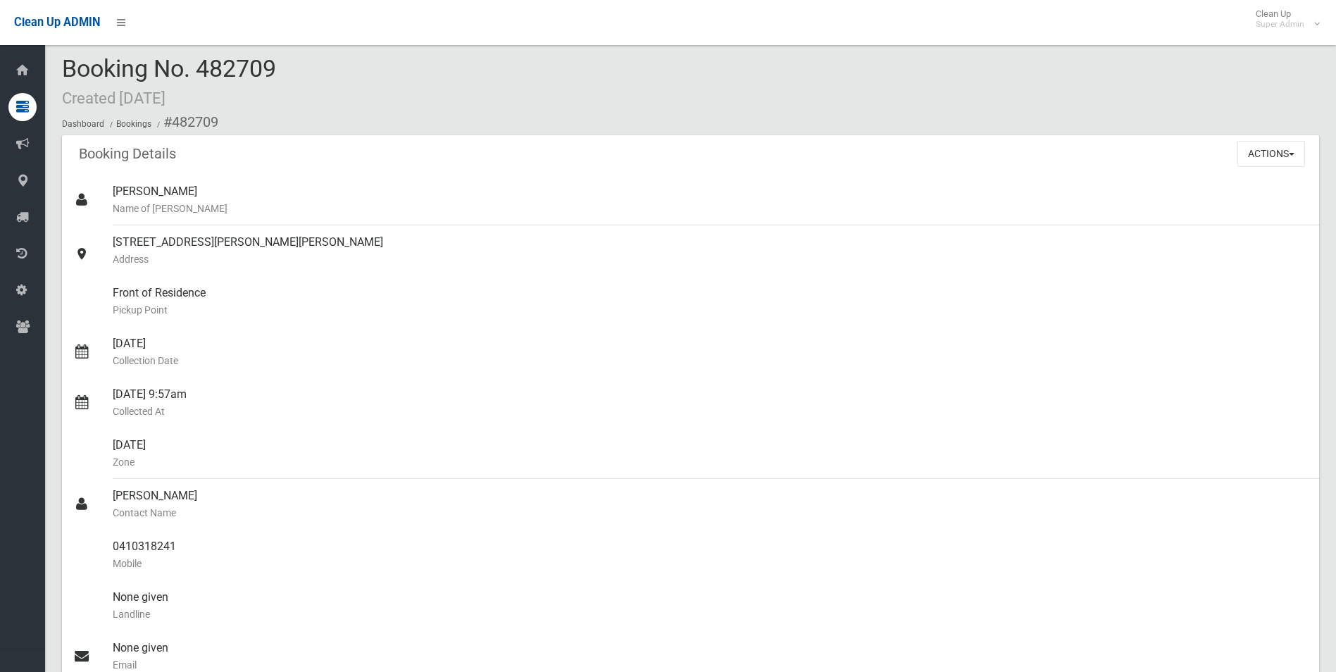
scroll to position [0, 0]
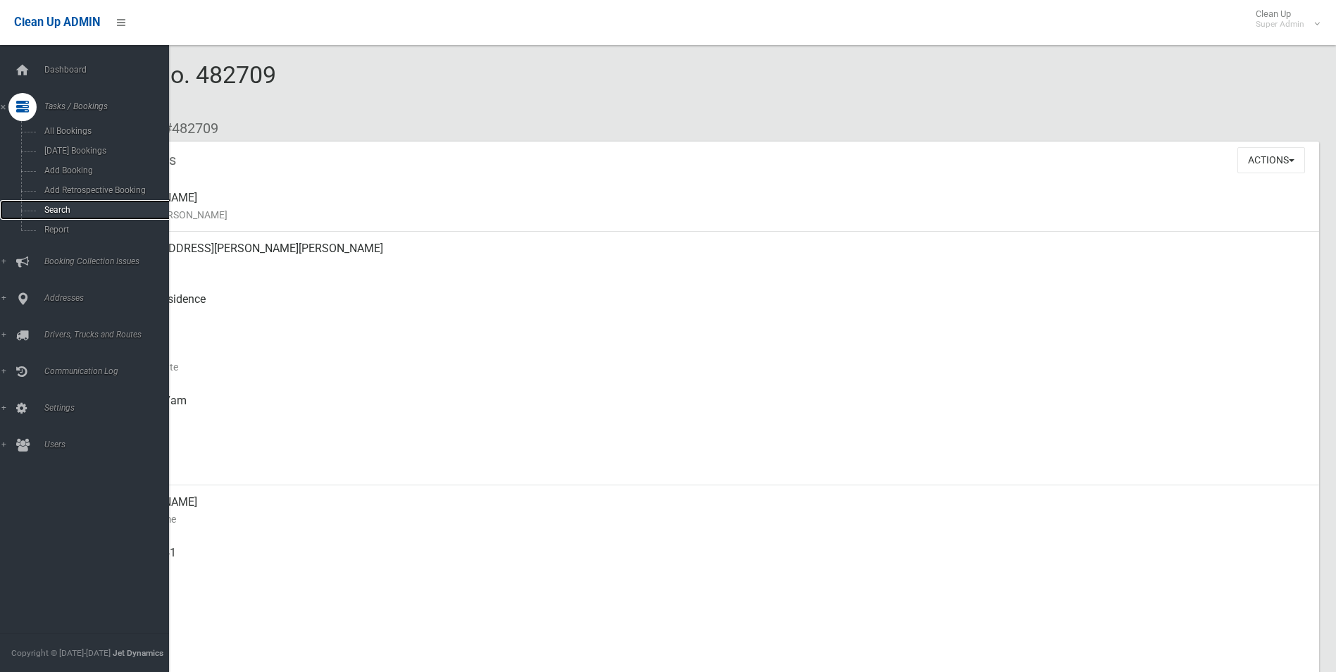
click at [51, 216] on link "Search" at bounding box center [90, 210] width 180 height 20
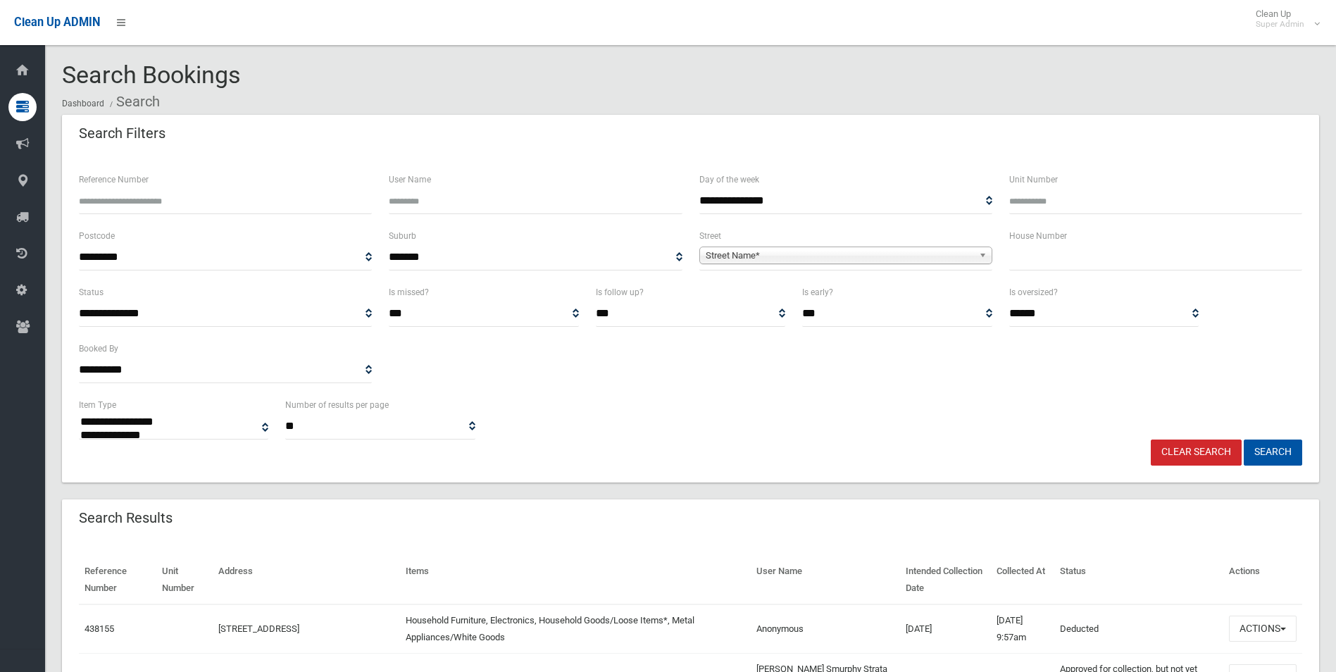
select select
click at [212, 204] on input "Reference Number" at bounding box center [225, 201] width 293 height 26
type input "******"
click at [1244, 440] on button "Search" at bounding box center [1273, 453] width 58 height 26
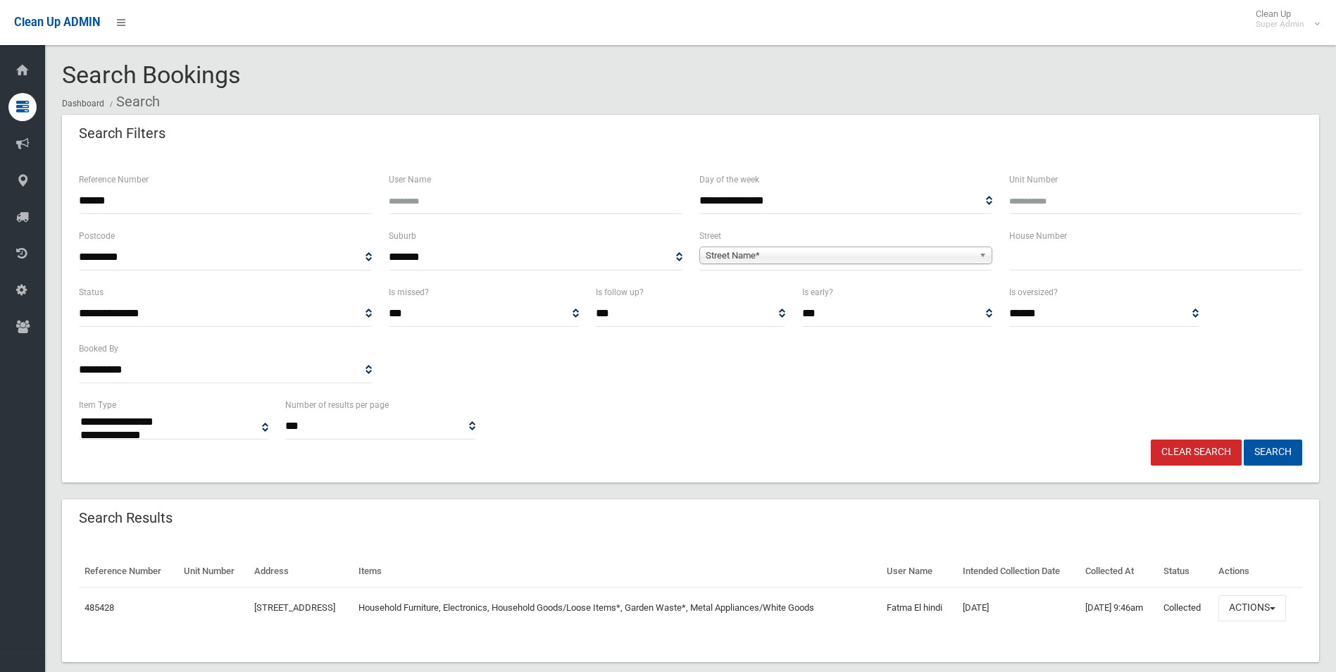
select select
click at [1259, 609] on button "Actions" at bounding box center [1253, 608] width 68 height 26
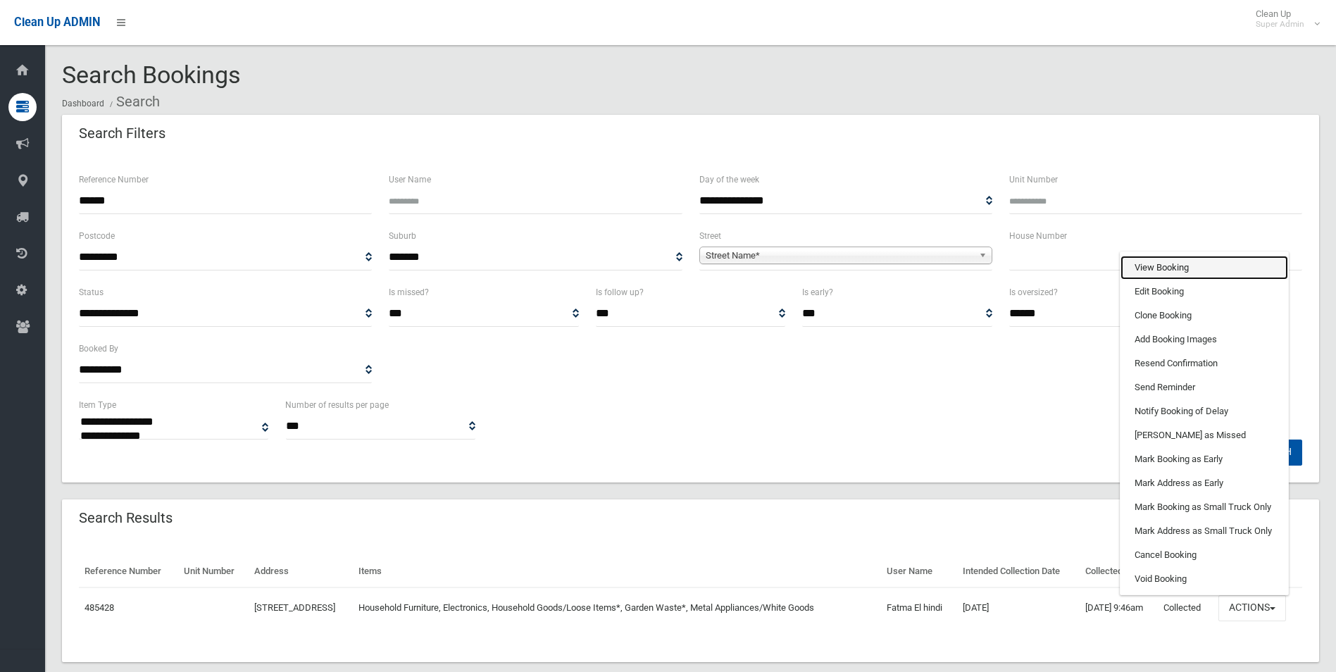
click at [1169, 269] on link "View Booking" at bounding box center [1205, 268] width 168 height 24
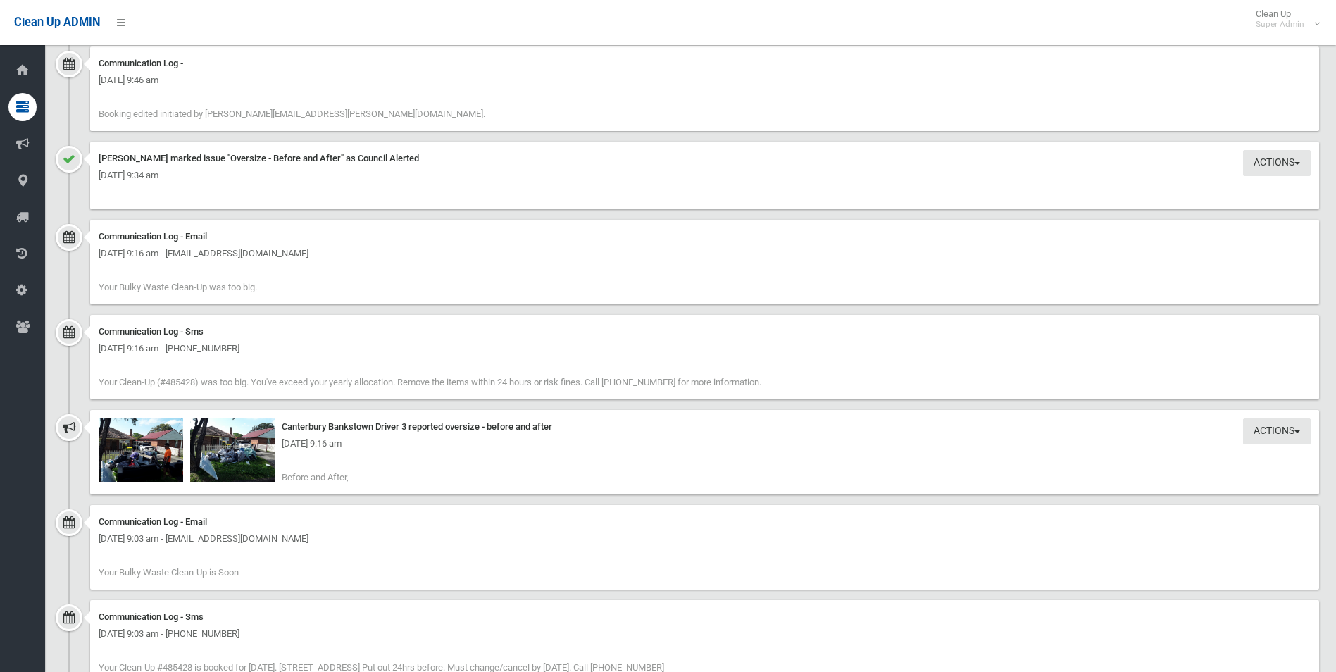
scroll to position [1479, 0]
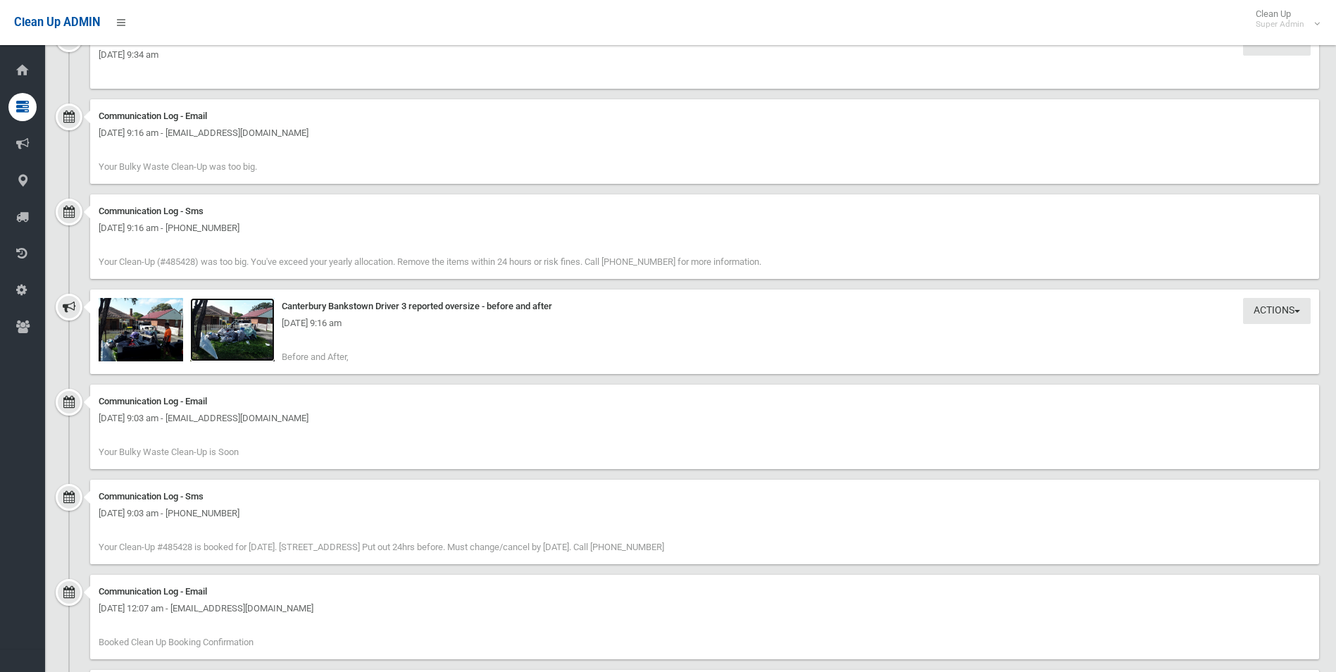
click at [247, 334] on img at bounding box center [232, 329] width 85 height 63
click at [147, 328] on div "Tuesday 30th September 2025 - 9:16 am" at bounding box center [705, 323] width 1212 height 17
drag, startPoint x: 164, startPoint y: 331, endPoint x: 305, endPoint y: 330, distance: 140.9
click at [163, 331] on div "Tuesday 30th September 2025 - 9:16 am" at bounding box center [705, 323] width 1212 height 17
click at [137, 337] on img at bounding box center [141, 329] width 85 height 63
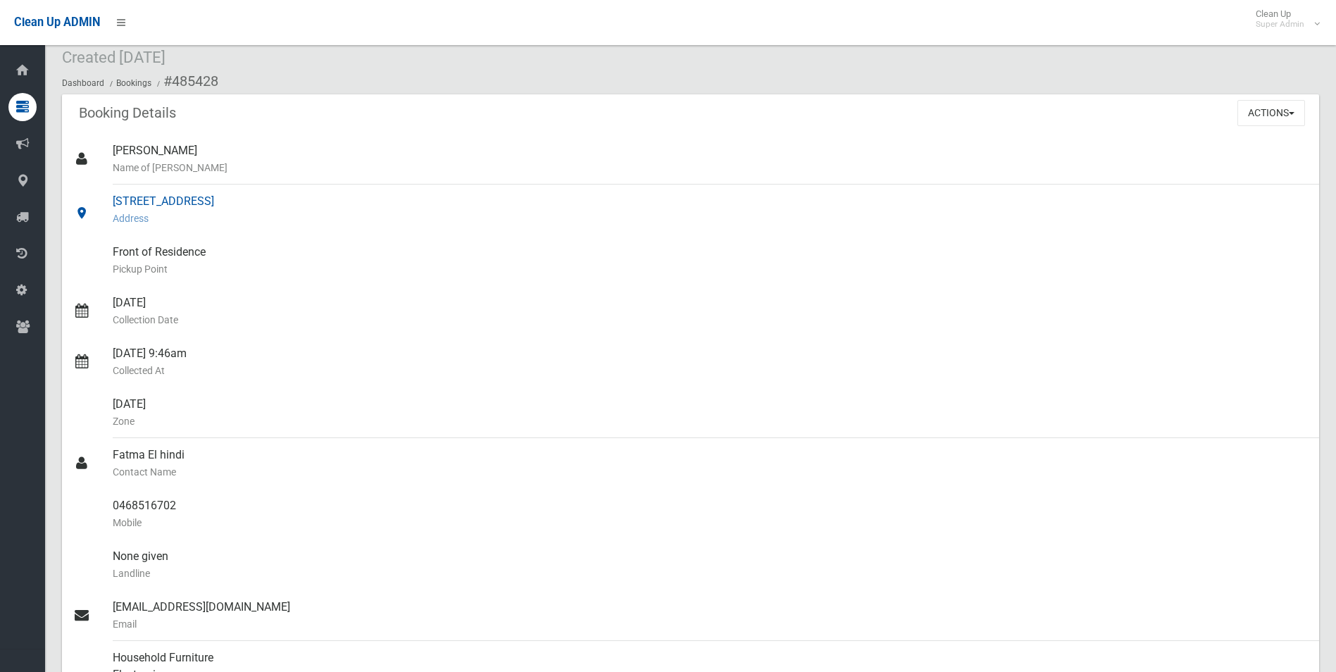
scroll to position [0, 0]
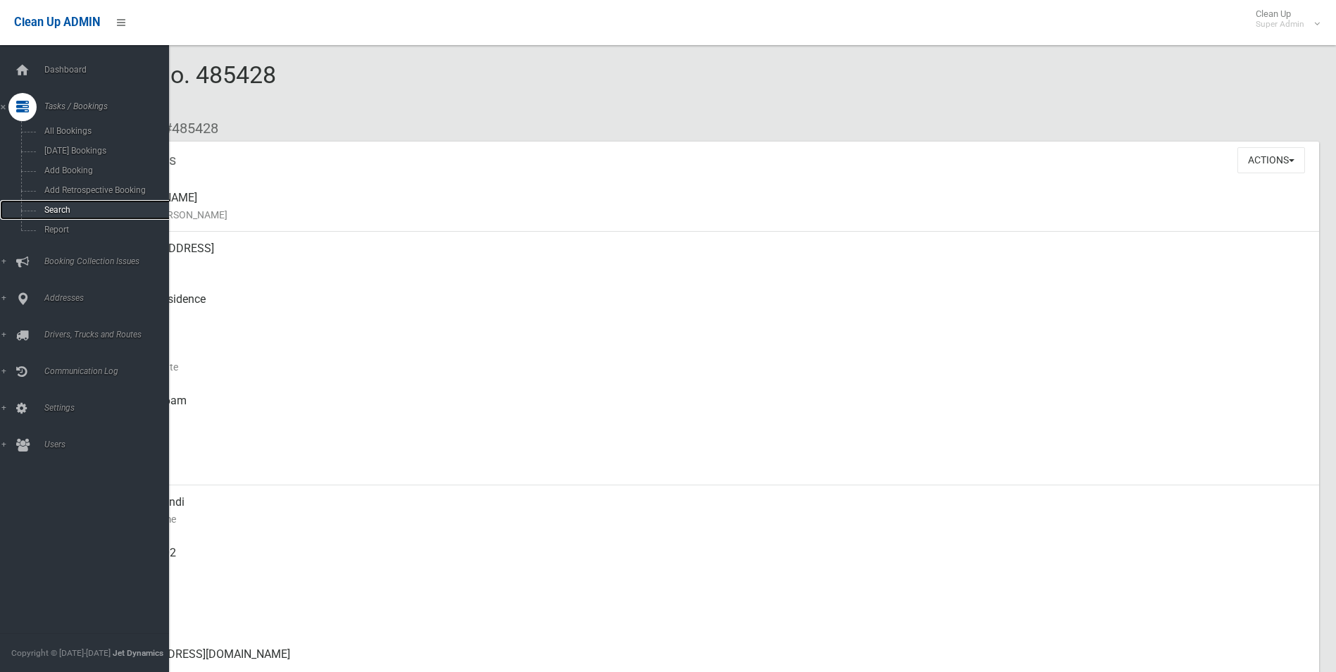
click at [49, 211] on span "Search" at bounding box center [104, 210] width 128 height 10
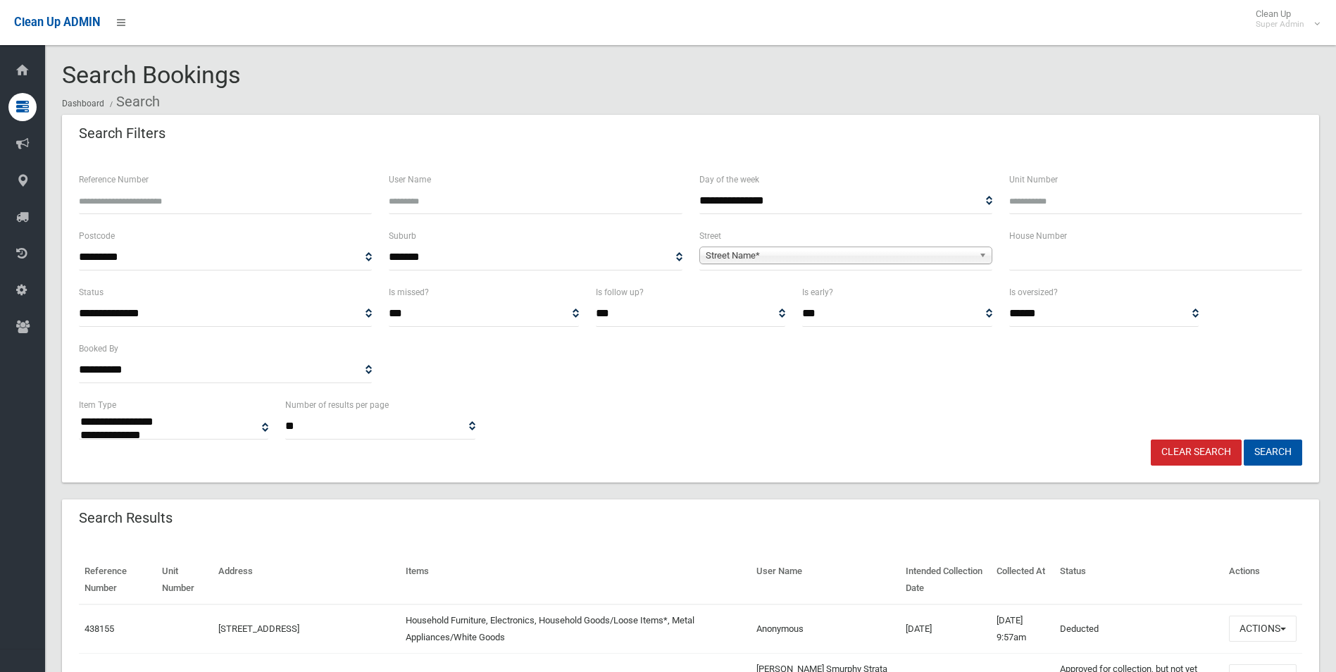
select select
click at [232, 198] on input "Reference Number" at bounding box center [225, 201] width 293 height 26
type input "******"
click at [1244, 440] on button "Search" at bounding box center [1273, 453] width 58 height 26
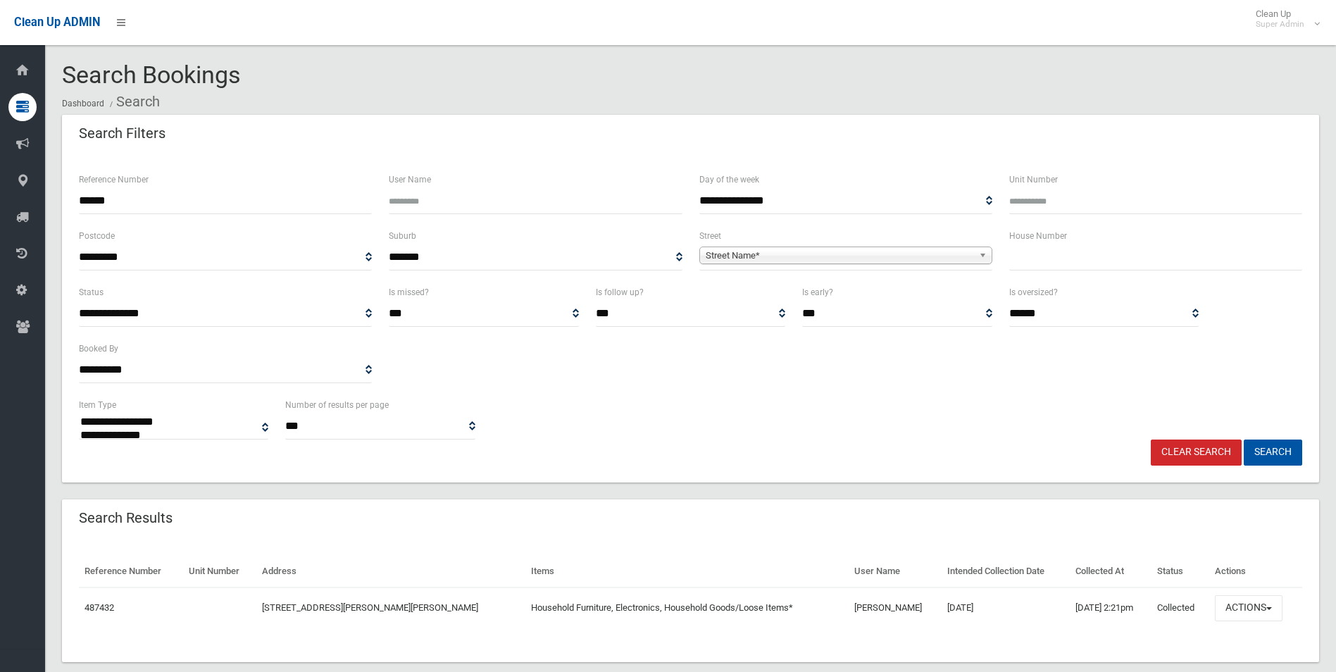
select select
click at [1243, 602] on button "Actions" at bounding box center [1249, 608] width 68 height 26
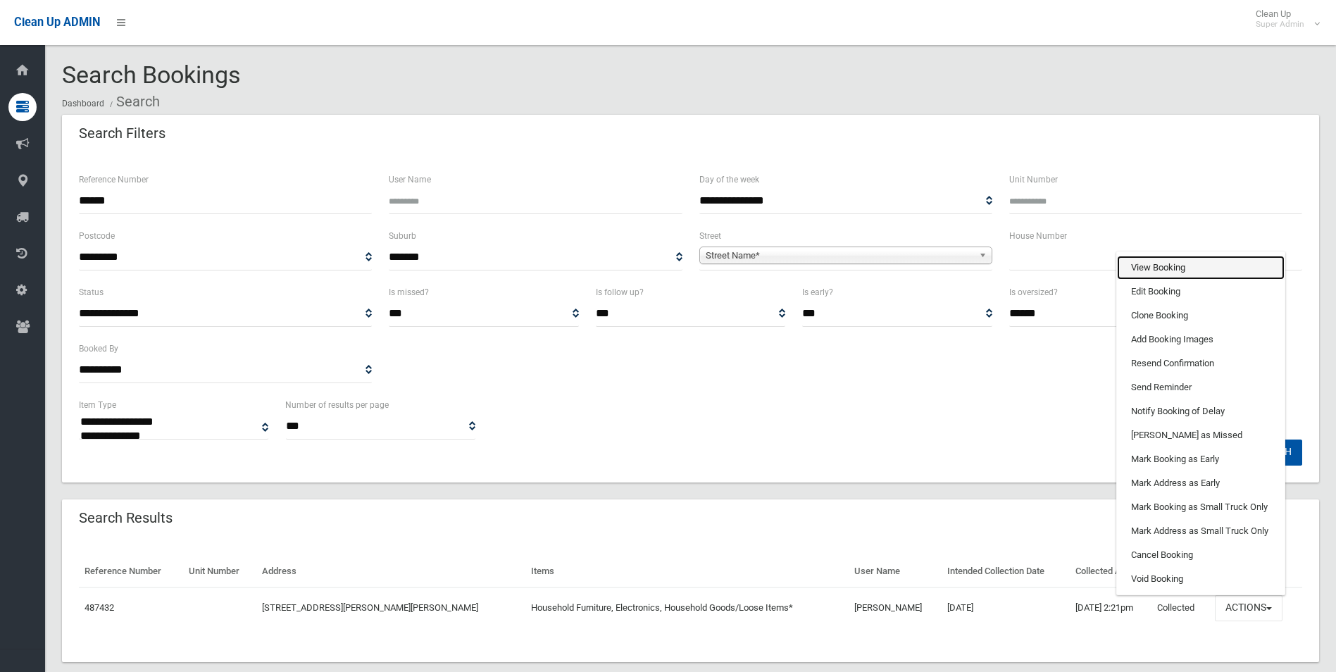
click at [1160, 266] on link "View Booking" at bounding box center [1201, 268] width 168 height 24
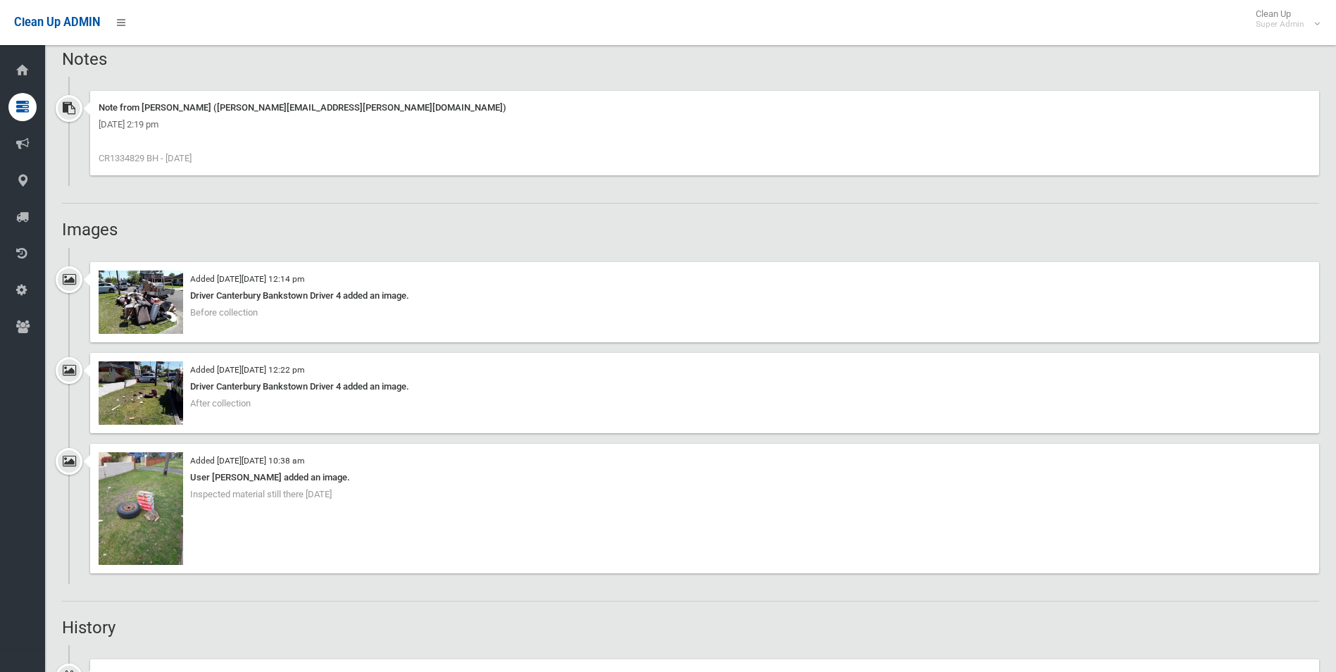
scroll to position [916, 0]
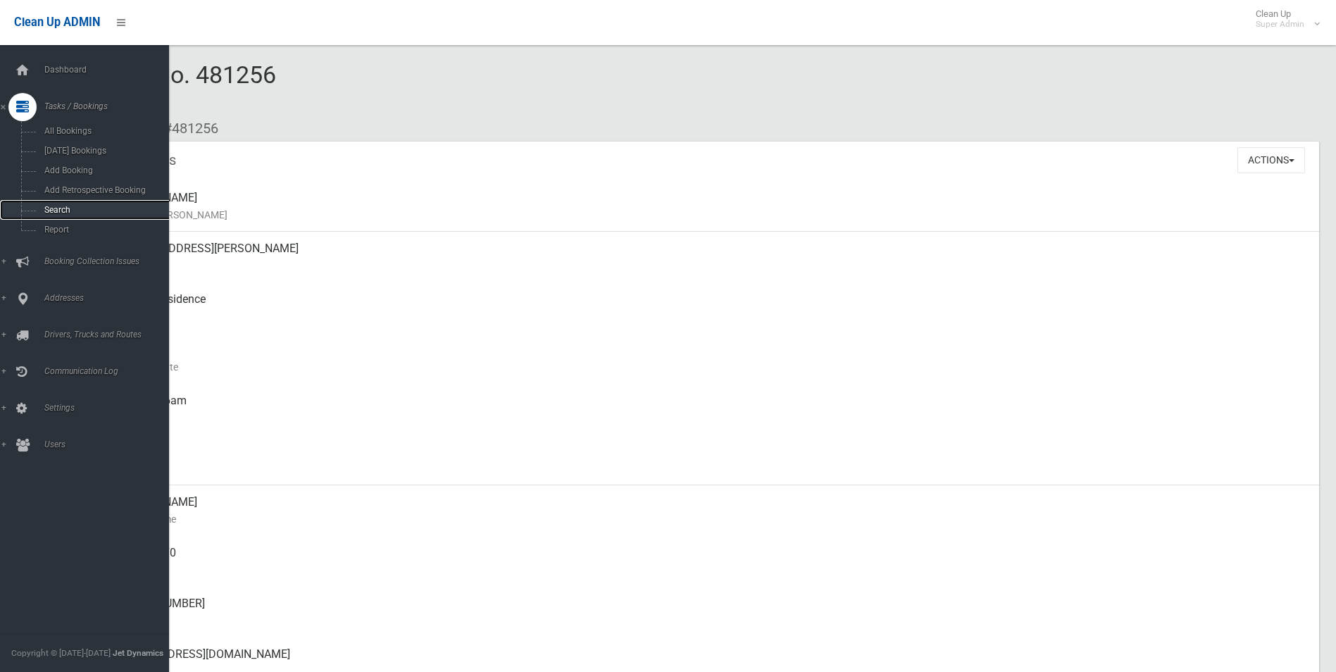
click at [61, 211] on span "Search" at bounding box center [104, 210] width 128 height 10
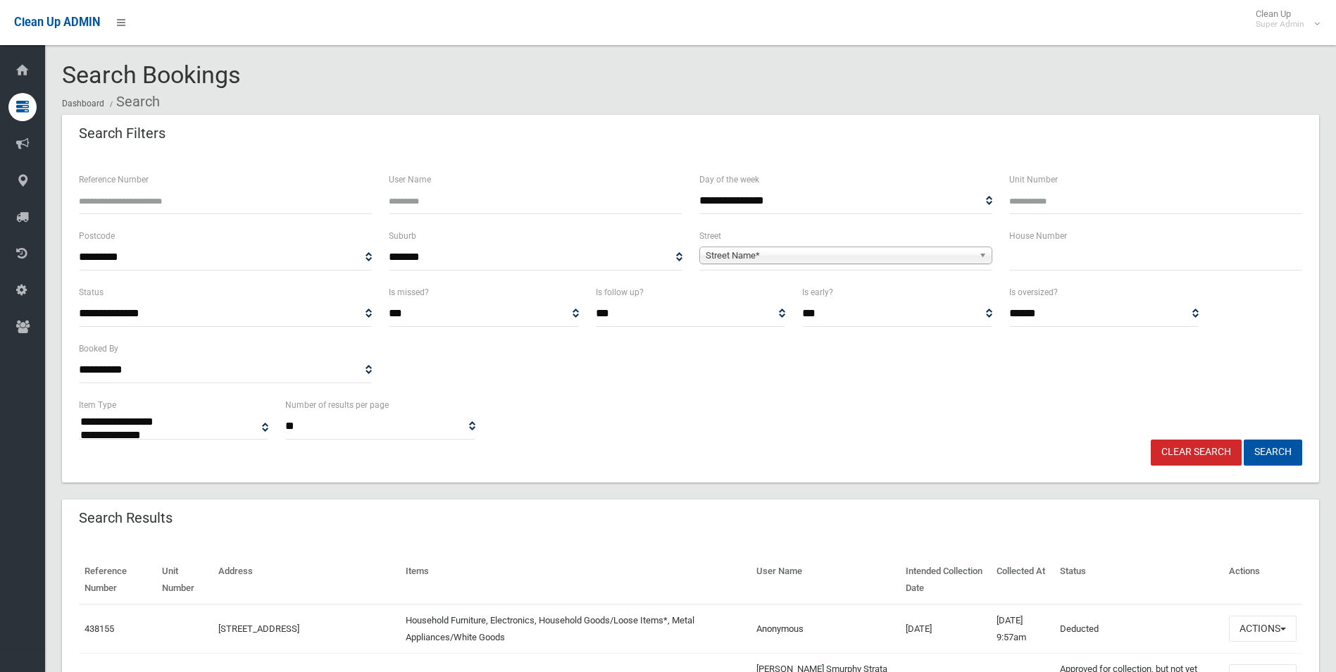
select select
click at [262, 206] on input "Reference Number" at bounding box center [225, 201] width 293 height 26
type input "******"
click at [1244, 440] on button "Search" at bounding box center [1273, 453] width 58 height 26
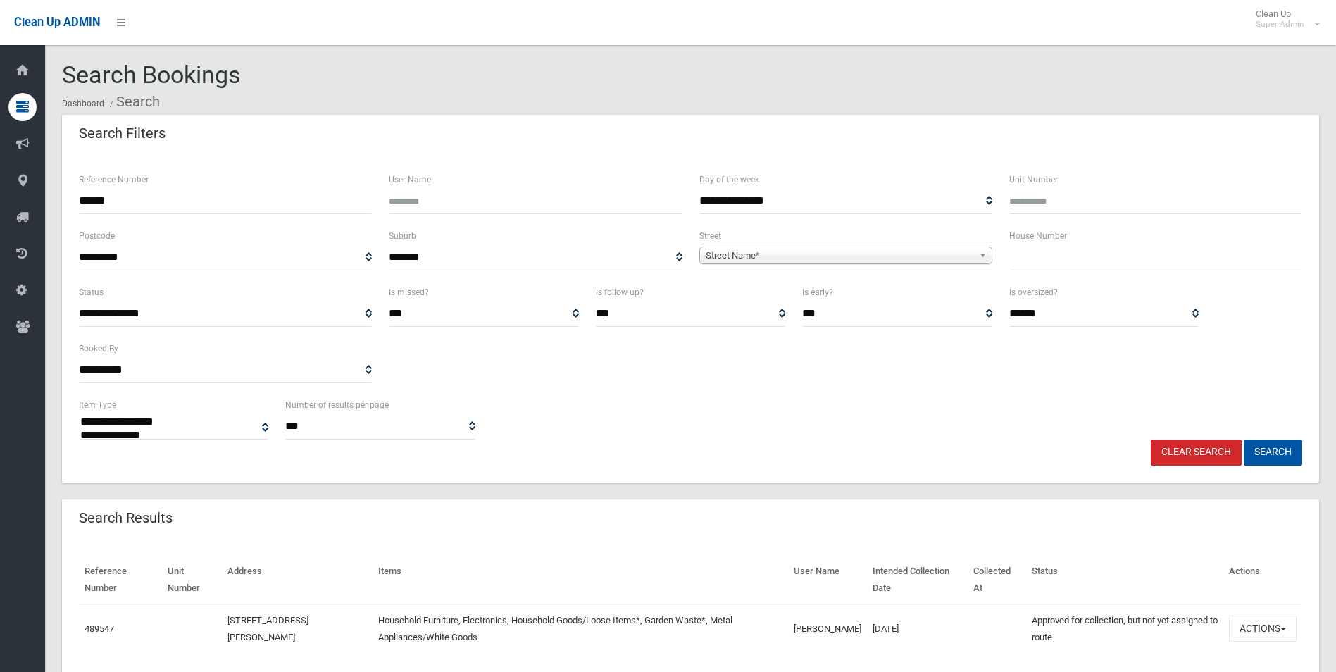
select select
click at [1248, 626] on button "Actions" at bounding box center [1263, 629] width 68 height 26
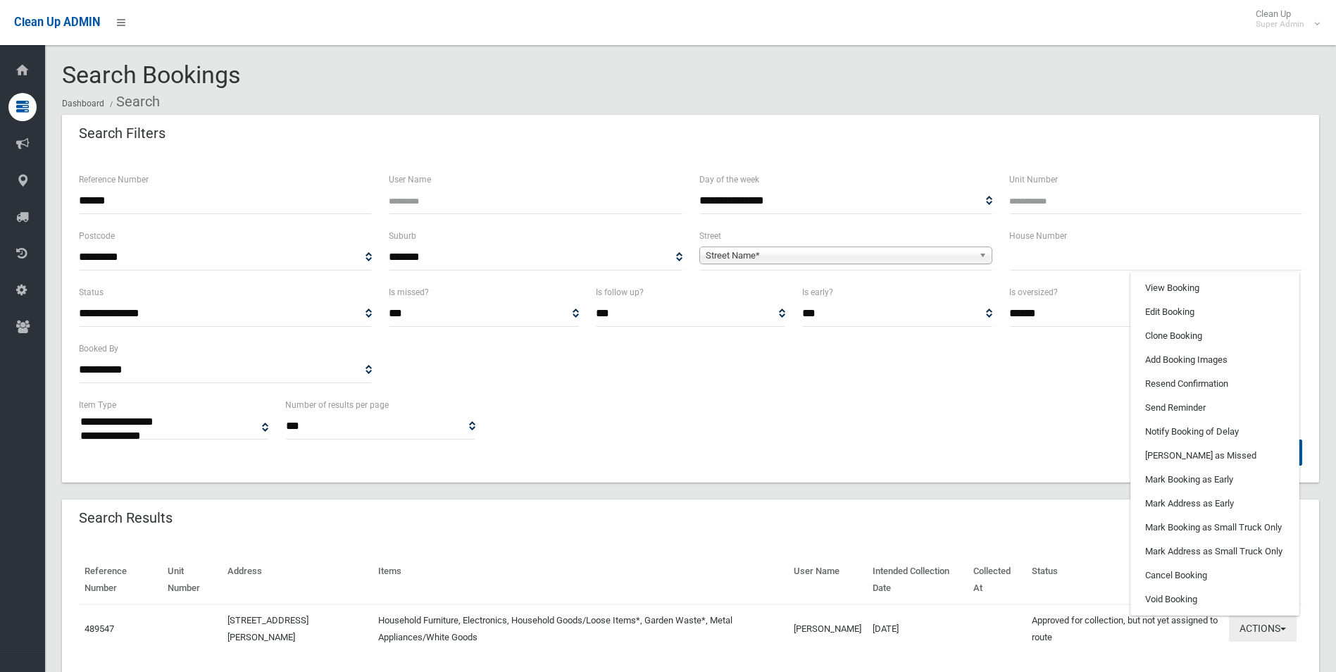
scroll to position [49, 0]
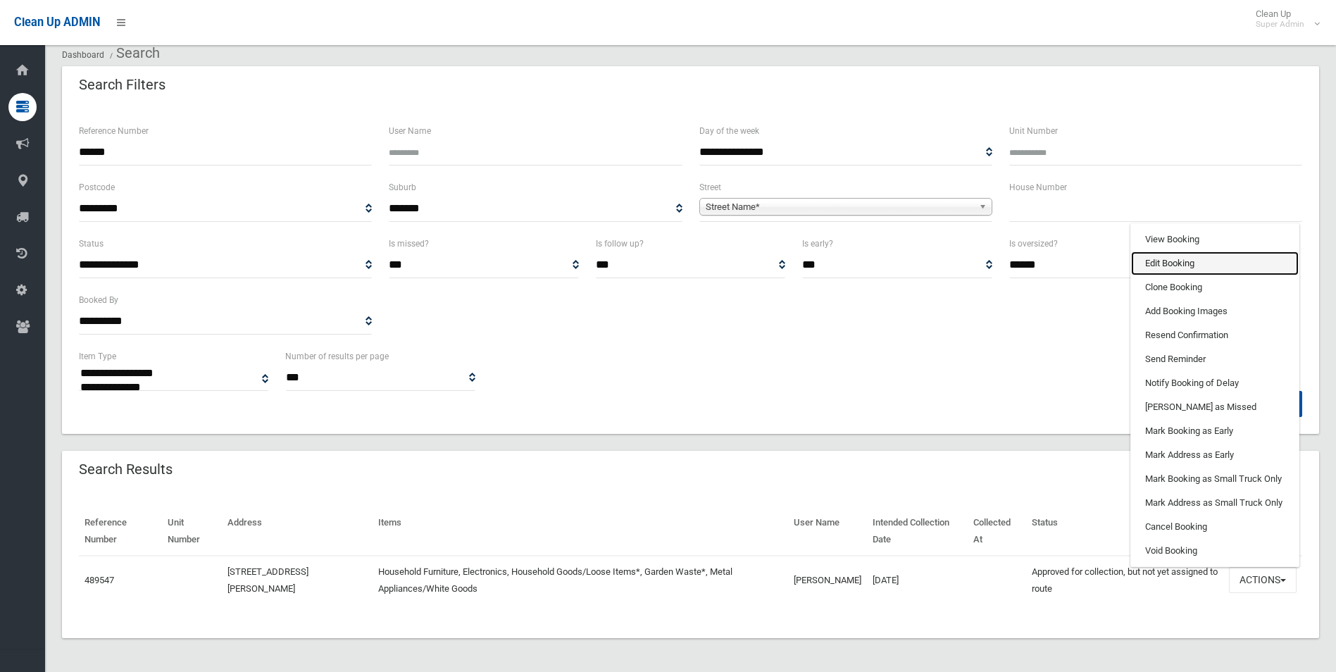
click at [1170, 262] on link "Edit Booking" at bounding box center [1215, 263] width 168 height 24
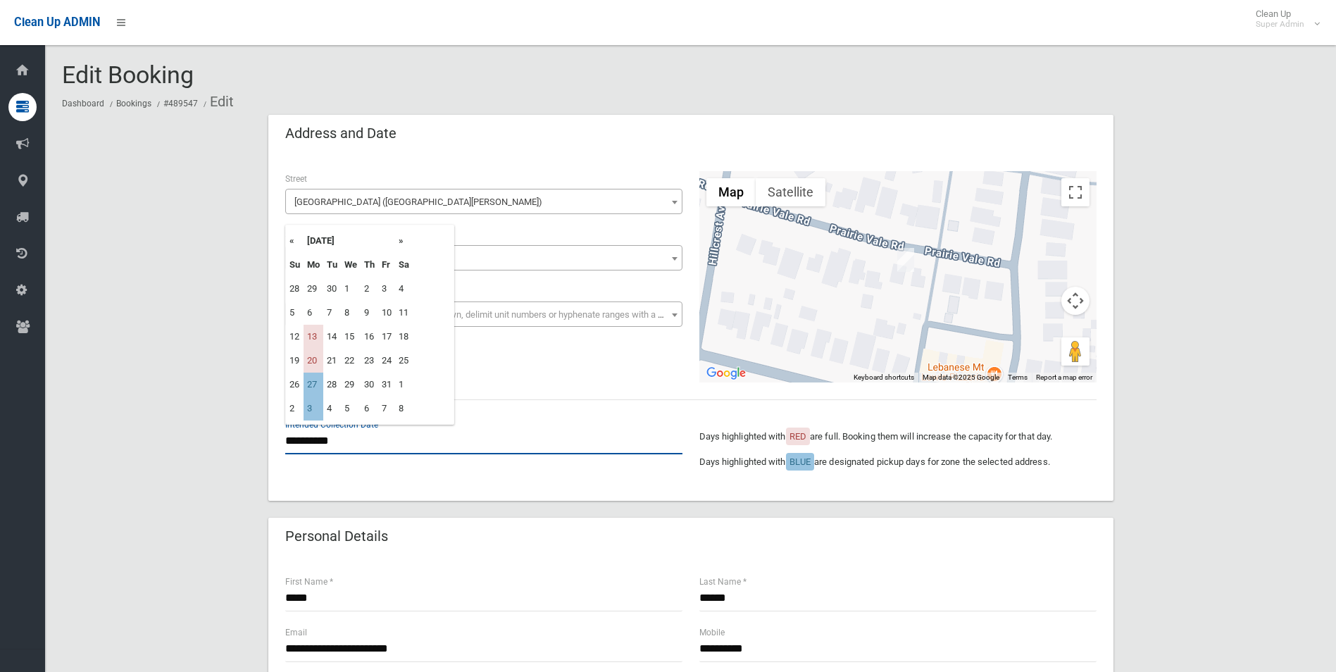
click at [318, 440] on input "**********" at bounding box center [483, 441] width 397 height 26
click at [315, 336] on td "13" at bounding box center [314, 337] width 20 height 24
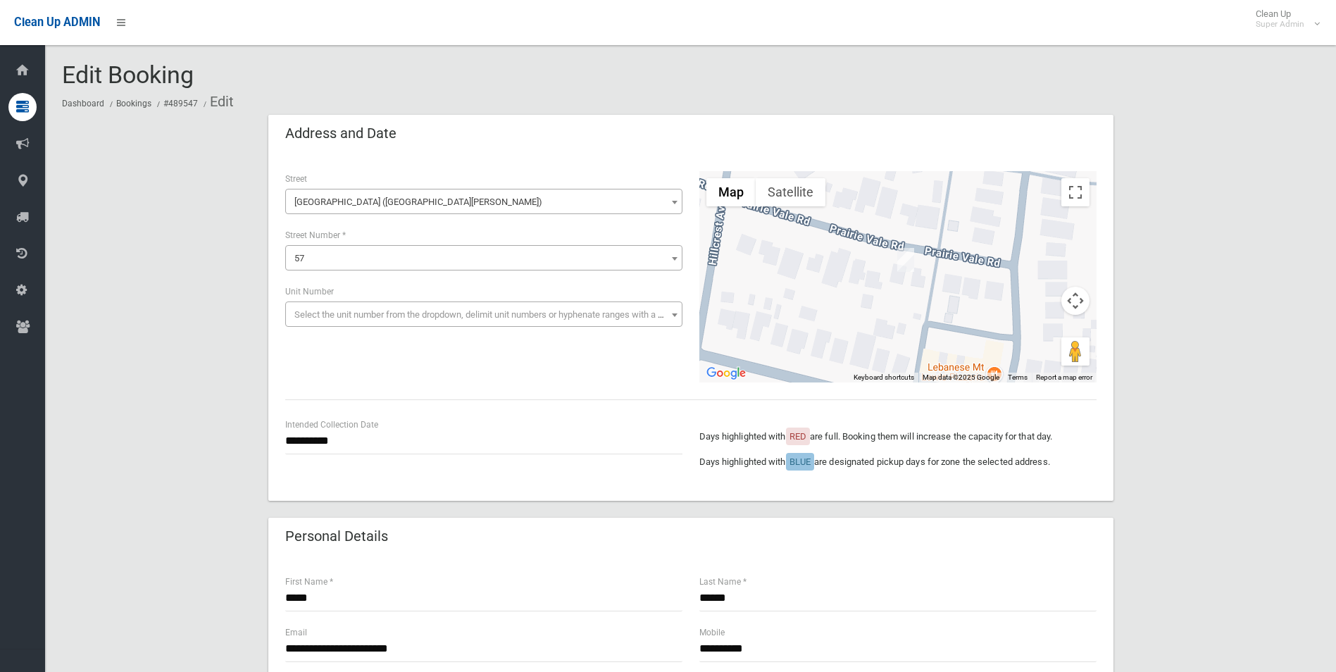
type input "**********"
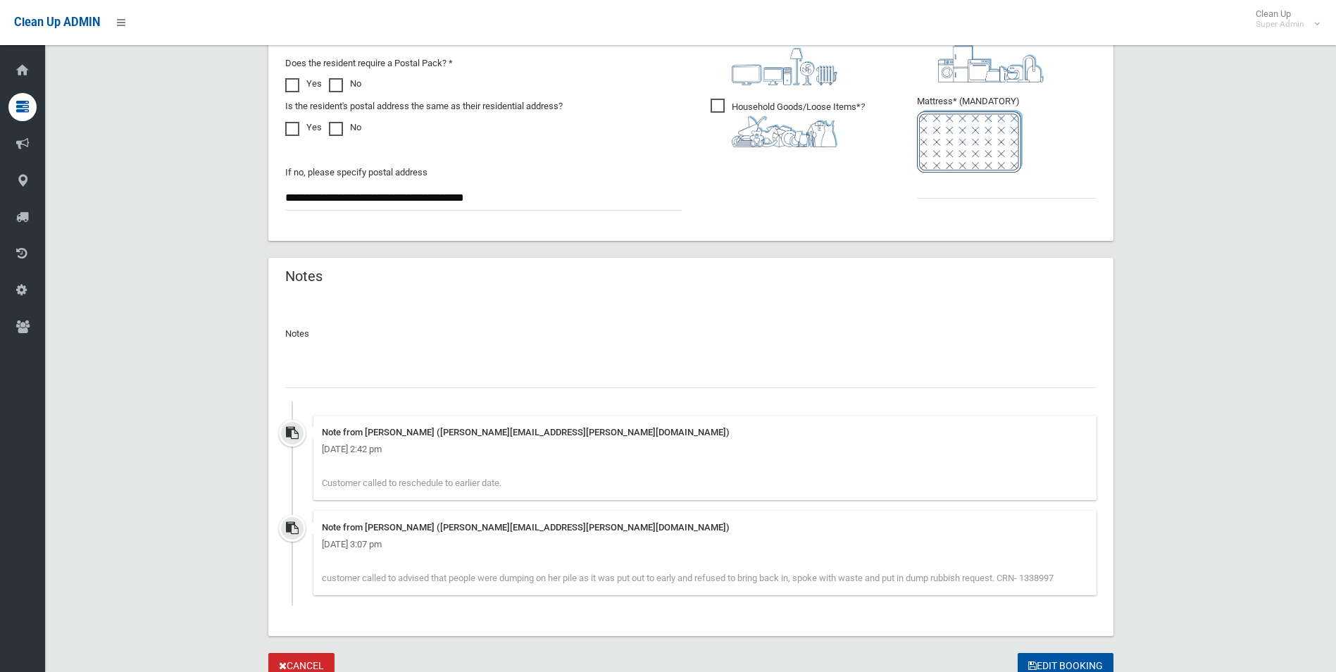
scroll to position [940, 0]
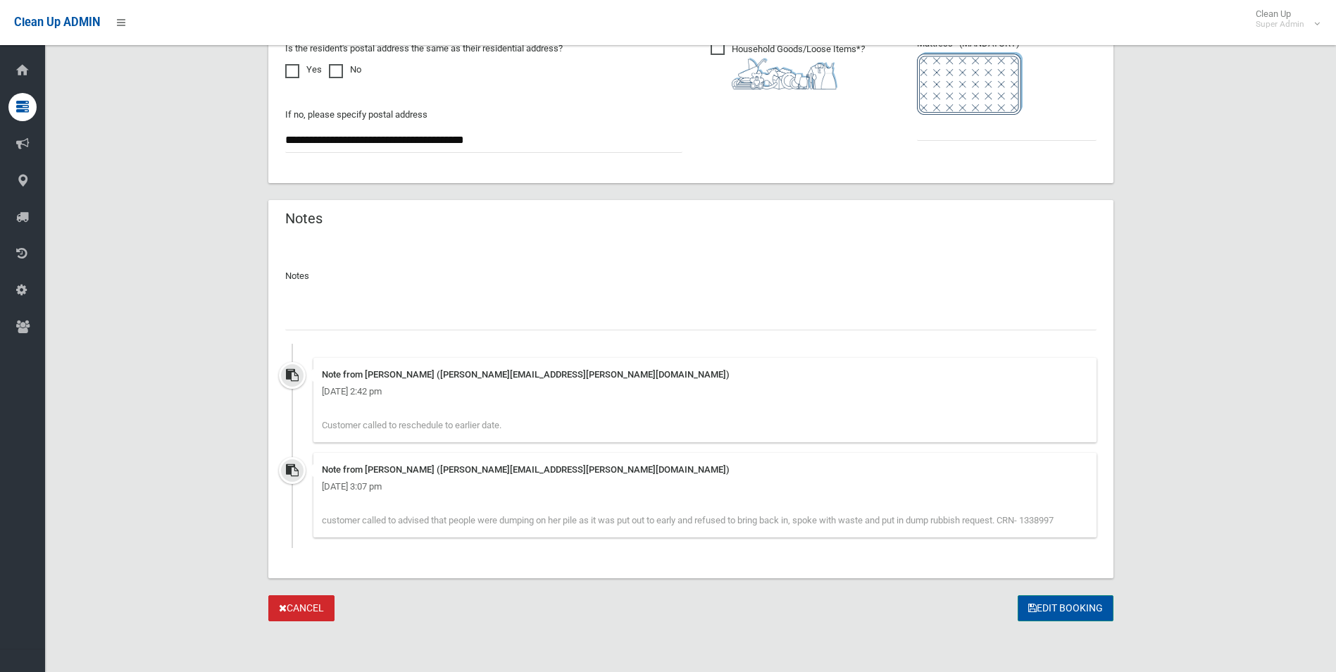
click at [1056, 609] on button "Edit Booking" at bounding box center [1066, 608] width 96 height 26
click at [969, 132] on input "text" at bounding box center [1007, 128] width 180 height 26
type input "*"
click at [1054, 601] on button "Edit Booking" at bounding box center [1066, 608] width 96 height 26
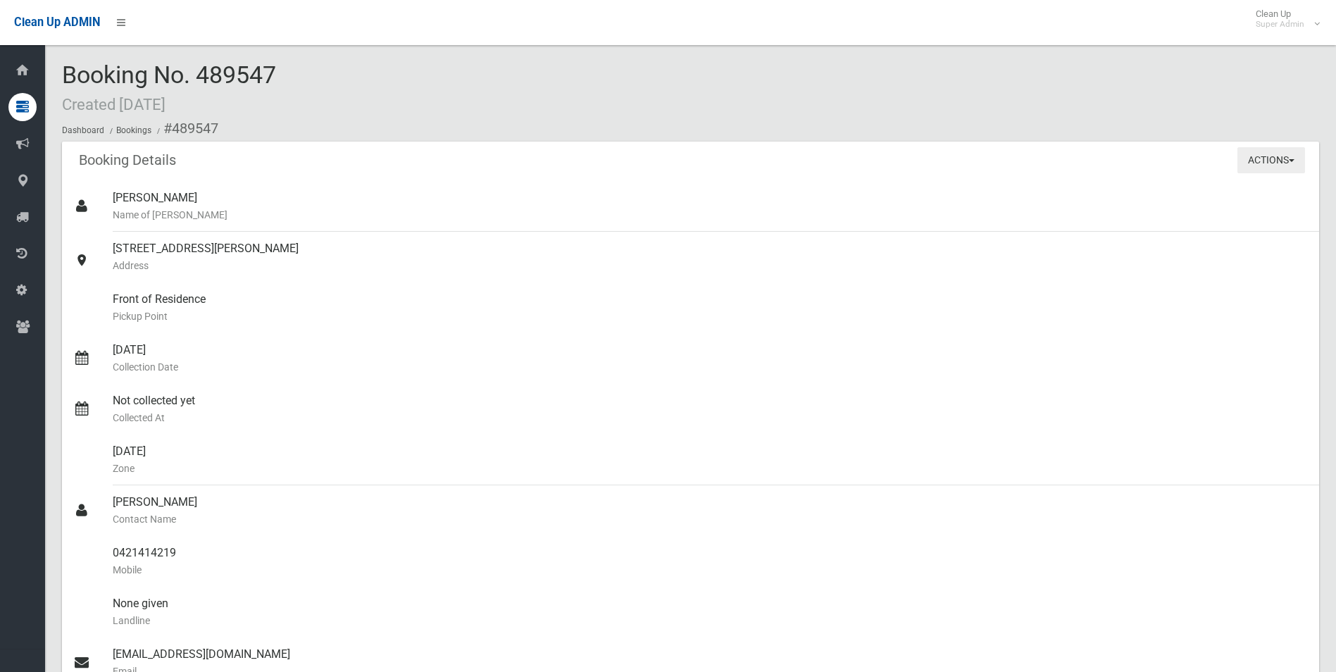
click at [1260, 152] on button "Actions" at bounding box center [1272, 160] width 68 height 26
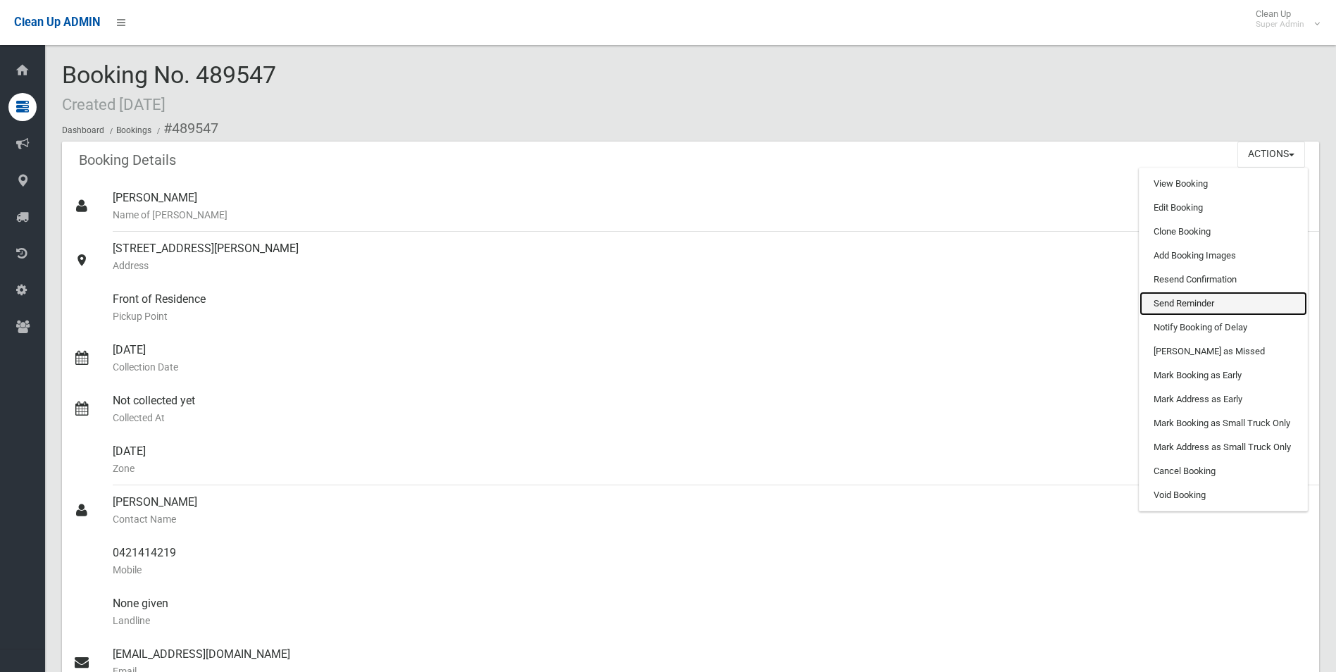
click at [1183, 299] on link "Send Reminder" at bounding box center [1224, 304] width 168 height 24
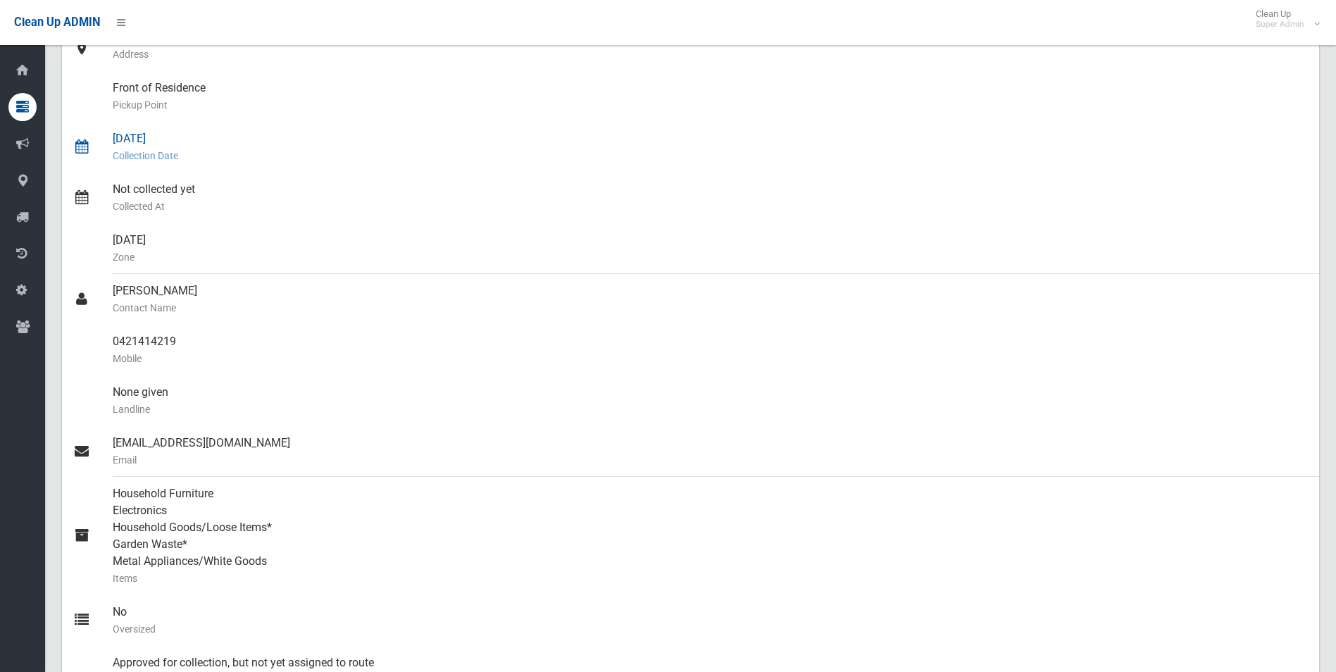
scroll to position [418, 0]
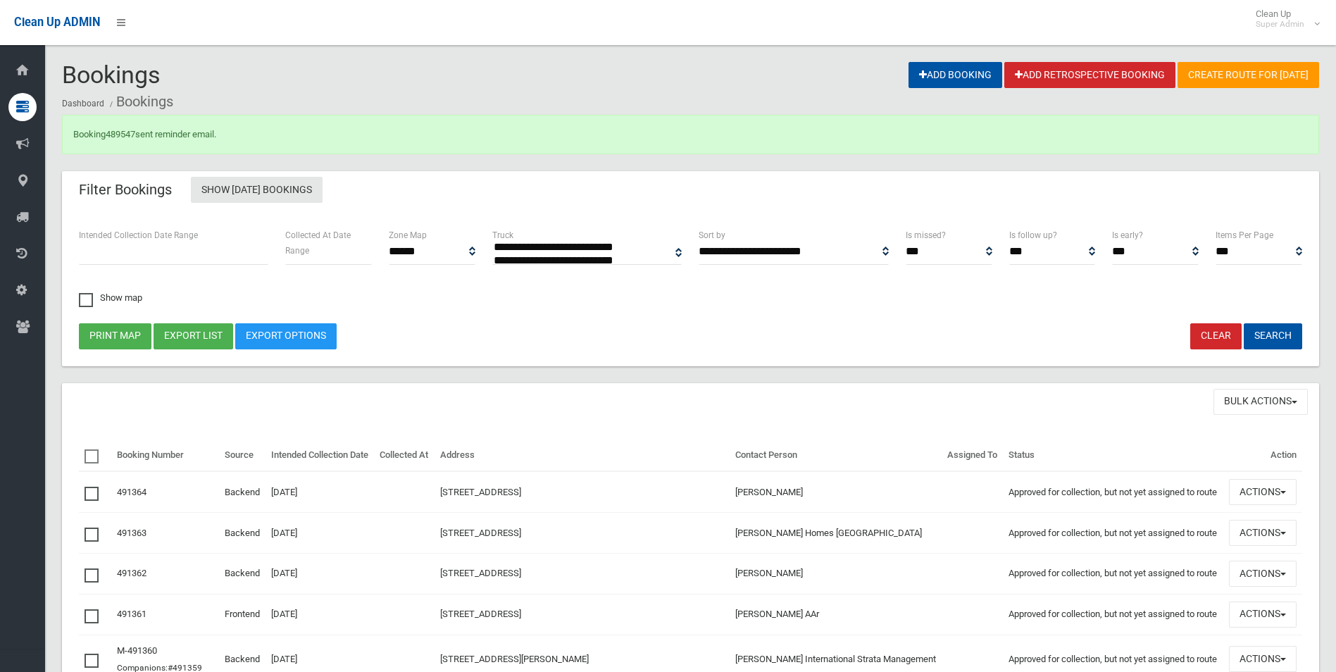
select select
click at [127, 129] on link "489547" at bounding box center [121, 134] width 30 height 11
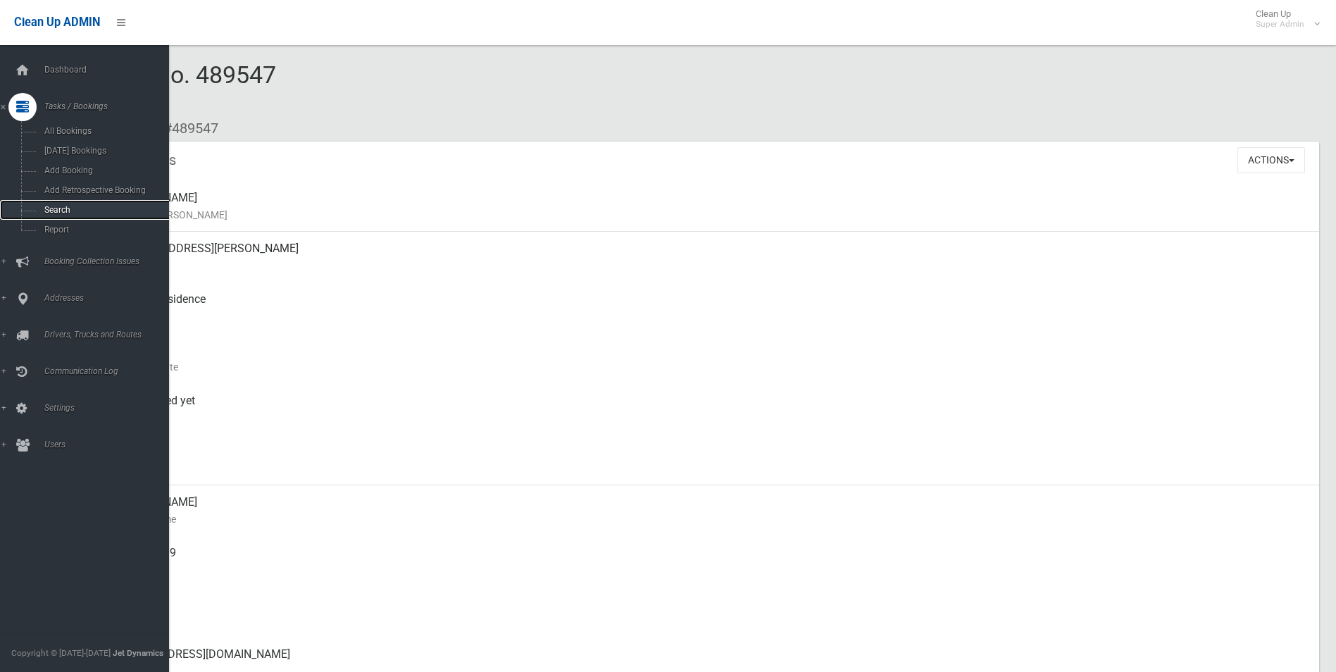
click at [63, 211] on span "Search" at bounding box center [104, 210] width 128 height 10
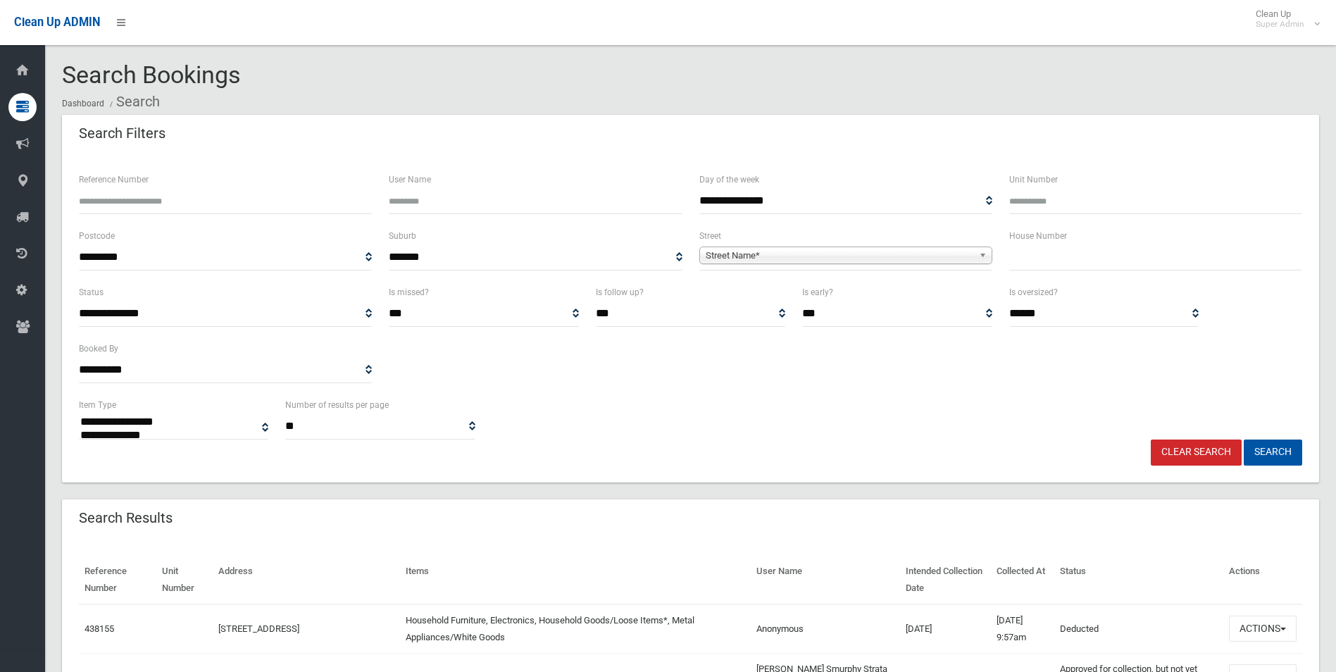
select select
click at [160, 199] on input "Reference Number" at bounding box center [225, 201] width 293 height 26
type input "******"
click at [1244, 440] on button "Search" at bounding box center [1273, 453] width 58 height 26
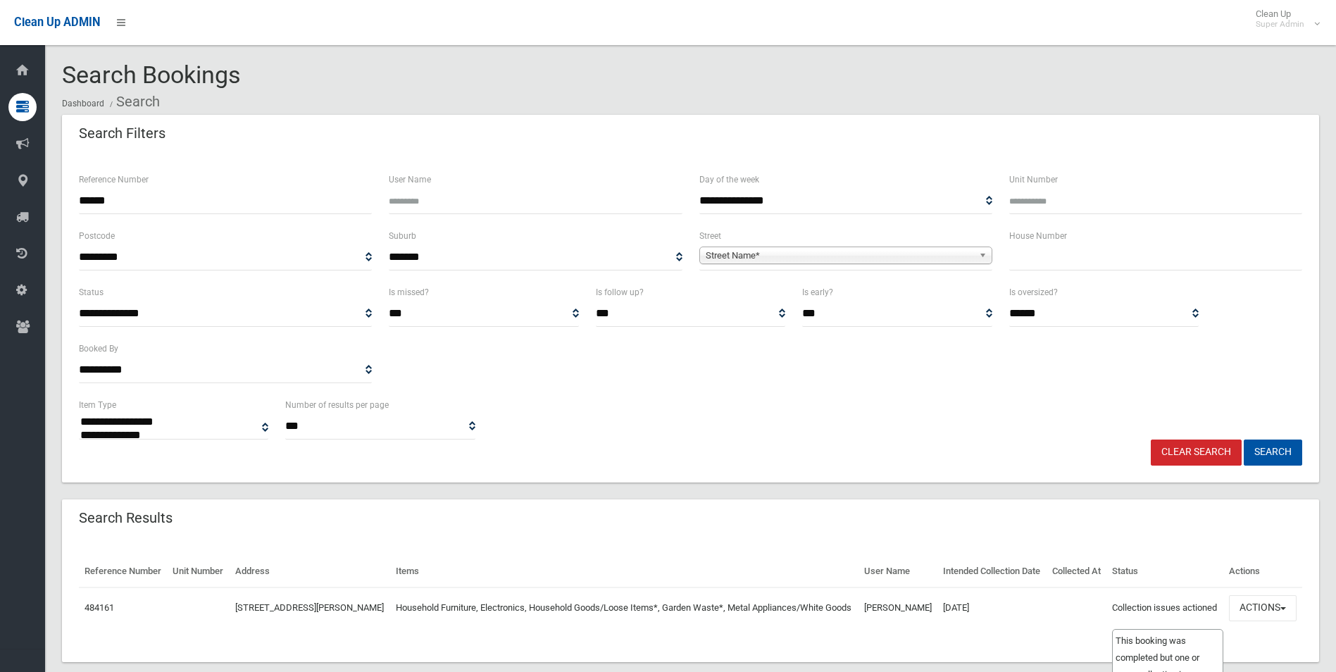
select select
click at [1259, 621] on button "Actions" at bounding box center [1263, 608] width 68 height 26
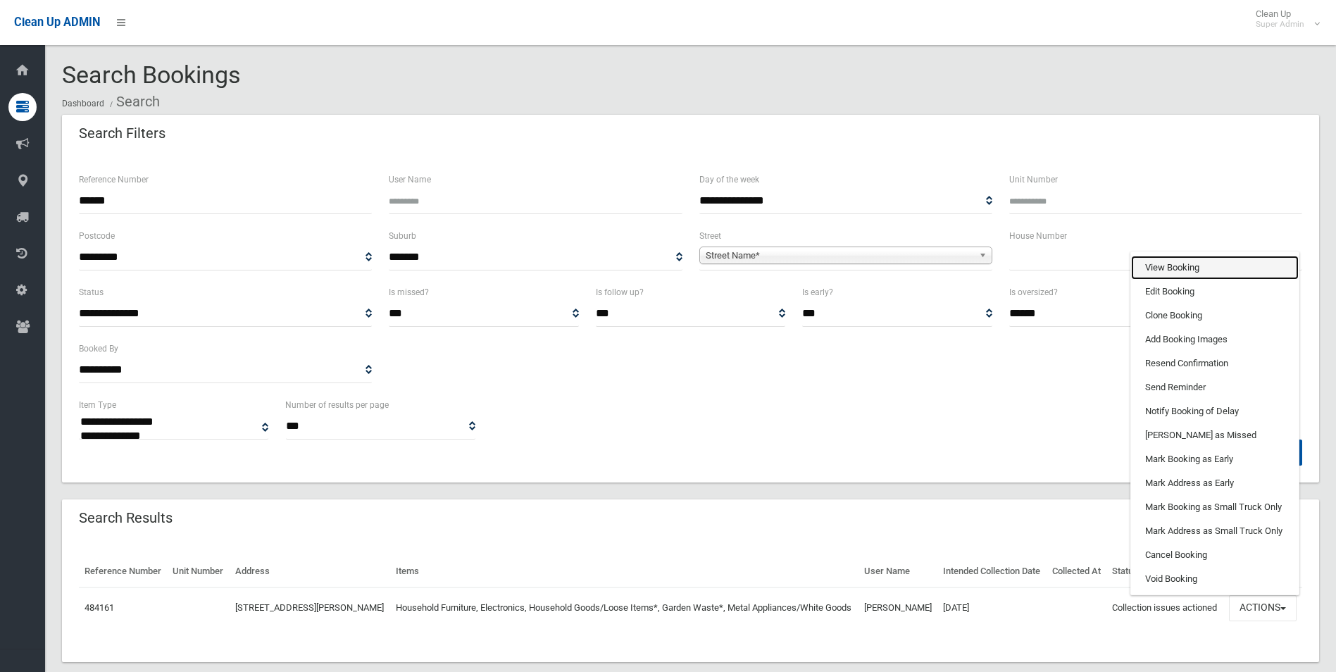
click at [1165, 280] on link "View Booking" at bounding box center [1215, 268] width 168 height 24
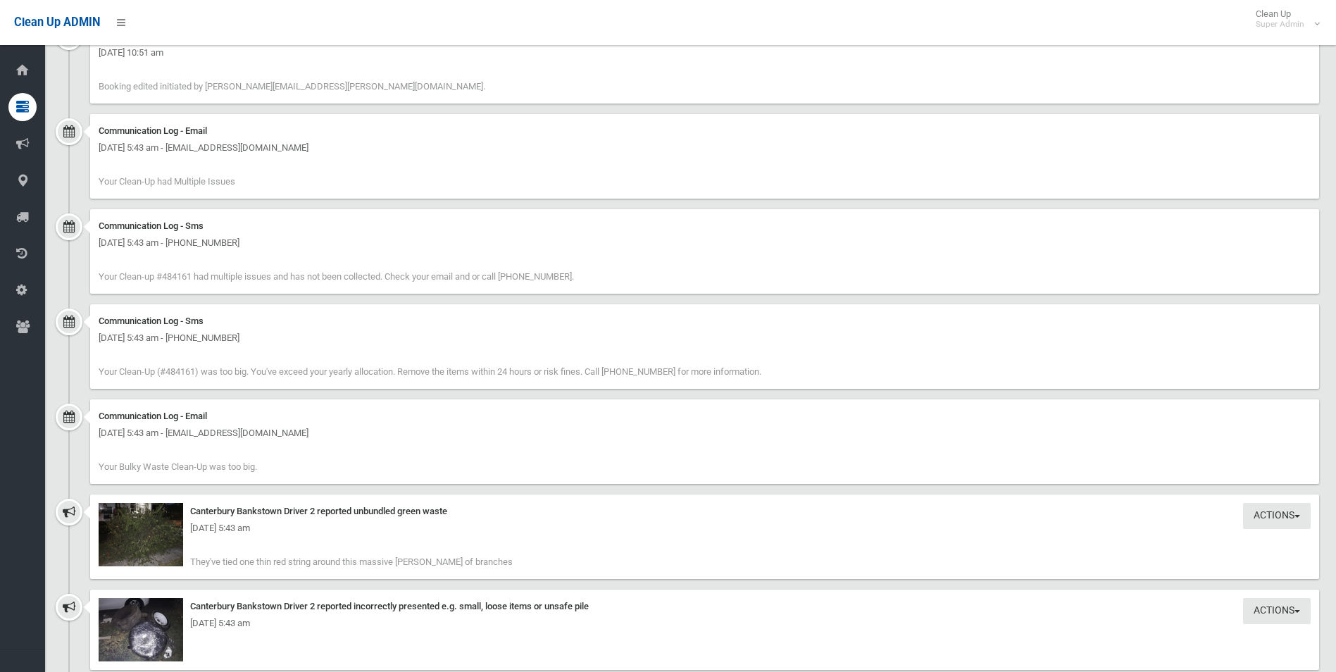
scroll to position [1832, 0]
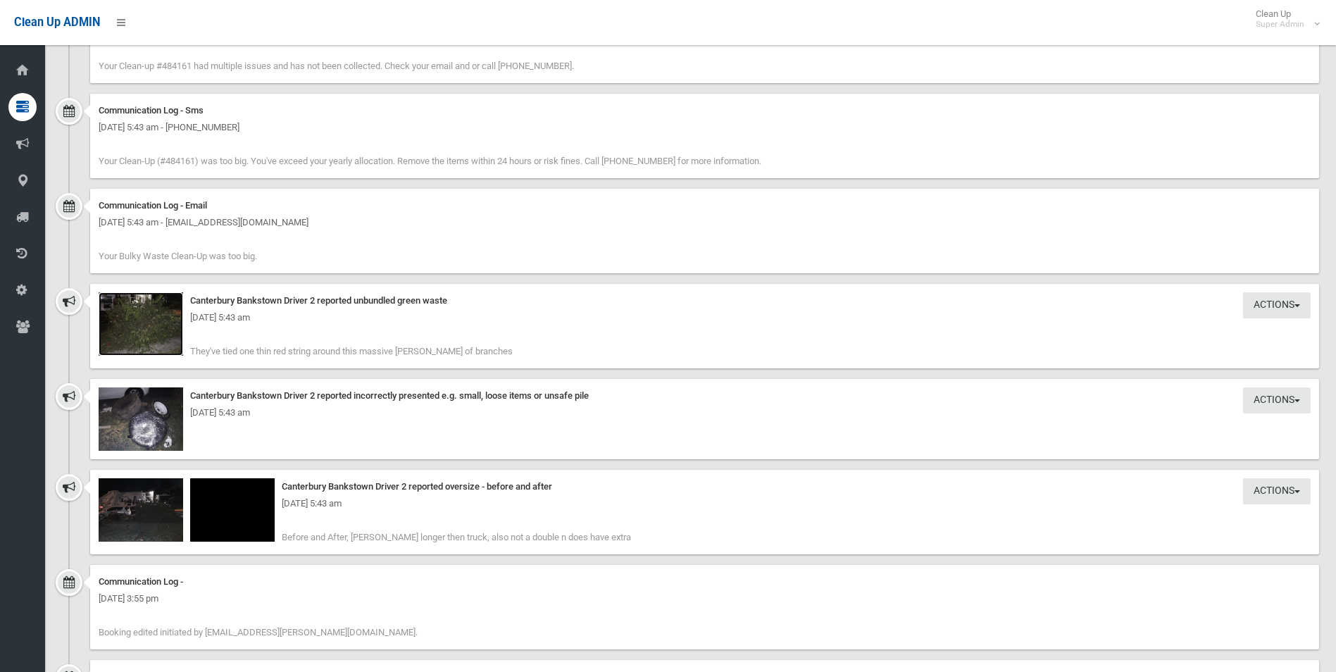
click at [146, 334] on img at bounding box center [141, 323] width 85 height 63
click at [149, 524] on img at bounding box center [141, 509] width 85 height 63
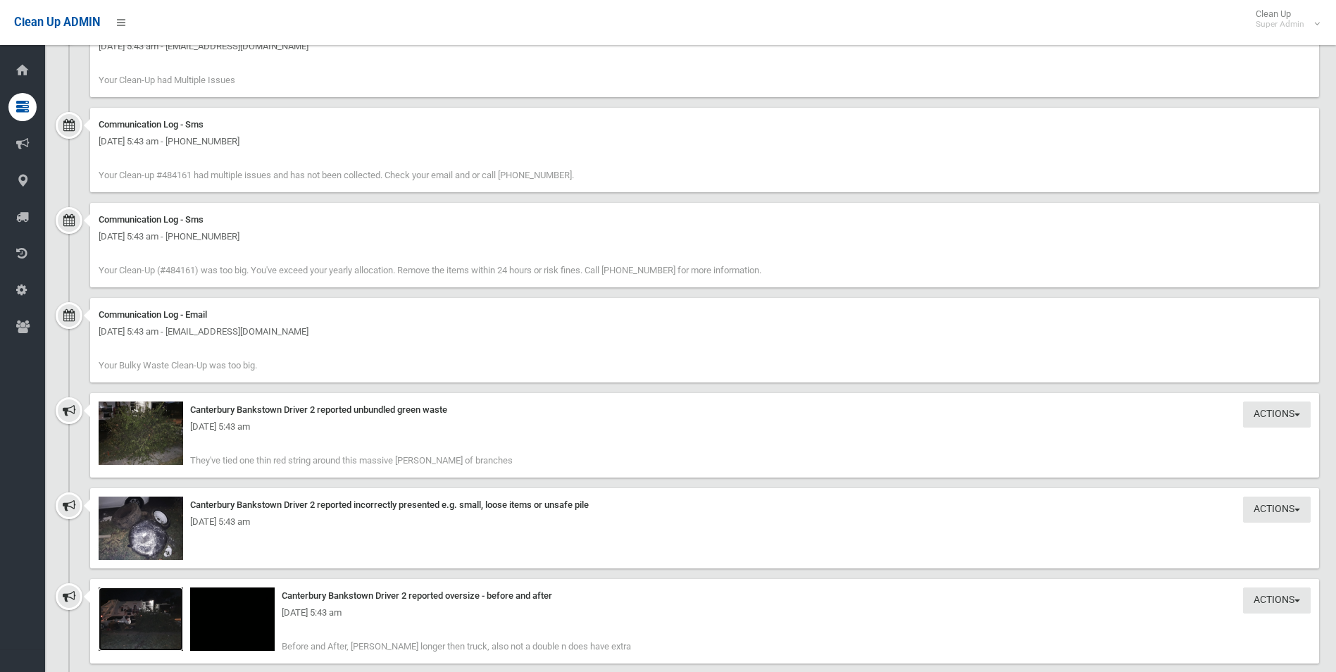
scroll to position [1715, 0]
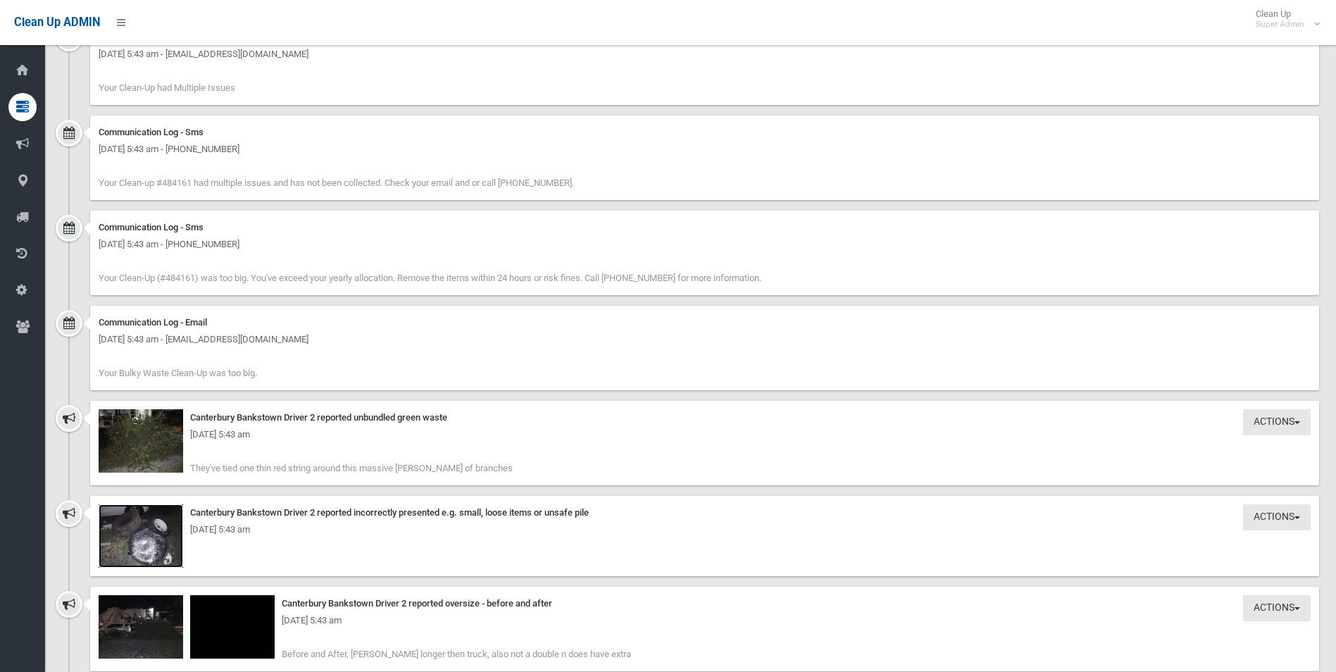
click at [169, 552] on img at bounding box center [141, 535] width 85 height 63
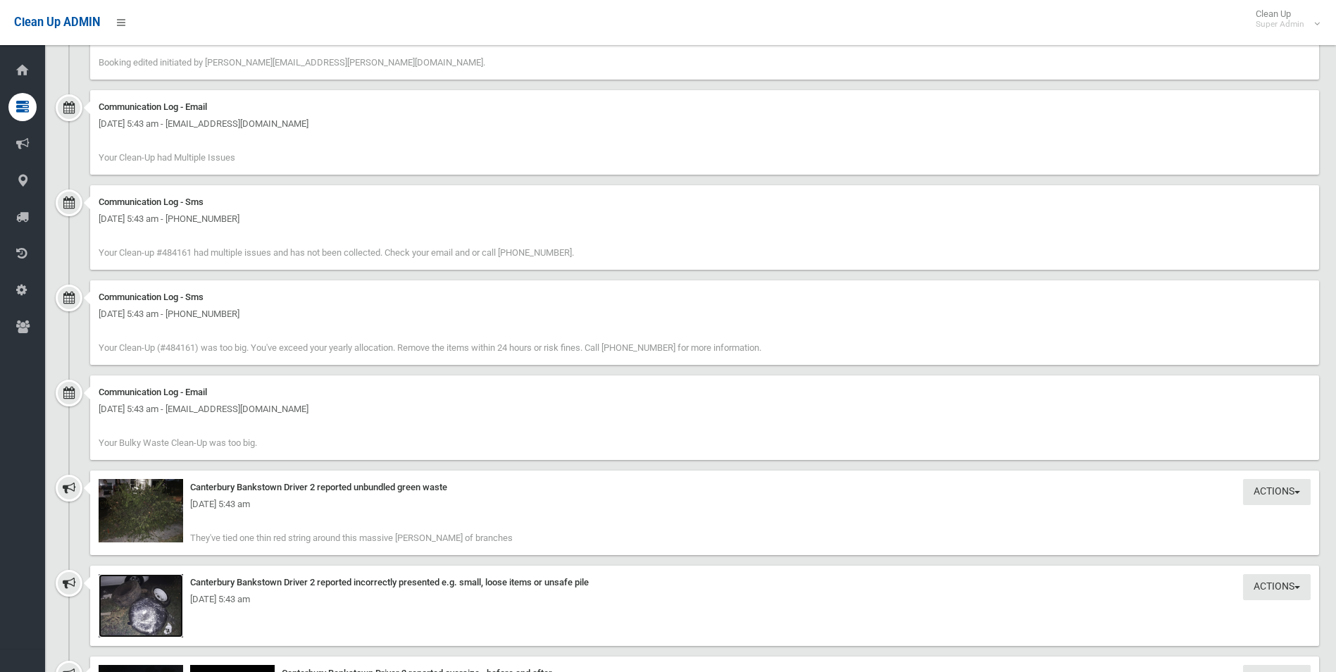
scroll to position [1620, 0]
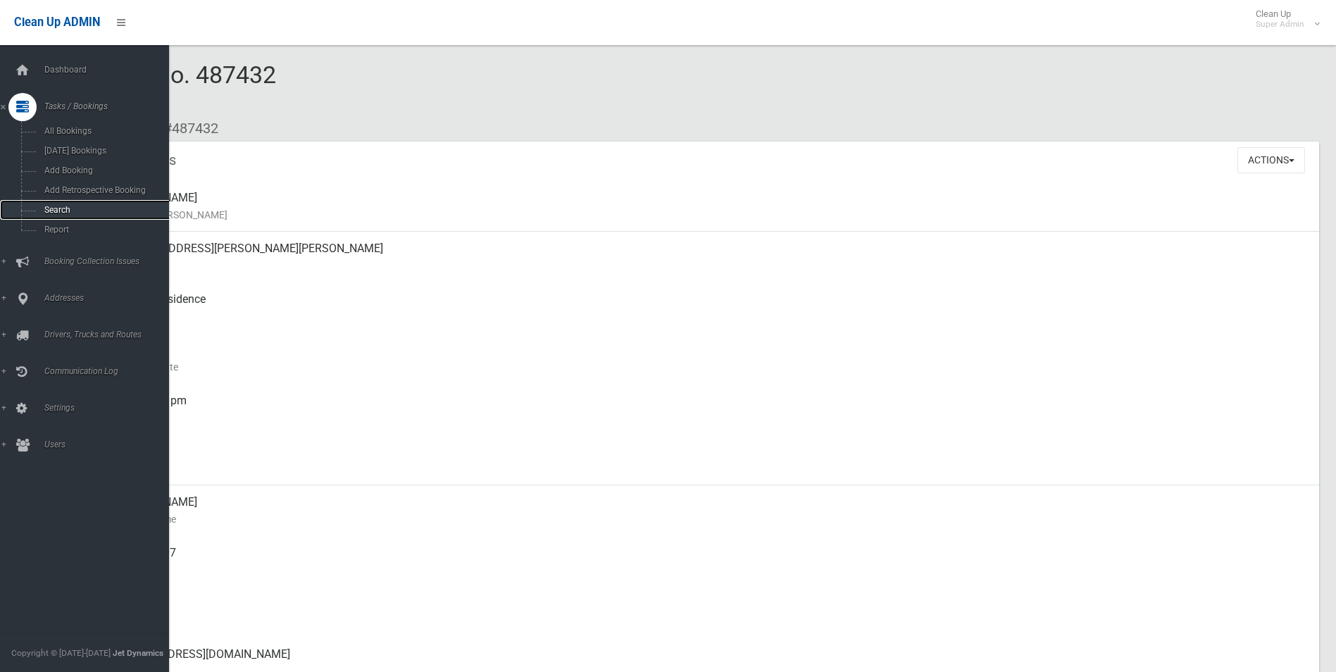
click at [64, 209] on span "Search" at bounding box center [104, 210] width 128 height 10
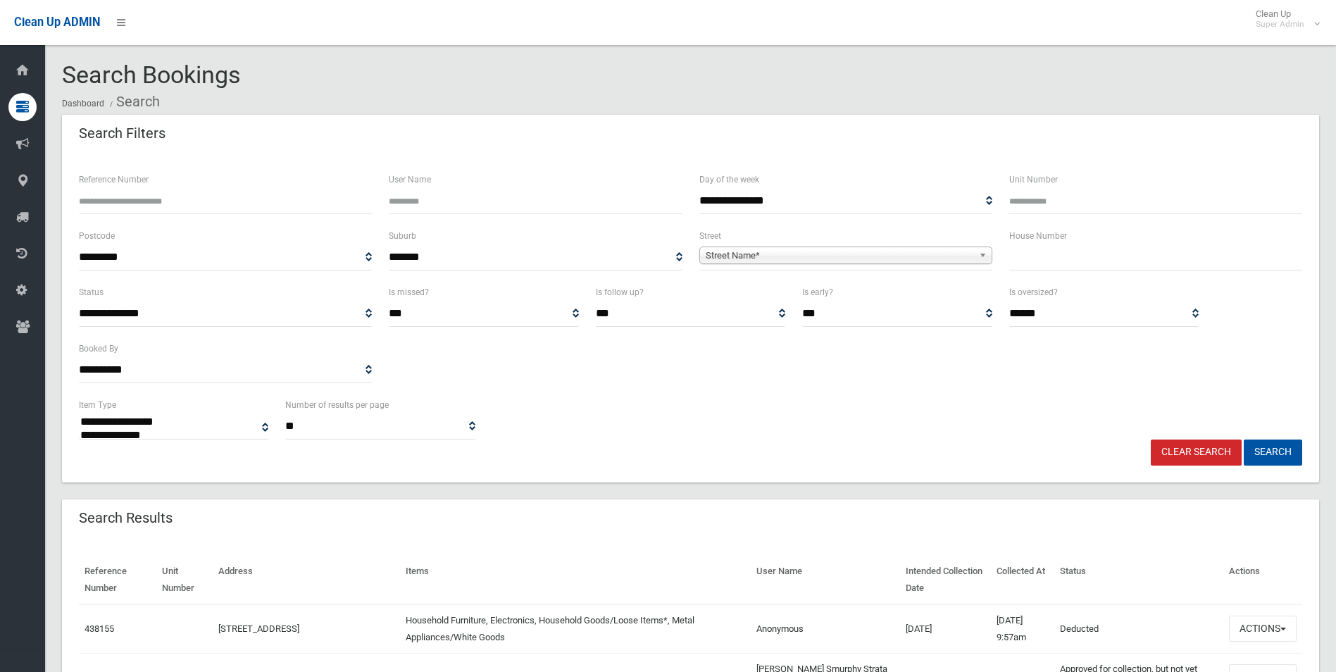
select select
click at [752, 253] on span "Street Name*" at bounding box center [840, 255] width 268 height 17
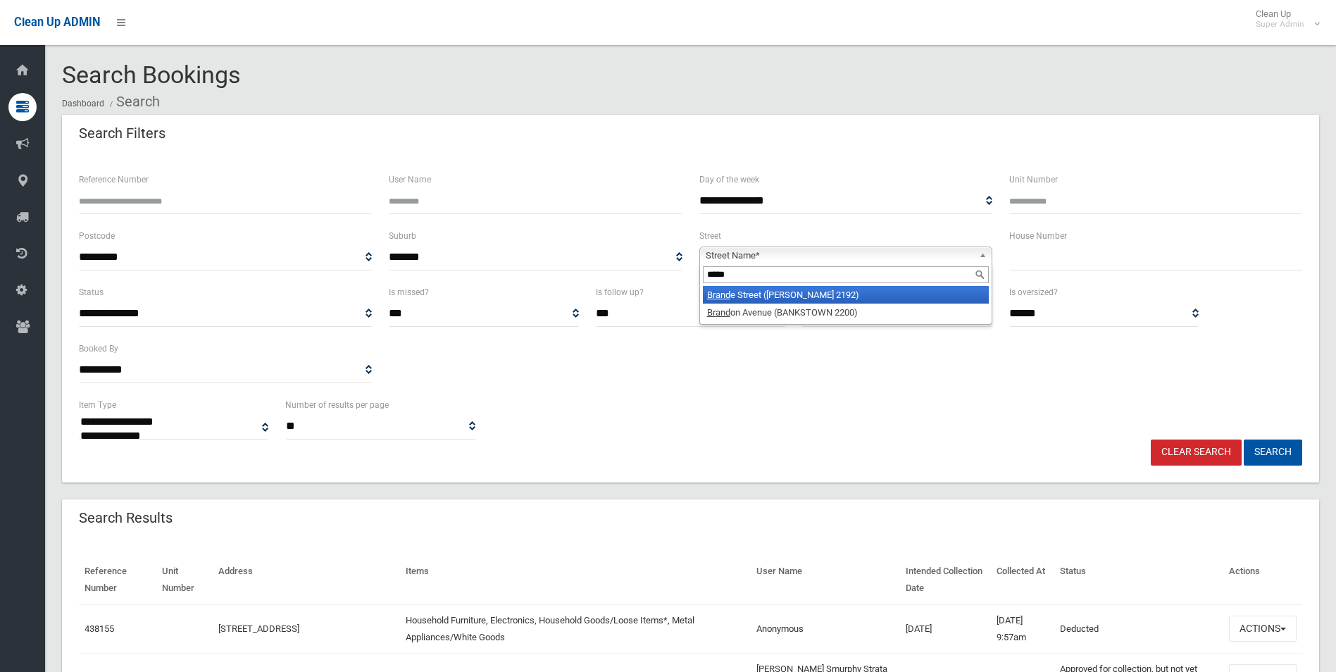
type input "******"
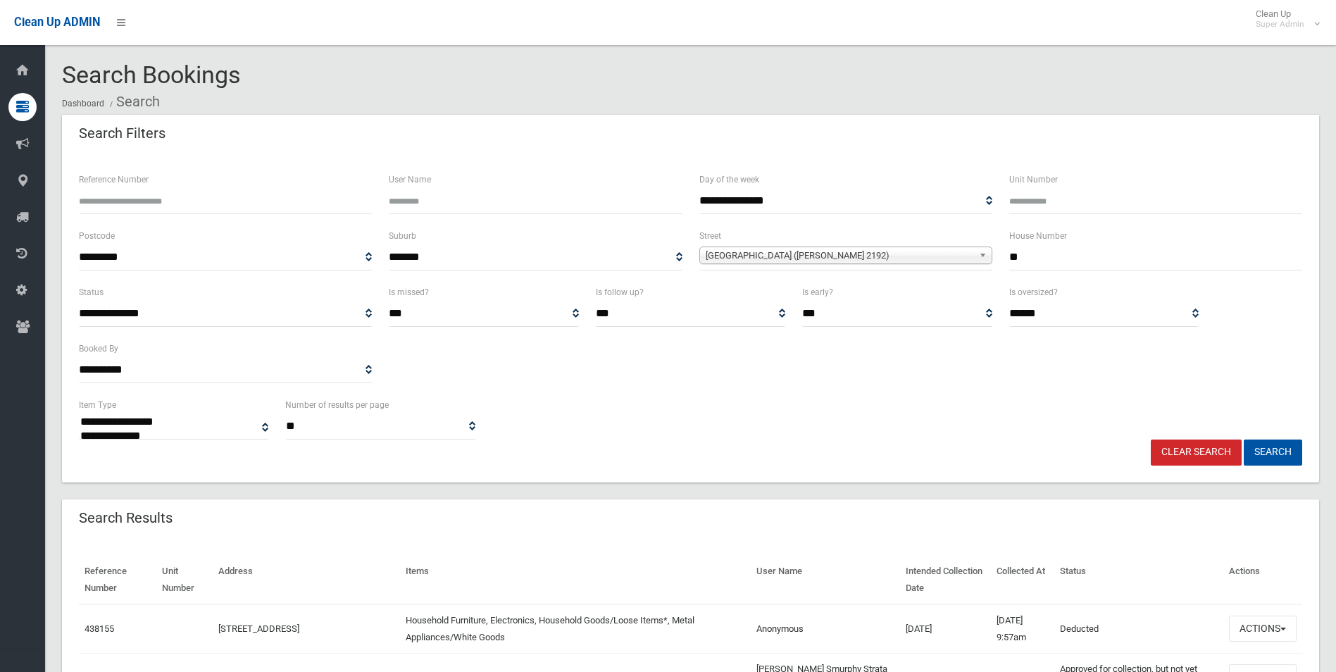
type input "**"
click at [1244, 440] on button "Search" at bounding box center [1273, 453] width 58 height 26
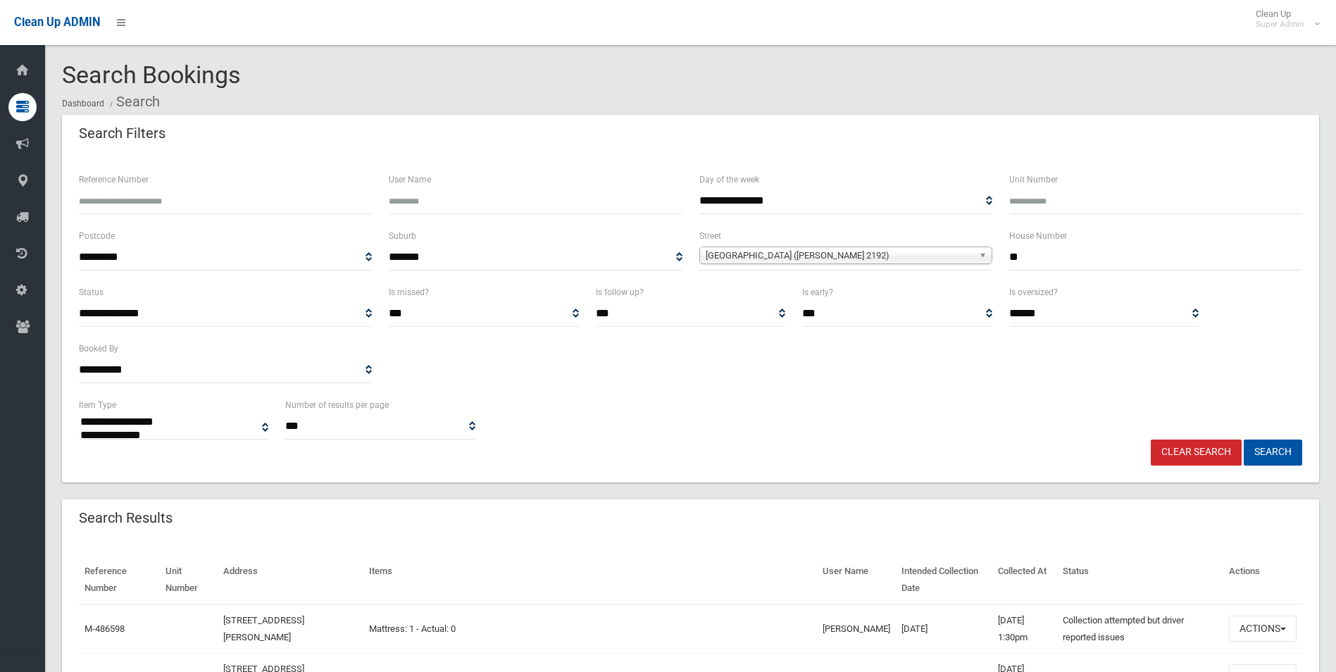
select select
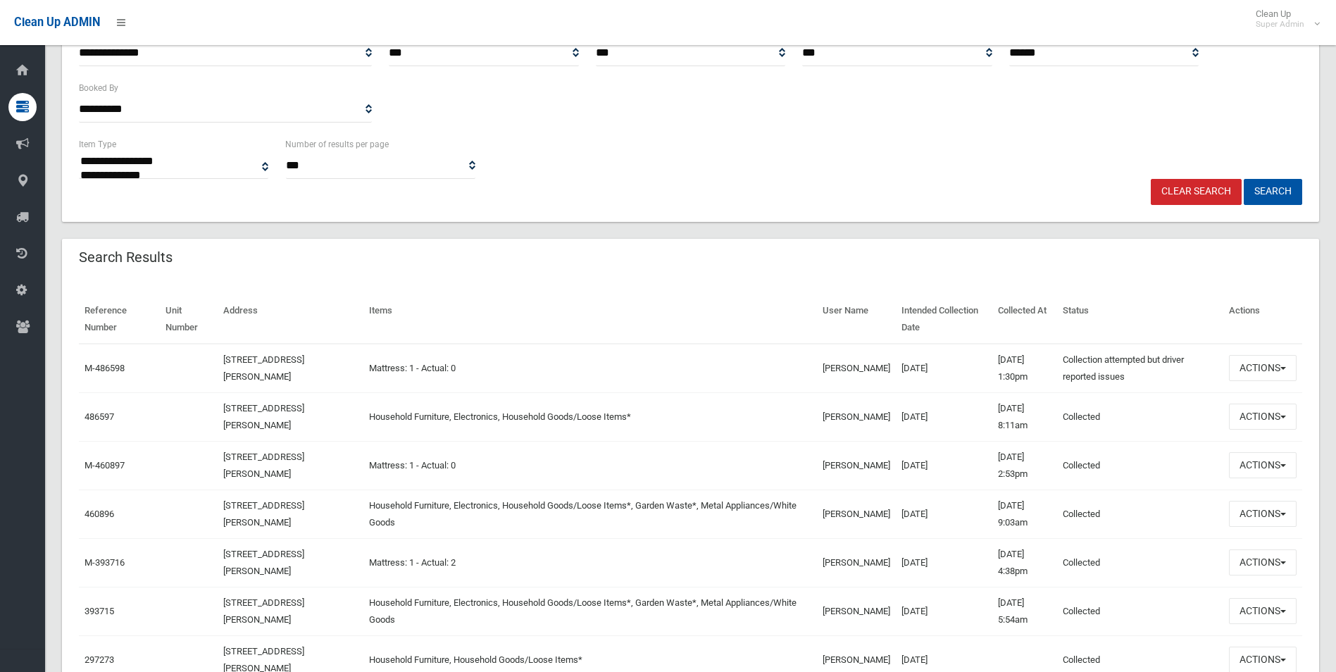
scroll to position [352, 0]
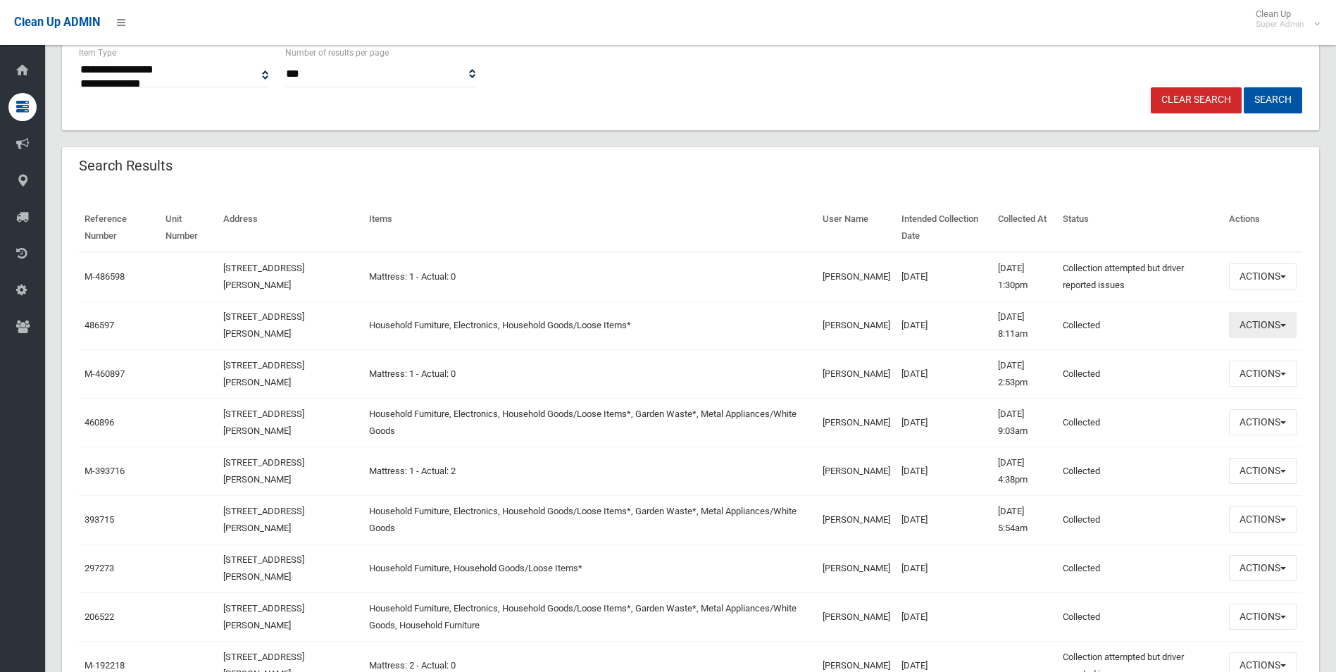
click at [1256, 325] on button "Actions" at bounding box center [1263, 325] width 68 height 26
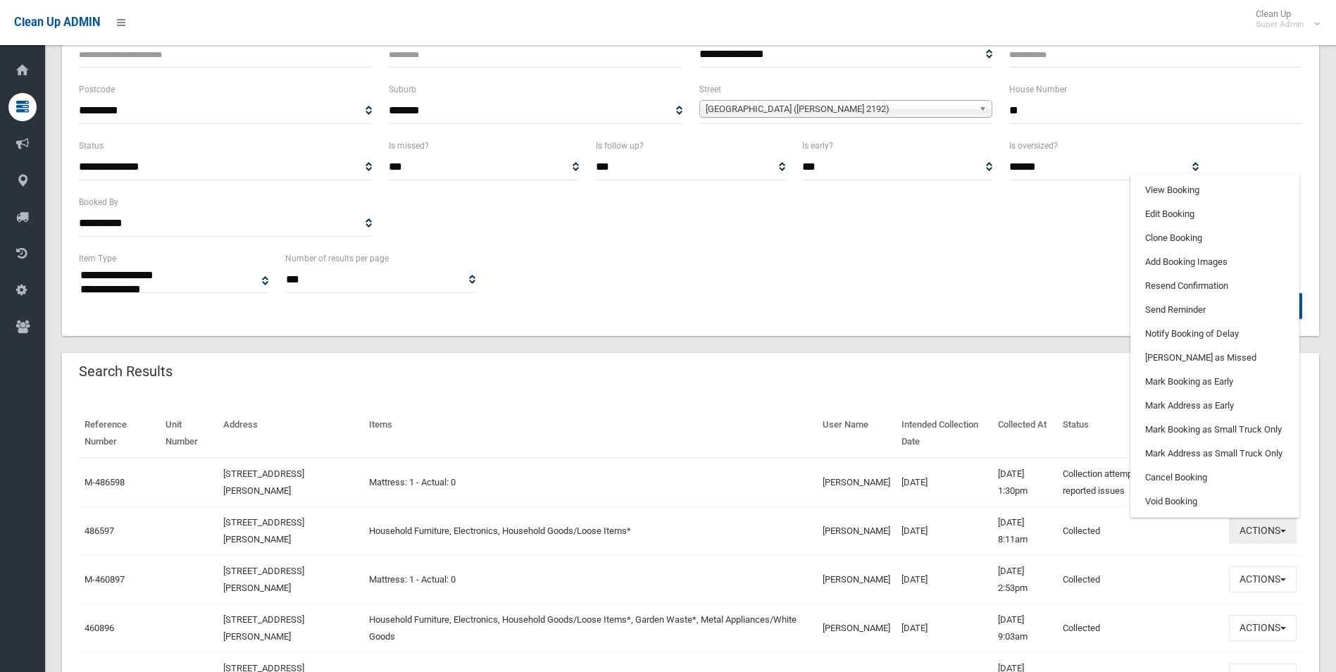
scroll to position [141, 0]
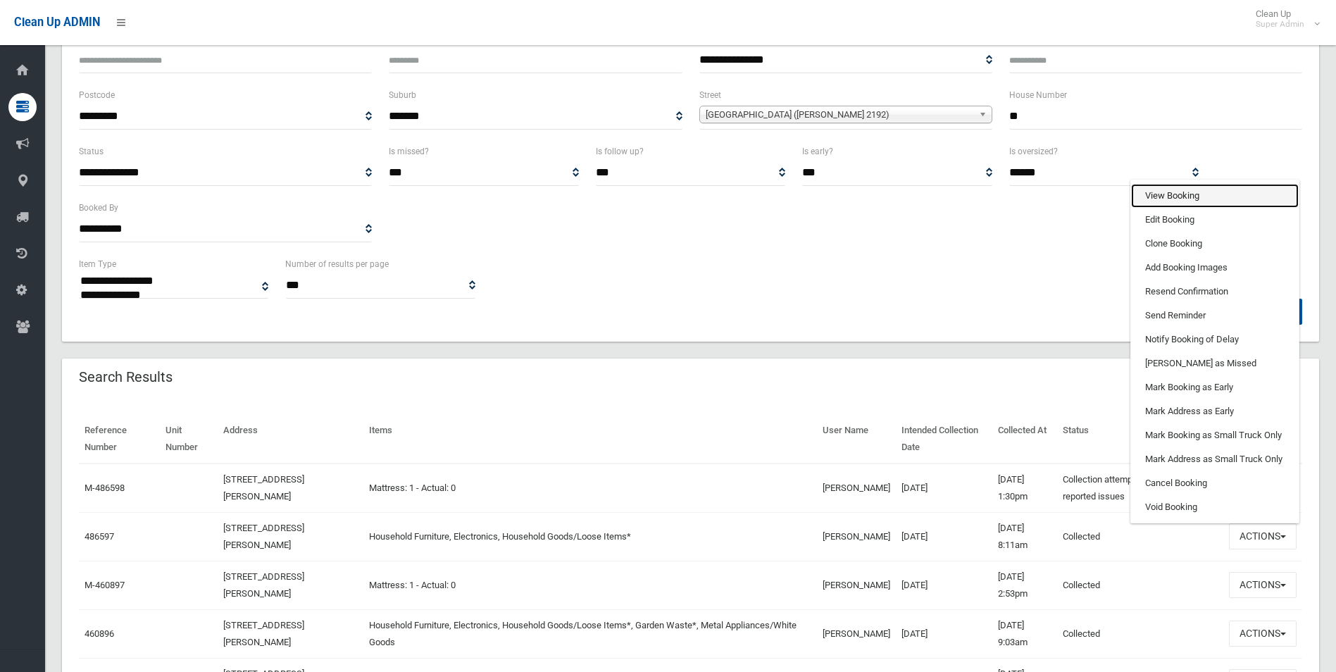
click at [1162, 190] on link "View Booking" at bounding box center [1215, 196] width 168 height 24
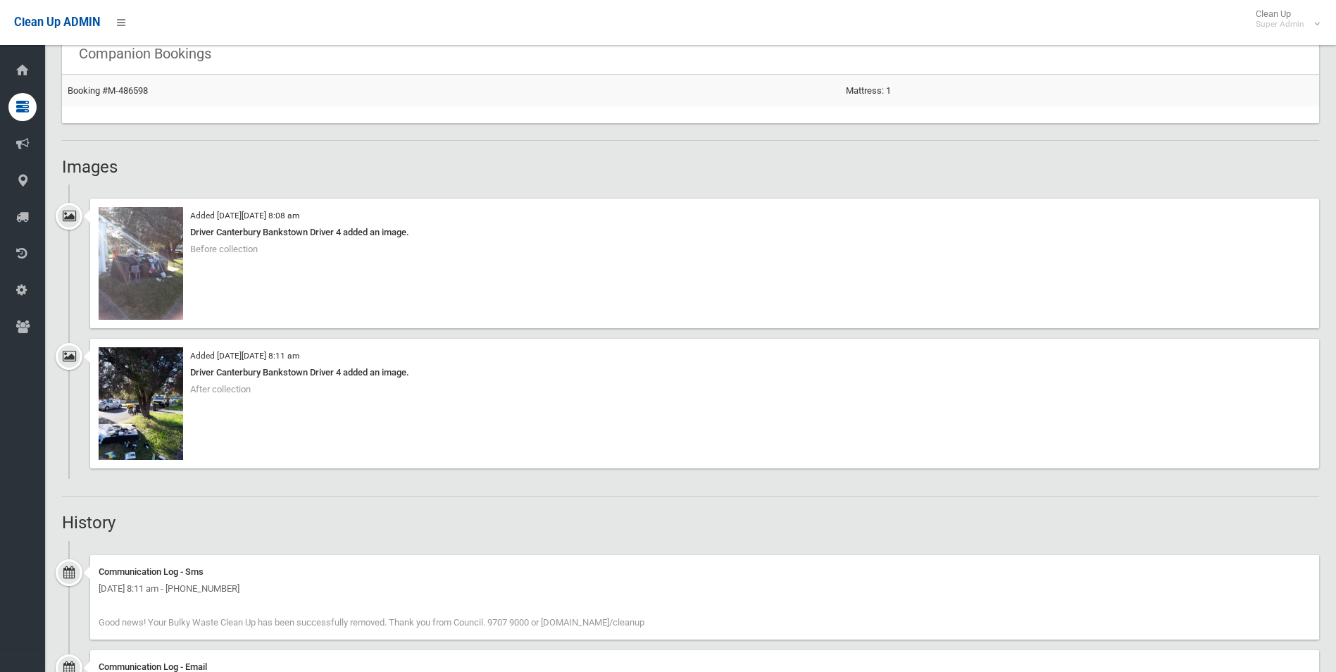
scroll to position [916, 0]
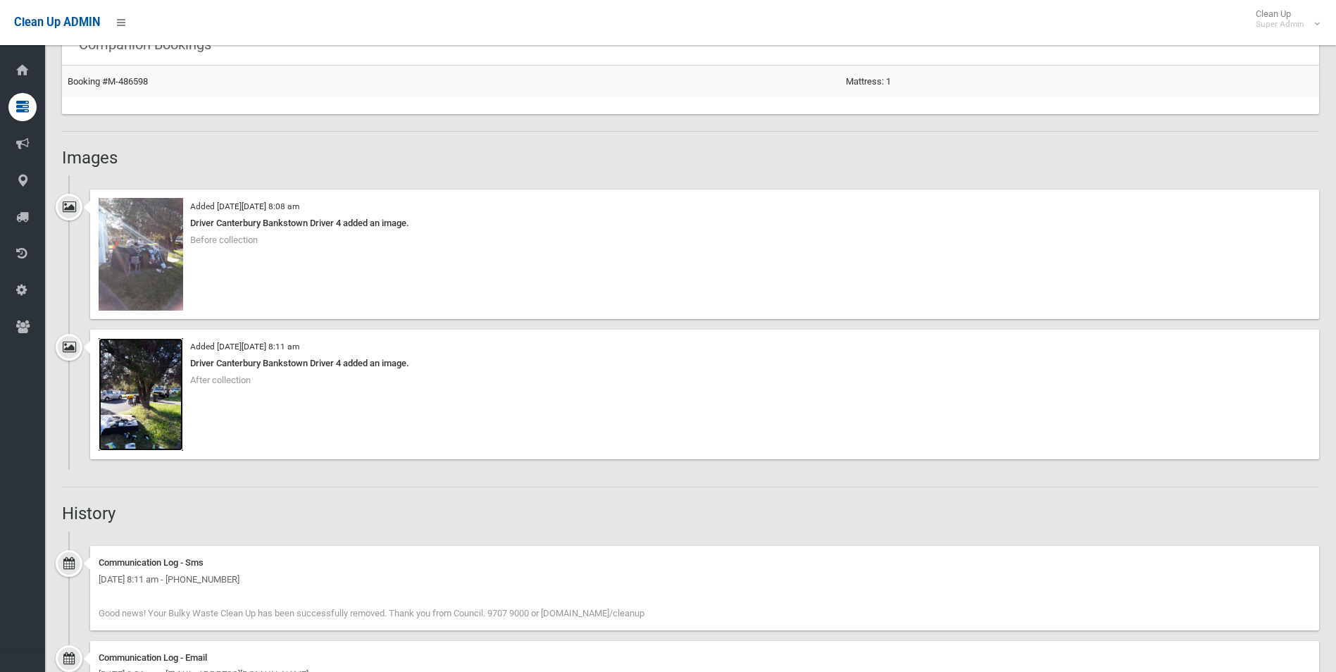
click at [145, 426] on img at bounding box center [141, 394] width 85 height 113
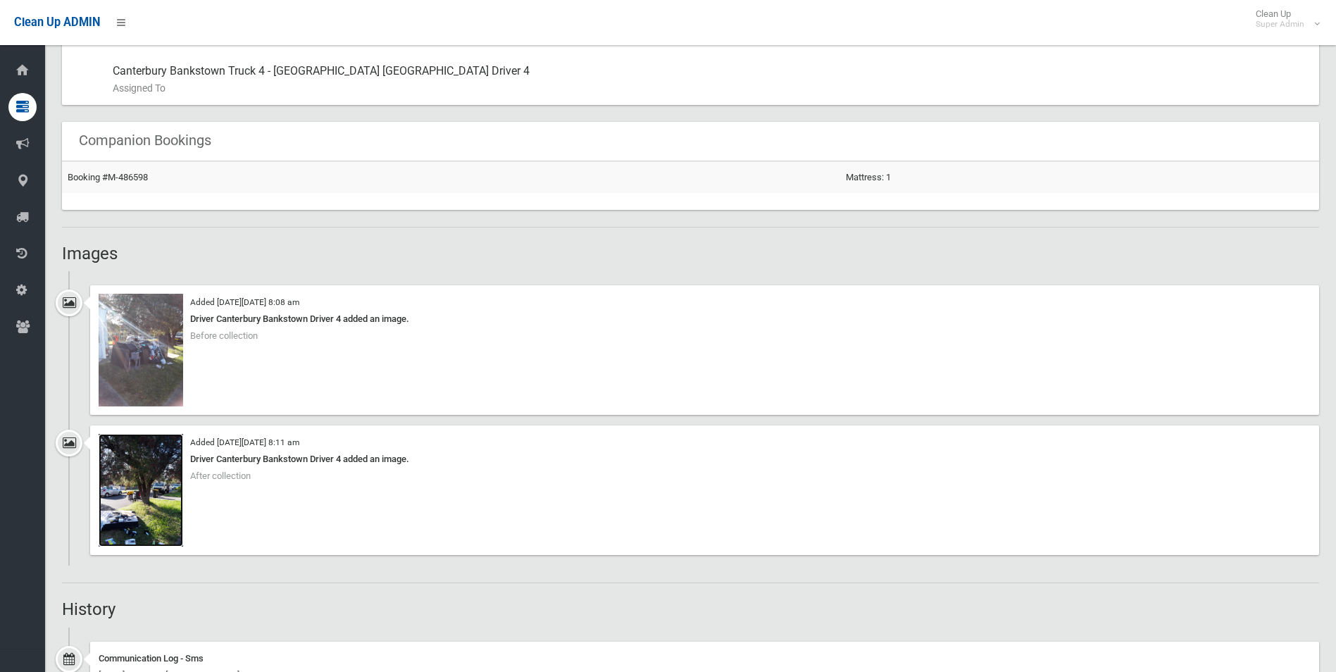
scroll to position [845, 0]
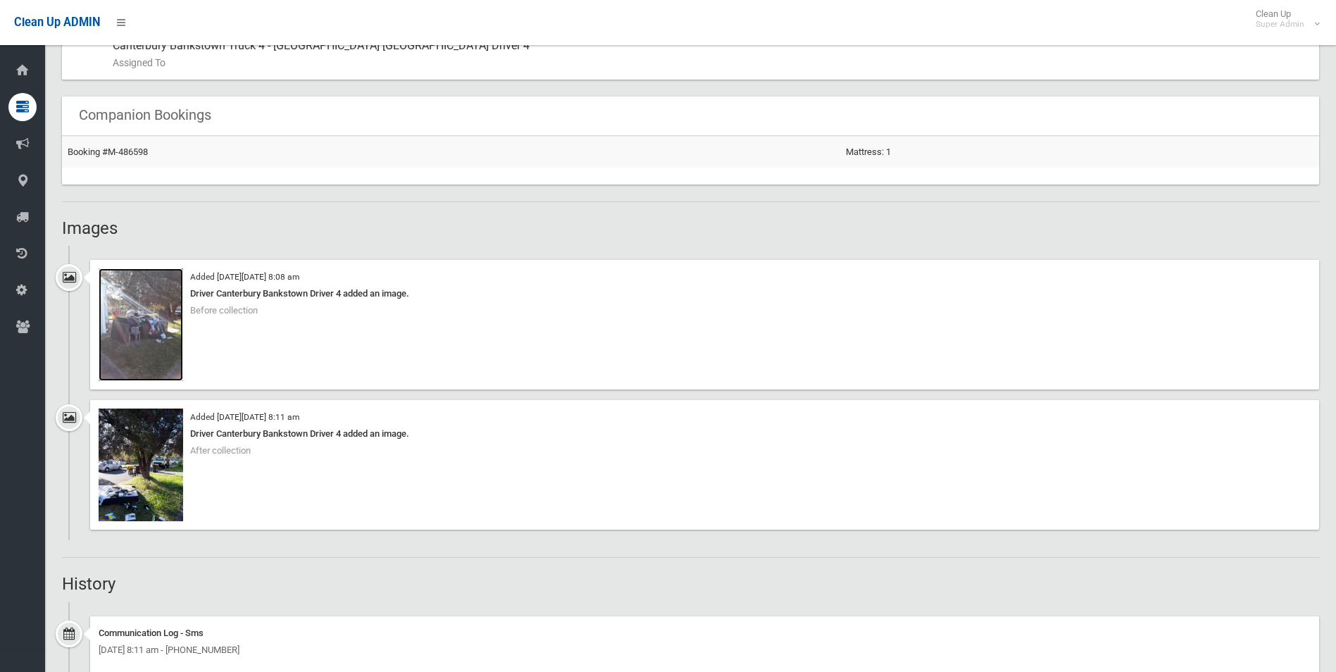
click at [163, 342] on img at bounding box center [141, 324] width 85 height 113
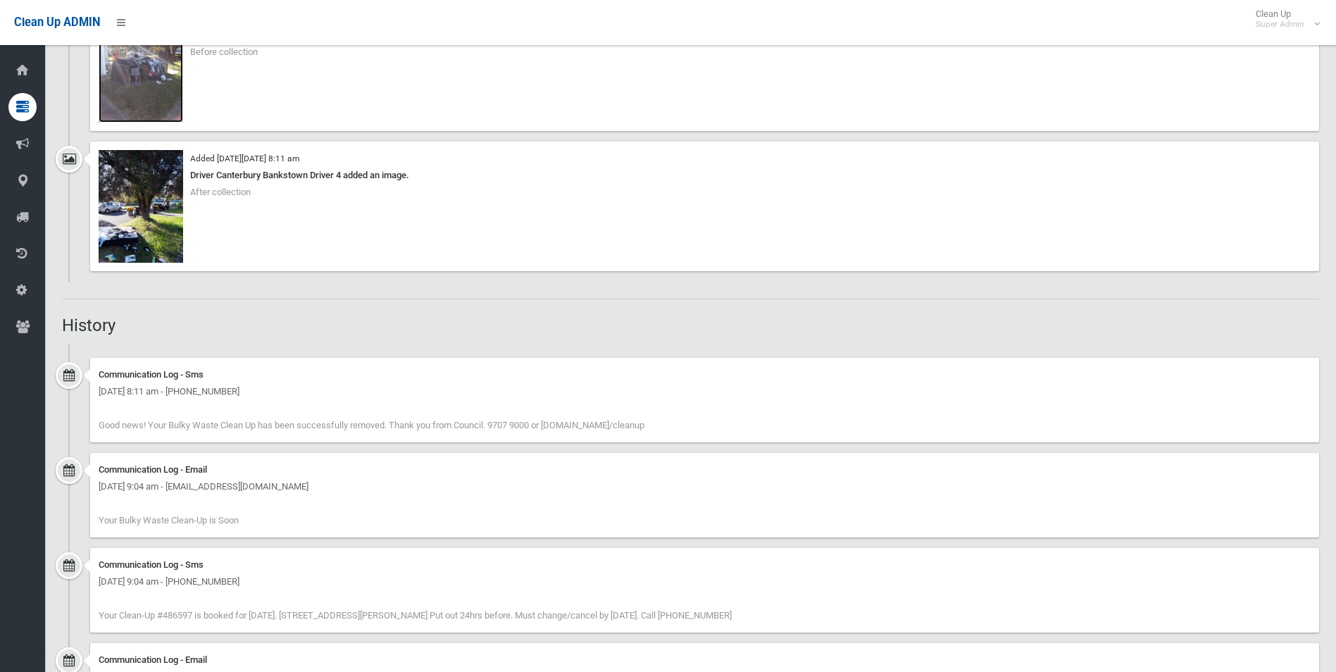
scroll to position [822, 0]
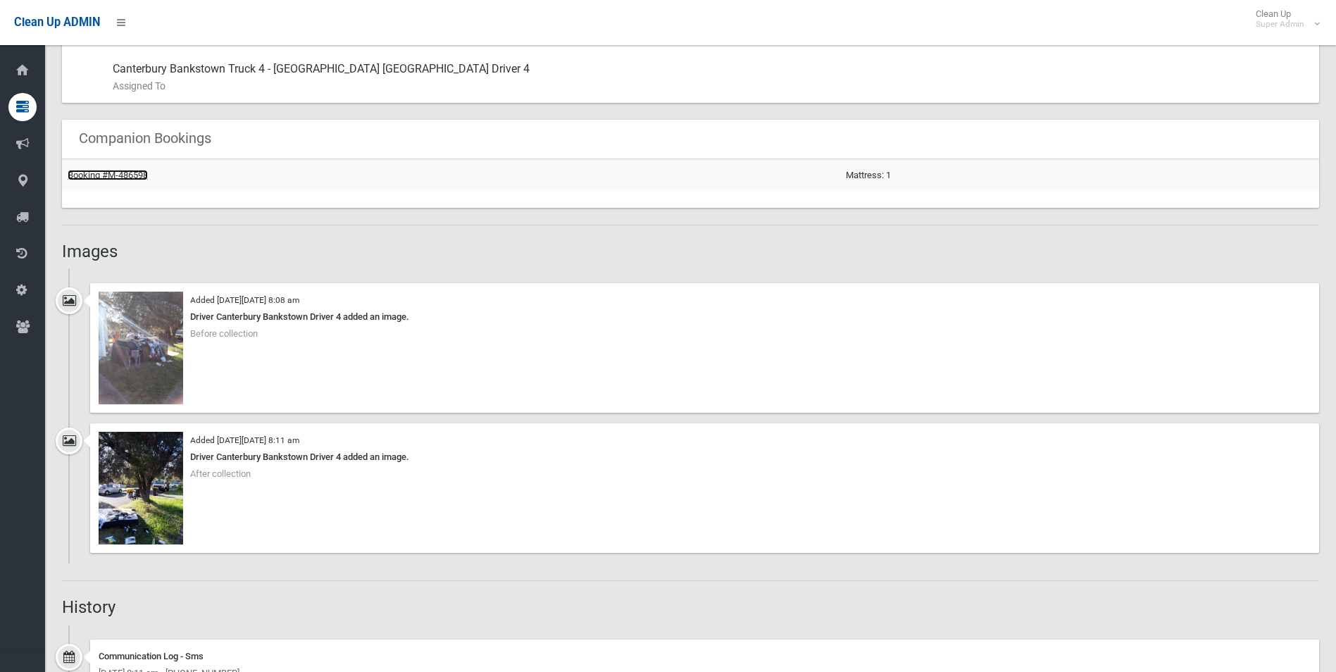
click at [109, 170] on link "Booking #M-486598" at bounding box center [108, 175] width 80 height 11
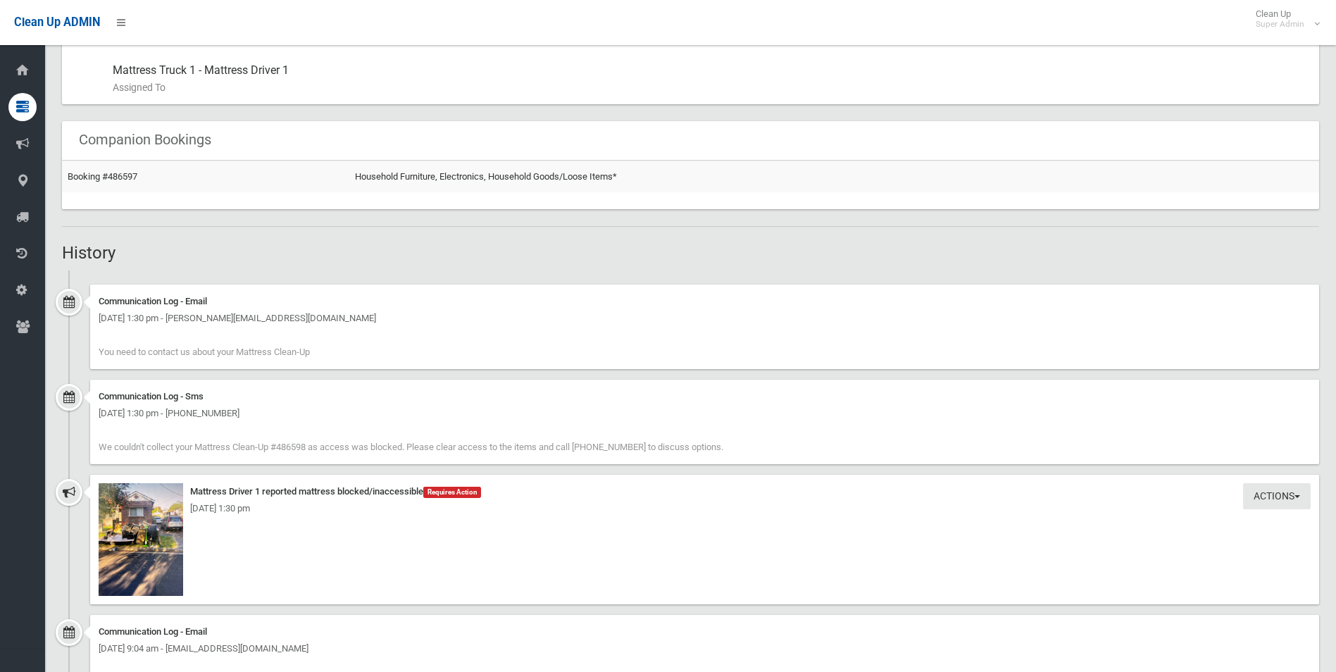
scroll to position [845, 0]
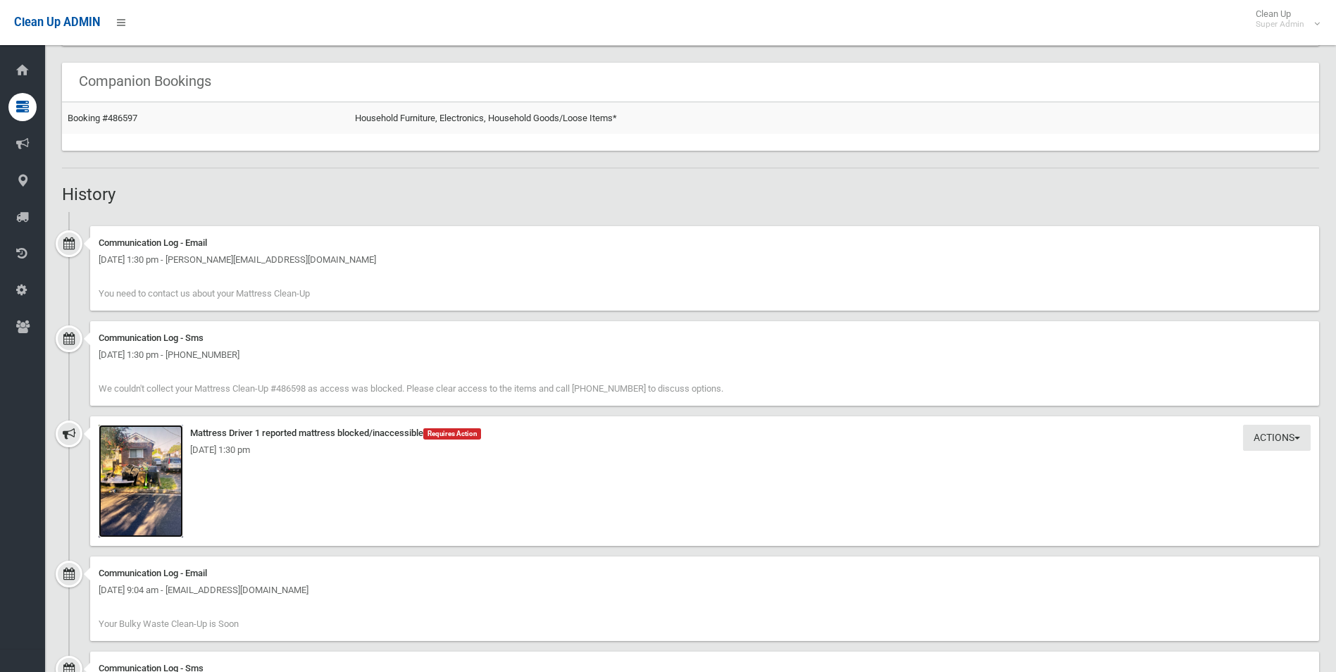
click at [131, 499] on img at bounding box center [141, 481] width 85 height 113
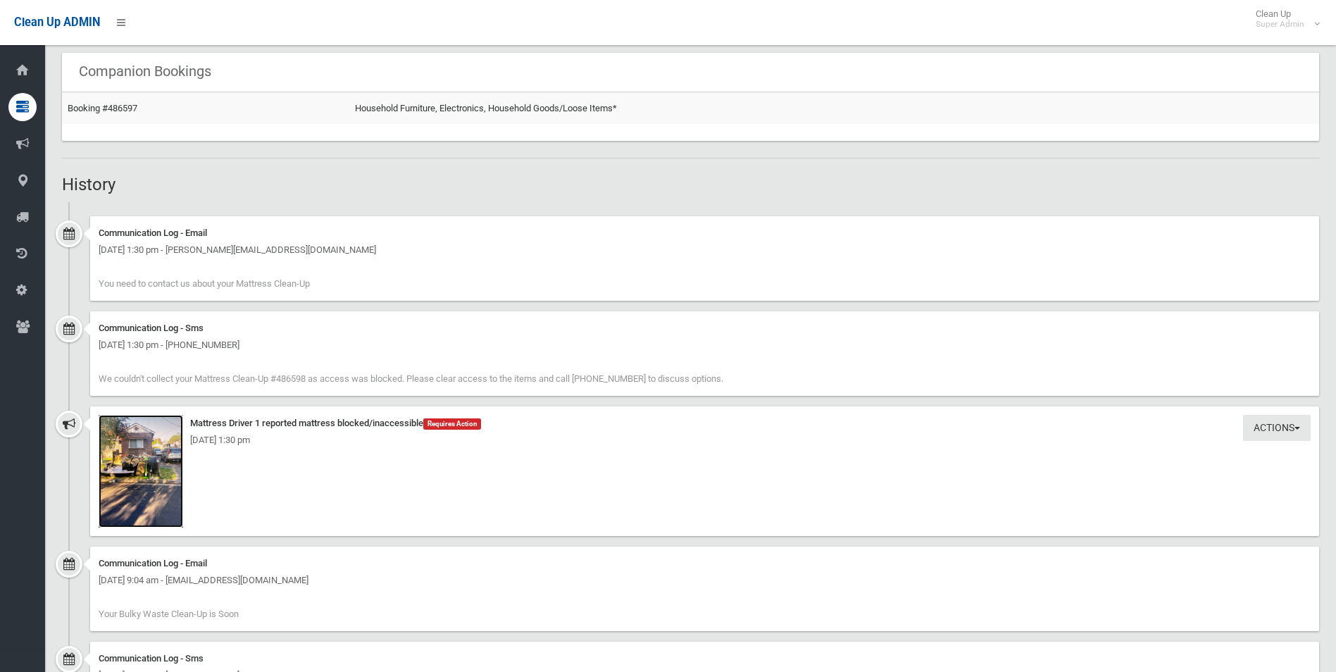
scroll to position [916, 0]
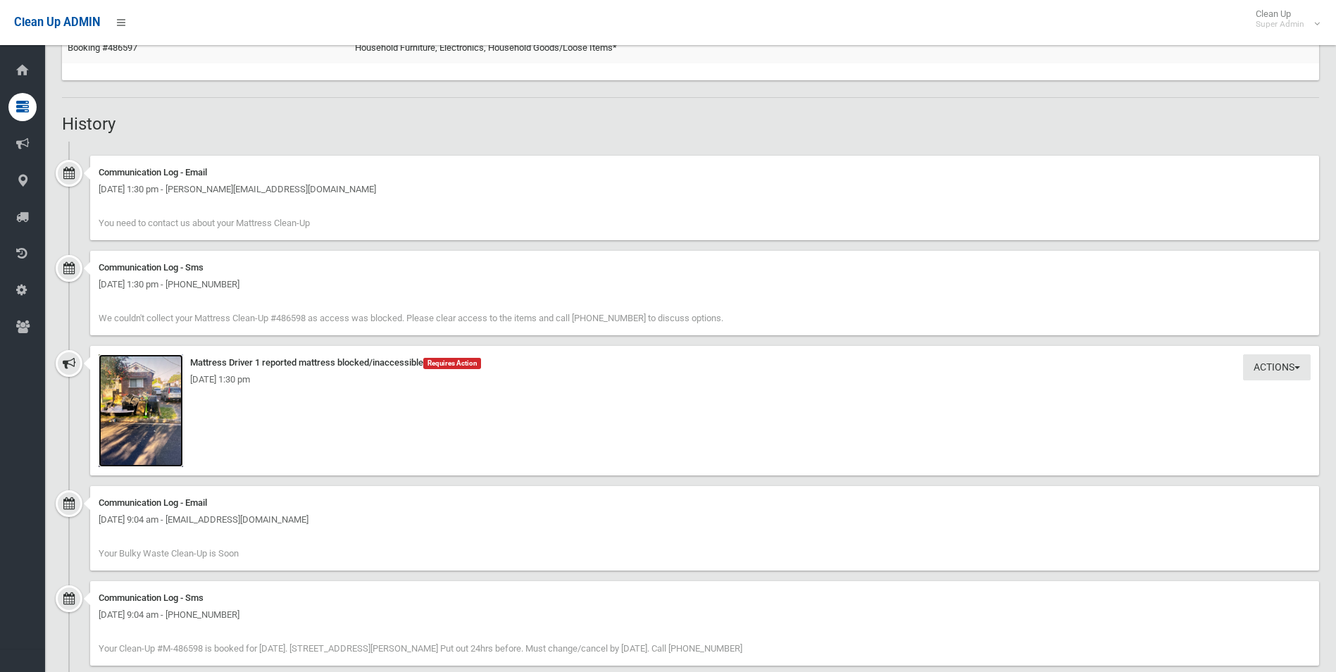
click at [166, 442] on img at bounding box center [141, 410] width 85 height 113
click at [170, 425] on img at bounding box center [141, 410] width 85 height 113
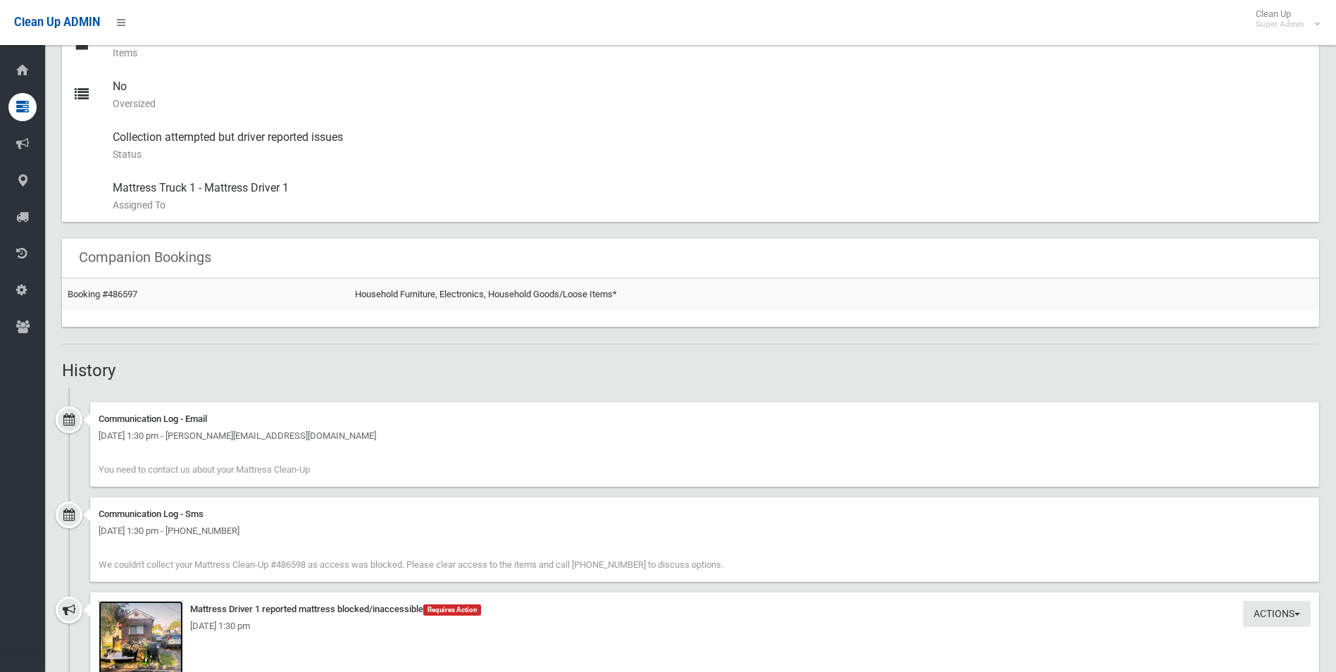
scroll to position [634, 0]
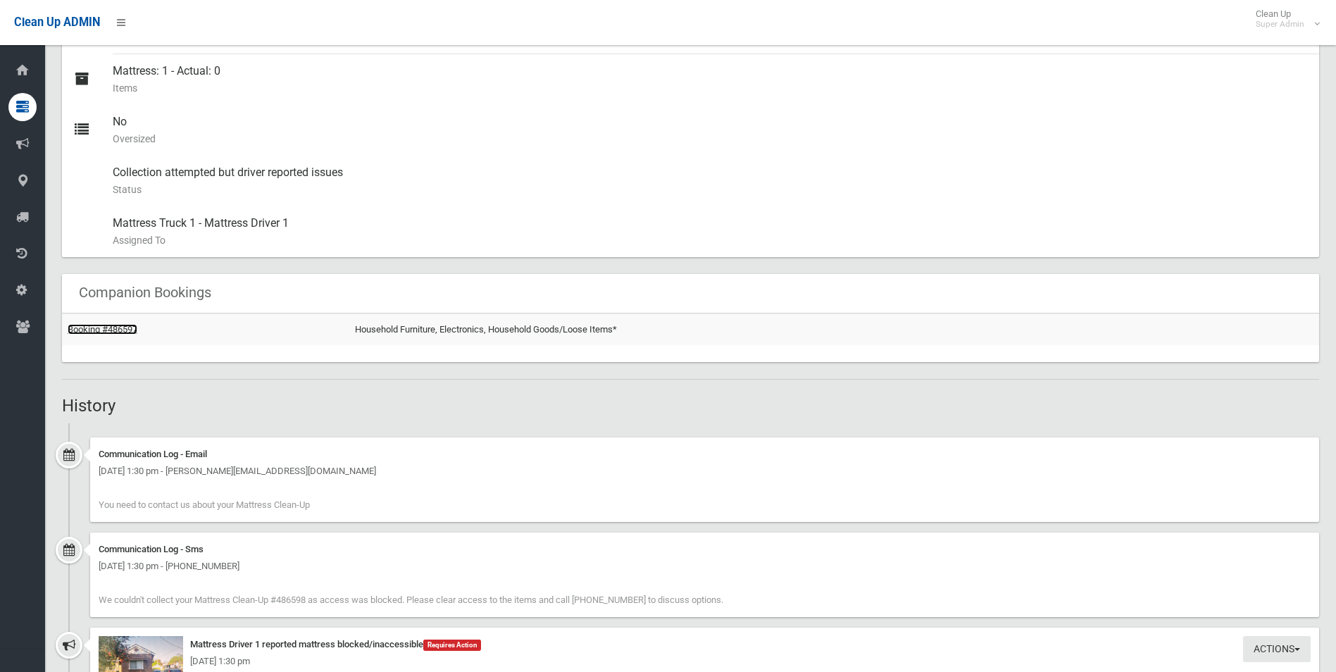
drag, startPoint x: 123, startPoint y: 327, endPoint x: 215, endPoint y: 328, distance: 91.6
click at [123, 326] on link "Booking #486597" at bounding box center [103, 329] width 70 height 11
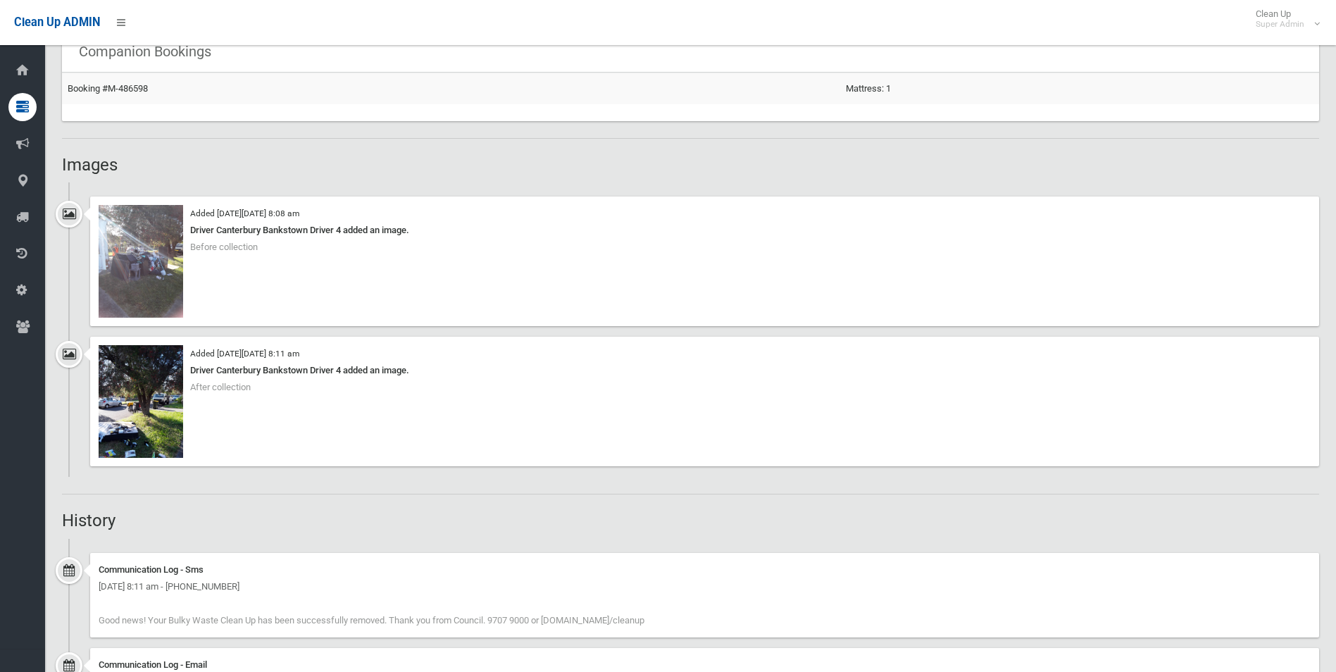
scroll to position [916, 0]
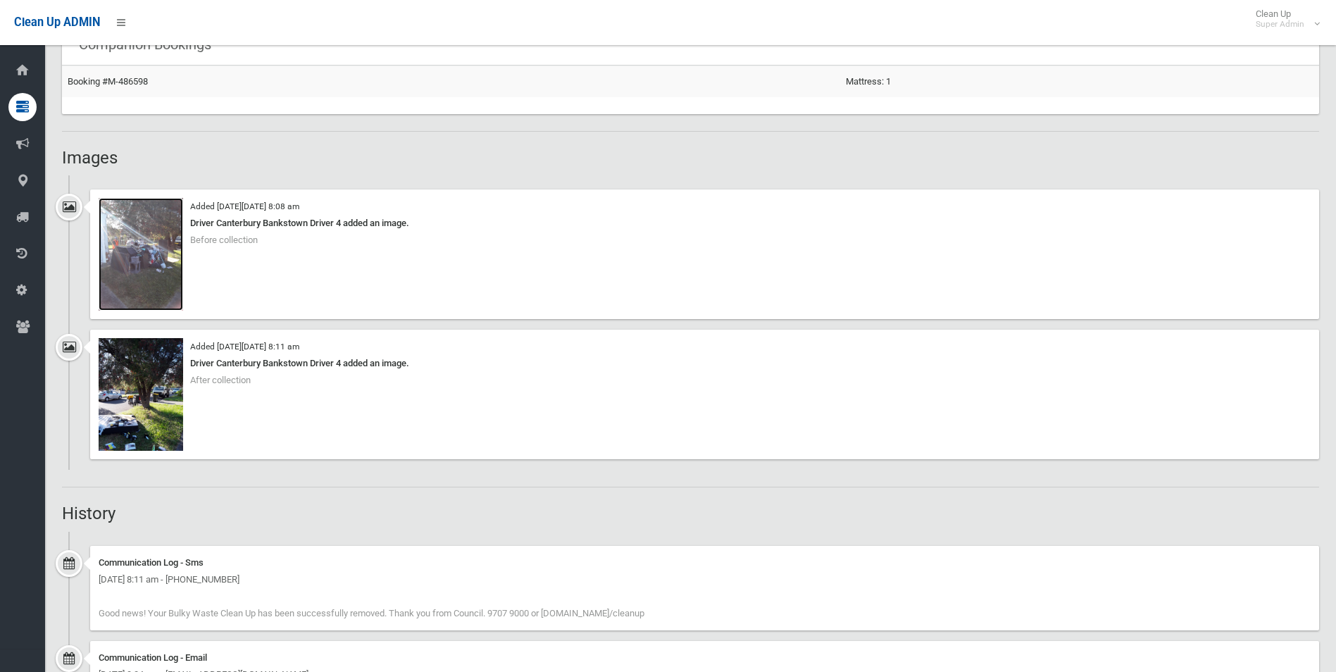
click at [162, 282] on img at bounding box center [141, 254] width 85 height 113
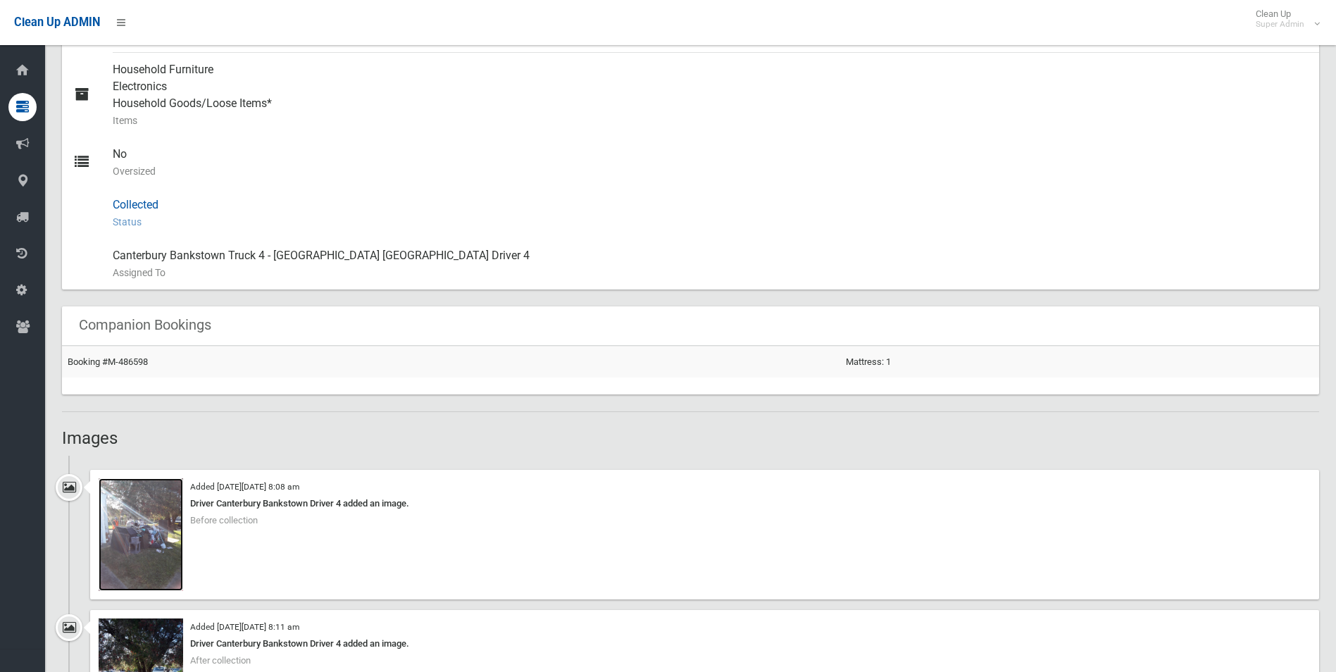
scroll to position [634, 0]
click at [125, 354] on td "Booking #M-486598" at bounding box center [451, 363] width 778 height 32
click at [128, 365] on link "Booking #M-486598" at bounding box center [108, 363] width 80 height 11
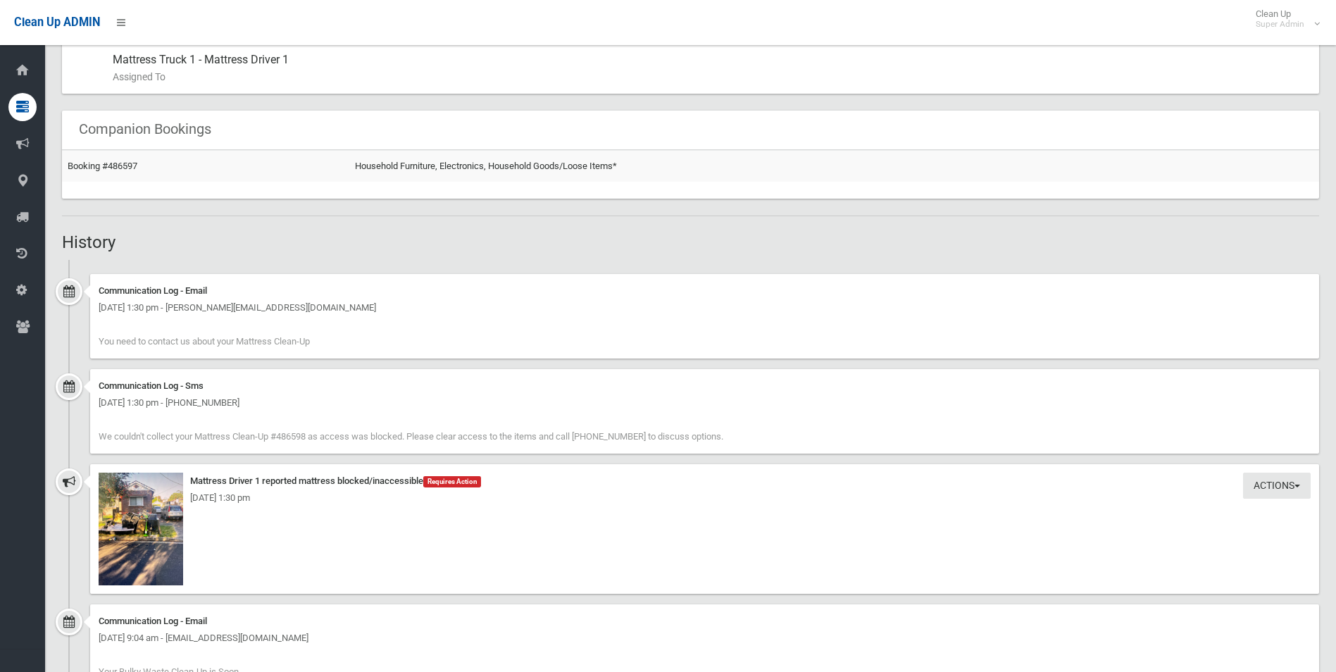
scroll to position [986, 0]
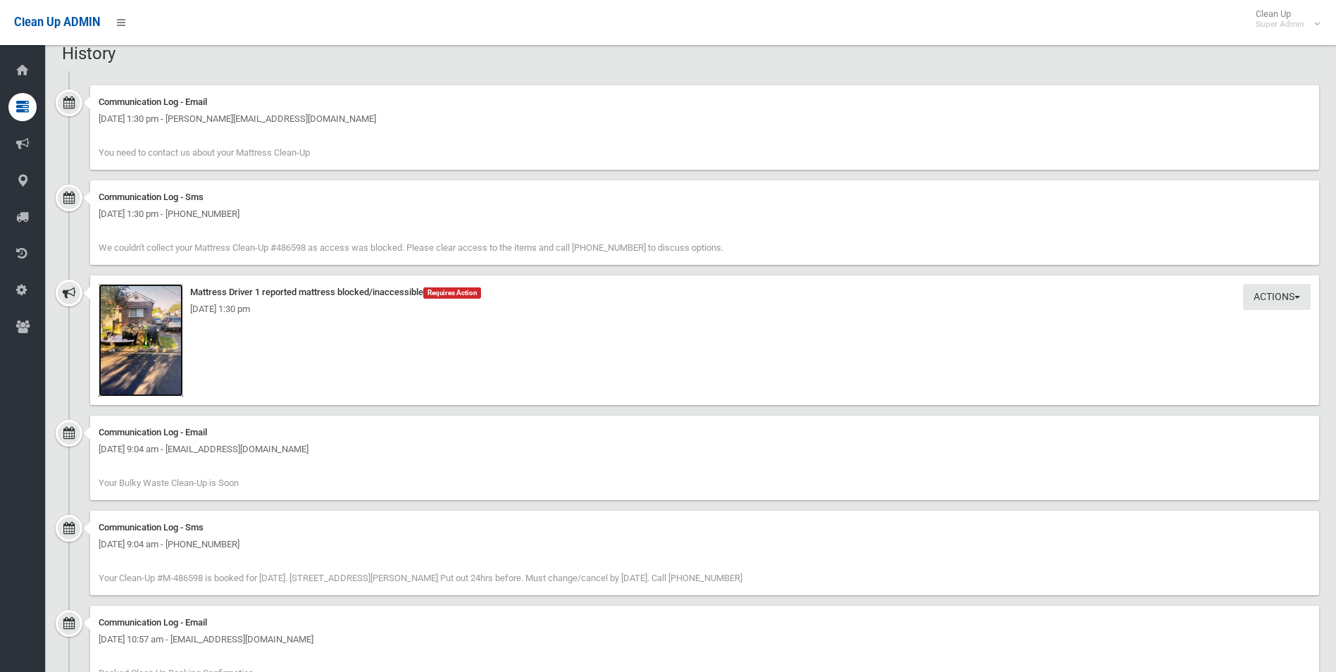
click at [149, 364] on img at bounding box center [141, 340] width 85 height 113
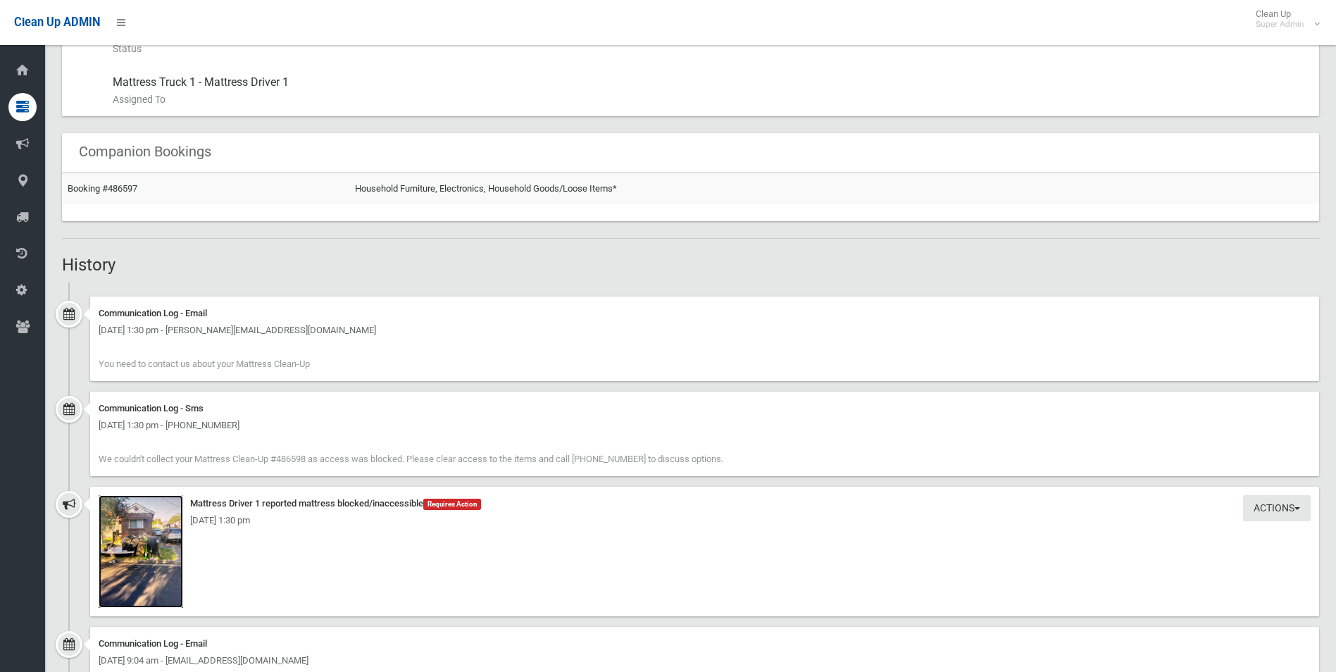
scroll to position [704, 0]
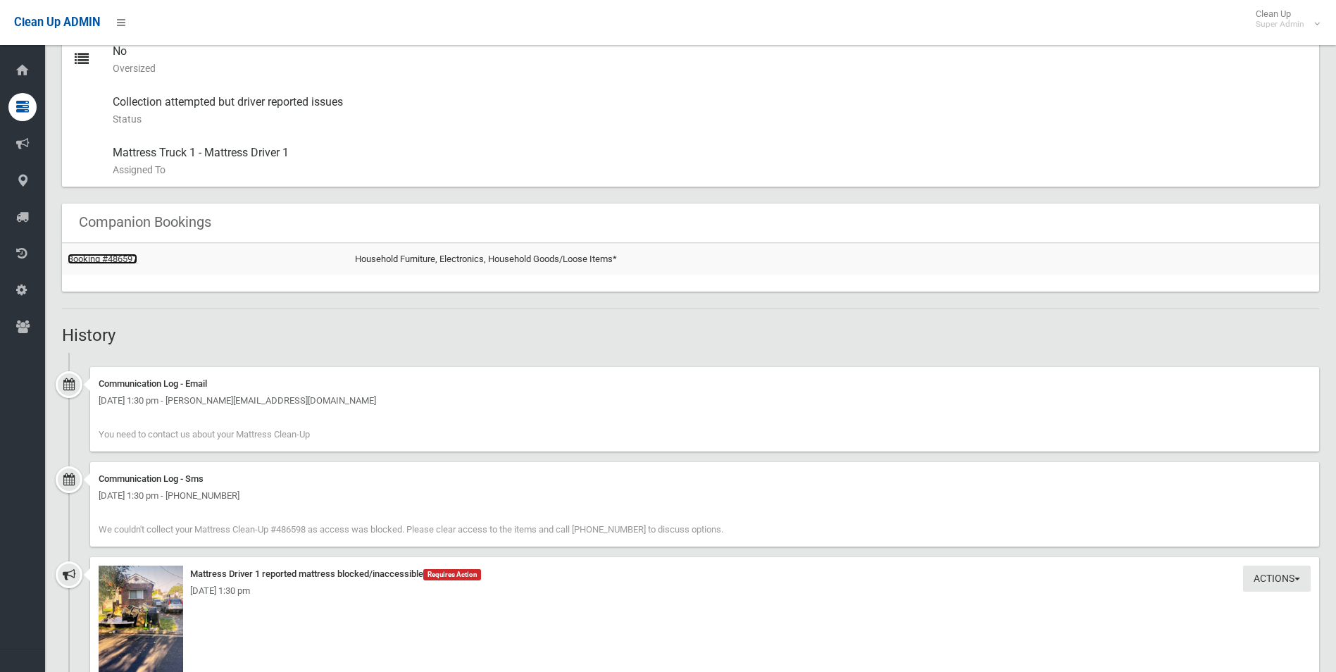
click at [113, 261] on link "Booking #486597" at bounding box center [103, 259] width 70 height 11
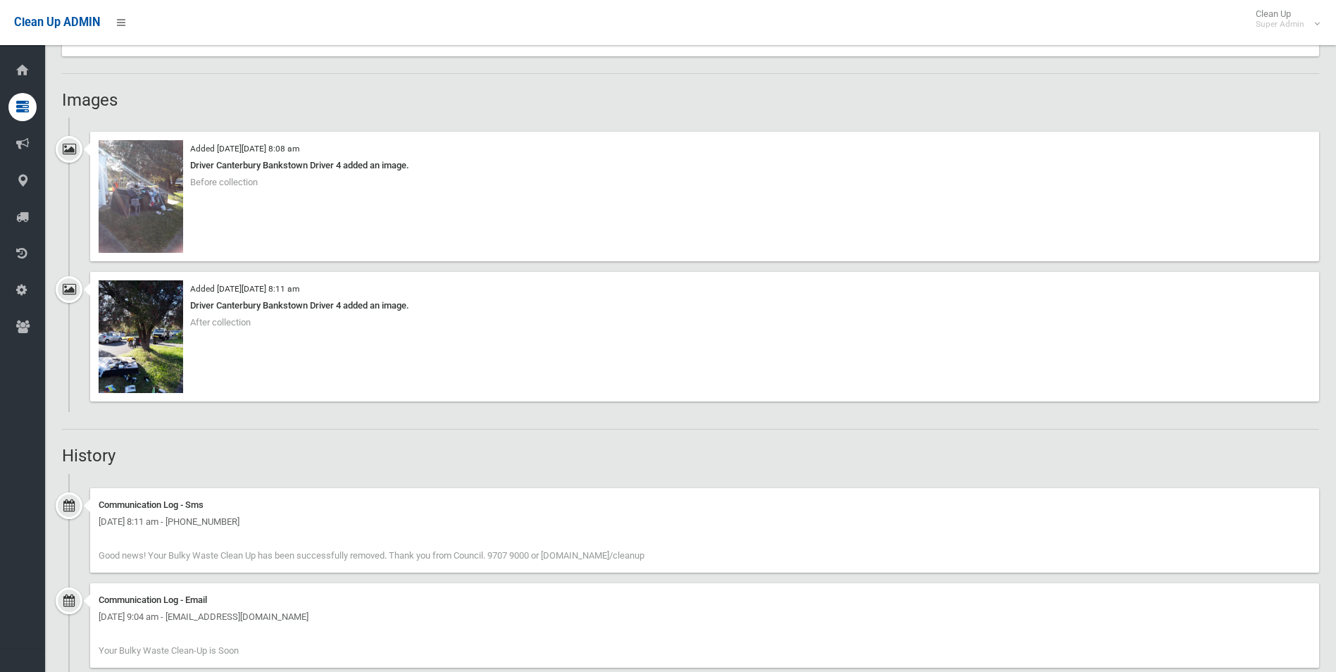
scroll to position [986, 0]
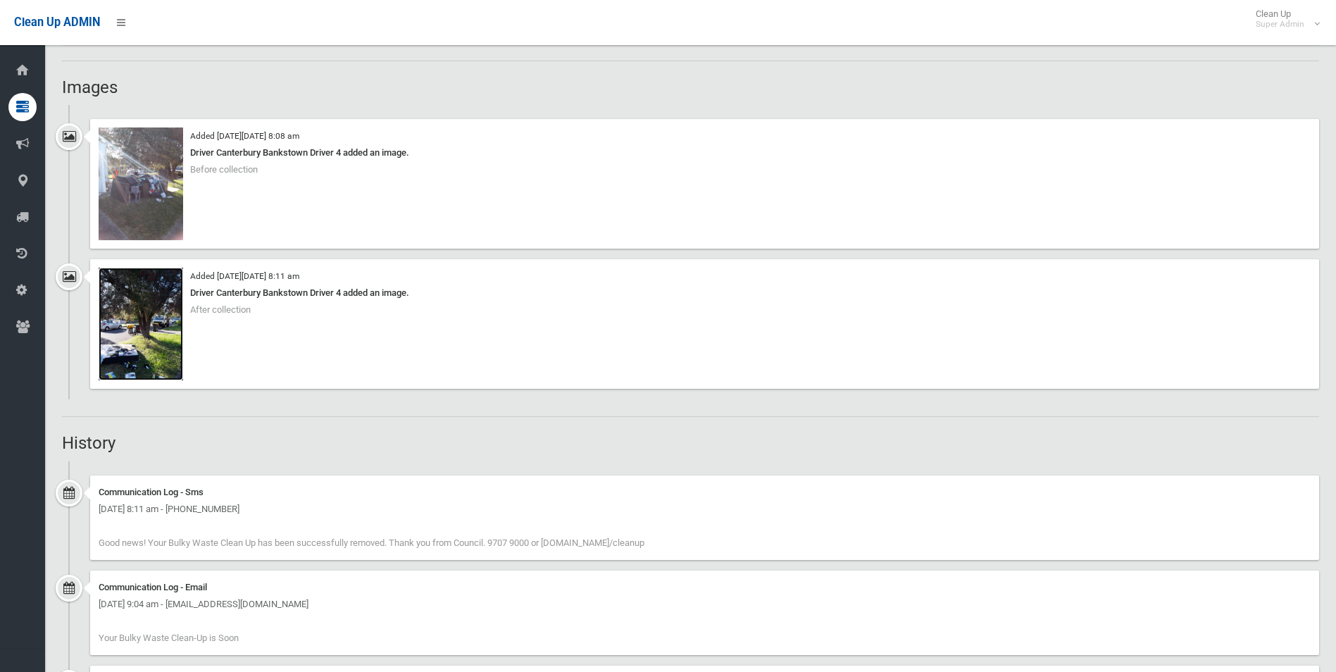
click at [160, 349] on img at bounding box center [141, 324] width 85 height 113
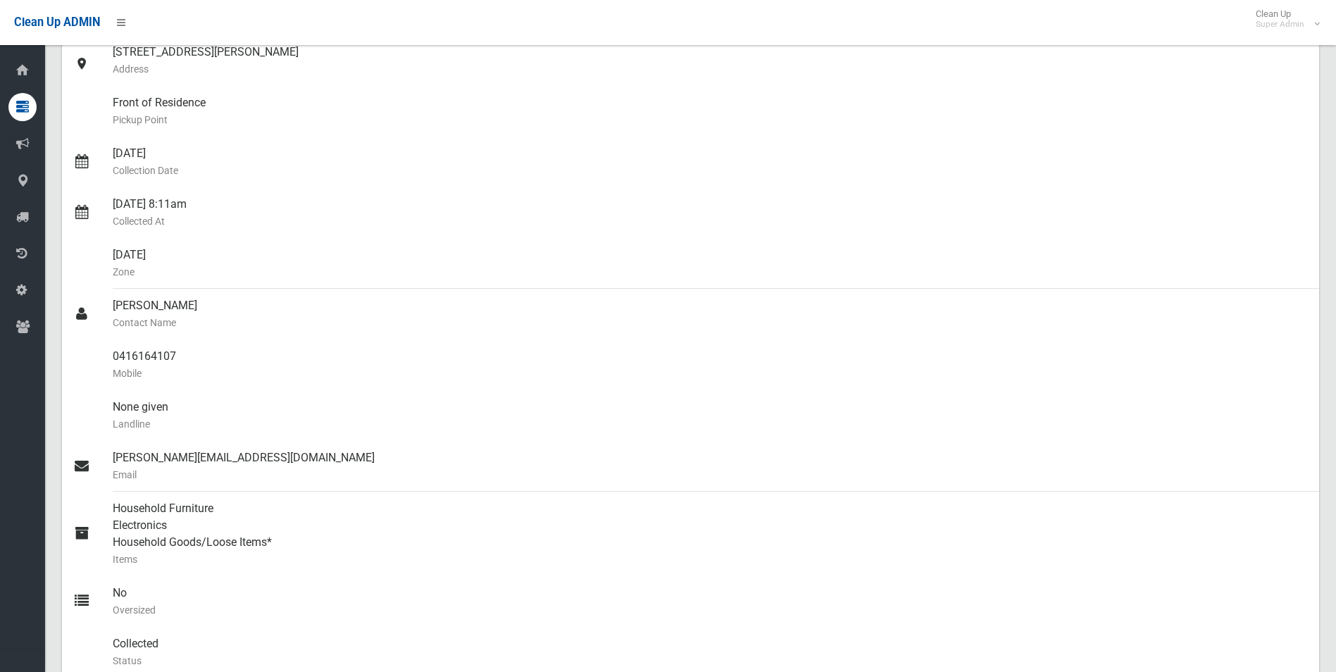
scroll to position [0, 0]
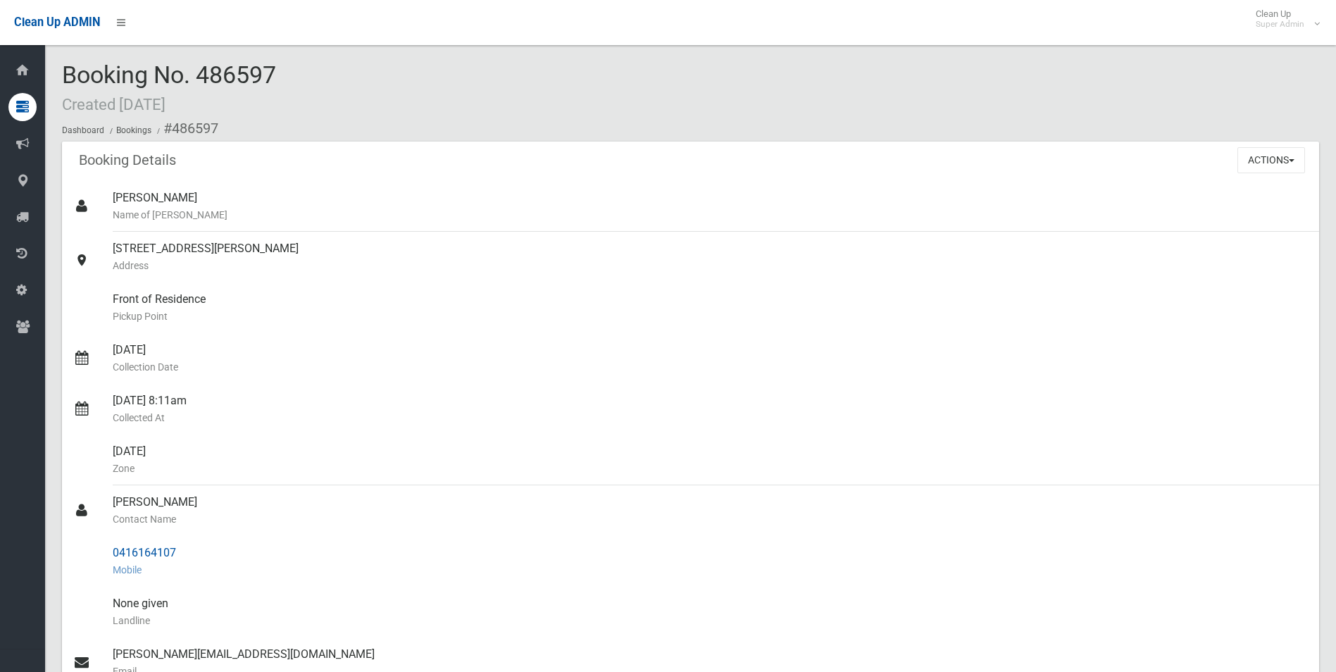
drag, startPoint x: 172, startPoint y: 128, endPoint x: 180, endPoint y: 547, distance: 419.9
copy section "486597 Booking Details Actions View Booking Edit Booking Clone Booking Add Book…"
click at [618, 325] on div "Front of Residence Pickup Point" at bounding box center [710, 307] width 1195 height 51
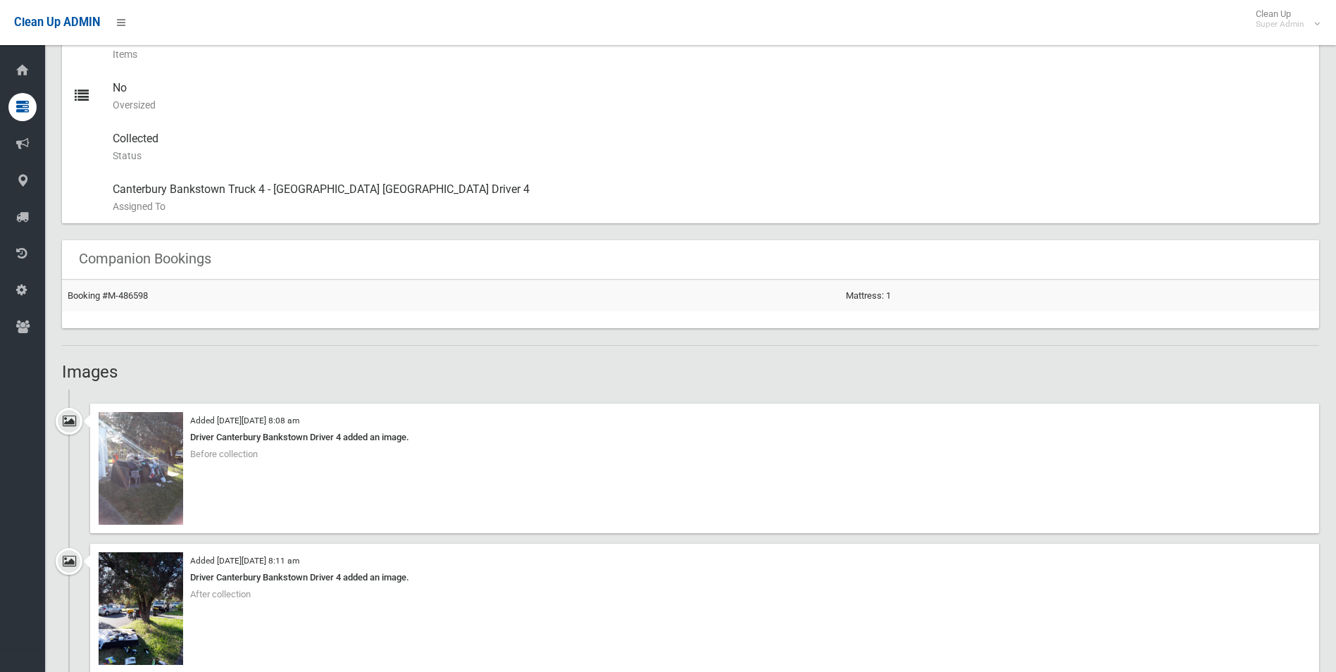
scroll to position [704, 0]
click at [135, 294] on link "Booking #M-486598" at bounding box center [108, 292] width 80 height 11
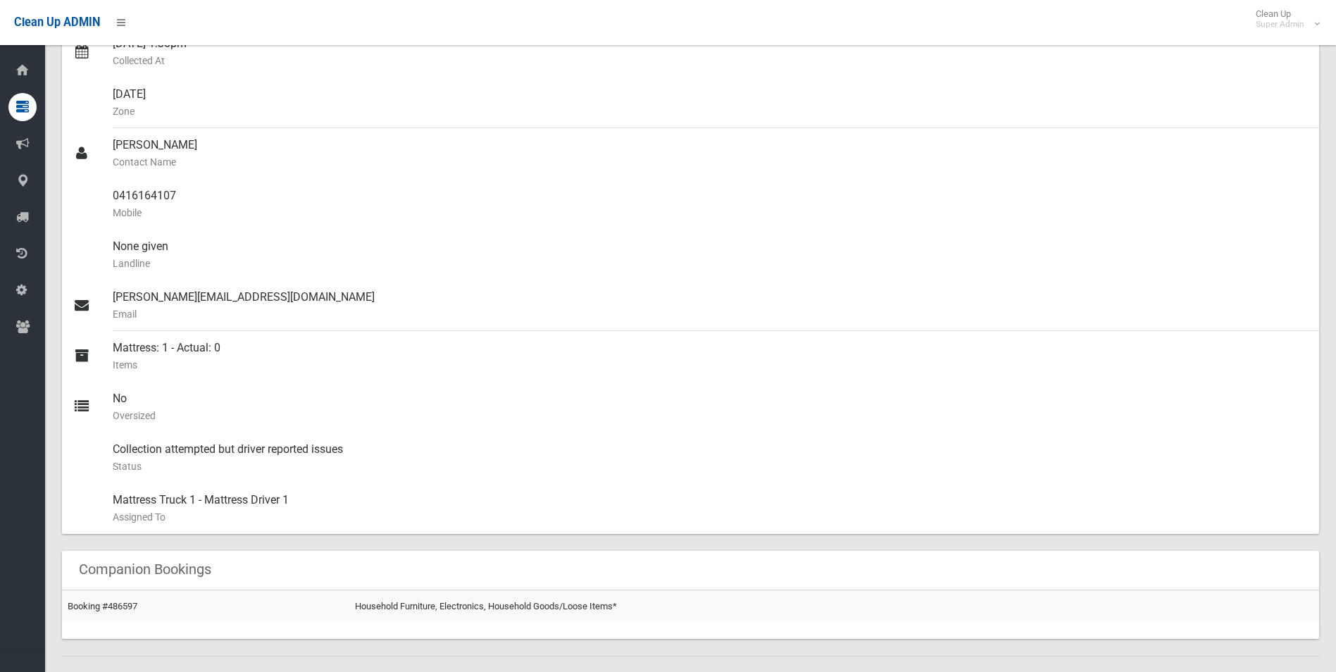
scroll to position [564, 0]
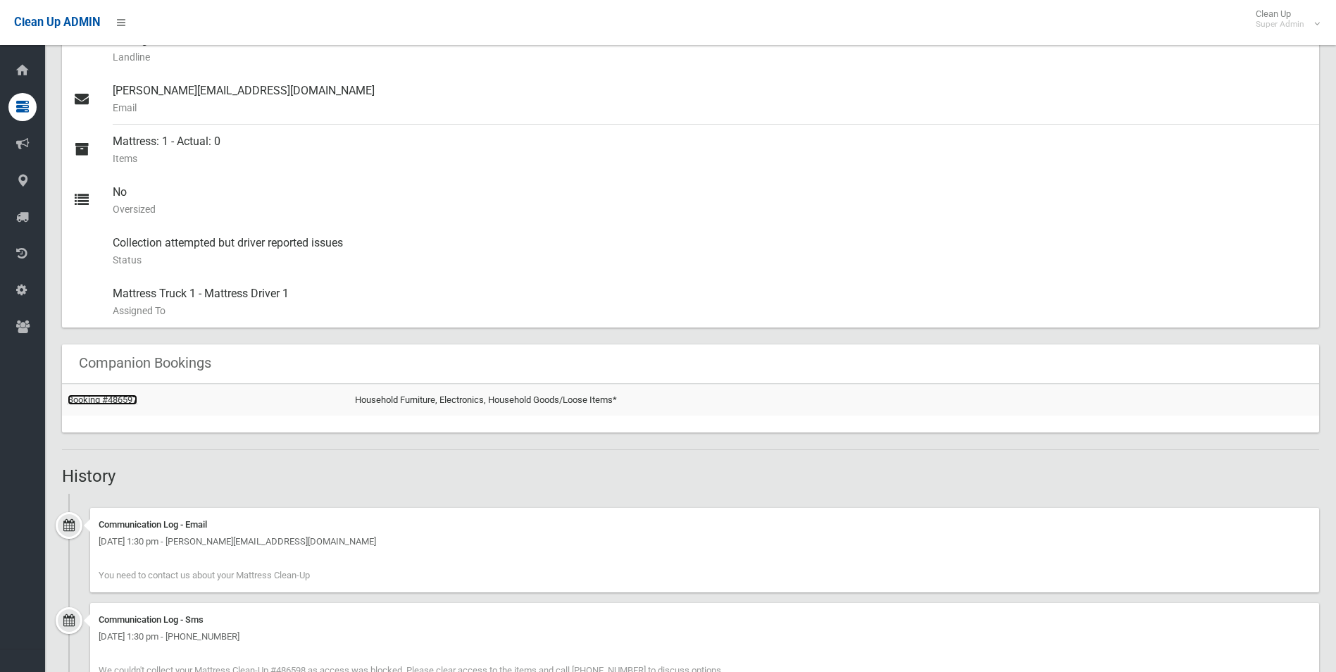
click at [97, 397] on link "Booking #486597" at bounding box center [103, 399] width 70 height 11
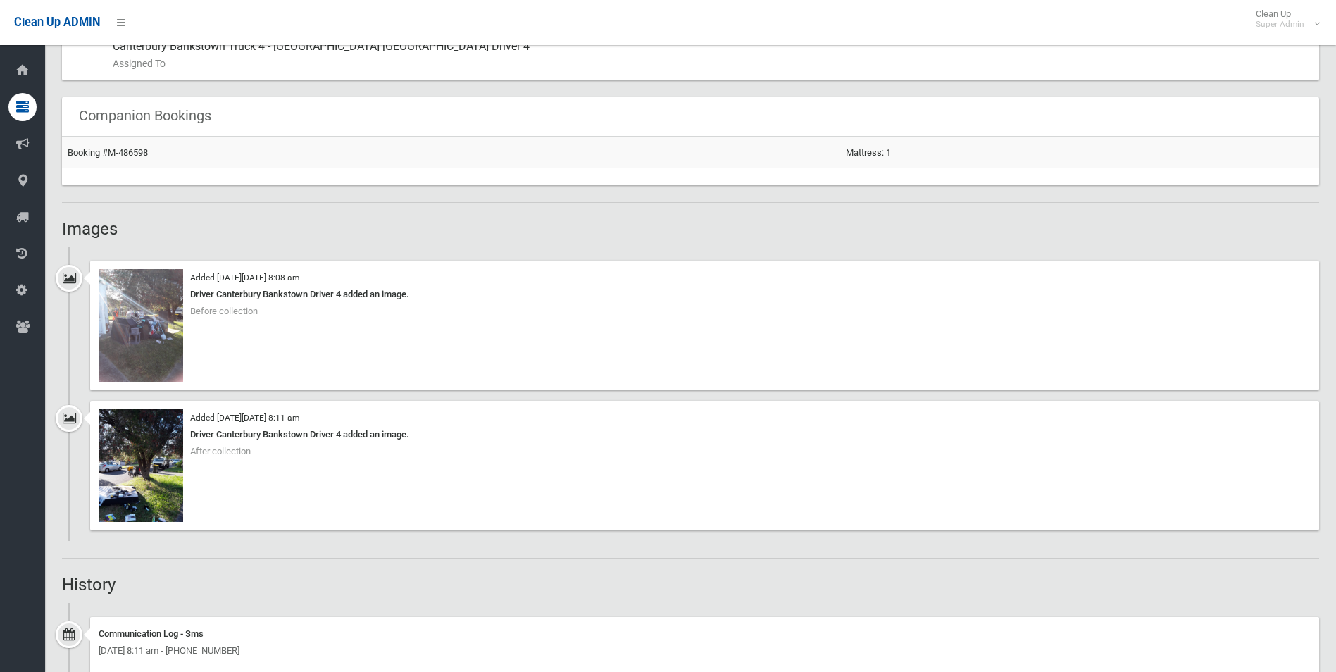
scroll to position [845, 0]
click at [134, 152] on link "Booking #M-486598" at bounding box center [108, 152] width 80 height 11
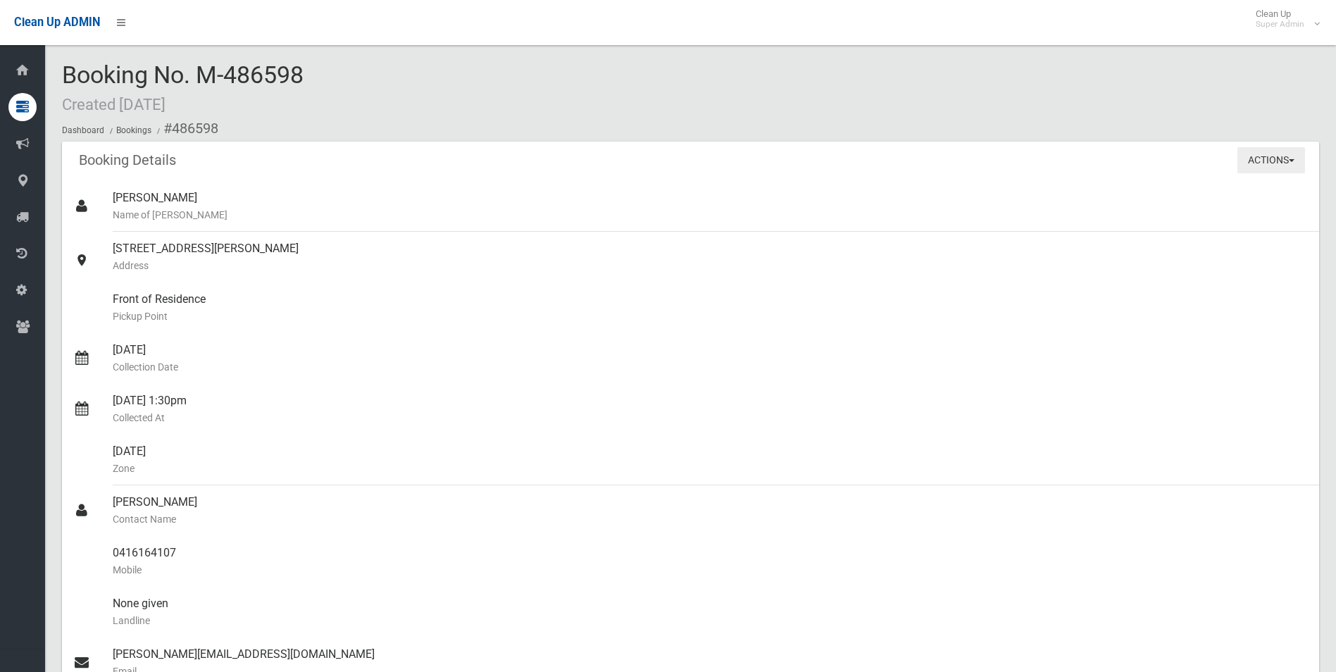
click at [1268, 159] on button "Actions" at bounding box center [1272, 160] width 68 height 26
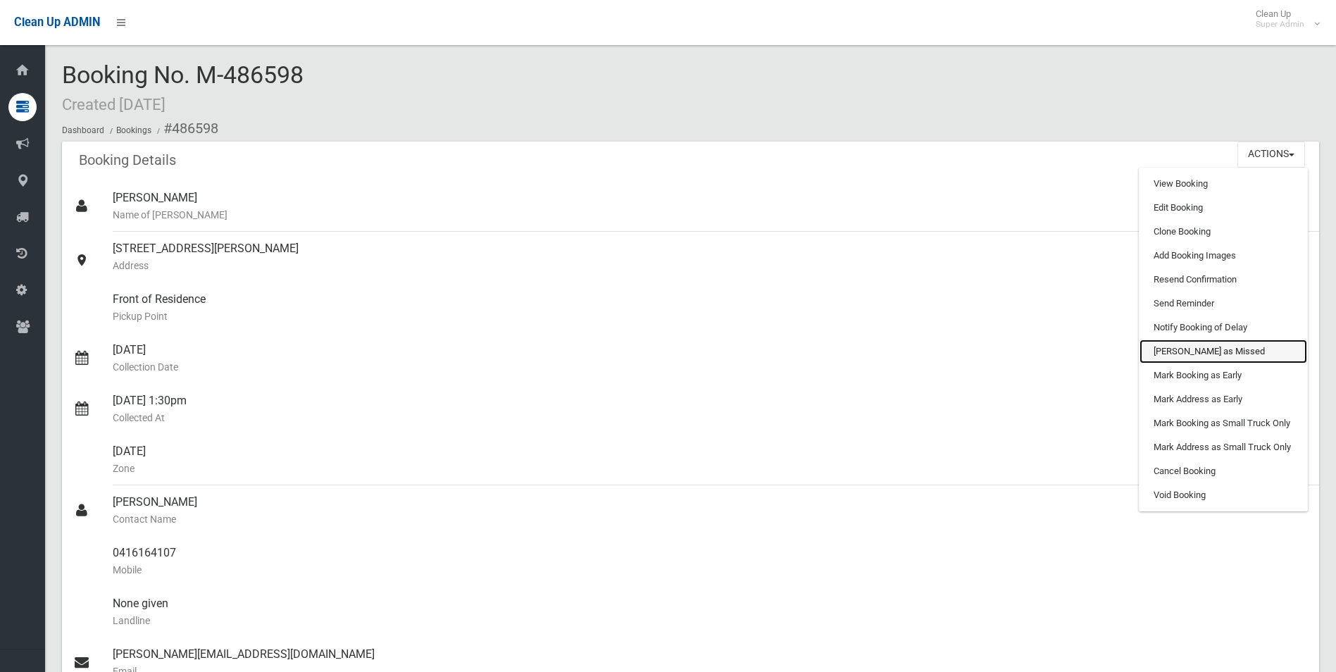
click at [1191, 349] on link "[PERSON_NAME] as Missed" at bounding box center [1224, 352] width 168 height 24
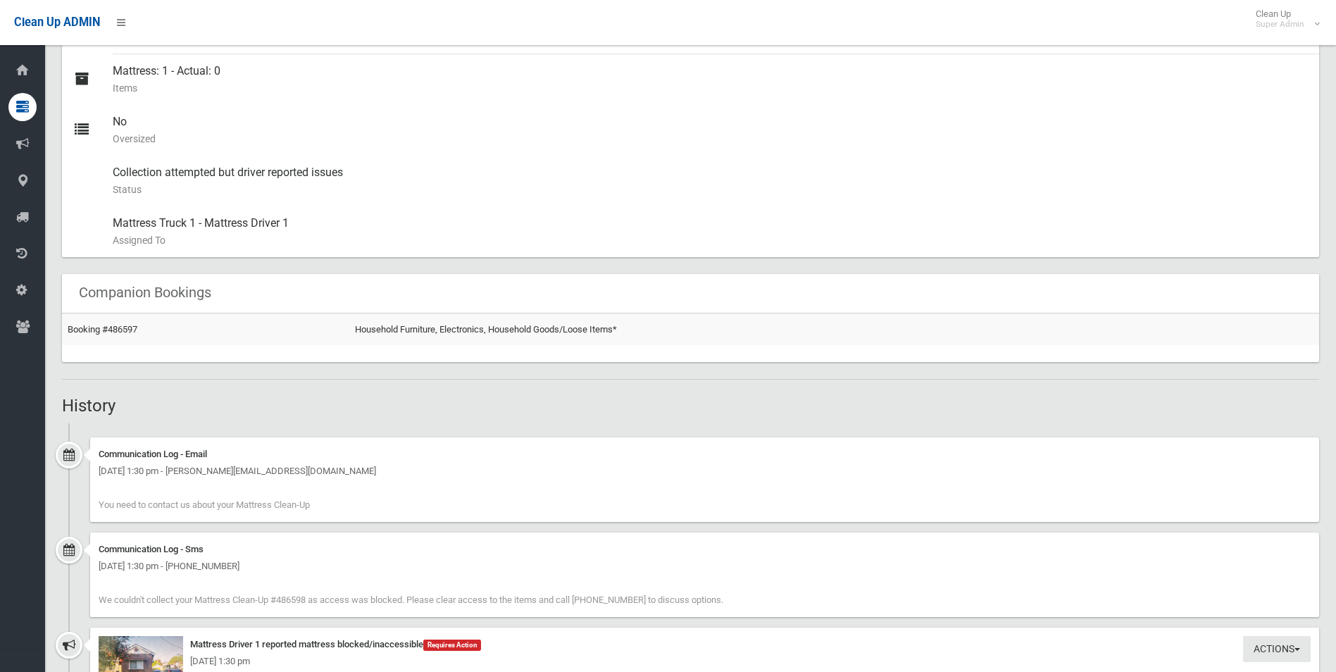
scroll to position [916, 0]
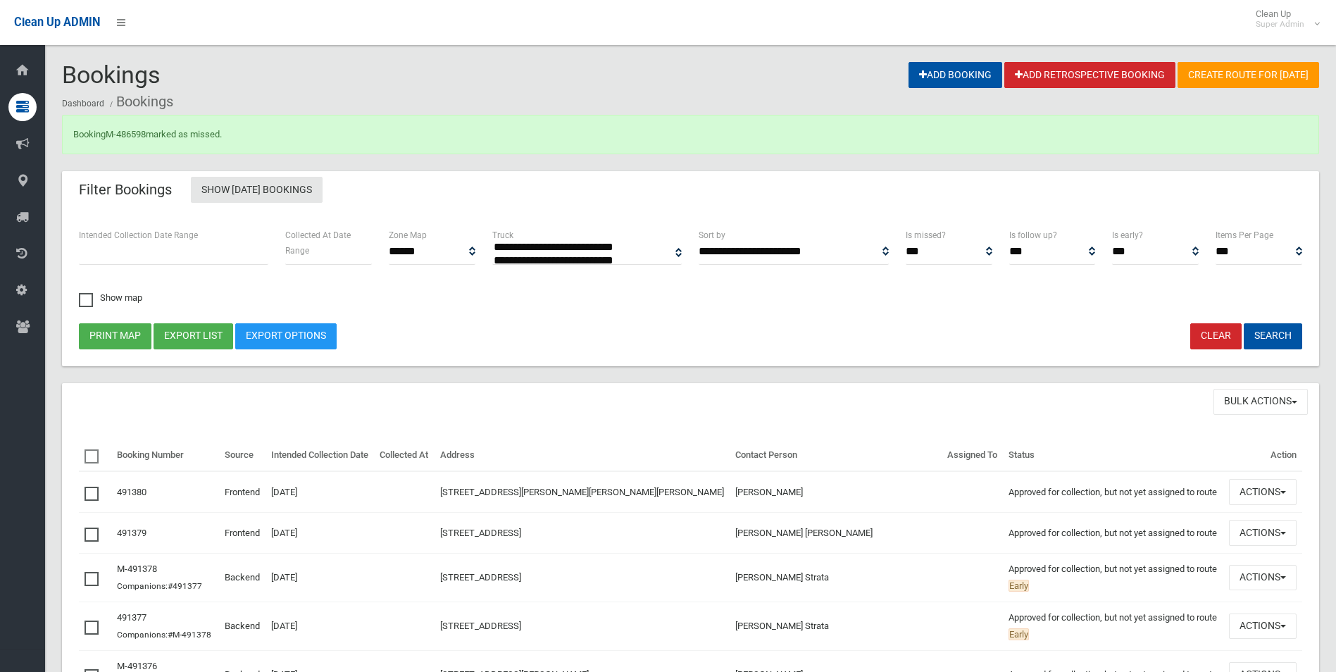
select select
click at [140, 131] on link "M-486598" at bounding box center [126, 134] width 40 height 11
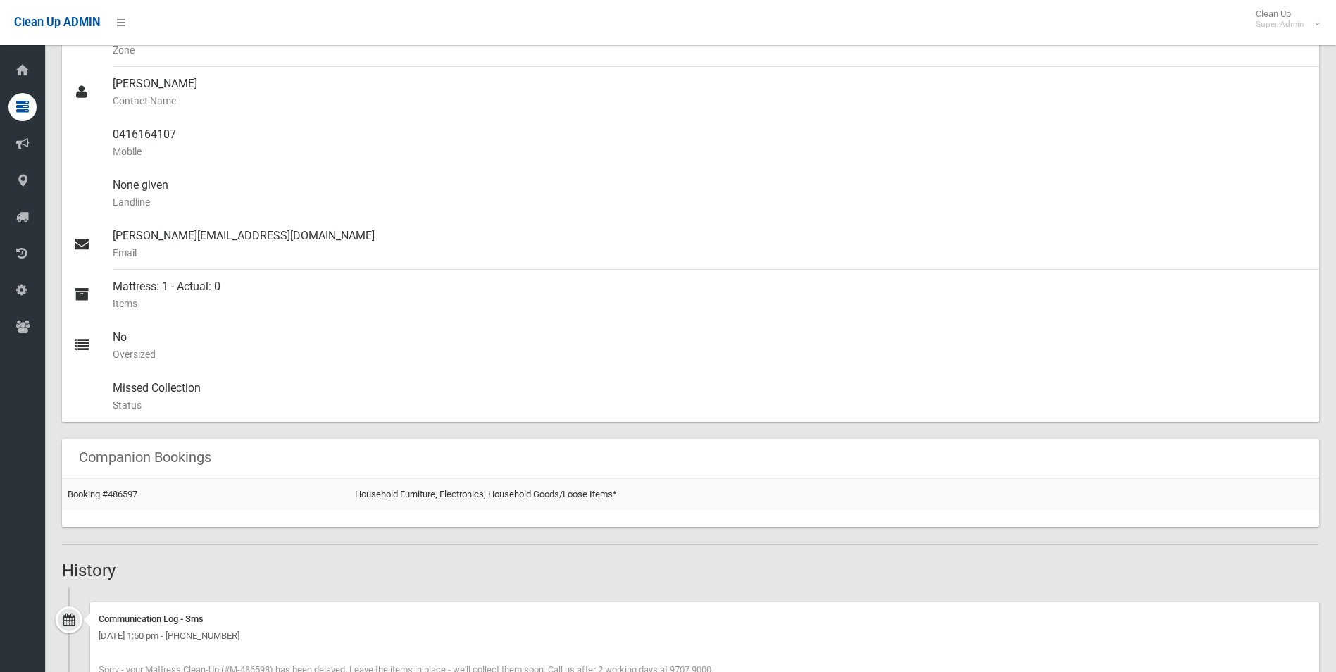
scroll to position [564, 0]
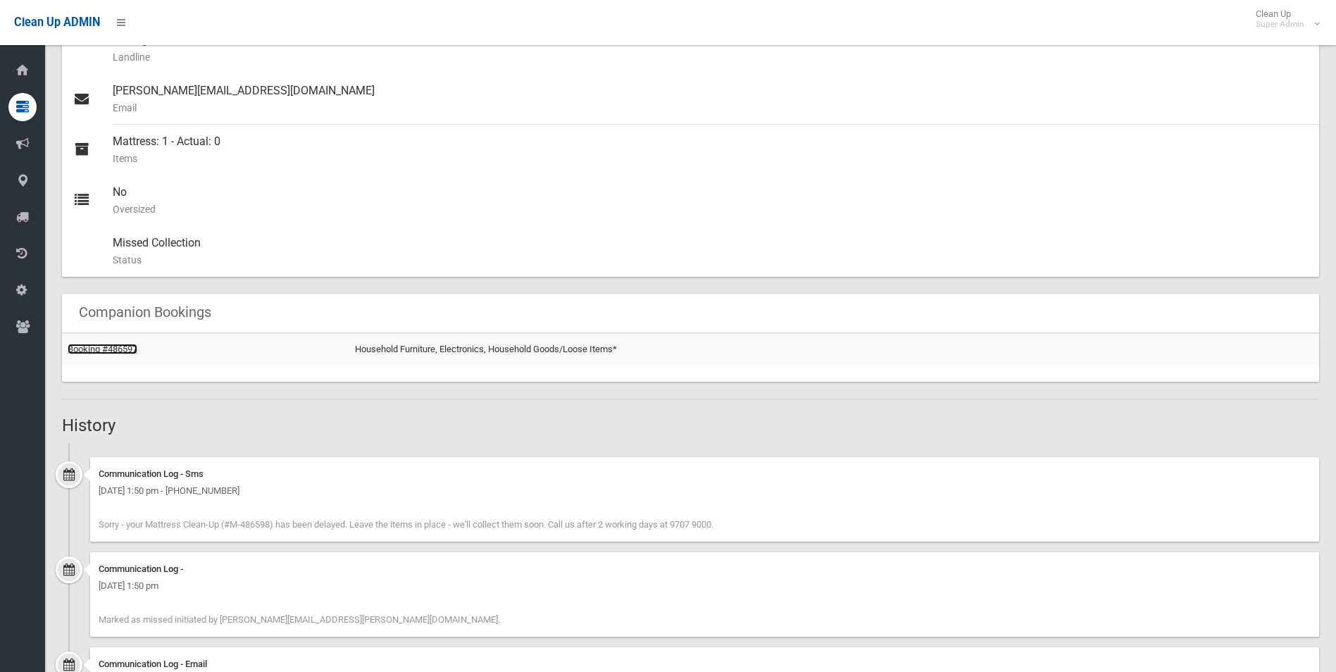
click at [121, 351] on link "Booking #486597" at bounding box center [103, 349] width 70 height 11
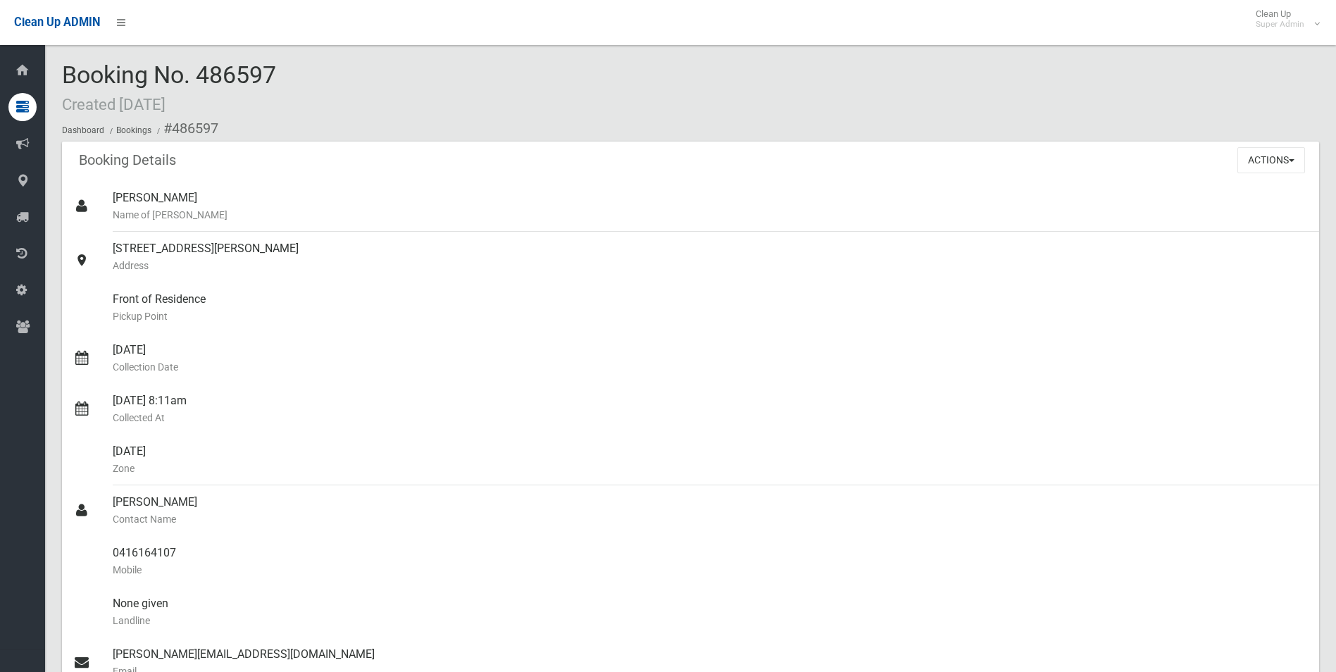
drag, startPoint x: 201, startPoint y: 71, endPoint x: 301, endPoint y: 80, distance: 99.7
click at [301, 80] on div "Booking No. 486597 Created [DATE] Dashboard Bookings #486597" at bounding box center [690, 102] width 1257 height 80
drag, startPoint x: 301, startPoint y: 80, endPoint x: 257, endPoint y: 71, distance: 44.6
copy span "486597"
click at [827, 336] on div "[DATE] Collection Date" at bounding box center [710, 358] width 1195 height 51
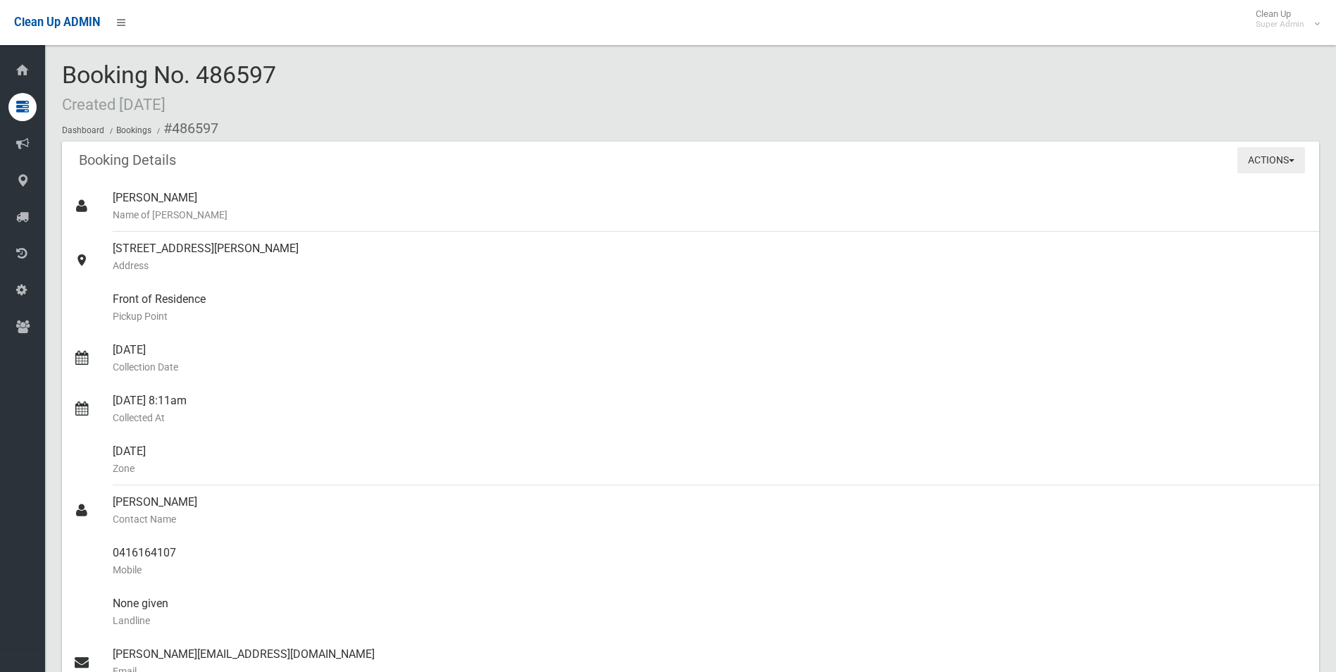
click at [1247, 162] on button "Actions" at bounding box center [1272, 160] width 68 height 26
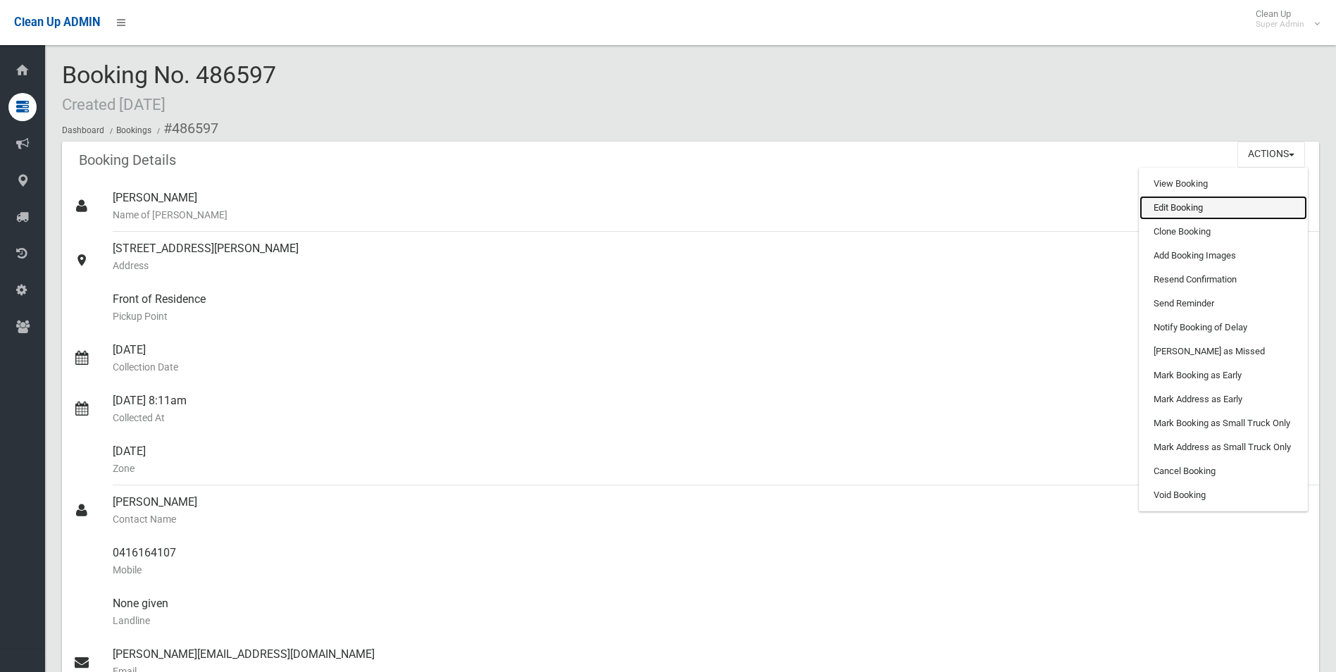
click at [1192, 204] on link "Edit Booking" at bounding box center [1224, 208] width 168 height 24
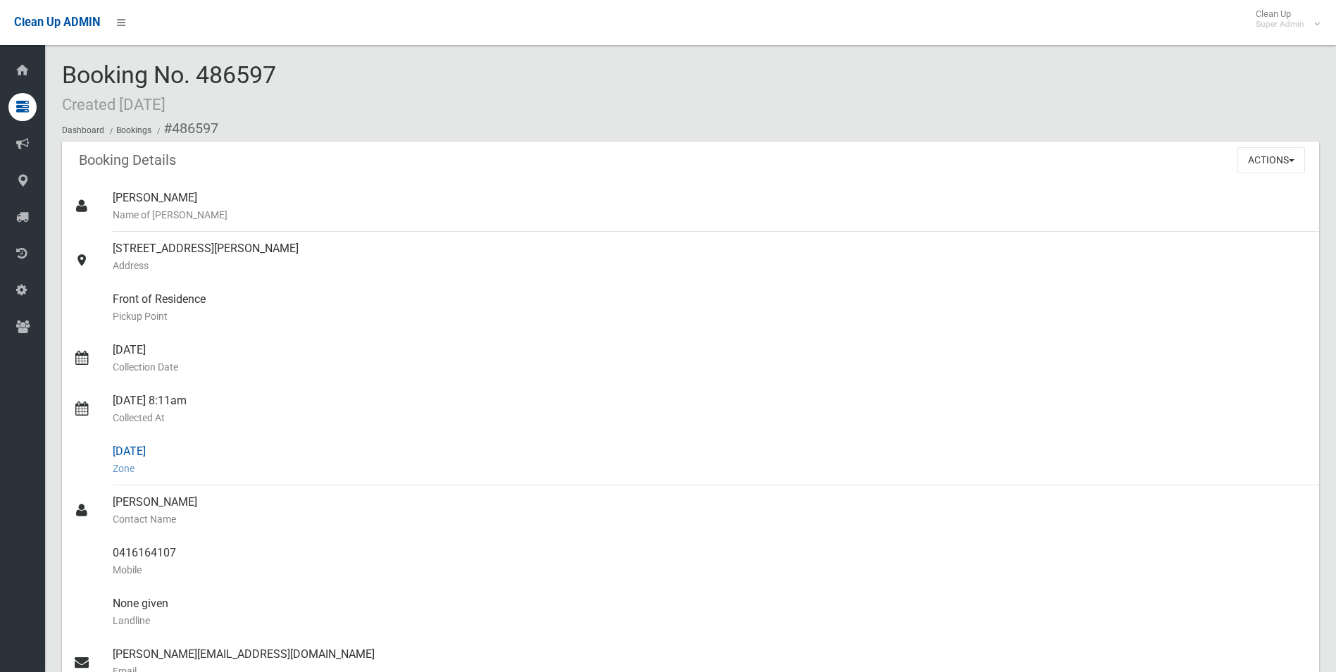
scroll to position [160, 0]
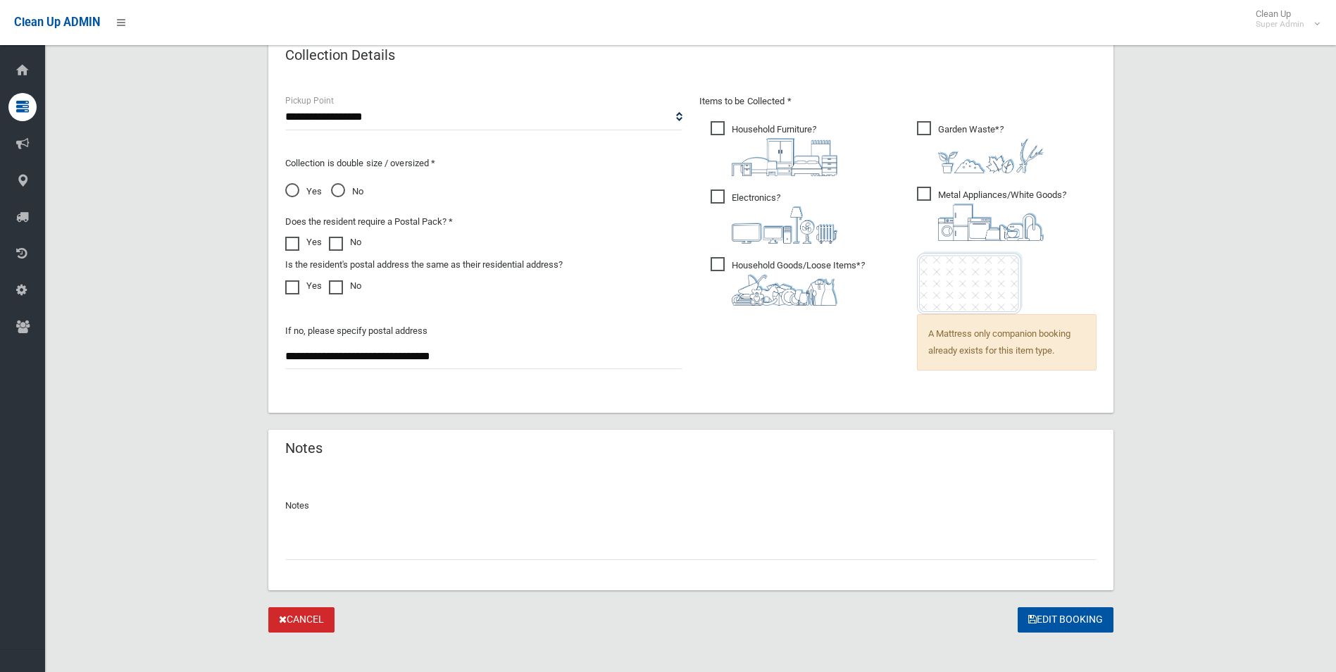
scroll to position [950, 0]
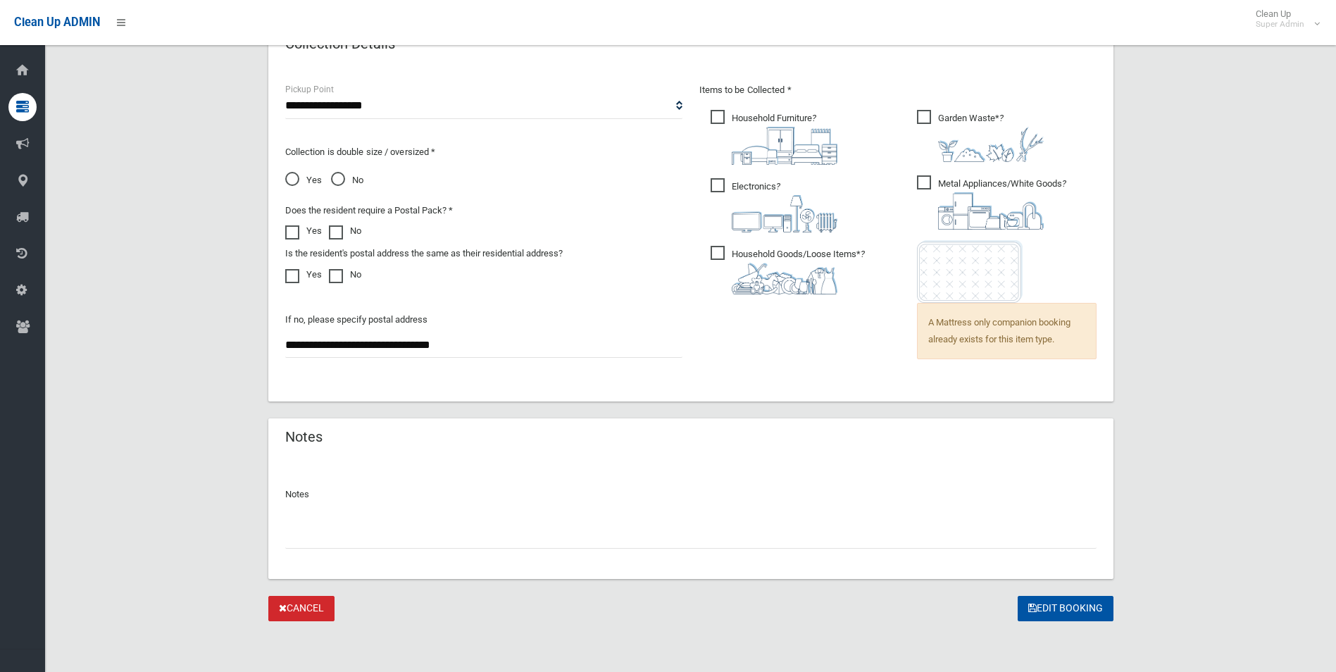
click at [428, 540] on input "text" at bounding box center [691, 536] width 812 height 26
type input "**********"
click at [1061, 607] on button "Edit Booking" at bounding box center [1066, 609] width 96 height 26
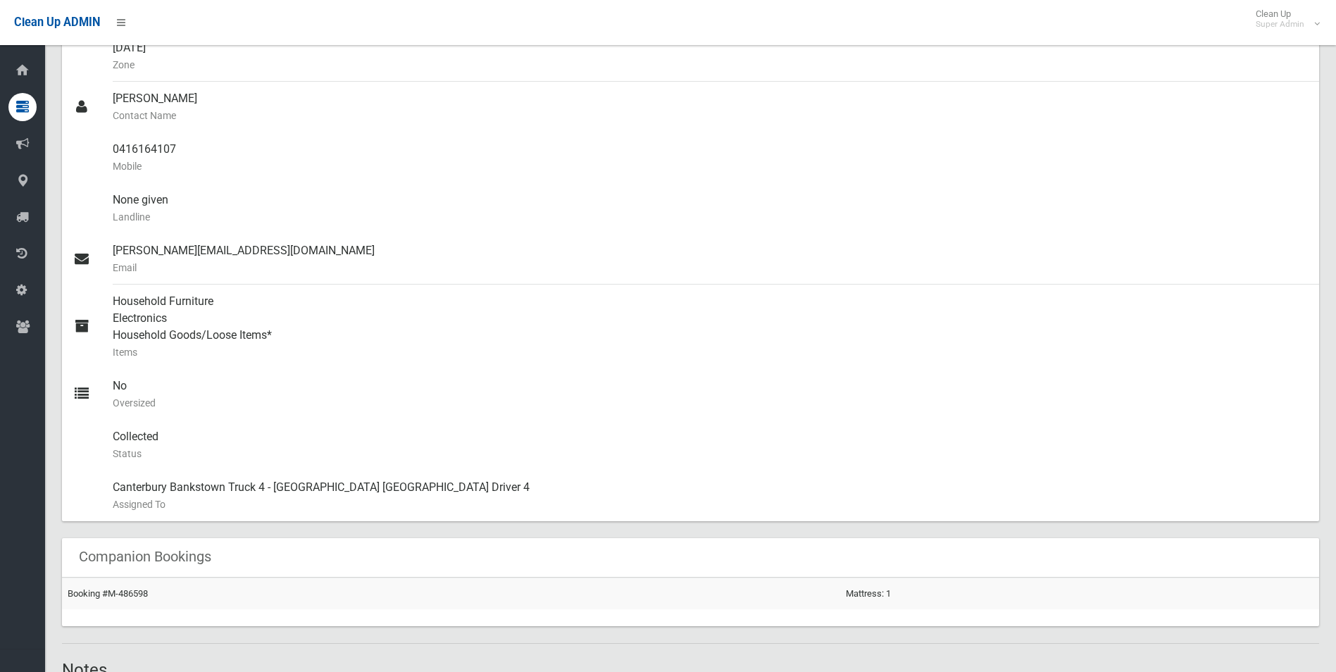
scroll to position [352, 0]
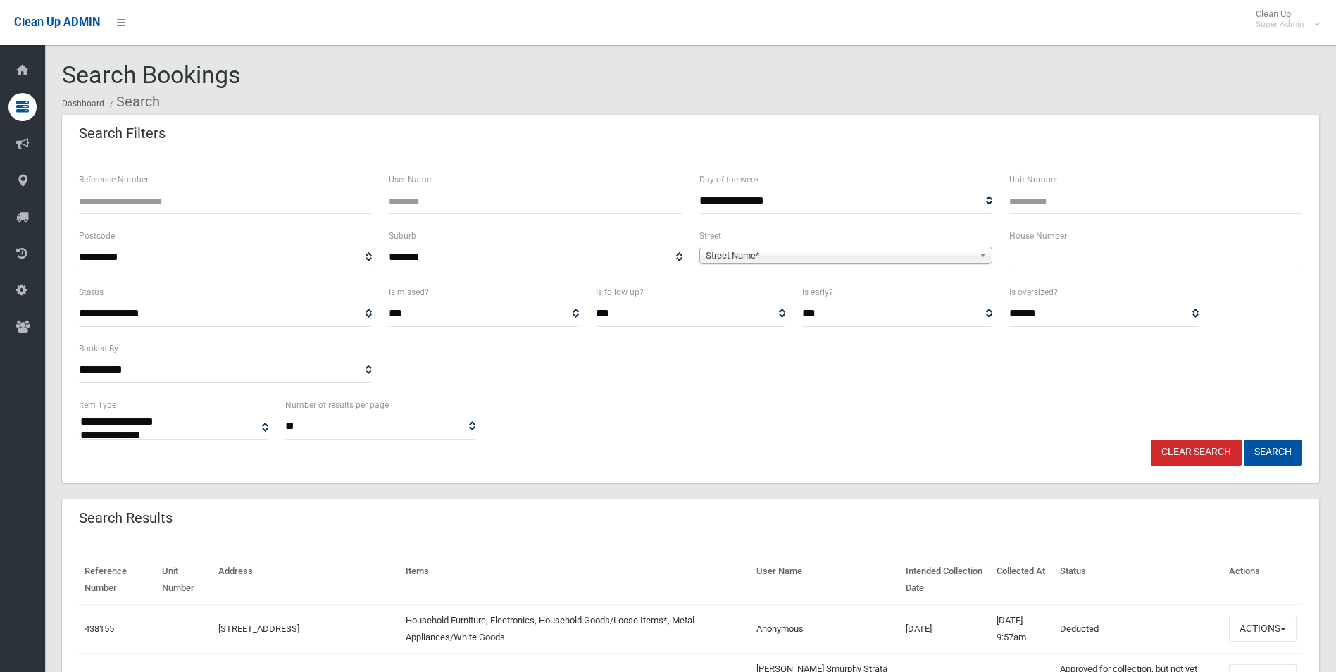
select select
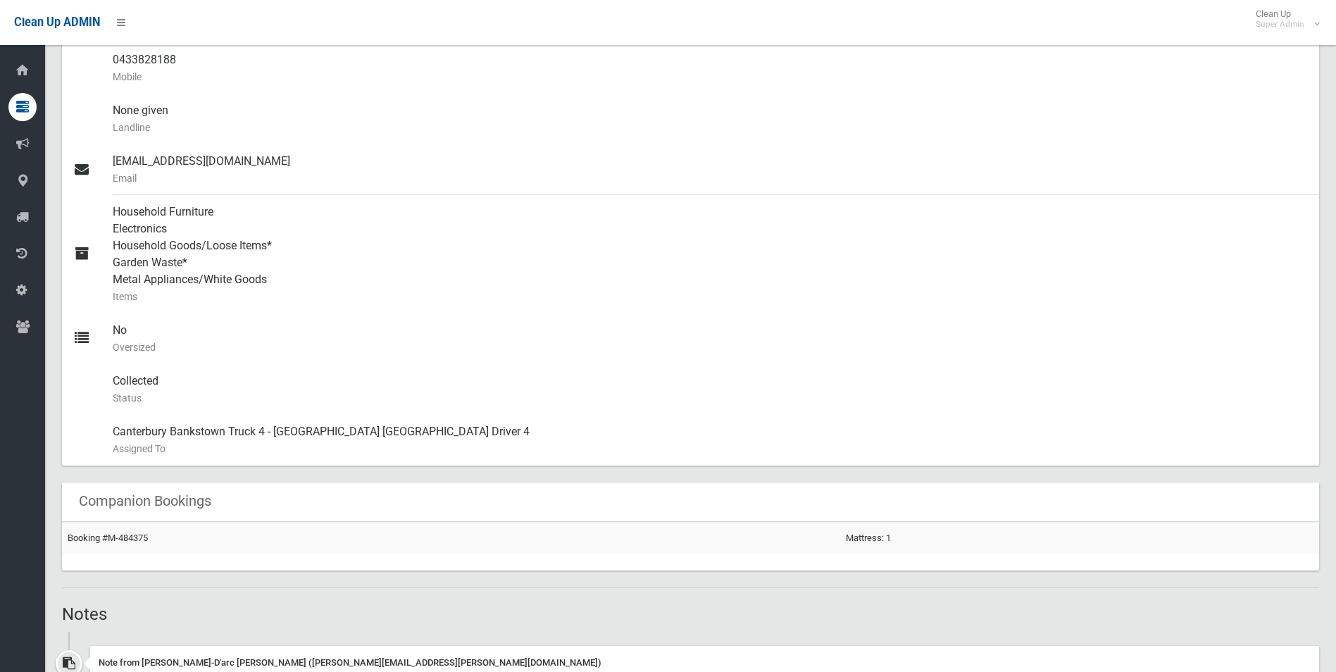
scroll to position [704, 0]
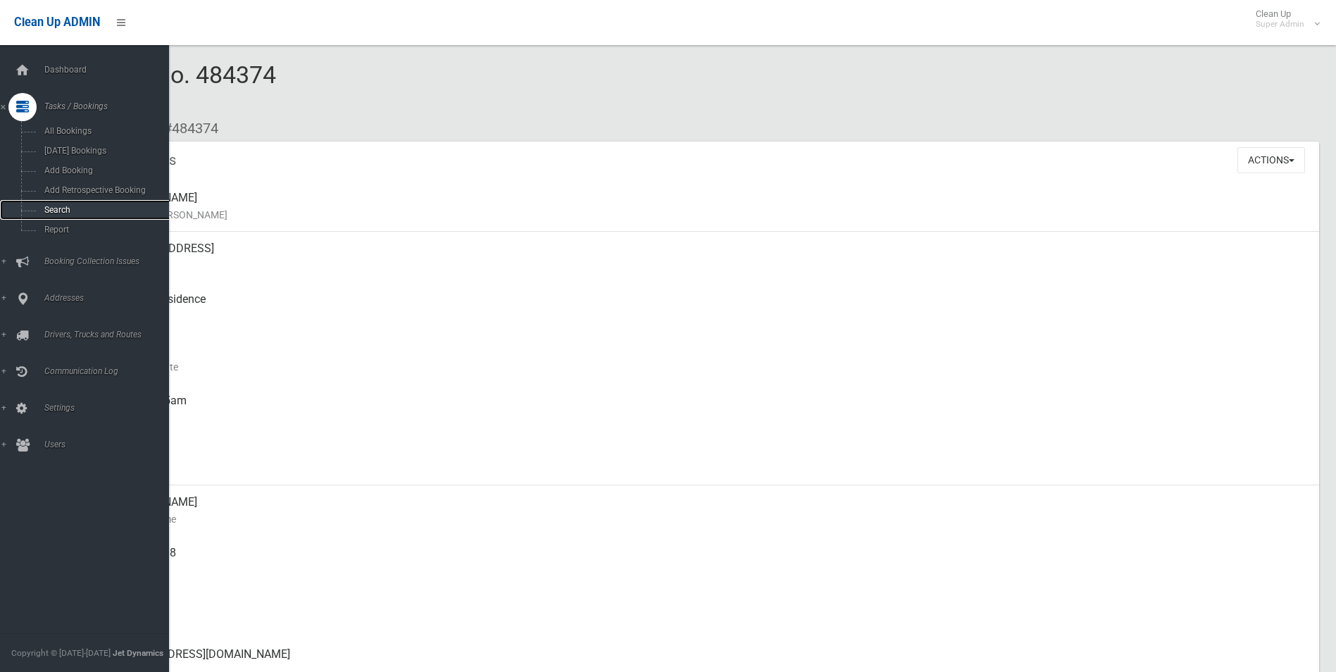
click at [60, 211] on span "Search" at bounding box center [104, 210] width 128 height 10
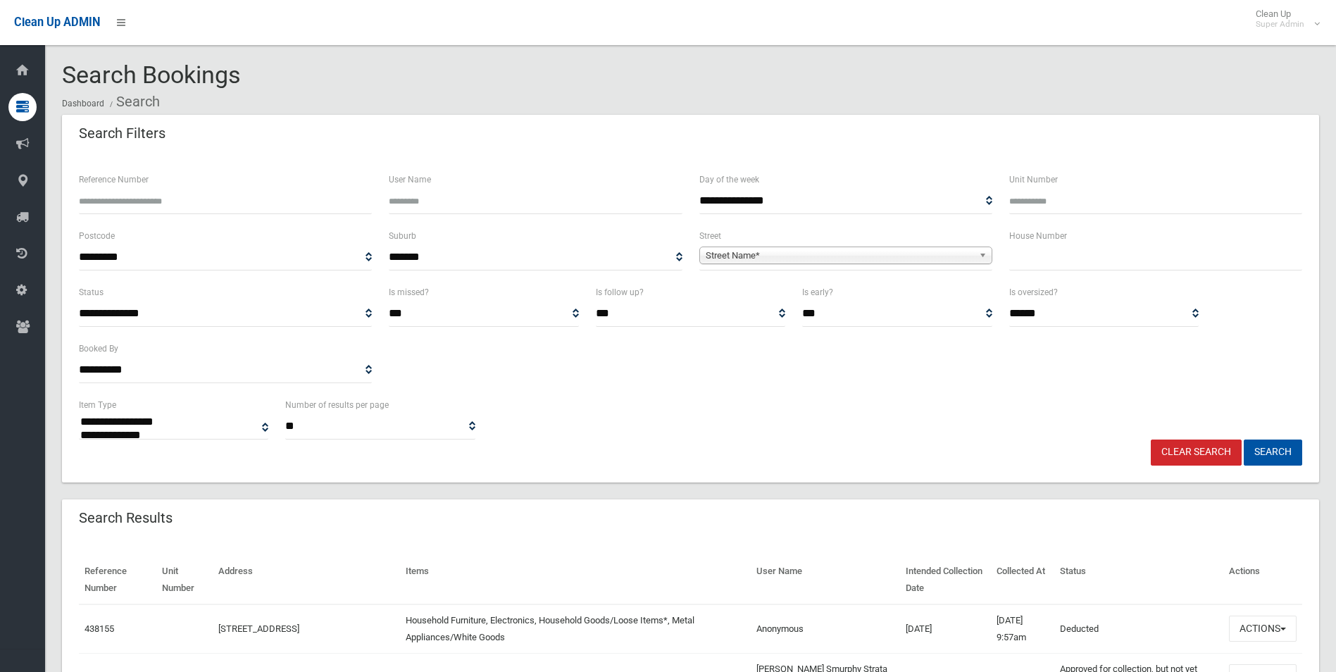
select select
click at [168, 201] on input "Reference Number" at bounding box center [225, 201] width 293 height 26
type input "******"
click at [1244, 440] on button "Search" at bounding box center [1273, 453] width 58 height 26
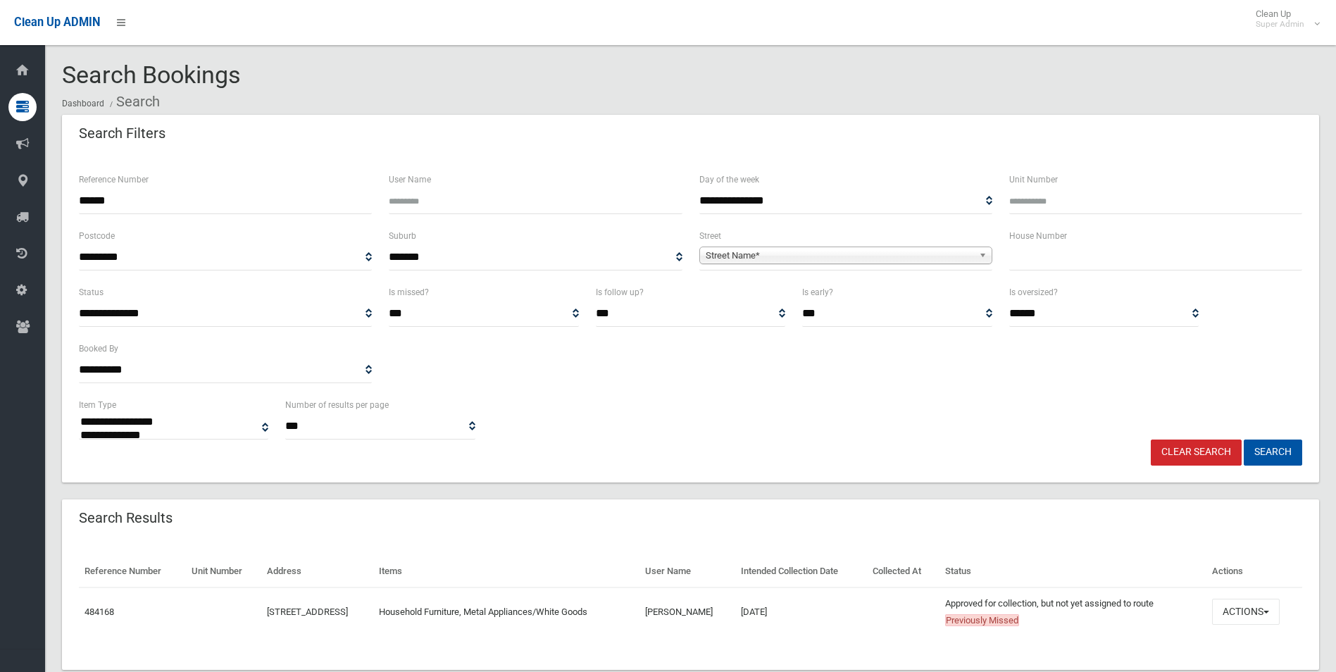
select select
click at [1259, 609] on button "Actions" at bounding box center [1246, 612] width 68 height 26
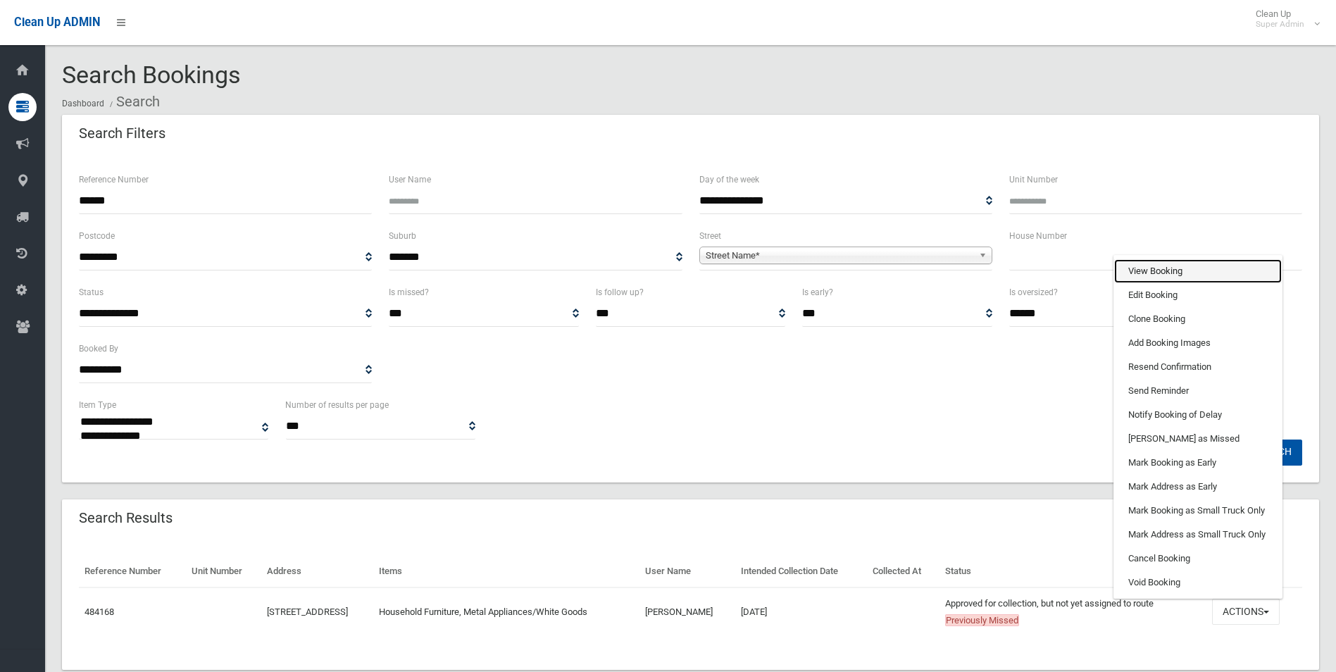
click at [1167, 266] on link "View Booking" at bounding box center [1198, 271] width 168 height 24
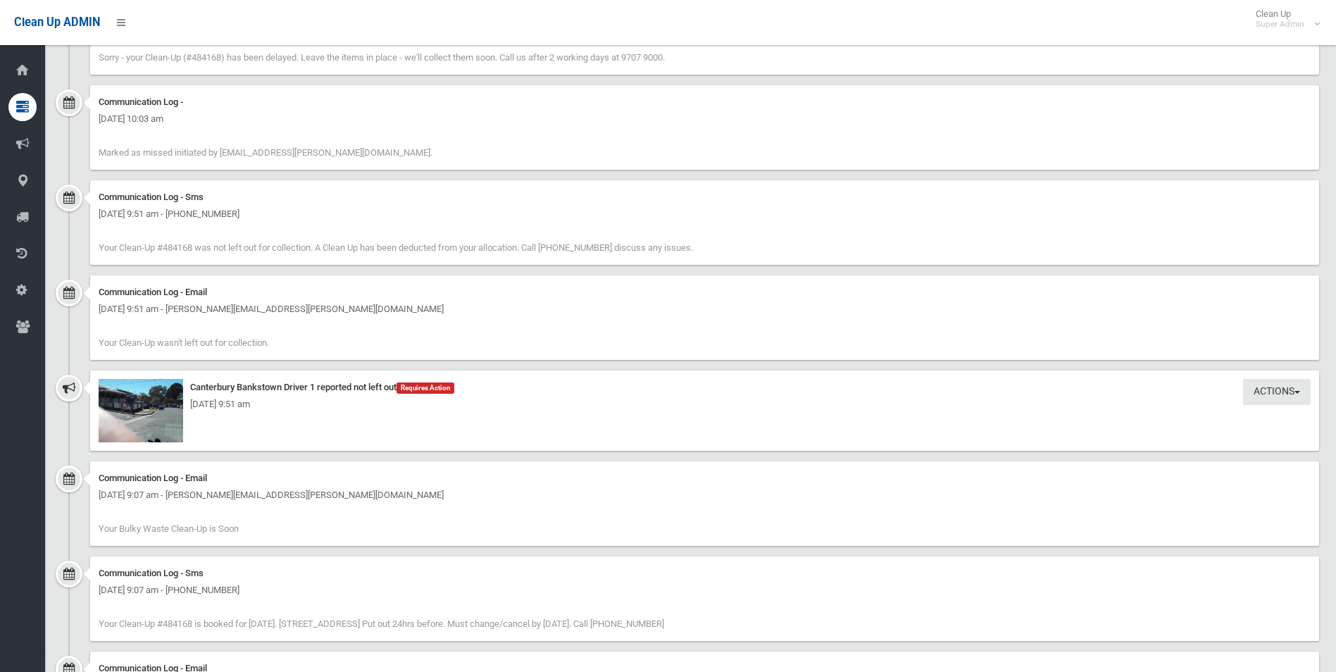
scroll to position [1620, 0]
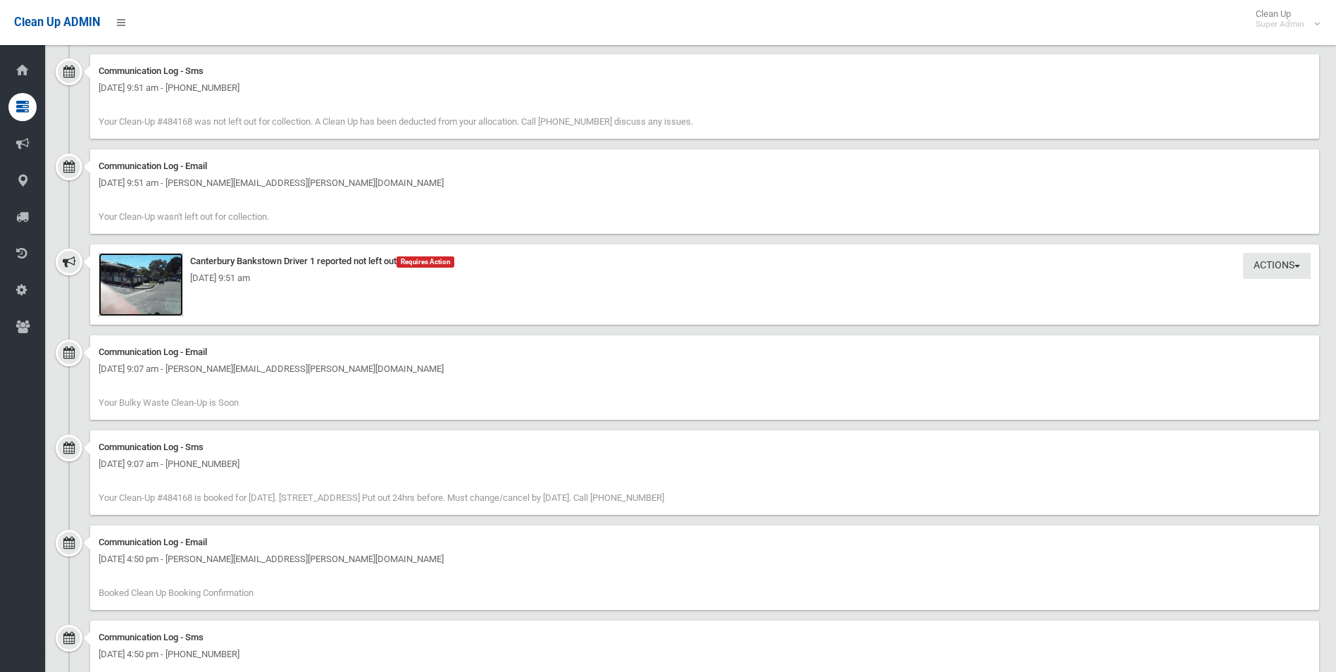
click at [150, 292] on img at bounding box center [141, 284] width 85 height 63
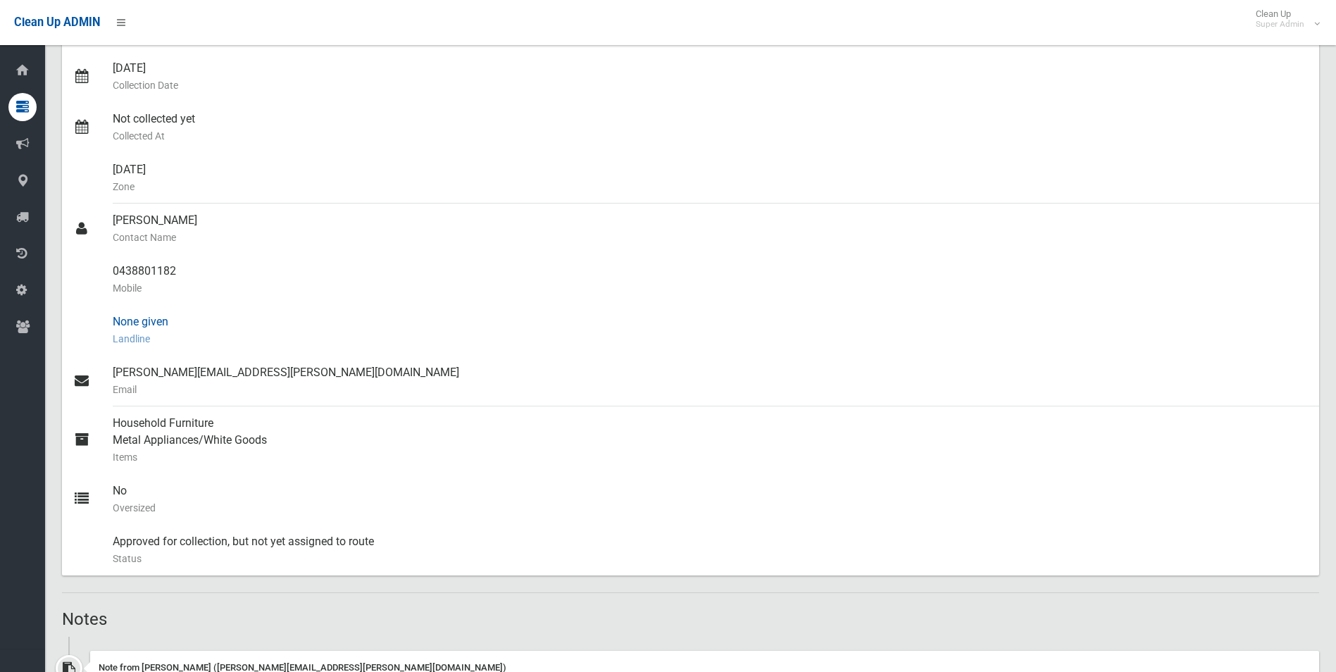
scroll to position [0, 0]
